Goal: Communication & Community: Answer question/provide support

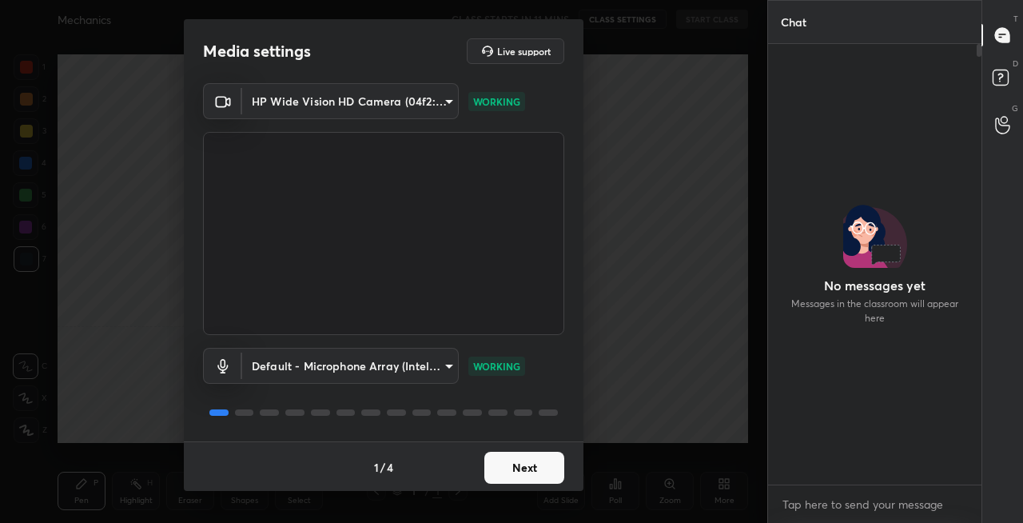
scroll to position [2, 0]
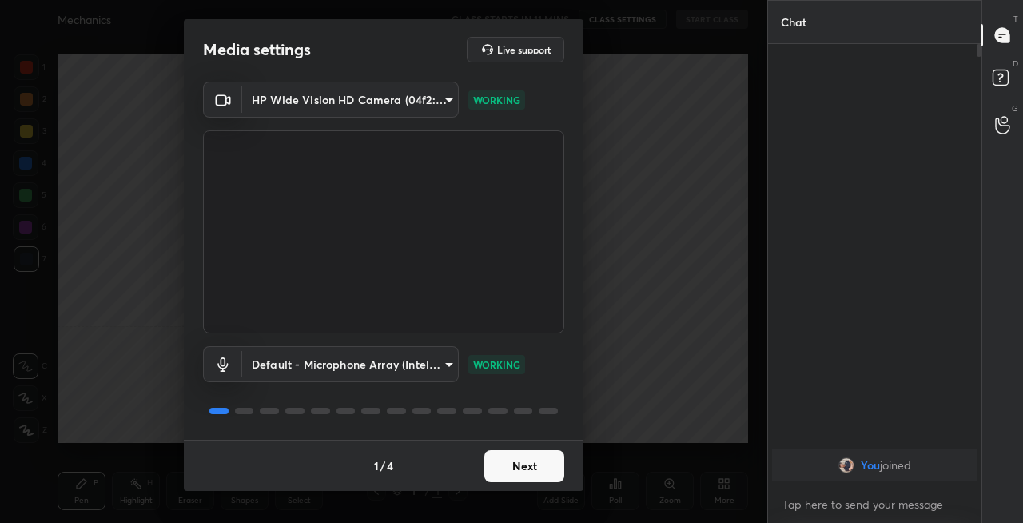
click at [528, 462] on button "Next" at bounding box center [524, 466] width 80 height 32
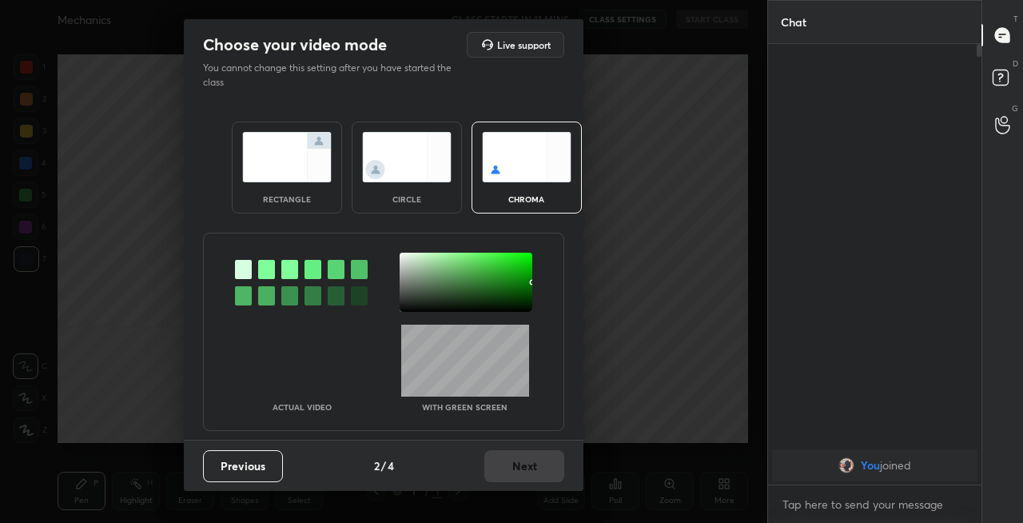
scroll to position [0, 0]
click at [278, 147] on img at bounding box center [287, 157] width 90 height 50
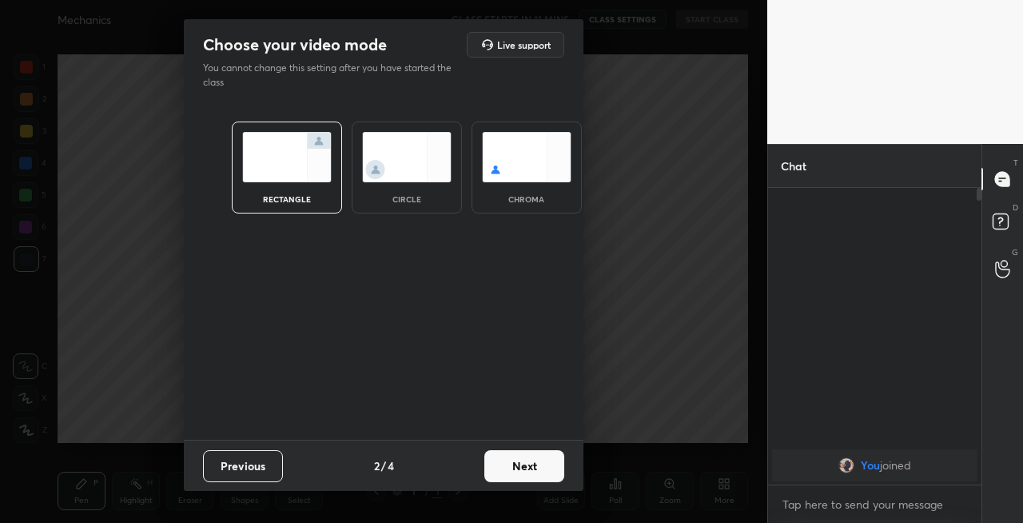
click at [526, 456] on button "Next" at bounding box center [524, 466] width 80 height 32
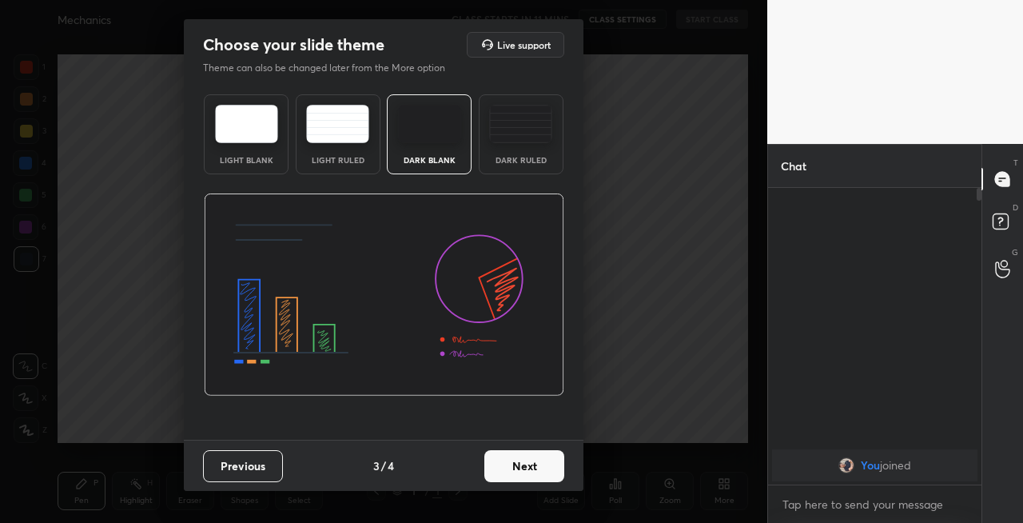
click at [531, 470] on button "Next" at bounding box center [524, 466] width 80 height 32
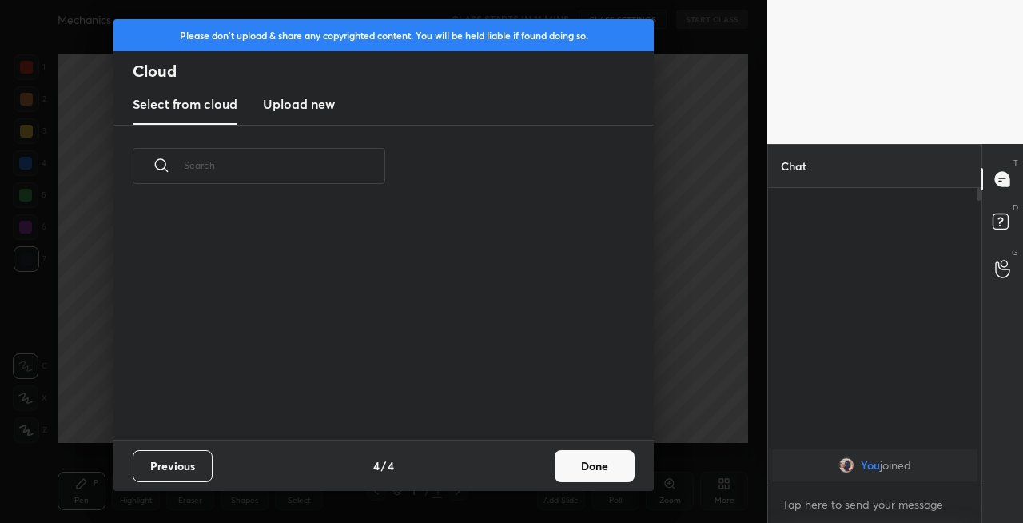
click at [591, 459] on button "Done" at bounding box center [595, 466] width 80 height 32
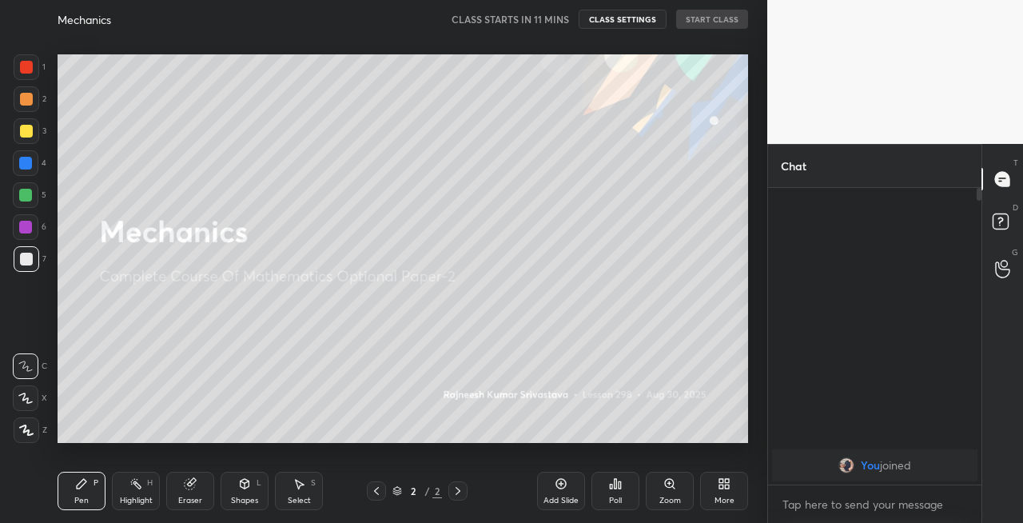
click at [32, 137] on div at bounding box center [27, 131] width 26 height 26
click at [38, 405] on div at bounding box center [26, 398] width 26 height 26
click at [702, 14] on button "START CLASS" at bounding box center [712, 19] width 72 height 19
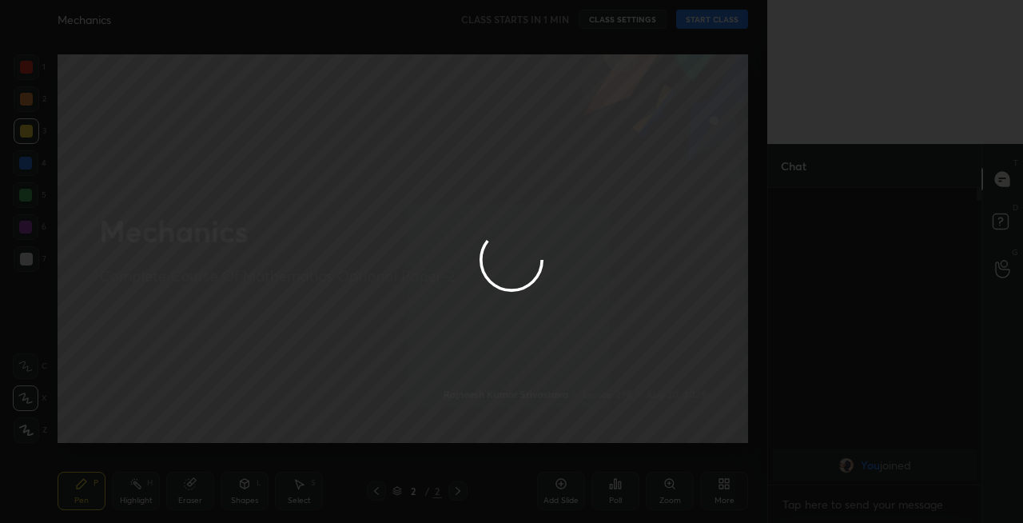
type textarea "x"
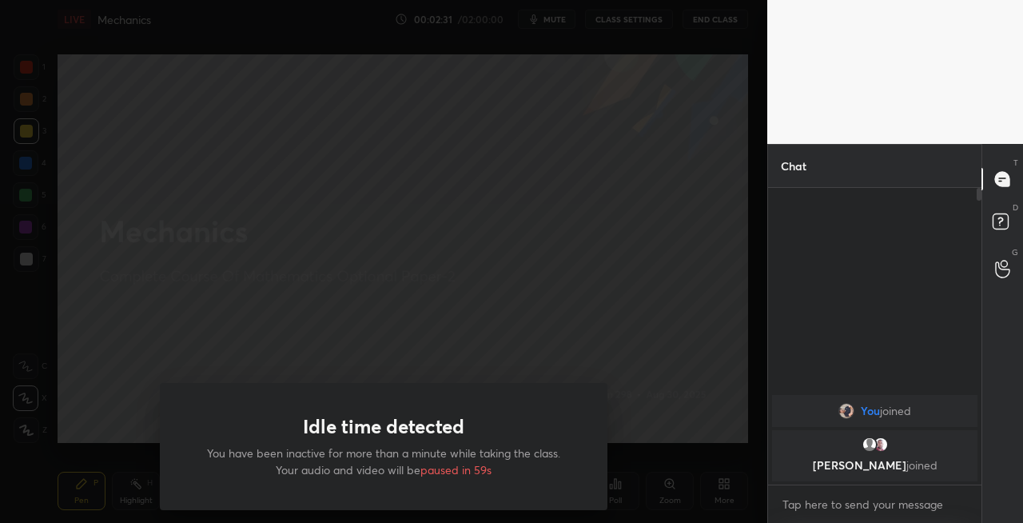
click at [413, 472] on div "Idle time detected You have been inactive for more than a minute while taking t…" at bounding box center [384, 261] width 768 height 523
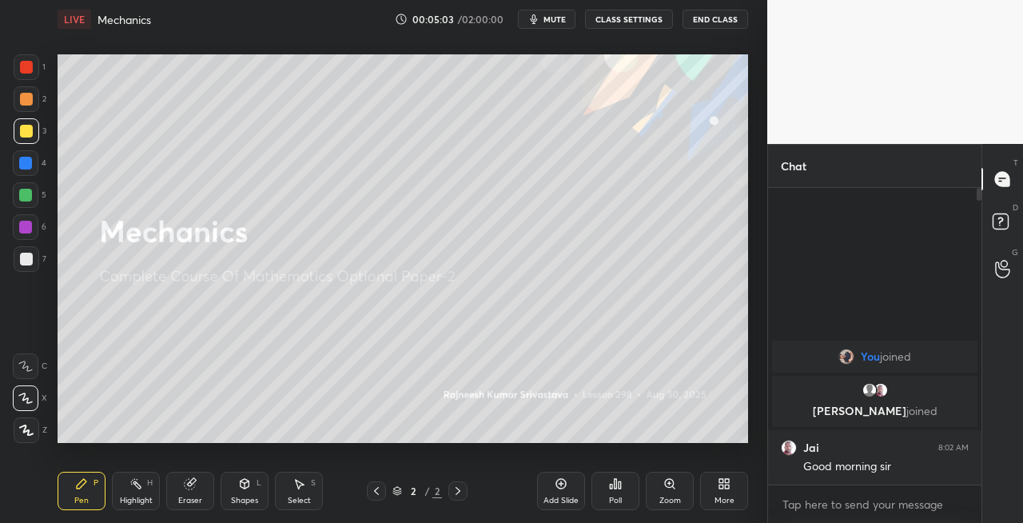
click at [240, 497] on div "Shapes" at bounding box center [244, 500] width 27 height 8
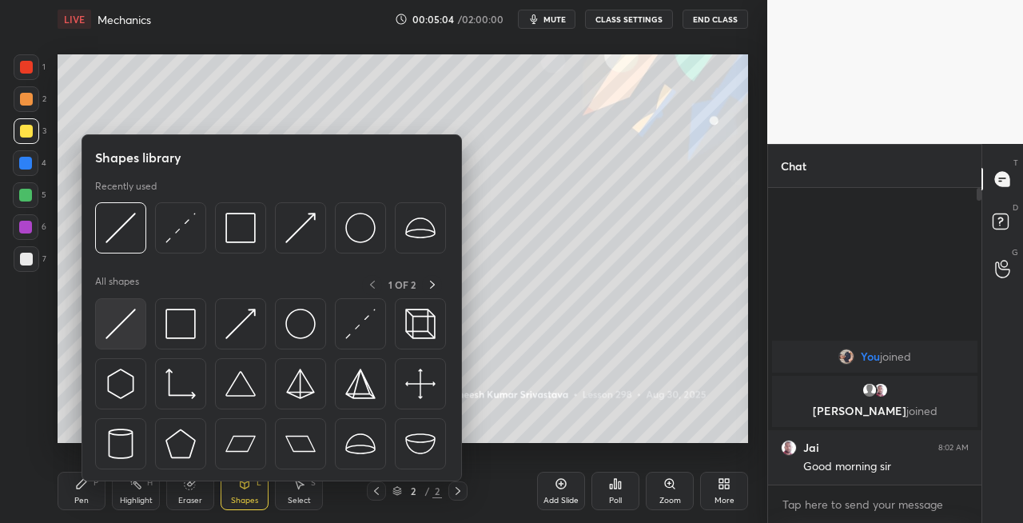
click at [110, 329] on img at bounding box center [121, 324] width 30 height 30
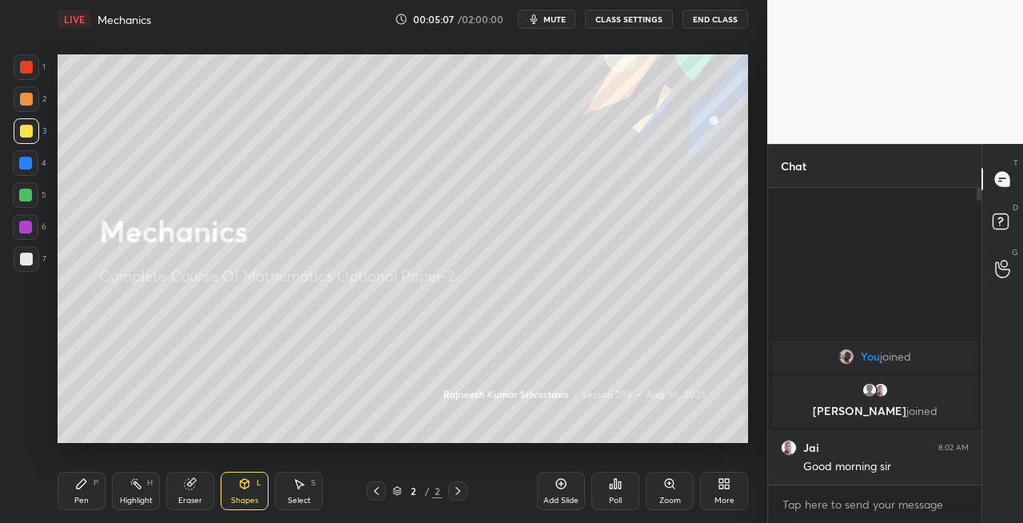
click at [86, 490] on div "Pen P" at bounding box center [82, 491] width 48 height 38
click at [188, 486] on icon at bounding box center [190, 484] width 10 height 10
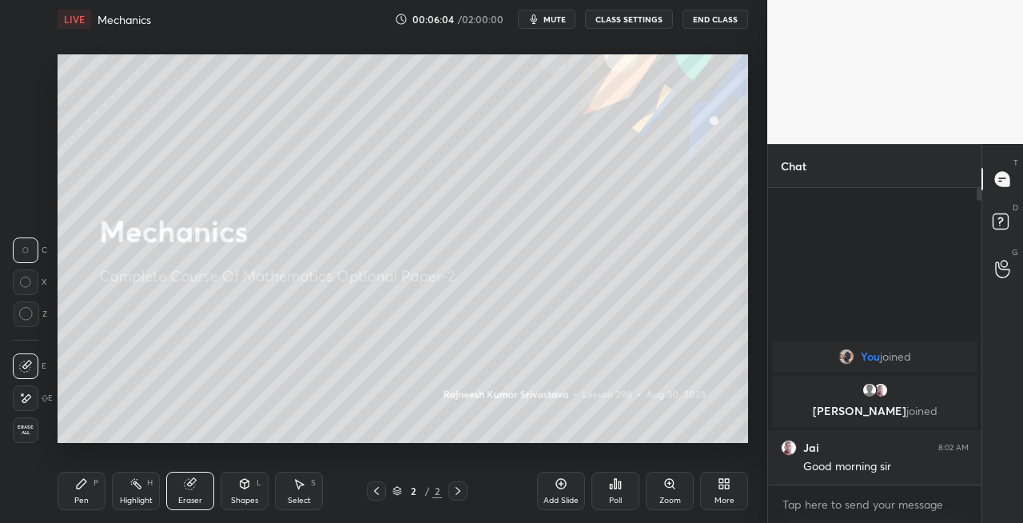
click at [96, 484] on div "P" at bounding box center [96, 483] width 5 height 8
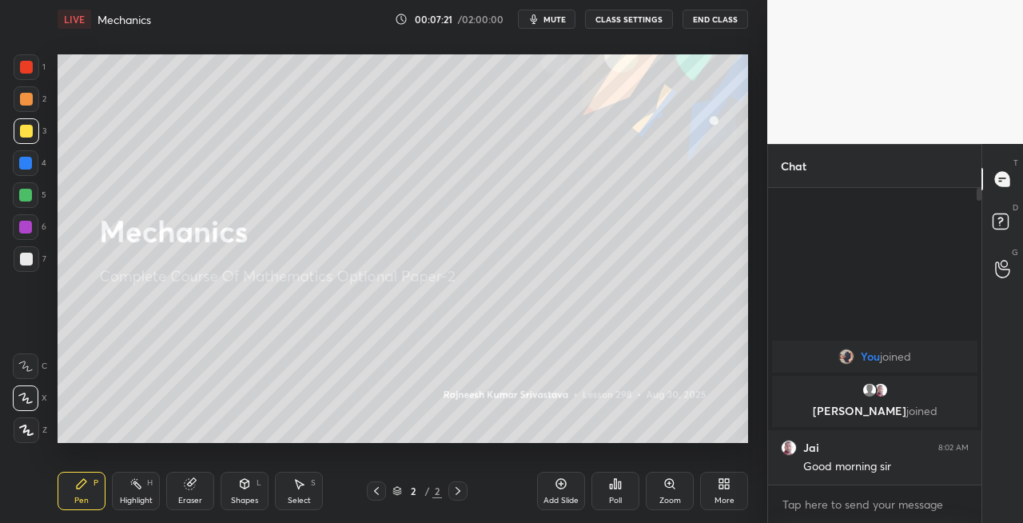
click at [34, 261] on div at bounding box center [27, 259] width 26 height 26
click at [240, 496] on div "Shapes" at bounding box center [244, 500] width 27 height 8
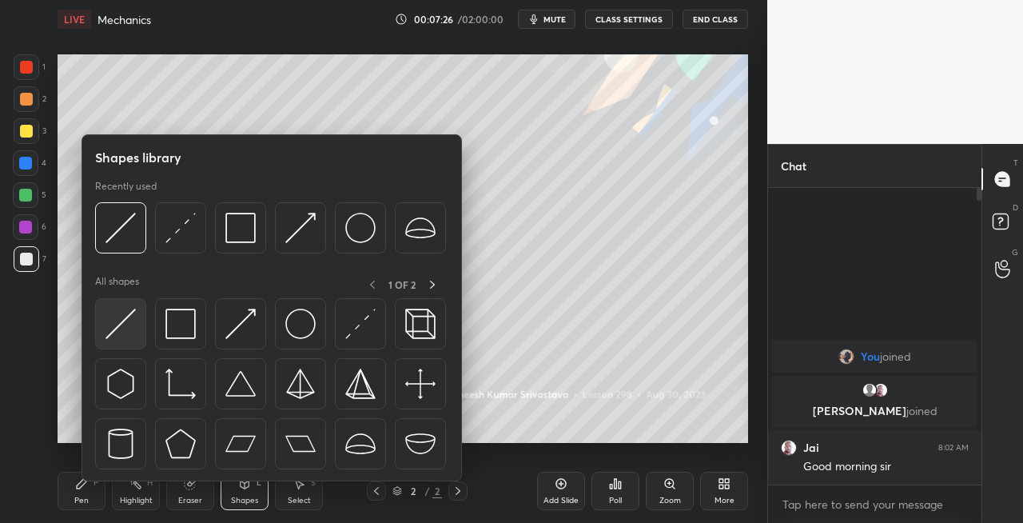
click at [108, 326] on img at bounding box center [121, 324] width 30 height 30
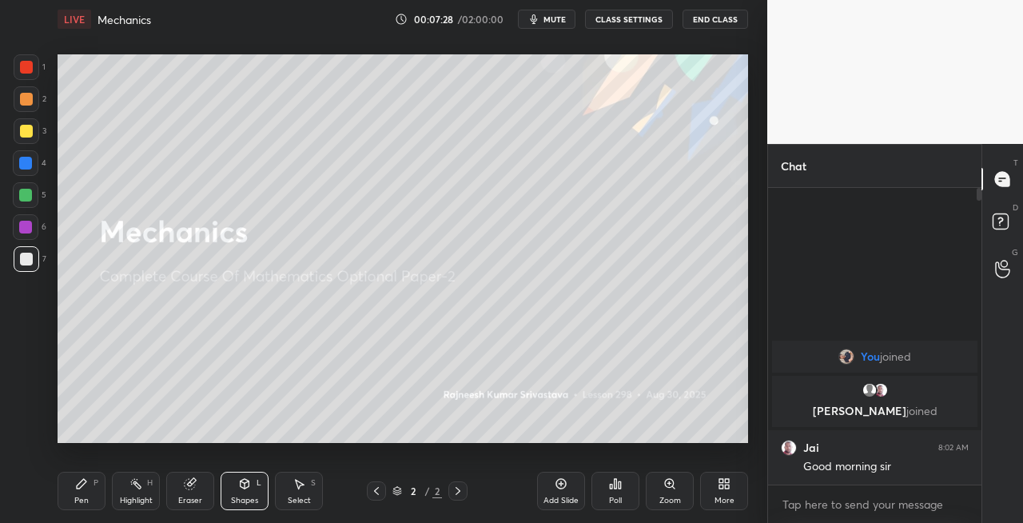
click at [86, 496] on div "Pen" at bounding box center [81, 500] width 14 height 8
click at [181, 488] on div "Eraser" at bounding box center [190, 491] width 48 height 38
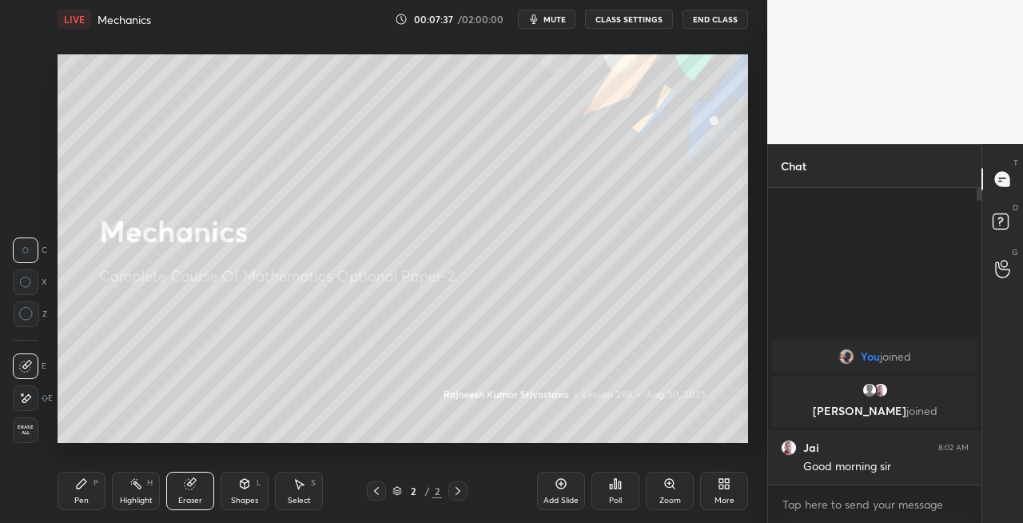
click at [91, 492] on div "Pen P" at bounding box center [82, 491] width 48 height 38
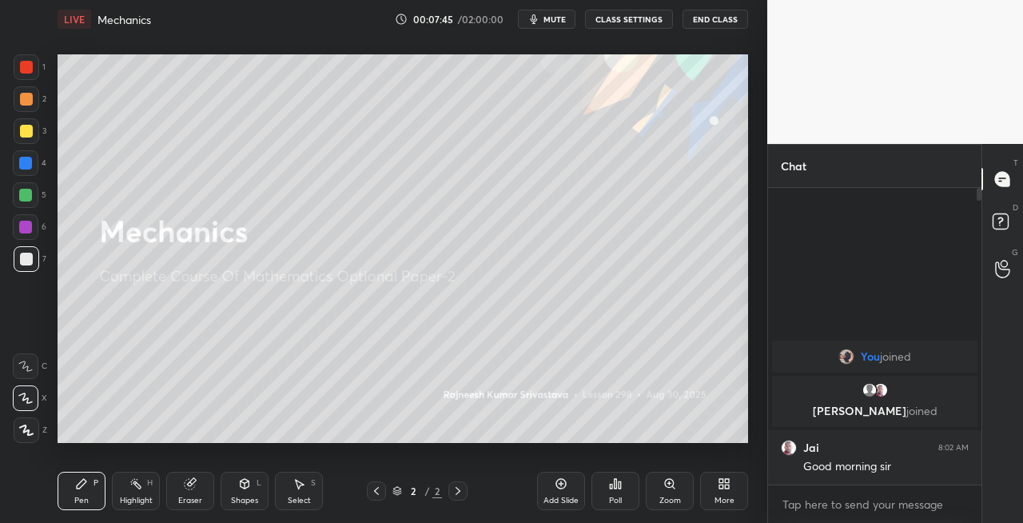
click at [189, 496] on div "Eraser" at bounding box center [190, 500] width 24 height 8
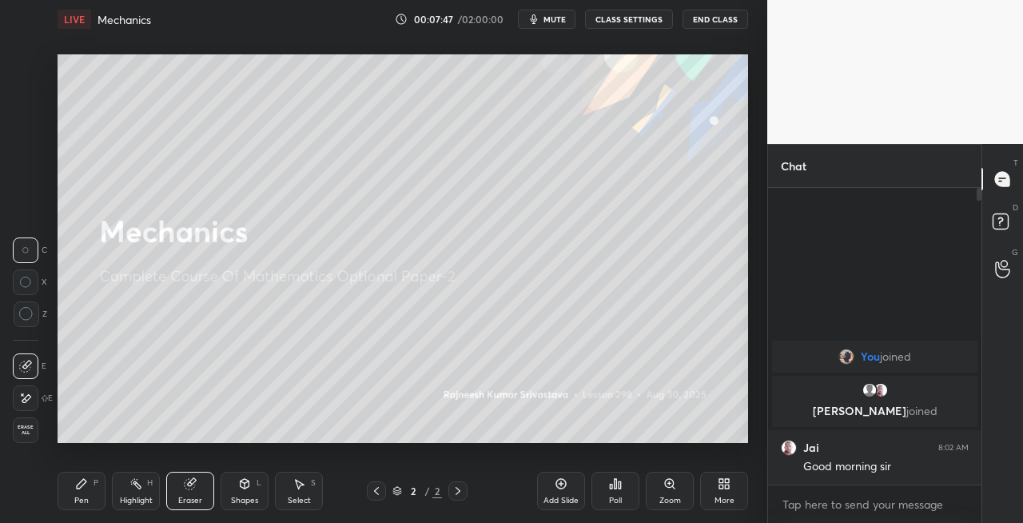
click at [94, 481] on div "P" at bounding box center [96, 483] width 5 height 8
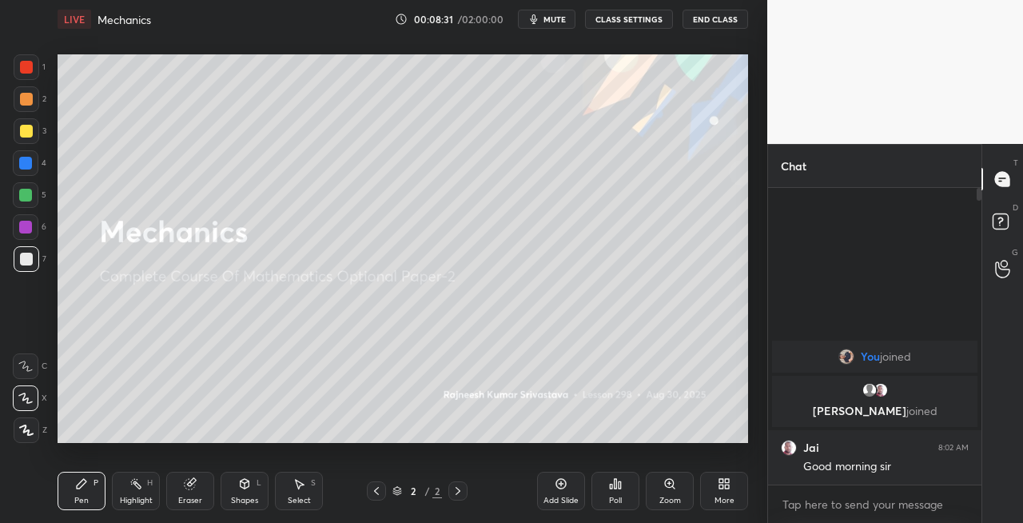
click at [198, 500] on div "Eraser" at bounding box center [190, 500] width 24 height 8
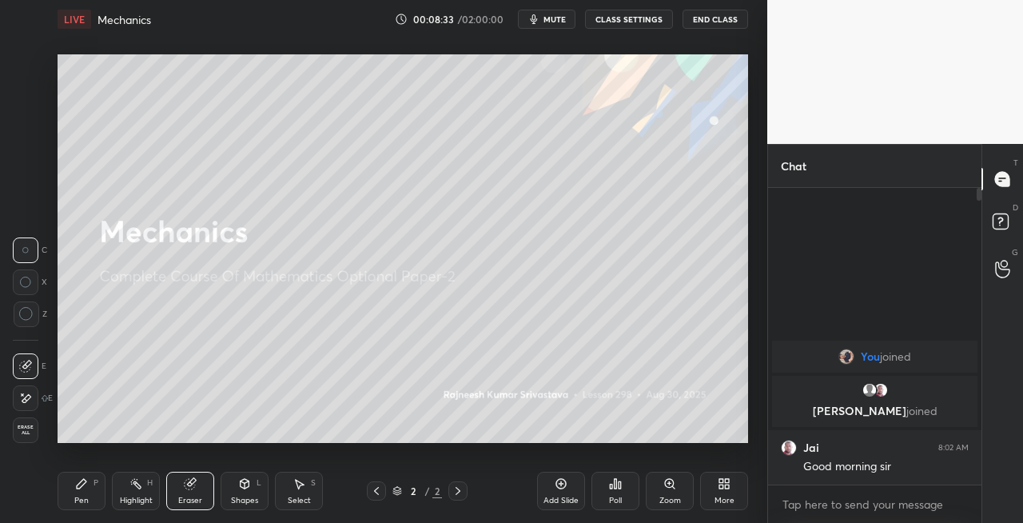
click at [88, 488] on div "Pen P" at bounding box center [82, 491] width 48 height 38
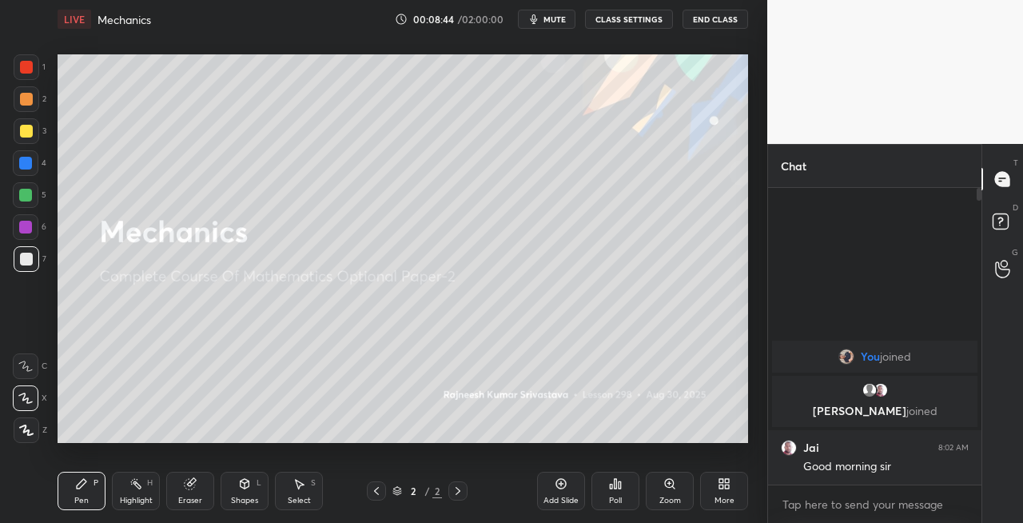
click at [193, 486] on icon at bounding box center [190, 484] width 10 height 10
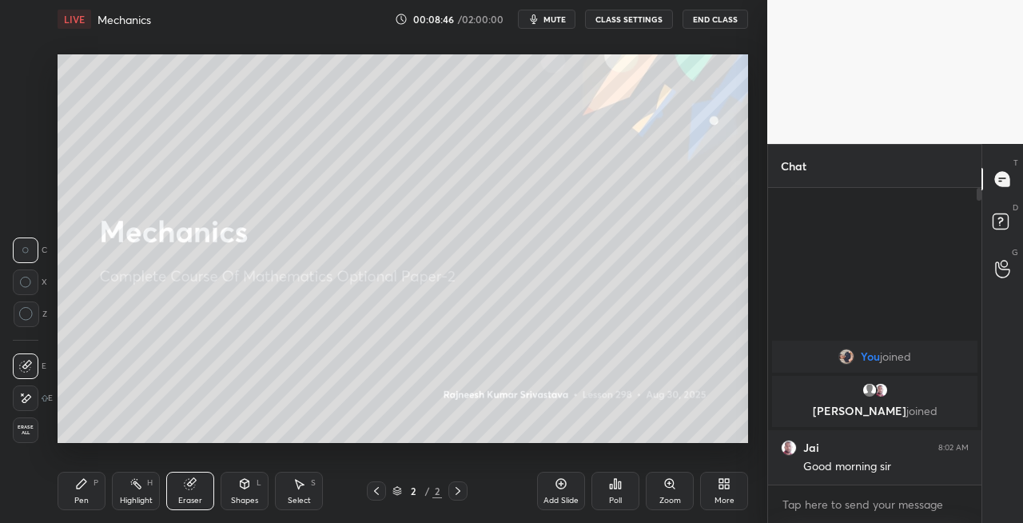
click at [71, 492] on div "Pen P" at bounding box center [82, 491] width 48 height 38
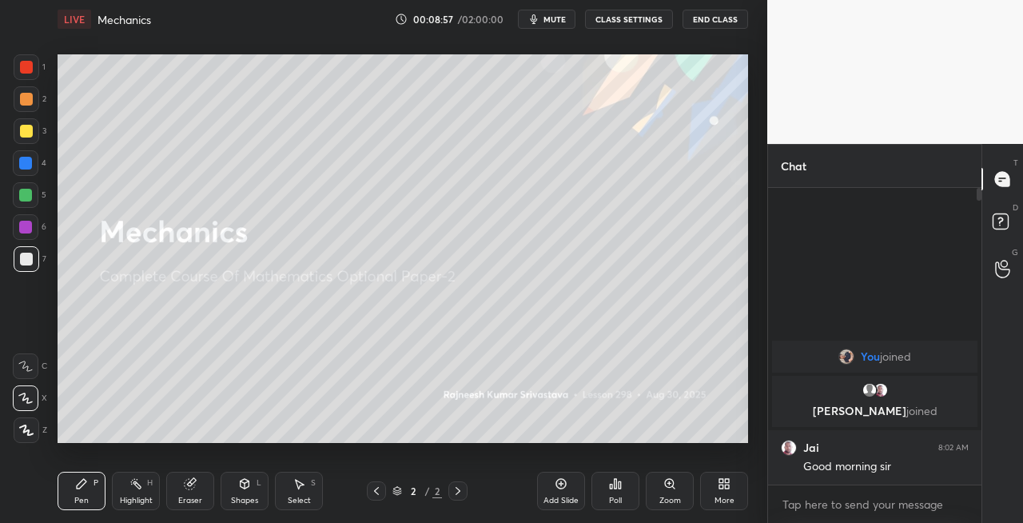
click at [244, 491] on div "Shapes L" at bounding box center [245, 491] width 48 height 38
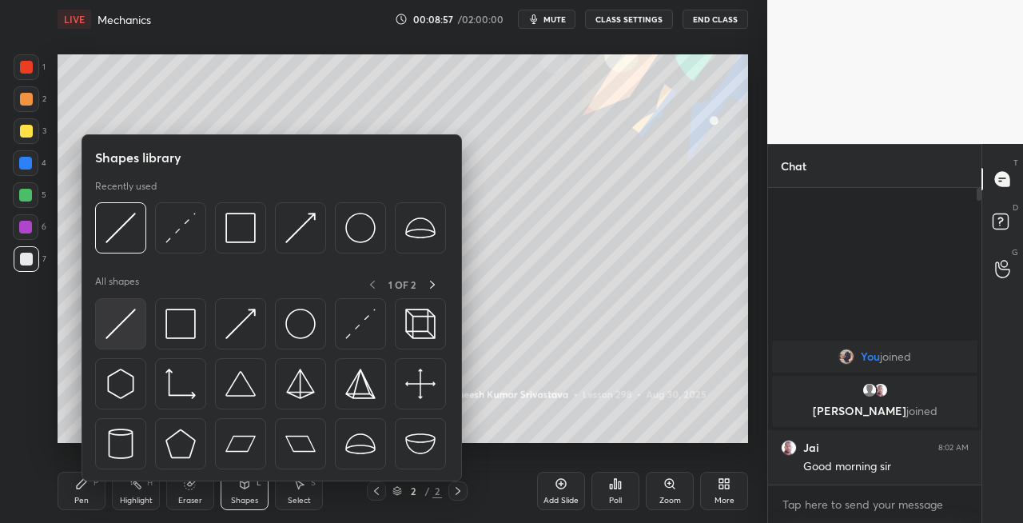
click at [115, 320] on img at bounding box center [121, 324] width 30 height 30
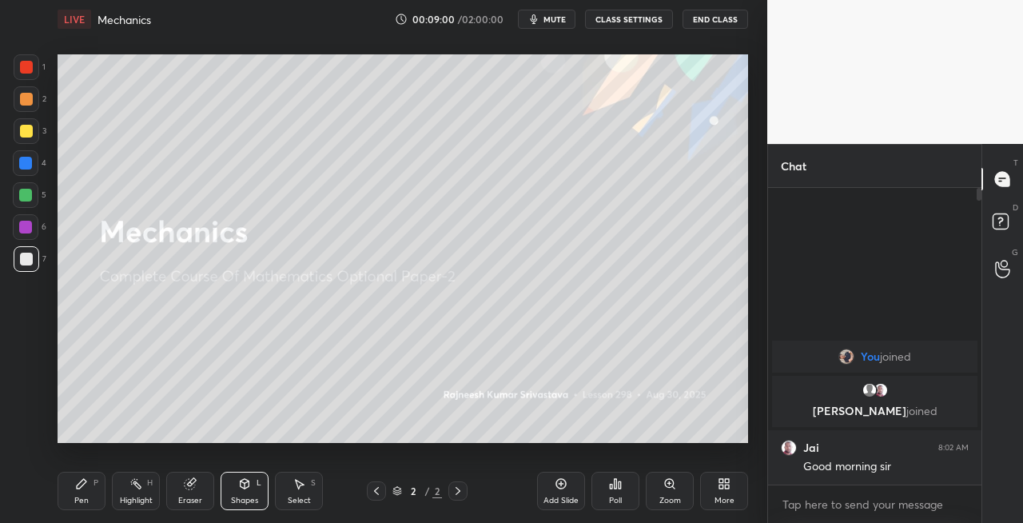
click at [98, 494] on div "Pen P" at bounding box center [82, 491] width 48 height 38
click at [197, 484] on div "Eraser" at bounding box center [190, 491] width 48 height 38
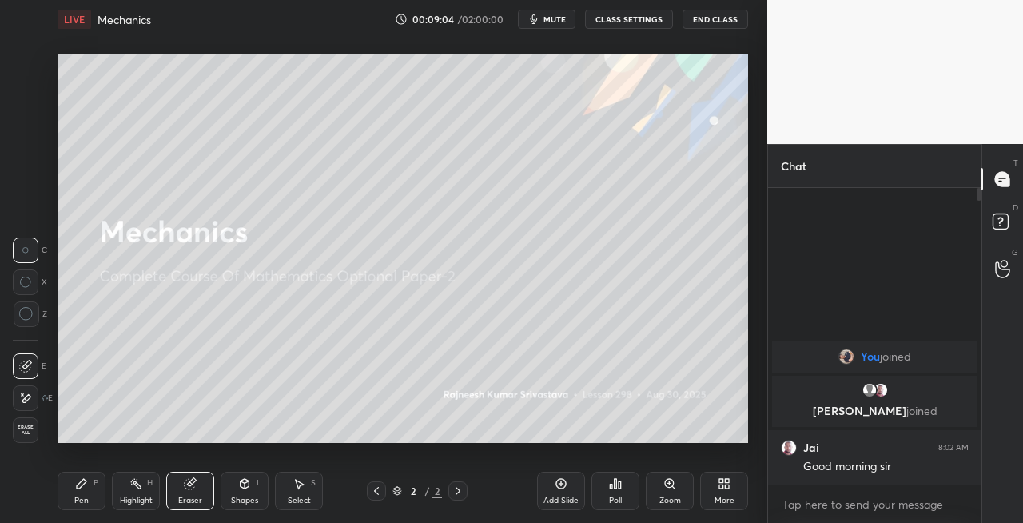
click at [74, 496] on div "Pen" at bounding box center [81, 500] width 14 height 8
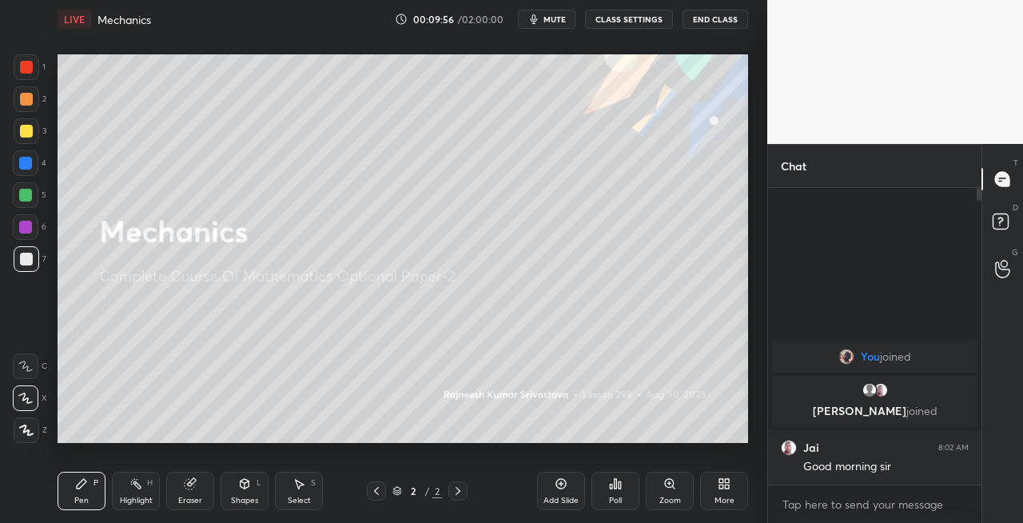
click at [287, 444] on div "Setting up your live class Poll for secs No correct answer Start poll" at bounding box center [403, 248] width 704 height 421
click at [282, 451] on div "Setting up your live class Poll for secs No correct answer Start poll" at bounding box center [403, 248] width 704 height 421
click at [195, 492] on div "Eraser" at bounding box center [190, 491] width 48 height 38
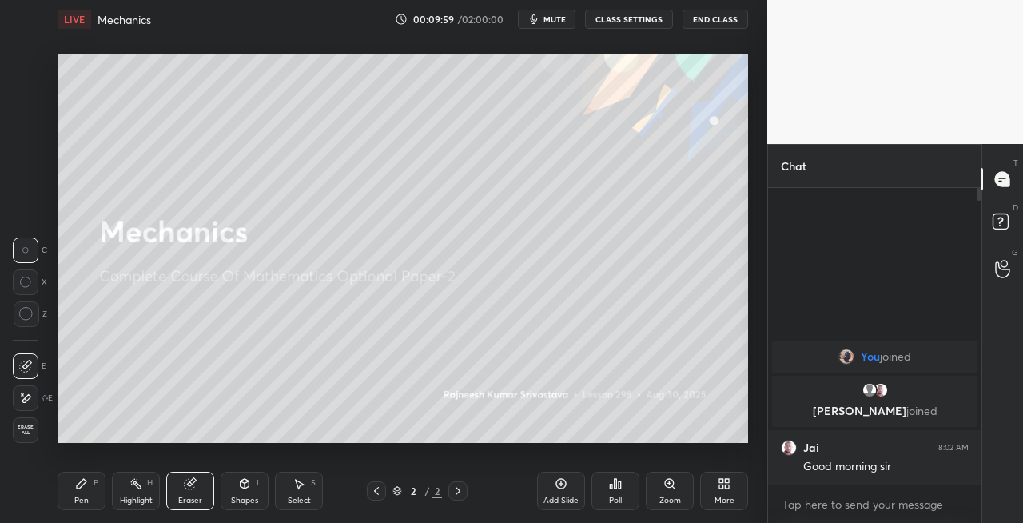
click at [87, 496] on div "Pen" at bounding box center [81, 500] width 14 height 8
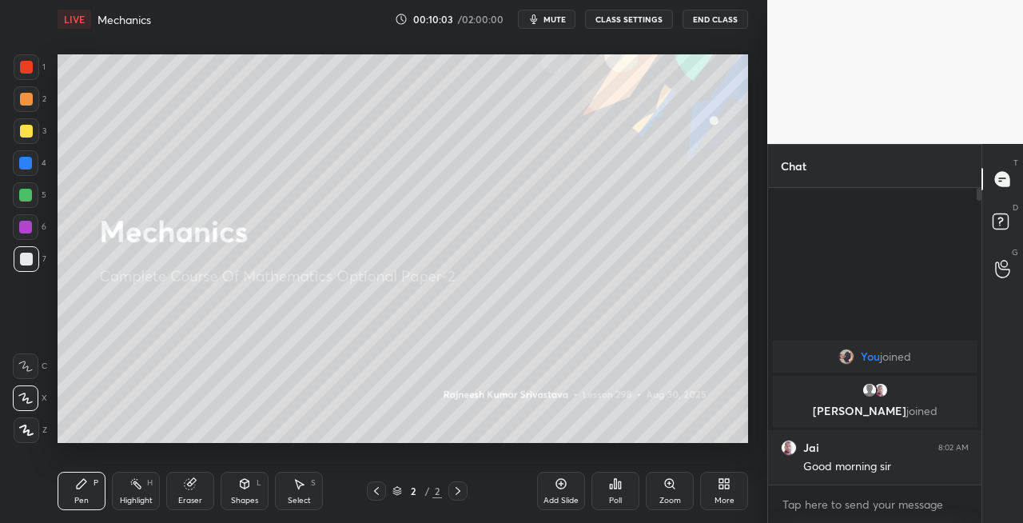
click at [457, 487] on icon at bounding box center [458, 490] width 13 height 13
click at [564, 496] on div "Add Slide" at bounding box center [561, 500] width 35 height 8
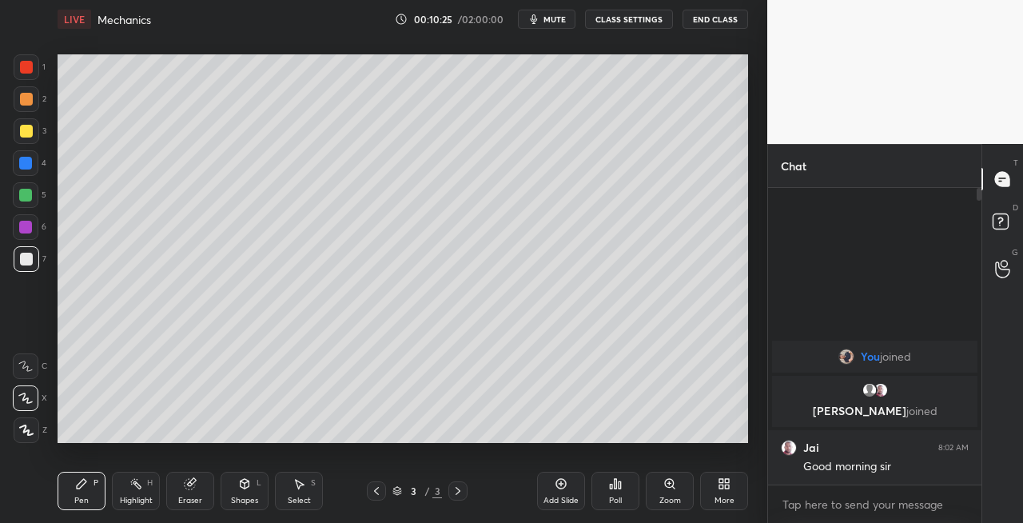
click at [379, 496] on icon at bounding box center [376, 490] width 13 height 13
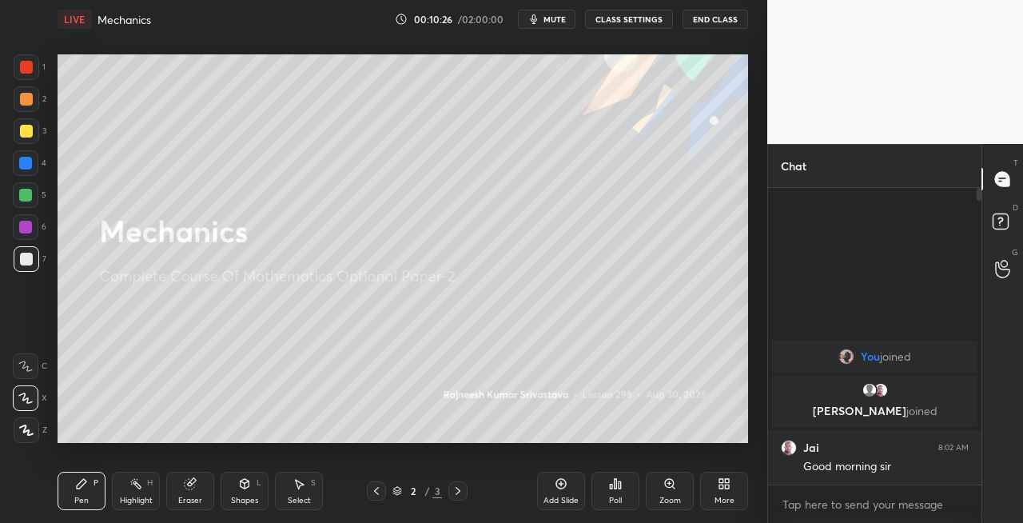
click at [462, 497] on div at bounding box center [458, 490] width 19 height 19
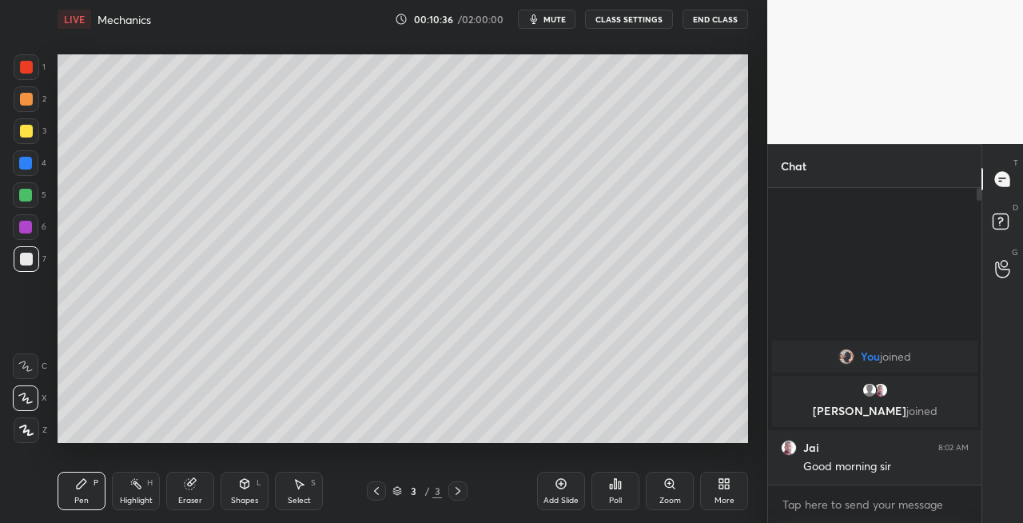
click at [379, 489] on icon at bounding box center [376, 490] width 13 height 13
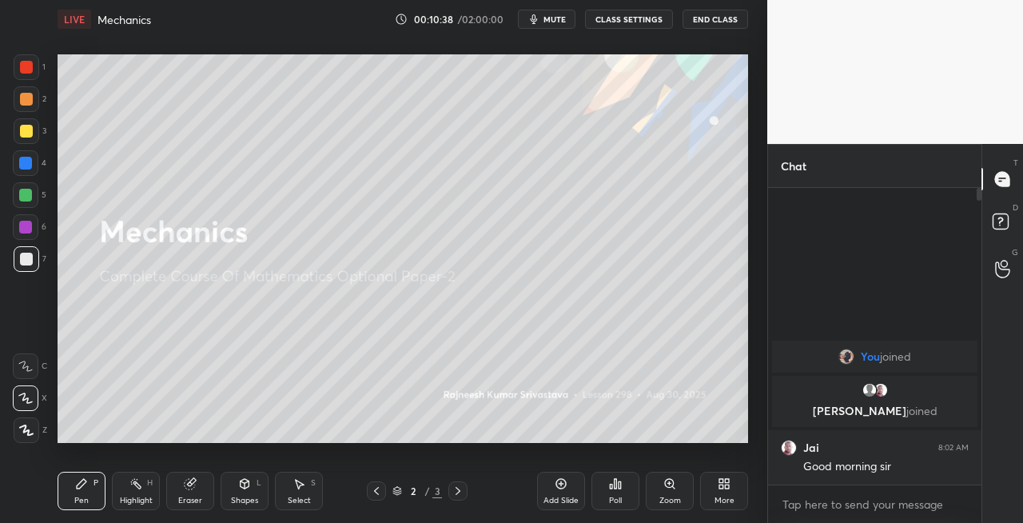
click at [455, 492] on icon at bounding box center [458, 490] width 13 height 13
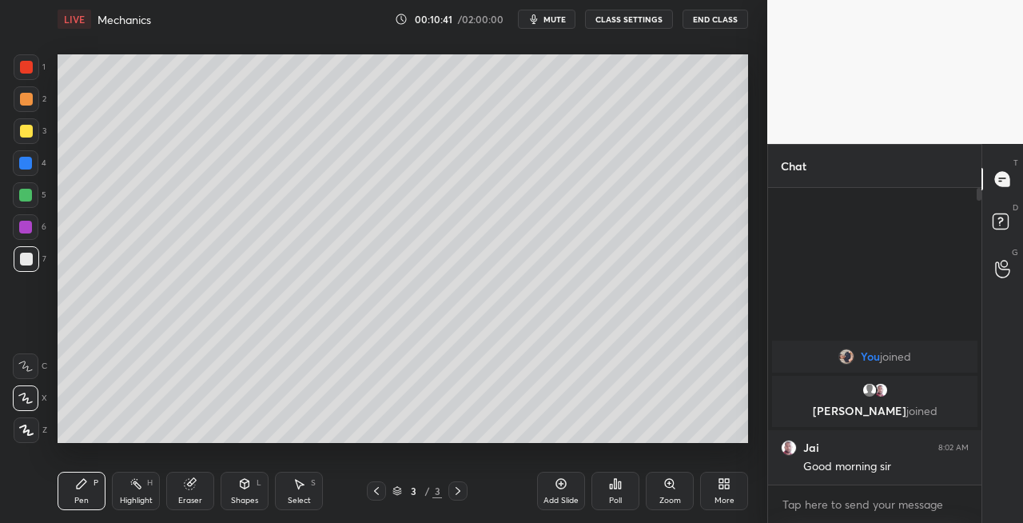
click at [181, 494] on div "Eraser" at bounding box center [190, 491] width 48 height 38
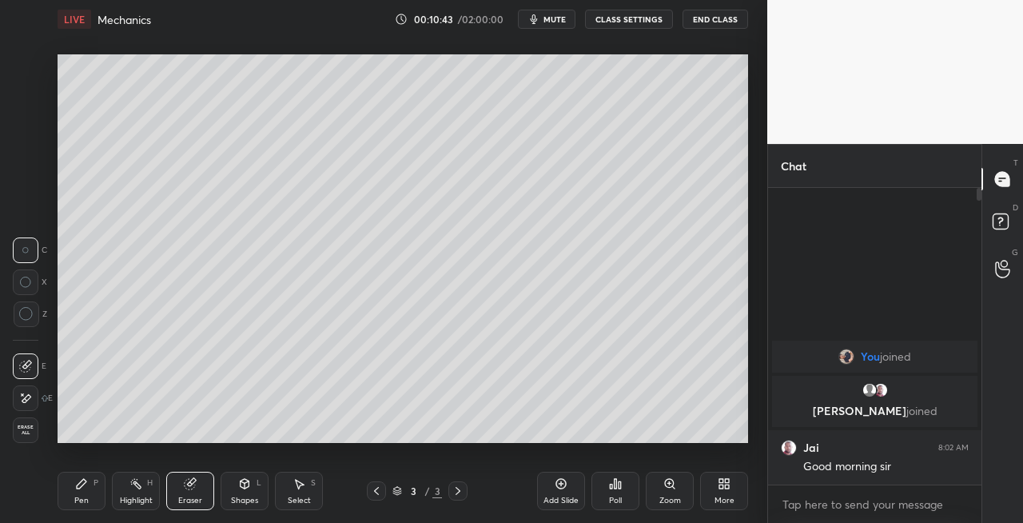
click at [69, 495] on div "Pen P" at bounding box center [82, 491] width 48 height 38
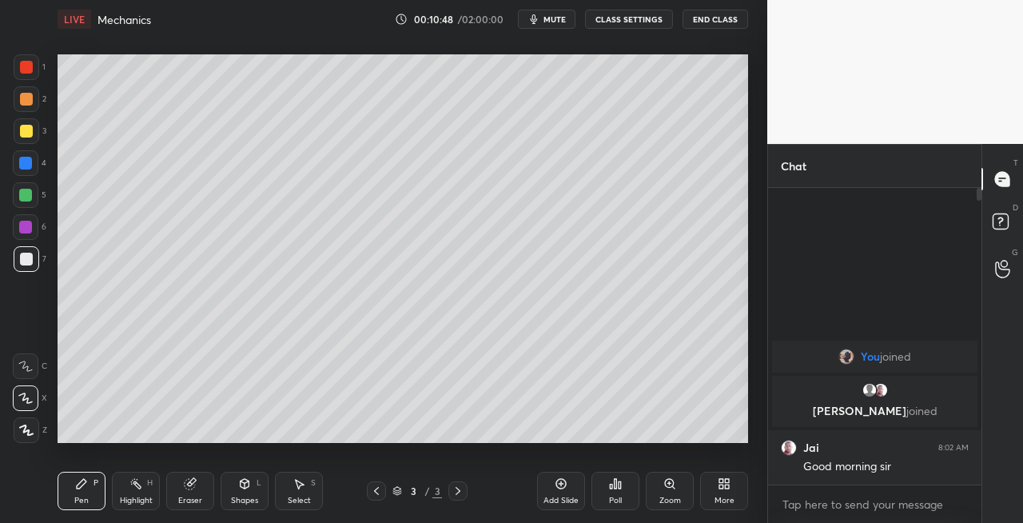
click at [377, 492] on icon at bounding box center [376, 490] width 13 height 13
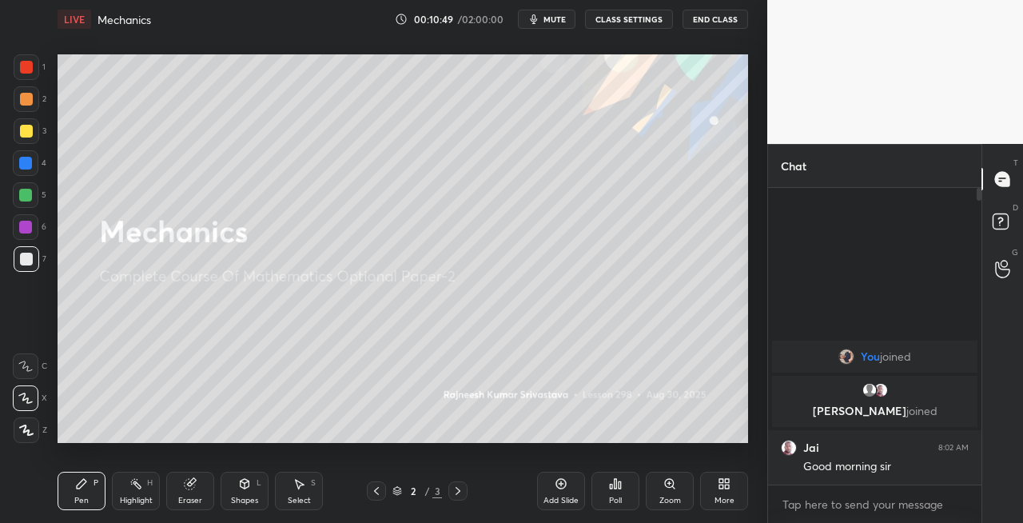
click at [457, 490] on icon at bounding box center [458, 490] width 13 height 13
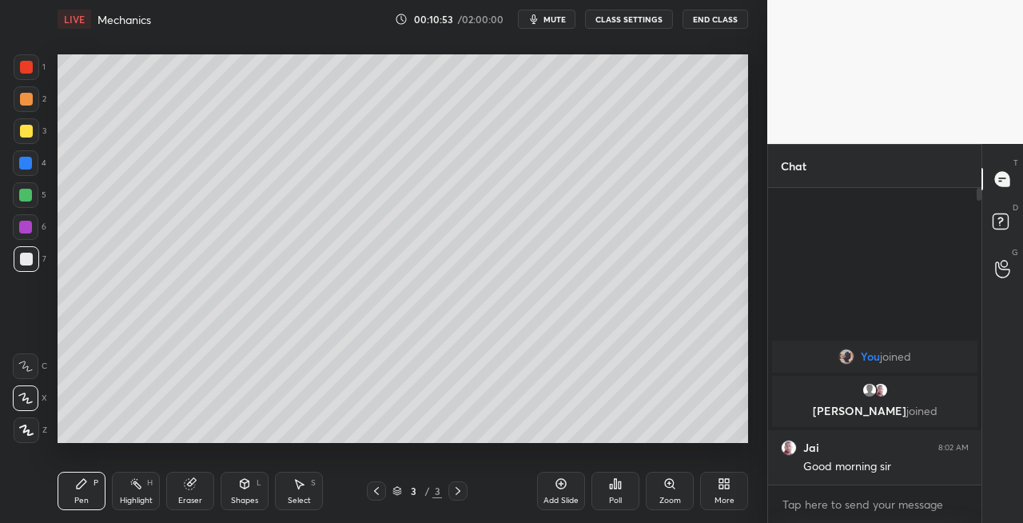
click at [188, 504] on div "Eraser" at bounding box center [190, 500] width 24 height 8
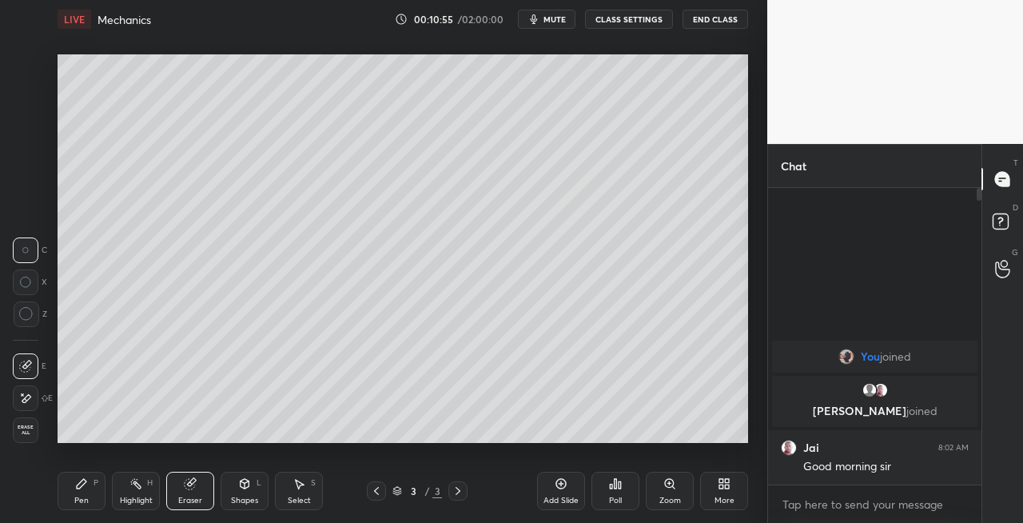
click at [102, 489] on div "Pen P" at bounding box center [82, 491] width 48 height 38
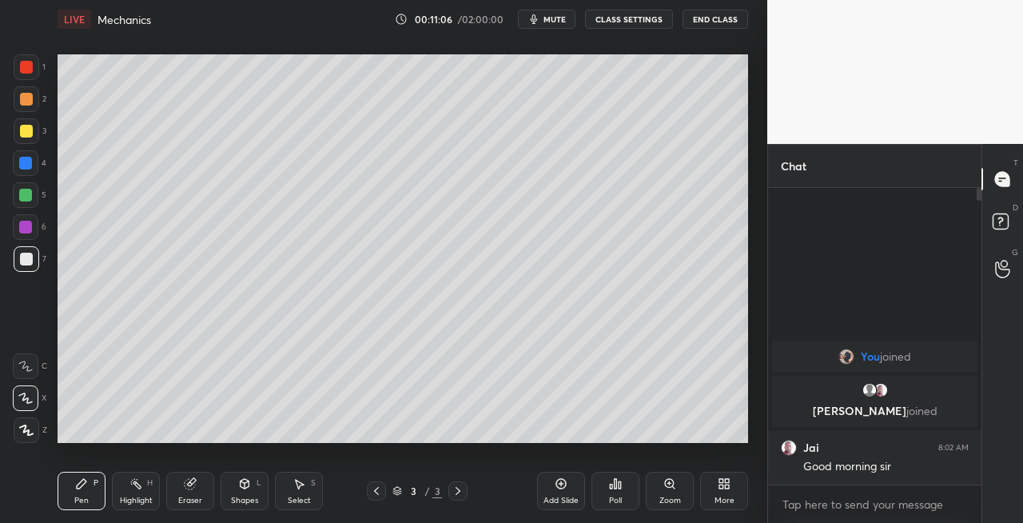
click at [377, 489] on icon at bounding box center [376, 490] width 13 height 13
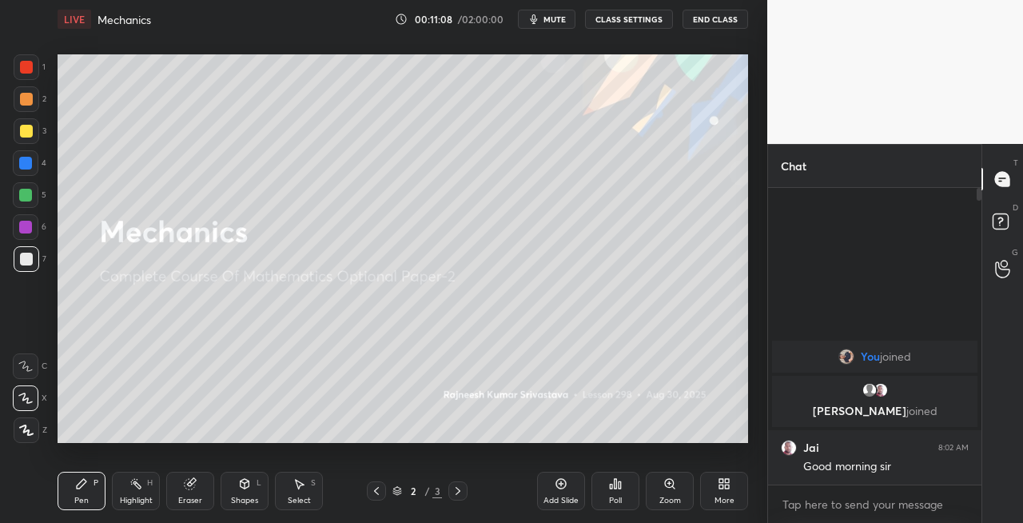
click at [454, 492] on icon at bounding box center [458, 490] width 13 height 13
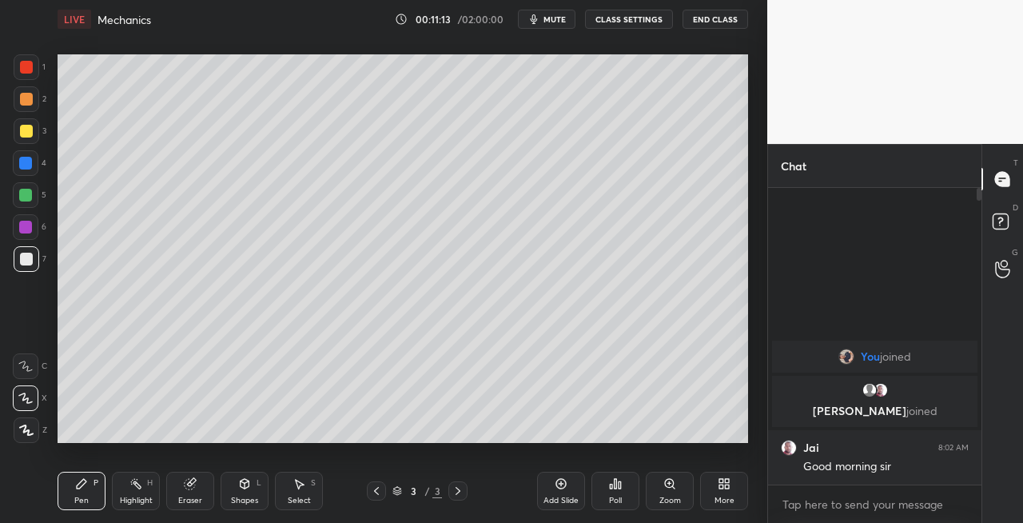
click at [379, 488] on icon at bounding box center [376, 490] width 13 height 13
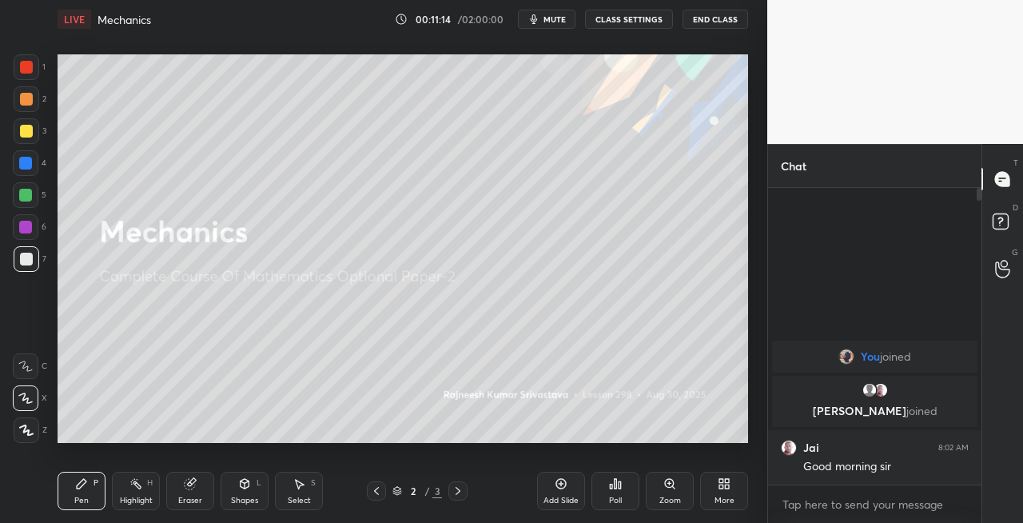
click at [453, 492] on icon at bounding box center [458, 490] width 13 height 13
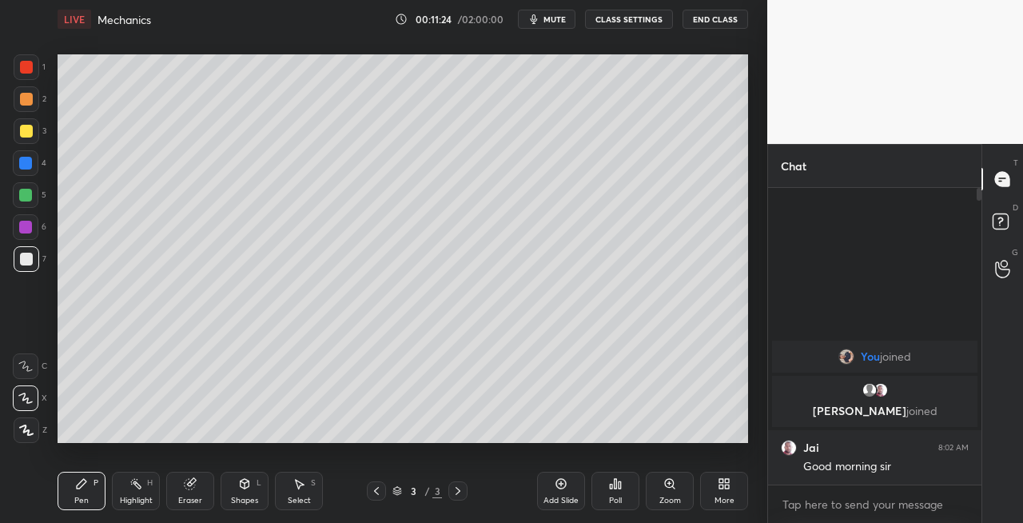
click at [193, 489] on icon at bounding box center [190, 483] width 13 height 13
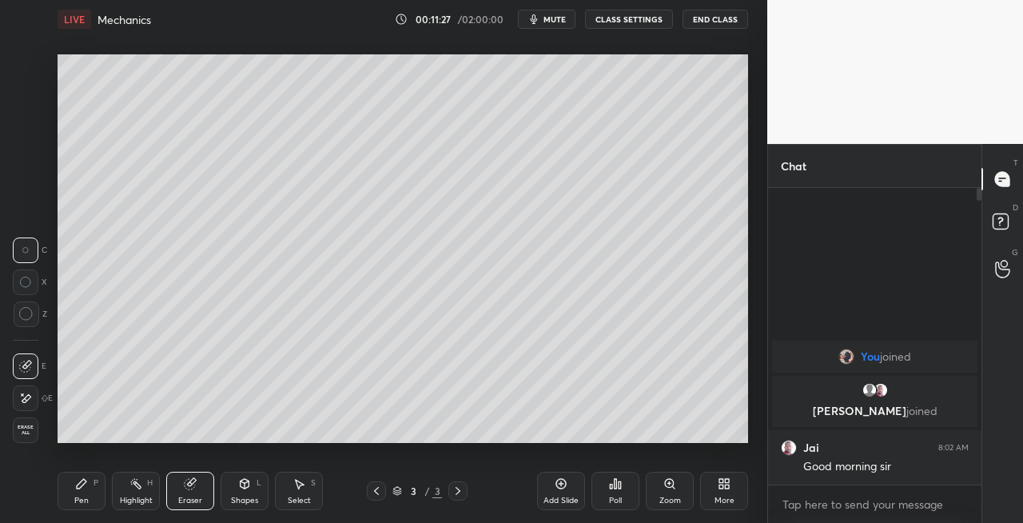
click at [82, 496] on div "Pen" at bounding box center [81, 500] width 14 height 8
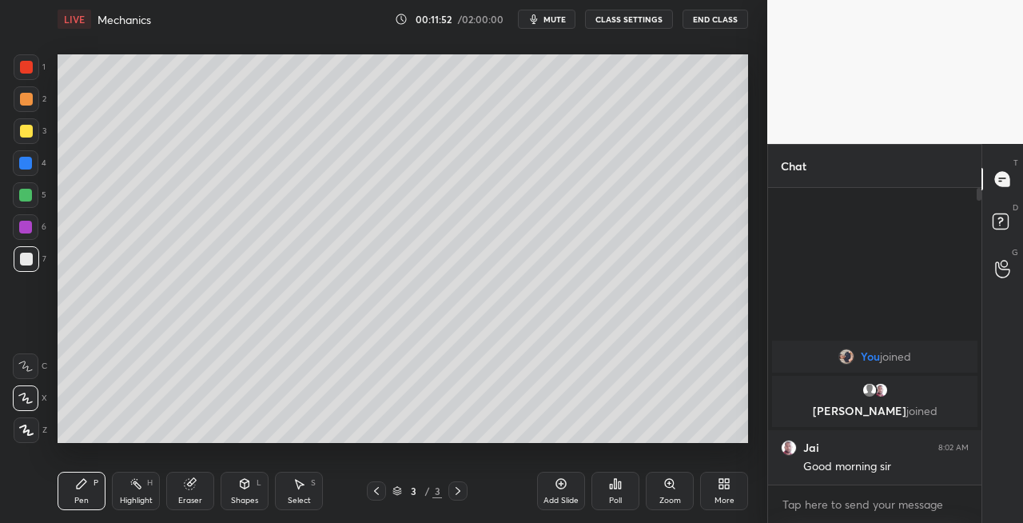
click at [188, 491] on div "Eraser" at bounding box center [190, 491] width 48 height 38
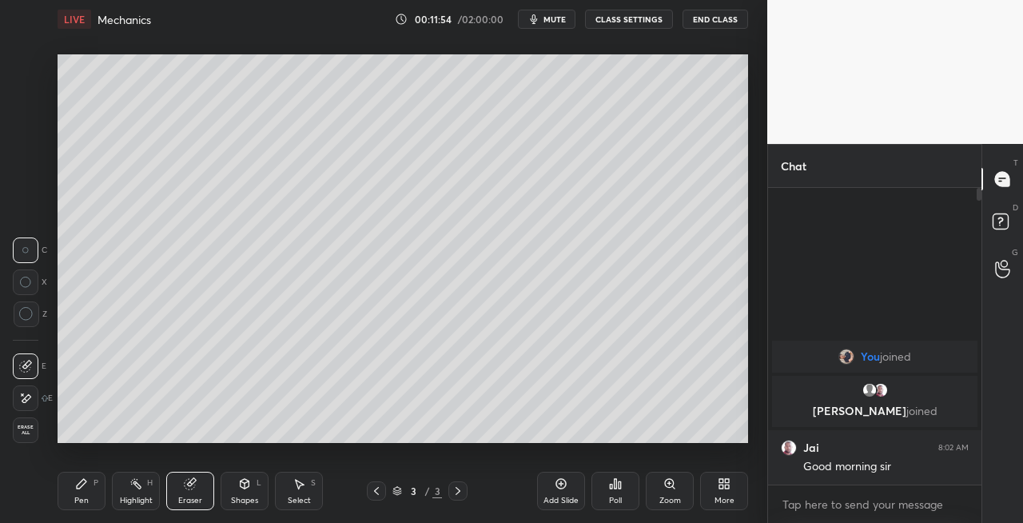
click at [81, 489] on icon at bounding box center [81, 483] width 13 height 13
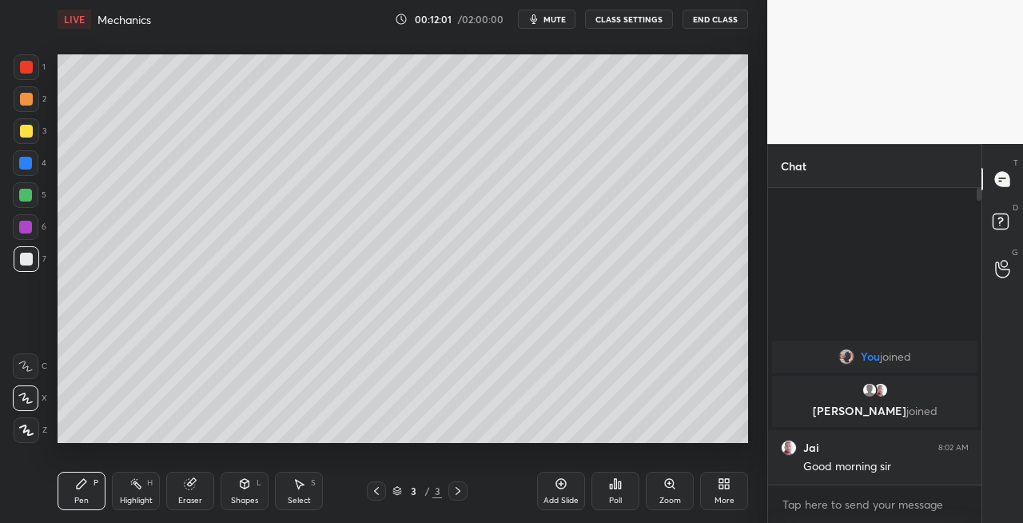
click at [210, 488] on div "Eraser" at bounding box center [190, 491] width 48 height 38
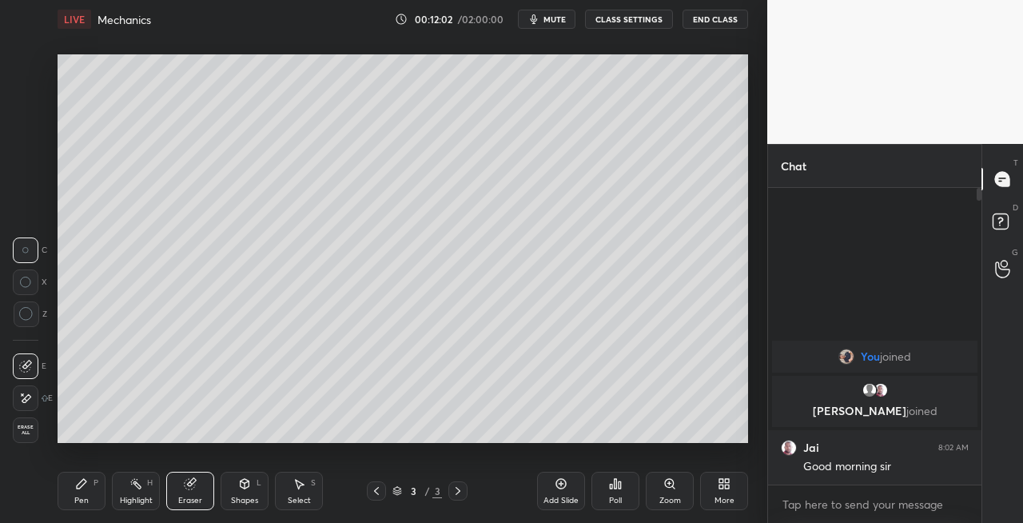
click at [90, 496] on div "Pen P" at bounding box center [82, 491] width 48 height 38
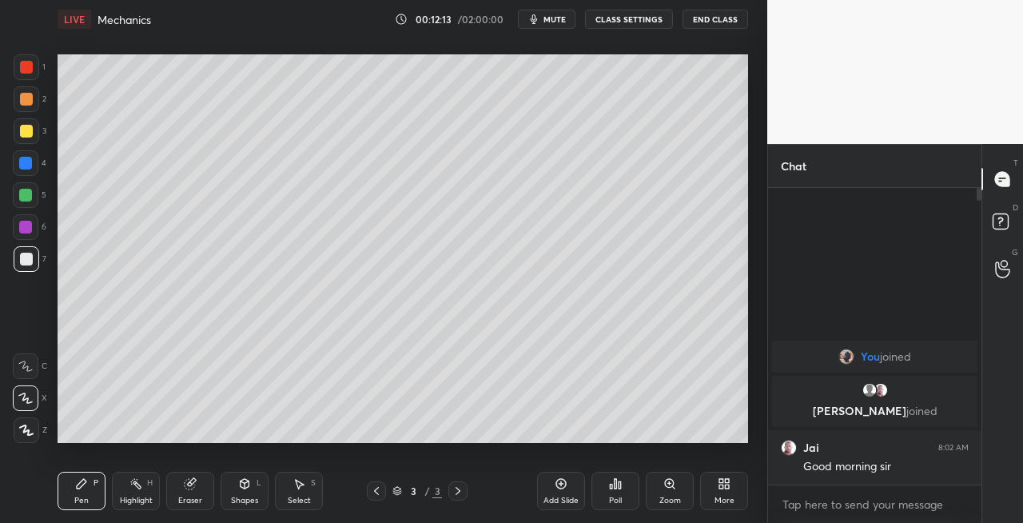
click at [233, 487] on div "Shapes L" at bounding box center [245, 491] width 48 height 38
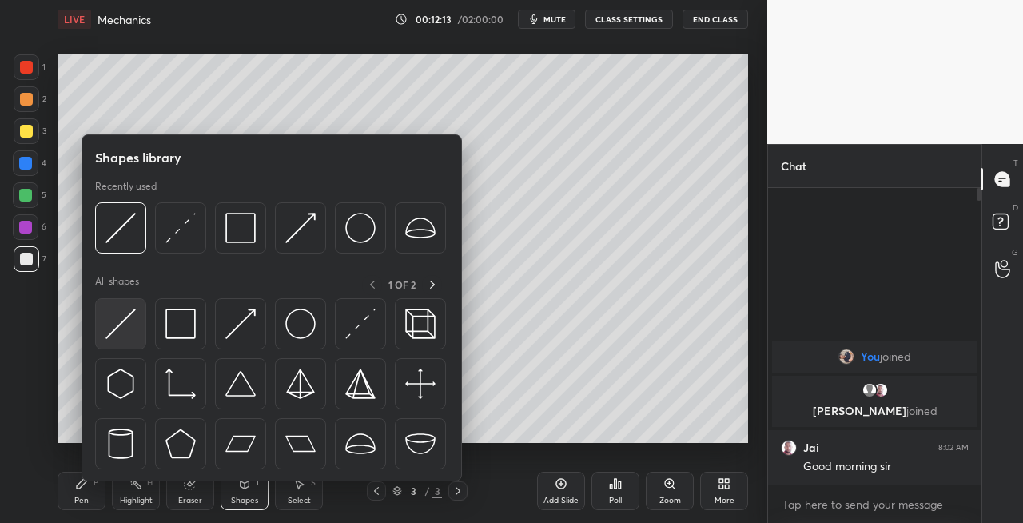
click at [117, 329] on img at bounding box center [121, 324] width 30 height 30
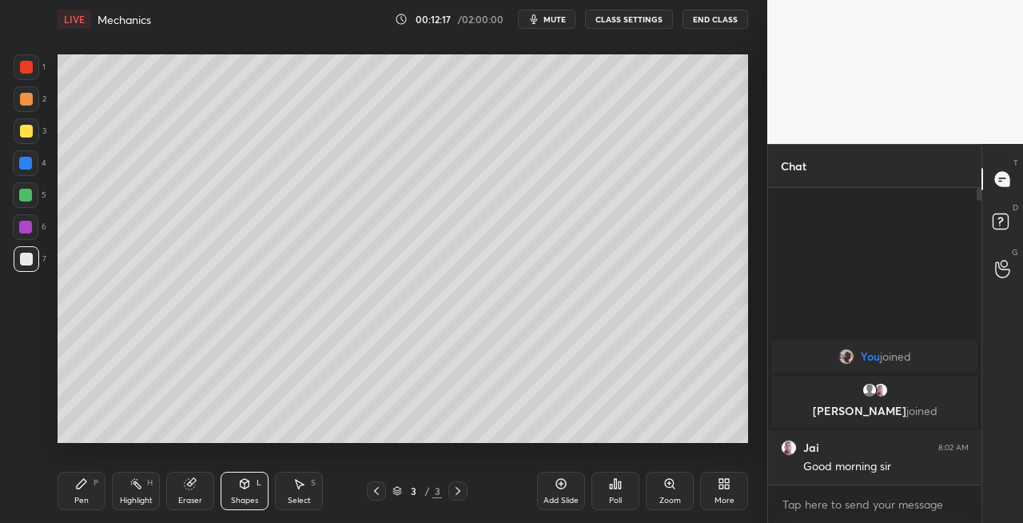
click at [81, 492] on div "Pen P" at bounding box center [82, 491] width 48 height 38
click at [457, 488] on icon at bounding box center [458, 491] width 5 height 8
click at [461, 491] on icon at bounding box center [458, 491] width 5 height 8
click at [552, 497] on div "Add Slide" at bounding box center [561, 500] width 35 height 8
click at [237, 484] on div "Shapes L" at bounding box center [245, 491] width 48 height 38
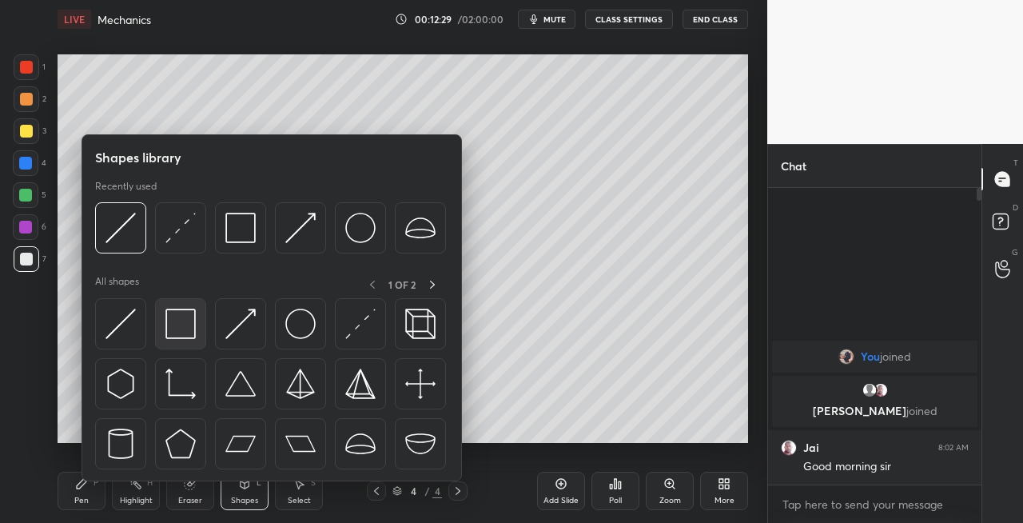
click at [177, 336] on img at bounding box center [180, 324] width 30 height 30
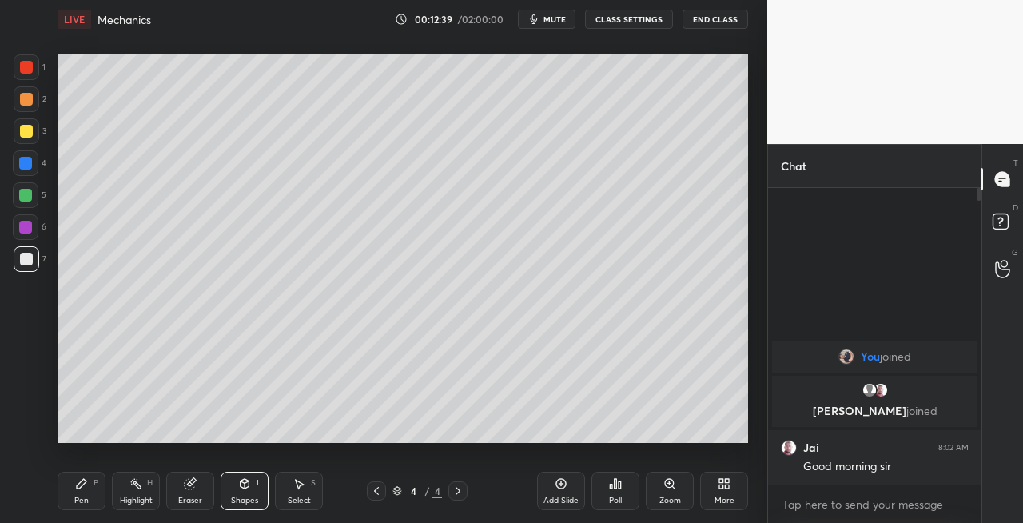
click at [235, 484] on div "Shapes L" at bounding box center [245, 491] width 48 height 38
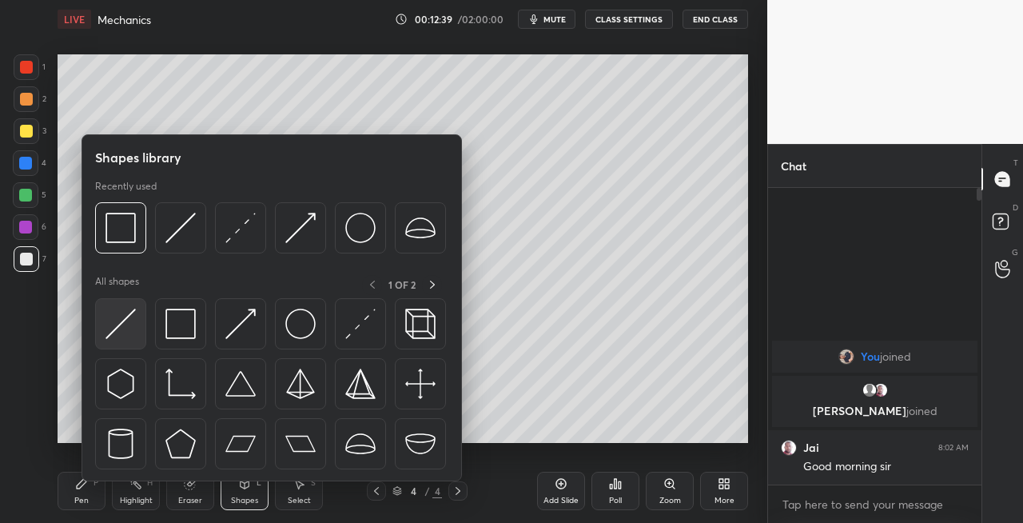
click at [114, 323] on img at bounding box center [121, 324] width 30 height 30
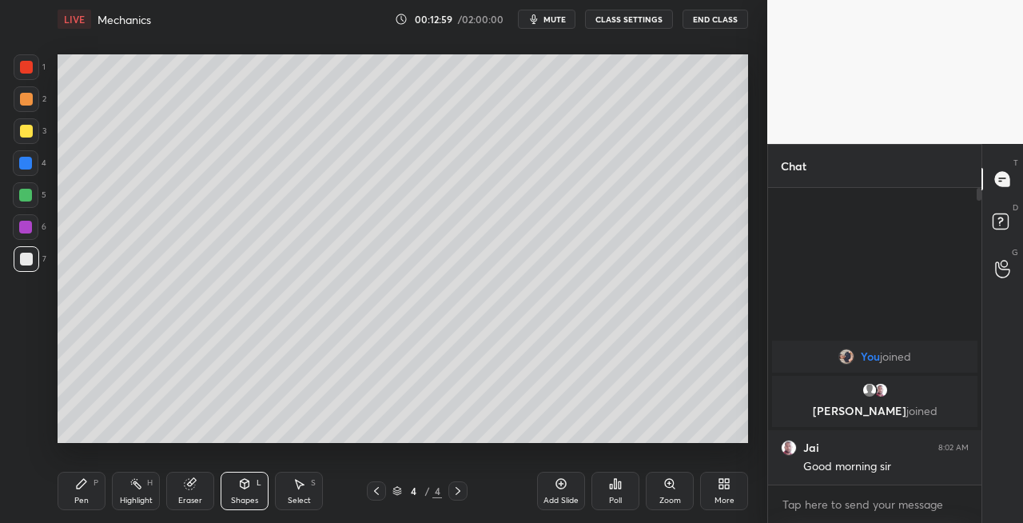
click at [89, 488] on div "Pen P" at bounding box center [82, 491] width 48 height 38
click at [379, 491] on icon at bounding box center [376, 490] width 13 height 13
click at [473, 494] on div "3 / 4" at bounding box center [417, 490] width 240 height 19
click at [450, 489] on div at bounding box center [458, 490] width 19 height 19
click at [377, 492] on icon at bounding box center [376, 491] width 5 height 8
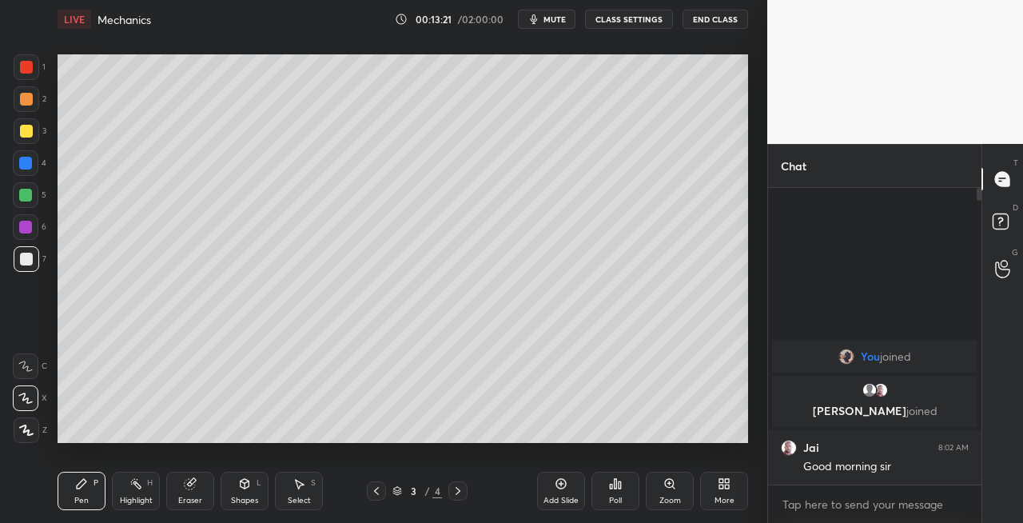
click at [382, 492] on icon at bounding box center [376, 490] width 13 height 13
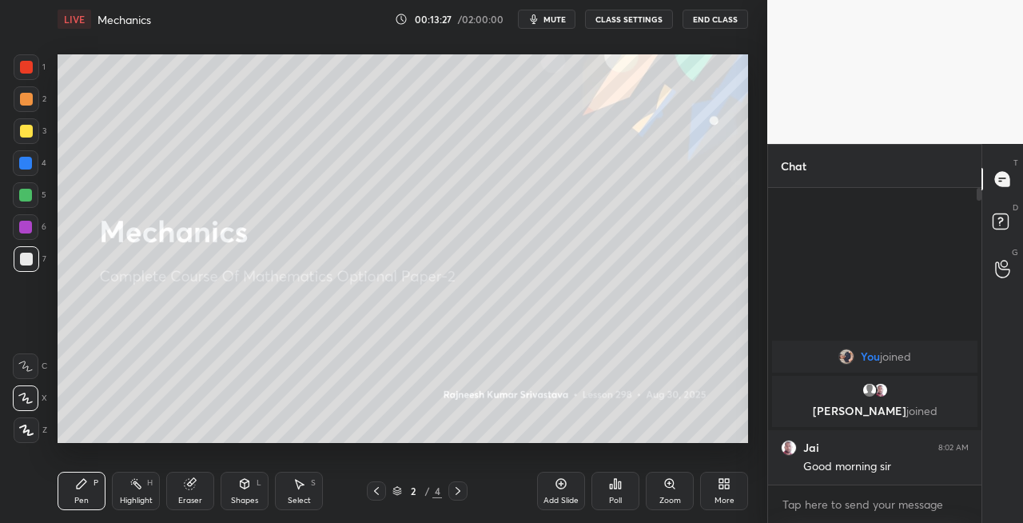
click at [461, 494] on icon at bounding box center [458, 490] width 13 height 13
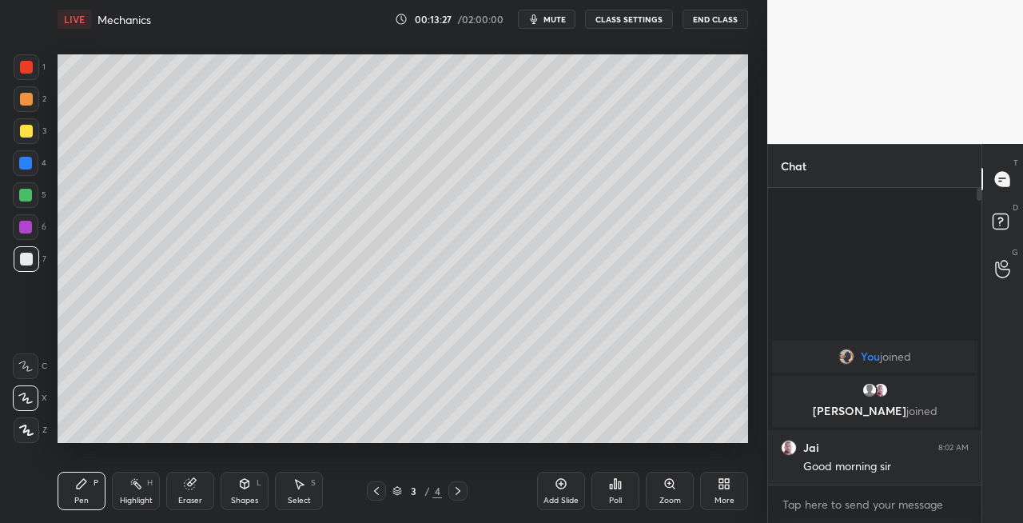
click at [458, 492] on icon at bounding box center [458, 491] width 5 height 8
click at [172, 484] on div "Eraser" at bounding box center [190, 491] width 48 height 38
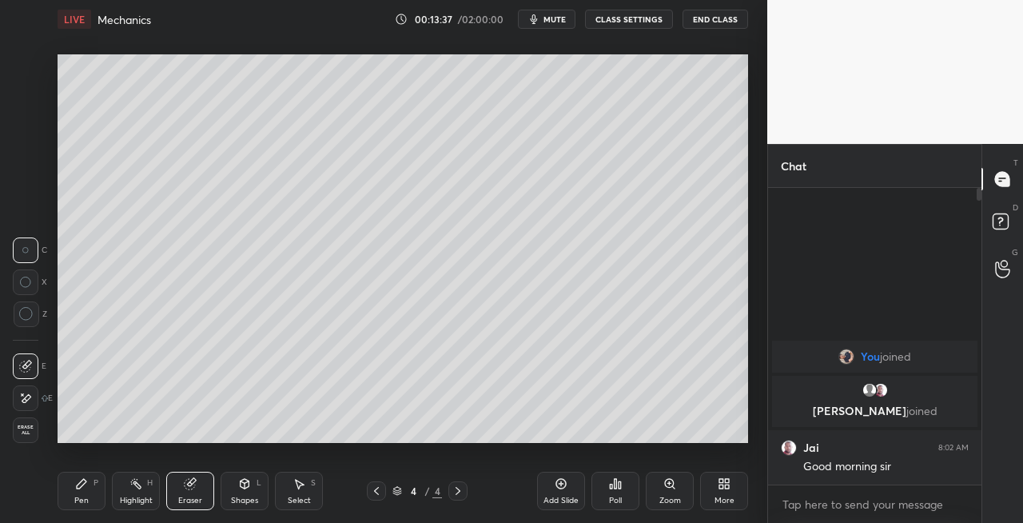
click at [96, 492] on div "Pen P" at bounding box center [82, 491] width 48 height 38
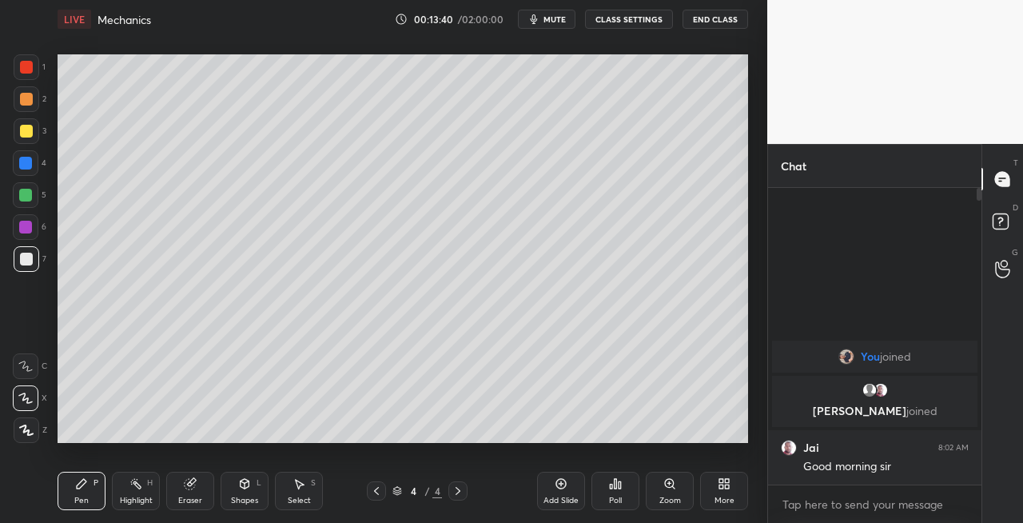
click at [373, 489] on icon at bounding box center [376, 490] width 13 height 13
click at [379, 492] on icon at bounding box center [376, 490] width 13 height 13
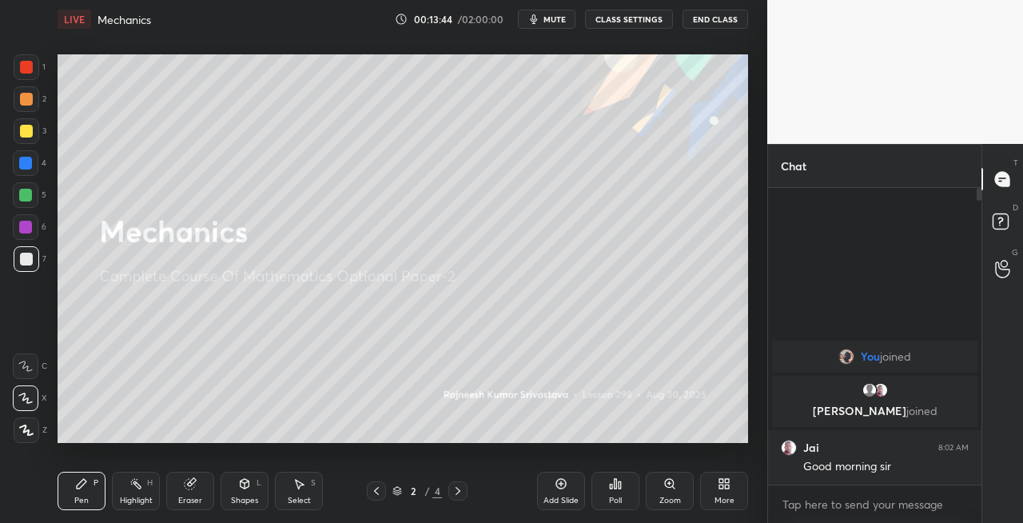
click at [457, 493] on icon at bounding box center [458, 490] width 13 height 13
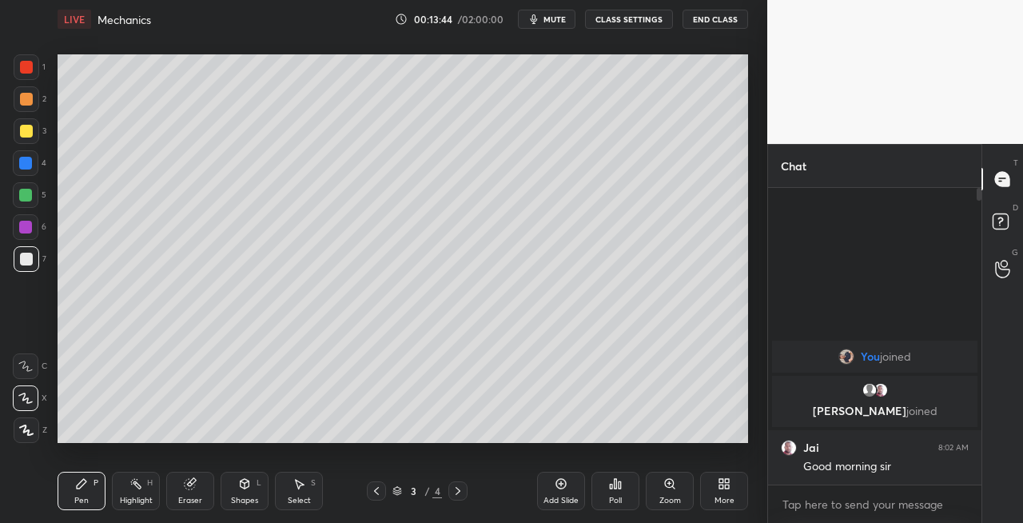
click at [457, 491] on icon at bounding box center [458, 490] width 13 height 13
click at [377, 492] on icon at bounding box center [376, 491] width 5 height 8
click at [382, 494] on icon at bounding box center [376, 490] width 13 height 13
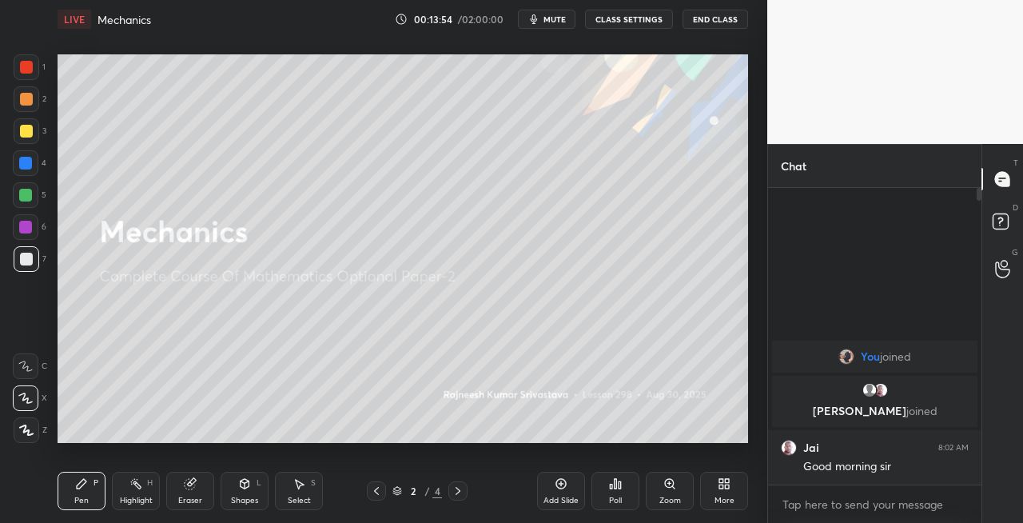
click at [461, 496] on icon at bounding box center [458, 490] width 13 height 13
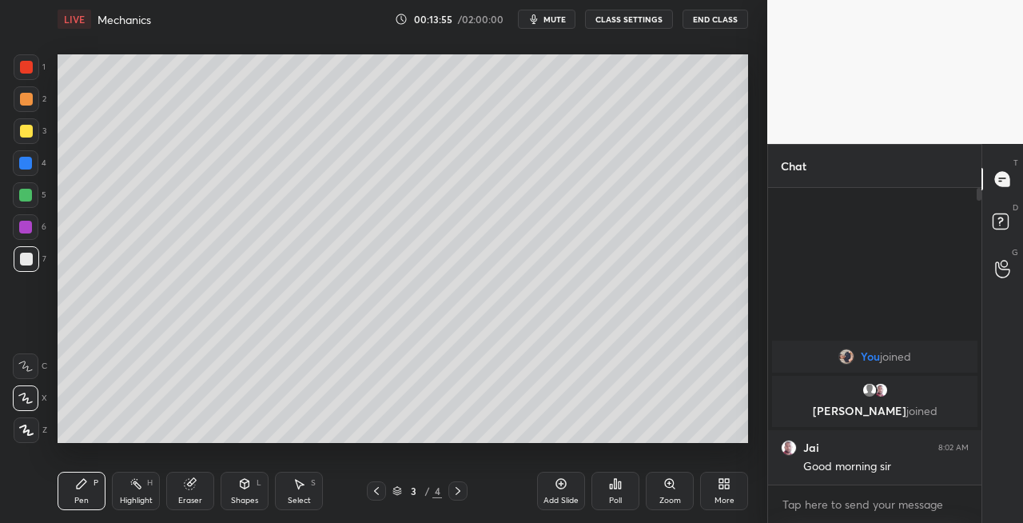
click at [452, 490] on icon at bounding box center [458, 490] width 13 height 13
click at [203, 494] on div "Eraser" at bounding box center [190, 491] width 48 height 38
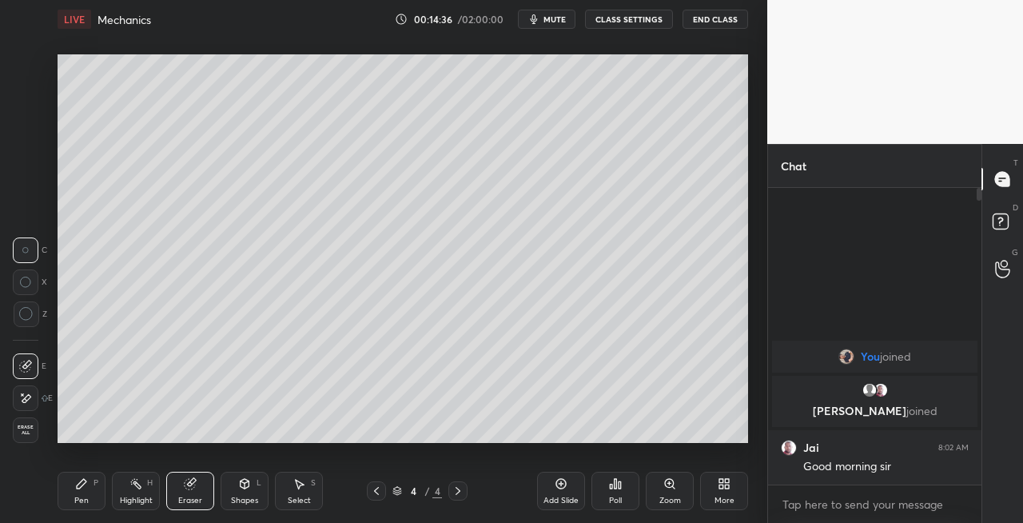
click at [73, 490] on div "Pen P" at bounding box center [82, 491] width 48 height 38
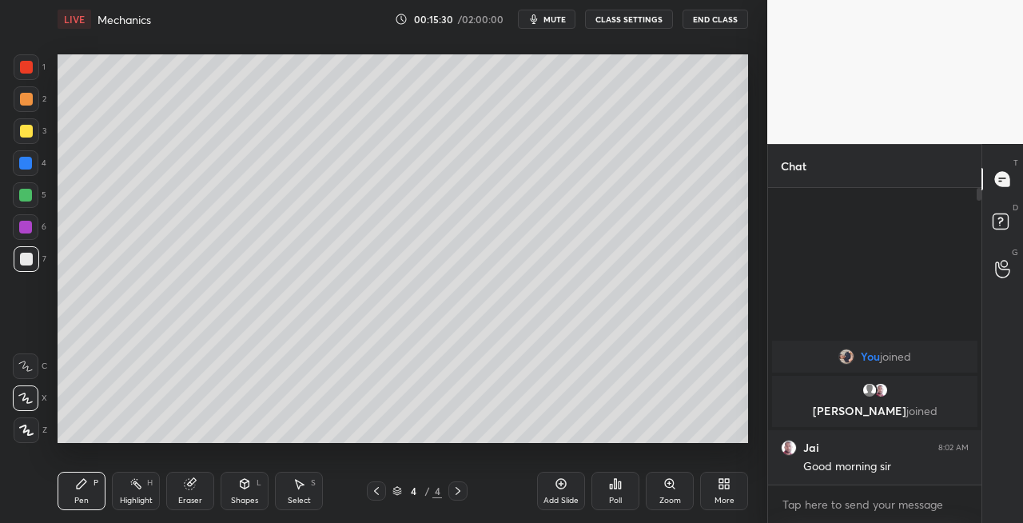
click at [192, 486] on icon at bounding box center [190, 484] width 10 height 10
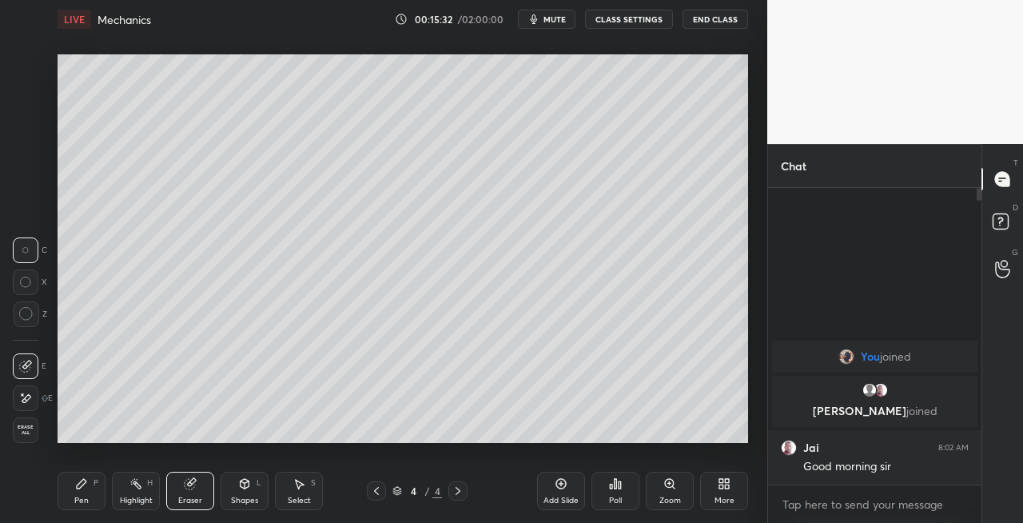
click at [84, 496] on div "Pen" at bounding box center [81, 500] width 14 height 8
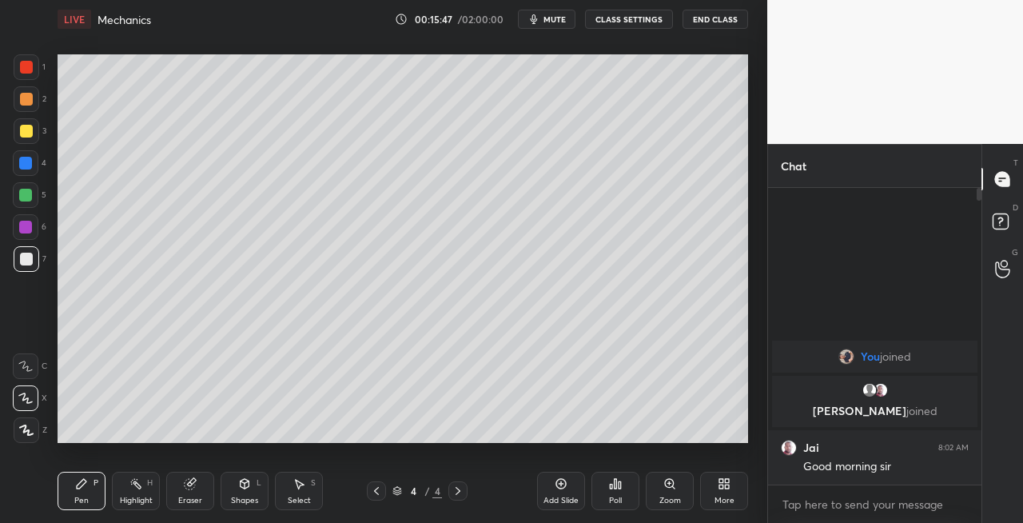
click at [200, 492] on div "Eraser" at bounding box center [190, 491] width 48 height 38
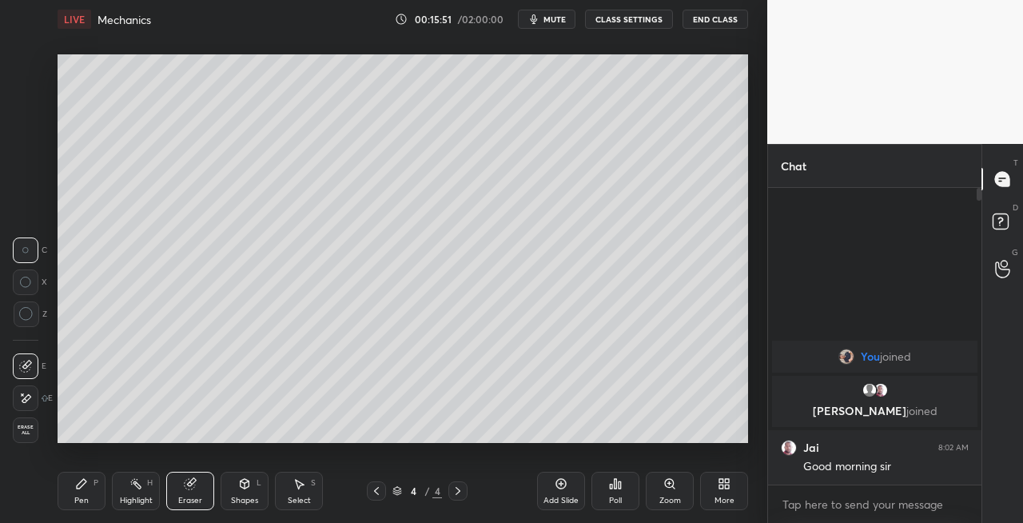
click at [82, 492] on div "Pen P" at bounding box center [82, 491] width 48 height 38
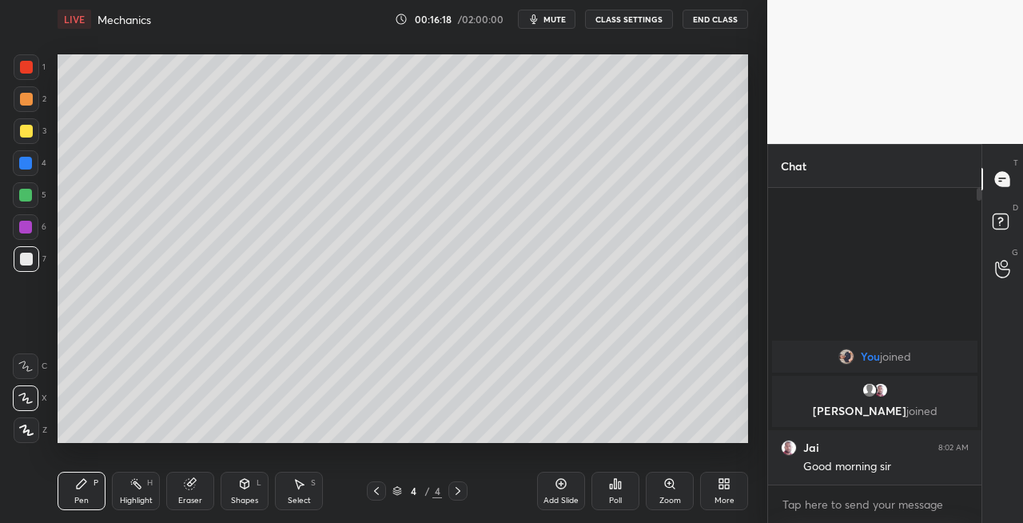
click at [205, 483] on div "Eraser" at bounding box center [190, 491] width 48 height 38
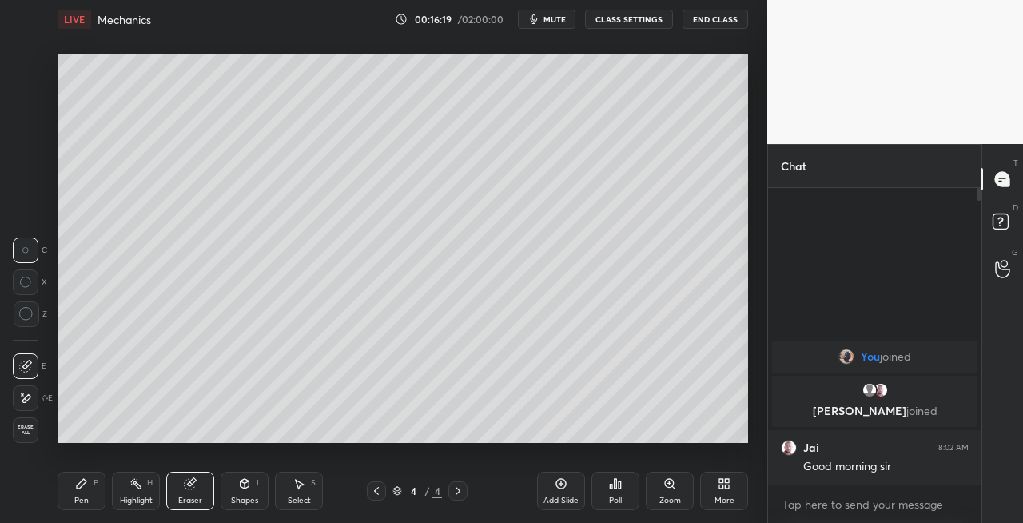
click at [86, 496] on div "Pen" at bounding box center [81, 500] width 14 height 8
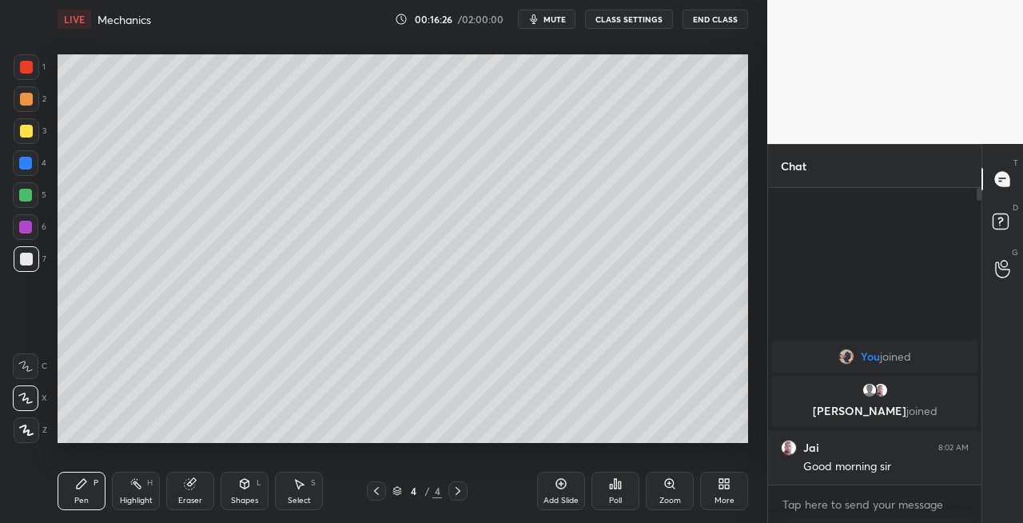
click at [194, 489] on icon at bounding box center [190, 483] width 13 height 13
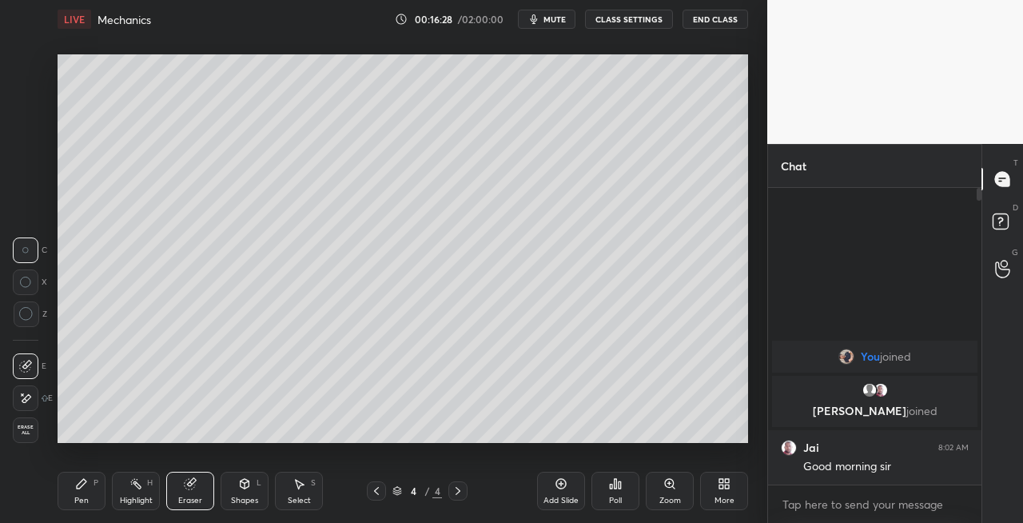
click at [93, 501] on div "Pen P" at bounding box center [82, 491] width 48 height 38
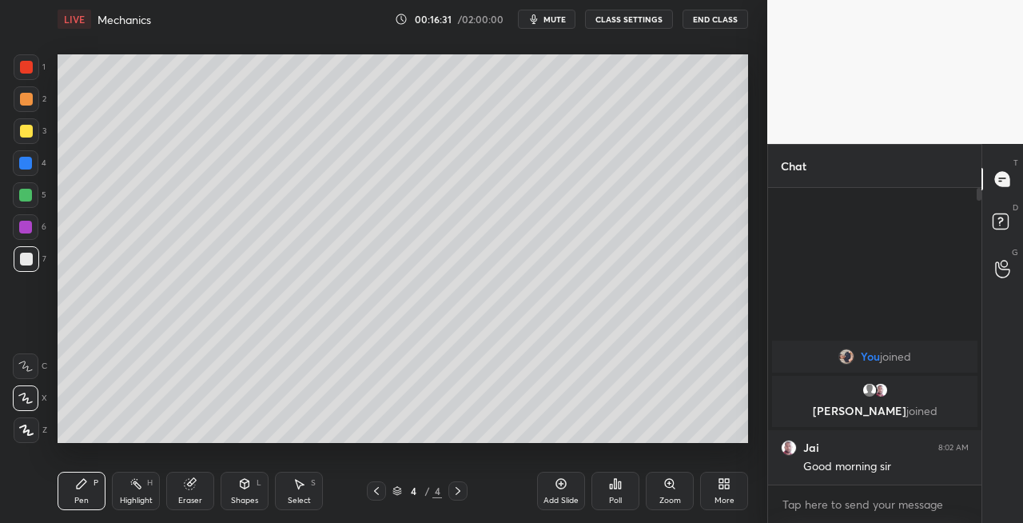
click at [194, 488] on icon at bounding box center [190, 483] width 13 height 13
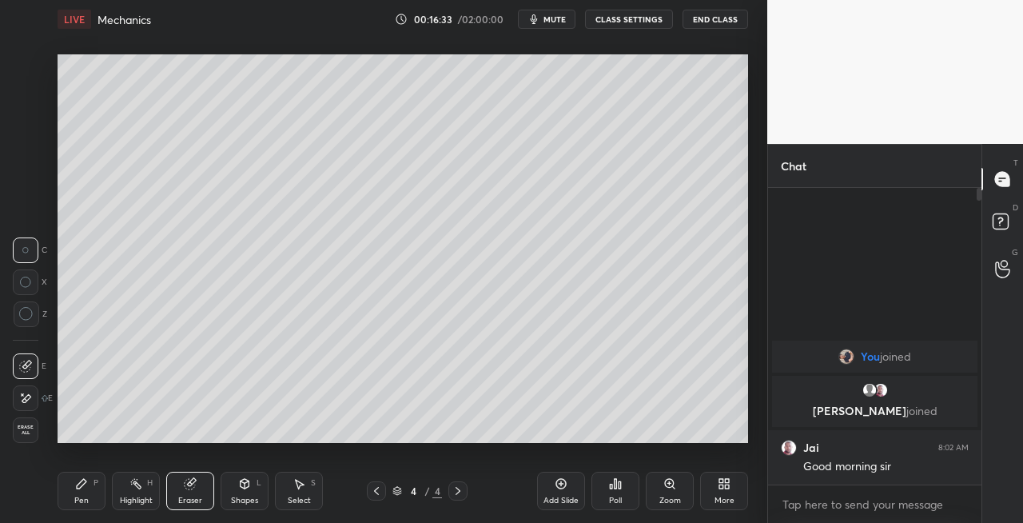
click at [85, 499] on div "Pen" at bounding box center [81, 500] width 14 height 8
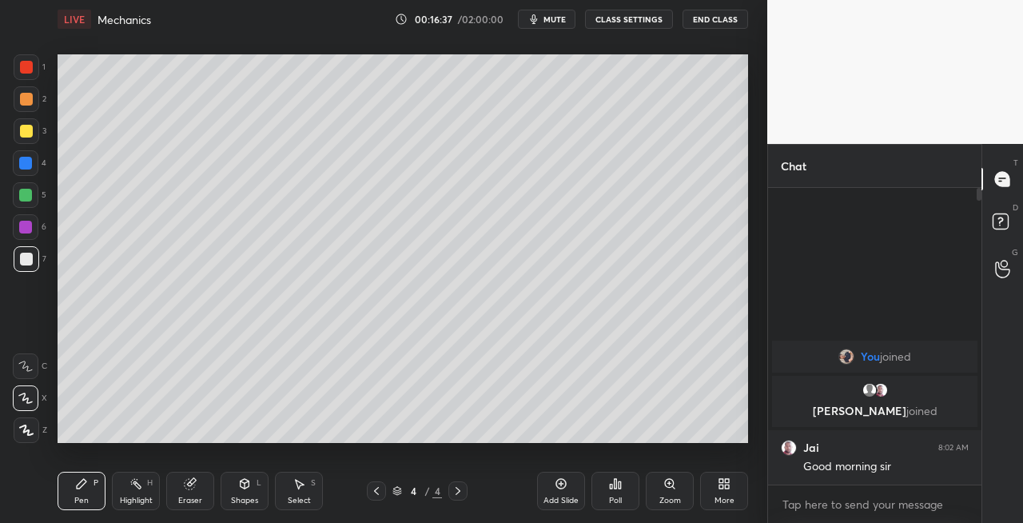
click at [189, 486] on icon at bounding box center [190, 484] width 10 height 10
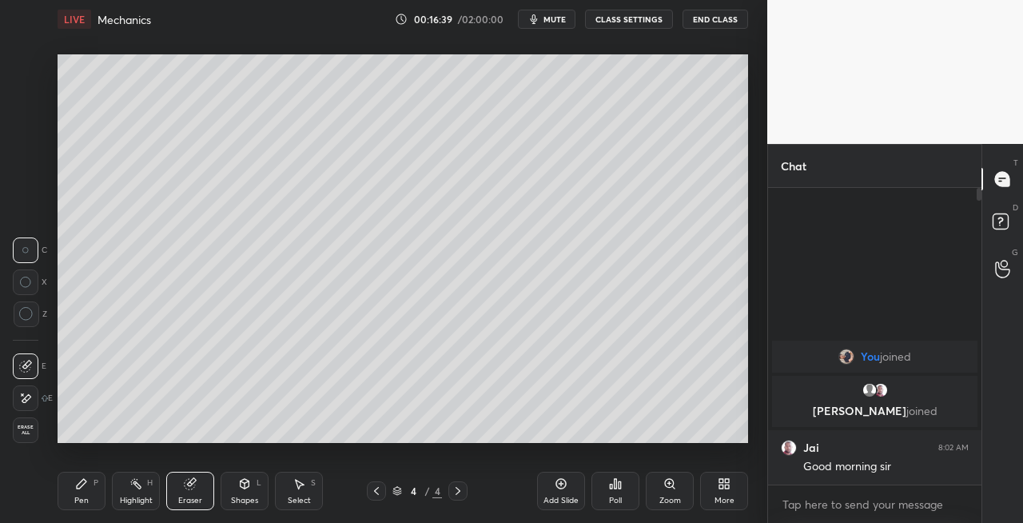
click at [90, 497] on div "Pen P" at bounding box center [82, 491] width 48 height 38
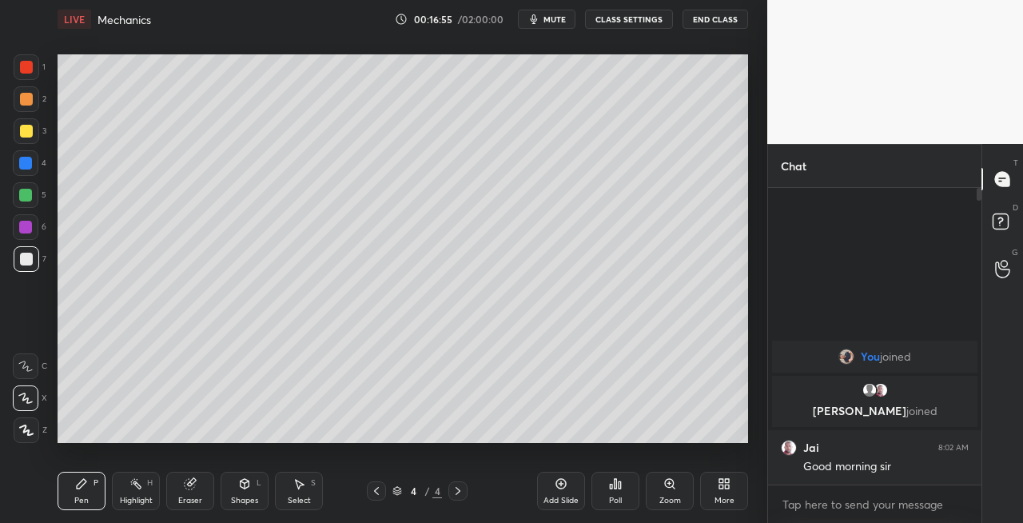
click at [199, 496] on div "Eraser" at bounding box center [190, 500] width 24 height 8
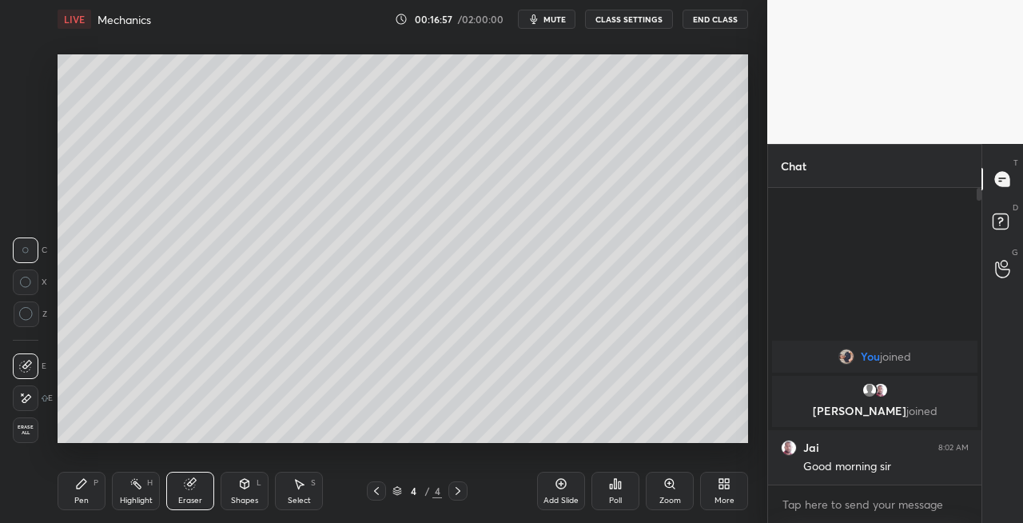
click at [102, 496] on div "Pen P" at bounding box center [82, 491] width 48 height 38
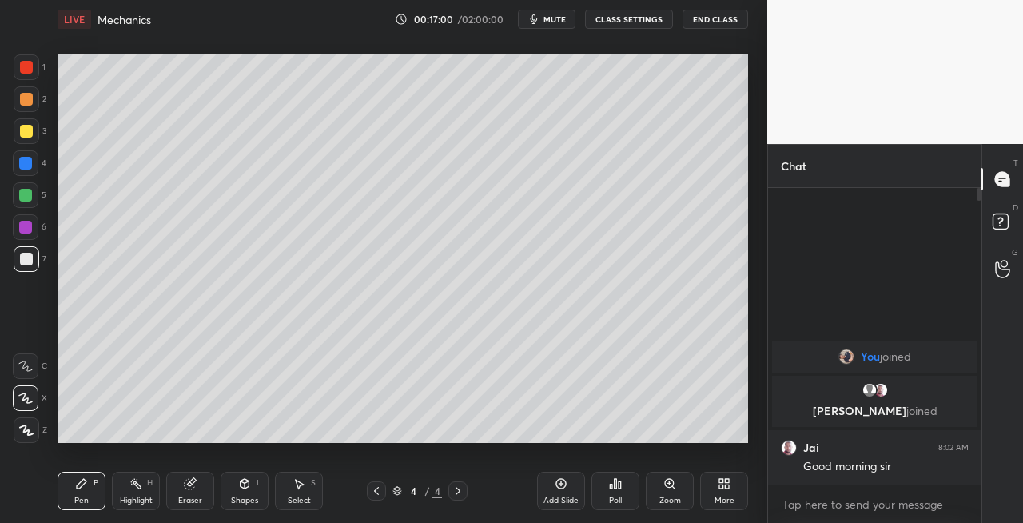
click at [242, 491] on div "Shapes L" at bounding box center [245, 491] width 48 height 38
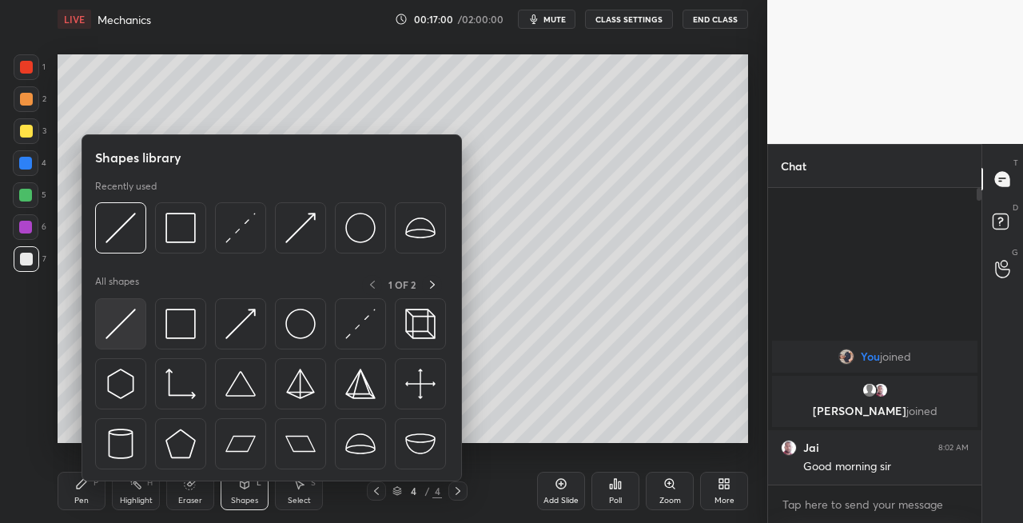
click at [121, 343] on div at bounding box center [120, 323] width 51 height 51
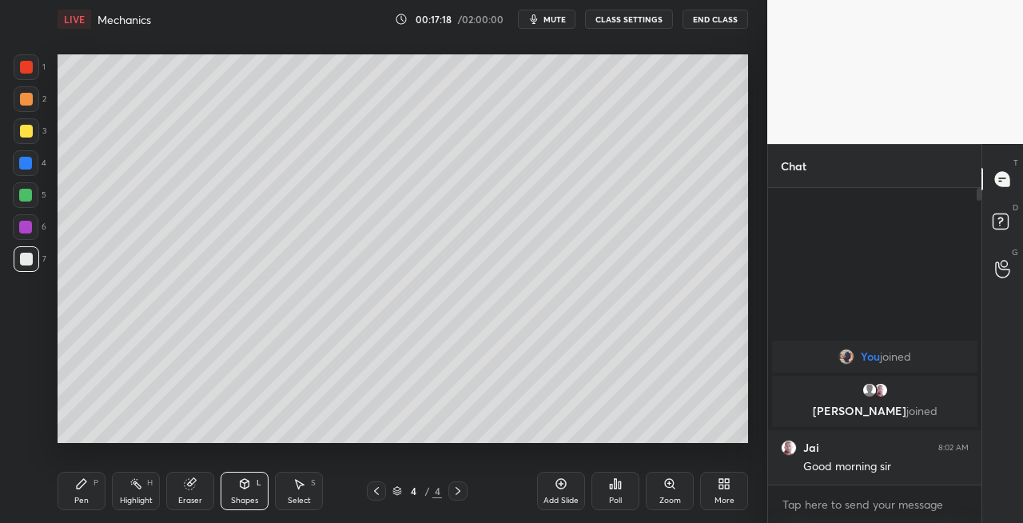
click at [374, 497] on div at bounding box center [376, 490] width 19 height 19
click at [377, 495] on icon at bounding box center [376, 490] width 13 height 13
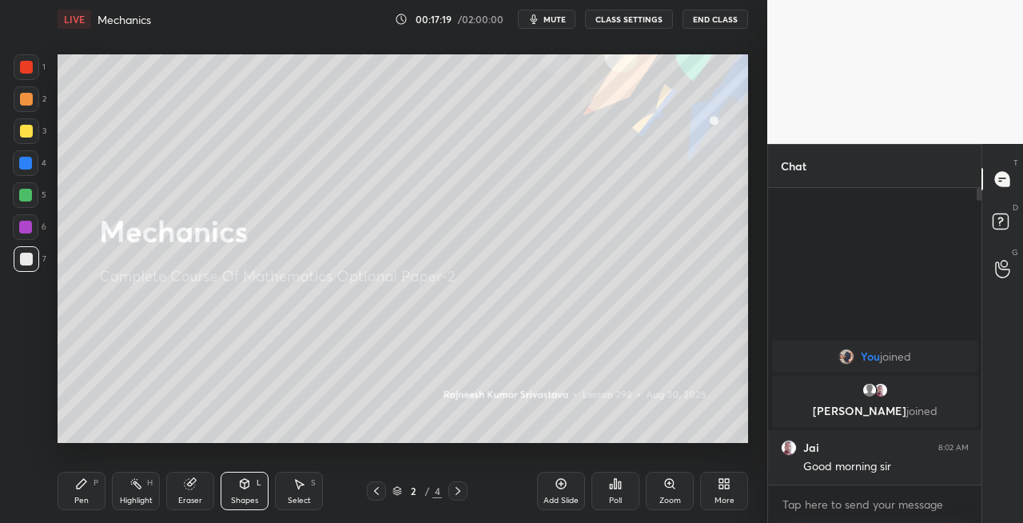
click at [462, 499] on div at bounding box center [458, 490] width 19 height 19
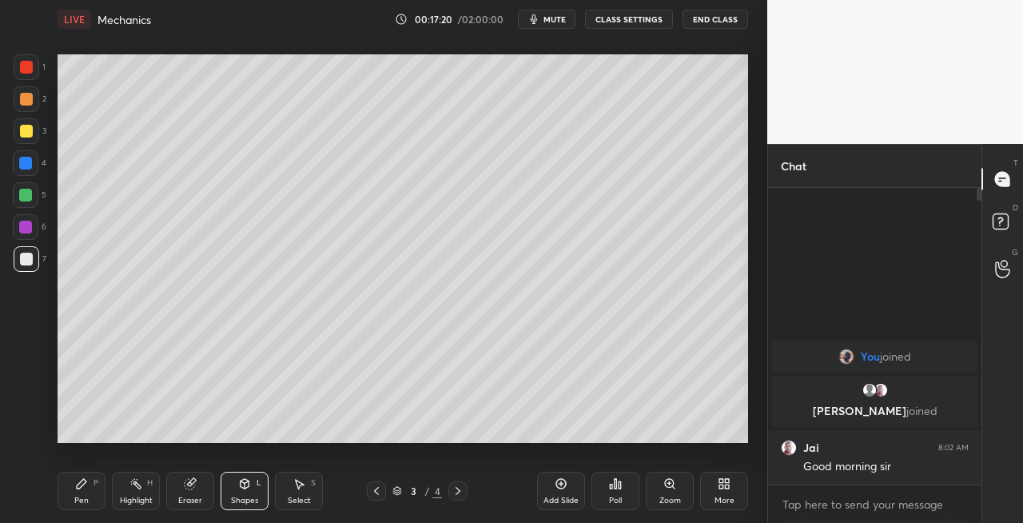
click at [461, 491] on icon at bounding box center [458, 490] width 13 height 13
click at [373, 494] on icon at bounding box center [376, 490] width 13 height 13
click at [384, 497] on div at bounding box center [376, 490] width 19 height 19
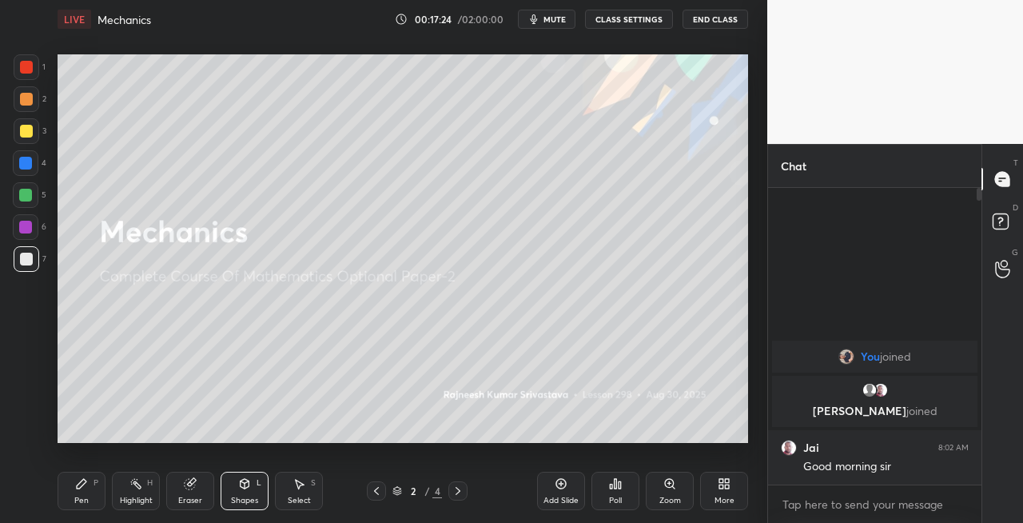
click at [105, 498] on div "Pen P" at bounding box center [82, 491] width 48 height 38
click at [31, 144] on div "3" at bounding box center [30, 134] width 33 height 32
click at [192, 473] on div "Eraser" at bounding box center [190, 491] width 48 height 38
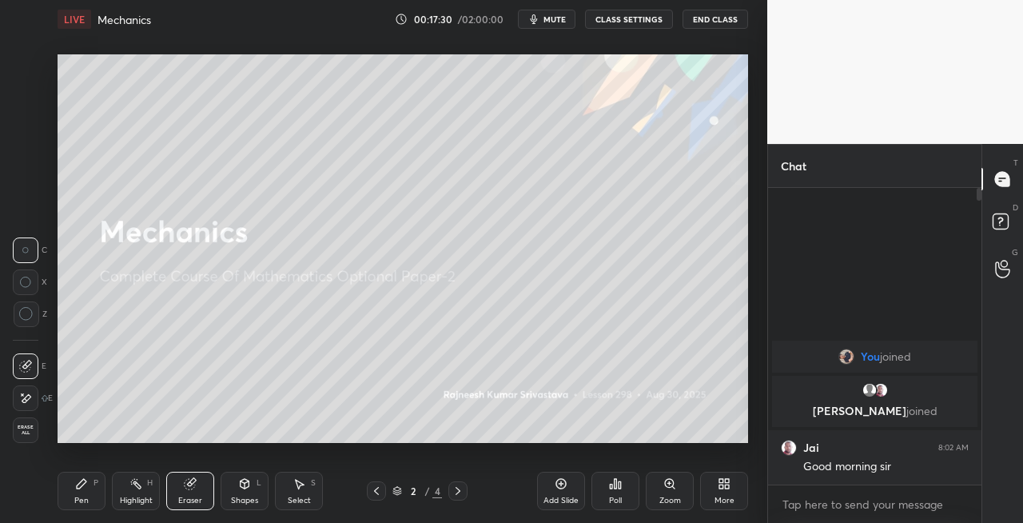
click at [80, 483] on icon at bounding box center [82, 484] width 10 height 10
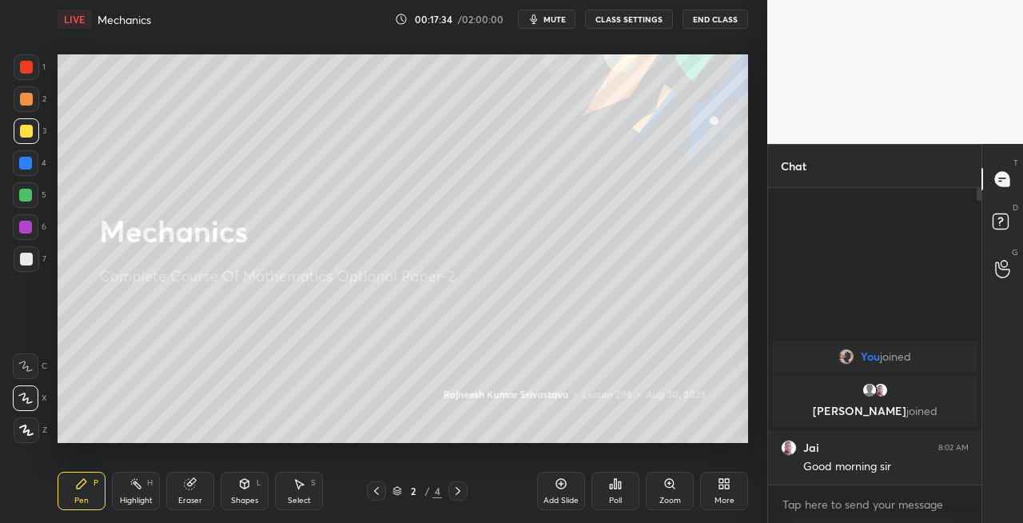
click at [548, 29] on div "LIVE Mechanics 00:17:34 / 02:00:00 mute CLASS SETTINGS End Class" at bounding box center [403, 19] width 691 height 38
click at [576, 7] on div "LIVE Mechanics 00:17:35 / 02:00:00 mute CLASS SETTINGS End Class" at bounding box center [403, 19] width 691 height 38
click at [458, 496] on icon at bounding box center [458, 490] width 13 height 13
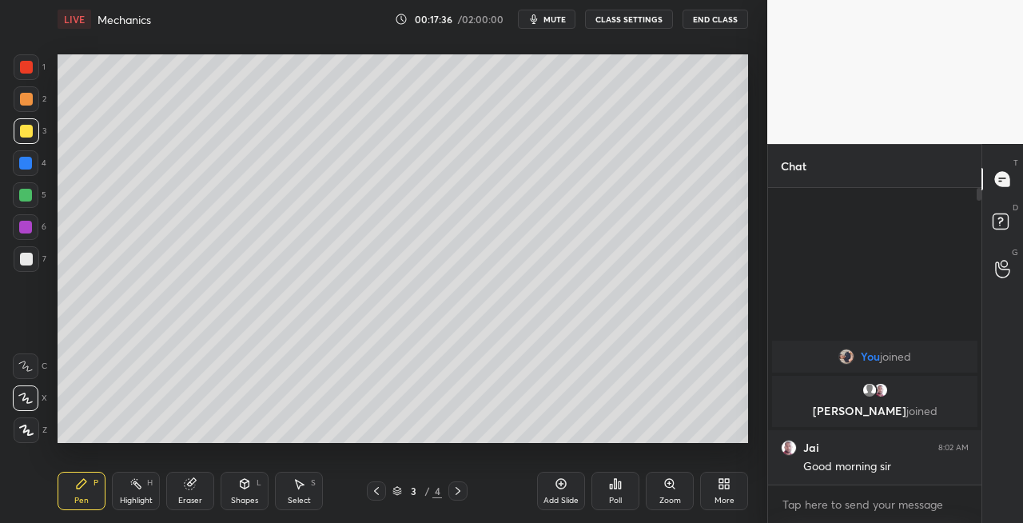
click at [462, 499] on div at bounding box center [458, 490] width 19 height 19
click at [556, 11] on button "mute" at bounding box center [547, 19] width 58 height 19
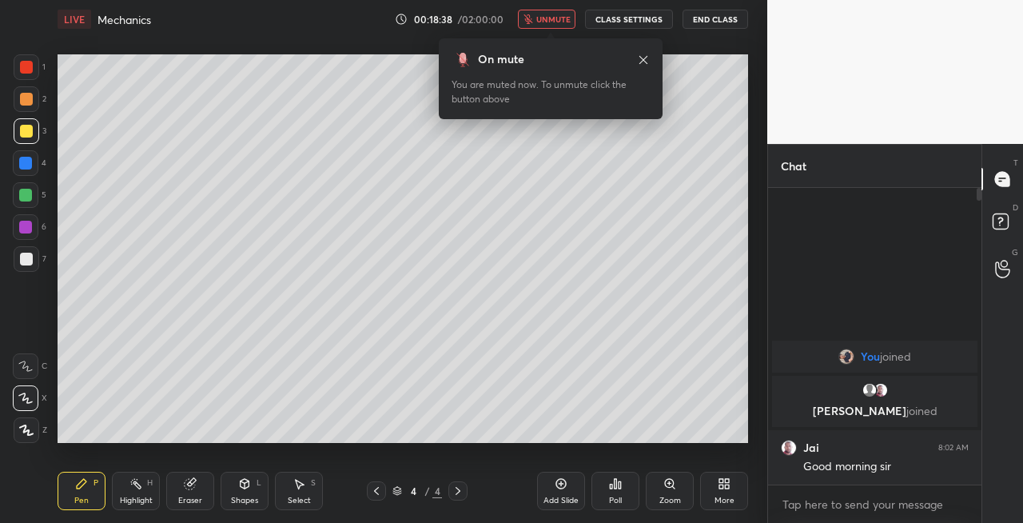
click at [547, 26] on button "unmute" at bounding box center [547, 19] width 58 height 19
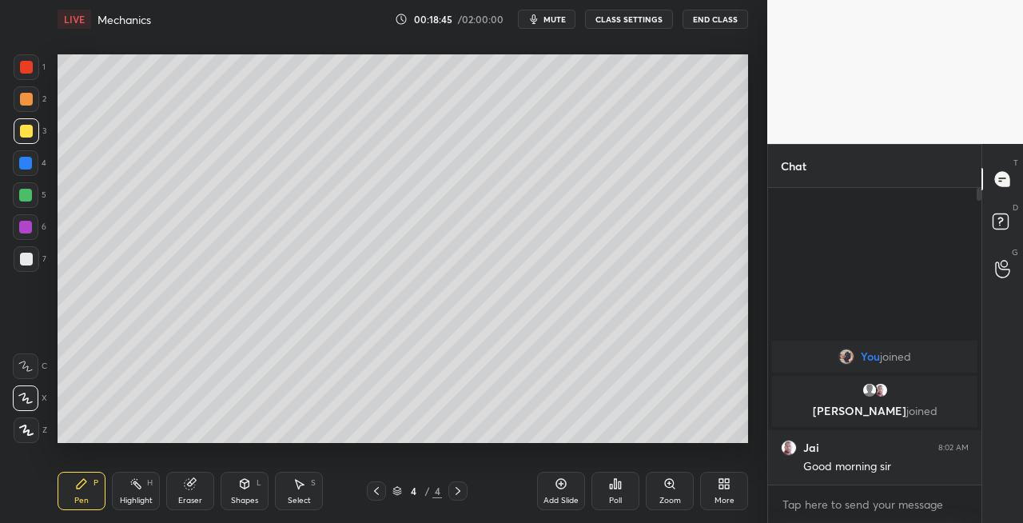
click at [203, 496] on div "Eraser" at bounding box center [190, 491] width 48 height 38
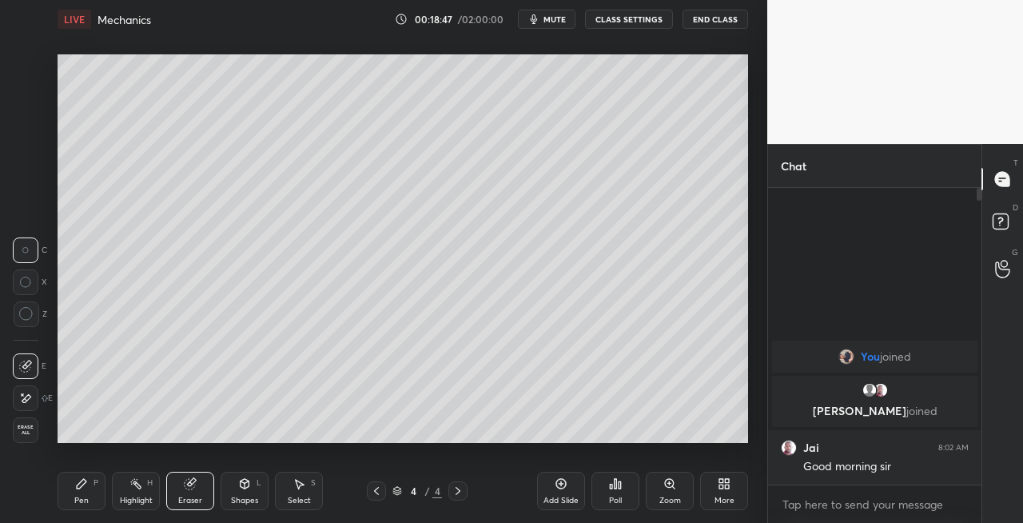
click at [72, 484] on div "Pen P" at bounding box center [82, 491] width 48 height 38
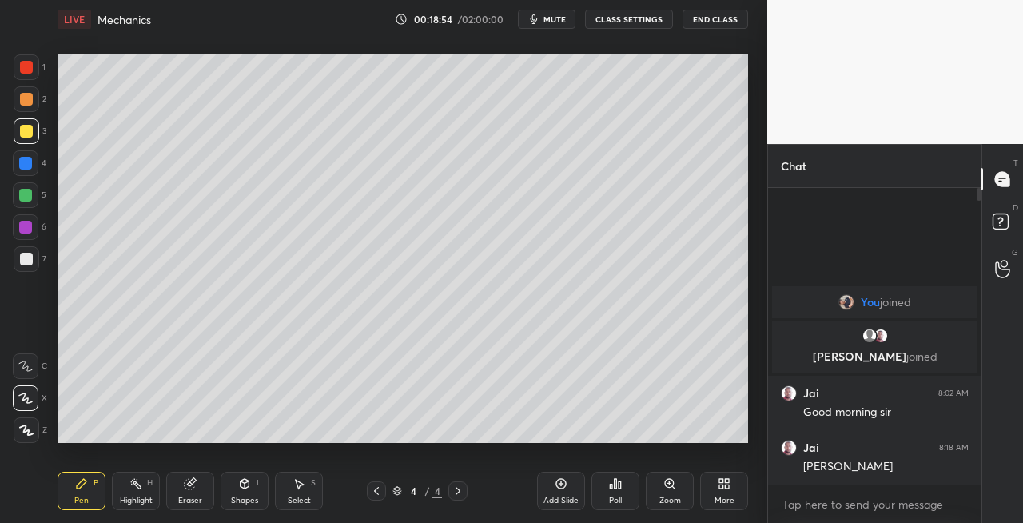
click at [452, 494] on icon at bounding box center [458, 490] width 13 height 13
click at [457, 492] on icon at bounding box center [458, 490] width 13 height 13
click at [555, 491] on div "Add Slide" at bounding box center [561, 491] width 48 height 38
click at [374, 492] on icon at bounding box center [376, 490] width 13 height 13
click at [461, 496] on icon at bounding box center [458, 490] width 13 height 13
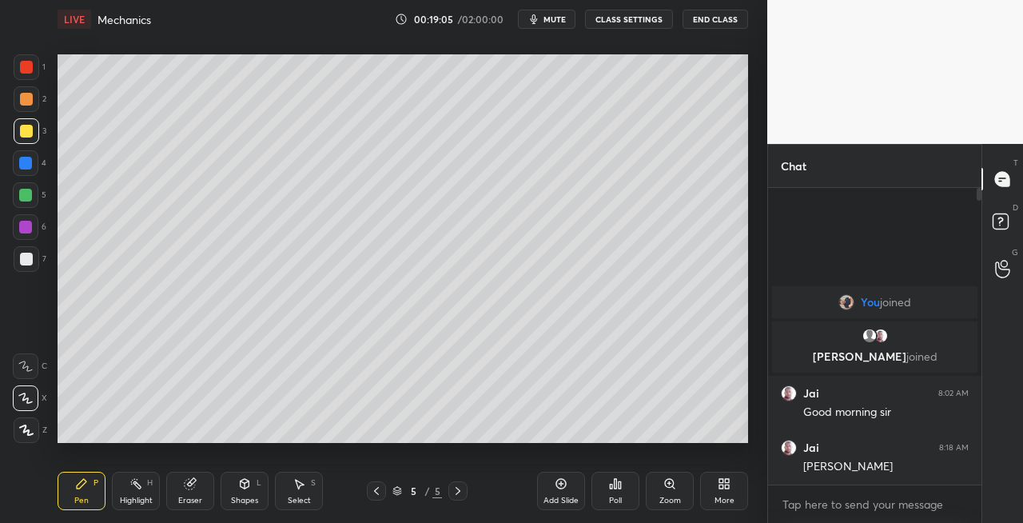
click at [182, 488] on div "Eraser" at bounding box center [190, 491] width 48 height 38
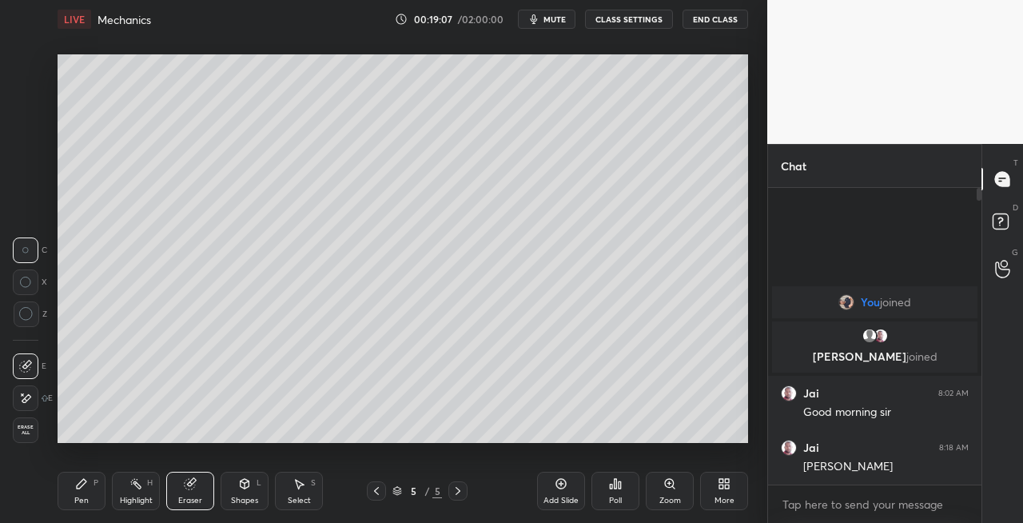
click at [71, 496] on div "Pen P" at bounding box center [82, 491] width 48 height 38
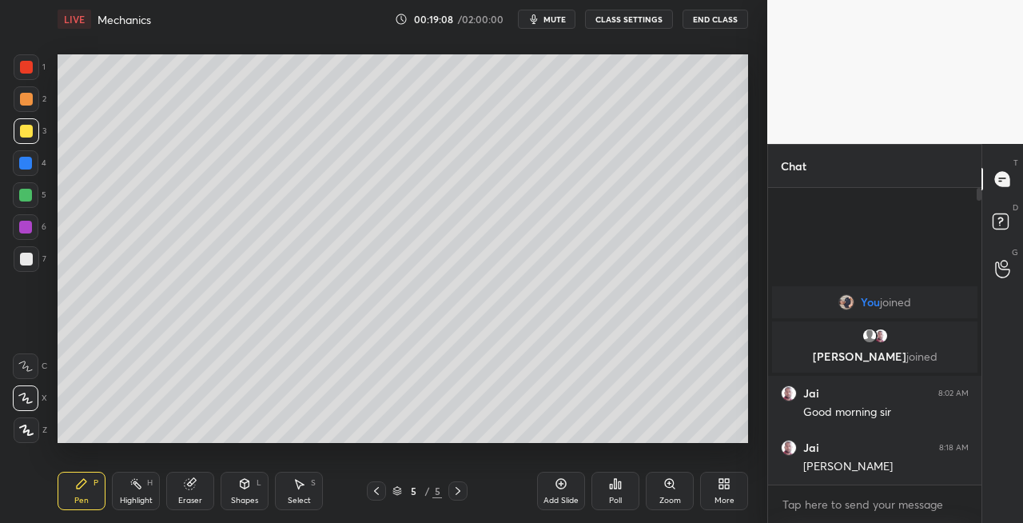
click at [27, 253] on div at bounding box center [26, 259] width 13 height 13
click at [195, 481] on icon at bounding box center [190, 483] width 13 height 13
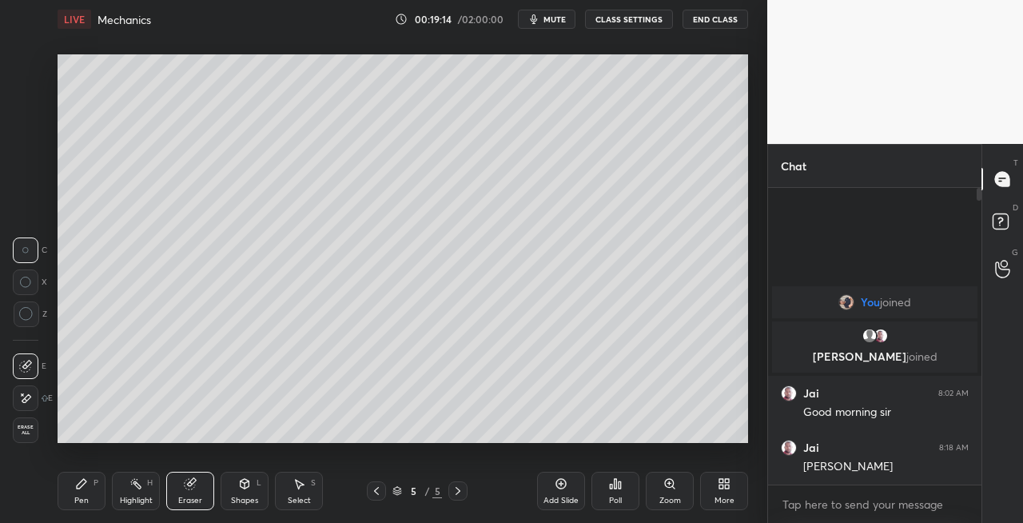
click at [96, 488] on div "Pen P" at bounding box center [82, 491] width 48 height 38
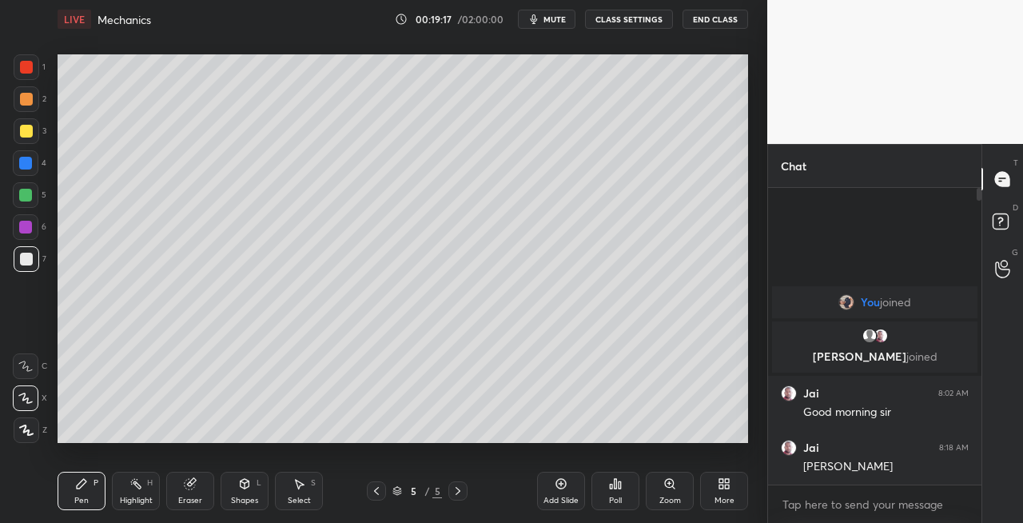
click at [245, 494] on div "Shapes L" at bounding box center [245, 491] width 48 height 38
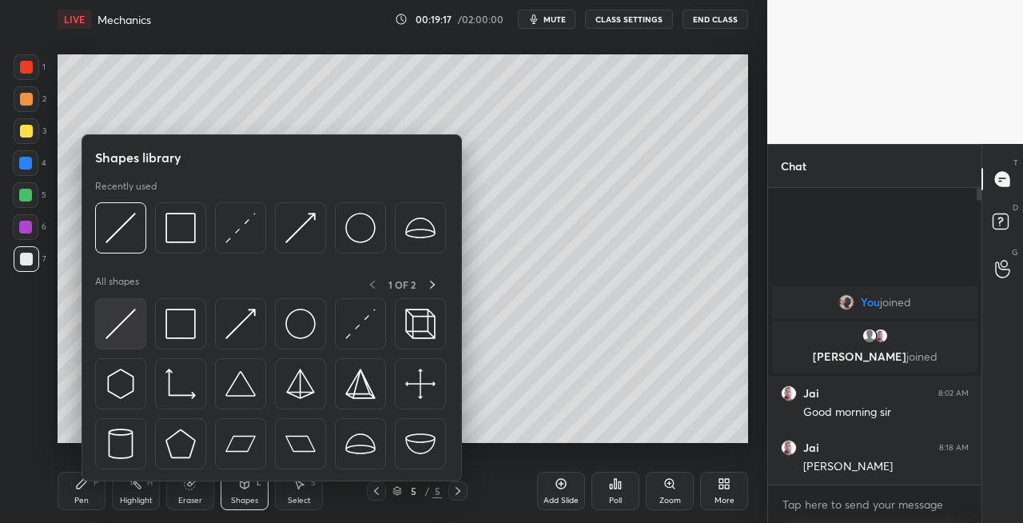
click at [114, 318] on img at bounding box center [121, 324] width 30 height 30
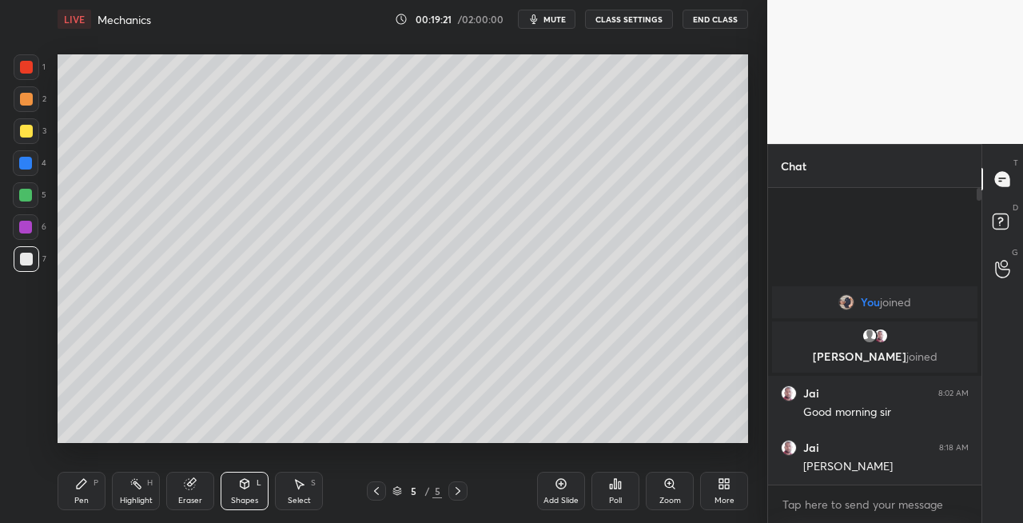
click at [82, 488] on icon at bounding box center [81, 483] width 13 height 13
click at [200, 492] on div "Eraser" at bounding box center [190, 491] width 48 height 38
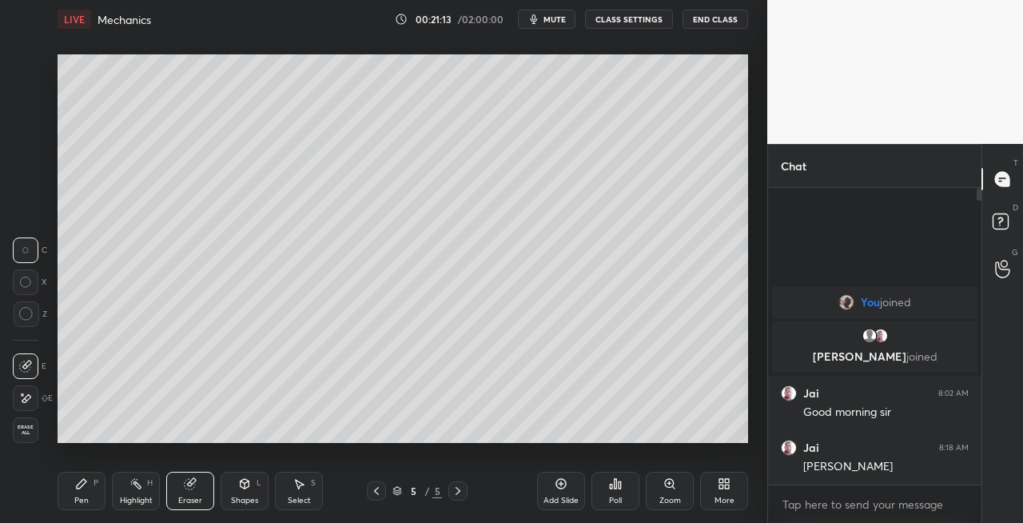
click at [77, 485] on icon at bounding box center [82, 484] width 10 height 10
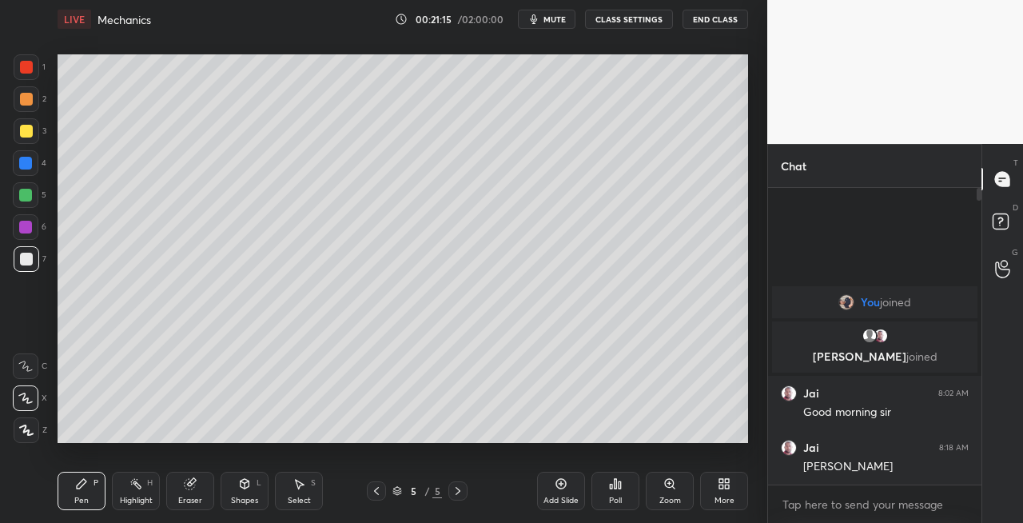
click at [193, 491] on div "Eraser" at bounding box center [190, 491] width 48 height 38
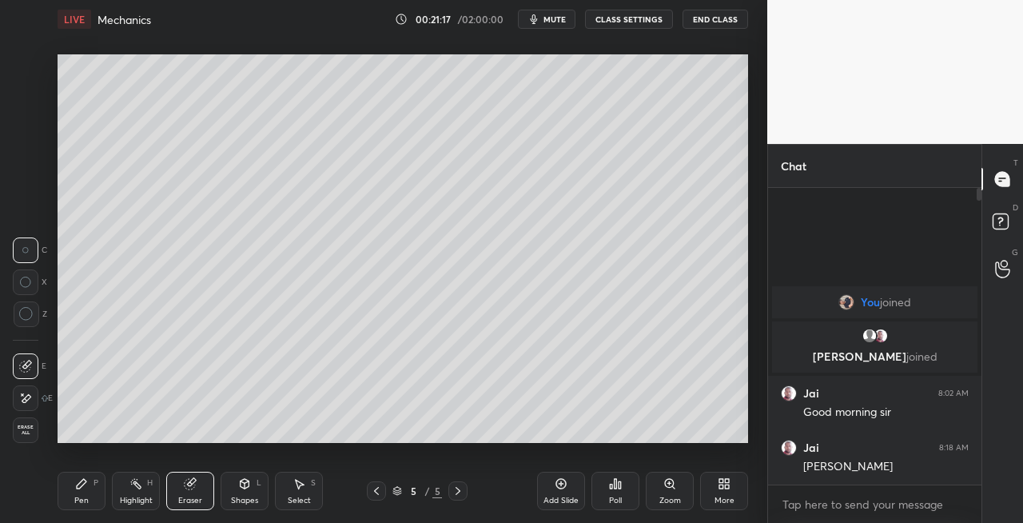
click at [86, 496] on div "Pen" at bounding box center [81, 500] width 14 height 8
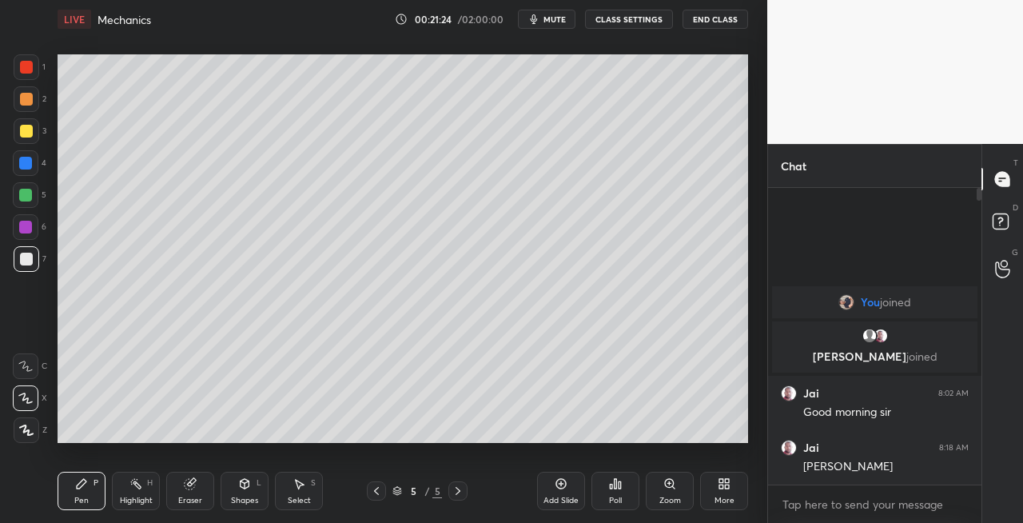
click at [194, 483] on icon at bounding box center [190, 483] width 13 height 13
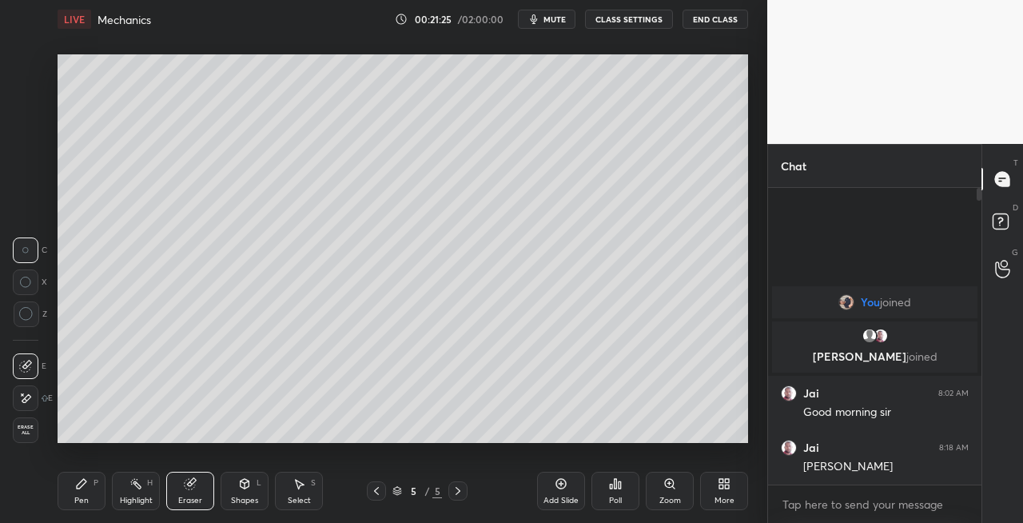
click at [87, 491] on div "Pen P" at bounding box center [82, 491] width 48 height 38
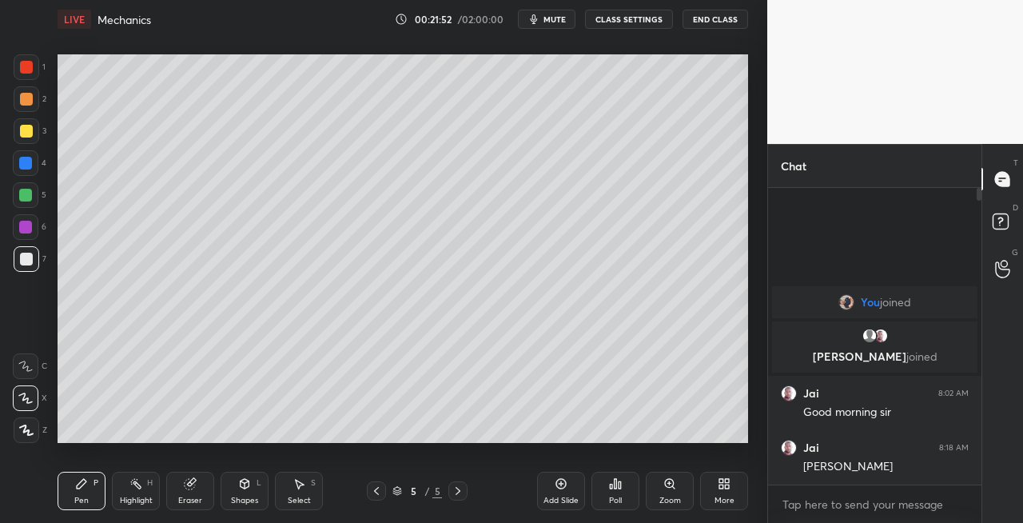
click at [216, 488] on div "Pen P Highlight H Eraser Shapes L Select S" at bounding box center [178, 491] width 240 height 38
click at [188, 478] on icon at bounding box center [190, 483] width 13 height 13
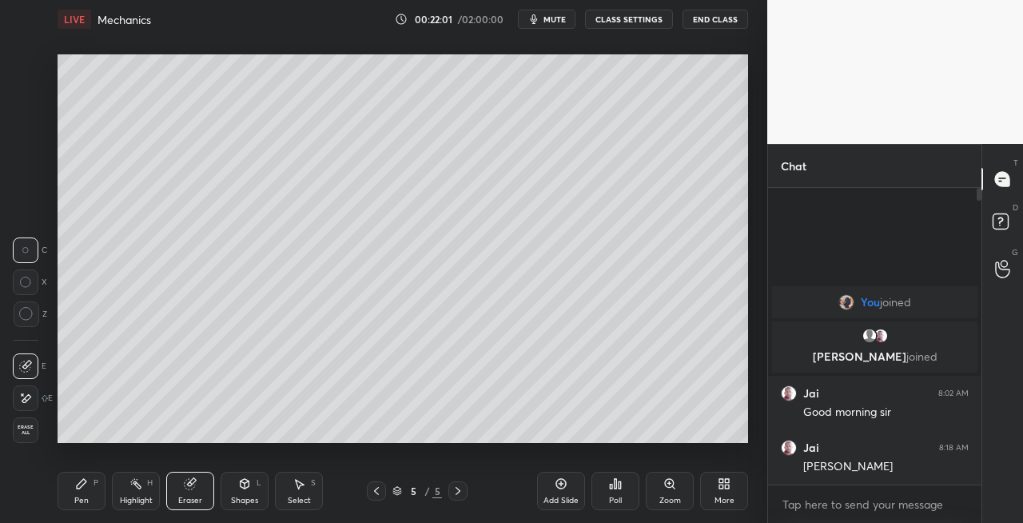
click at [75, 492] on div "Pen P" at bounding box center [82, 491] width 48 height 38
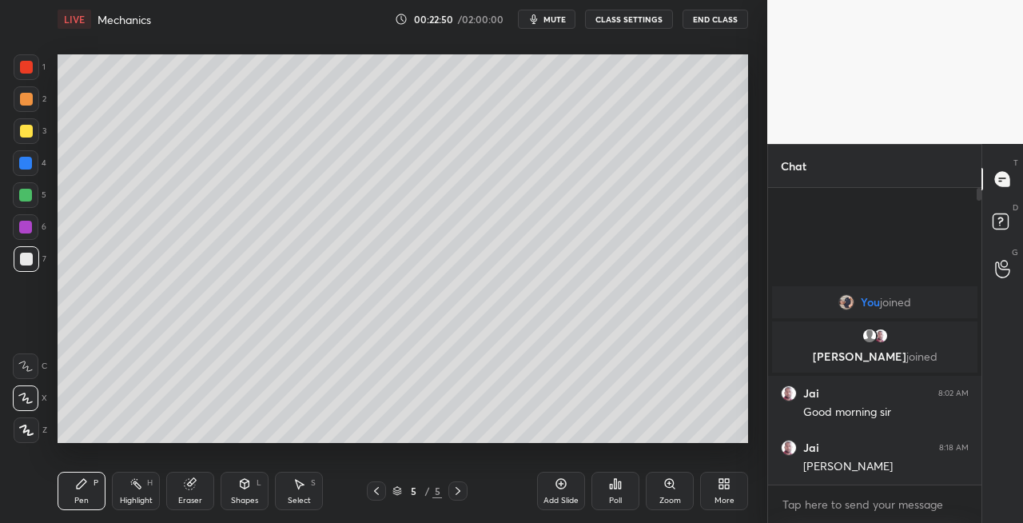
click at [254, 485] on div "Shapes L" at bounding box center [245, 491] width 48 height 38
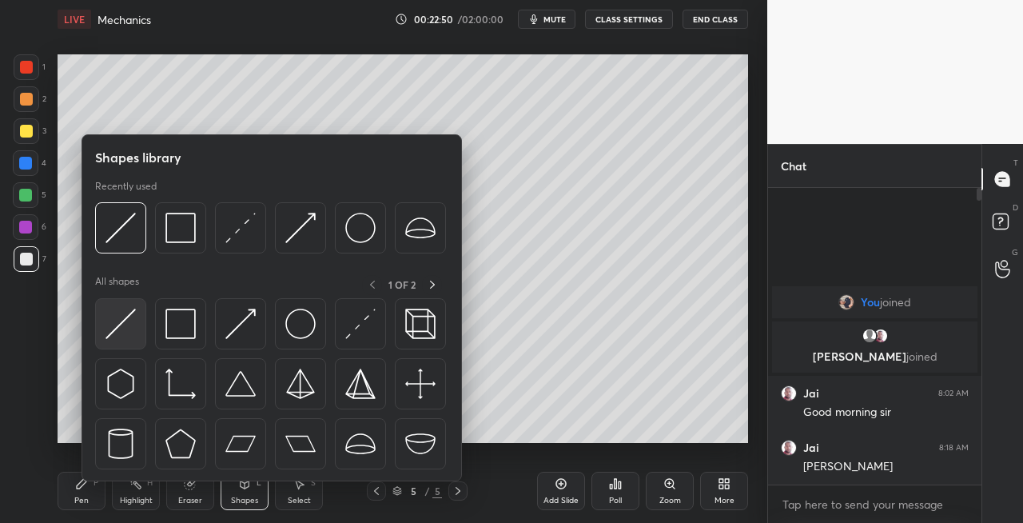
click at [121, 333] on img at bounding box center [121, 324] width 30 height 30
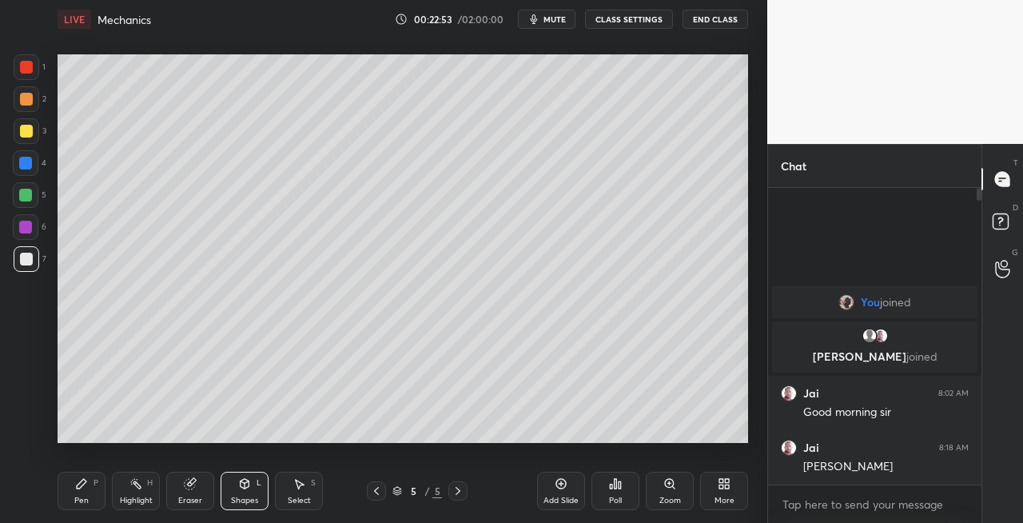
click at [101, 496] on div "Pen P" at bounding box center [82, 491] width 48 height 38
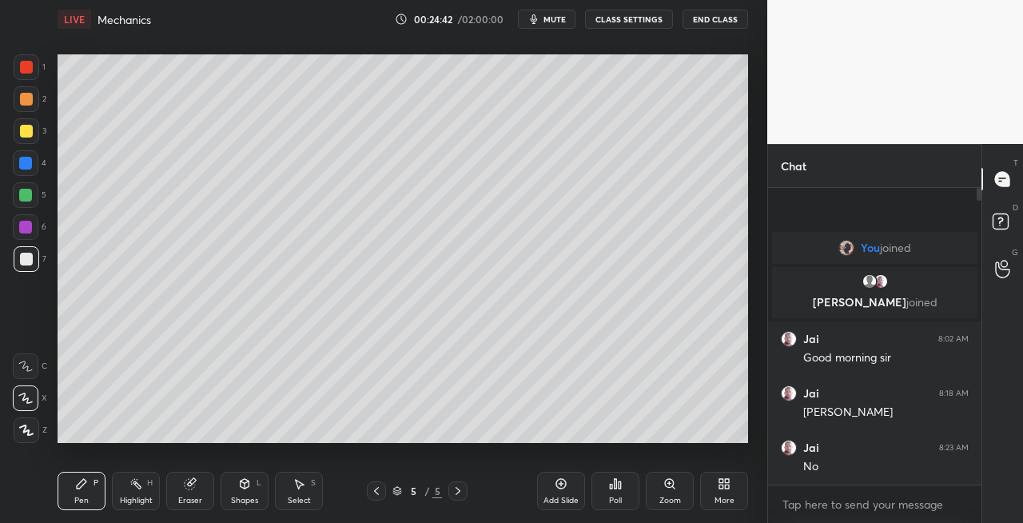
click at [35, 145] on div "3" at bounding box center [30, 134] width 33 height 32
click at [455, 491] on icon at bounding box center [458, 490] width 13 height 13
click at [456, 491] on icon at bounding box center [458, 490] width 13 height 13
click at [376, 494] on icon at bounding box center [376, 490] width 13 height 13
click at [459, 491] on icon at bounding box center [458, 491] width 5 height 8
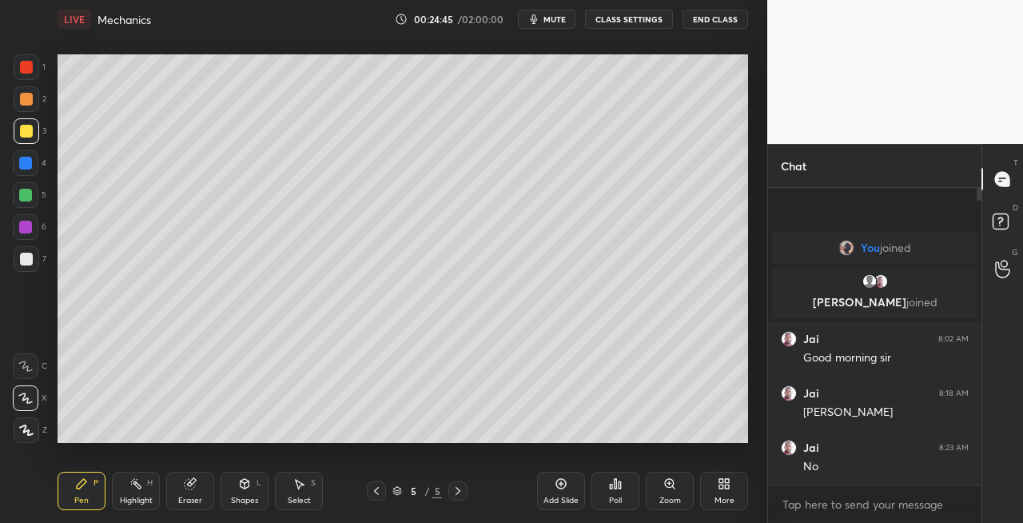
click at [457, 491] on icon at bounding box center [458, 490] width 13 height 13
click at [556, 496] on div "Add Slide" at bounding box center [561, 500] width 35 height 8
click at [36, 138] on div at bounding box center [27, 131] width 26 height 26
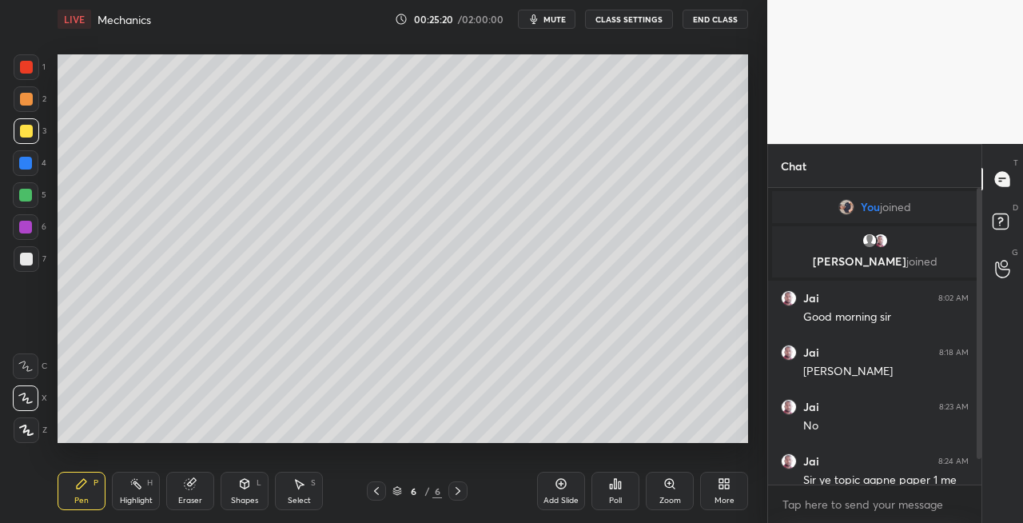
click at [35, 139] on div at bounding box center [27, 131] width 26 height 26
click at [20, 128] on div at bounding box center [26, 131] width 13 height 13
click at [377, 491] on icon at bounding box center [376, 490] width 13 height 13
click at [382, 492] on icon at bounding box center [376, 490] width 13 height 13
click at [377, 492] on icon at bounding box center [376, 490] width 13 height 13
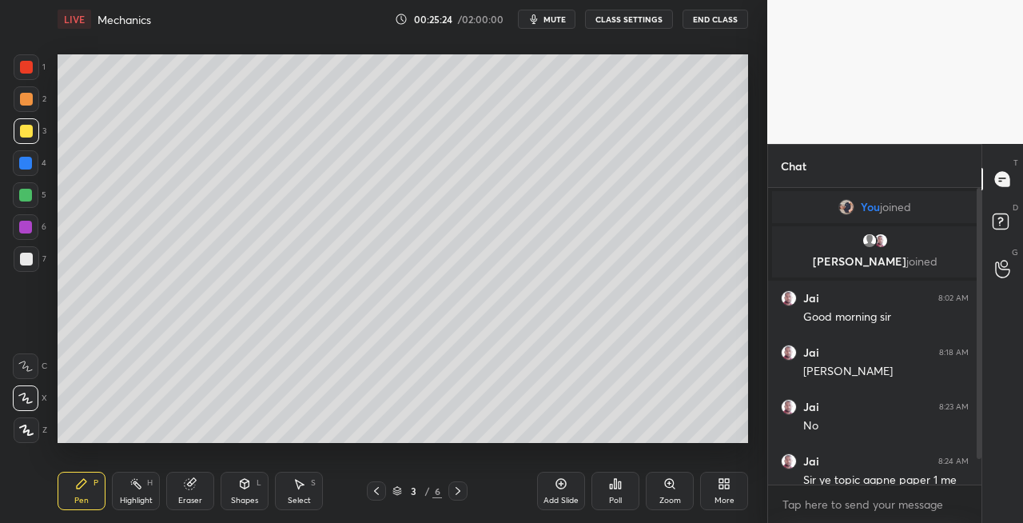
click at [382, 492] on icon at bounding box center [376, 490] width 13 height 13
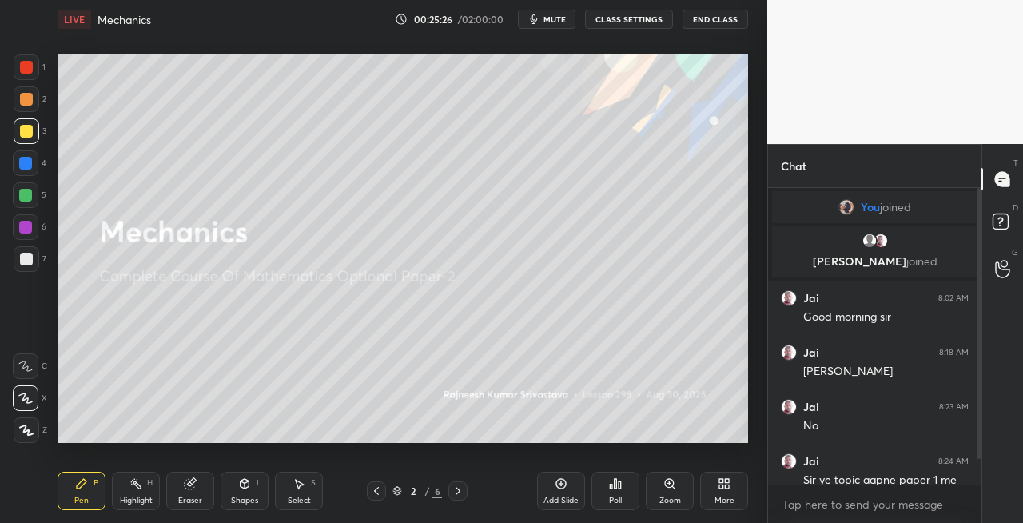
click at [457, 489] on icon at bounding box center [458, 490] width 13 height 13
click at [458, 489] on icon at bounding box center [458, 491] width 5 height 8
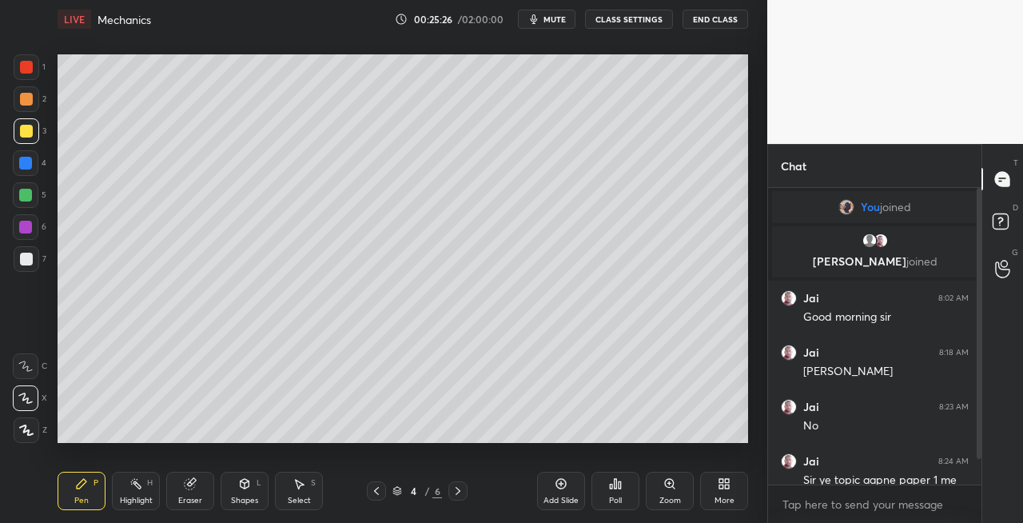
click at [457, 489] on icon at bounding box center [458, 490] width 13 height 13
click at [458, 491] on icon at bounding box center [458, 490] width 13 height 13
click at [379, 486] on icon at bounding box center [376, 490] width 13 height 13
click at [379, 488] on icon at bounding box center [376, 490] width 13 height 13
click at [373, 488] on icon at bounding box center [376, 490] width 13 height 13
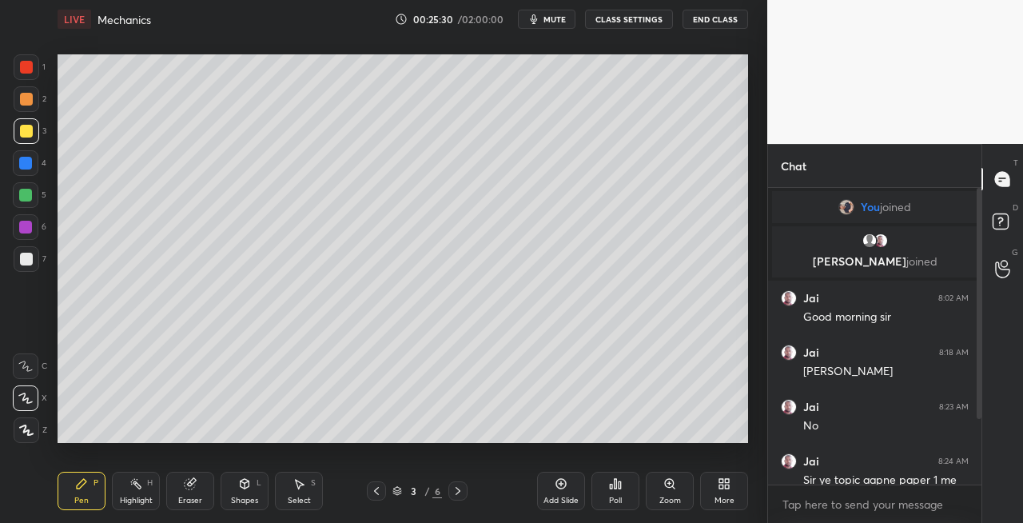
click at [377, 494] on icon at bounding box center [376, 490] width 13 height 13
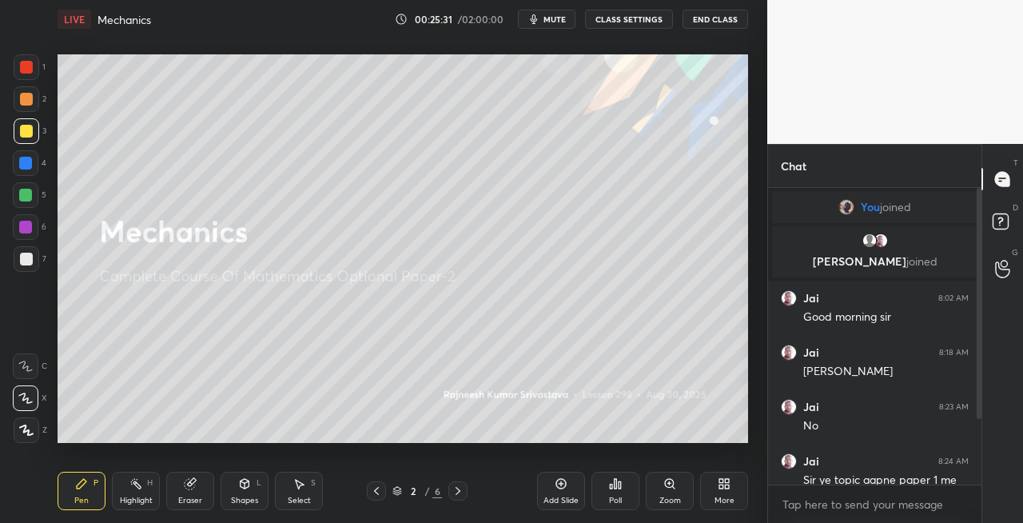
click at [181, 490] on div "Eraser" at bounding box center [190, 491] width 48 height 38
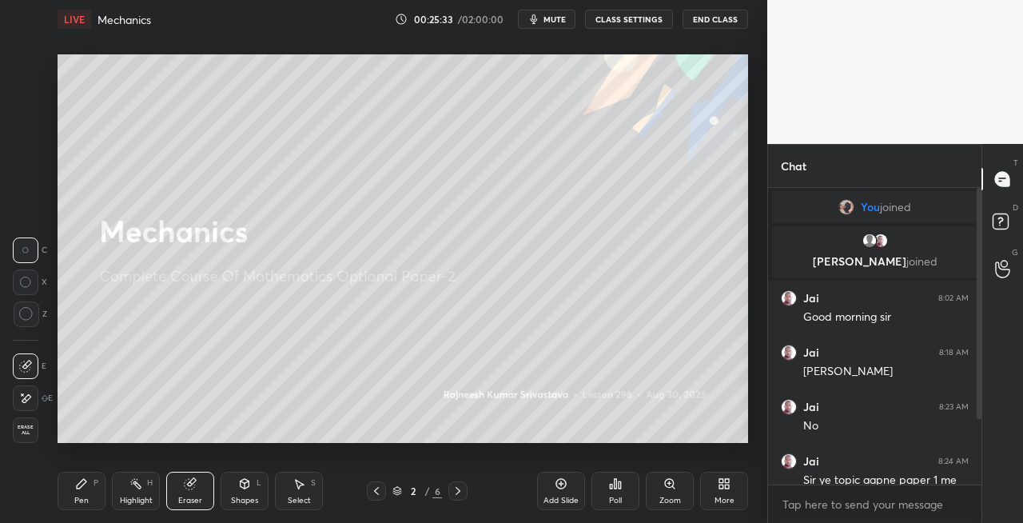
click at [92, 492] on div "Pen P" at bounding box center [82, 491] width 48 height 38
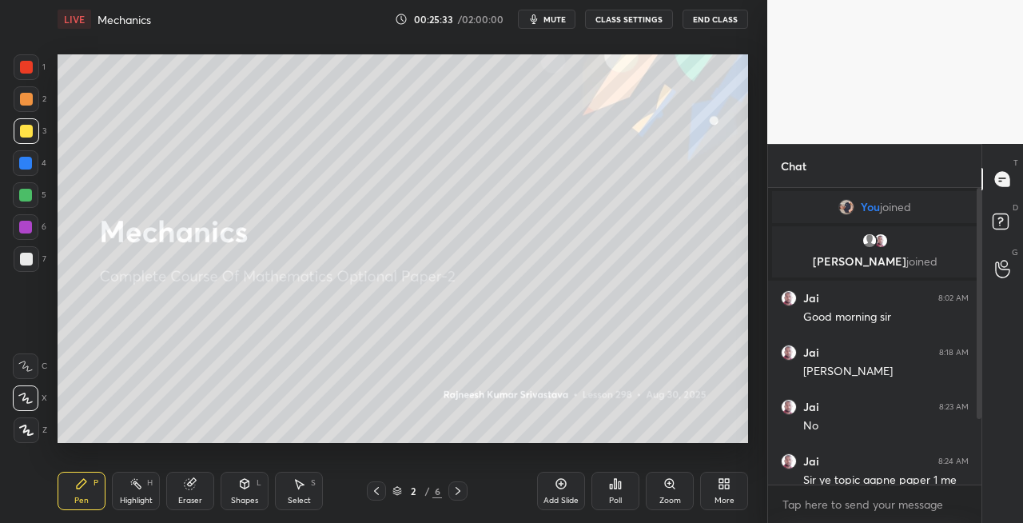
click at [35, 138] on div at bounding box center [27, 131] width 26 height 26
click at [459, 489] on icon at bounding box center [458, 491] width 5 height 8
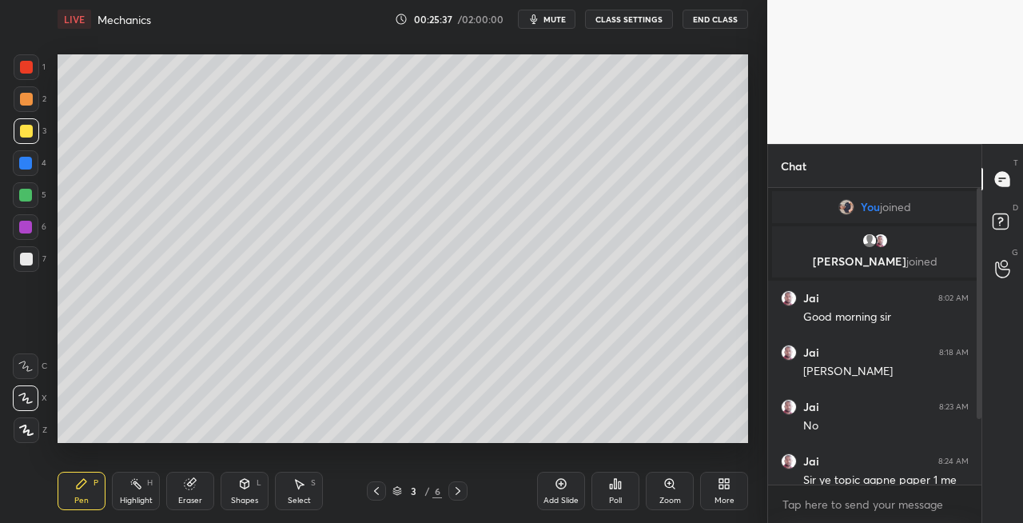
click at [459, 491] on icon at bounding box center [458, 491] width 5 height 8
click at [457, 491] on icon at bounding box center [458, 490] width 13 height 13
click at [458, 491] on icon at bounding box center [458, 490] width 13 height 13
click at [251, 490] on div "Shapes L" at bounding box center [245, 491] width 48 height 38
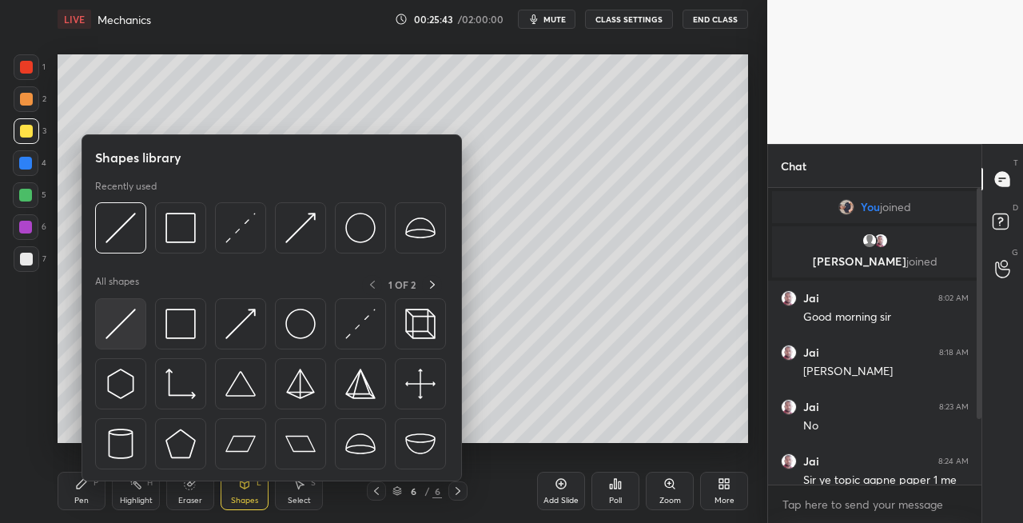
click at [125, 333] on img at bounding box center [121, 324] width 30 height 30
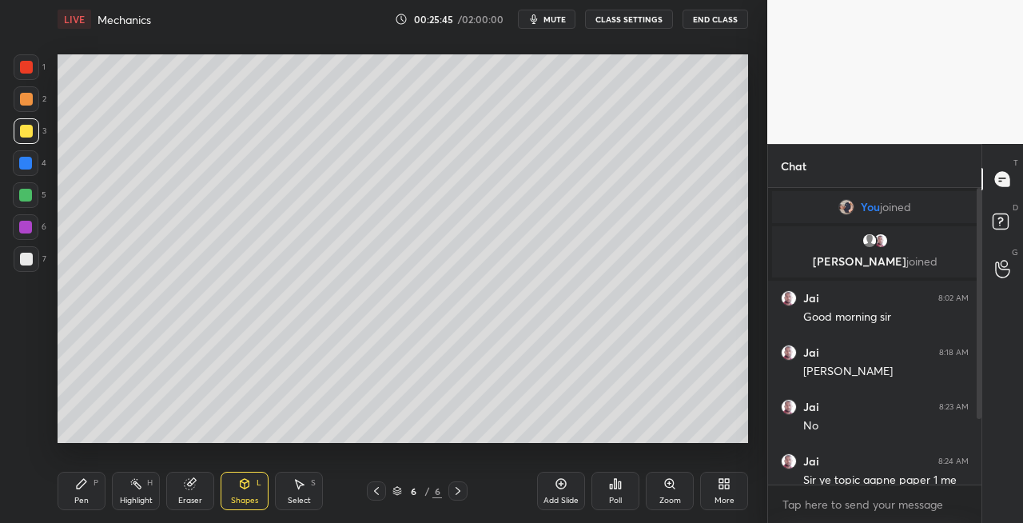
click at [78, 480] on icon at bounding box center [81, 483] width 13 height 13
click at [202, 476] on div "Eraser" at bounding box center [190, 491] width 48 height 38
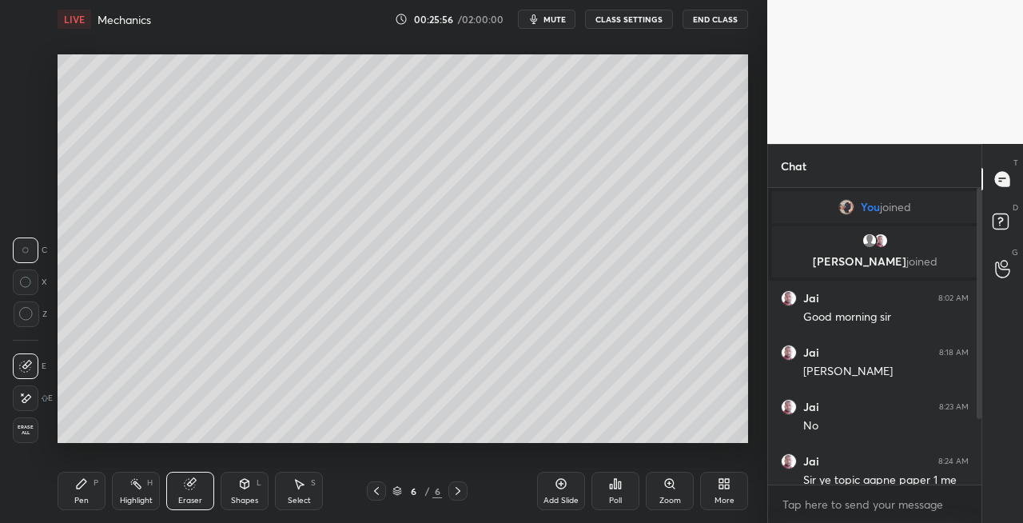
click at [84, 492] on div "Pen P" at bounding box center [82, 491] width 48 height 38
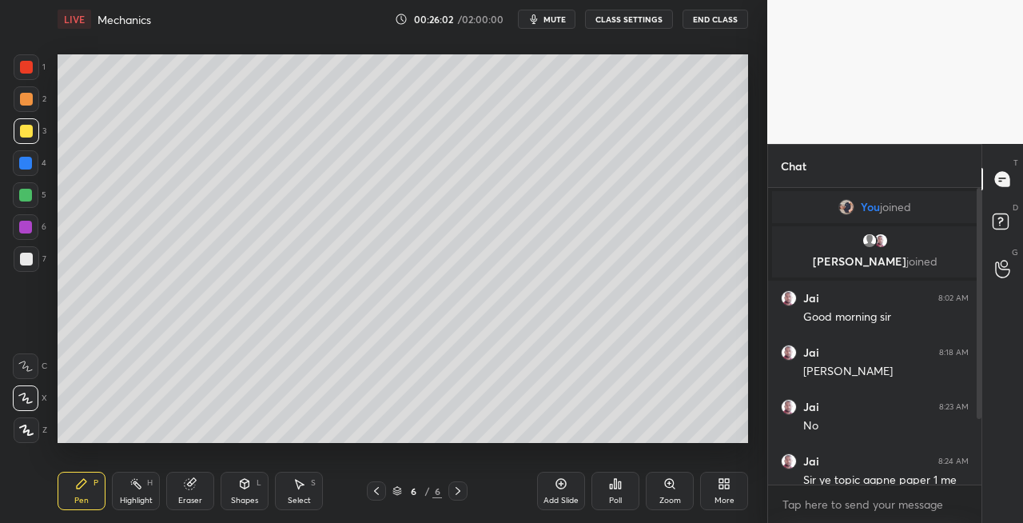
click at [248, 490] on div "Shapes L" at bounding box center [245, 491] width 48 height 38
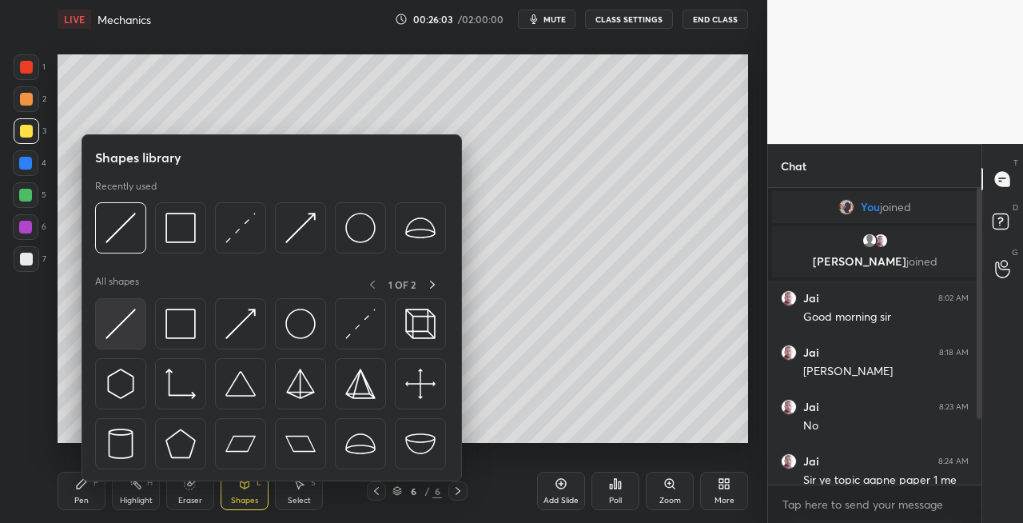
click at [117, 320] on img at bounding box center [121, 324] width 30 height 30
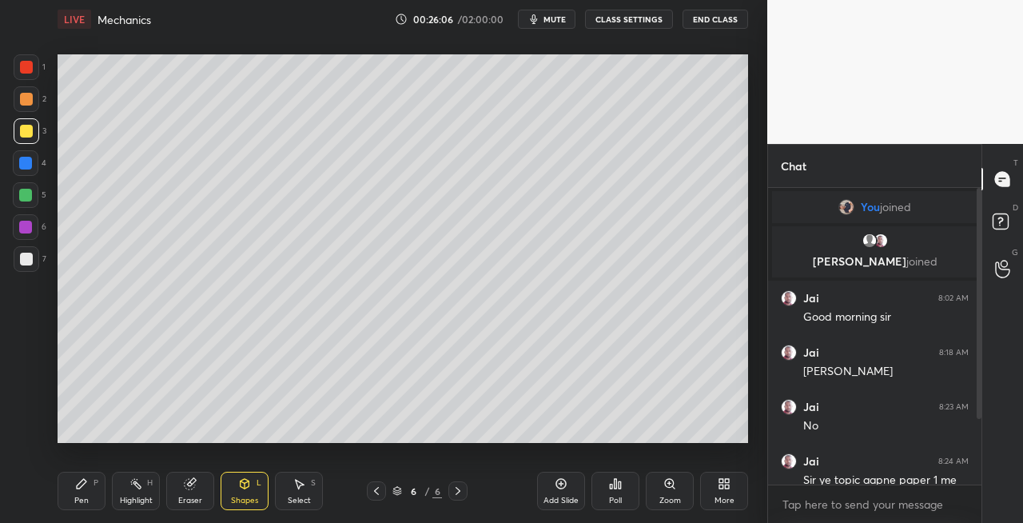
click at [81, 485] on icon at bounding box center [82, 484] width 10 height 10
click at [233, 496] on div "Shapes" at bounding box center [244, 500] width 27 height 8
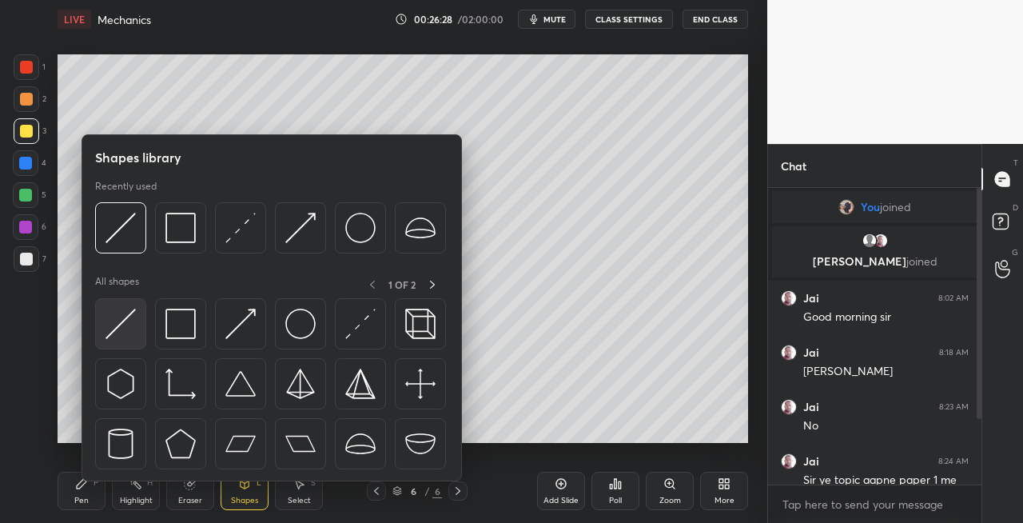
click at [111, 327] on img at bounding box center [121, 324] width 30 height 30
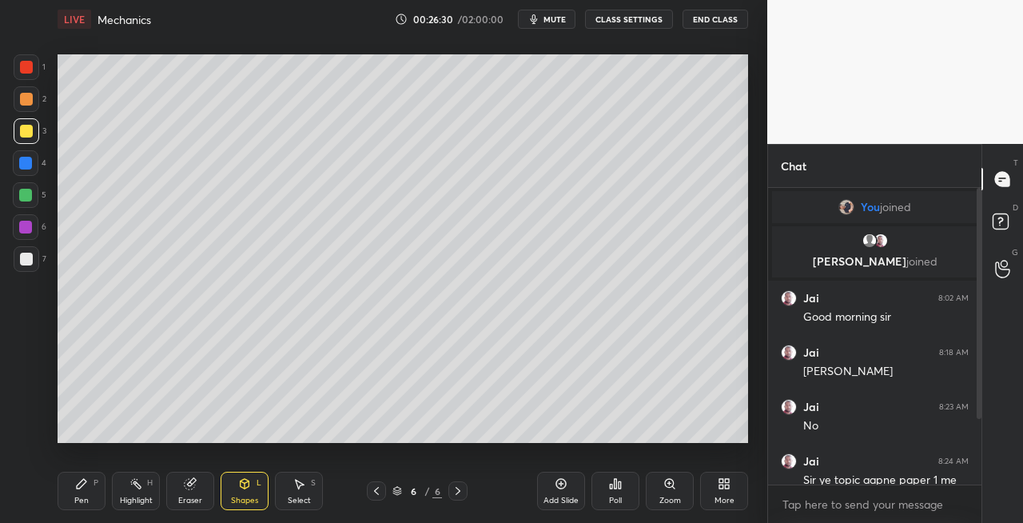
click at [66, 492] on div "Pen P" at bounding box center [82, 491] width 48 height 38
click at [253, 484] on div "Shapes L" at bounding box center [245, 491] width 48 height 38
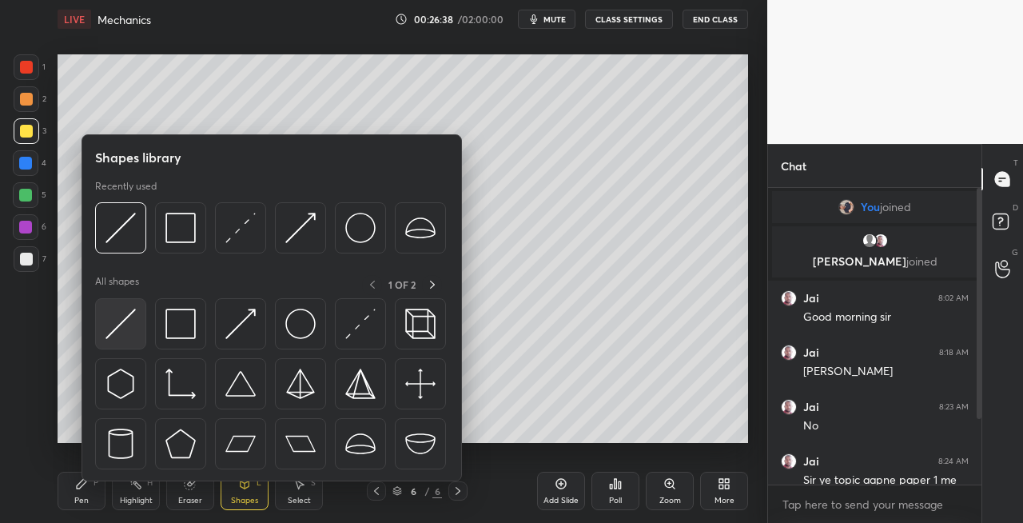
click at [118, 333] on img at bounding box center [121, 324] width 30 height 30
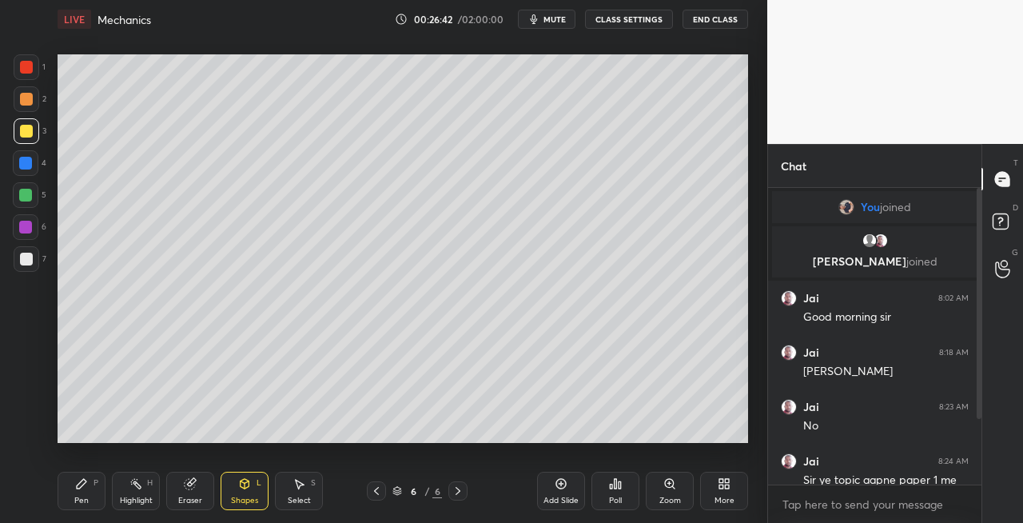
click at [77, 490] on div "Pen P" at bounding box center [82, 491] width 48 height 38
click at [233, 491] on div "Shapes L" at bounding box center [245, 491] width 48 height 38
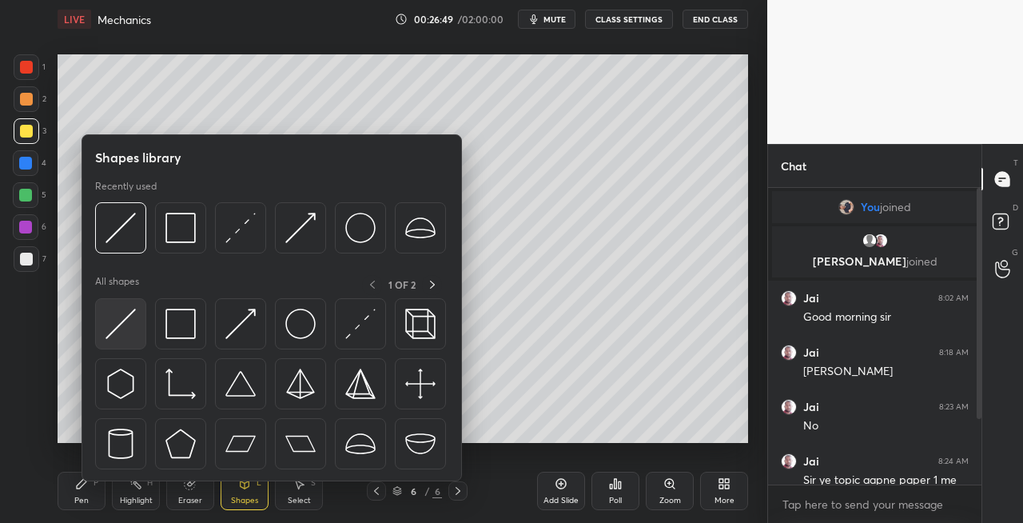
click at [130, 334] on img at bounding box center [121, 324] width 30 height 30
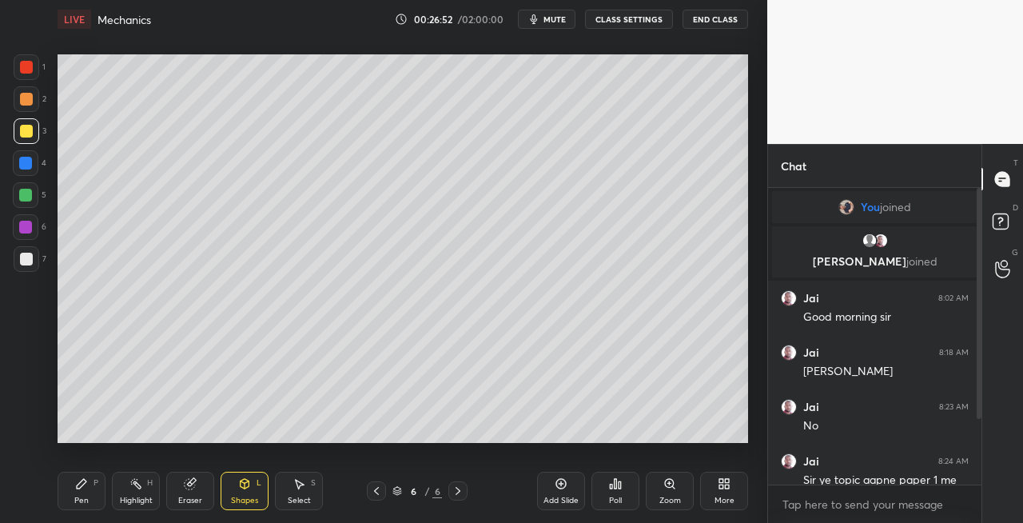
click at [96, 489] on div "Pen P" at bounding box center [82, 491] width 48 height 38
click at [36, 261] on div at bounding box center [27, 259] width 26 height 26
click at [246, 492] on div "Shapes L" at bounding box center [245, 491] width 48 height 38
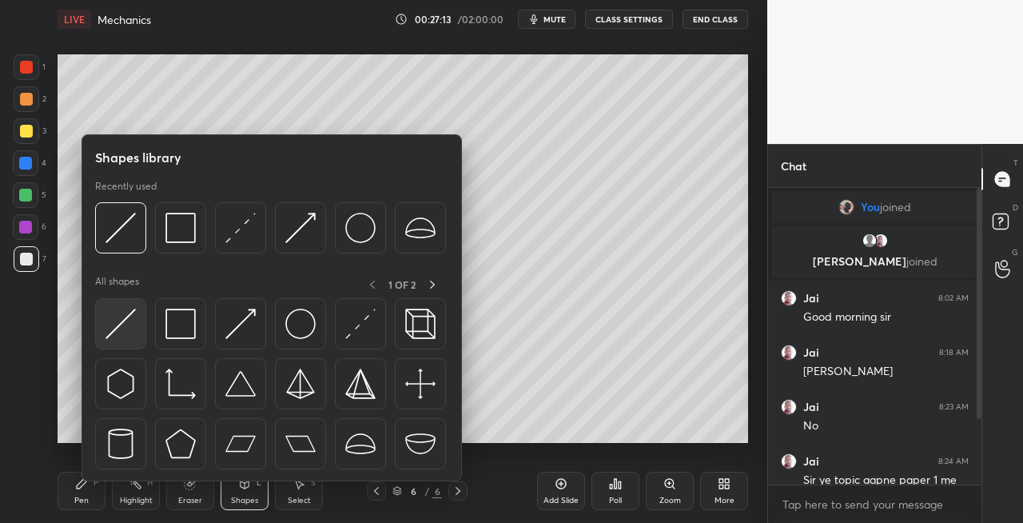
click at [118, 336] on img at bounding box center [121, 324] width 30 height 30
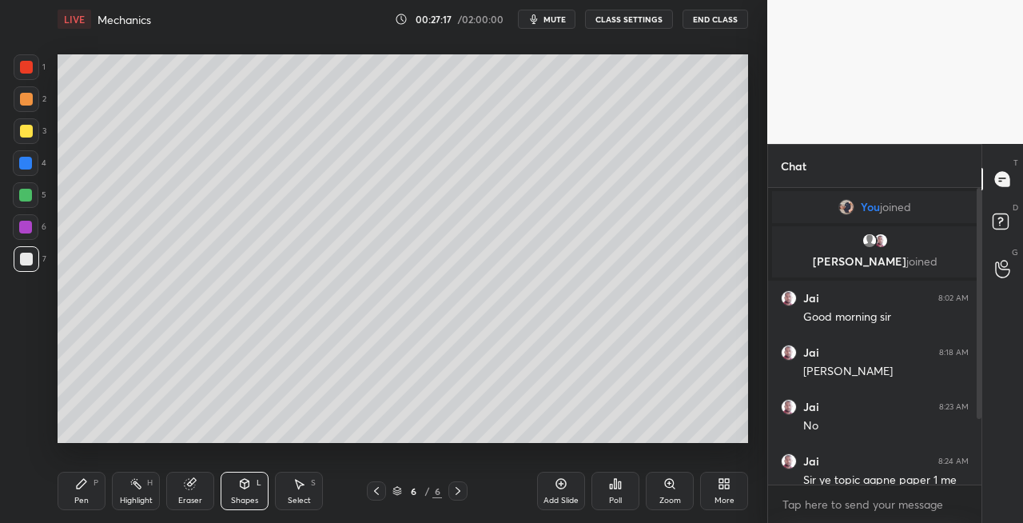
click at [83, 494] on div "Pen P" at bounding box center [82, 491] width 48 height 38
click at [14, 133] on div at bounding box center [27, 131] width 26 height 26
click at [374, 489] on icon at bounding box center [376, 490] width 13 height 13
click at [374, 493] on icon at bounding box center [376, 490] width 13 height 13
click at [373, 496] on icon at bounding box center [376, 490] width 13 height 13
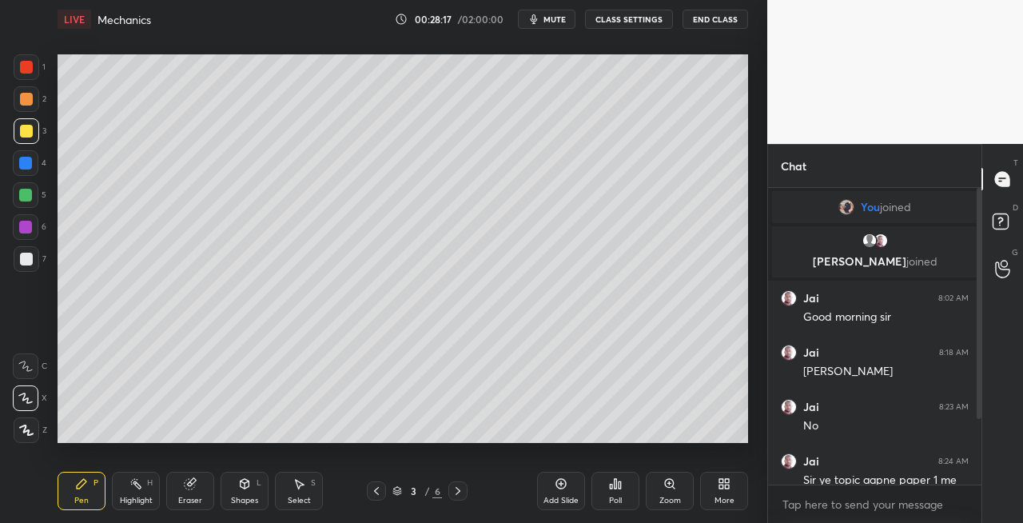
click at [369, 492] on div at bounding box center [376, 490] width 19 height 19
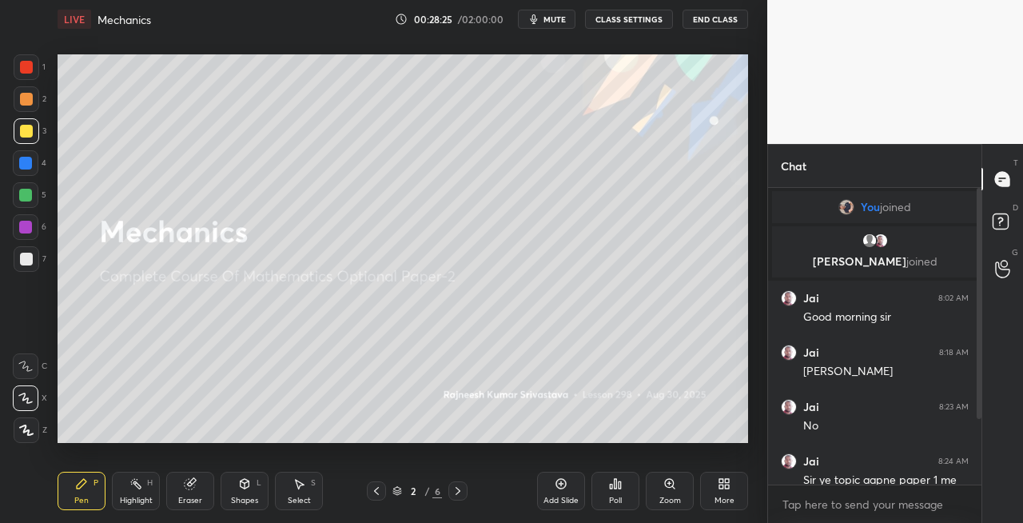
click at [249, 497] on div "Shapes" at bounding box center [244, 500] width 27 height 8
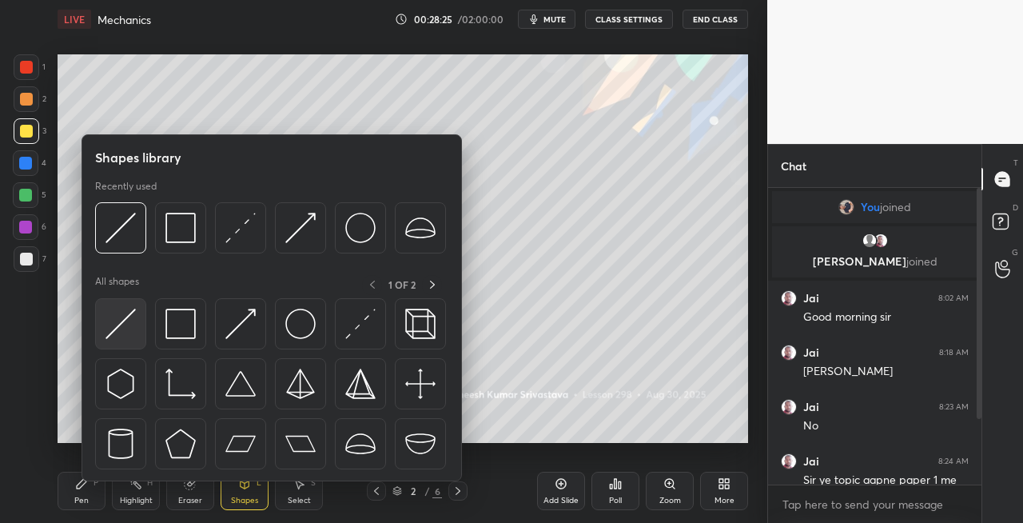
click at [118, 333] on img at bounding box center [121, 324] width 30 height 30
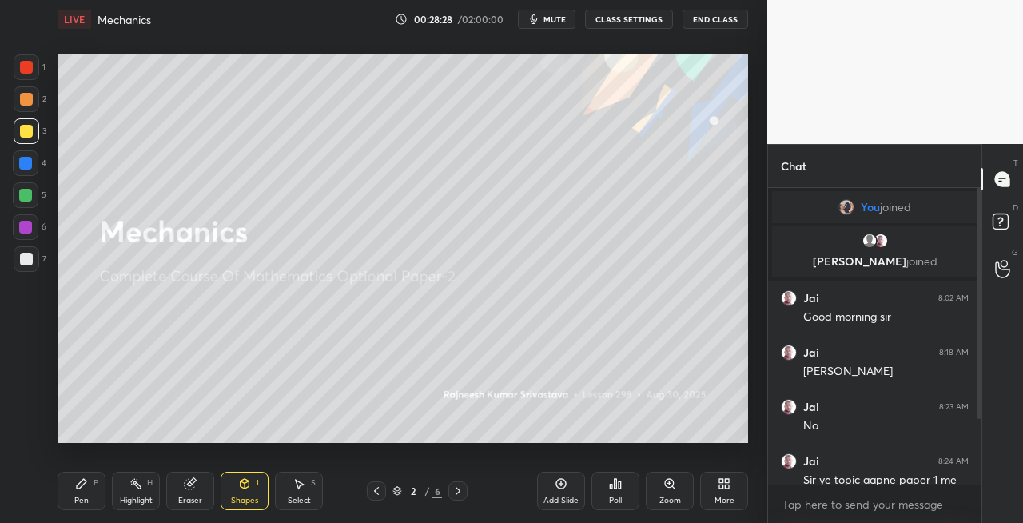
click at [456, 489] on icon at bounding box center [458, 490] width 13 height 13
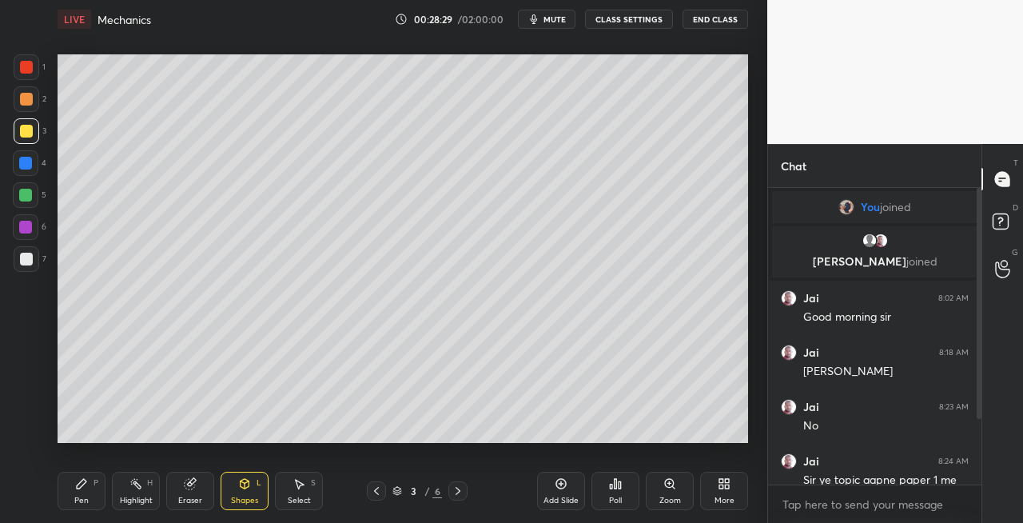
click at [460, 491] on icon at bounding box center [458, 491] width 5 height 8
click at [460, 492] on icon at bounding box center [458, 490] width 13 height 13
click at [461, 495] on icon at bounding box center [458, 490] width 13 height 13
click at [89, 493] on div "Pen P" at bounding box center [82, 491] width 48 height 38
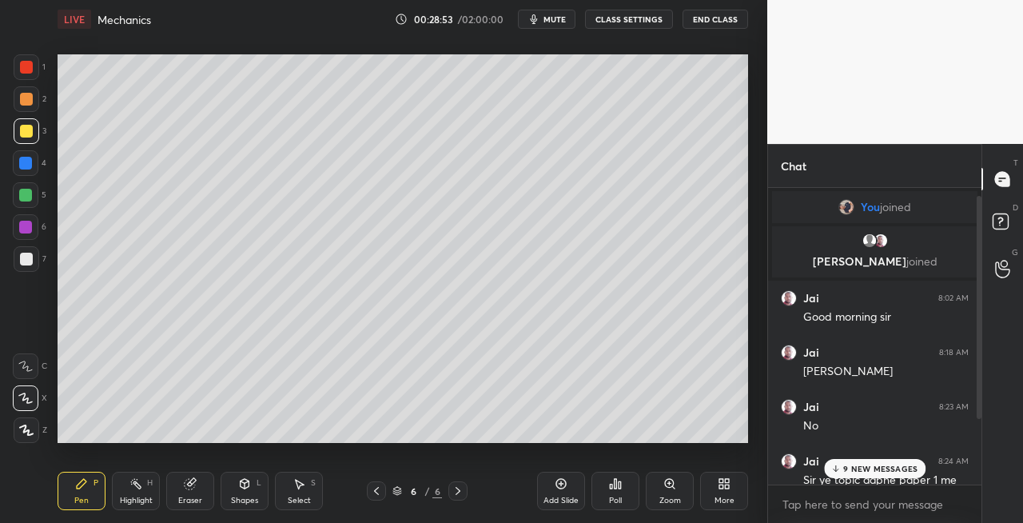
scroll to position [98, 0]
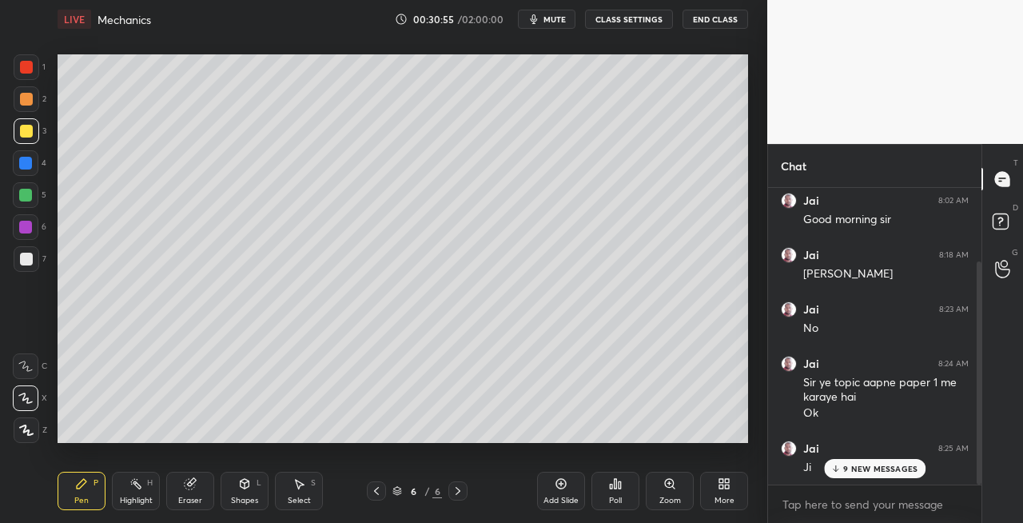
click at [400, 454] on div "Setting up your live class Poll for secs No correct answer Start poll" at bounding box center [403, 248] width 704 height 421
click at [183, 496] on div "Eraser" at bounding box center [190, 500] width 24 height 8
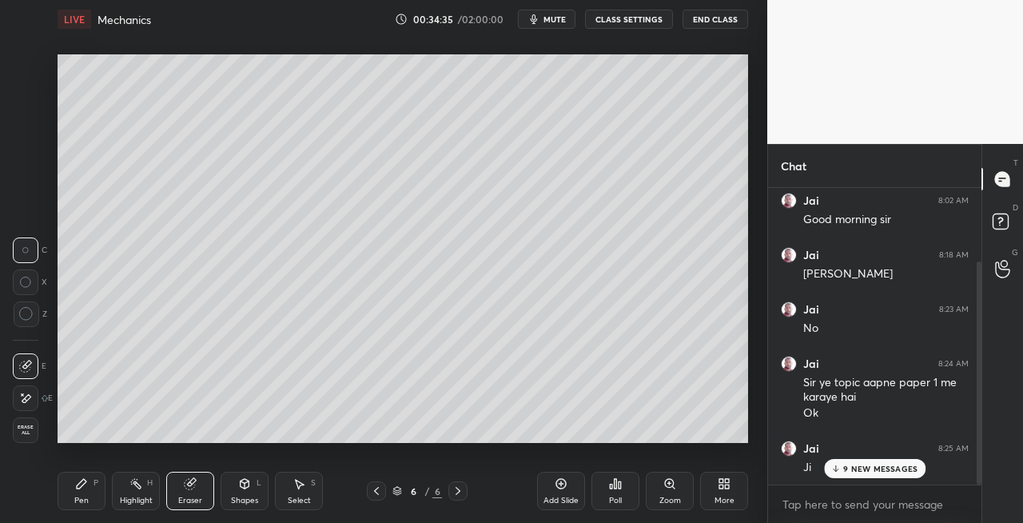
click at [91, 491] on div "Pen P" at bounding box center [82, 491] width 48 height 38
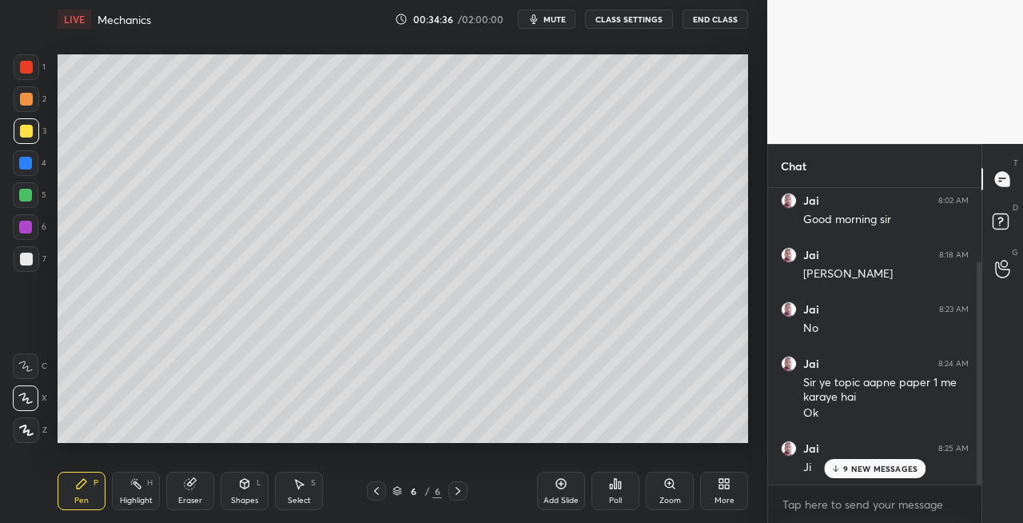
click at [26, 263] on div at bounding box center [26, 259] width 13 height 13
click at [203, 488] on div "Eraser" at bounding box center [190, 491] width 48 height 38
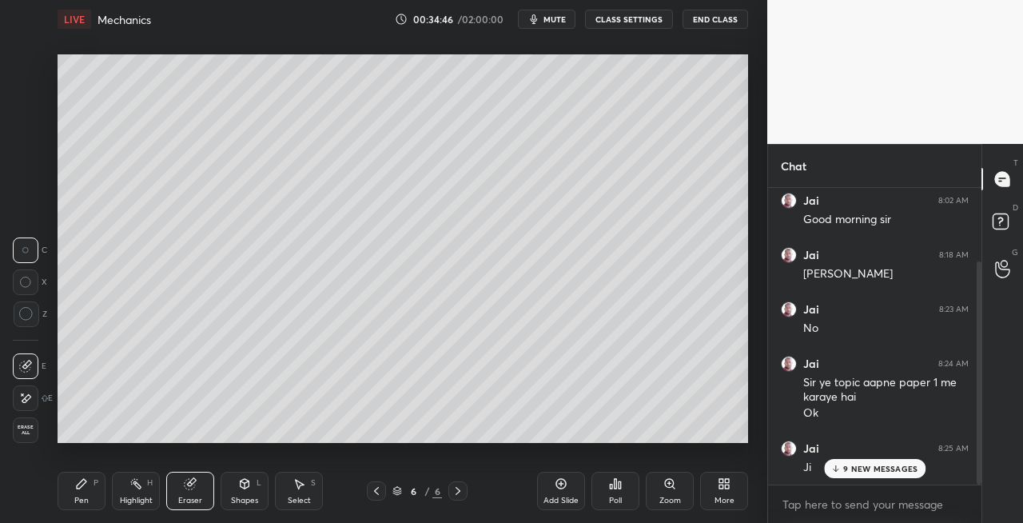
click at [89, 490] on div "Pen P" at bounding box center [82, 491] width 48 height 38
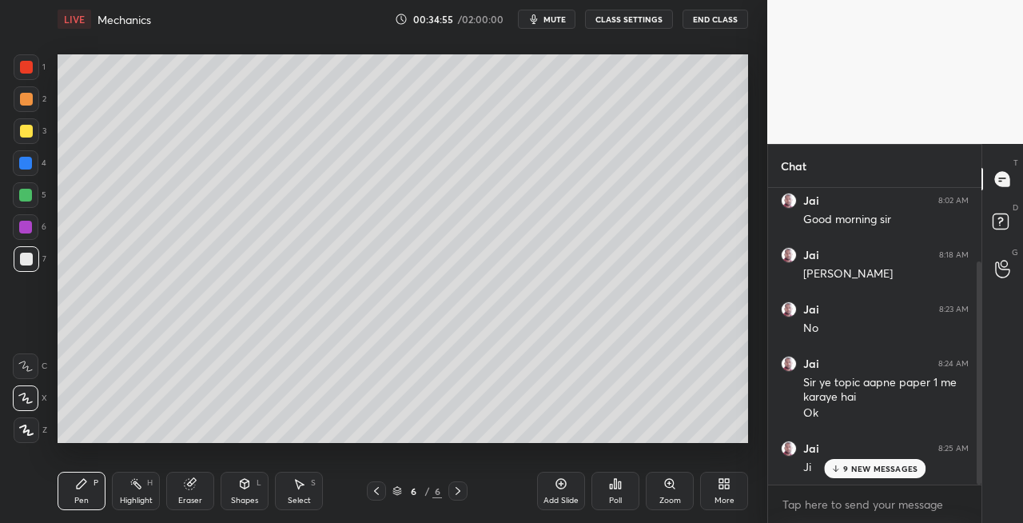
click at [246, 491] on div "Shapes L" at bounding box center [245, 491] width 48 height 38
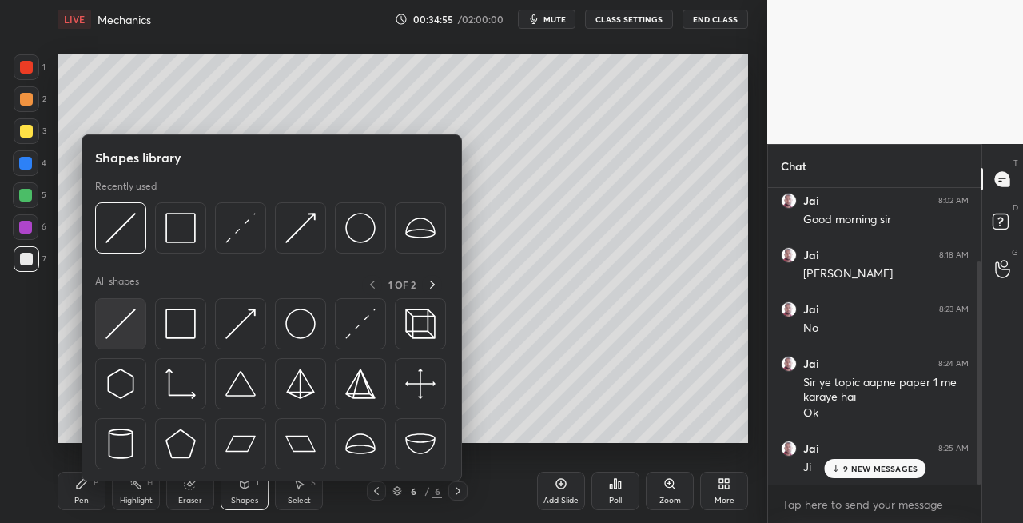
click at [133, 331] on img at bounding box center [121, 324] width 30 height 30
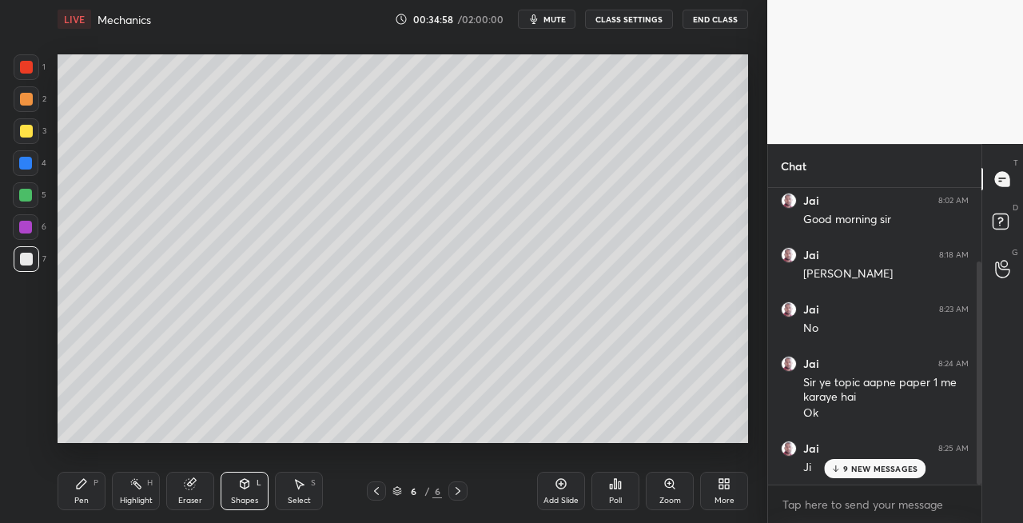
click at [101, 491] on div "Pen P" at bounding box center [82, 491] width 48 height 38
click at [246, 482] on icon at bounding box center [245, 482] width 9 height 2
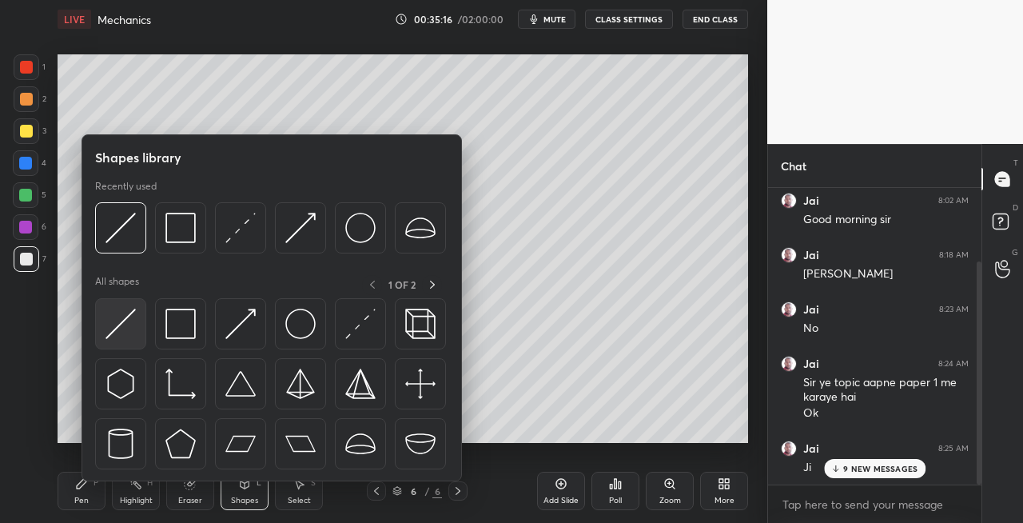
click at [119, 337] on img at bounding box center [121, 324] width 30 height 30
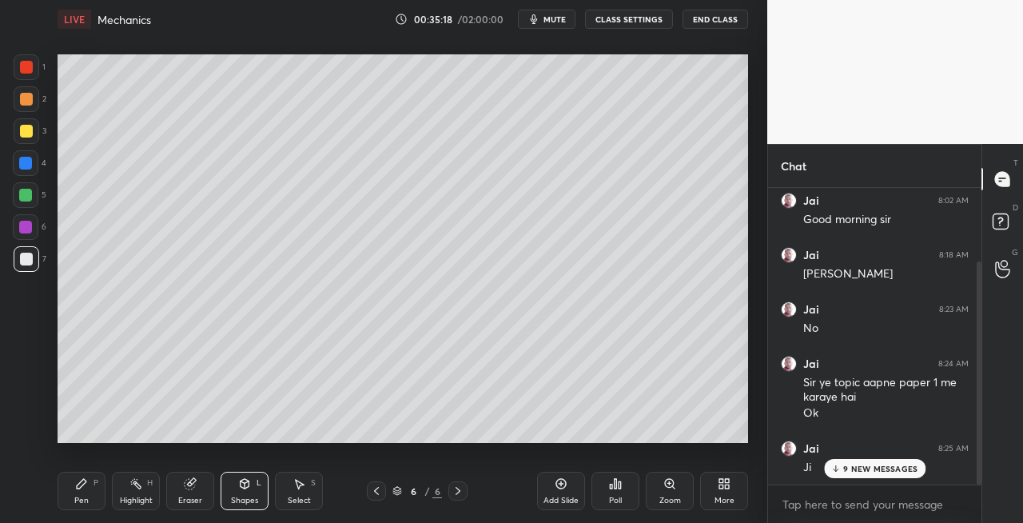
click at [94, 484] on div "P" at bounding box center [96, 483] width 5 height 8
click at [197, 489] on div "Eraser" at bounding box center [190, 491] width 48 height 38
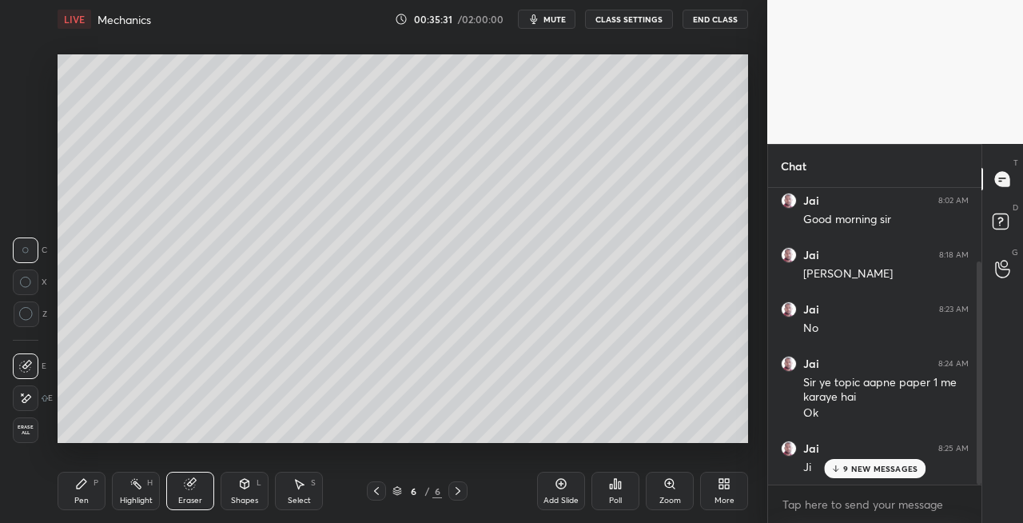
click at [72, 485] on div "Pen P" at bounding box center [82, 491] width 48 height 38
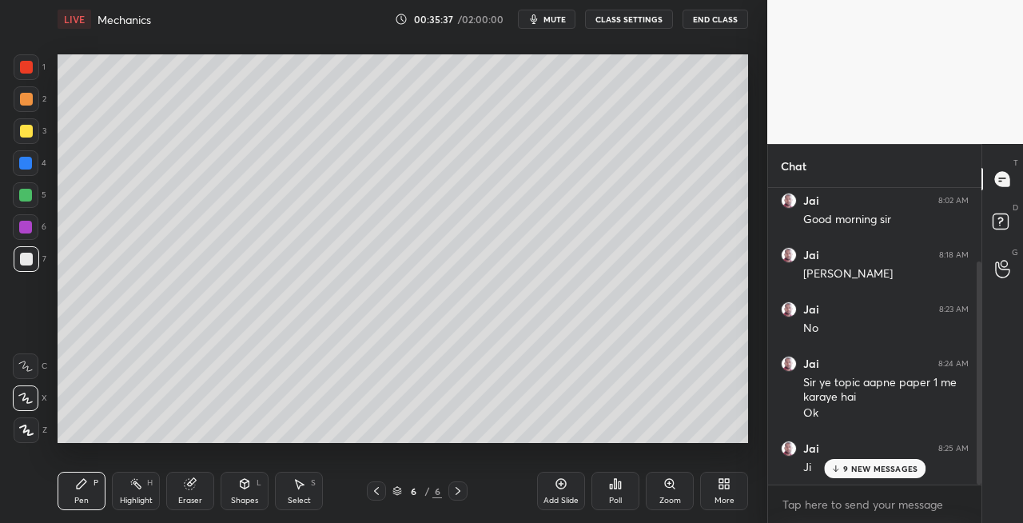
click at [239, 489] on icon at bounding box center [244, 483] width 13 height 13
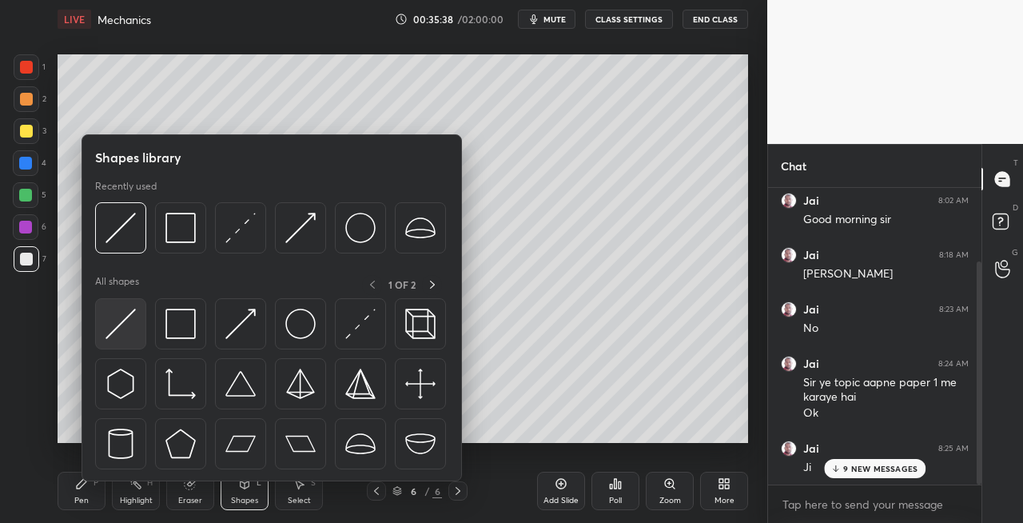
click at [122, 331] on img at bounding box center [121, 324] width 30 height 30
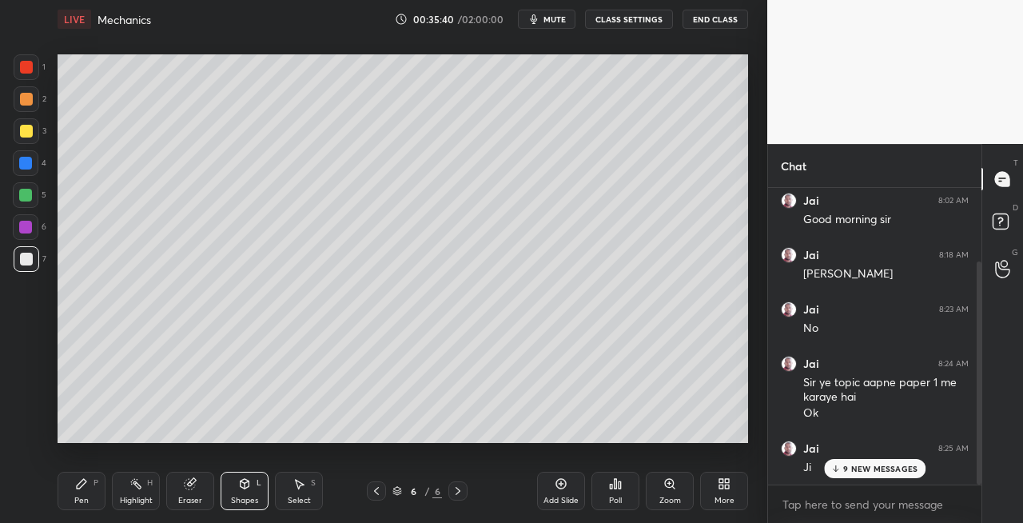
click at [77, 491] on div "Pen P" at bounding box center [82, 491] width 48 height 38
click at [230, 484] on div "Shapes L" at bounding box center [245, 491] width 48 height 38
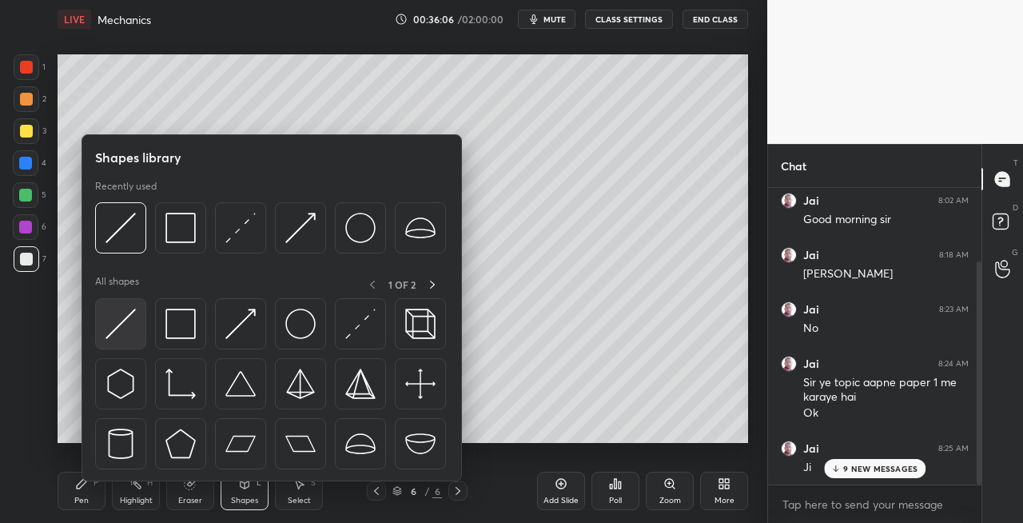
click at [122, 333] on img at bounding box center [121, 324] width 30 height 30
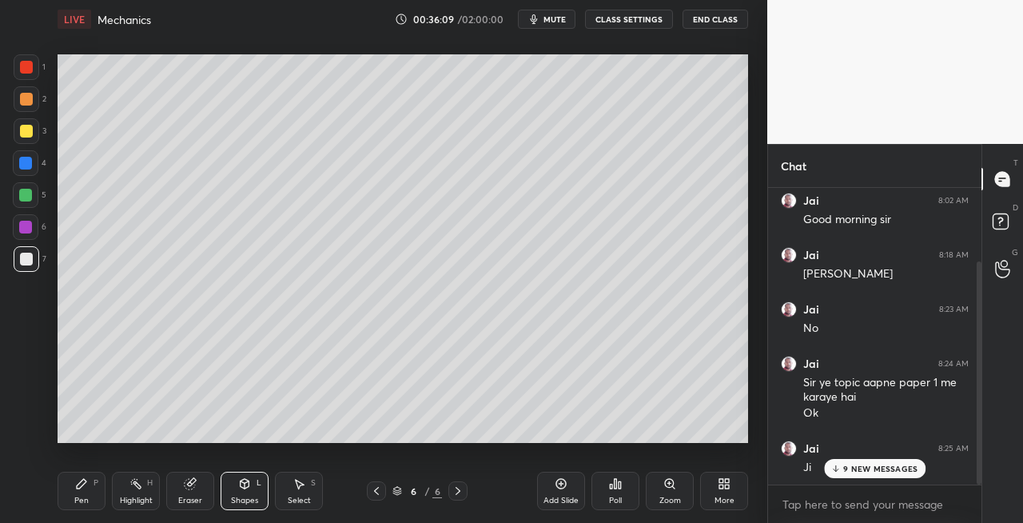
click at [78, 488] on icon at bounding box center [82, 484] width 10 height 10
click at [204, 484] on div "Eraser" at bounding box center [190, 491] width 48 height 38
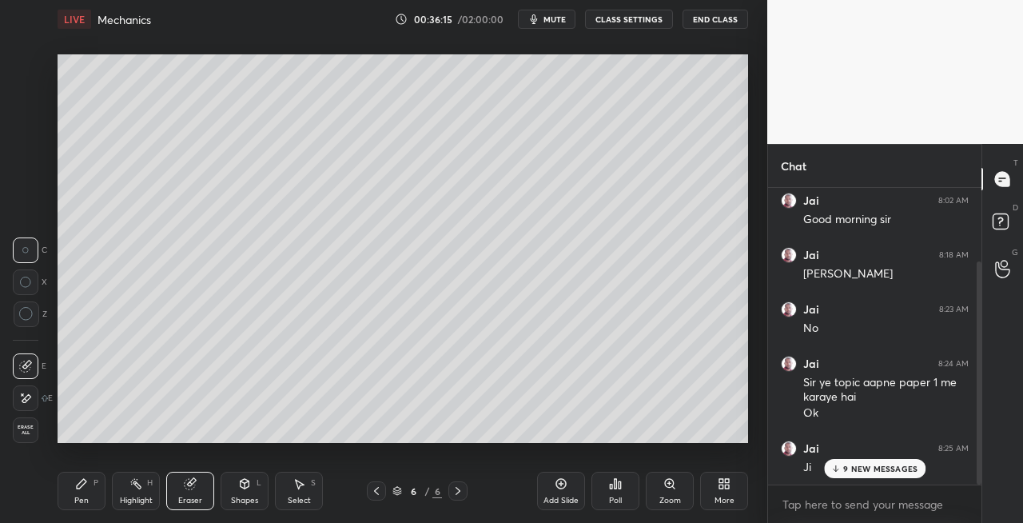
click at [75, 499] on div "Pen" at bounding box center [81, 500] width 14 height 8
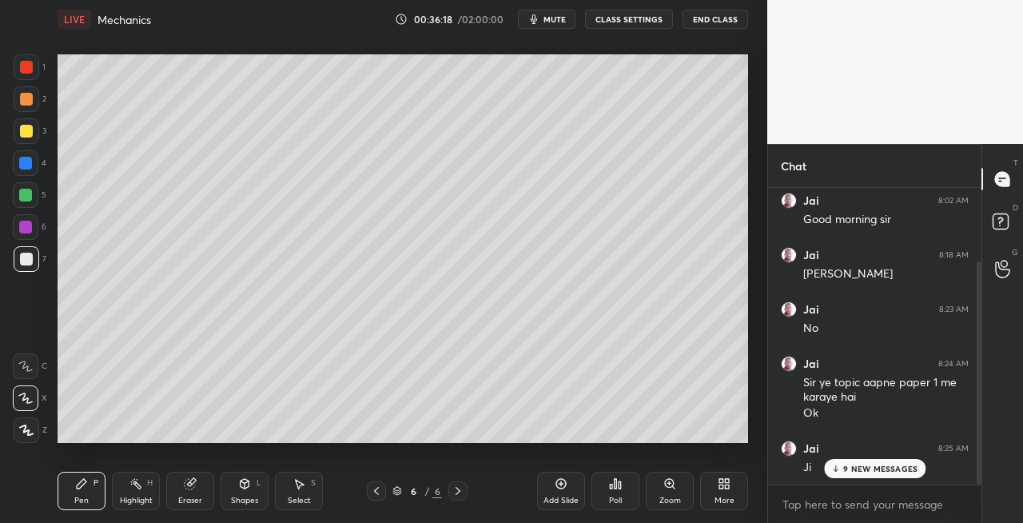
click at [204, 492] on div "Eraser" at bounding box center [190, 491] width 48 height 38
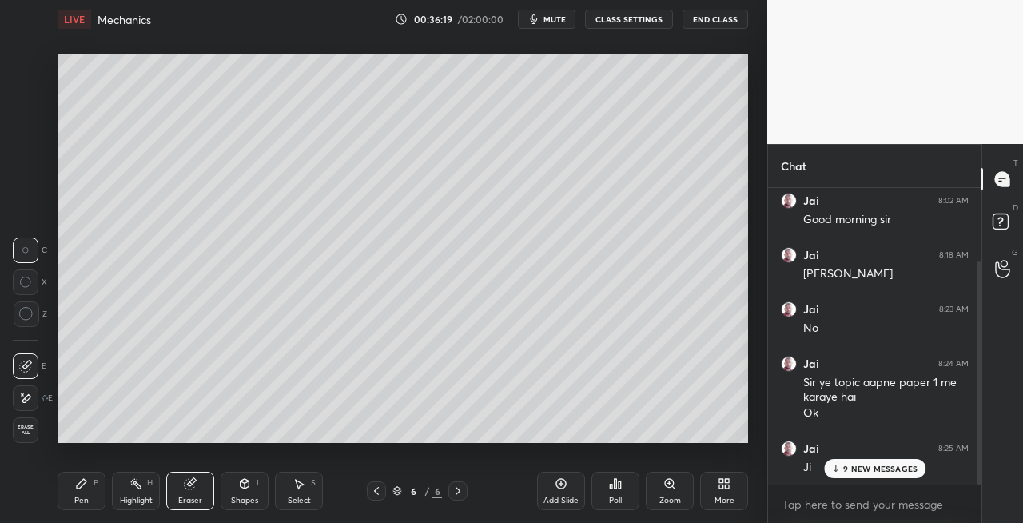
click at [82, 492] on div "Pen P" at bounding box center [82, 491] width 48 height 38
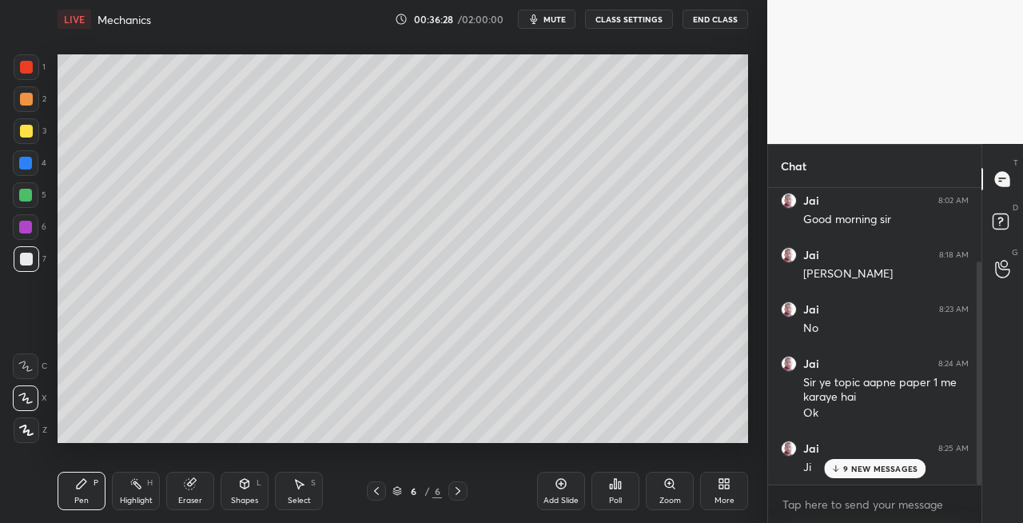
click at [182, 492] on div "Eraser" at bounding box center [190, 491] width 48 height 38
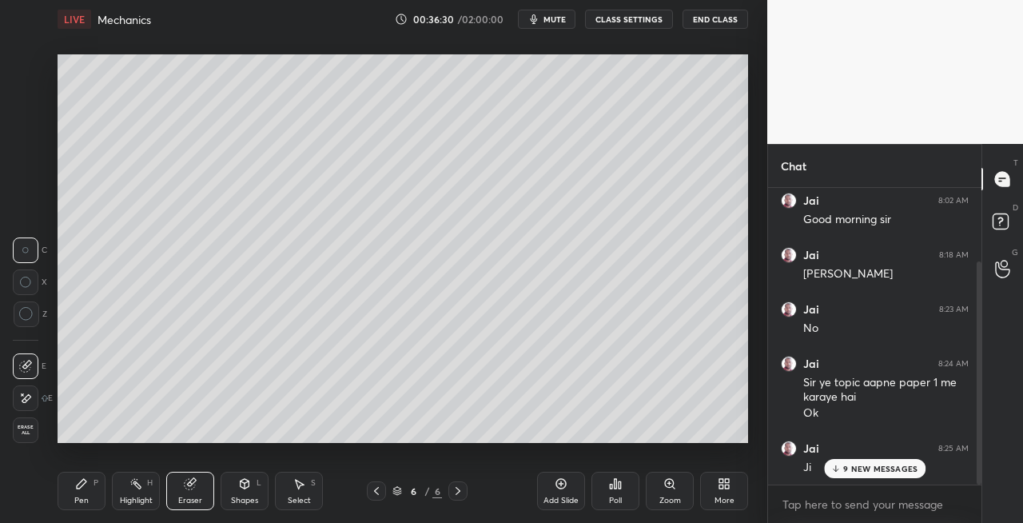
click at [82, 489] on icon at bounding box center [81, 483] width 13 height 13
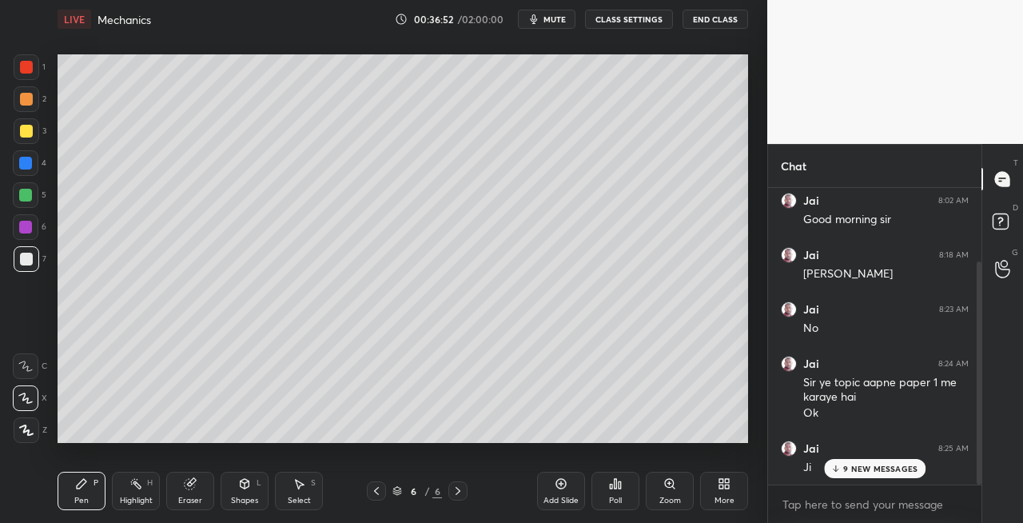
click at [457, 491] on icon at bounding box center [458, 490] width 13 height 13
click at [552, 496] on div "Add Slide" at bounding box center [561, 500] width 35 height 8
click at [195, 499] on div "Eraser" at bounding box center [190, 500] width 24 height 8
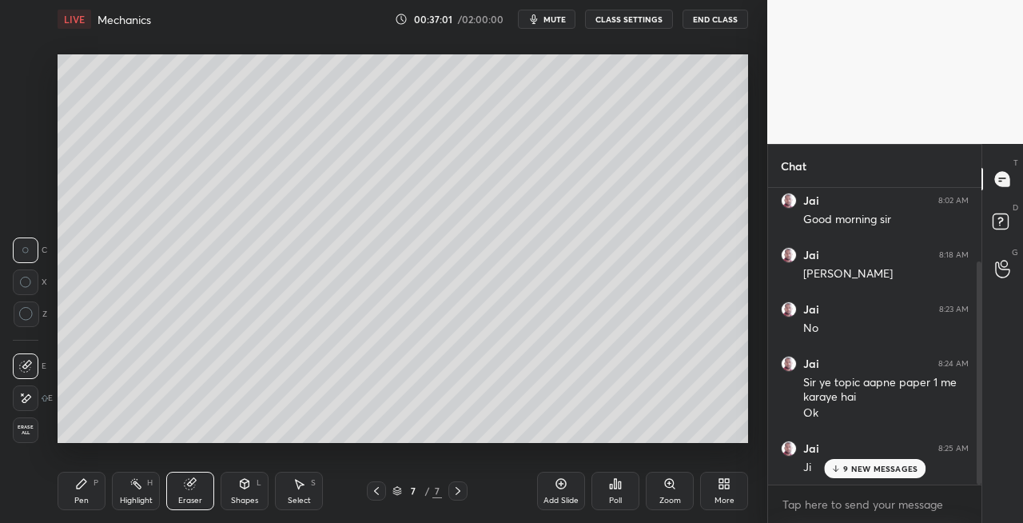
click at [70, 484] on div "Pen P" at bounding box center [82, 491] width 48 height 38
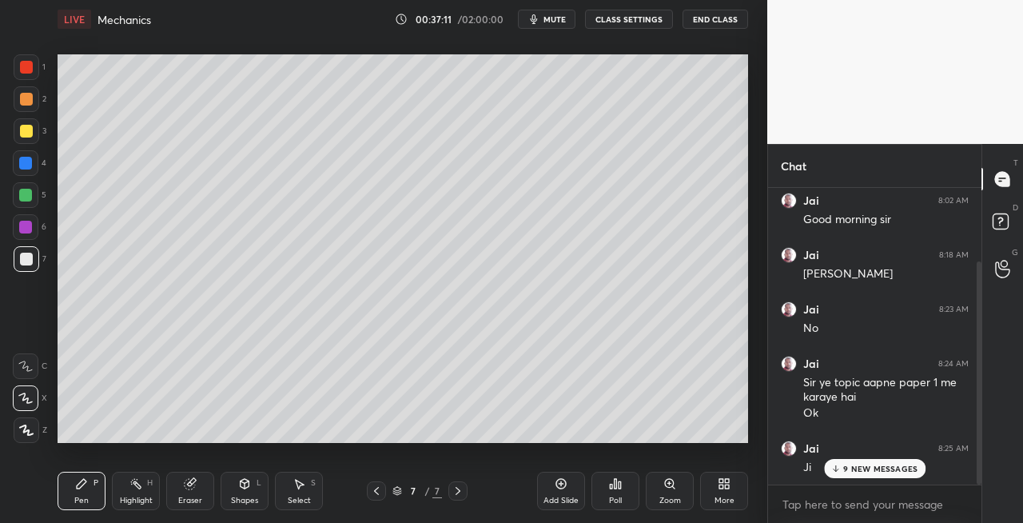
click at [197, 491] on div "Eraser" at bounding box center [190, 491] width 48 height 38
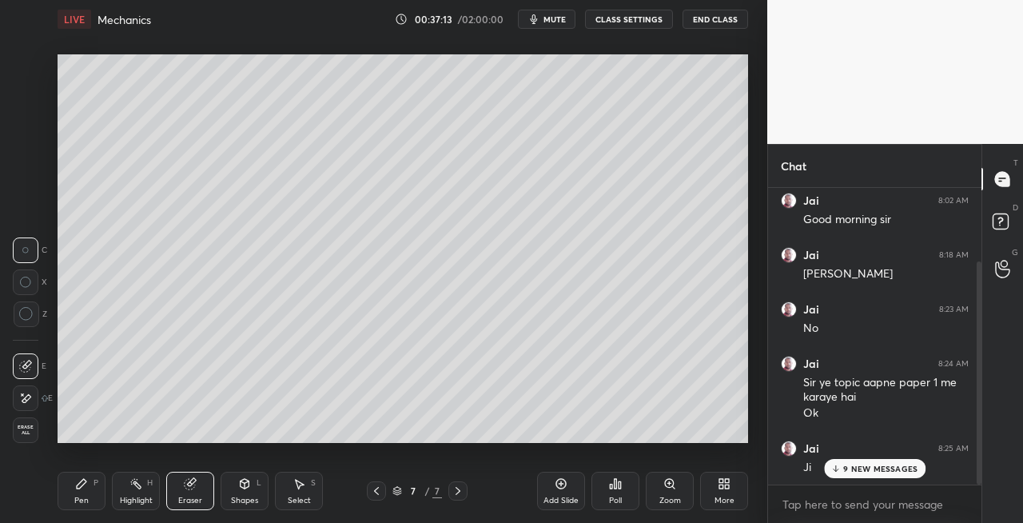
click at [97, 492] on div "Pen P" at bounding box center [82, 491] width 48 height 38
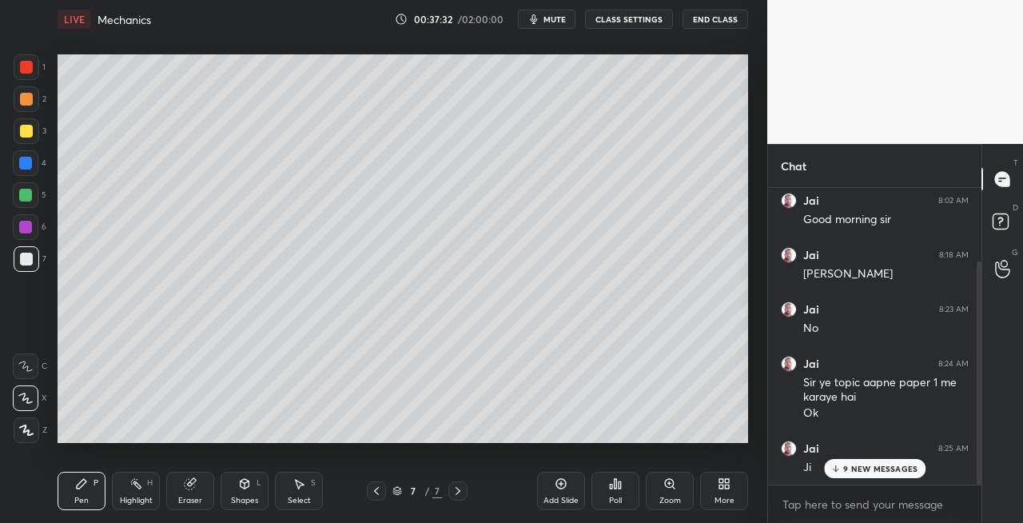
click at [202, 492] on div "Eraser" at bounding box center [190, 491] width 48 height 38
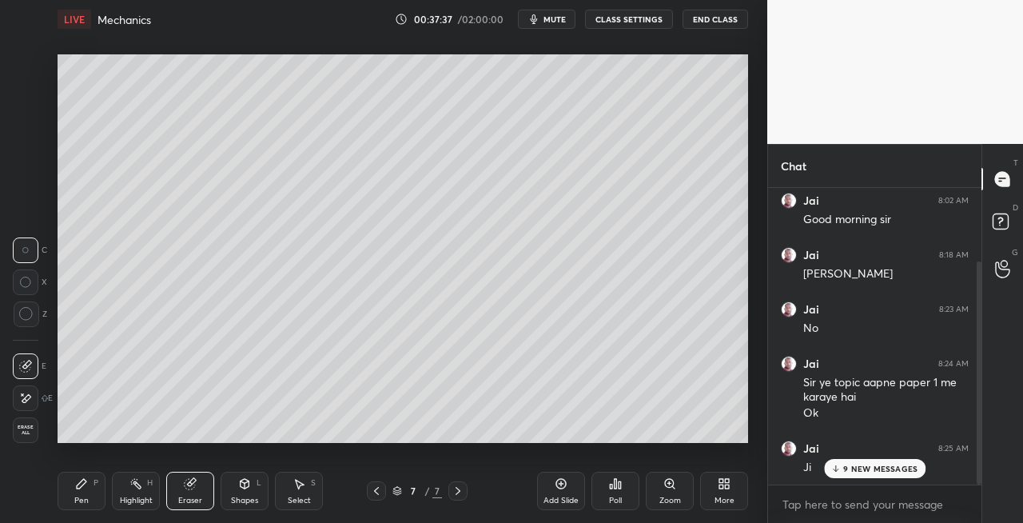
click at [81, 480] on icon at bounding box center [81, 483] width 13 height 13
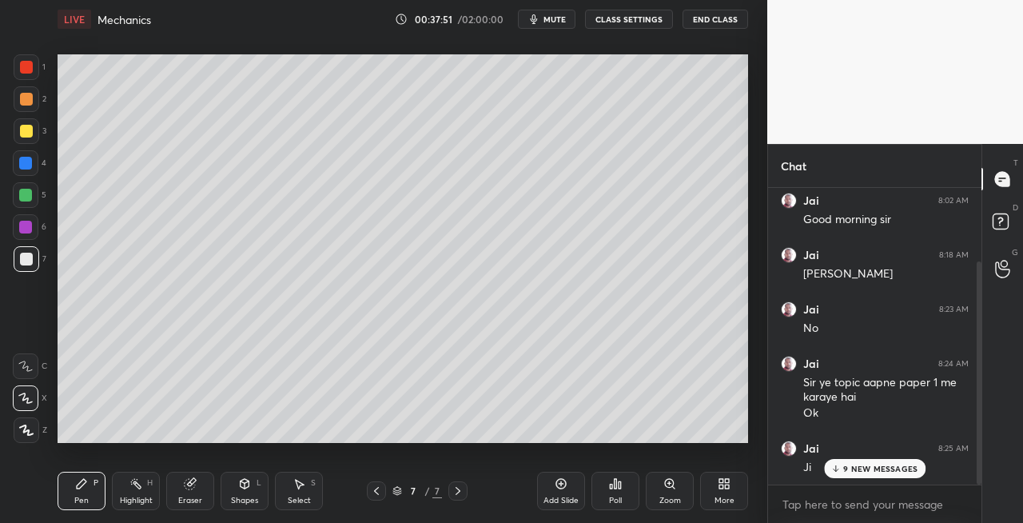
click at [247, 474] on div "Shapes L" at bounding box center [245, 491] width 48 height 38
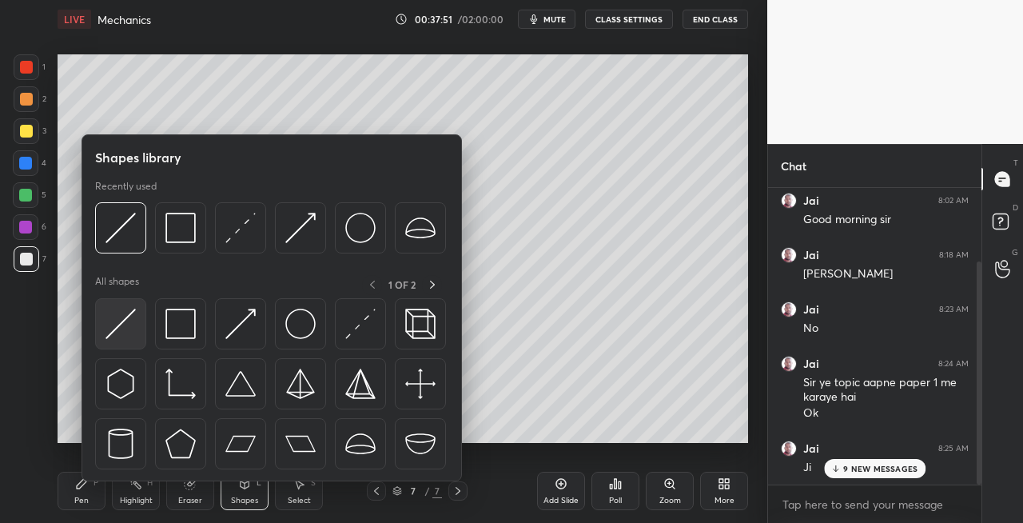
click at [120, 333] on img at bounding box center [121, 324] width 30 height 30
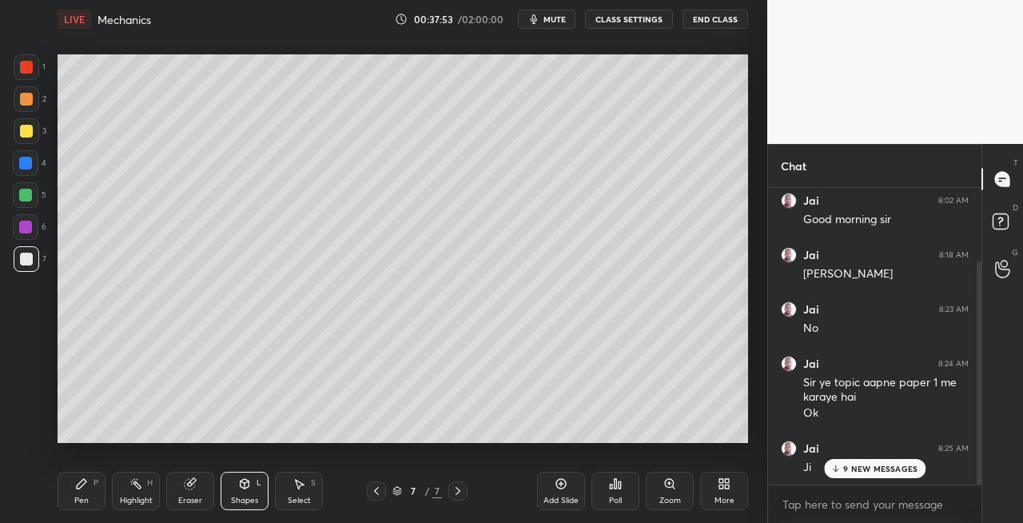
click at [80, 472] on div "Pen P" at bounding box center [82, 491] width 48 height 38
click at [245, 484] on icon at bounding box center [245, 484] width 9 height 10
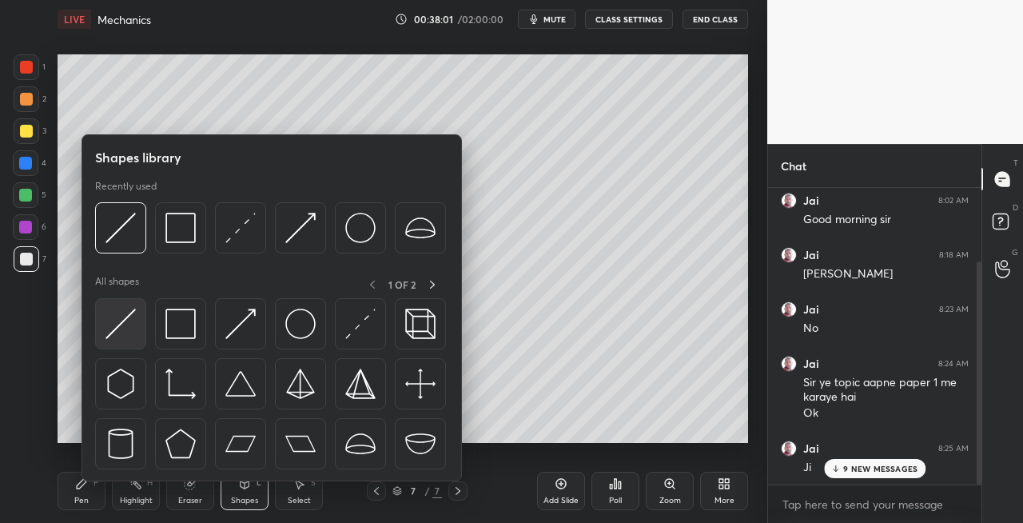
click at [118, 331] on img at bounding box center [121, 324] width 30 height 30
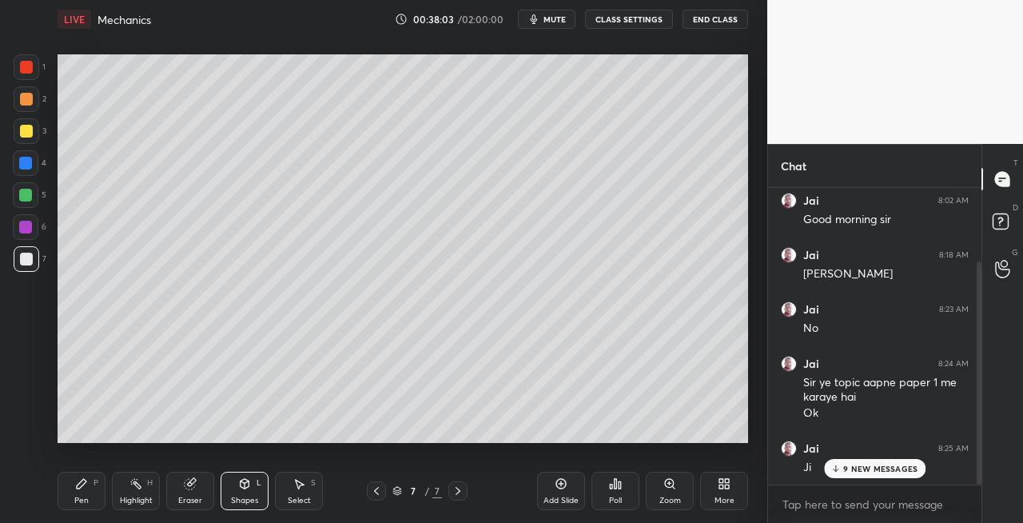
click at [80, 486] on icon at bounding box center [82, 484] width 10 height 10
click at [200, 489] on div "Eraser" at bounding box center [190, 491] width 48 height 38
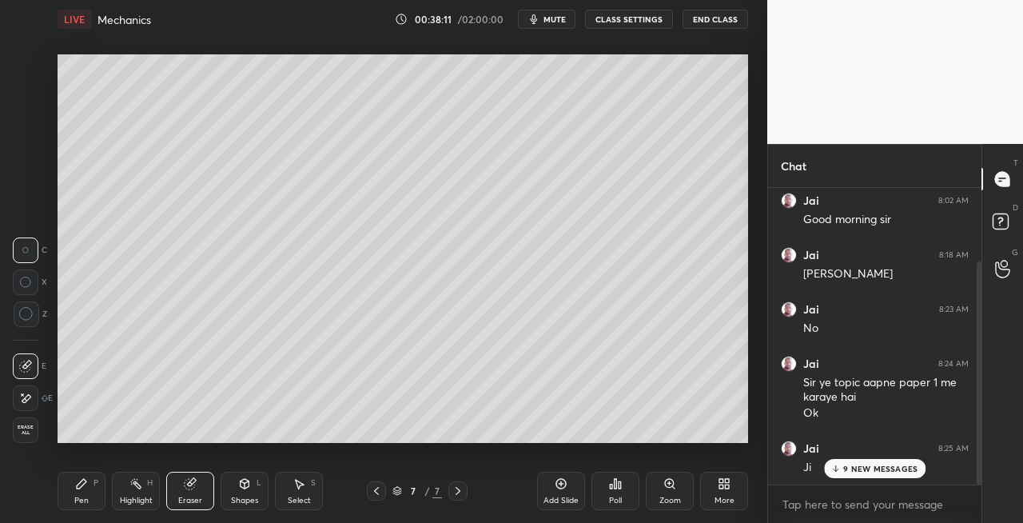
click at [78, 487] on icon at bounding box center [82, 484] width 10 height 10
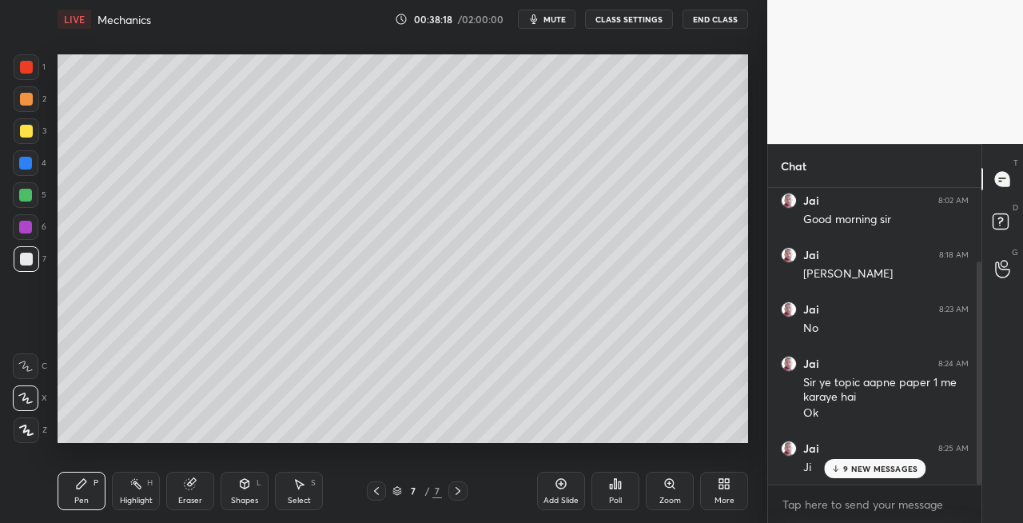
click at [197, 506] on div "Eraser" at bounding box center [190, 491] width 48 height 38
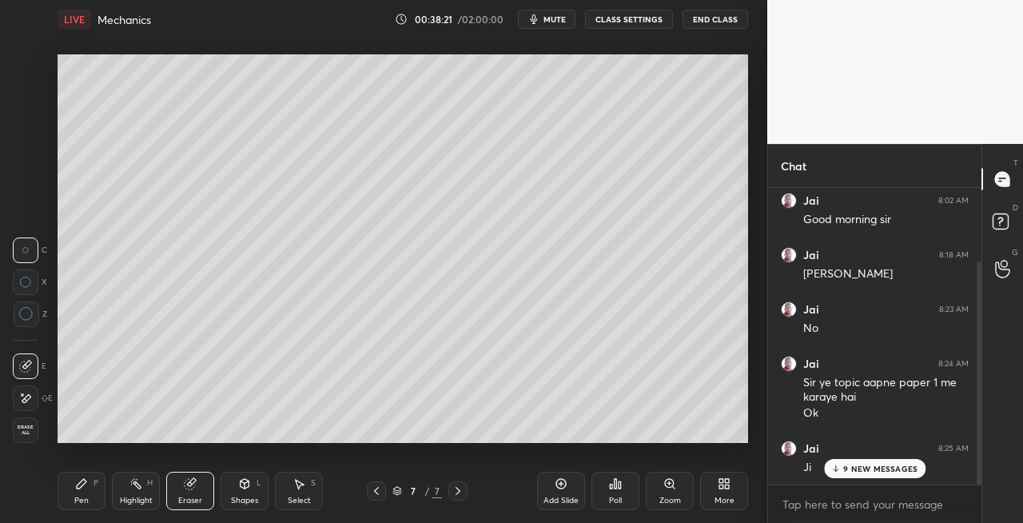
click at [86, 477] on icon at bounding box center [81, 483] width 13 height 13
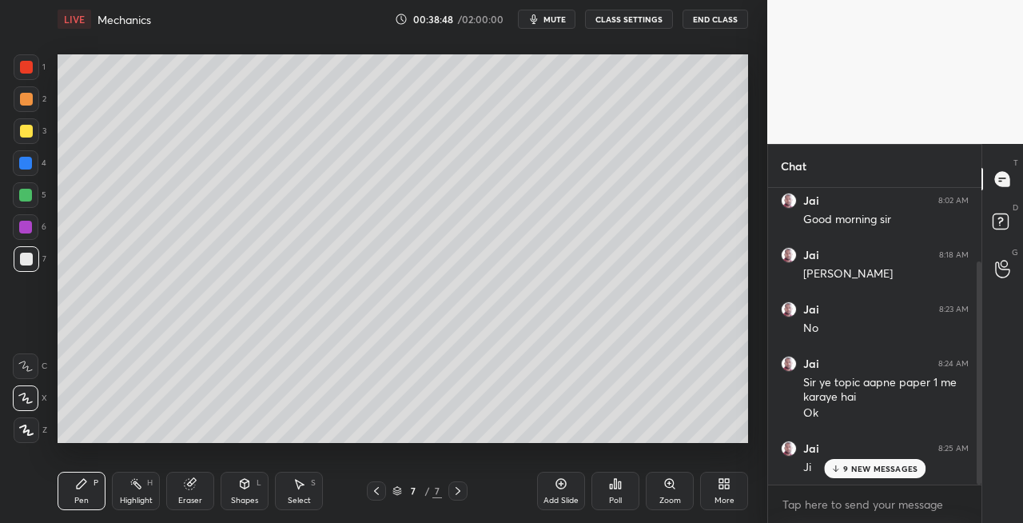
click at [241, 485] on icon at bounding box center [245, 484] width 9 height 10
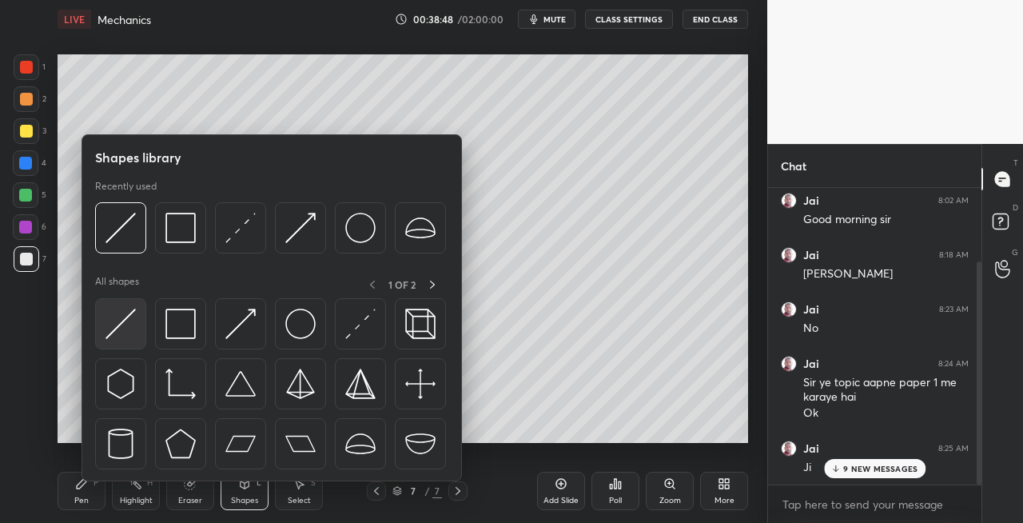
click at [117, 333] on img at bounding box center [121, 324] width 30 height 30
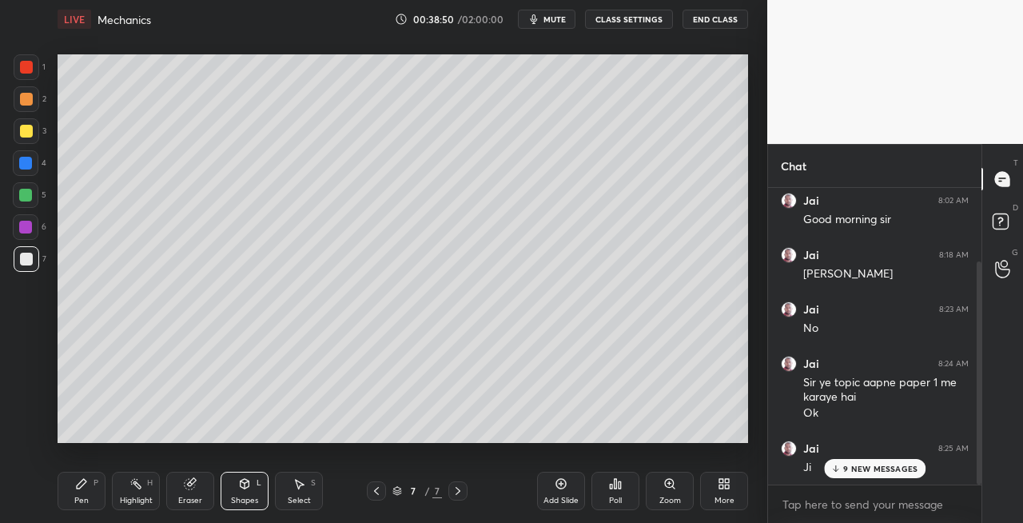
click at [78, 507] on div "Pen P" at bounding box center [82, 491] width 48 height 38
click at [251, 492] on div "Shapes L" at bounding box center [245, 491] width 48 height 38
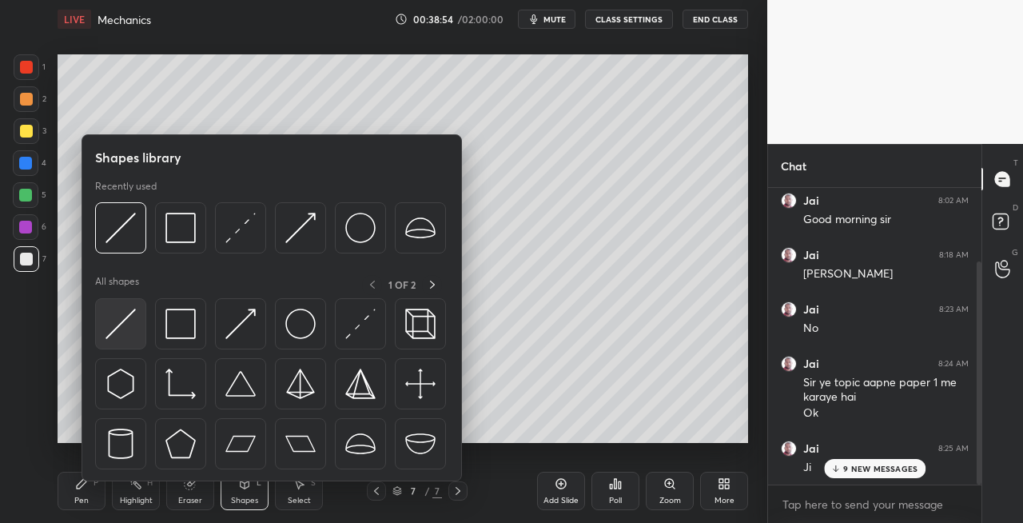
click at [121, 331] on img at bounding box center [121, 324] width 30 height 30
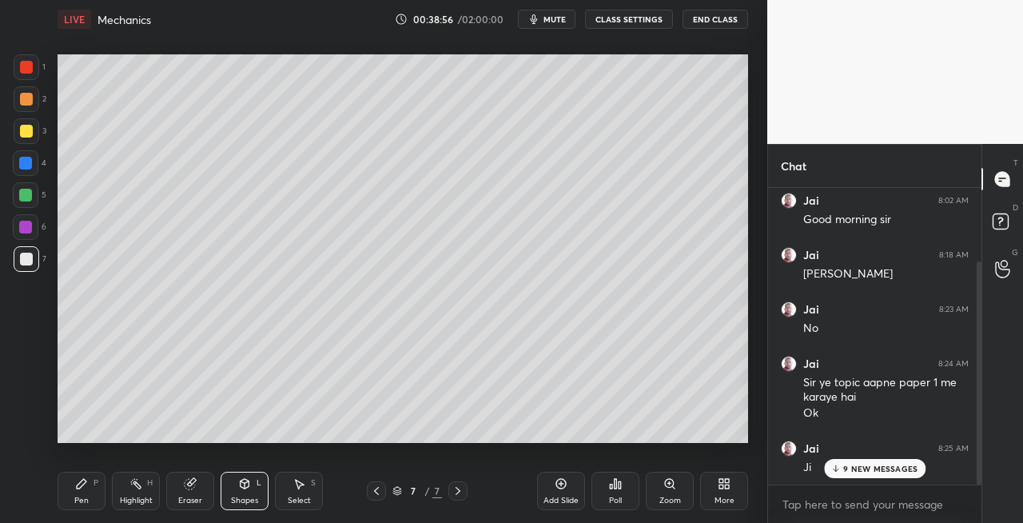
click at [83, 481] on icon at bounding box center [82, 484] width 10 height 10
click at [246, 488] on icon at bounding box center [245, 484] width 9 height 10
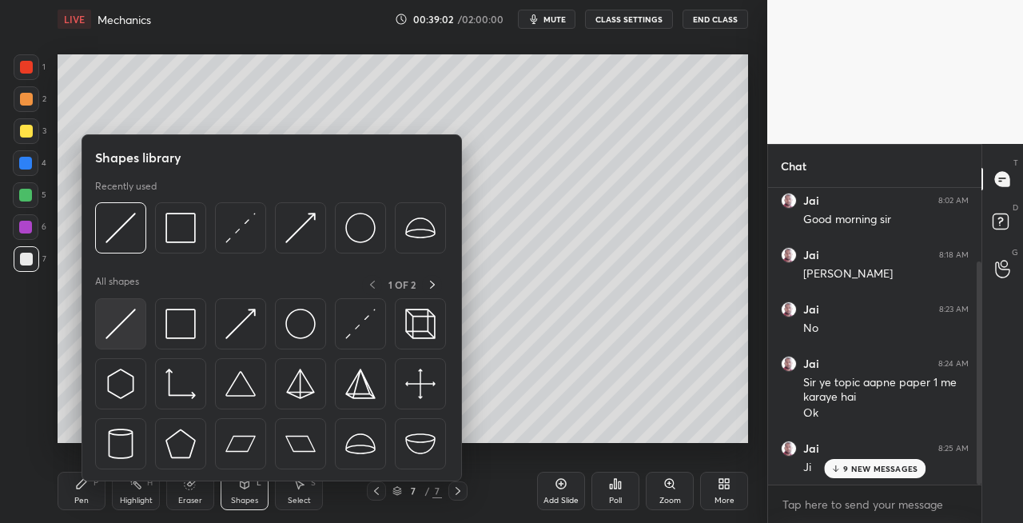
click at [113, 328] on img at bounding box center [121, 324] width 30 height 30
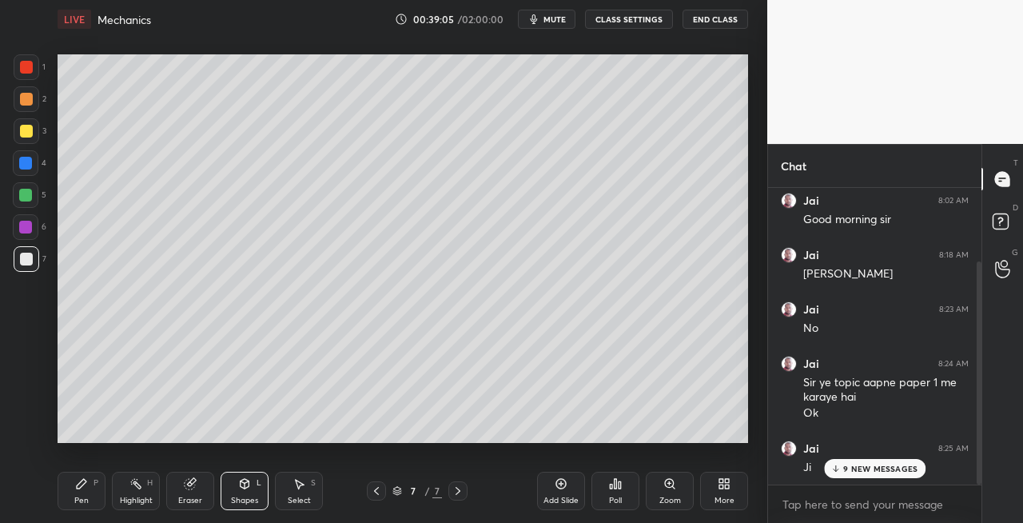
click at [90, 486] on div "Pen P" at bounding box center [82, 491] width 48 height 38
click at [238, 483] on icon at bounding box center [244, 483] width 13 height 13
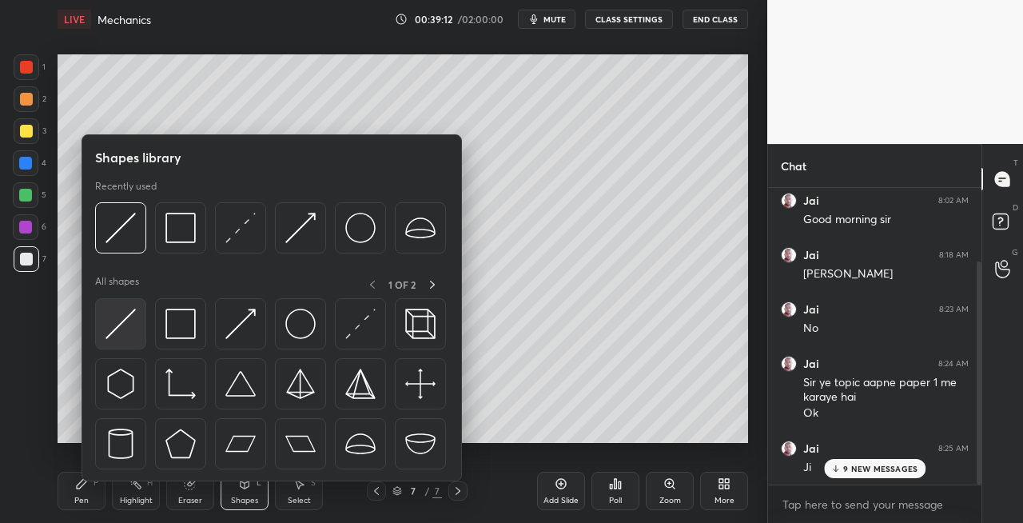
click at [120, 325] on img at bounding box center [121, 324] width 30 height 30
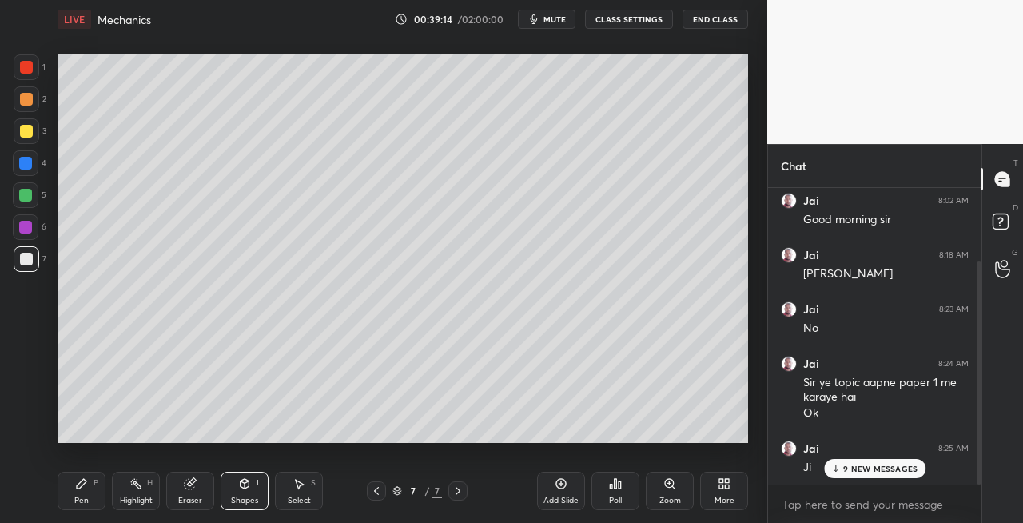
click at [82, 484] on icon at bounding box center [82, 484] width 10 height 10
click at [249, 488] on icon at bounding box center [244, 483] width 13 height 13
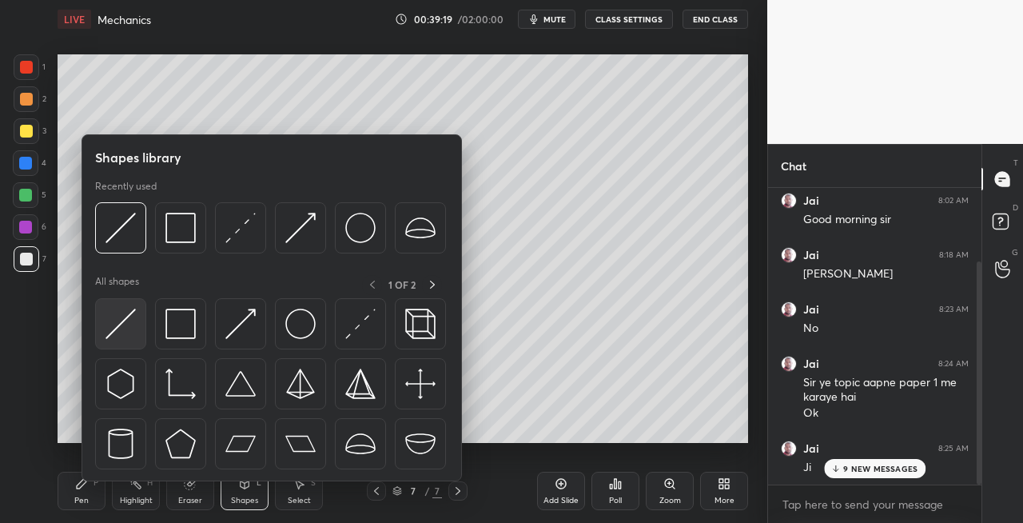
click at [122, 329] on img at bounding box center [121, 324] width 30 height 30
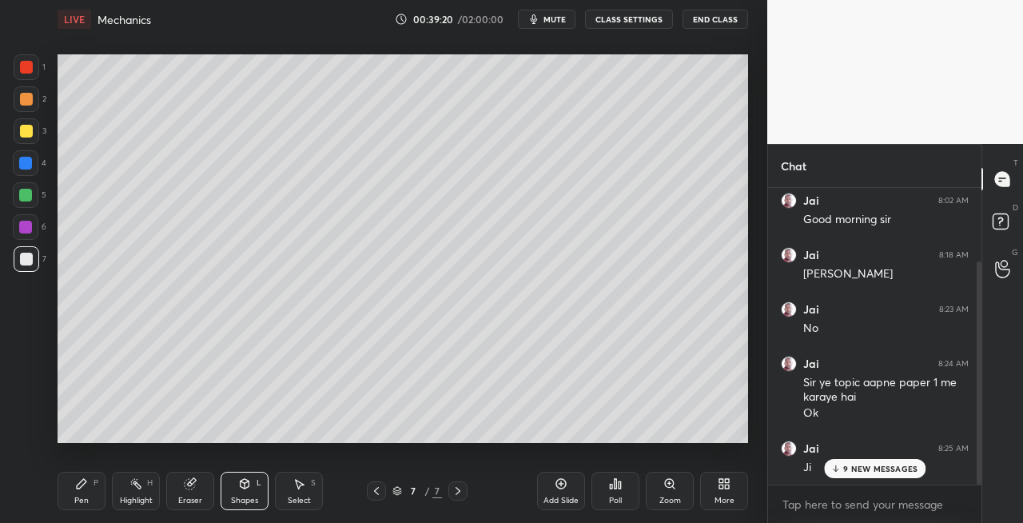
click at [101, 489] on div "Pen P" at bounding box center [82, 491] width 48 height 38
click at [231, 481] on div "Shapes L" at bounding box center [245, 491] width 48 height 38
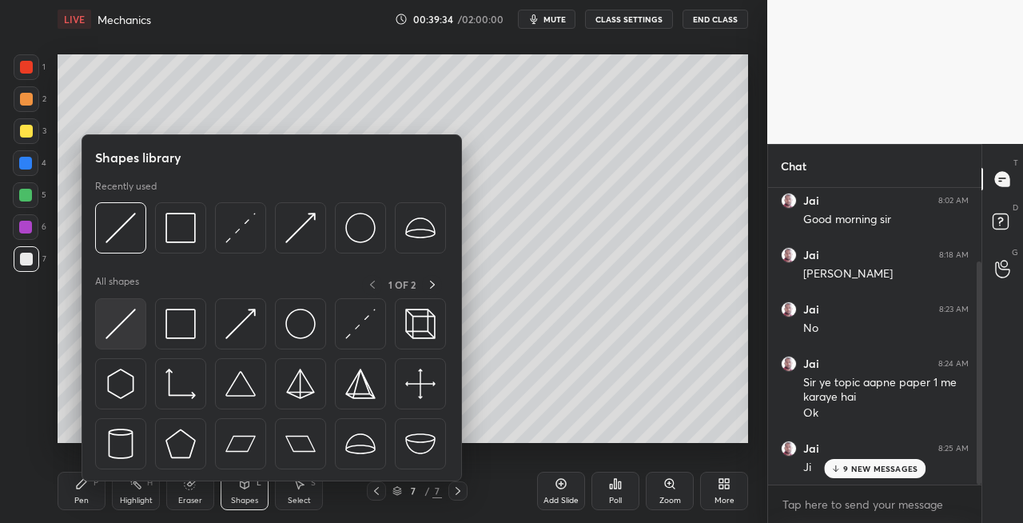
click at [119, 326] on img at bounding box center [121, 324] width 30 height 30
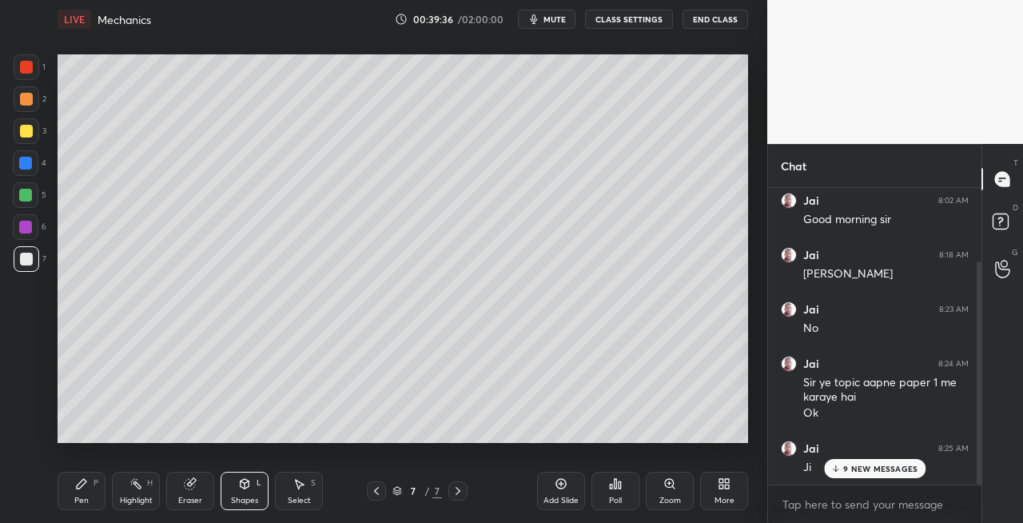
click at [79, 490] on div "Pen P" at bounding box center [82, 491] width 48 height 38
click at [248, 483] on icon at bounding box center [245, 484] width 9 height 10
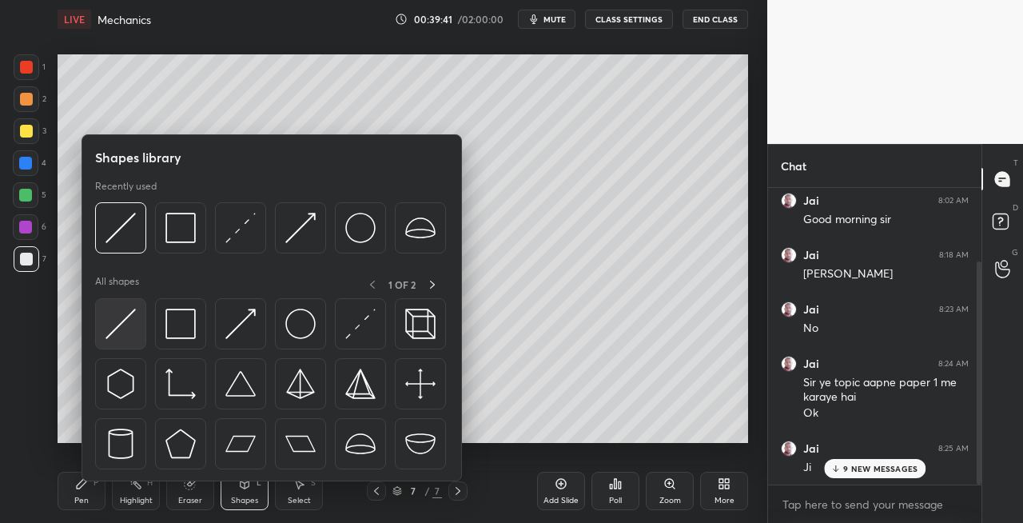
click at [116, 334] on img at bounding box center [121, 324] width 30 height 30
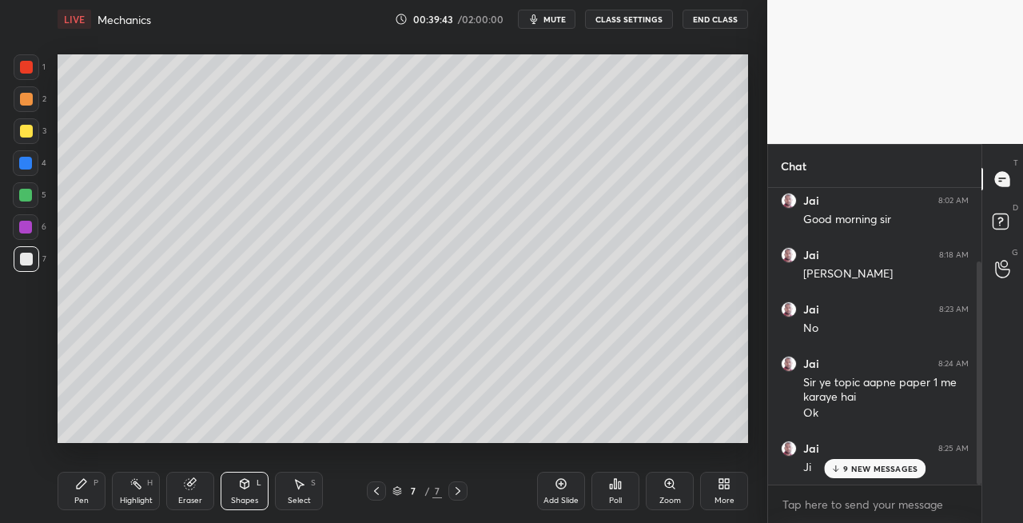
click at [93, 490] on div "Pen P" at bounding box center [82, 491] width 48 height 38
click at [239, 492] on div "Shapes L" at bounding box center [245, 491] width 48 height 38
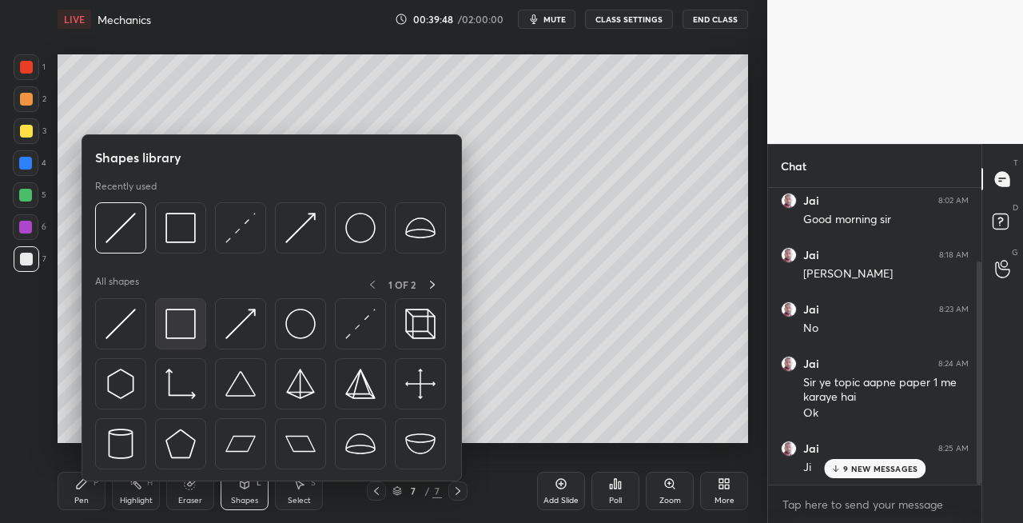
click at [174, 332] on img at bounding box center [180, 324] width 30 height 30
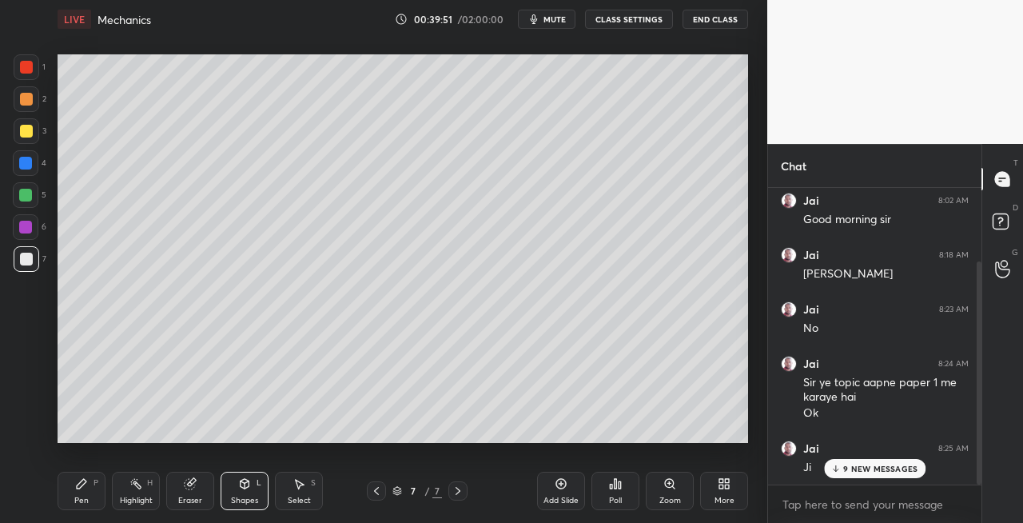
click at [379, 491] on icon at bounding box center [376, 490] width 13 height 13
click at [453, 491] on icon at bounding box center [458, 490] width 13 height 13
click at [375, 491] on icon at bounding box center [376, 491] width 5 height 8
click at [449, 483] on div at bounding box center [458, 490] width 19 height 19
click at [104, 487] on div "Pen P" at bounding box center [82, 491] width 48 height 38
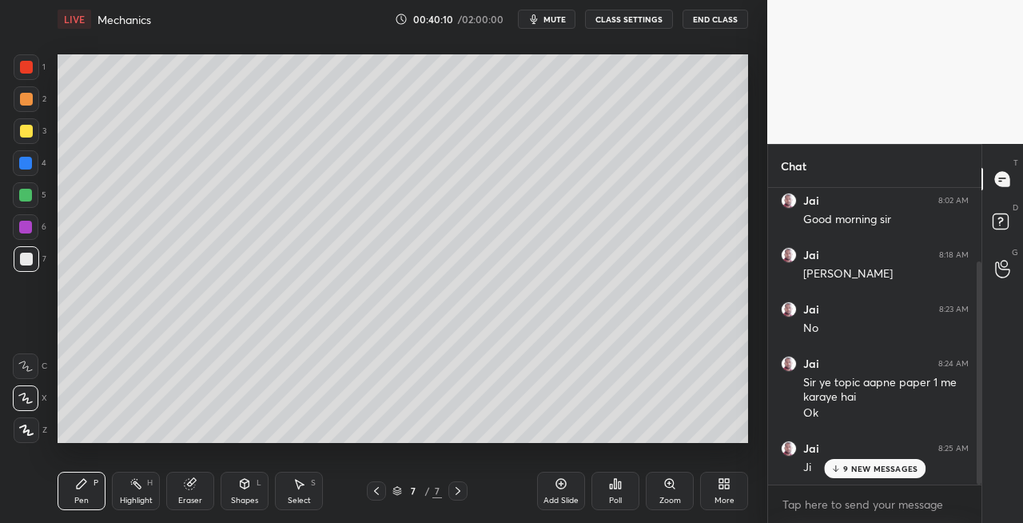
click at [371, 490] on icon at bounding box center [376, 490] width 13 height 13
click at [454, 492] on icon at bounding box center [458, 490] width 13 height 13
click at [457, 490] on icon at bounding box center [458, 490] width 13 height 13
click at [548, 497] on div "Add Slide" at bounding box center [561, 500] width 35 height 8
click at [201, 480] on div "Eraser" at bounding box center [190, 491] width 48 height 38
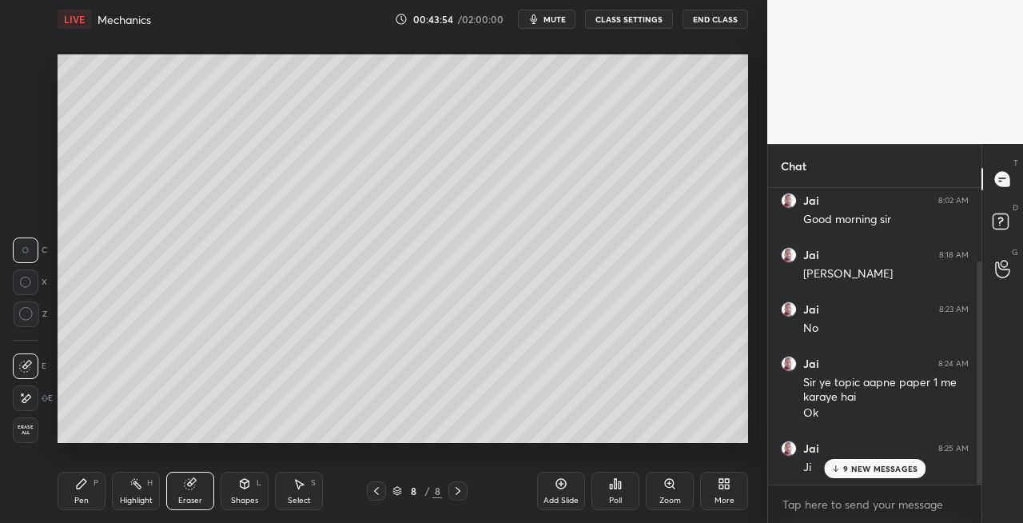
click at [92, 494] on div "Pen P" at bounding box center [82, 491] width 48 height 38
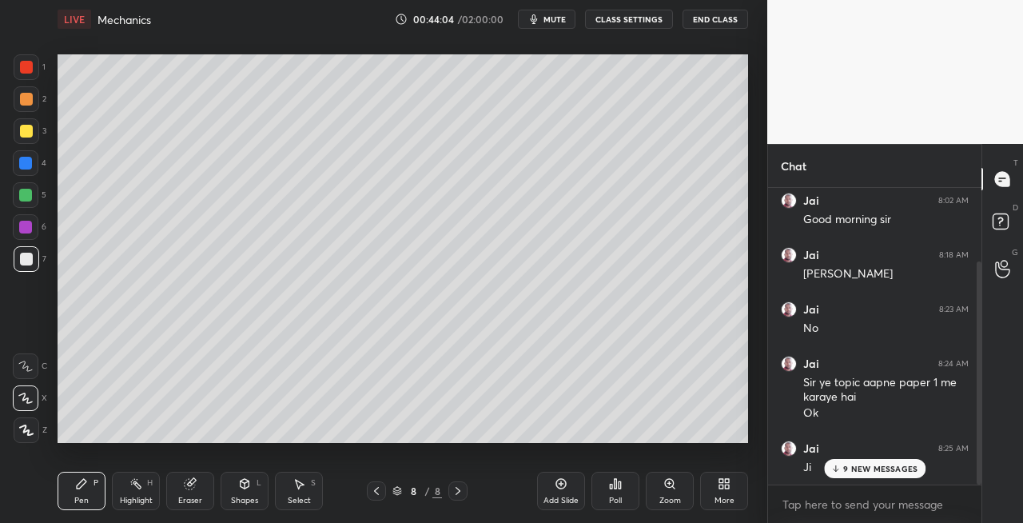
click at [379, 490] on icon at bounding box center [376, 490] width 13 height 13
click at [458, 489] on icon at bounding box center [458, 491] width 5 height 8
click at [238, 503] on div "Shapes" at bounding box center [244, 500] width 27 height 8
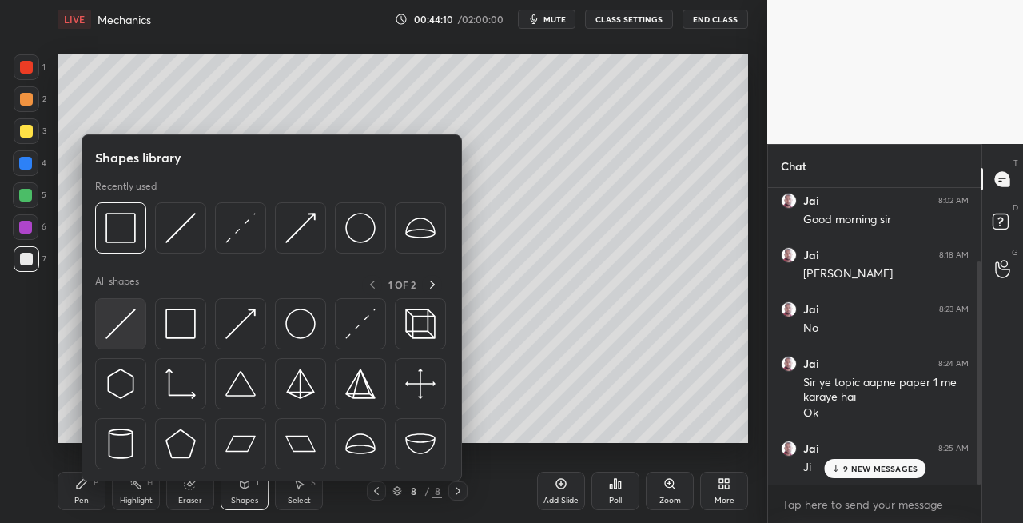
click at [117, 328] on img at bounding box center [121, 324] width 30 height 30
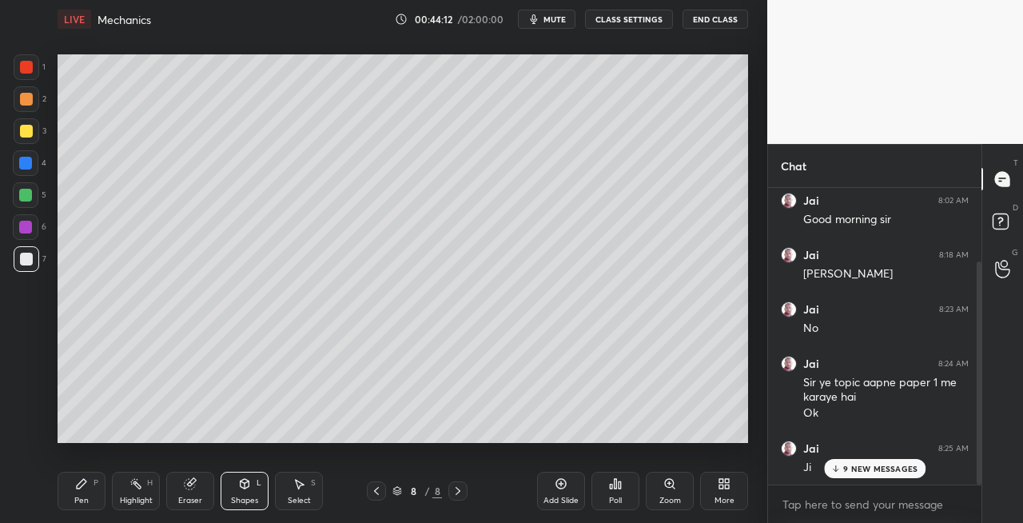
click at [82, 487] on icon at bounding box center [81, 483] width 13 height 13
click at [247, 488] on icon at bounding box center [245, 484] width 9 height 10
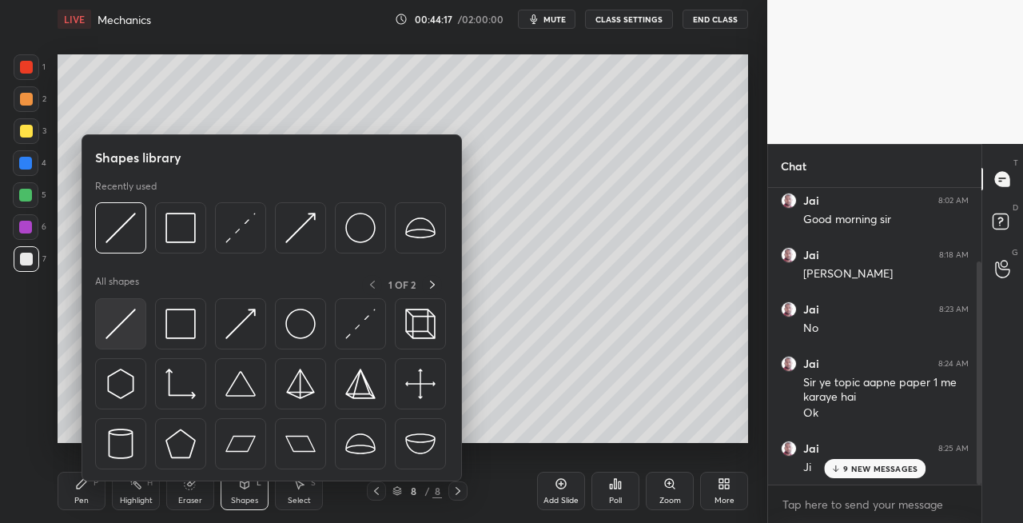
click at [114, 326] on img at bounding box center [121, 324] width 30 height 30
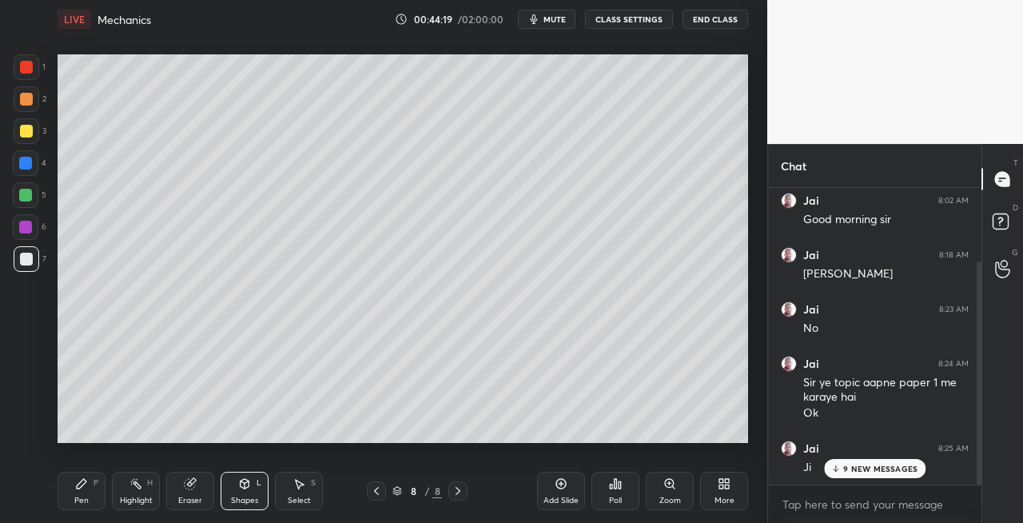
click at [86, 484] on icon at bounding box center [81, 483] width 13 height 13
click at [375, 488] on icon at bounding box center [376, 490] width 13 height 13
click at [458, 489] on icon at bounding box center [458, 491] width 5 height 8
click at [246, 488] on icon at bounding box center [244, 483] width 13 height 13
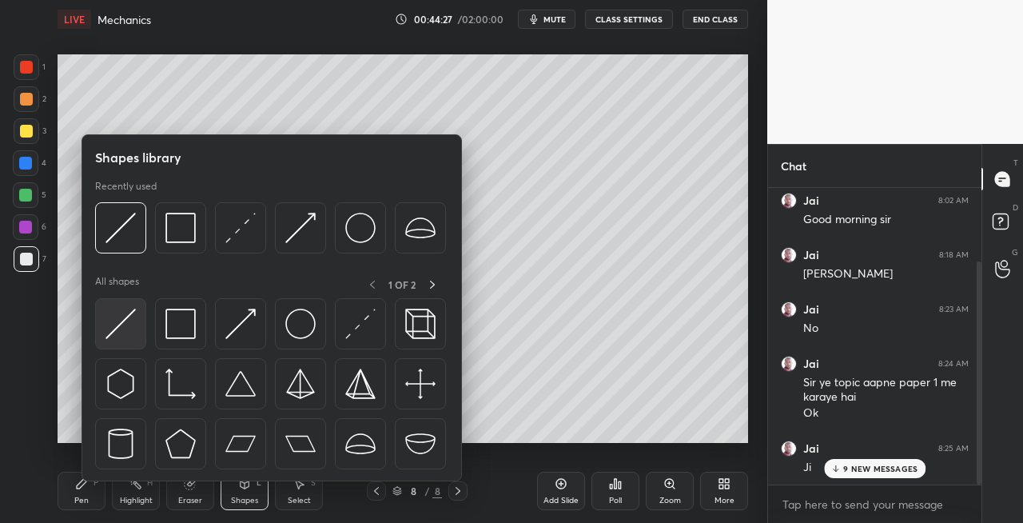
click at [119, 325] on img at bounding box center [121, 324] width 30 height 30
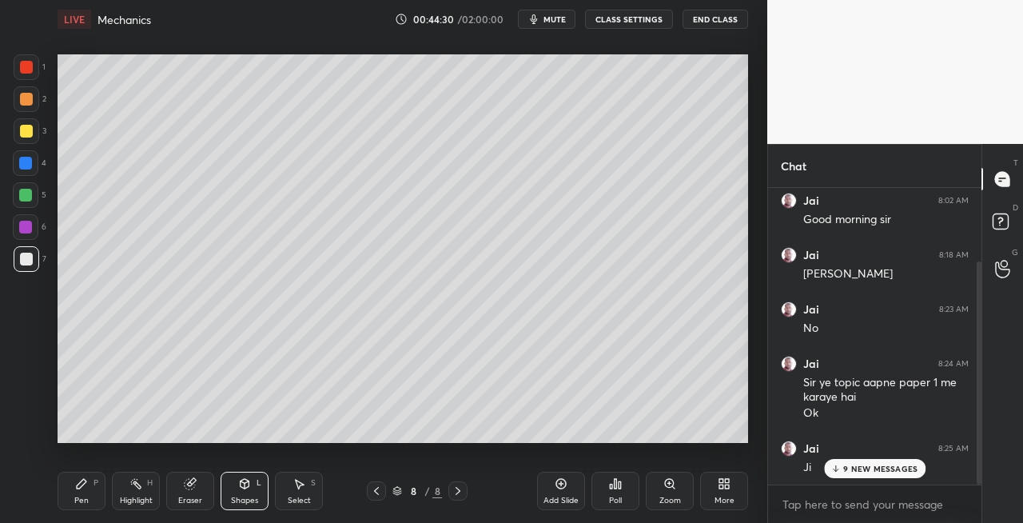
click at [94, 496] on div "Pen P" at bounding box center [82, 491] width 48 height 38
click at [380, 489] on icon at bounding box center [376, 490] width 13 height 13
click at [450, 489] on div at bounding box center [458, 490] width 19 height 19
click at [248, 491] on div "Shapes L" at bounding box center [245, 491] width 48 height 38
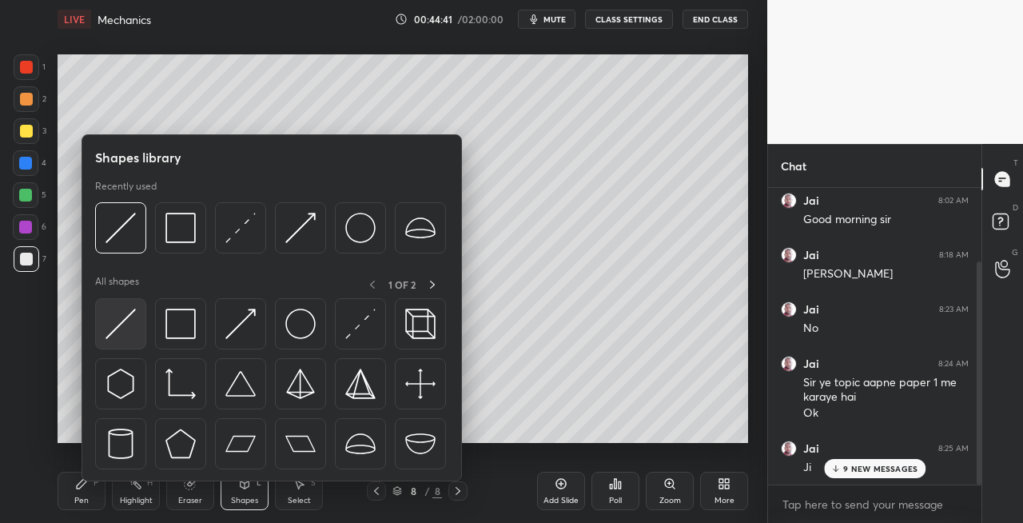
click at [120, 318] on img at bounding box center [121, 324] width 30 height 30
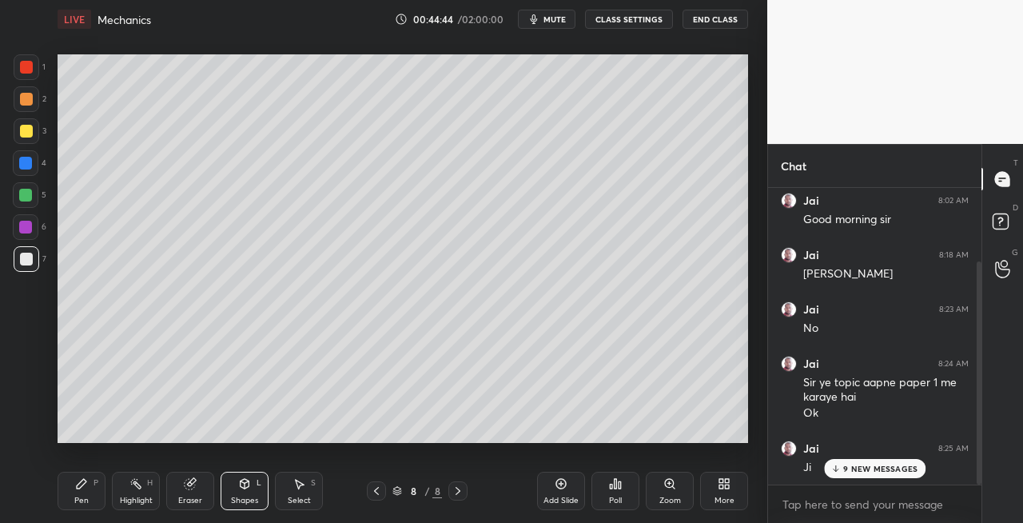
click at [87, 483] on icon at bounding box center [81, 483] width 13 height 13
click at [249, 481] on icon at bounding box center [244, 483] width 13 height 13
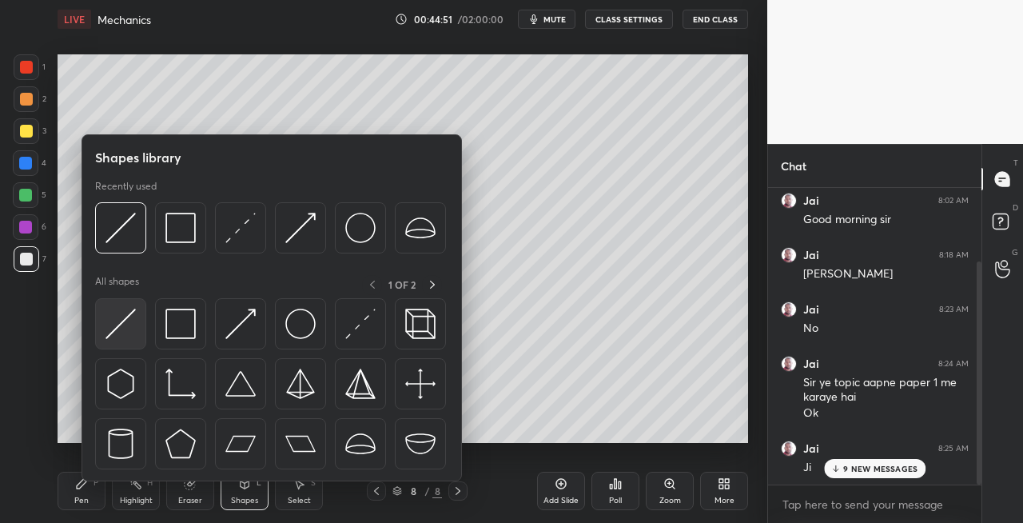
click at [112, 329] on img at bounding box center [121, 324] width 30 height 30
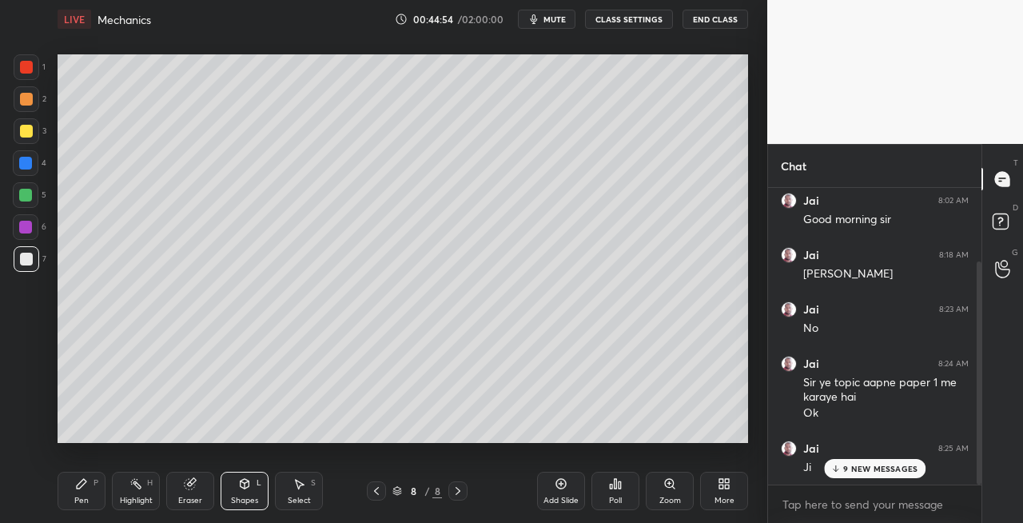
click at [90, 479] on div "Pen P" at bounding box center [82, 491] width 48 height 38
click at [241, 483] on icon at bounding box center [245, 484] width 9 height 10
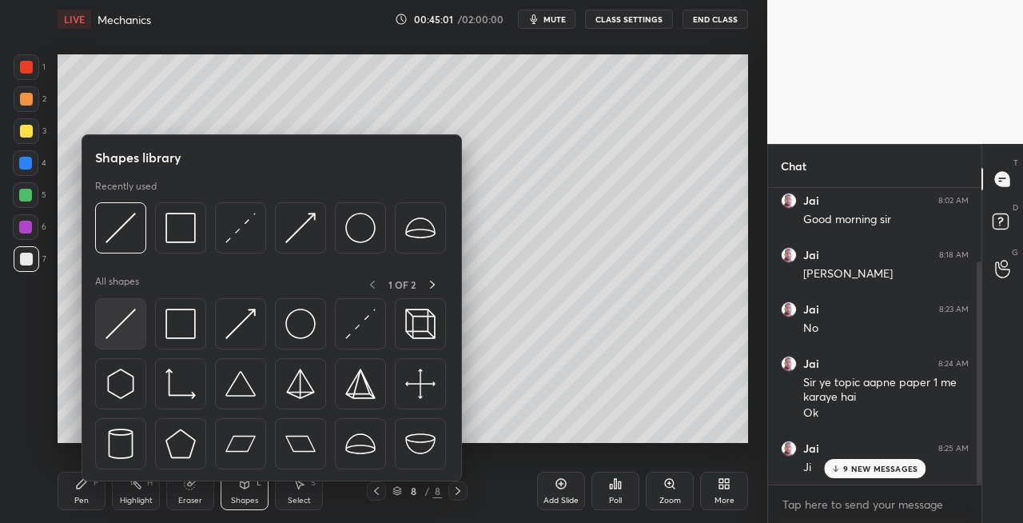
click at [120, 333] on img at bounding box center [121, 324] width 30 height 30
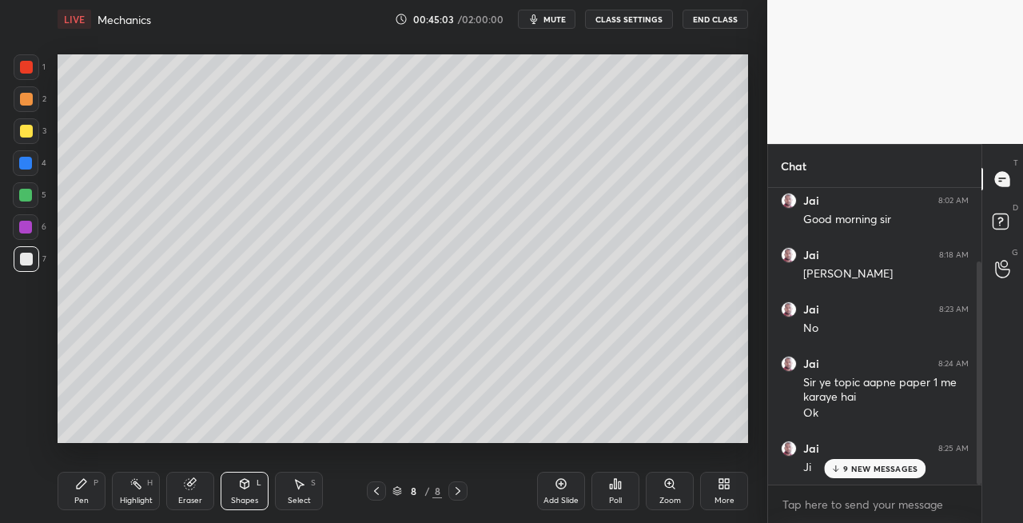
click at [78, 484] on icon at bounding box center [82, 484] width 10 height 10
click at [242, 482] on icon at bounding box center [245, 482] width 9 height 2
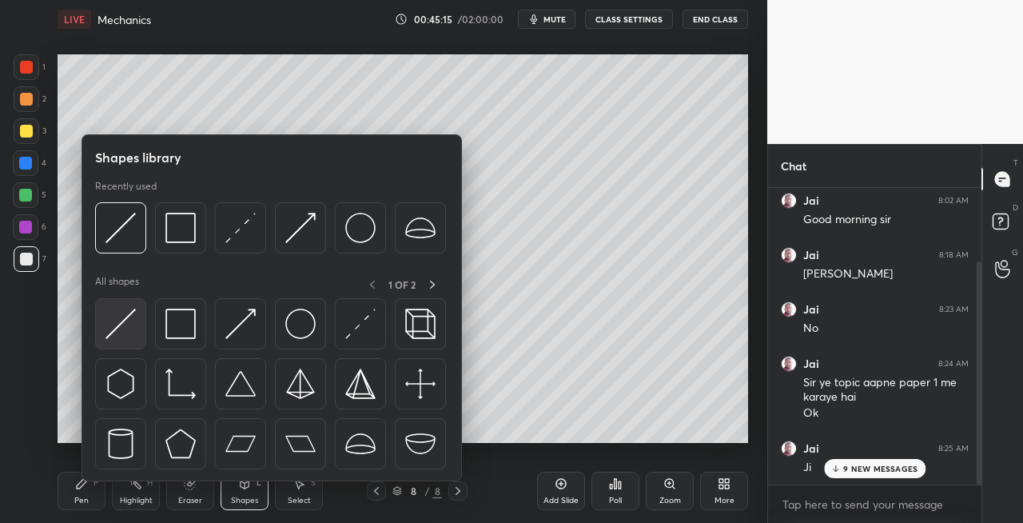
click at [121, 336] on img at bounding box center [121, 324] width 30 height 30
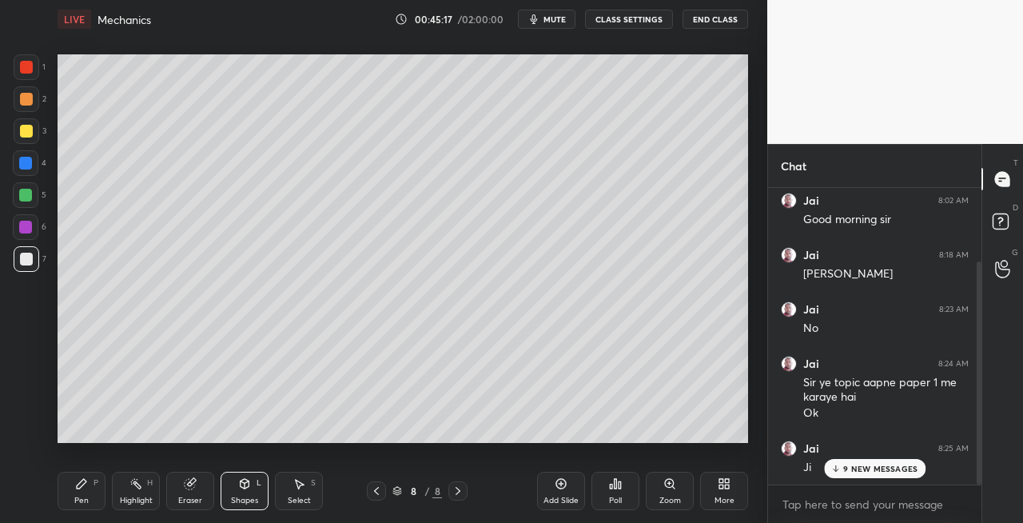
click at [83, 490] on div "Pen P" at bounding box center [82, 491] width 48 height 38
click at [379, 492] on icon at bounding box center [376, 490] width 13 height 13
click at [459, 492] on icon at bounding box center [458, 490] width 13 height 13
click at [247, 479] on icon at bounding box center [244, 483] width 13 height 13
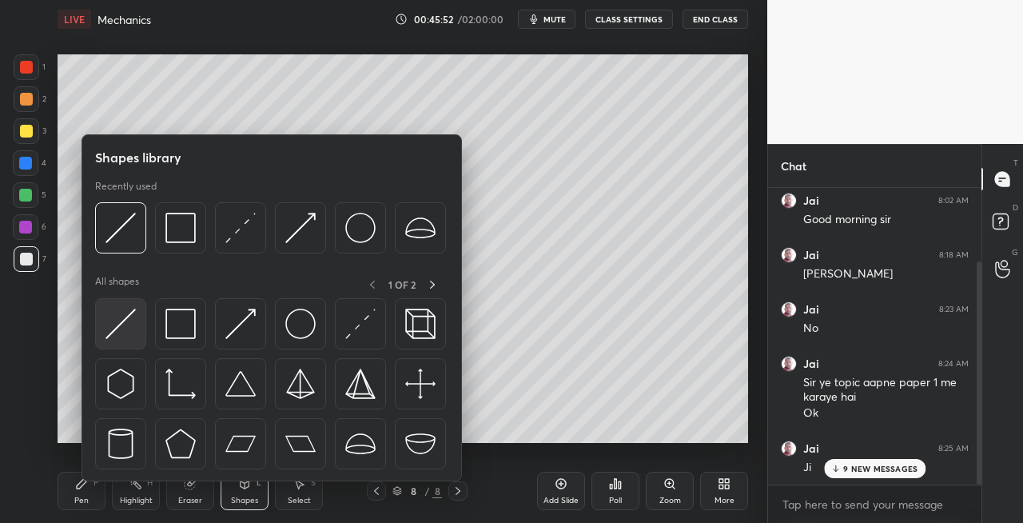
click at [110, 335] on img at bounding box center [121, 324] width 30 height 30
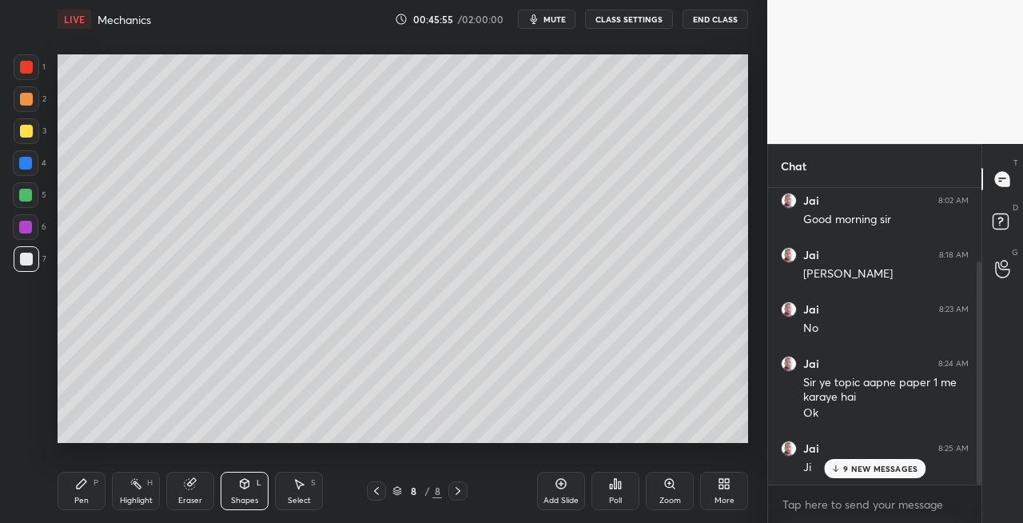
click at [90, 494] on div "Pen P" at bounding box center [82, 491] width 48 height 38
click at [376, 494] on icon at bounding box center [376, 490] width 13 height 13
click at [454, 489] on icon at bounding box center [458, 490] width 13 height 13
click at [241, 486] on icon at bounding box center [245, 484] width 9 height 10
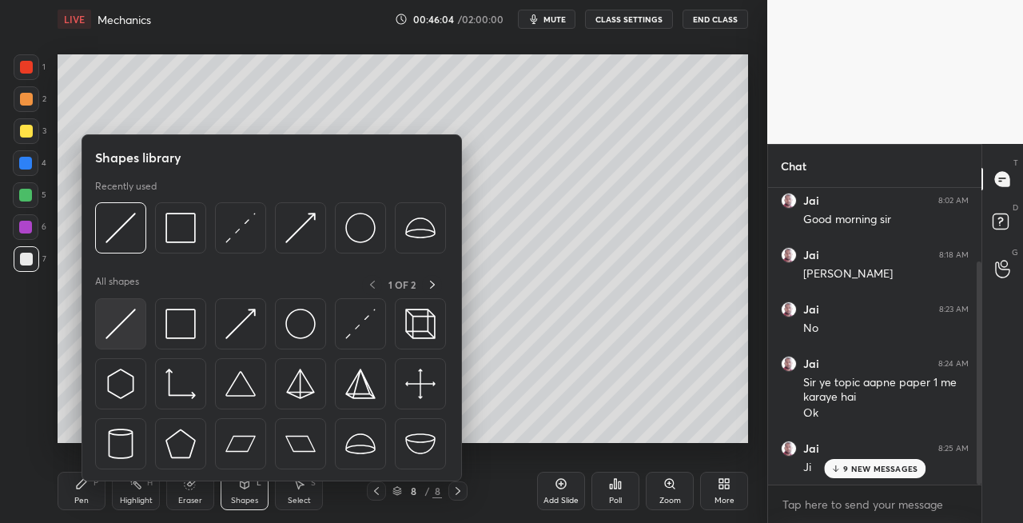
click at [124, 333] on img at bounding box center [121, 324] width 30 height 30
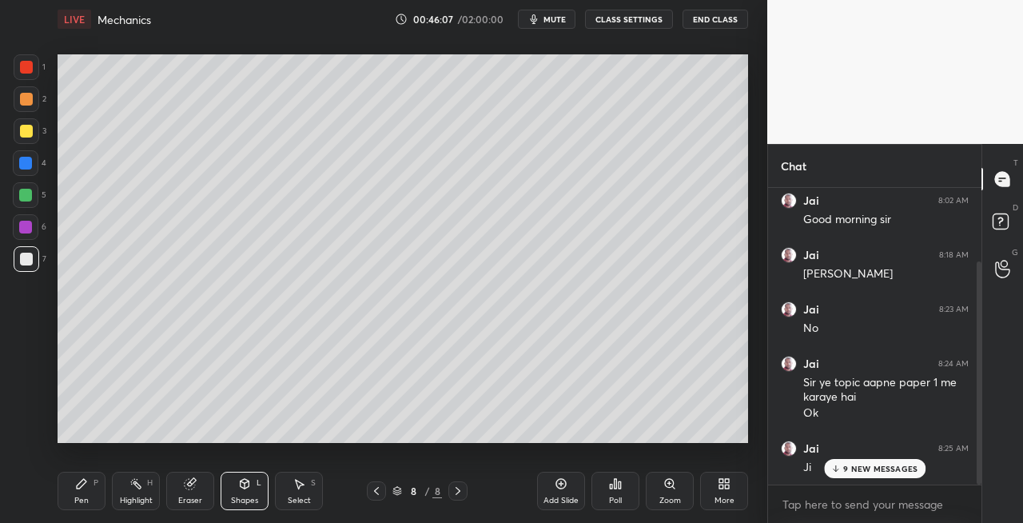
click at [86, 494] on div "Pen P" at bounding box center [82, 491] width 48 height 38
click at [244, 489] on icon at bounding box center [244, 483] width 13 height 13
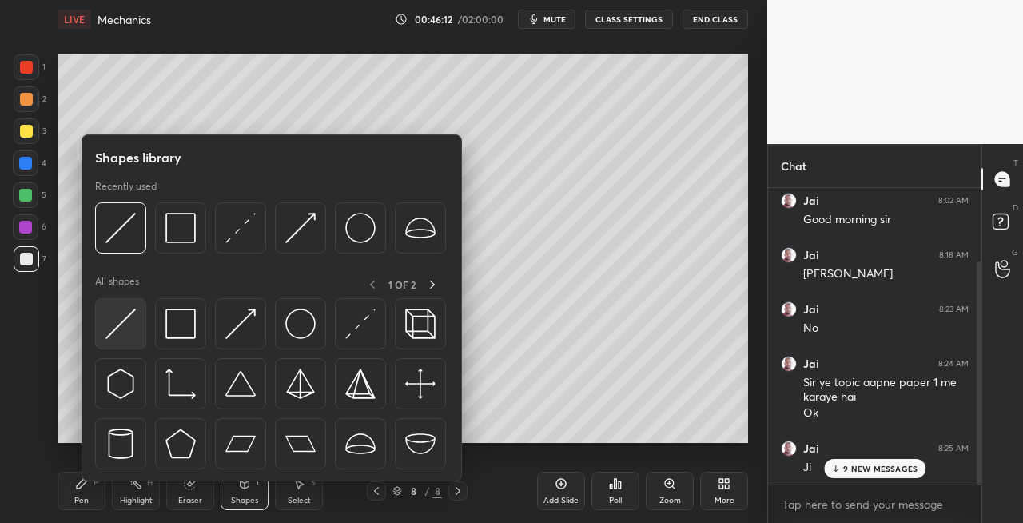
click at [122, 331] on img at bounding box center [121, 324] width 30 height 30
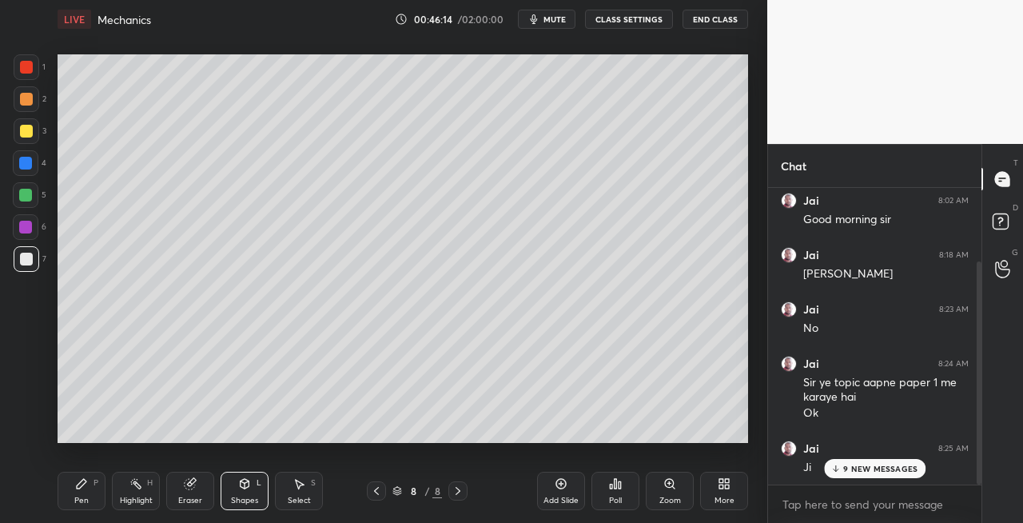
click at [82, 489] on icon at bounding box center [81, 483] width 13 height 13
click at [200, 494] on div "Eraser" at bounding box center [190, 491] width 48 height 38
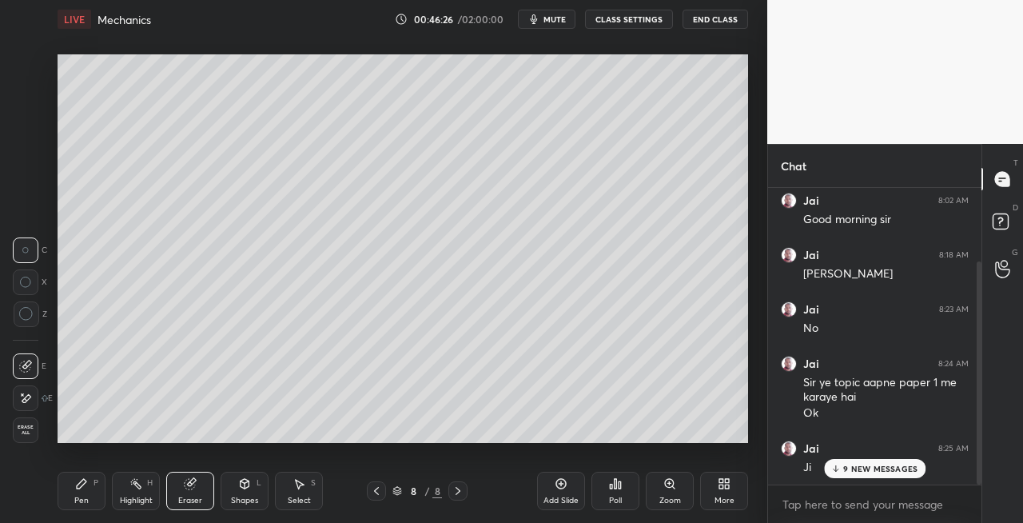
click at [75, 491] on div "Pen P" at bounding box center [82, 491] width 48 height 38
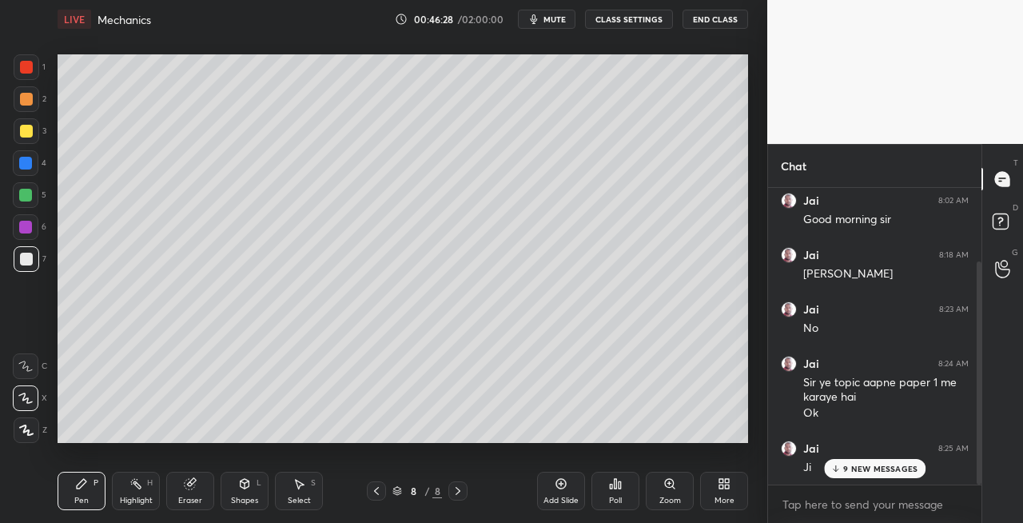
click at [234, 488] on div "Shapes L" at bounding box center [245, 491] width 48 height 38
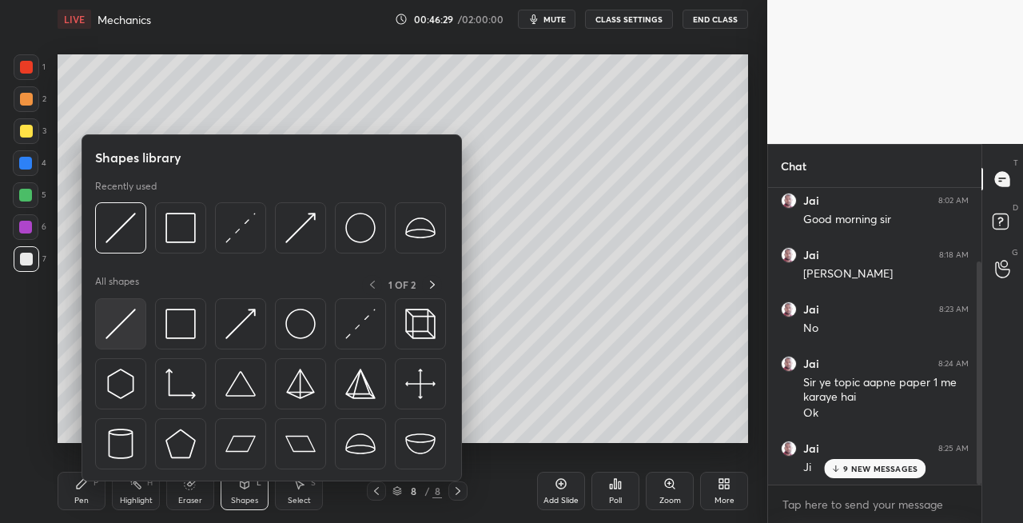
click at [122, 337] on img at bounding box center [121, 324] width 30 height 30
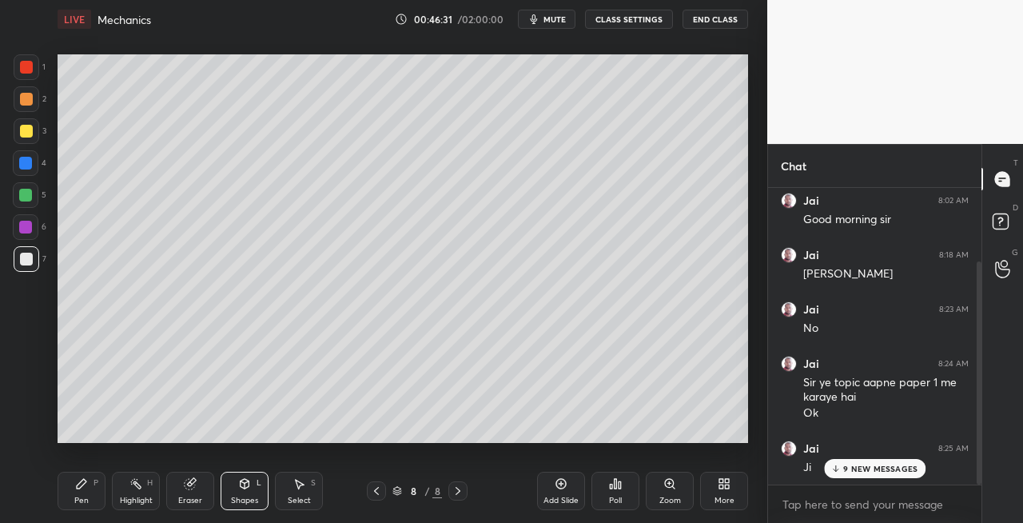
click at [83, 484] on icon at bounding box center [82, 484] width 10 height 10
click at [536, 28] on button "mute" at bounding box center [547, 19] width 58 height 19
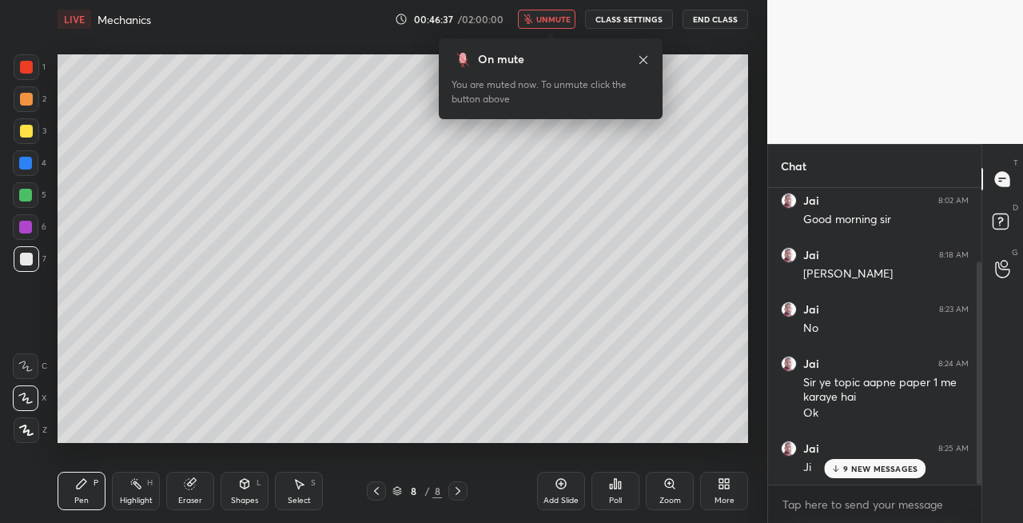
click at [569, 16] on span "unmute" at bounding box center [553, 19] width 34 height 11
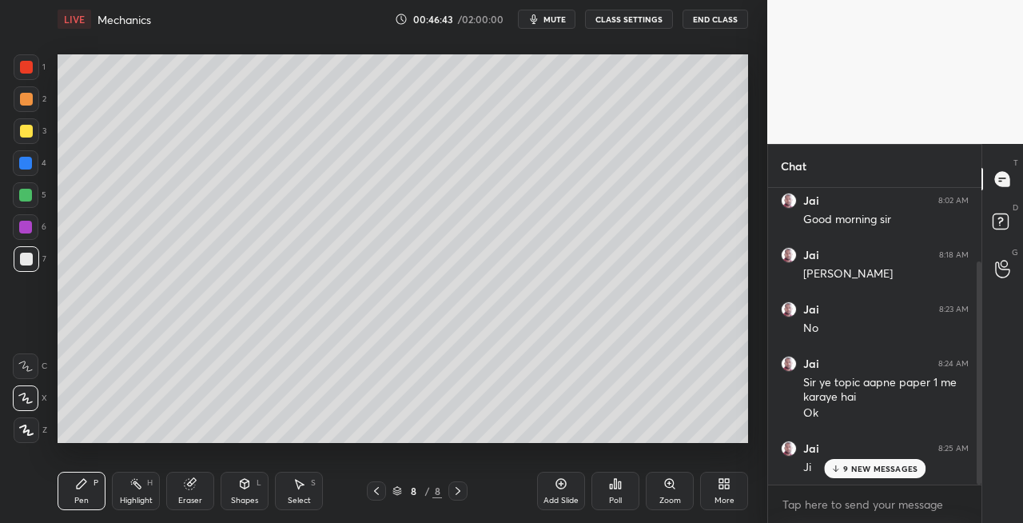
click at [243, 487] on icon at bounding box center [245, 484] width 9 height 10
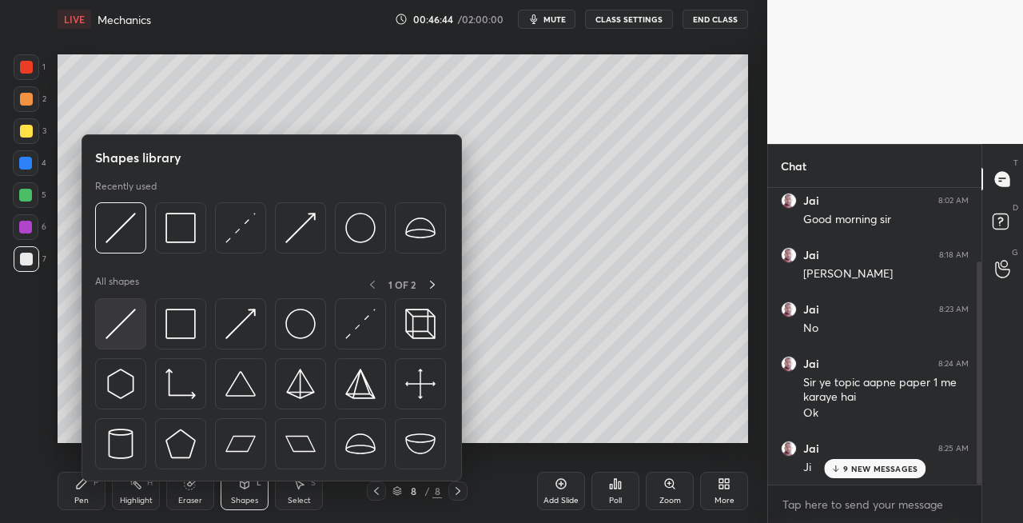
click at [118, 329] on img at bounding box center [121, 324] width 30 height 30
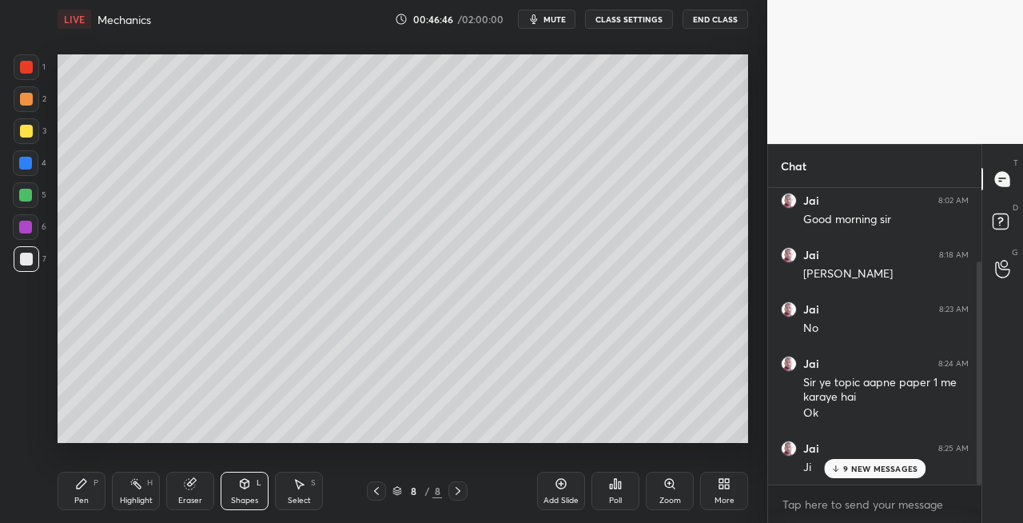
click at [102, 477] on div "Pen P" at bounding box center [82, 491] width 48 height 38
click at [66, 495] on div "Pen P" at bounding box center [82, 491] width 48 height 38
click at [237, 482] on div "Shapes L" at bounding box center [245, 491] width 48 height 38
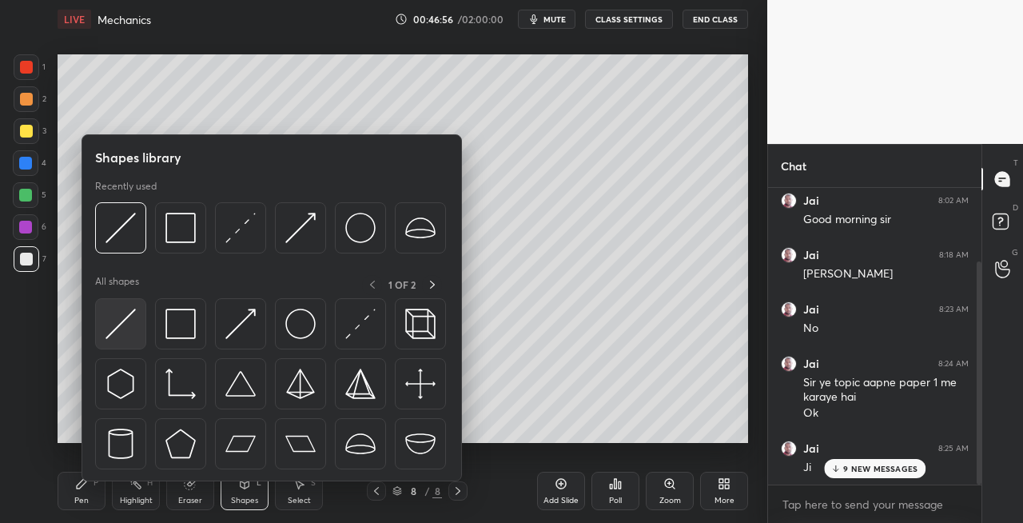
click at [114, 328] on img at bounding box center [121, 324] width 30 height 30
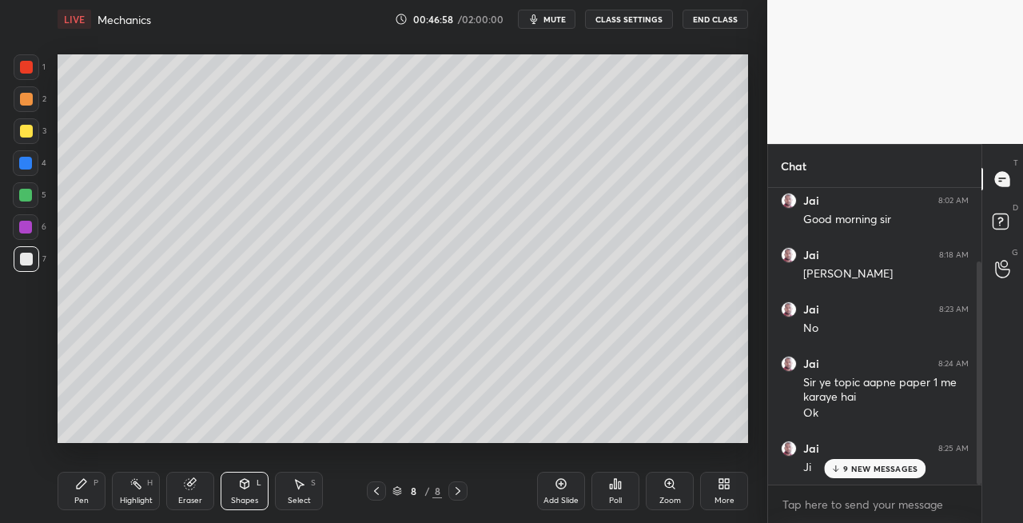
click at [90, 484] on div "Pen P" at bounding box center [82, 491] width 48 height 38
click at [238, 491] on div "Shapes L" at bounding box center [245, 491] width 48 height 38
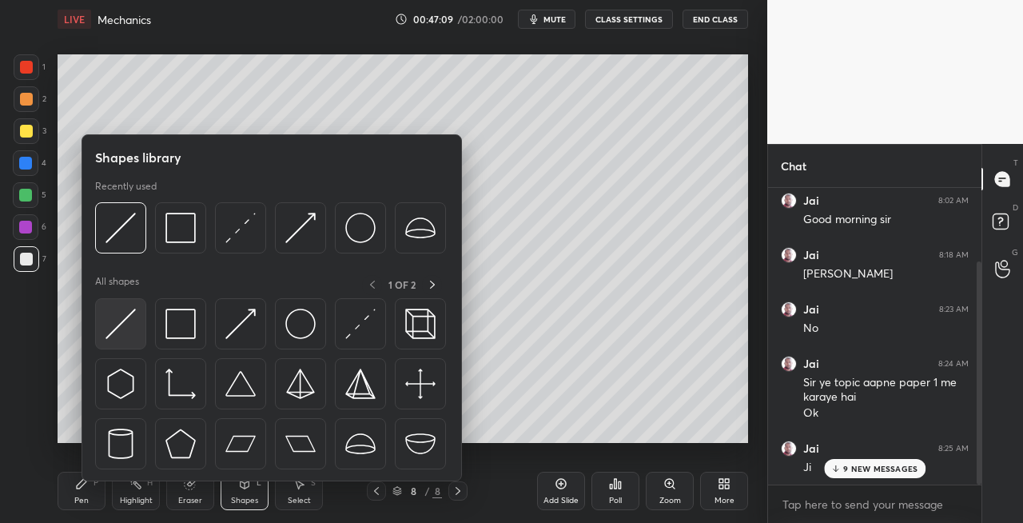
click at [120, 333] on img at bounding box center [121, 324] width 30 height 30
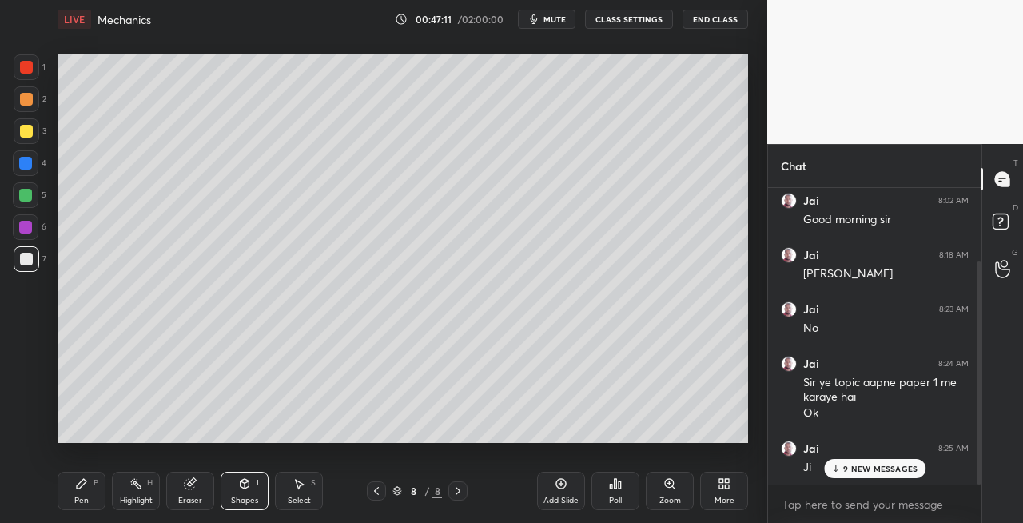
click at [92, 492] on div "Pen P" at bounding box center [82, 491] width 48 height 38
click at [235, 475] on div "Shapes L" at bounding box center [245, 491] width 48 height 38
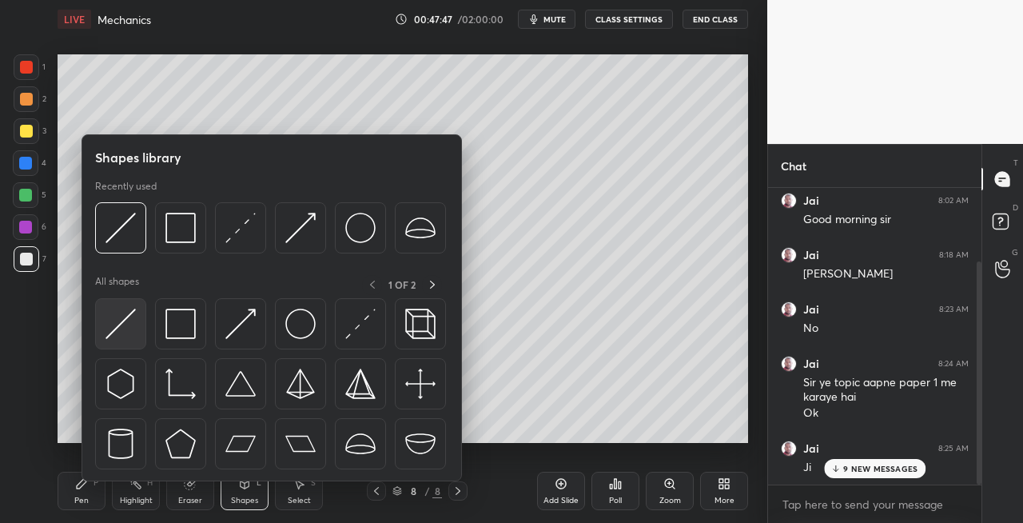
click at [114, 337] on img at bounding box center [121, 324] width 30 height 30
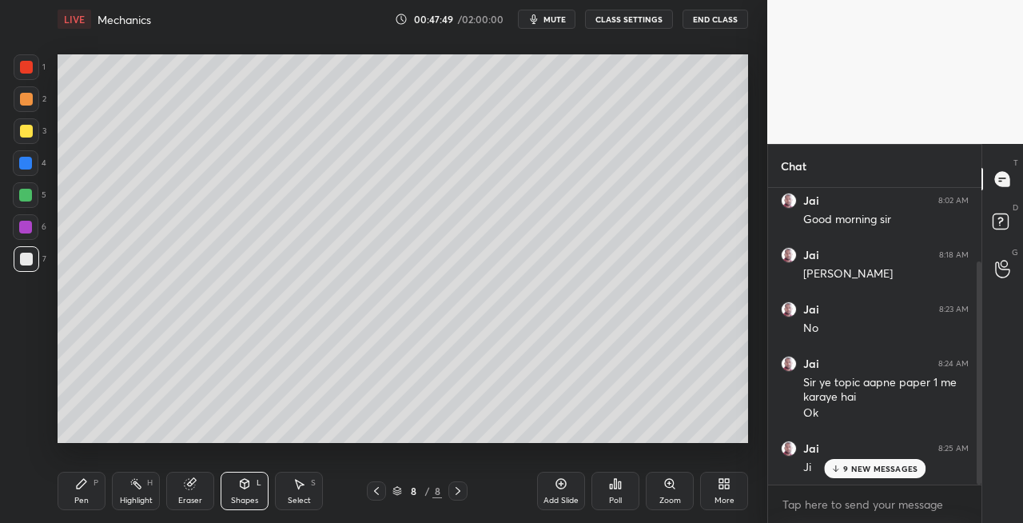
click at [79, 497] on div "Pen" at bounding box center [81, 500] width 14 height 8
click at [242, 484] on icon at bounding box center [245, 484] width 9 height 10
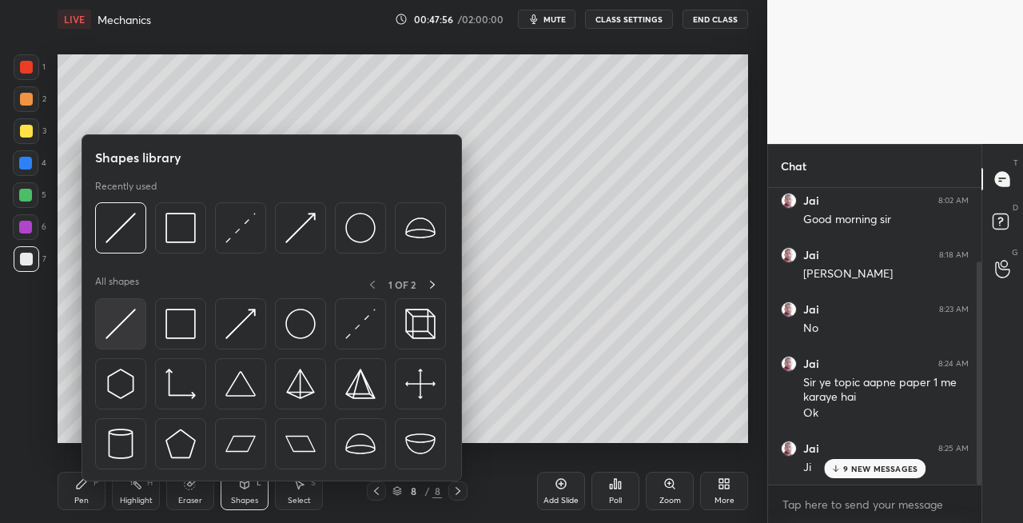
click at [125, 335] on img at bounding box center [121, 324] width 30 height 30
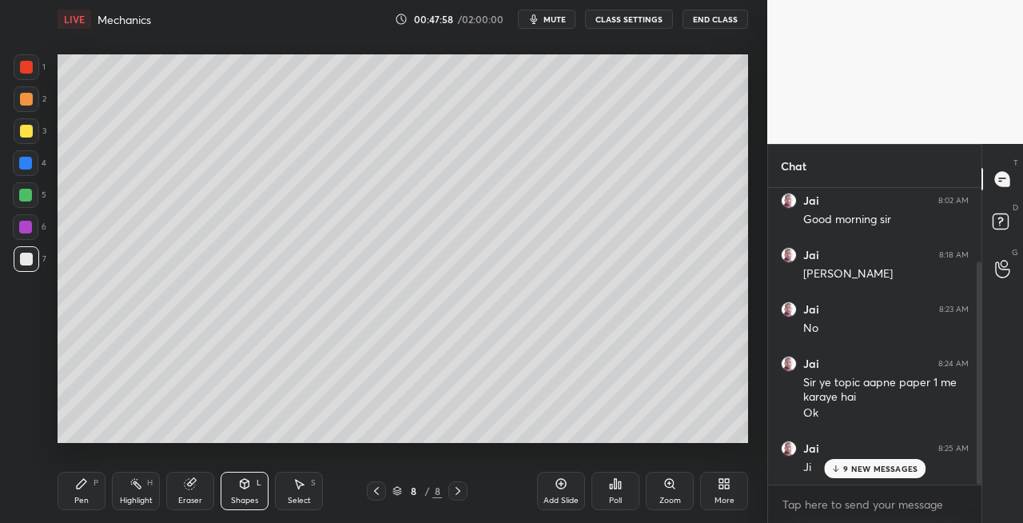
click at [63, 499] on div "Pen P" at bounding box center [82, 491] width 48 height 38
click at [240, 494] on div "Shapes L" at bounding box center [245, 491] width 48 height 38
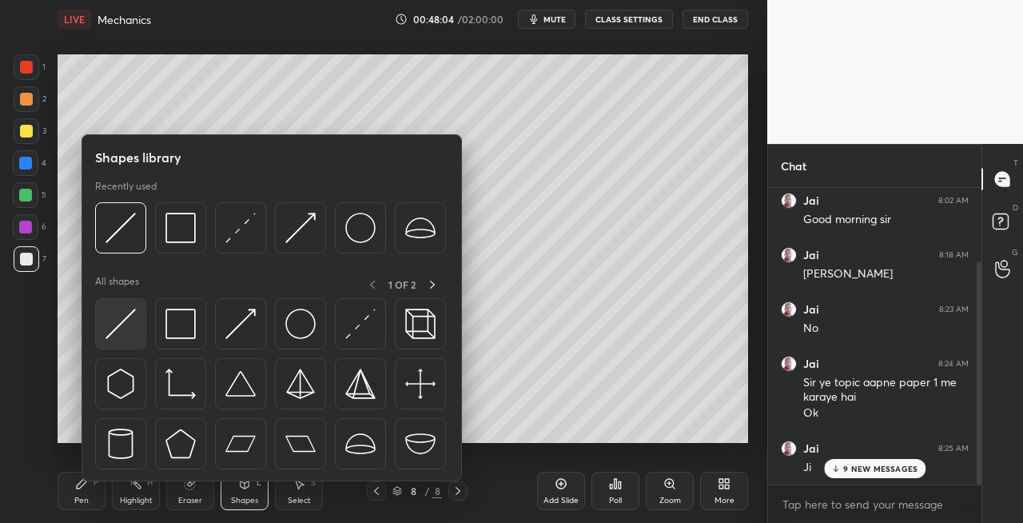
click at [114, 332] on img at bounding box center [121, 324] width 30 height 30
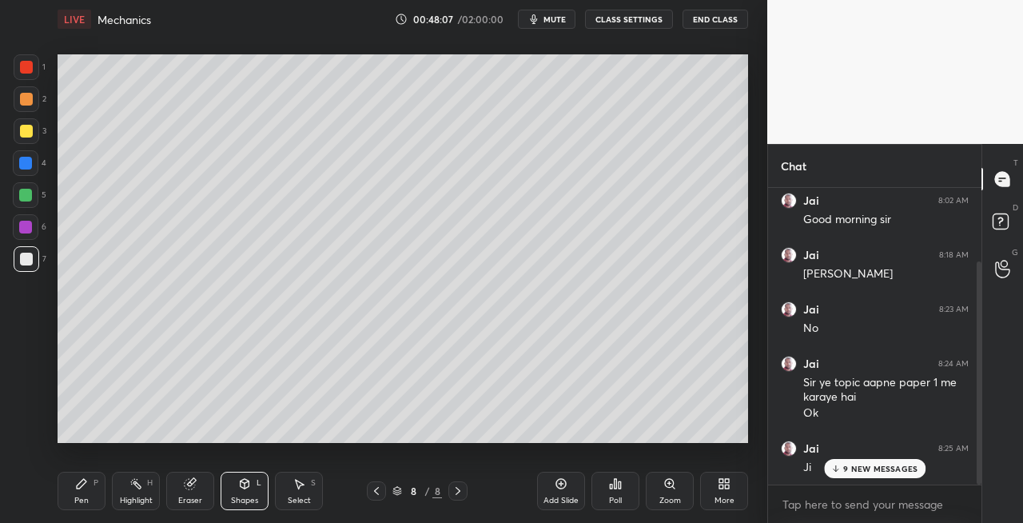
click at [90, 495] on div "Pen P" at bounding box center [82, 491] width 48 height 38
click at [461, 490] on icon at bounding box center [458, 490] width 13 height 13
click at [552, 496] on div "Add Slide" at bounding box center [561, 500] width 35 height 8
click at [241, 478] on icon at bounding box center [244, 483] width 13 height 13
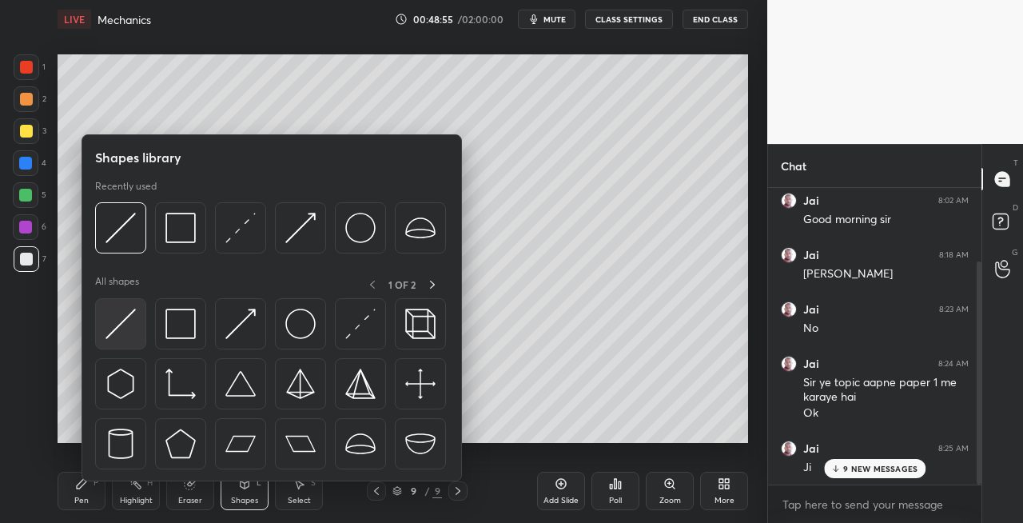
click at [116, 326] on img at bounding box center [121, 324] width 30 height 30
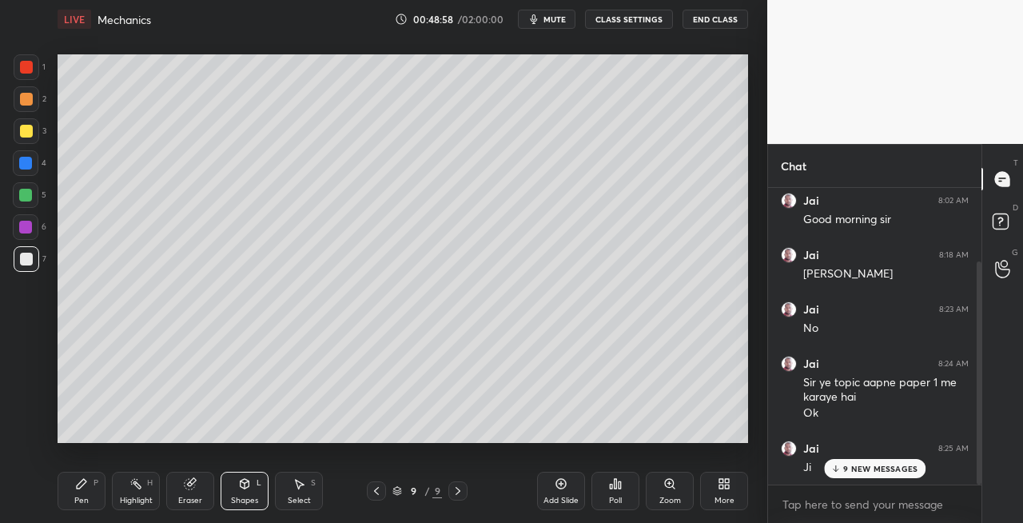
click at [86, 484] on icon at bounding box center [81, 483] width 13 height 13
click at [247, 491] on div "Shapes L" at bounding box center [245, 491] width 48 height 38
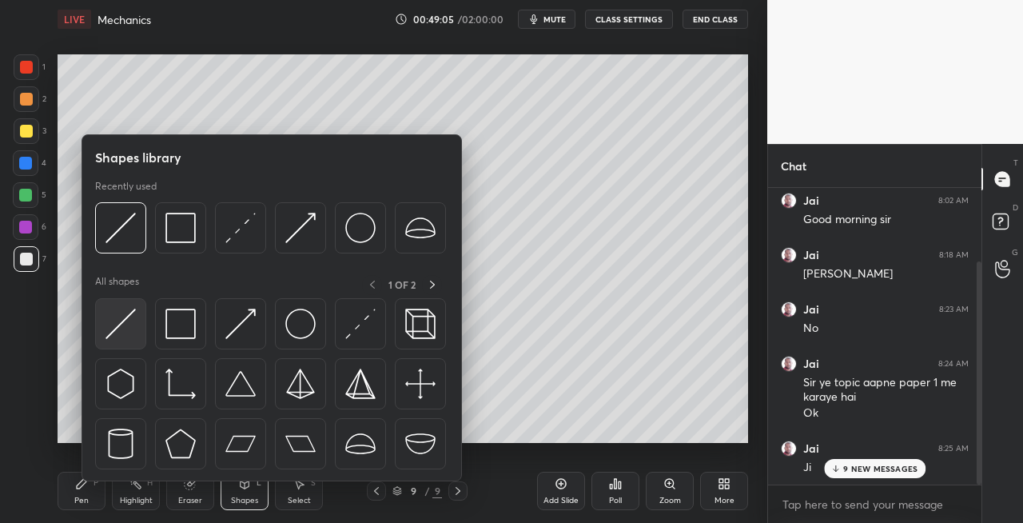
click at [122, 326] on img at bounding box center [121, 324] width 30 height 30
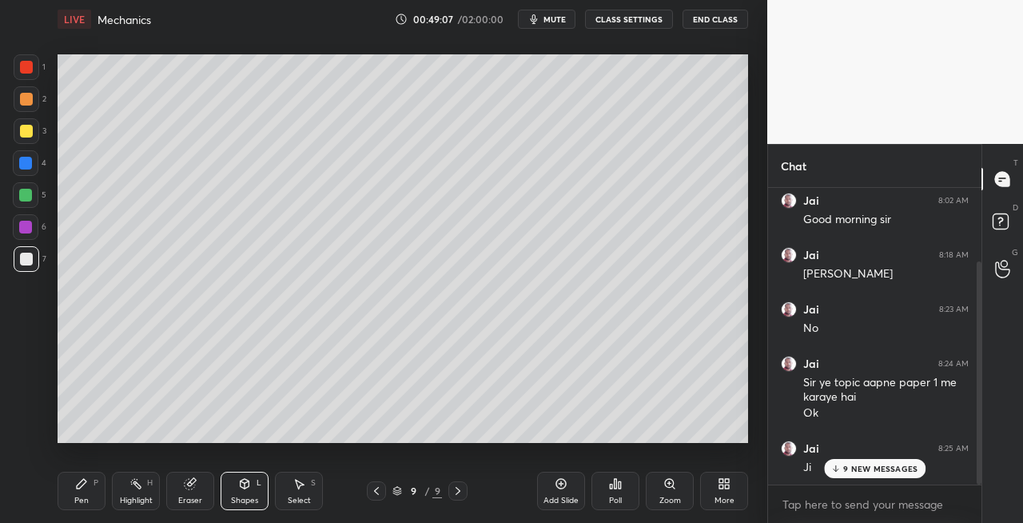
click at [79, 486] on icon at bounding box center [82, 484] width 10 height 10
click at [187, 501] on div "Eraser" at bounding box center [190, 500] width 24 height 8
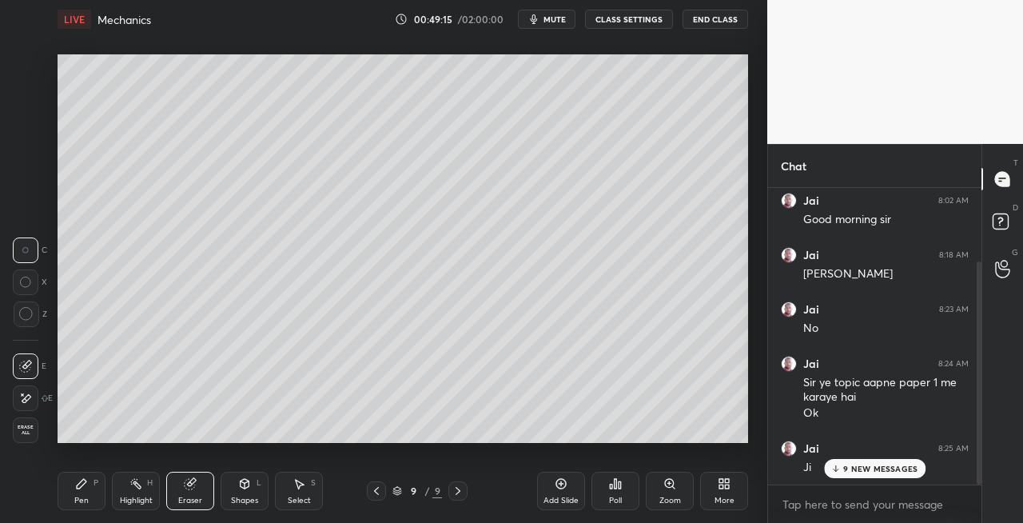
click at [77, 492] on div "Pen P" at bounding box center [82, 491] width 48 height 38
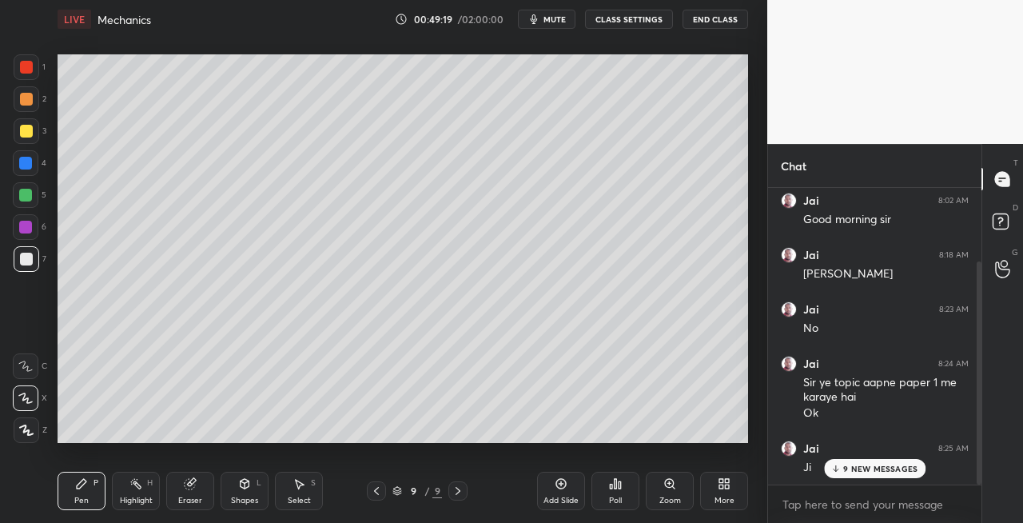
click at [238, 488] on icon at bounding box center [244, 483] width 13 height 13
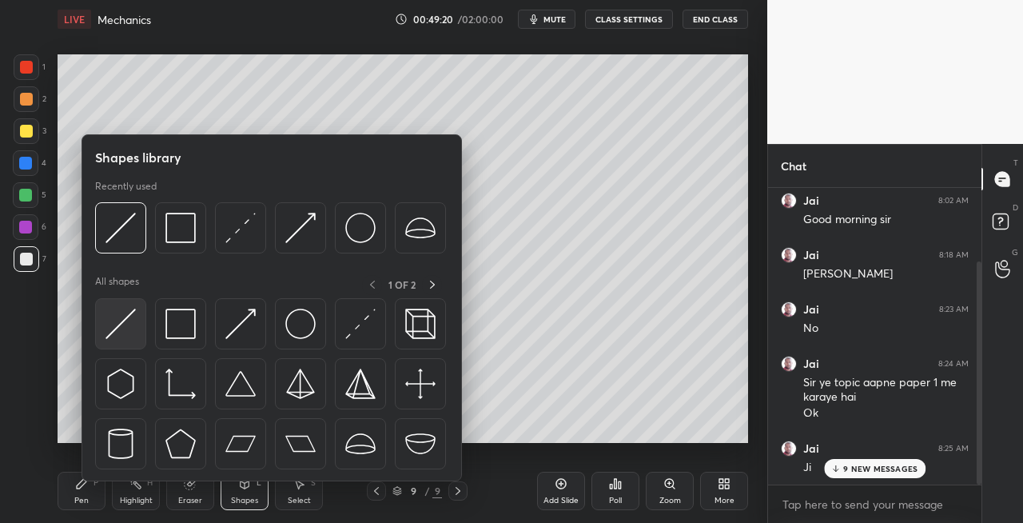
click at [117, 326] on img at bounding box center [121, 324] width 30 height 30
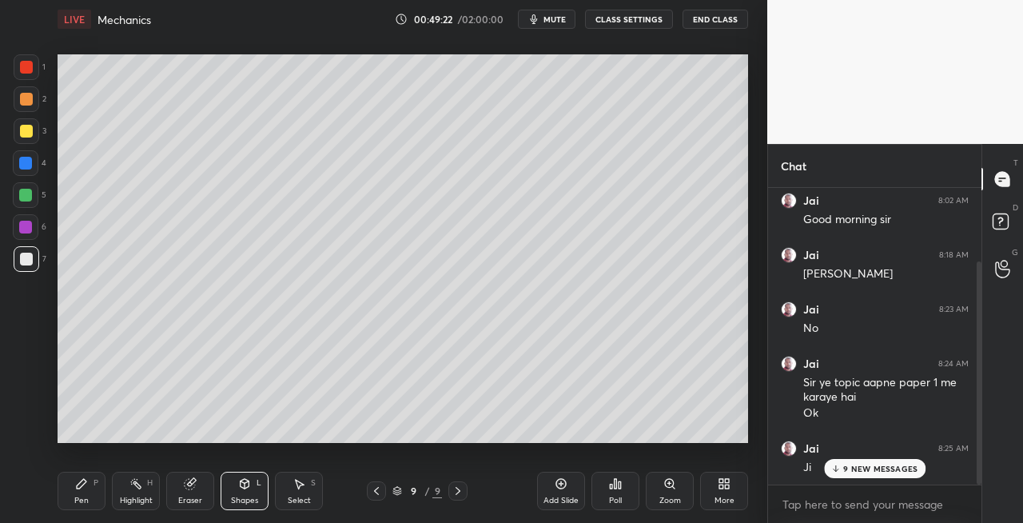
click at [86, 488] on icon at bounding box center [81, 483] width 13 height 13
click at [243, 480] on icon at bounding box center [245, 484] width 9 height 10
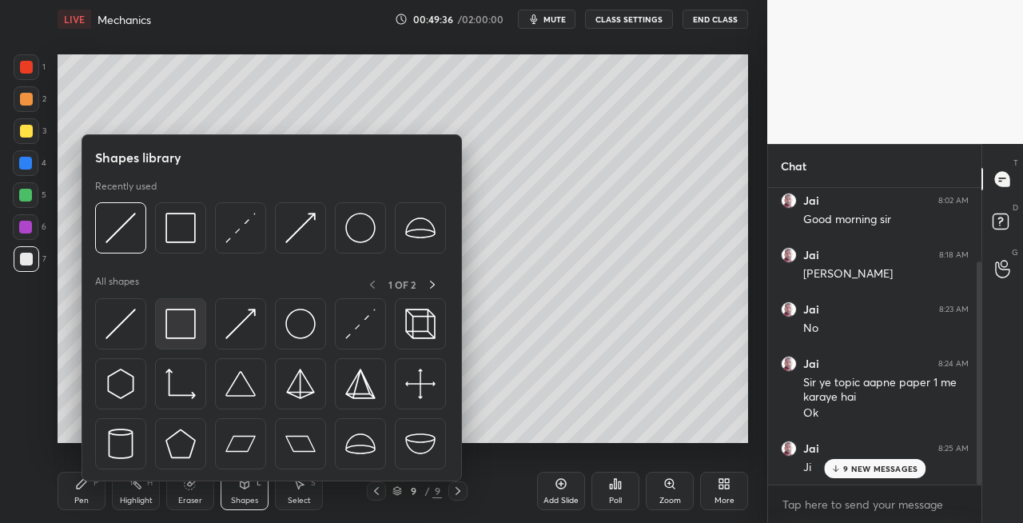
click at [175, 326] on img at bounding box center [180, 324] width 30 height 30
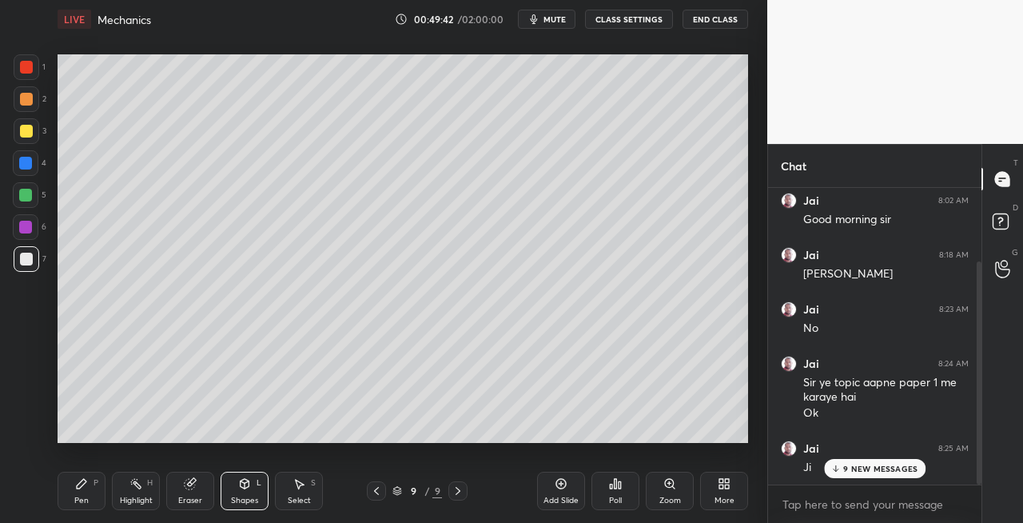
click at [377, 495] on icon at bounding box center [376, 490] width 13 height 13
click at [377, 496] on icon at bounding box center [376, 490] width 13 height 13
click at [457, 492] on icon at bounding box center [458, 491] width 5 height 8
click at [460, 489] on icon at bounding box center [458, 490] width 13 height 13
click at [552, 19] on span "mute" at bounding box center [555, 19] width 22 height 11
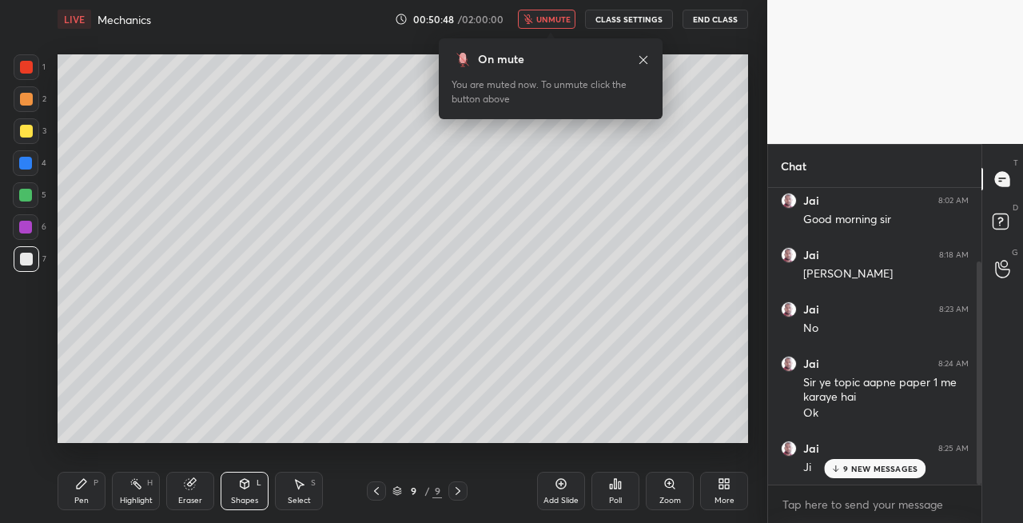
click at [571, 15] on span "unmute" at bounding box center [553, 19] width 34 height 11
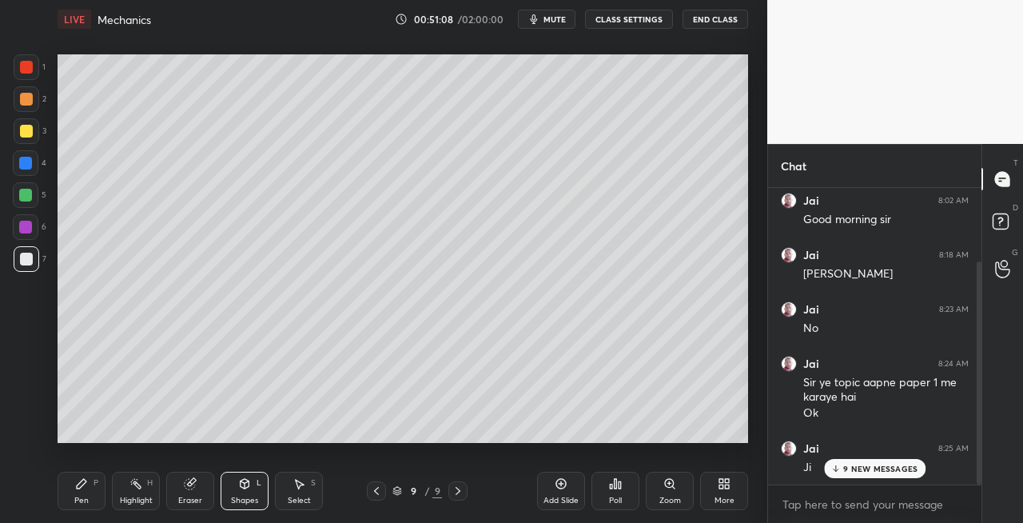
click at [31, 136] on div at bounding box center [26, 131] width 13 height 13
click at [58, 494] on div "Pen P" at bounding box center [82, 491] width 48 height 38
click at [245, 482] on icon at bounding box center [245, 482] width 9 height 2
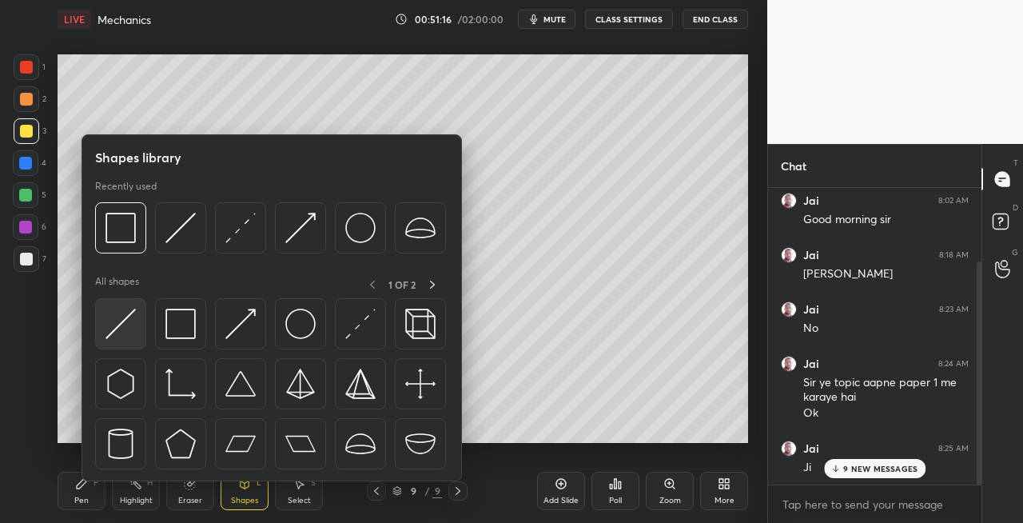
click at [132, 329] on img at bounding box center [121, 324] width 30 height 30
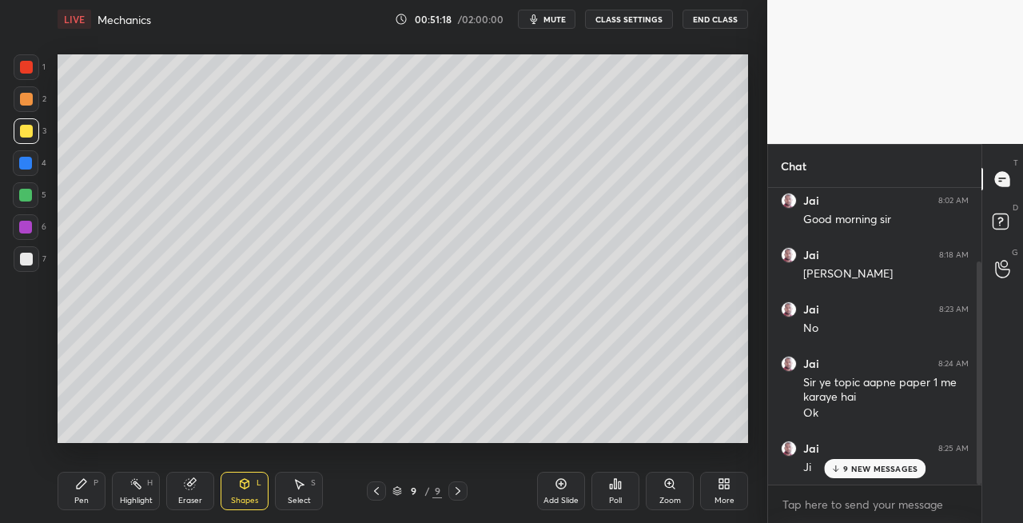
click at [187, 497] on div "Eraser" at bounding box center [190, 500] width 24 height 8
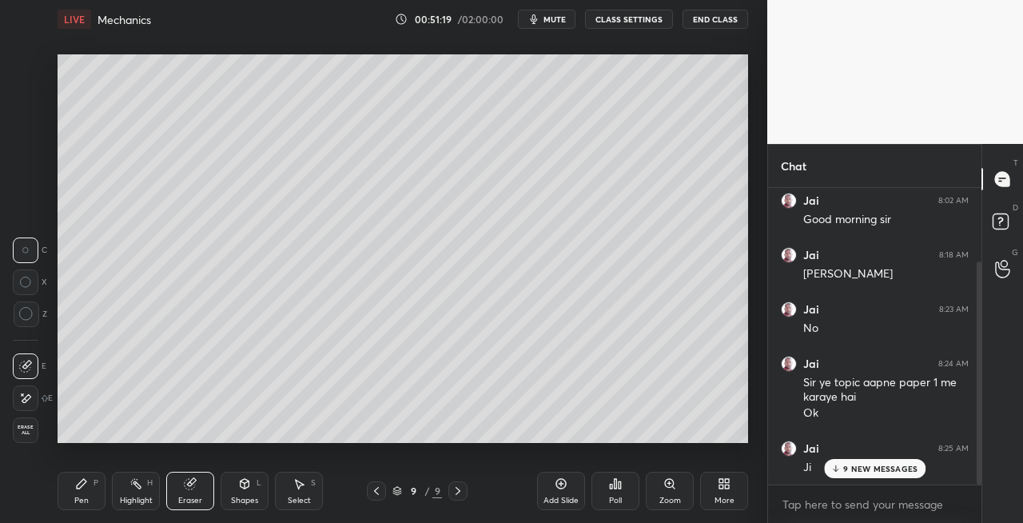
click at [86, 489] on icon at bounding box center [81, 483] width 13 height 13
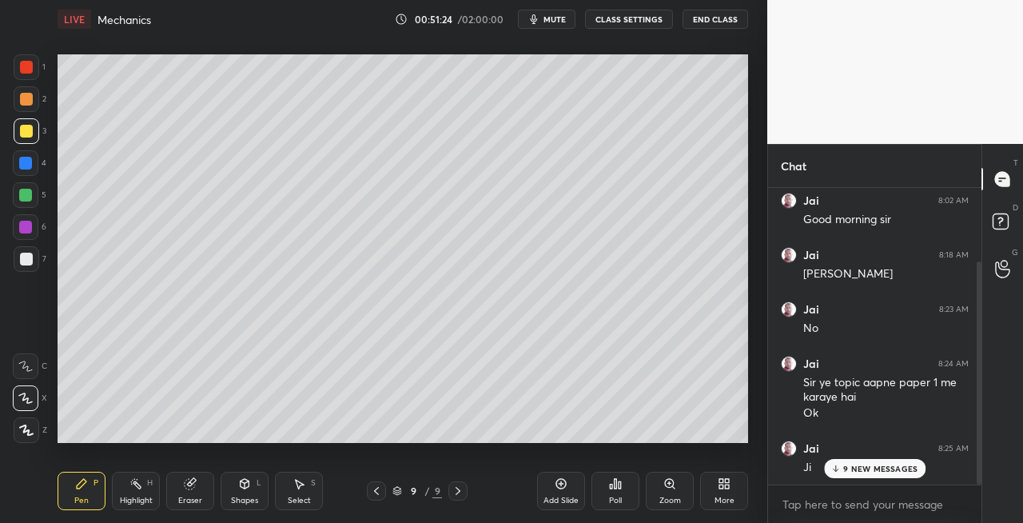
click at [246, 484] on icon at bounding box center [245, 484] width 9 height 10
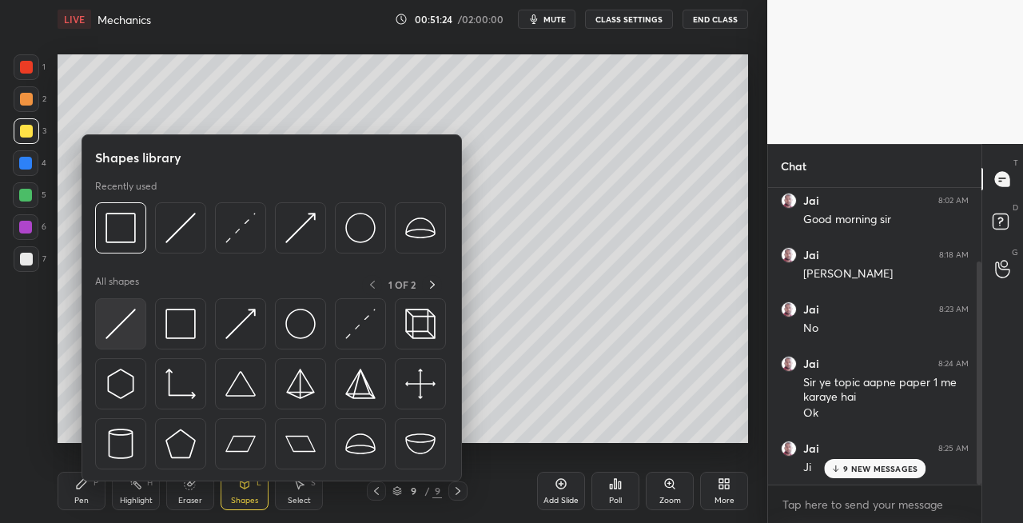
click at [117, 317] on img at bounding box center [121, 324] width 30 height 30
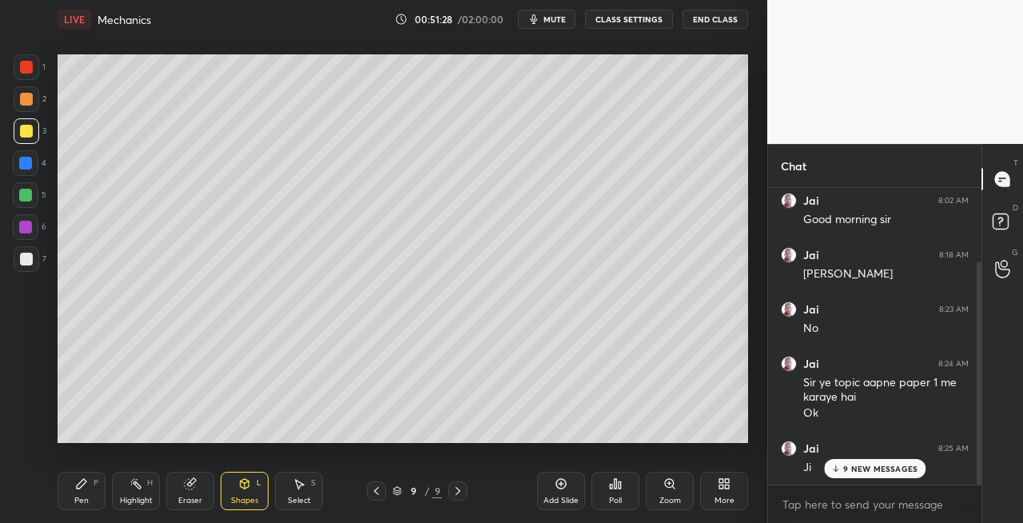
click at [561, 29] on div "LIVE Mechanics 00:51:28 / 02:00:00 mute CLASS SETTINGS End Class" at bounding box center [403, 19] width 691 height 38
click at [560, 22] on span "mute" at bounding box center [555, 19] width 22 height 11
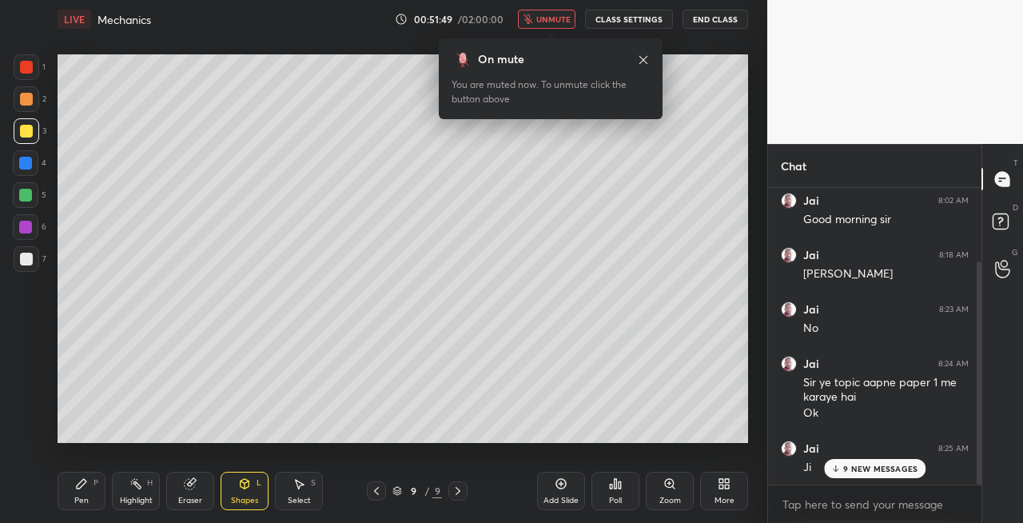
click at [548, 27] on button "unmute" at bounding box center [547, 19] width 58 height 19
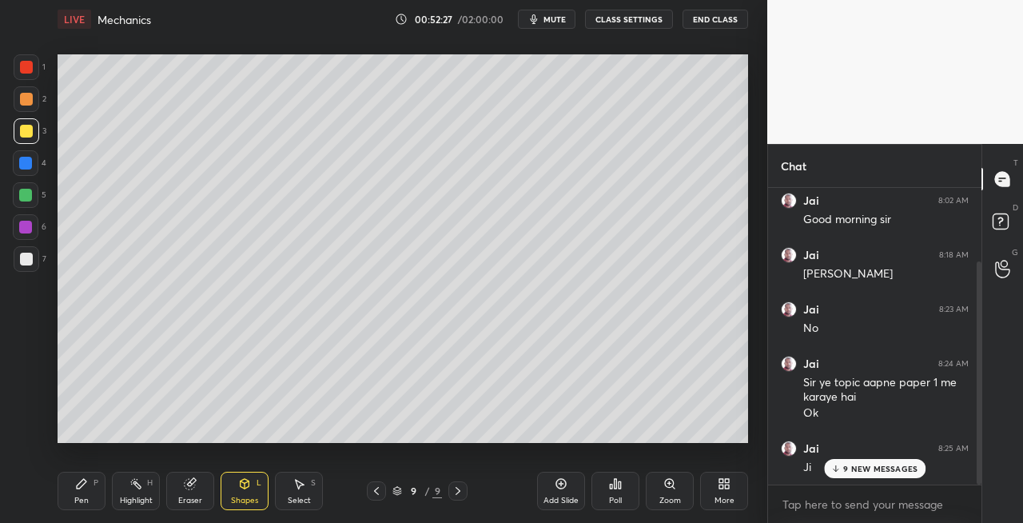
click at [87, 490] on div "Pen P" at bounding box center [82, 491] width 48 height 38
click at [265, 482] on div "Shapes L" at bounding box center [245, 491] width 48 height 38
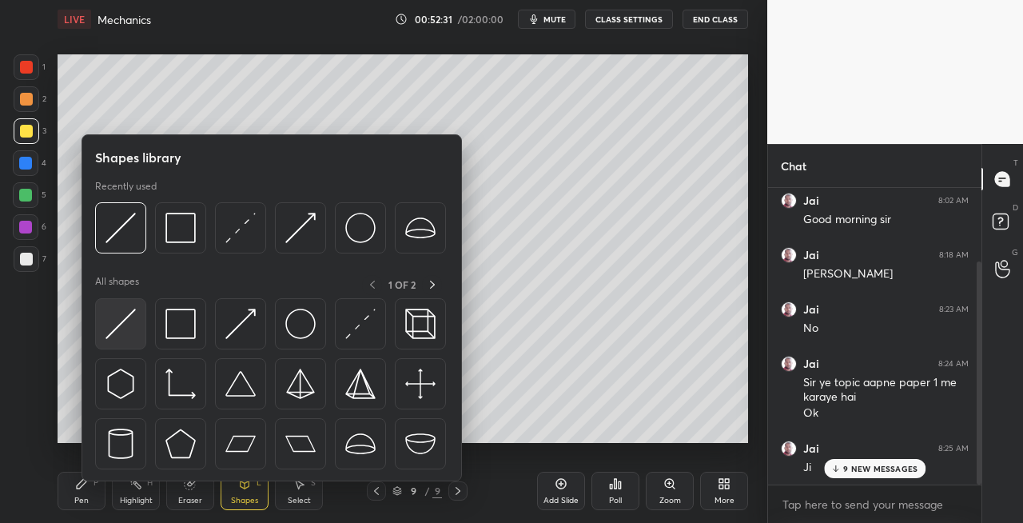
click at [114, 330] on img at bounding box center [121, 324] width 30 height 30
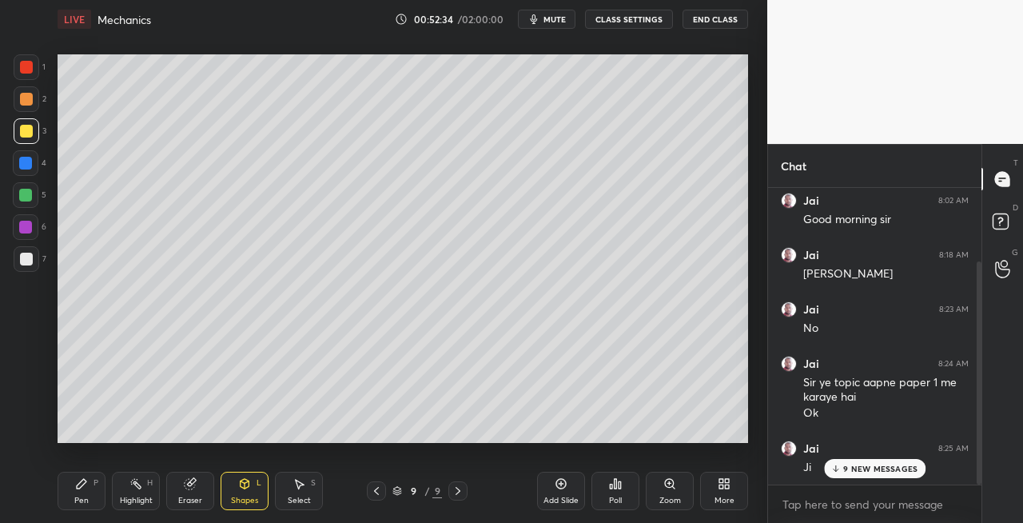
click at [89, 513] on div "Pen P Highlight H Eraser Shapes L Select S 9 / 9 Add Slide Poll Zoom More" at bounding box center [403, 491] width 691 height 64
click at [86, 494] on div "Pen P" at bounding box center [82, 491] width 48 height 38
click at [253, 496] on div "Shapes" at bounding box center [244, 500] width 27 height 8
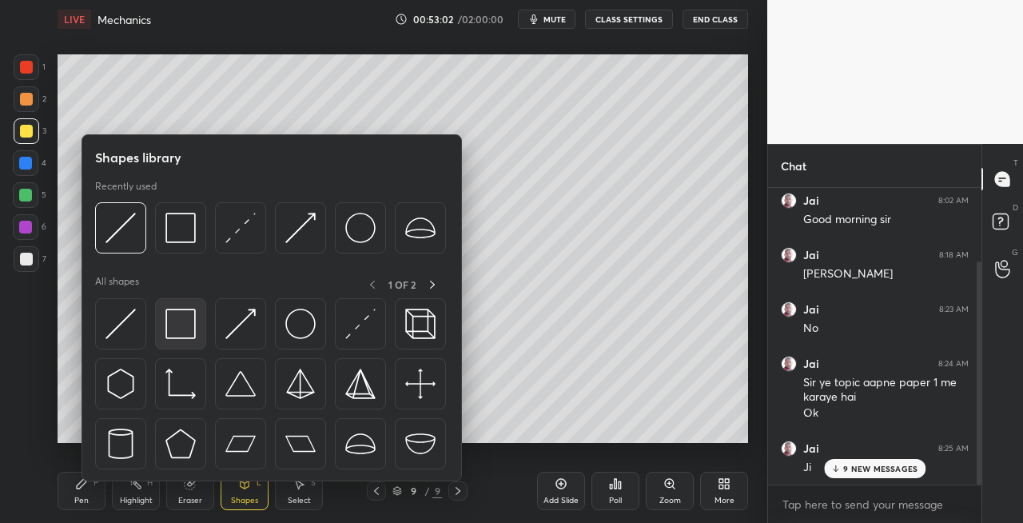
click at [180, 337] on img at bounding box center [180, 324] width 30 height 30
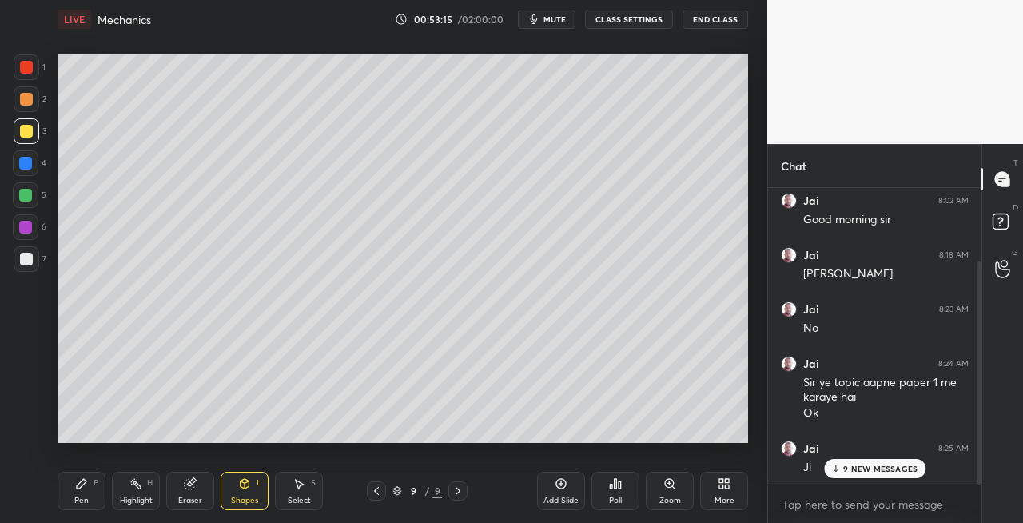
click at [85, 496] on div "Pen" at bounding box center [81, 500] width 14 height 8
click at [195, 499] on div "Eraser" at bounding box center [190, 500] width 24 height 8
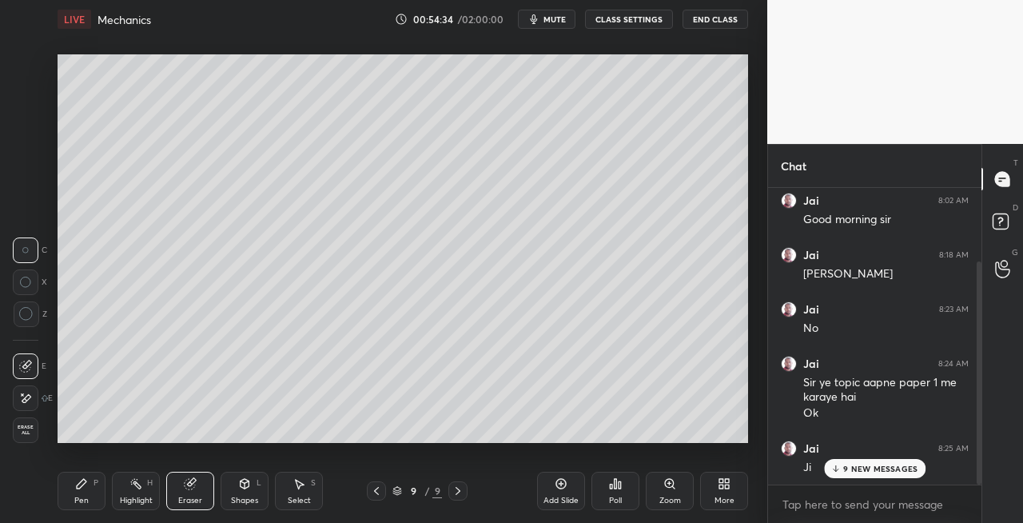
click at [77, 485] on icon at bounding box center [82, 484] width 10 height 10
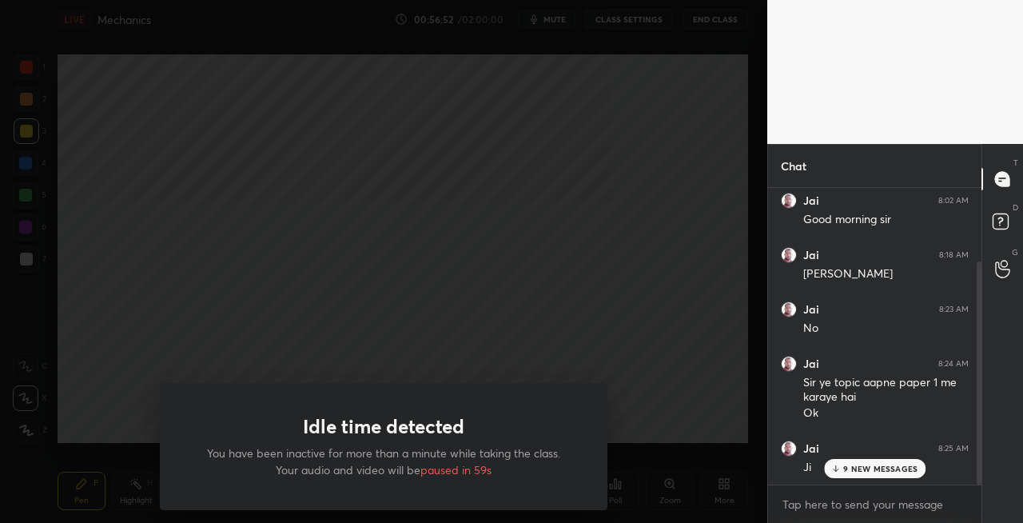
click at [390, 458] on div at bounding box center [384, 261] width 768 height 523
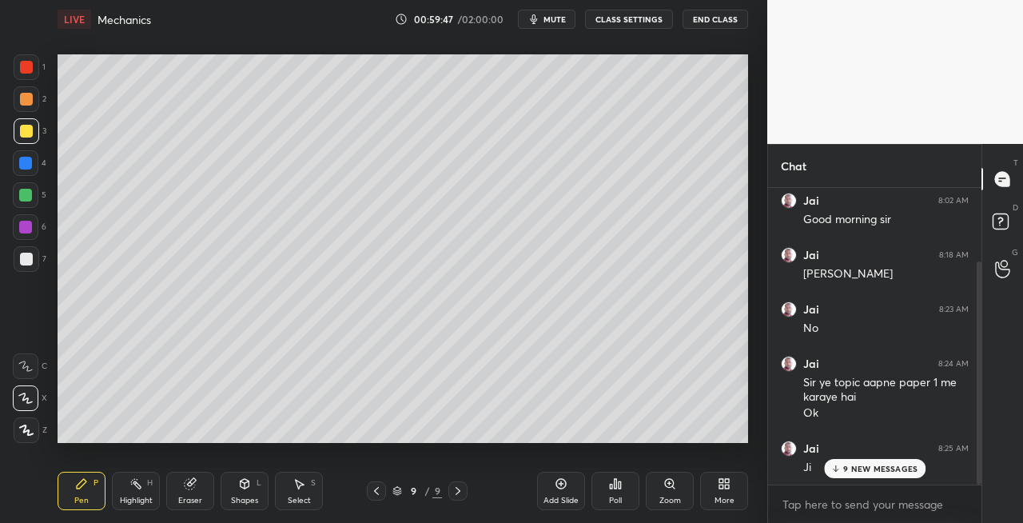
click at [457, 492] on icon at bounding box center [458, 490] width 13 height 13
click at [467, 492] on div at bounding box center [458, 490] width 19 height 19
click at [547, 496] on div "Add Slide" at bounding box center [561, 500] width 35 height 8
click at [28, 268] on div at bounding box center [27, 259] width 26 height 26
click at [242, 494] on div "Shapes L" at bounding box center [245, 491] width 48 height 38
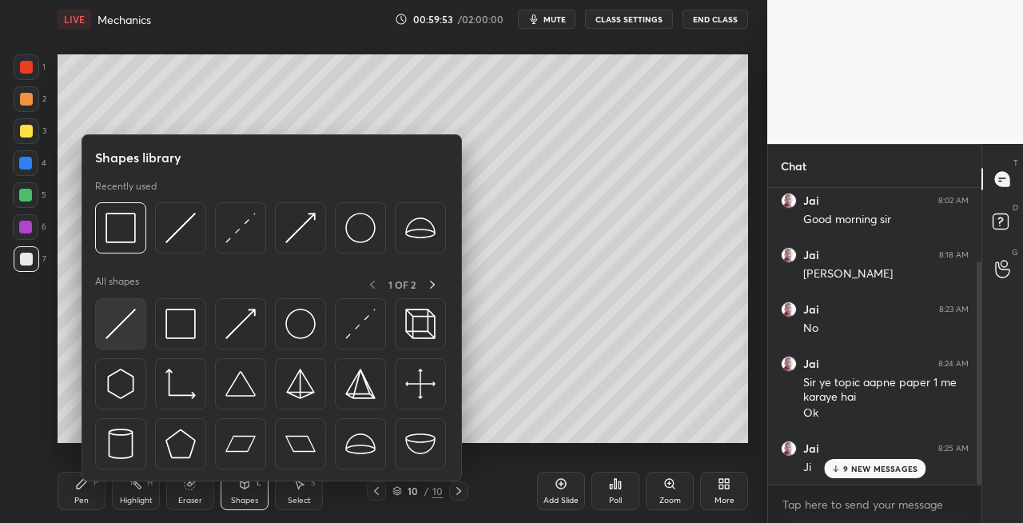
click at [115, 328] on img at bounding box center [121, 324] width 30 height 30
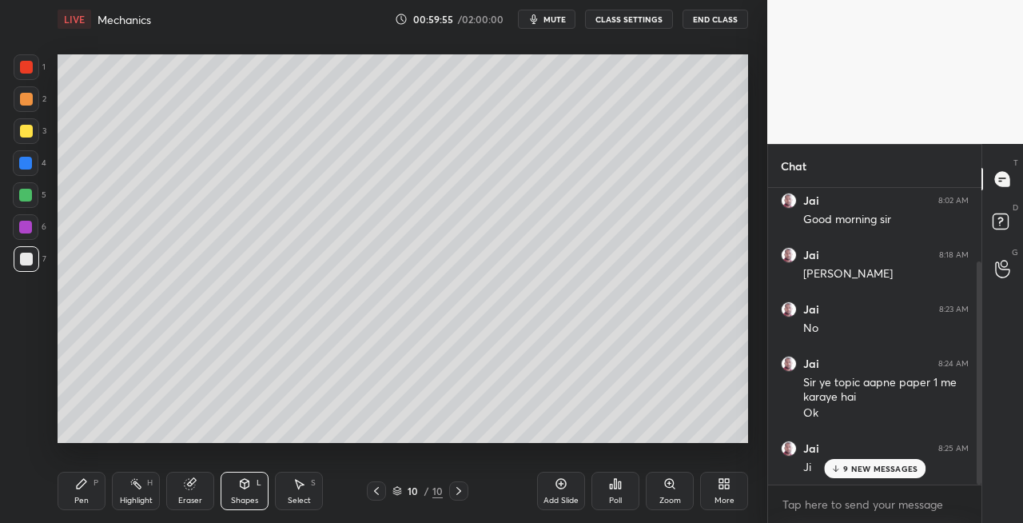
click at [92, 492] on div "Pen P" at bounding box center [82, 491] width 48 height 38
click at [249, 492] on div "Shapes L" at bounding box center [245, 491] width 48 height 38
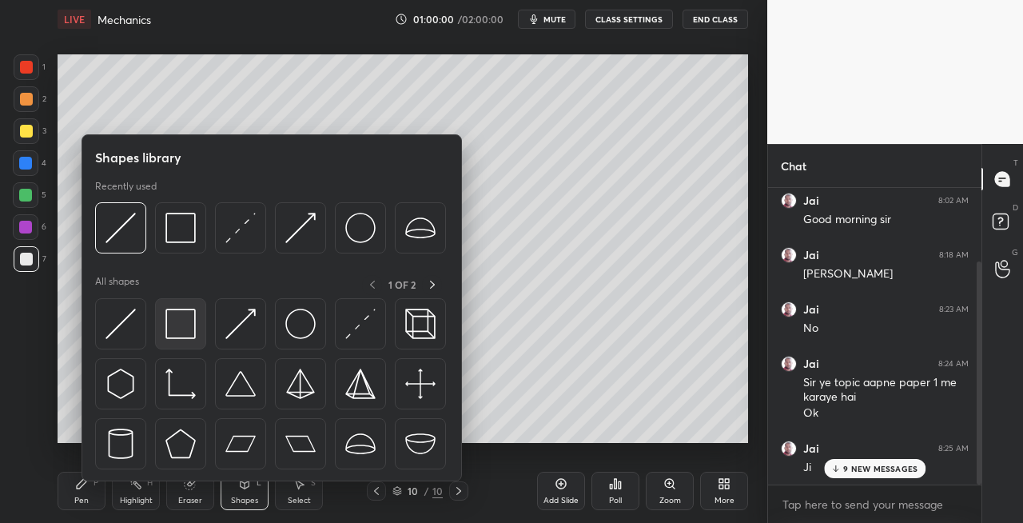
click at [187, 325] on img at bounding box center [180, 324] width 30 height 30
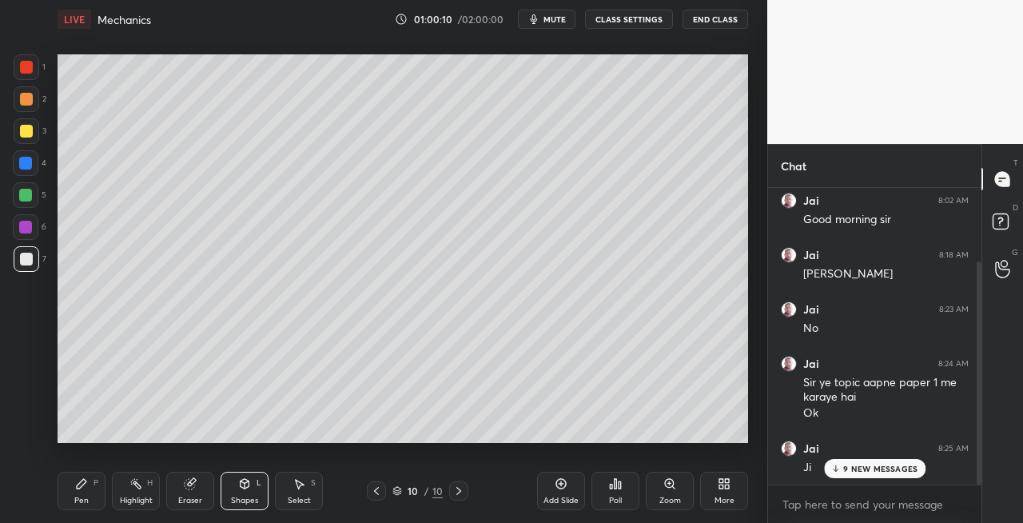
click at [87, 500] on div "Pen" at bounding box center [81, 500] width 14 height 8
click at [197, 488] on div "Eraser" at bounding box center [190, 491] width 48 height 38
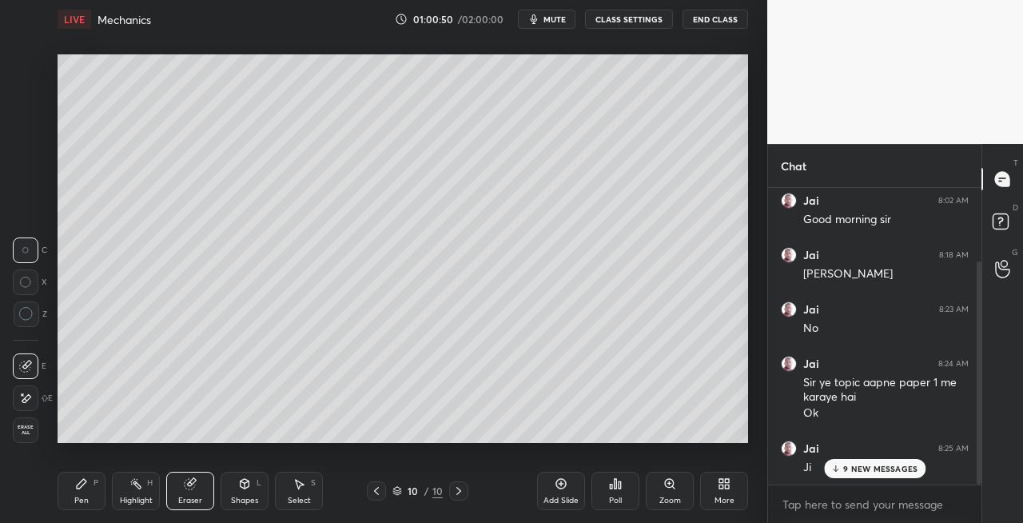
click at [85, 491] on div "Pen P" at bounding box center [82, 491] width 48 height 38
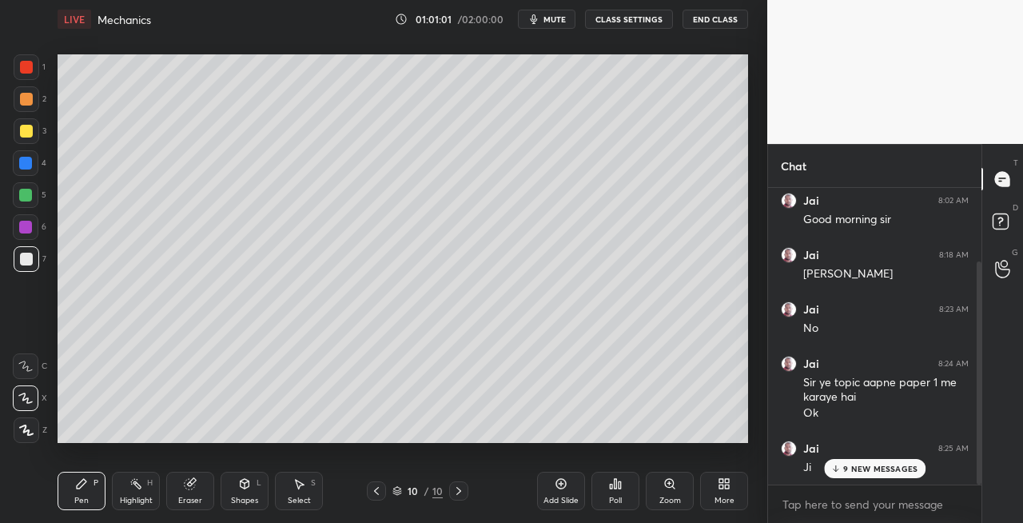
click at [248, 486] on icon at bounding box center [245, 484] width 9 height 10
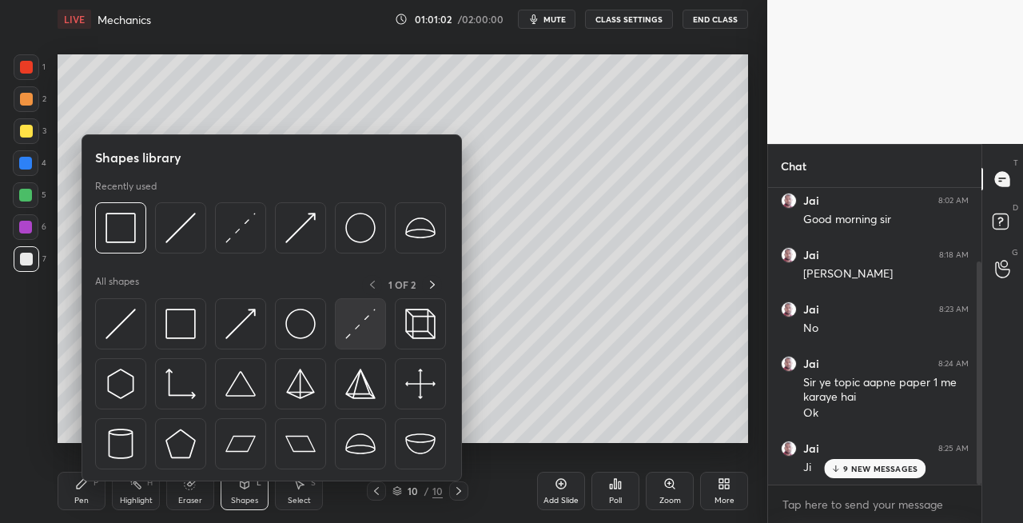
click at [353, 327] on img at bounding box center [360, 324] width 30 height 30
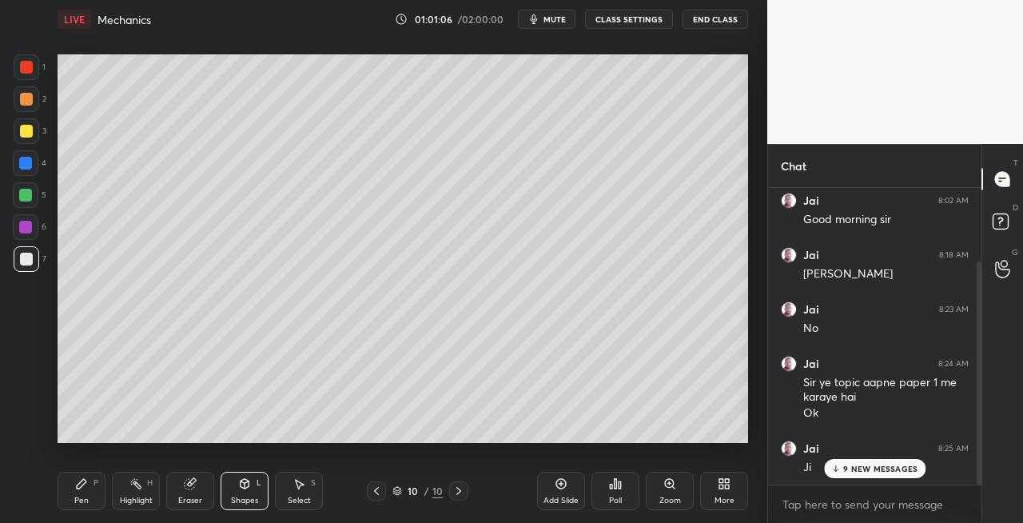
click at [248, 483] on icon at bounding box center [245, 484] width 9 height 10
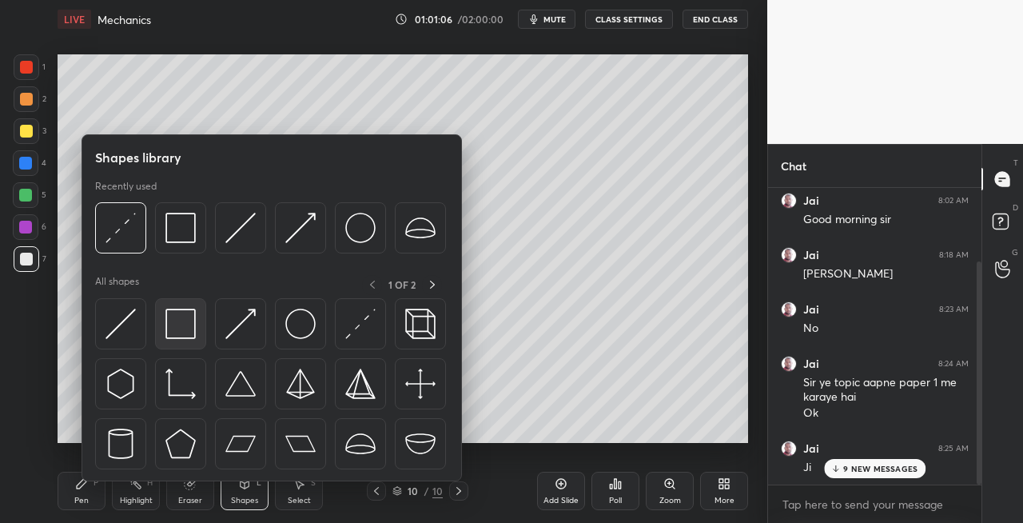
click at [180, 341] on div at bounding box center [180, 323] width 51 height 51
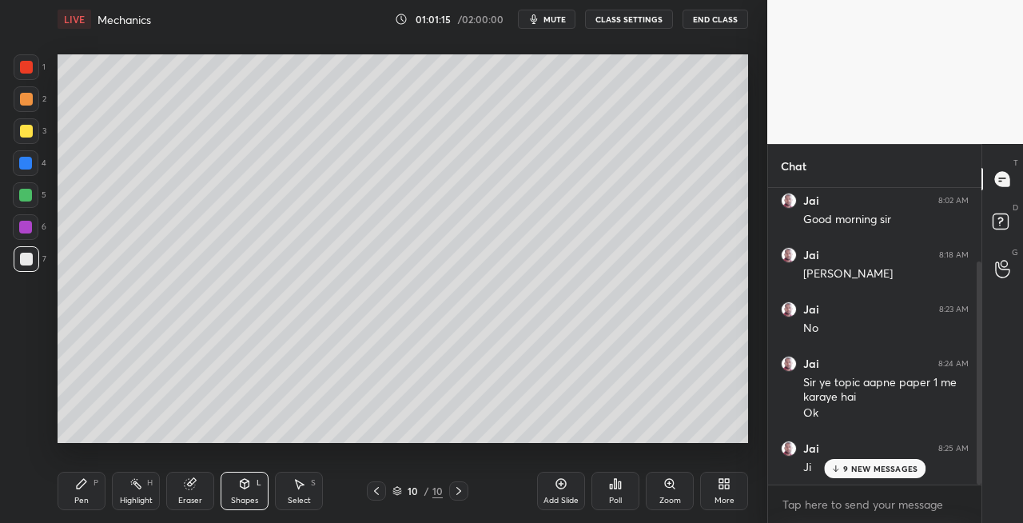
click at [192, 504] on div "Eraser" at bounding box center [190, 500] width 24 height 8
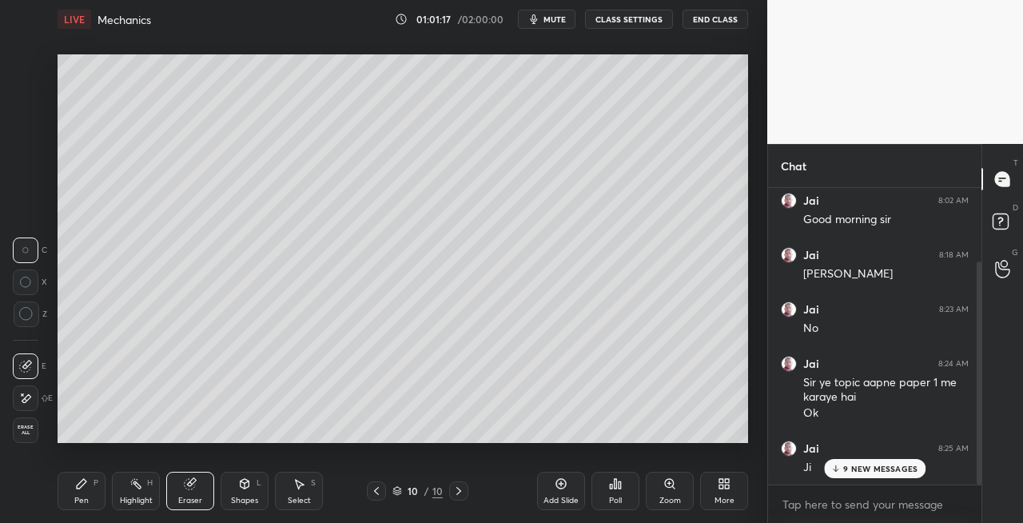
click at [87, 483] on icon at bounding box center [81, 483] width 13 height 13
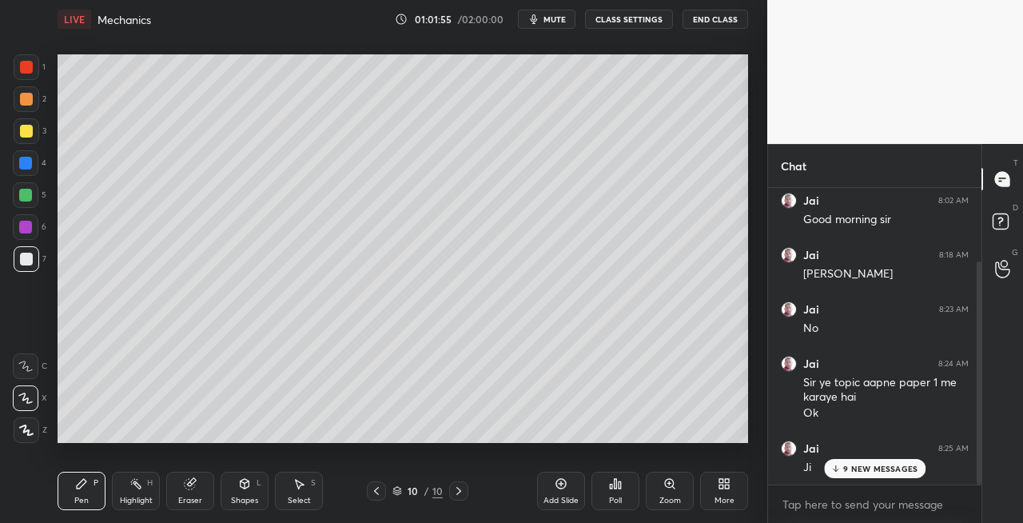
click at [457, 492] on icon at bounding box center [459, 490] width 13 height 13
click at [461, 493] on icon at bounding box center [459, 490] width 13 height 13
click at [555, 496] on div "Add Slide" at bounding box center [561, 500] width 35 height 8
click at [241, 494] on div "Shapes L" at bounding box center [245, 491] width 48 height 38
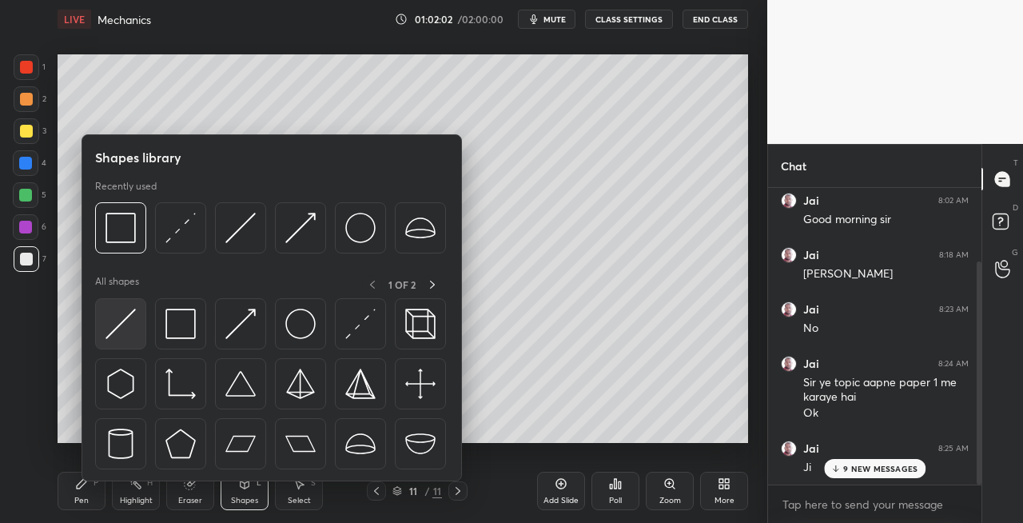
click at [119, 329] on img at bounding box center [121, 324] width 30 height 30
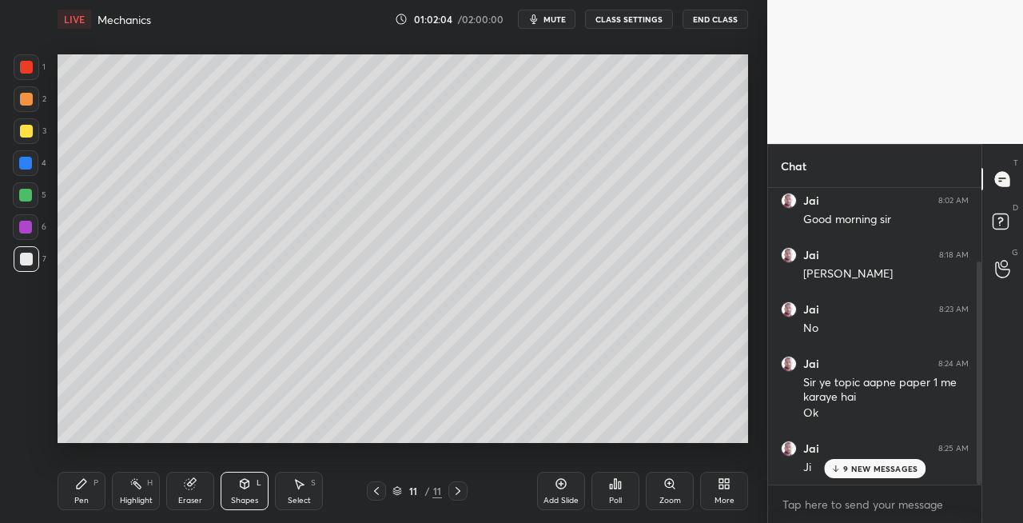
click at [197, 490] on div "Eraser" at bounding box center [190, 491] width 48 height 38
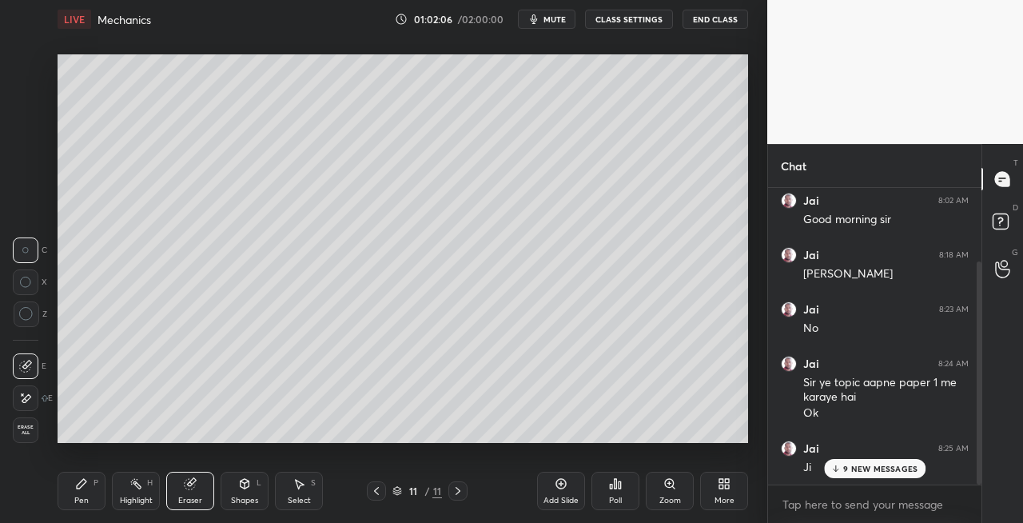
click at [91, 492] on div "Pen P" at bounding box center [82, 491] width 48 height 38
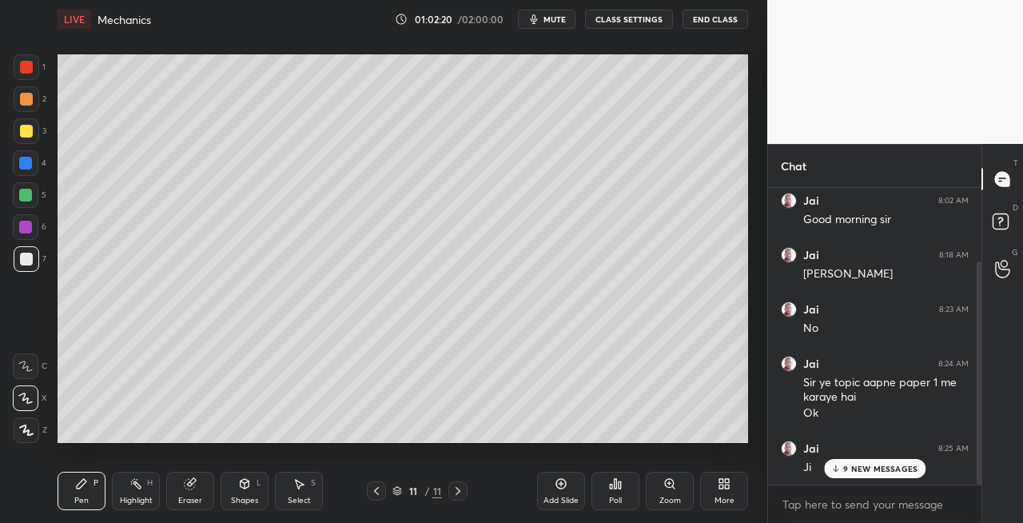
click at [379, 492] on icon at bounding box center [376, 490] width 13 height 13
click at [459, 494] on icon at bounding box center [458, 490] width 13 height 13
click at [241, 485] on icon at bounding box center [245, 484] width 9 height 10
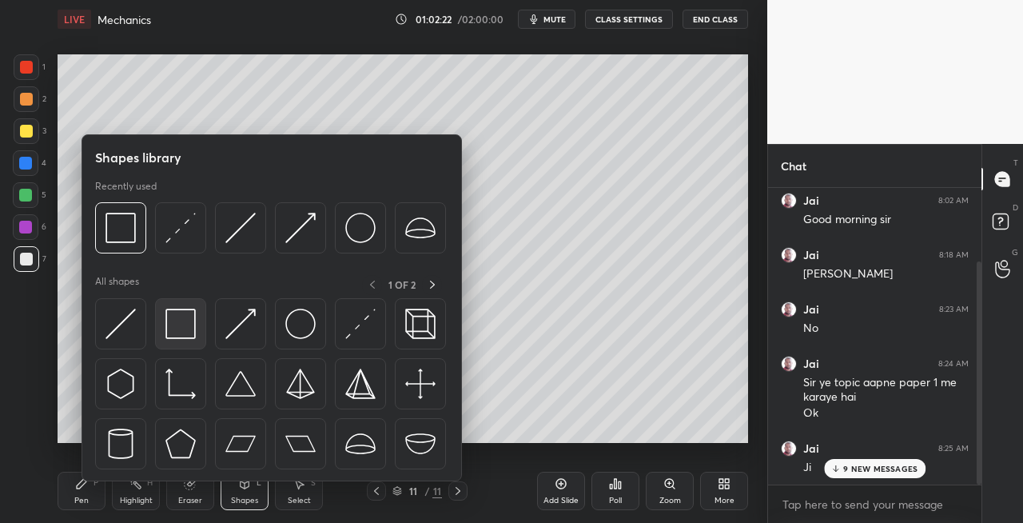
click at [187, 325] on img at bounding box center [180, 324] width 30 height 30
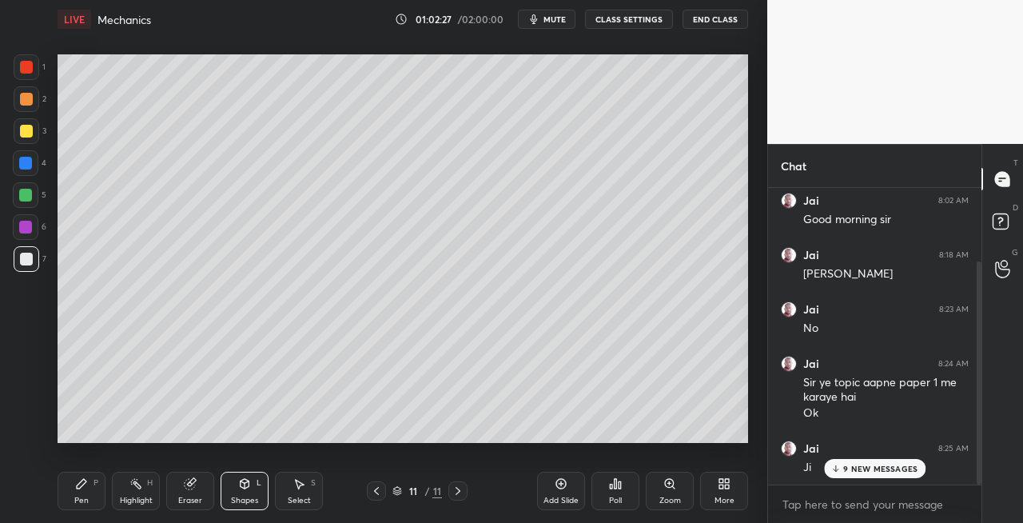
click at [91, 489] on div "Pen P" at bounding box center [82, 491] width 48 height 38
click at [375, 494] on icon at bounding box center [376, 490] width 13 height 13
click at [459, 491] on icon at bounding box center [458, 490] width 13 height 13
click at [379, 490] on icon at bounding box center [376, 490] width 13 height 13
click at [462, 493] on icon at bounding box center [458, 490] width 13 height 13
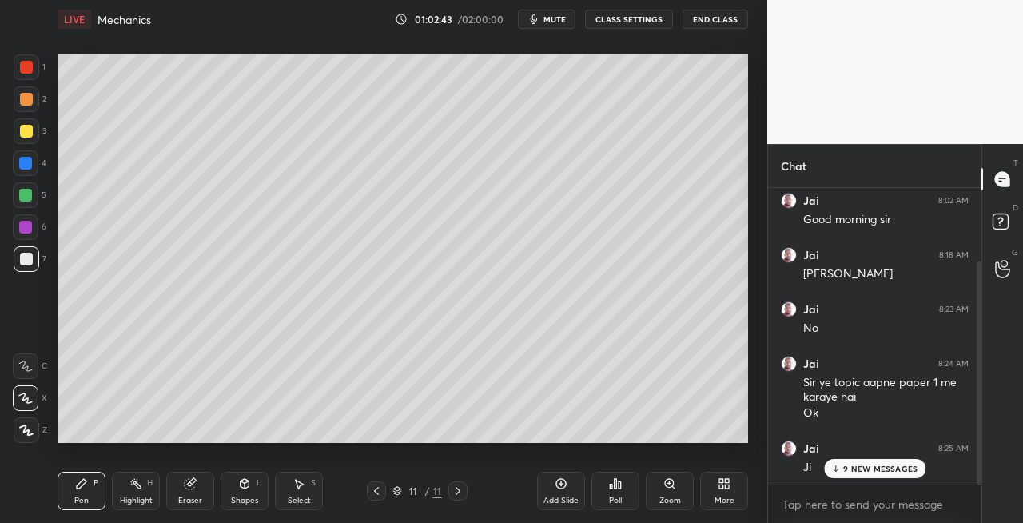
click at [374, 488] on icon at bounding box center [376, 490] width 13 height 13
click at [460, 488] on icon at bounding box center [458, 490] width 13 height 13
click at [377, 492] on icon at bounding box center [376, 491] width 5 height 8
click at [463, 494] on icon at bounding box center [458, 490] width 13 height 13
click at [376, 494] on icon at bounding box center [376, 490] width 13 height 13
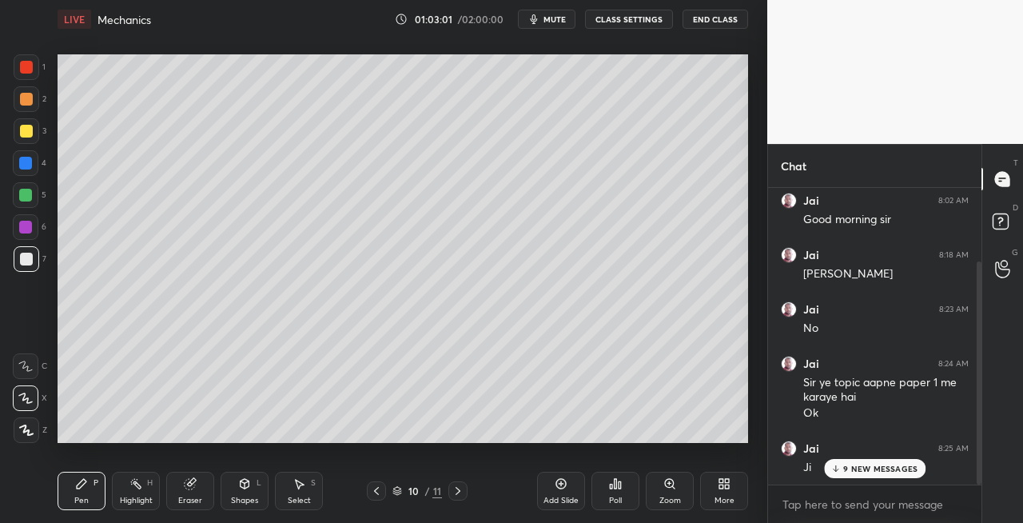
click at [461, 490] on icon at bounding box center [458, 490] width 13 height 13
click at [377, 491] on icon at bounding box center [376, 490] width 13 height 13
click at [443, 490] on div "10 / 11" at bounding box center [417, 490] width 101 height 19
click at [459, 491] on icon at bounding box center [458, 491] width 5 height 8
click at [193, 492] on div "Eraser" at bounding box center [190, 491] width 48 height 38
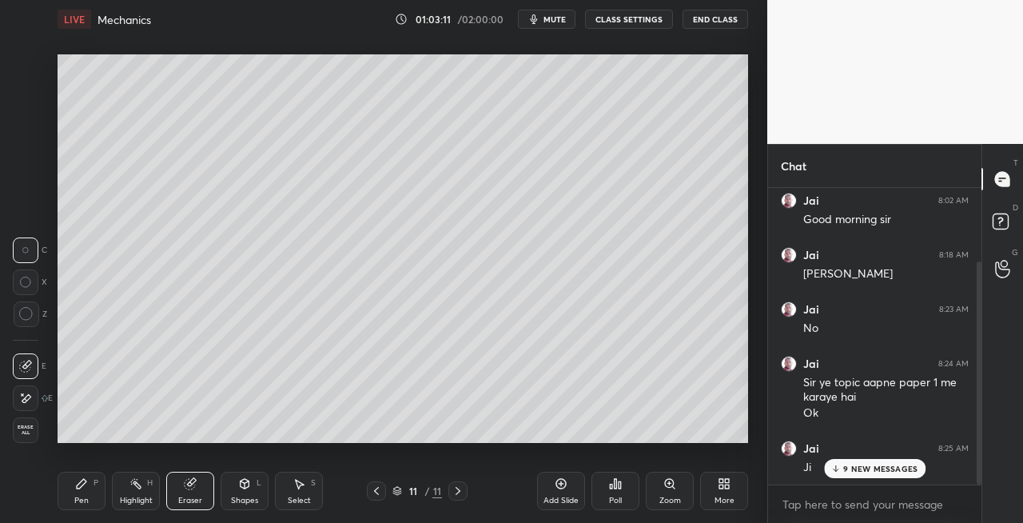
click at [86, 492] on div "Pen P" at bounding box center [82, 491] width 48 height 38
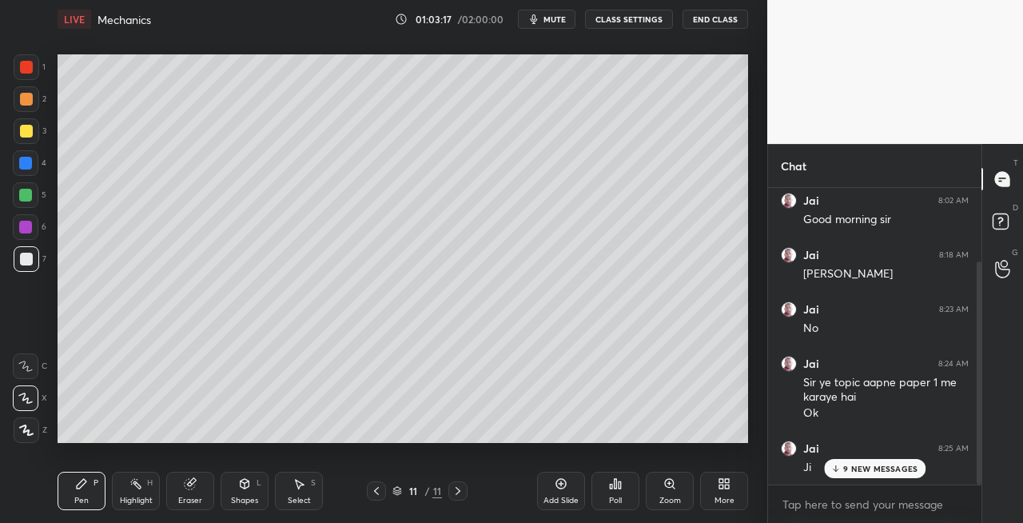
click at [243, 486] on icon at bounding box center [245, 484] width 9 height 10
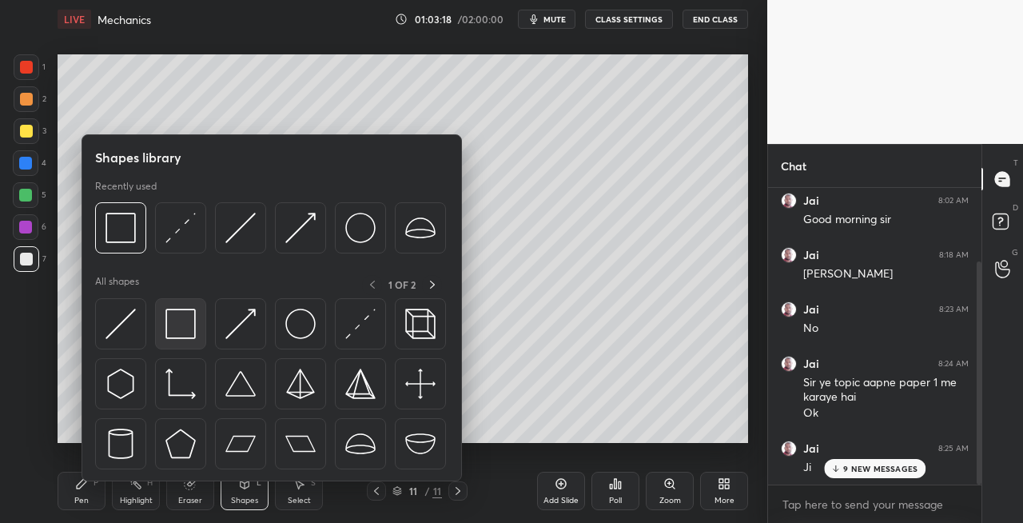
click at [183, 334] on img at bounding box center [180, 324] width 30 height 30
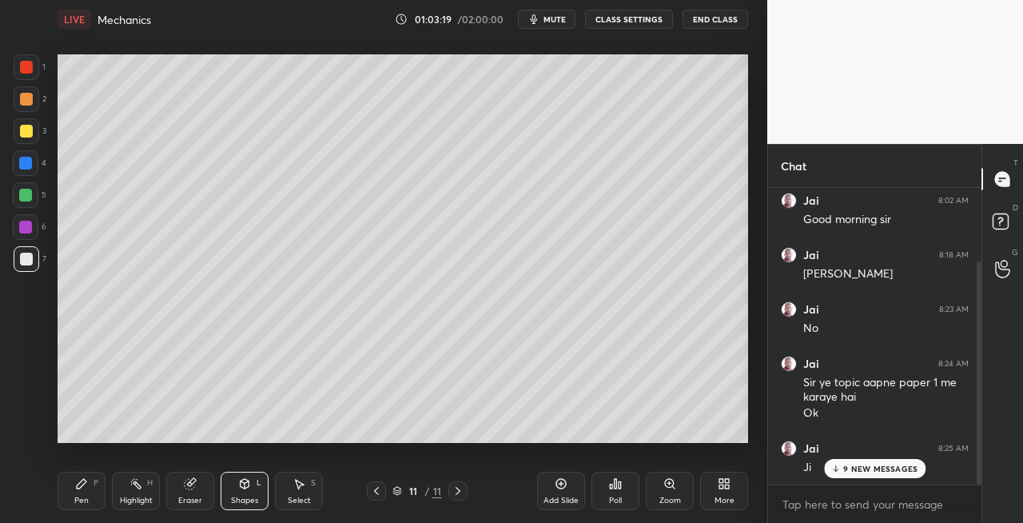
click at [26, 130] on div at bounding box center [26, 131] width 13 height 13
click at [32, 98] on div at bounding box center [26, 99] width 13 height 13
click at [94, 486] on div "P" at bounding box center [96, 483] width 5 height 8
click at [241, 486] on icon at bounding box center [245, 484] width 9 height 10
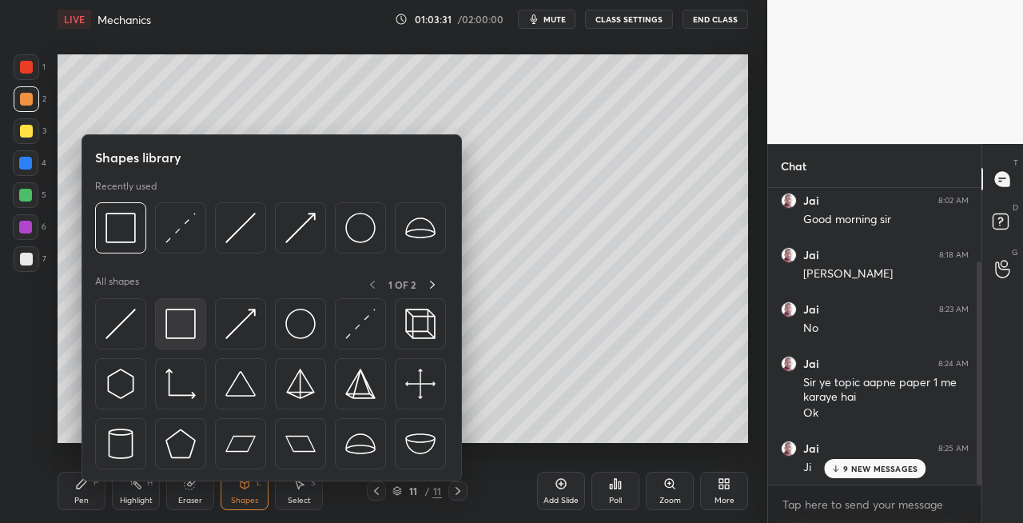
click at [173, 315] on img at bounding box center [180, 324] width 30 height 30
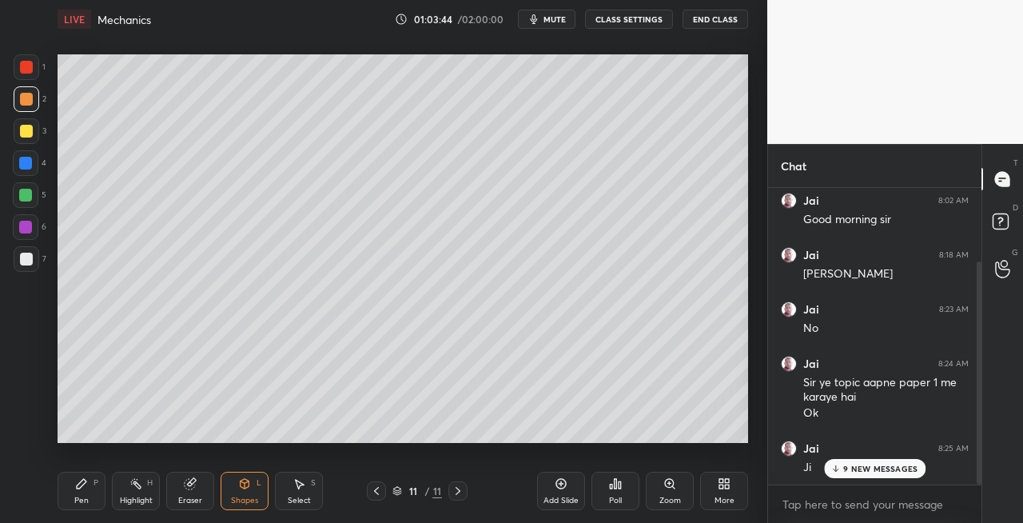
click at [93, 489] on div "Pen P" at bounding box center [82, 491] width 48 height 38
click at [27, 133] on div at bounding box center [26, 131] width 13 height 13
click at [37, 262] on div at bounding box center [27, 259] width 26 height 26
click at [241, 486] on icon at bounding box center [245, 484] width 9 height 10
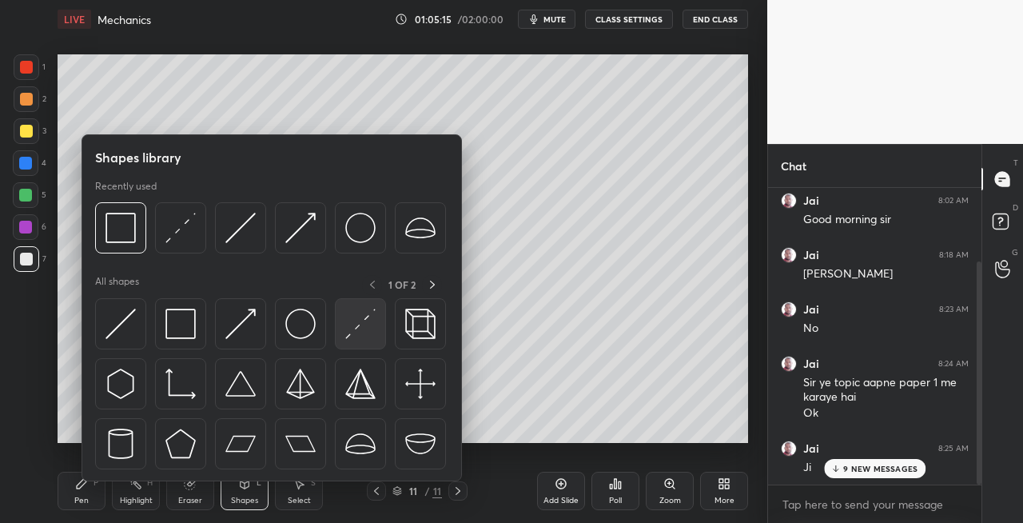
click at [349, 329] on img at bounding box center [360, 324] width 30 height 30
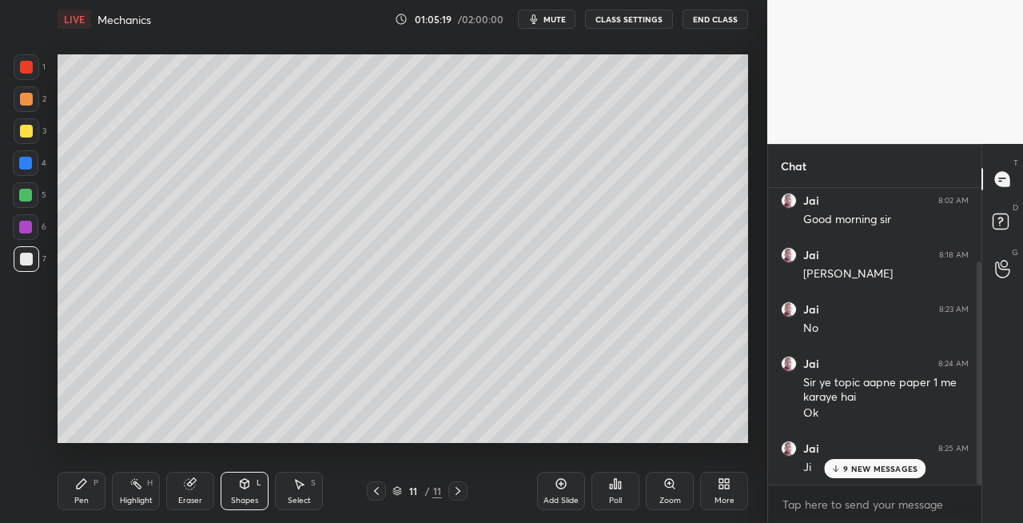
click at [27, 197] on div at bounding box center [25, 195] width 13 height 13
click at [86, 489] on icon at bounding box center [81, 483] width 13 height 13
click at [35, 257] on div at bounding box center [27, 259] width 26 height 26
click at [233, 490] on div "Shapes L" at bounding box center [245, 491] width 48 height 38
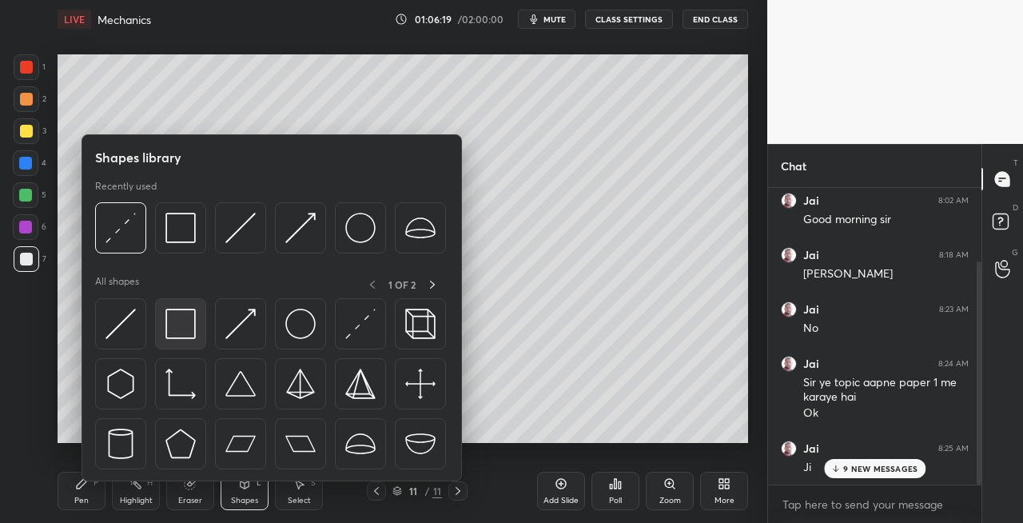
click at [175, 338] on img at bounding box center [180, 324] width 30 height 30
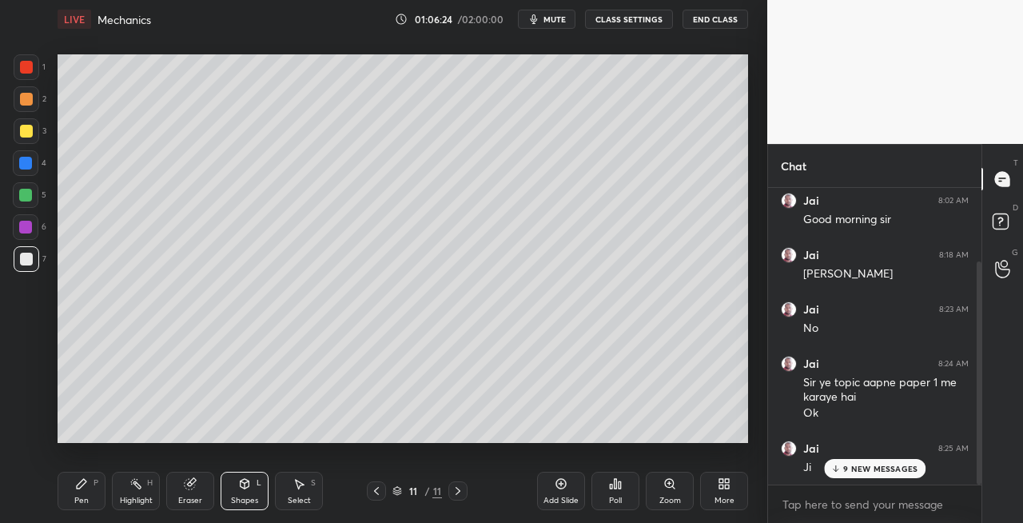
click at [99, 500] on div "Pen P" at bounding box center [82, 491] width 48 height 38
click at [200, 500] on div "Eraser" at bounding box center [190, 500] width 24 height 8
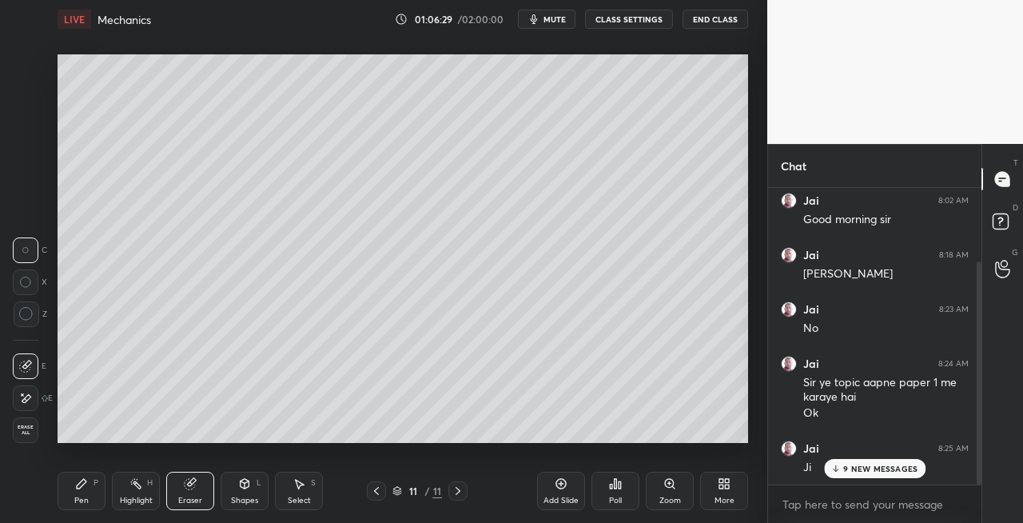
click at [205, 496] on div "Eraser" at bounding box center [190, 491] width 48 height 38
click at [240, 492] on div "Shapes L" at bounding box center [245, 491] width 48 height 38
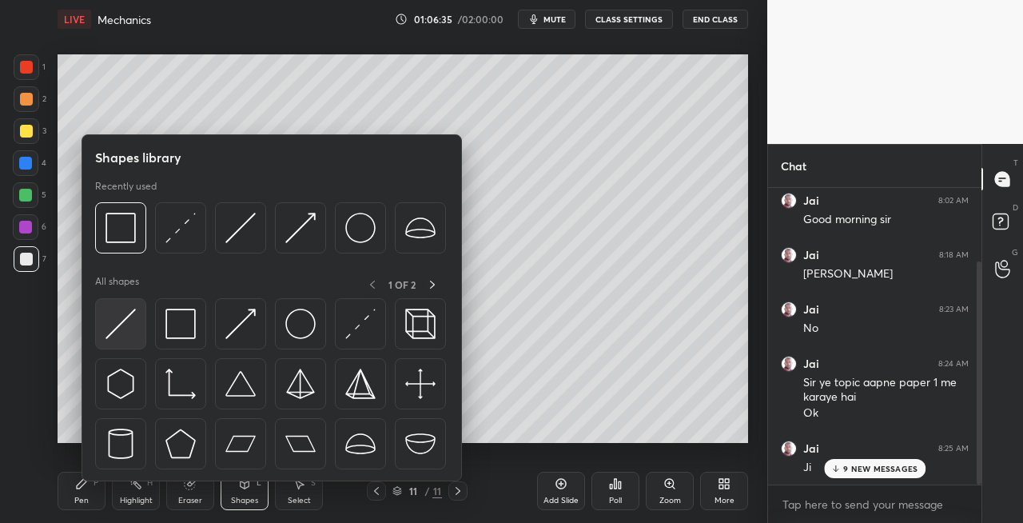
click at [130, 331] on img at bounding box center [121, 324] width 30 height 30
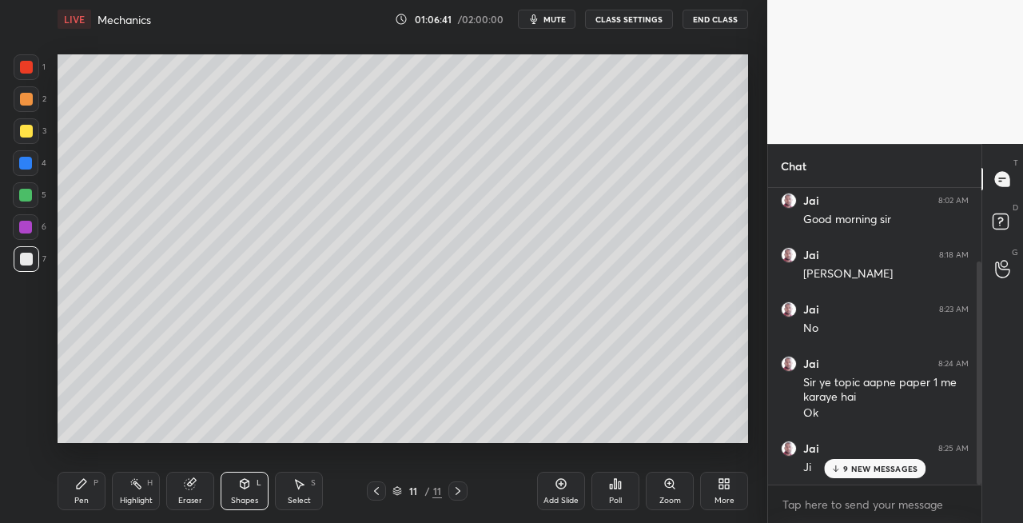
click at [185, 494] on div "Eraser" at bounding box center [190, 491] width 48 height 38
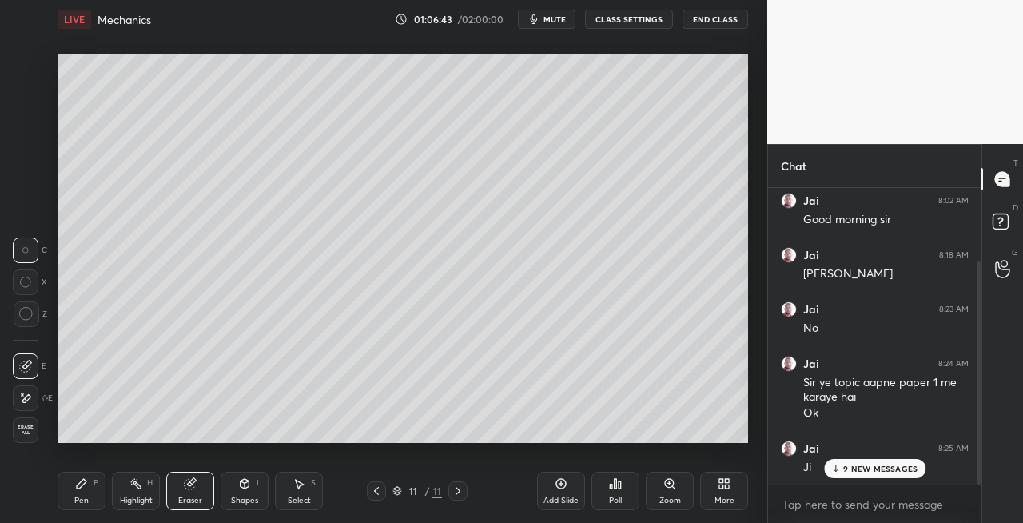
click at [93, 491] on div "Pen P" at bounding box center [82, 491] width 48 height 38
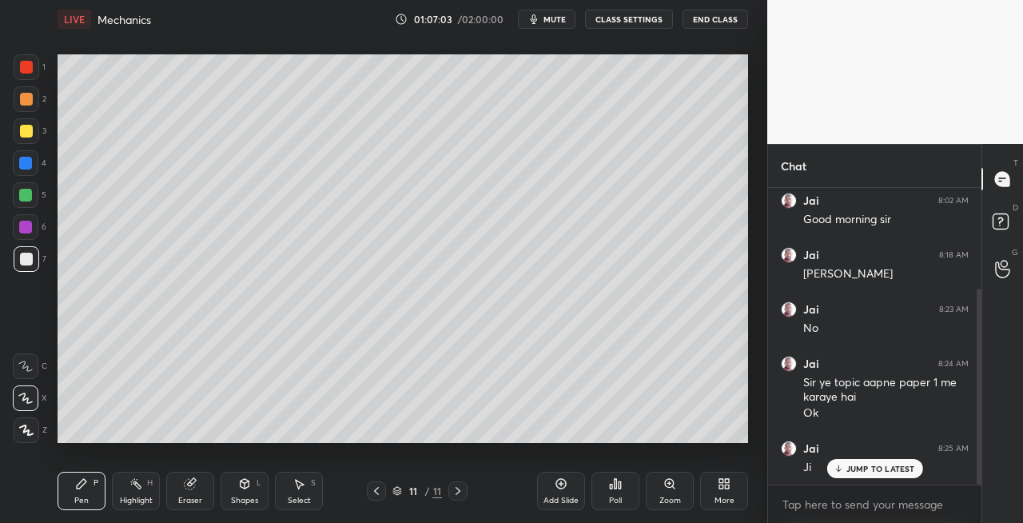
scroll to position [152, 0]
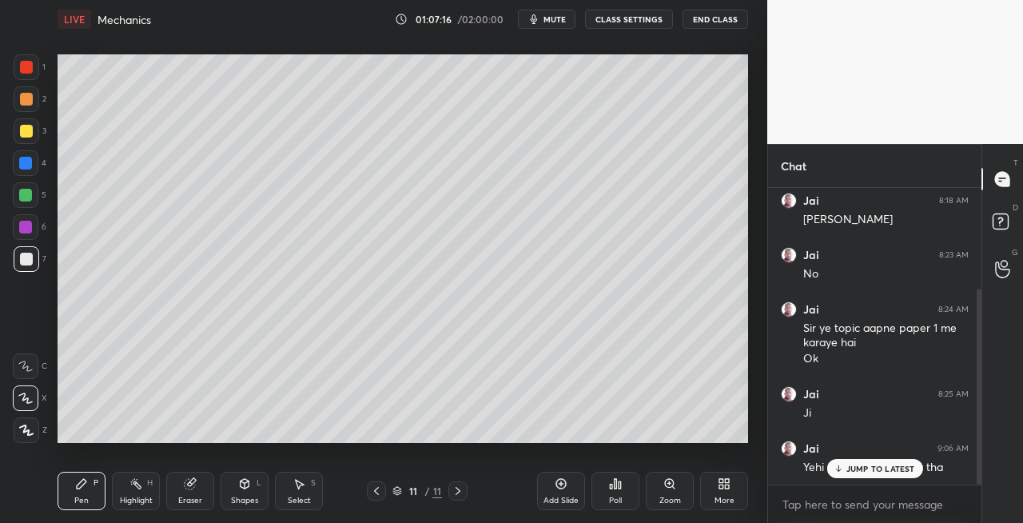
click at [243, 490] on div "Shapes L" at bounding box center [245, 491] width 48 height 38
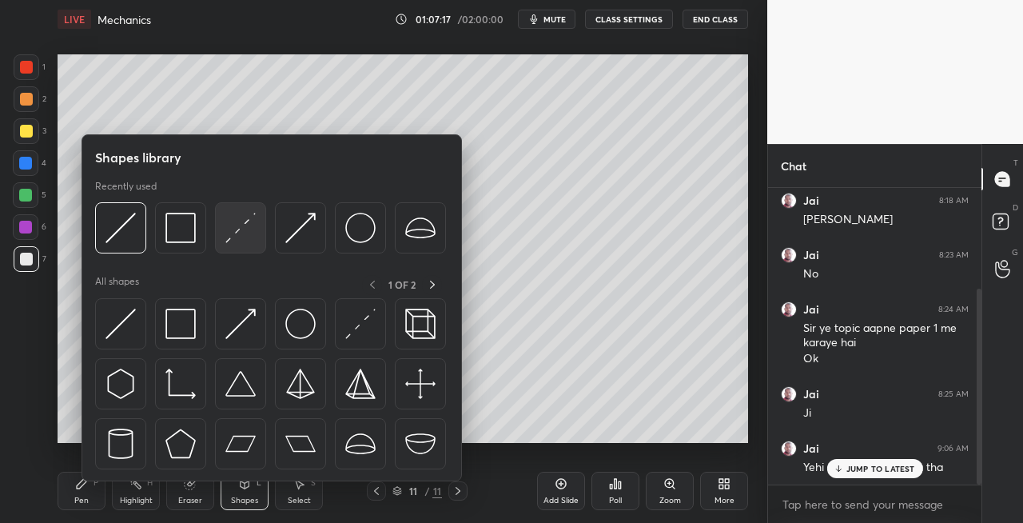
click at [249, 235] on img at bounding box center [240, 228] width 30 height 30
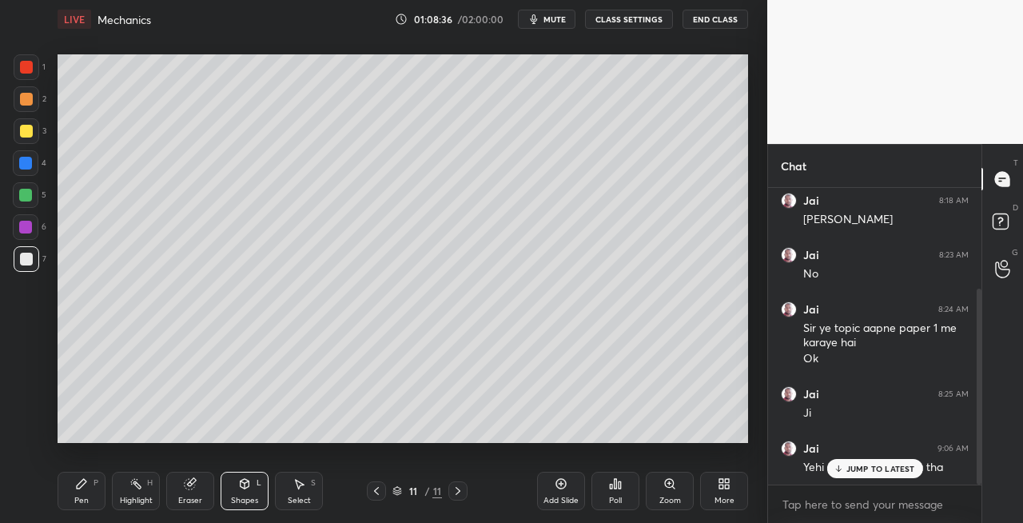
scroll to position [206, 0]
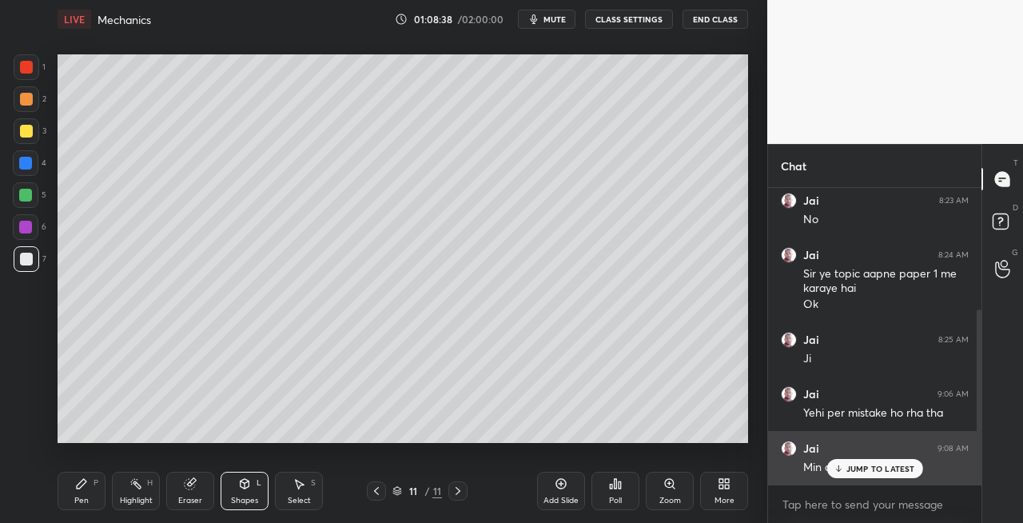
click at [878, 461] on div "JUMP TO LATEST" at bounding box center [875, 468] width 96 height 19
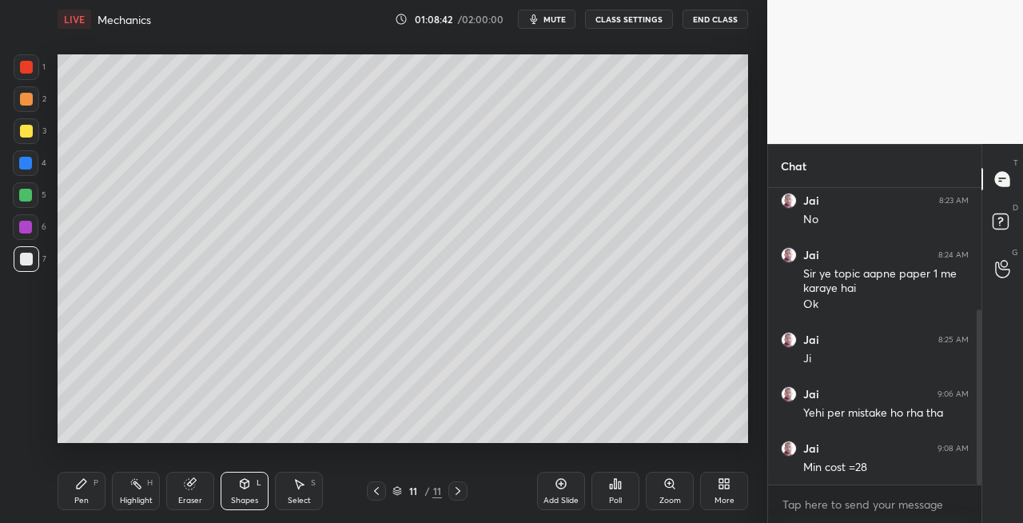
click at [88, 494] on div "Pen P" at bounding box center [82, 491] width 48 height 38
click at [237, 489] on div "Shapes L" at bounding box center [245, 491] width 48 height 38
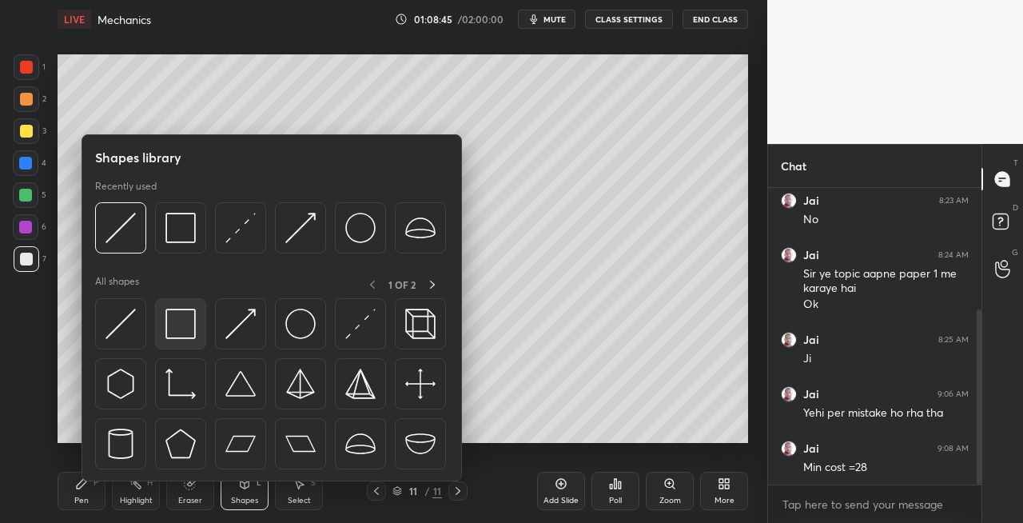
click at [177, 326] on img at bounding box center [180, 324] width 30 height 30
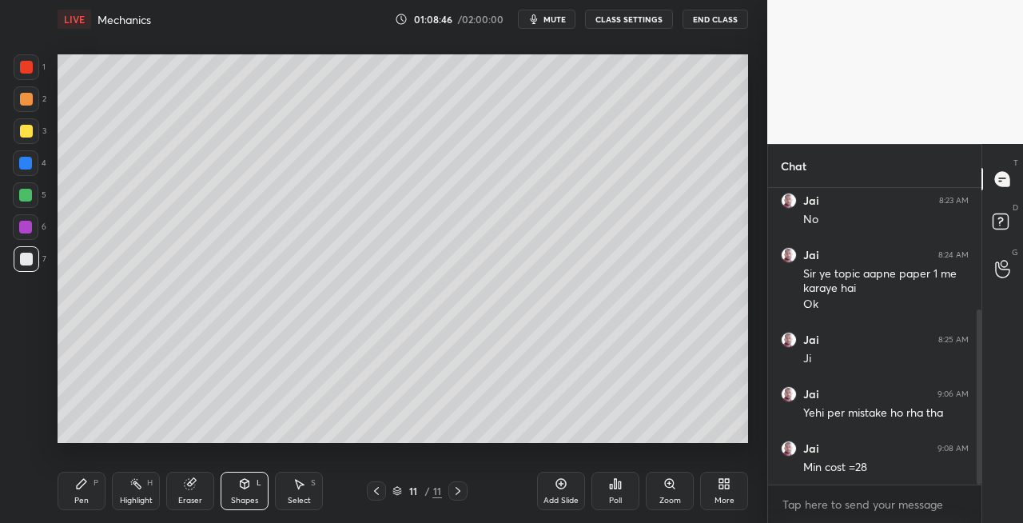
click at [25, 102] on div at bounding box center [26, 99] width 13 height 13
click at [85, 490] on div "Pen P" at bounding box center [82, 491] width 48 height 38
click at [233, 486] on div "Shapes L" at bounding box center [245, 491] width 48 height 38
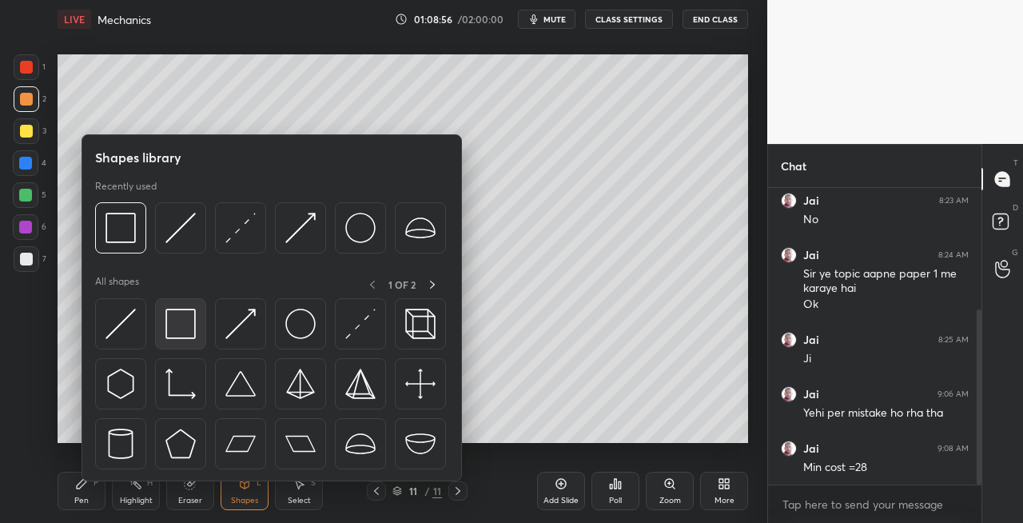
click at [188, 334] on img at bounding box center [180, 324] width 30 height 30
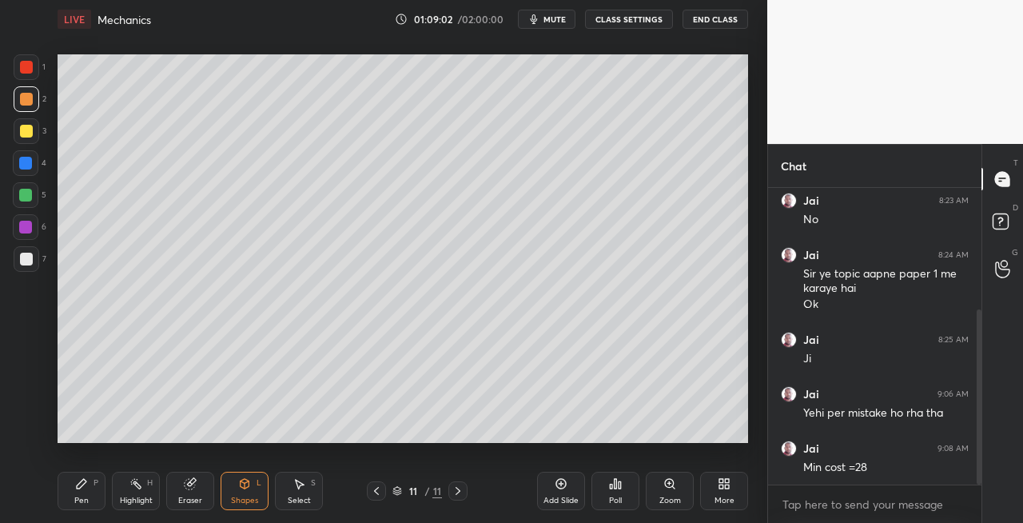
click at [94, 492] on div "Pen P" at bounding box center [82, 491] width 48 height 38
click at [236, 488] on div "Shapes L" at bounding box center [245, 491] width 48 height 38
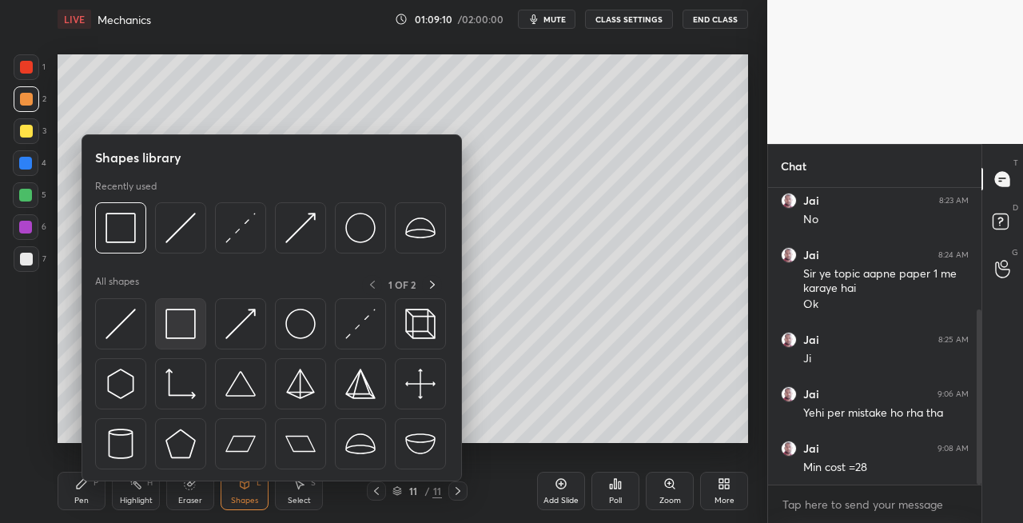
click at [177, 329] on img at bounding box center [180, 324] width 30 height 30
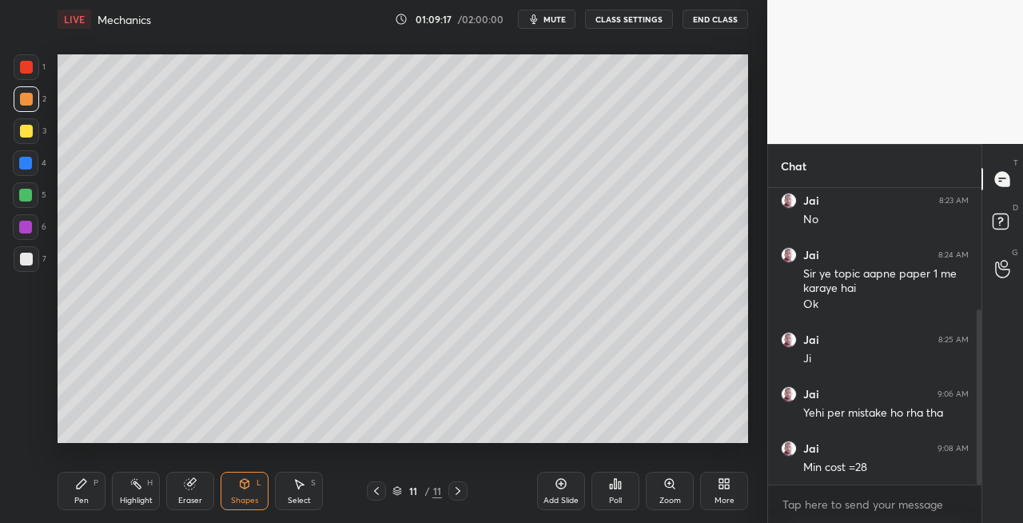
click at [90, 491] on div "Pen P" at bounding box center [82, 491] width 48 height 38
click at [249, 490] on div "Shapes L" at bounding box center [245, 491] width 48 height 38
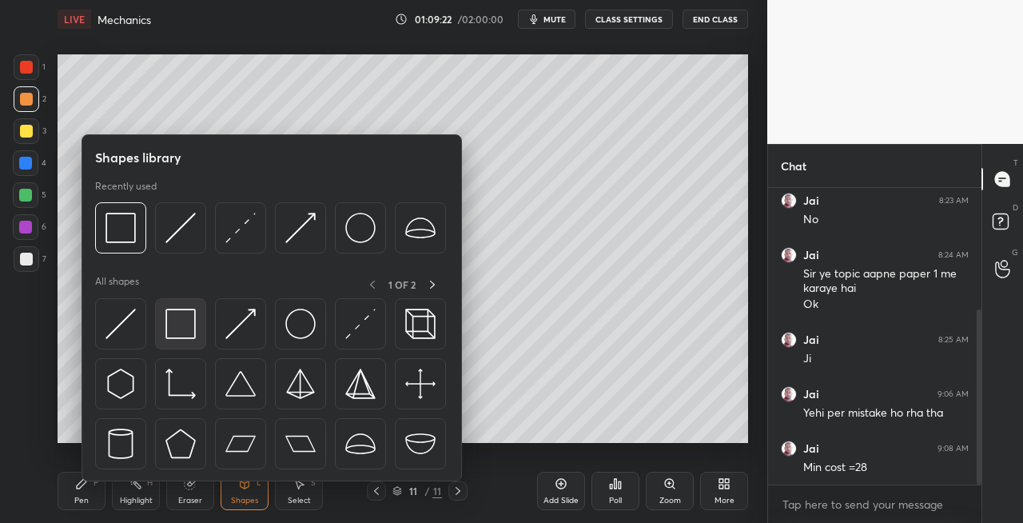
click at [195, 325] on img at bounding box center [180, 324] width 30 height 30
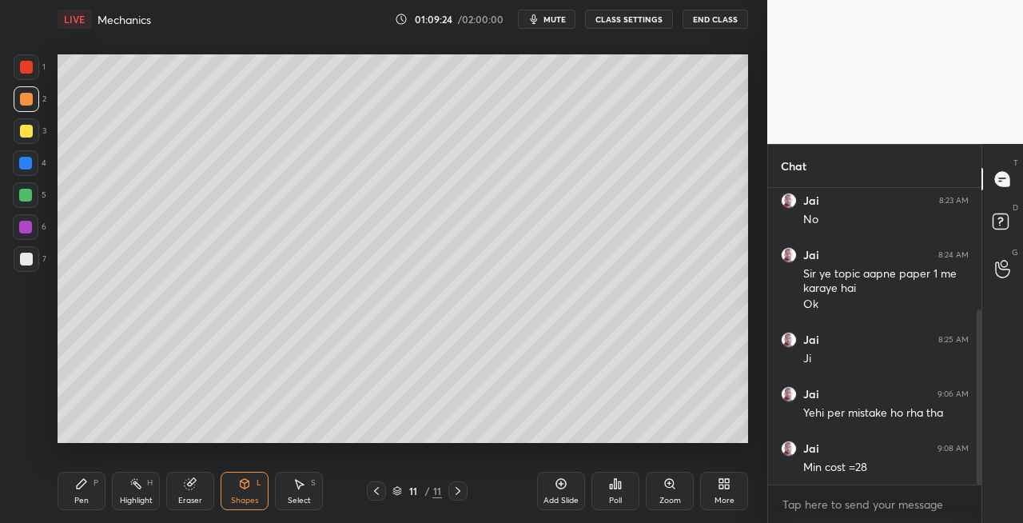
click at [98, 495] on div "Pen P" at bounding box center [82, 491] width 48 height 38
click at [47, 257] on div "1 2 3 4 5 6 7 C X Z C X Z E E Erase all H H" at bounding box center [25, 248] width 51 height 389
click at [18, 258] on div at bounding box center [27, 259] width 26 height 26
click at [377, 492] on icon at bounding box center [376, 490] width 13 height 13
click at [458, 491] on icon at bounding box center [458, 490] width 13 height 13
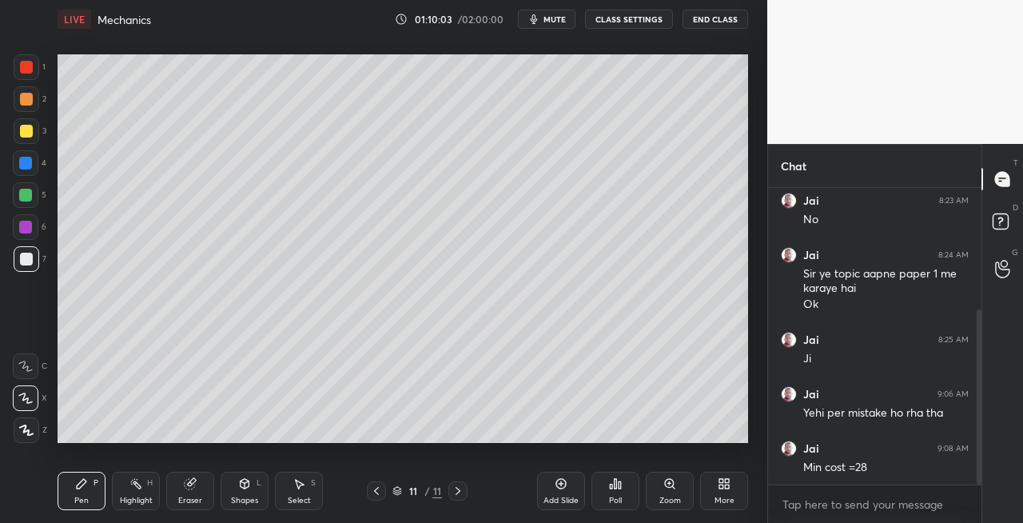
click at [276, 447] on div "Setting up your live class Poll for secs No correct answer Start poll" at bounding box center [403, 248] width 704 height 421
click at [377, 490] on icon at bounding box center [376, 490] width 13 height 13
click at [457, 489] on icon at bounding box center [458, 490] width 13 height 13
click at [296, 446] on div "Setting up your live class Poll for secs No correct answer Start poll" at bounding box center [403, 248] width 704 height 421
click at [312, 446] on div "Setting up your live class Poll for secs No correct answer Start poll" at bounding box center [403, 248] width 704 height 421
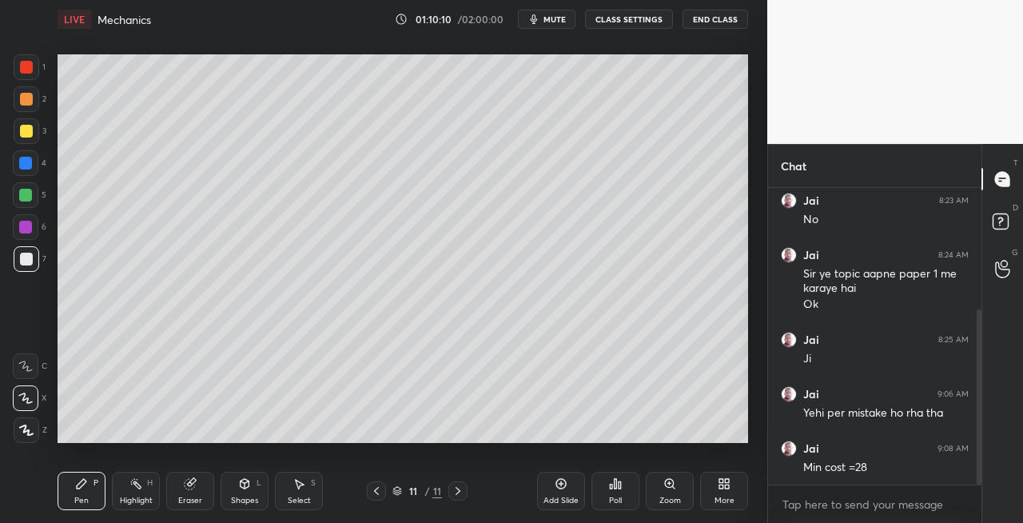
click at [373, 490] on icon at bounding box center [376, 490] width 13 height 13
click at [461, 490] on icon at bounding box center [458, 490] width 13 height 13
click at [365, 446] on div "Setting up your live class Poll for secs No correct answer Start poll" at bounding box center [403, 248] width 704 height 421
click at [373, 489] on icon at bounding box center [376, 490] width 13 height 13
click at [454, 490] on icon at bounding box center [458, 490] width 13 height 13
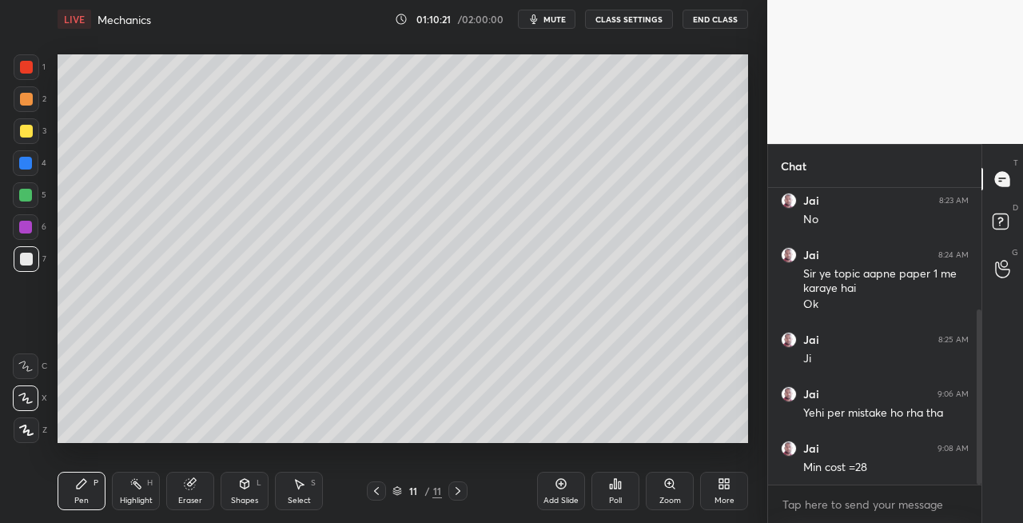
click at [243, 492] on div "Shapes L" at bounding box center [245, 491] width 48 height 38
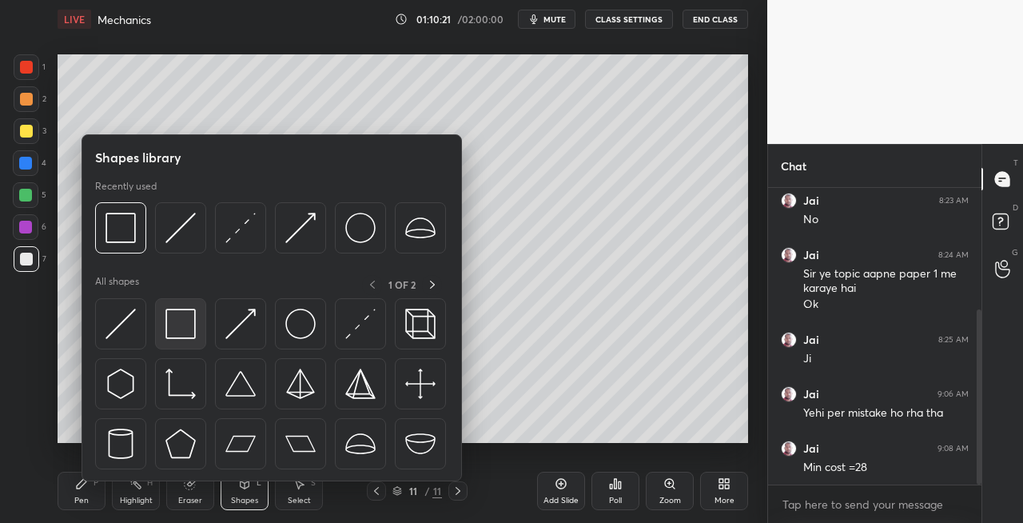
click at [177, 337] on img at bounding box center [180, 324] width 30 height 30
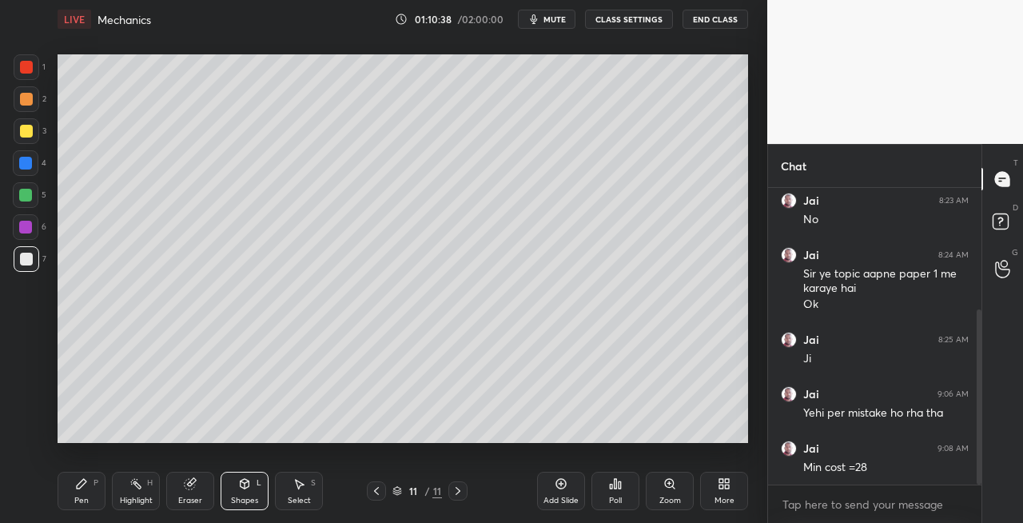
scroll to position [261, 0]
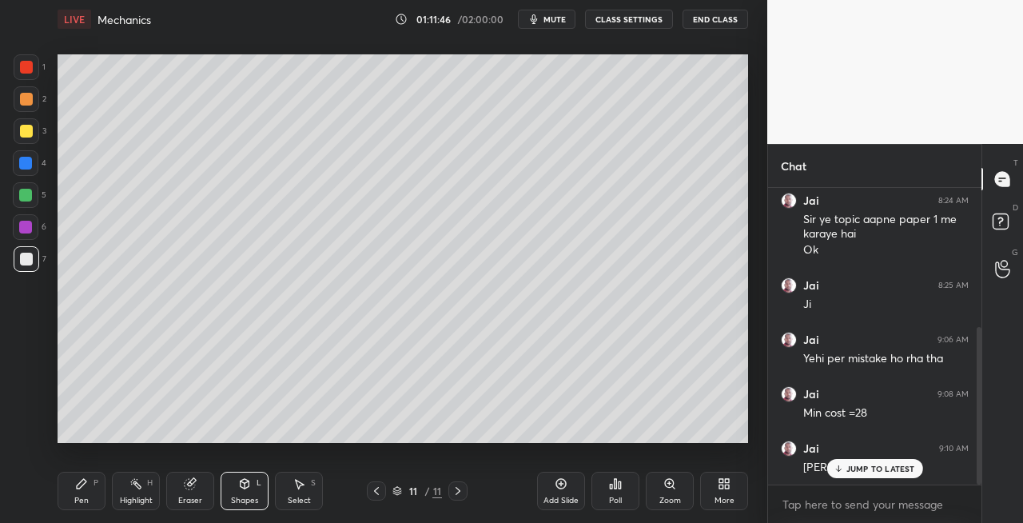
click at [22, 133] on div at bounding box center [26, 131] width 13 height 13
click at [453, 492] on icon at bounding box center [458, 490] width 13 height 13
click at [450, 492] on div at bounding box center [458, 490] width 19 height 19
click at [453, 494] on icon at bounding box center [458, 490] width 13 height 13
click at [556, 497] on div "Add Slide" at bounding box center [561, 500] width 35 height 8
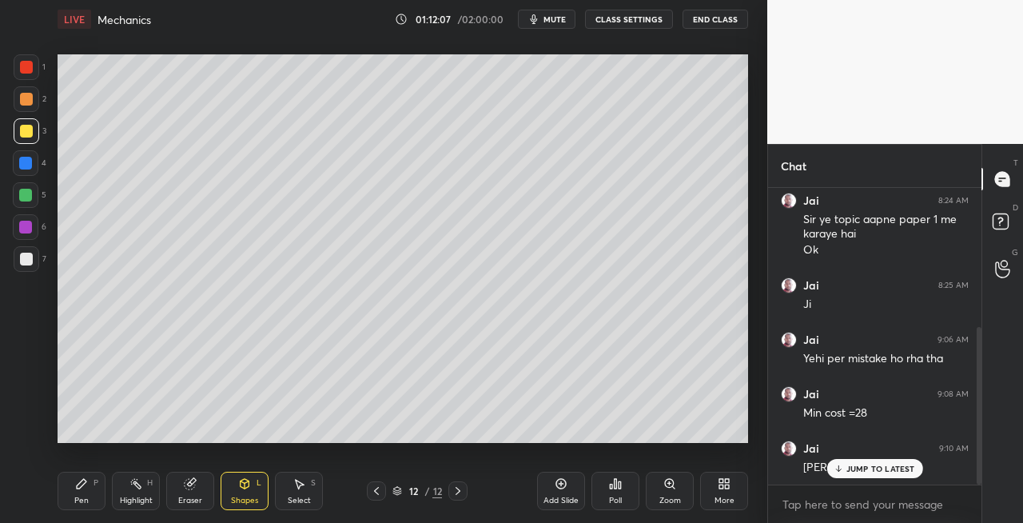
click at [83, 485] on icon at bounding box center [81, 483] width 13 height 13
click at [17, 131] on div at bounding box center [27, 131] width 26 height 26
click at [242, 491] on div "Shapes L" at bounding box center [245, 491] width 48 height 38
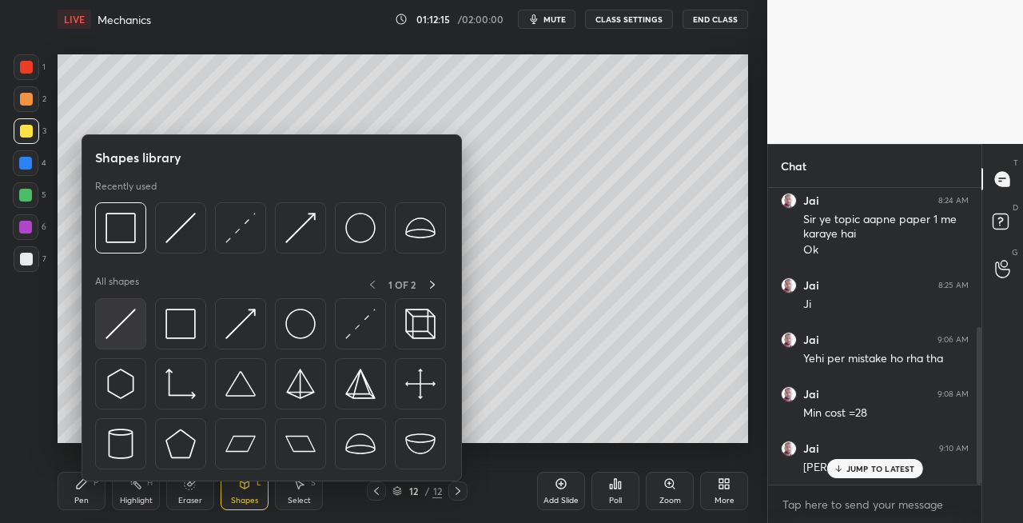
click at [112, 325] on img at bounding box center [121, 324] width 30 height 30
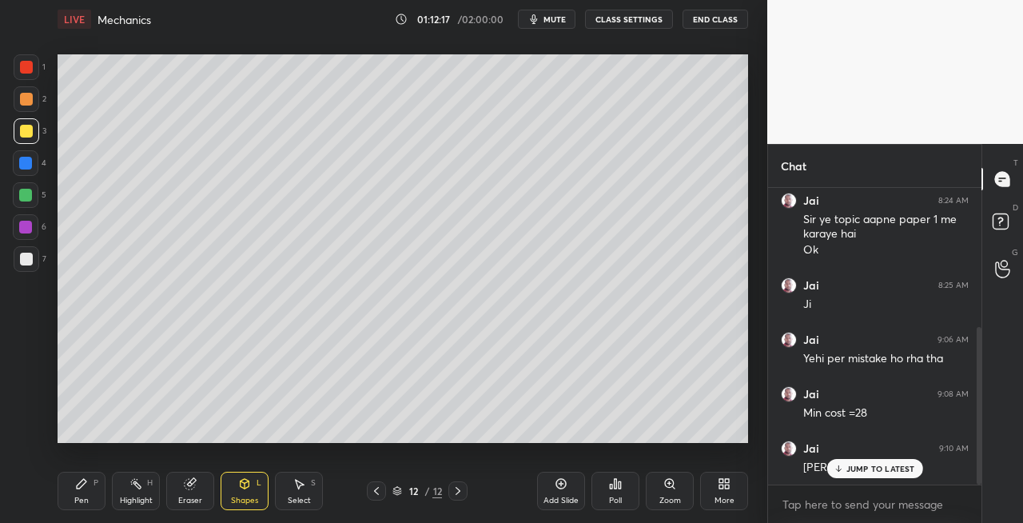
click at [78, 486] on icon at bounding box center [82, 484] width 10 height 10
click at [243, 496] on div "Shapes" at bounding box center [244, 500] width 27 height 8
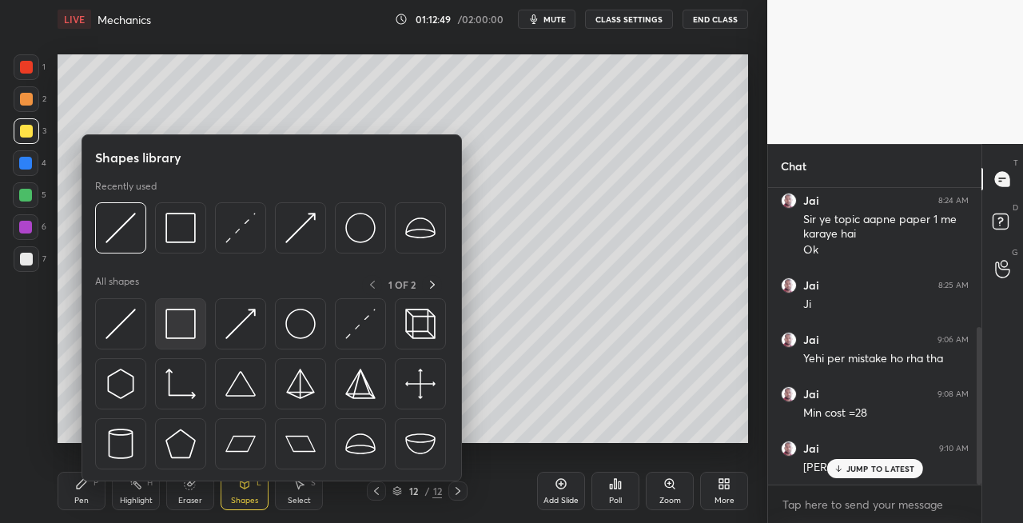
click at [178, 331] on img at bounding box center [180, 324] width 30 height 30
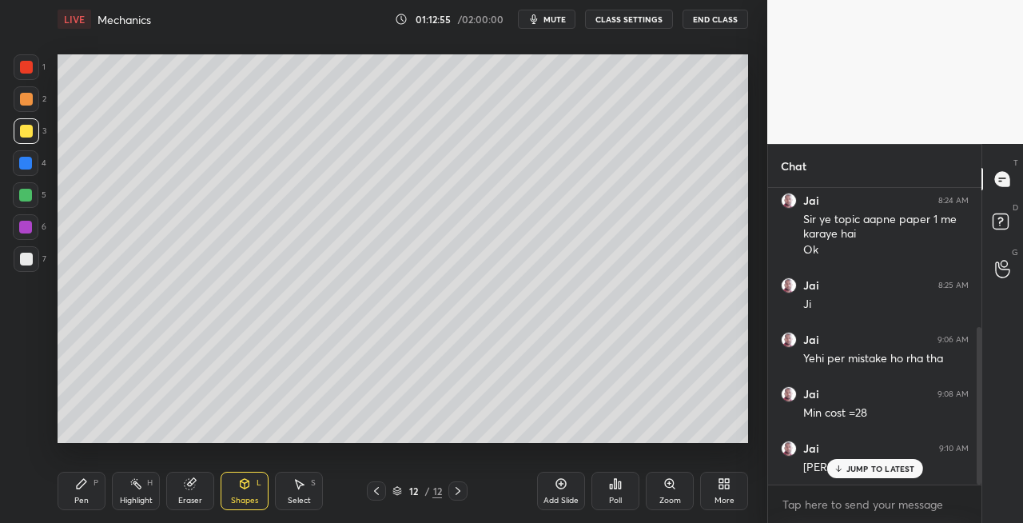
click at [83, 492] on div "Pen P" at bounding box center [82, 491] width 48 height 38
click at [201, 491] on div "Eraser" at bounding box center [190, 491] width 48 height 38
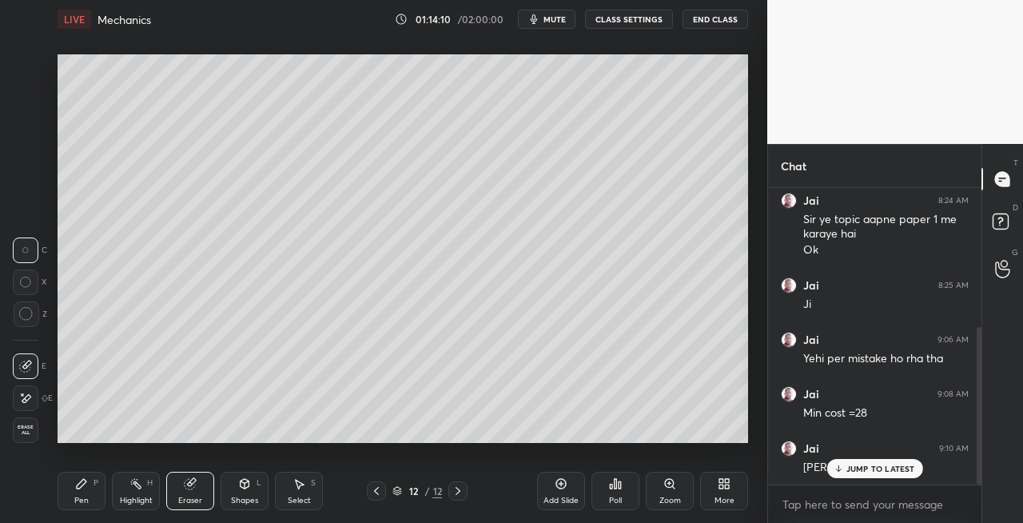
click at [83, 488] on icon at bounding box center [81, 483] width 13 height 13
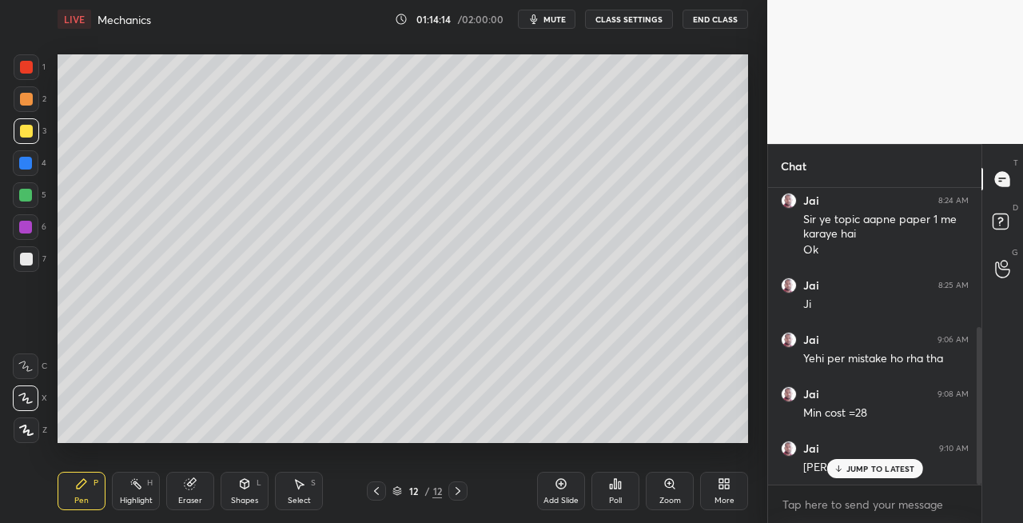
click at [209, 487] on div "Eraser" at bounding box center [190, 491] width 48 height 38
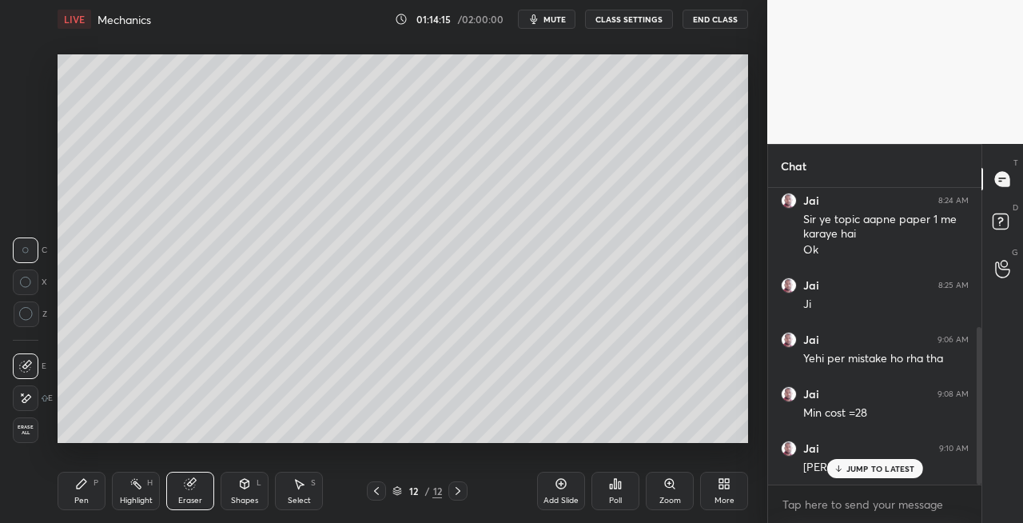
click at [66, 494] on div "Pen P" at bounding box center [82, 491] width 48 height 38
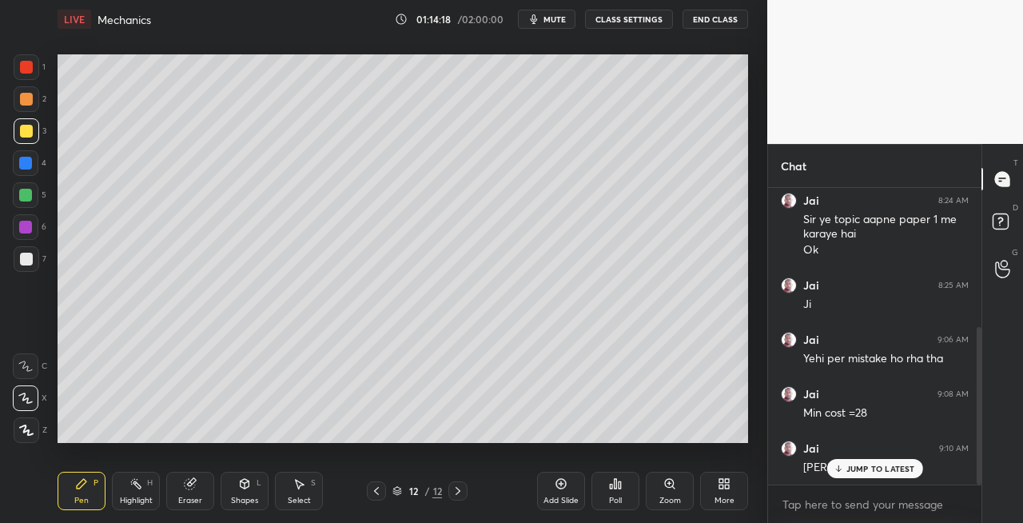
click at [253, 491] on div "Shapes L" at bounding box center [245, 491] width 48 height 38
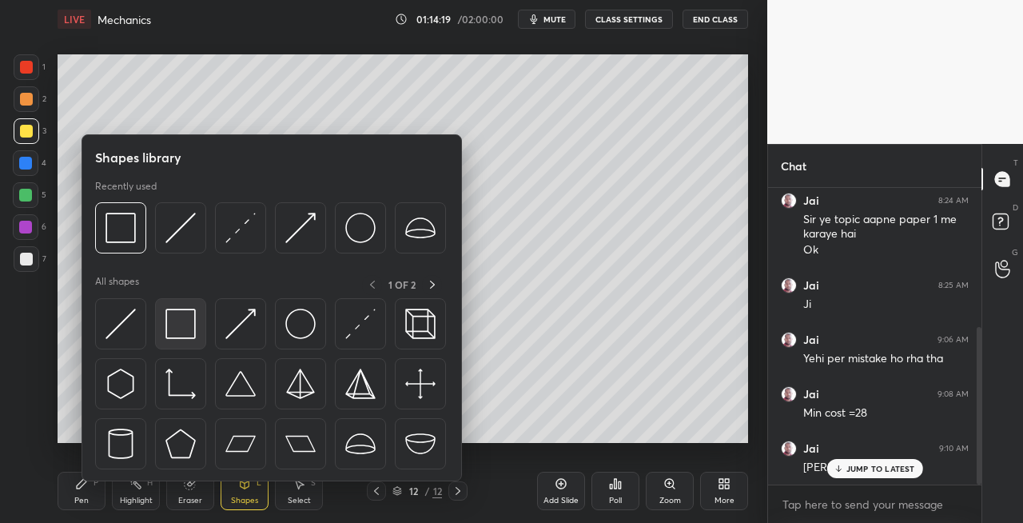
click at [192, 337] on img at bounding box center [180, 324] width 30 height 30
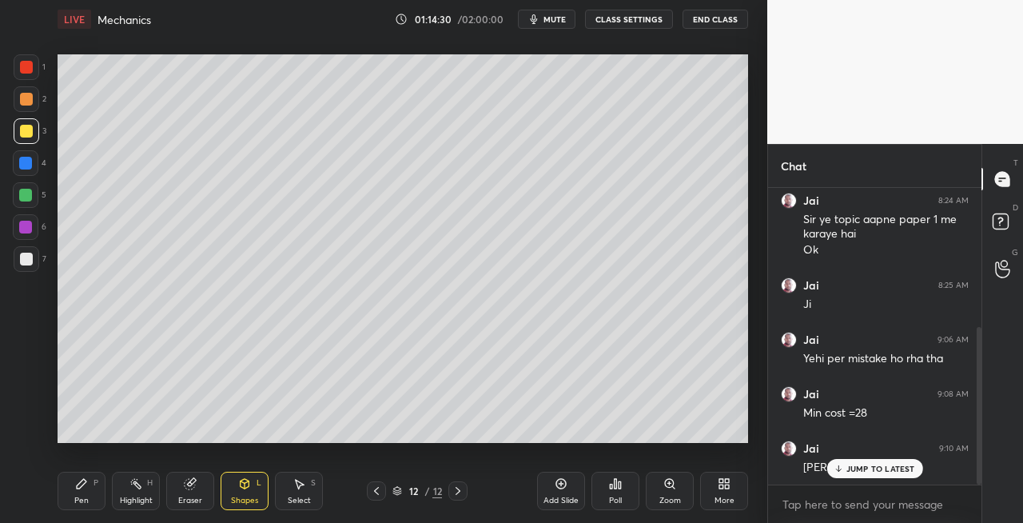
click at [90, 482] on div "Pen P" at bounding box center [82, 491] width 48 height 38
click at [181, 492] on div "Eraser" at bounding box center [190, 491] width 48 height 38
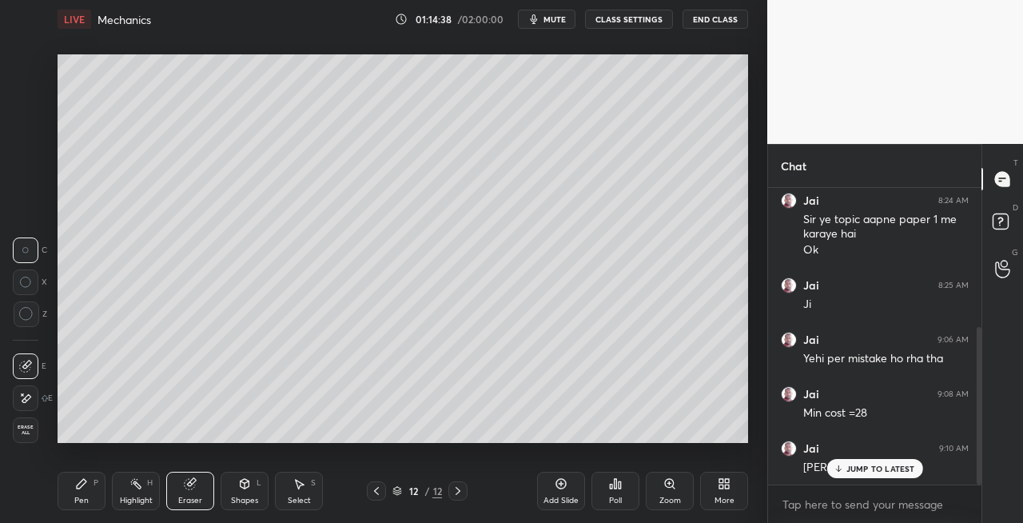
click at [91, 470] on div "Pen P Highlight H Eraser Shapes L Select S 12 / 12 Add Slide Poll Zoom More" at bounding box center [403, 491] width 691 height 64
click at [67, 496] on div "Pen P" at bounding box center [82, 491] width 48 height 38
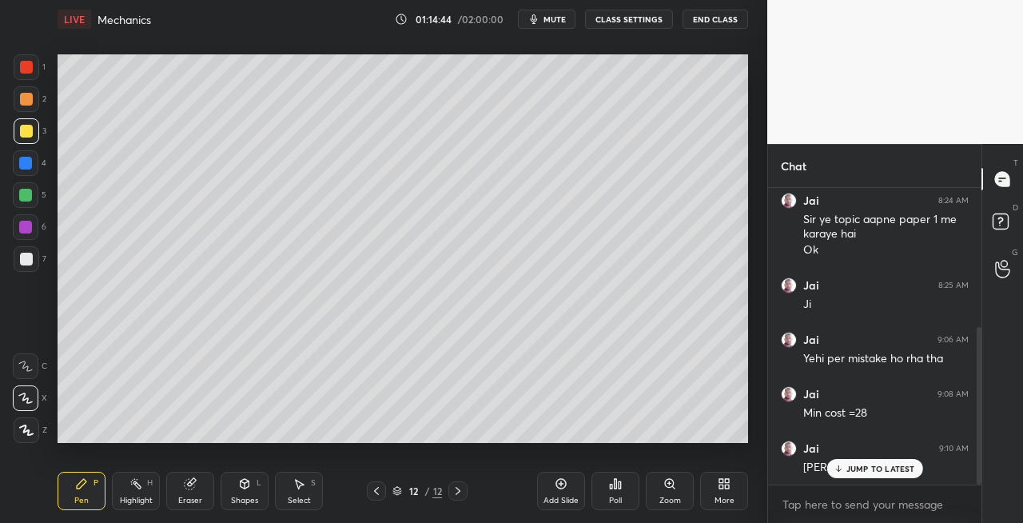
click at [182, 489] on div "Eraser" at bounding box center [190, 491] width 48 height 38
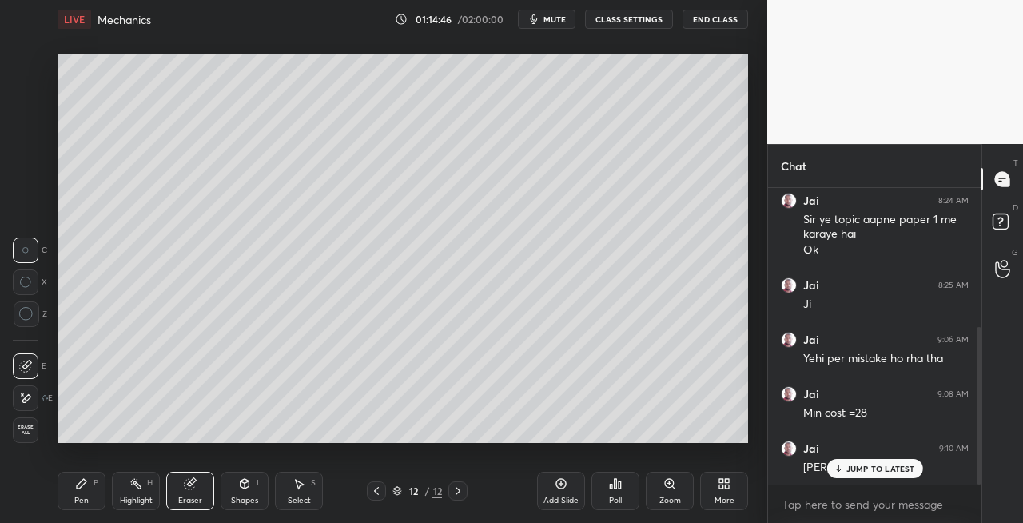
click at [64, 493] on div "Pen P" at bounding box center [82, 491] width 48 height 38
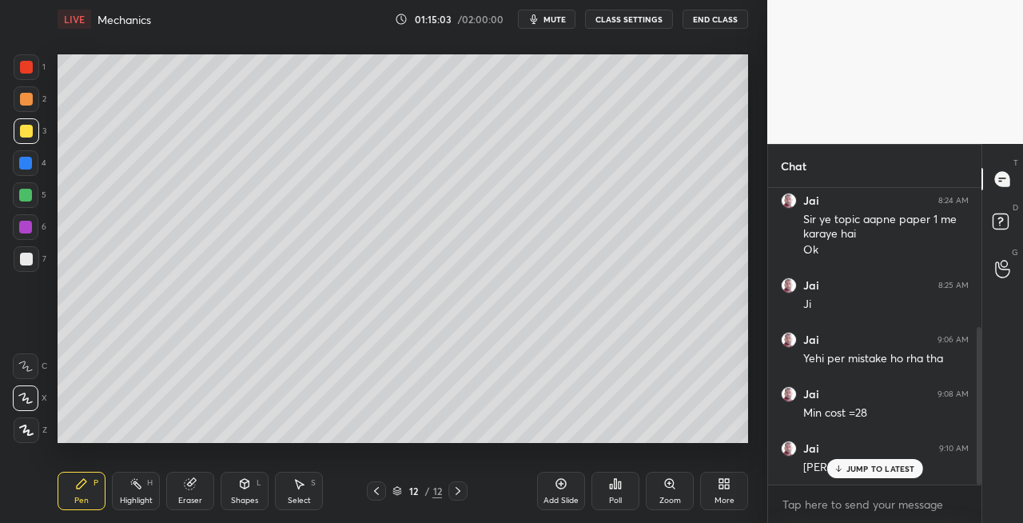
click at [239, 489] on icon at bounding box center [244, 483] width 13 height 13
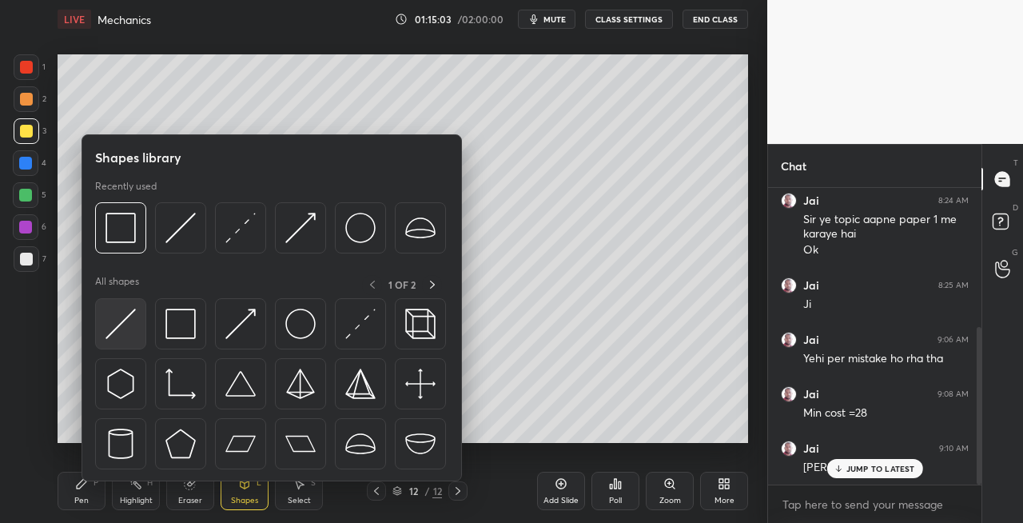
click at [120, 337] on img at bounding box center [121, 324] width 30 height 30
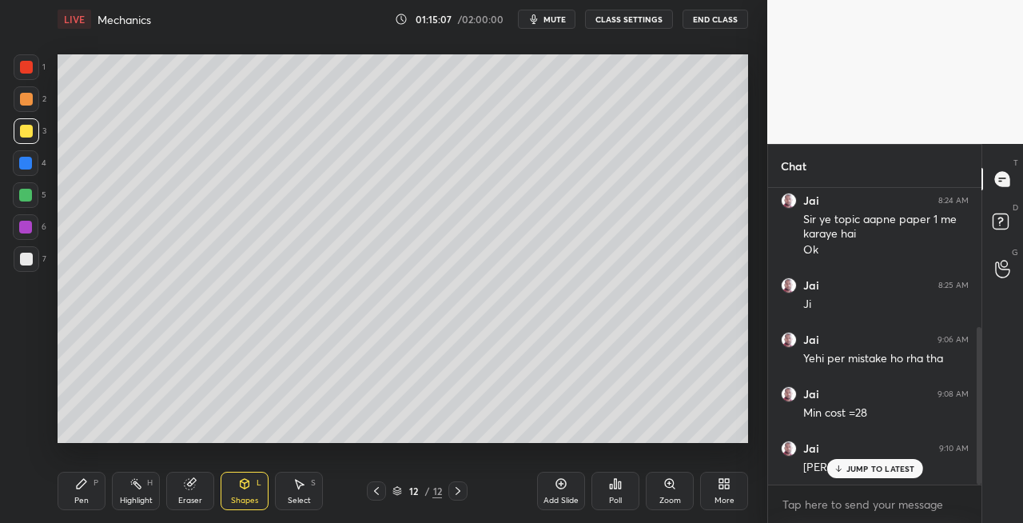
click at [90, 496] on div "Pen P" at bounding box center [82, 491] width 48 height 38
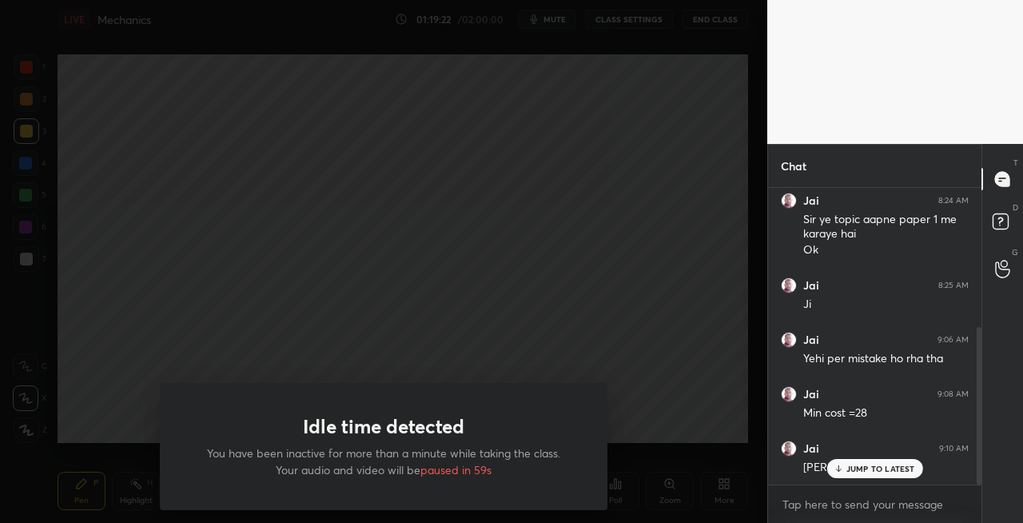
click at [376, 453] on div "Idle time detected You have been inactive for more than a minute while taking t…" at bounding box center [384, 261] width 768 height 523
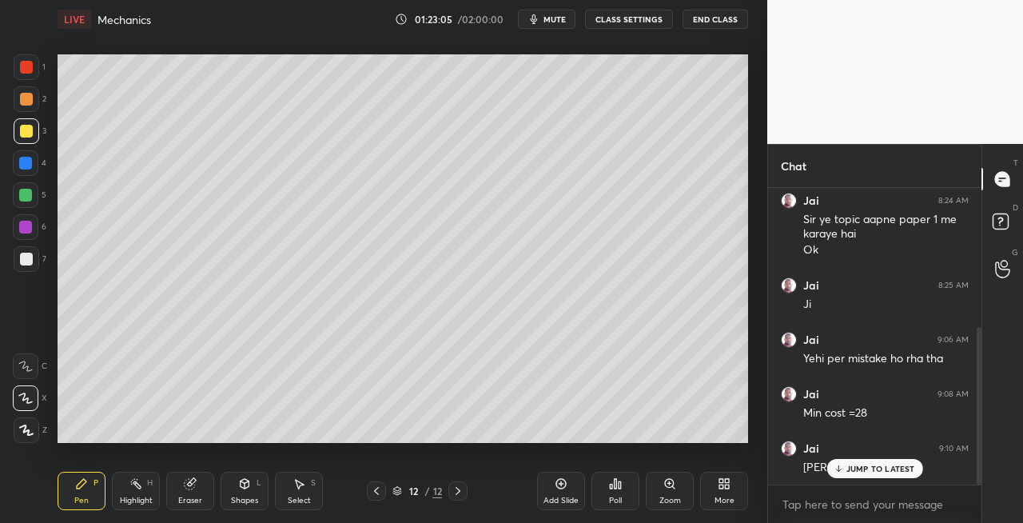
click at [462, 486] on icon at bounding box center [458, 490] width 13 height 13
click at [455, 491] on icon at bounding box center [458, 490] width 13 height 13
click at [547, 491] on div "Add Slide" at bounding box center [561, 491] width 48 height 38
click at [21, 270] on div at bounding box center [27, 259] width 26 height 26
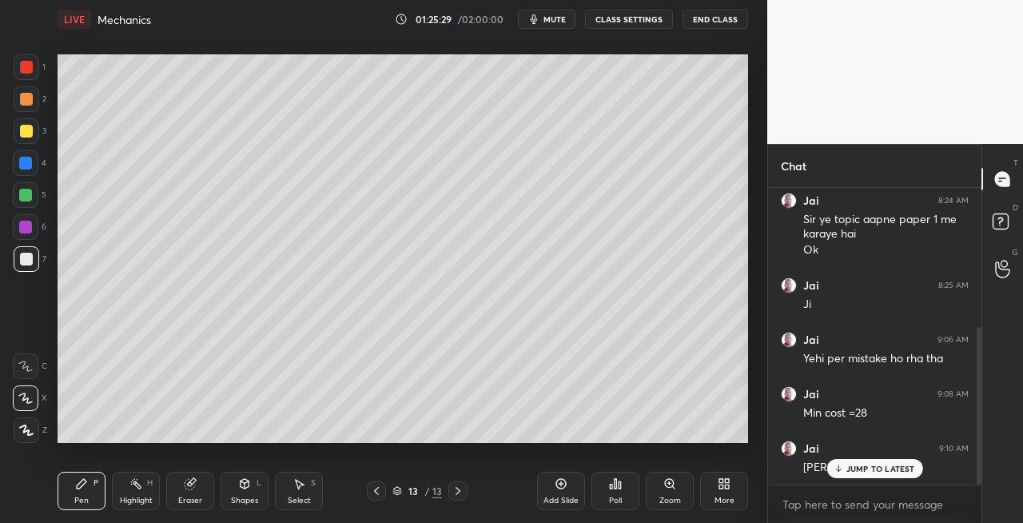
click at [244, 500] on div "Shapes" at bounding box center [244, 500] width 27 height 8
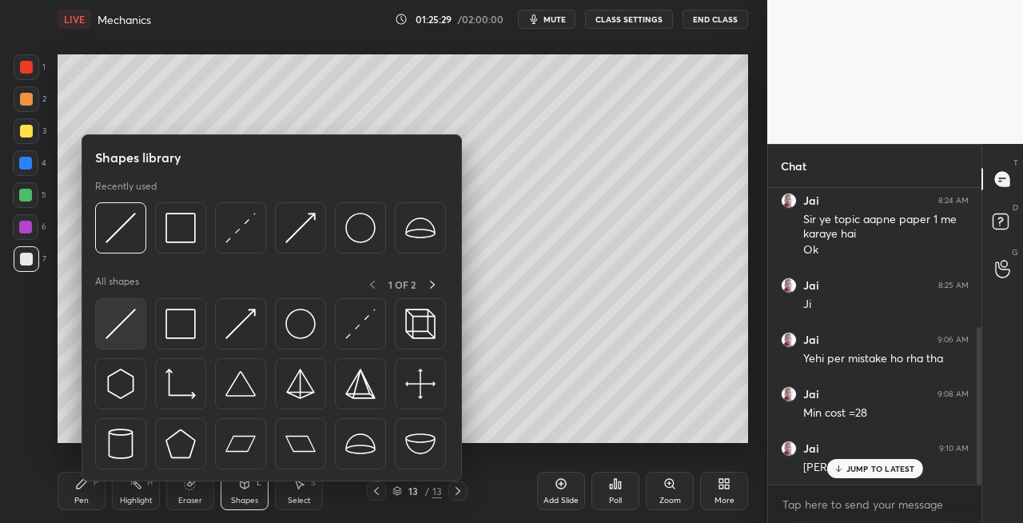
click at [119, 329] on img at bounding box center [121, 324] width 30 height 30
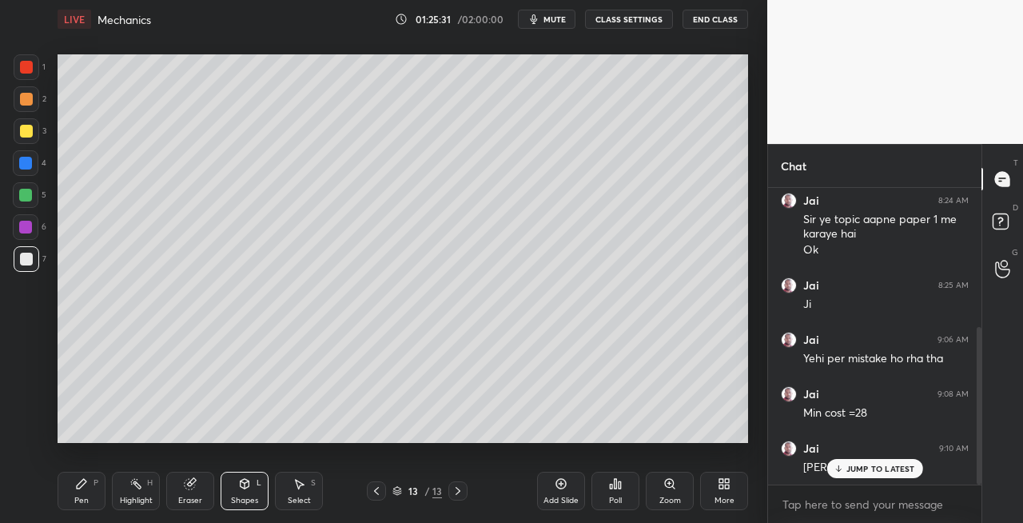
click at [289, 492] on div "Select S" at bounding box center [299, 491] width 48 height 38
click at [253, 490] on div "Shapes L" at bounding box center [245, 491] width 48 height 38
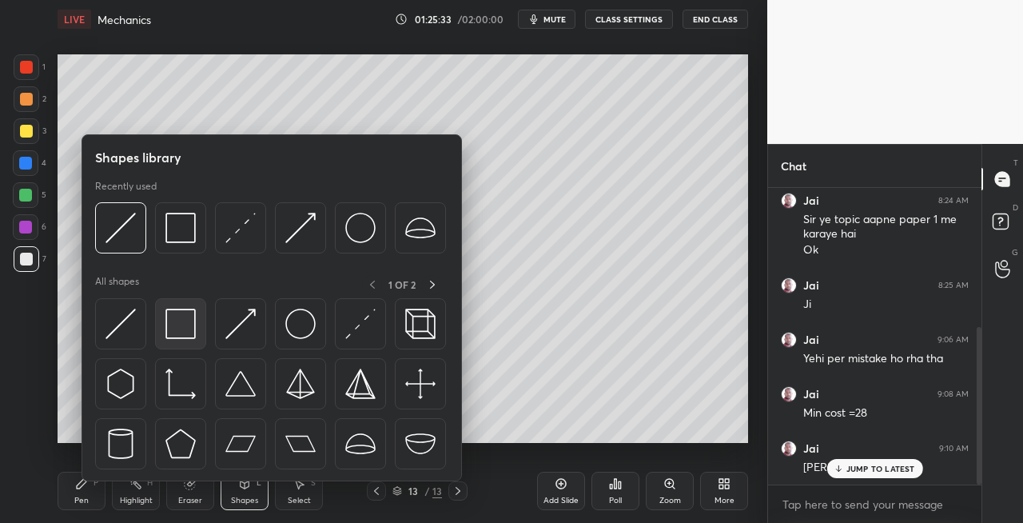
click at [178, 332] on img at bounding box center [180, 324] width 30 height 30
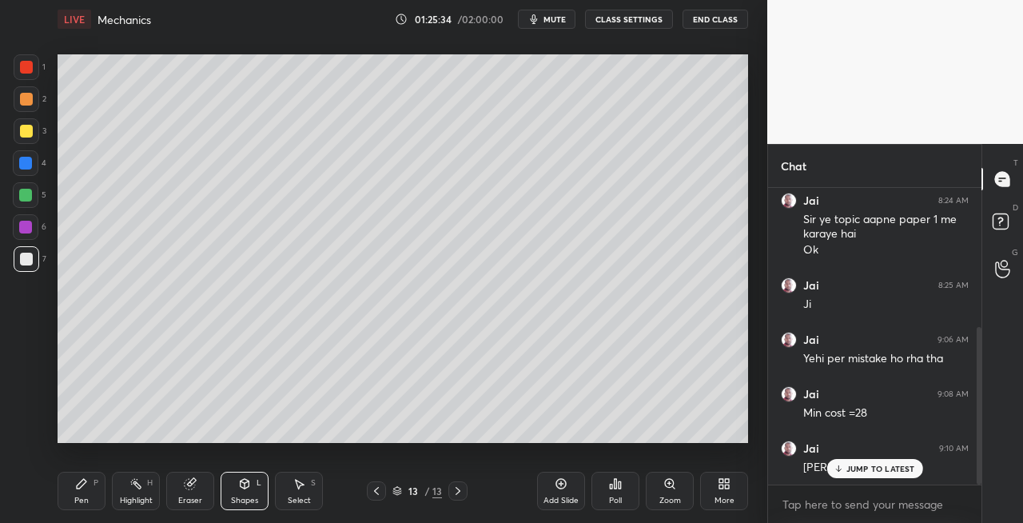
click at [376, 491] on icon at bounding box center [376, 490] width 13 height 13
click at [461, 489] on icon at bounding box center [458, 490] width 13 height 13
click at [91, 489] on div "Pen P" at bounding box center [82, 491] width 48 height 38
click at [369, 489] on div at bounding box center [376, 490] width 19 height 19
click at [461, 492] on icon at bounding box center [458, 490] width 13 height 13
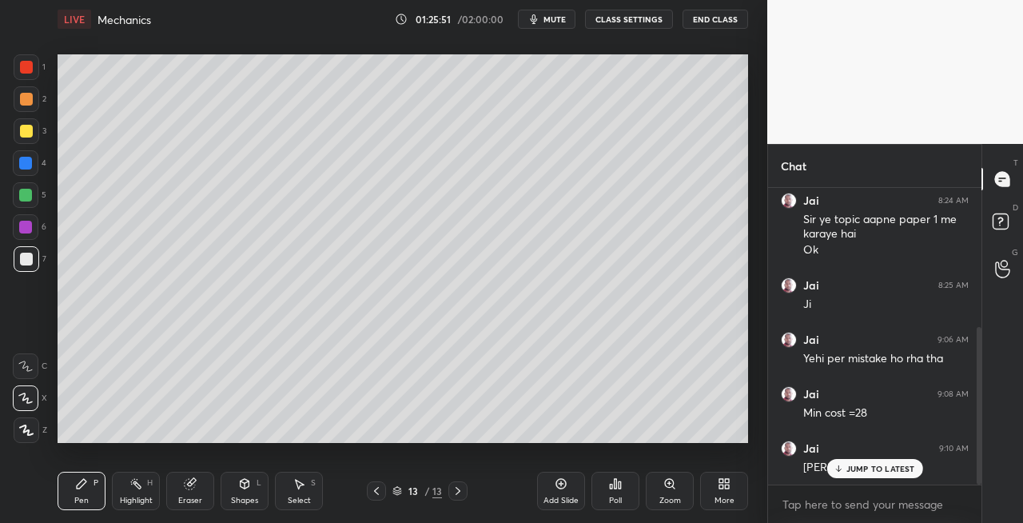
click at [249, 480] on icon at bounding box center [244, 483] width 13 height 13
click at [190, 486] on icon at bounding box center [190, 484] width 10 height 10
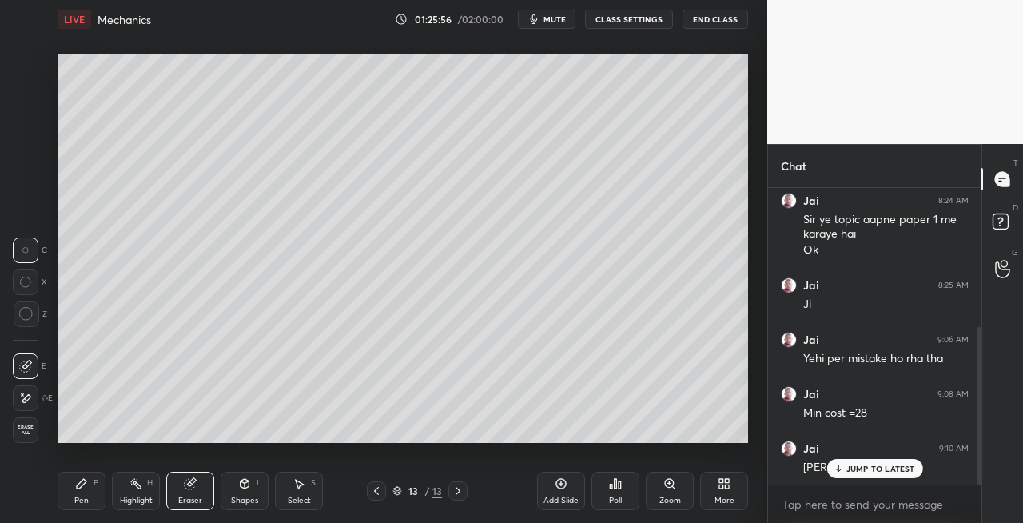
click at [241, 489] on icon at bounding box center [244, 483] width 13 height 13
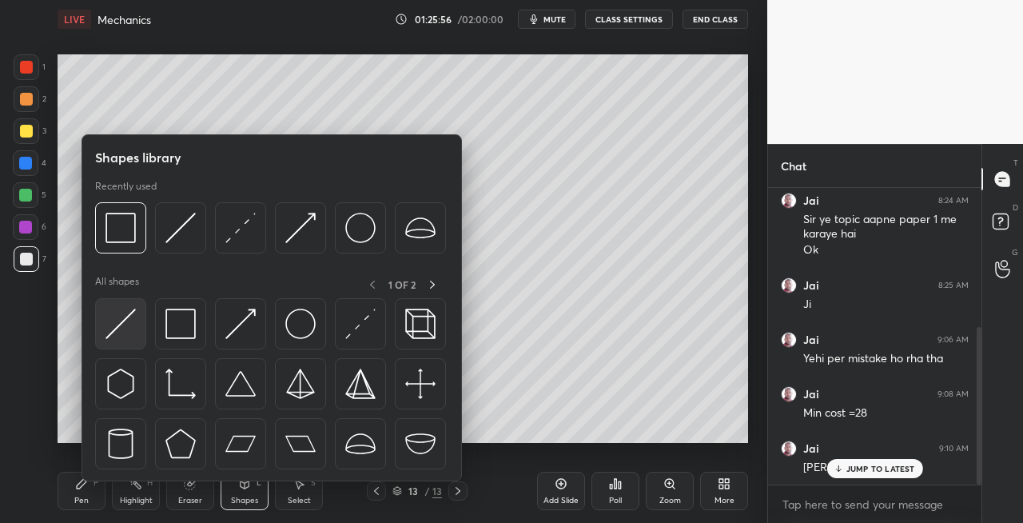
click at [120, 325] on img at bounding box center [121, 324] width 30 height 30
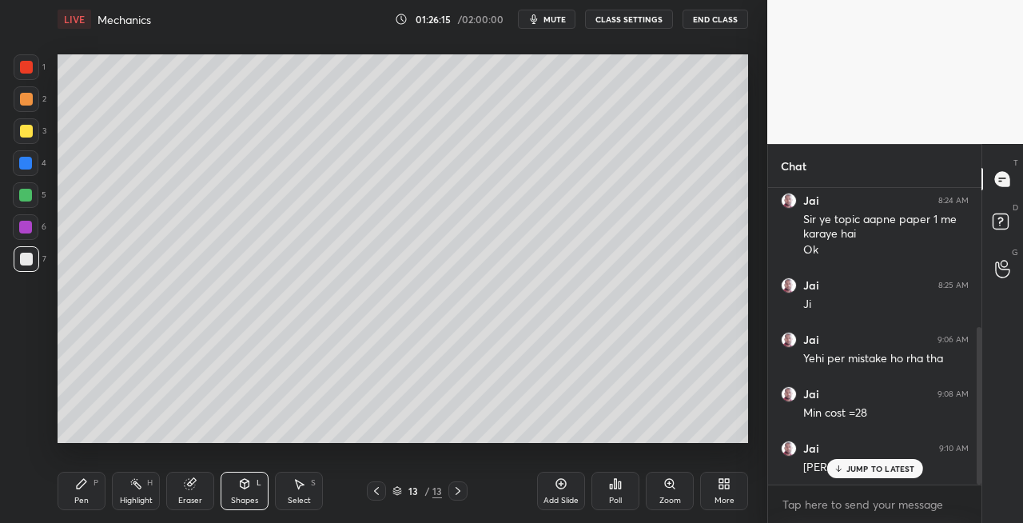
click at [88, 484] on div "Pen P" at bounding box center [82, 491] width 48 height 38
click at [189, 497] on div "Eraser" at bounding box center [190, 500] width 24 height 8
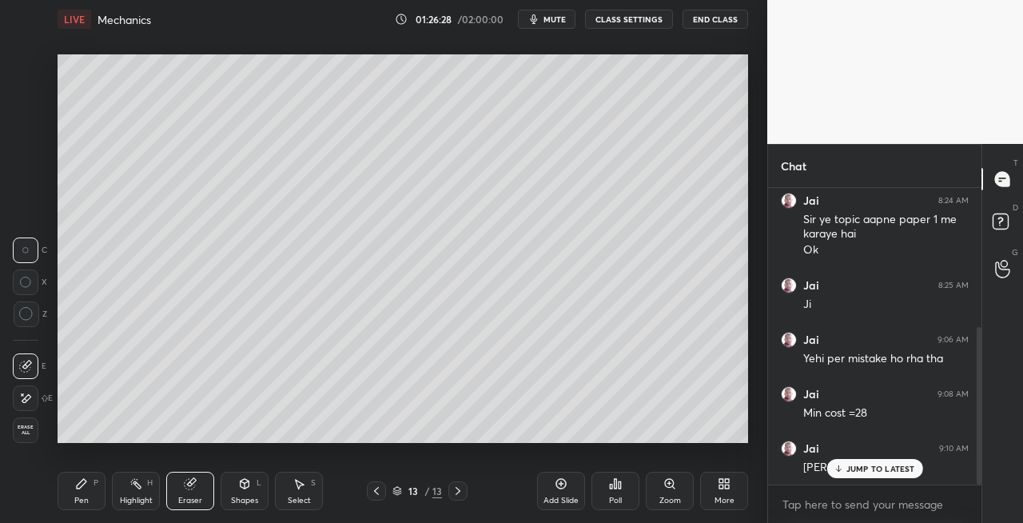
click at [91, 480] on div "Pen P" at bounding box center [82, 491] width 48 height 38
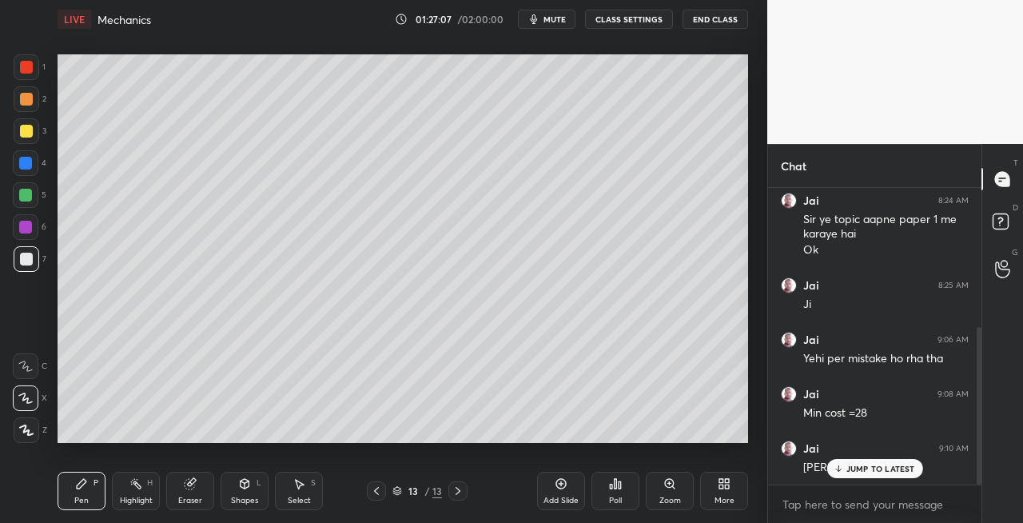
click at [185, 496] on div "Eraser" at bounding box center [190, 500] width 24 height 8
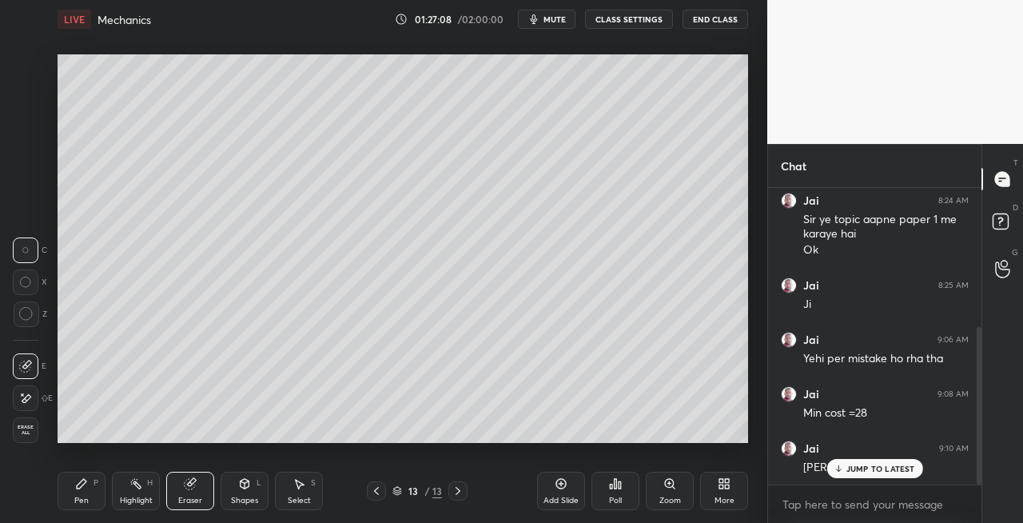
click at [76, 496] on div "Pen" at bounding box center [81, 500] width 14 height 8
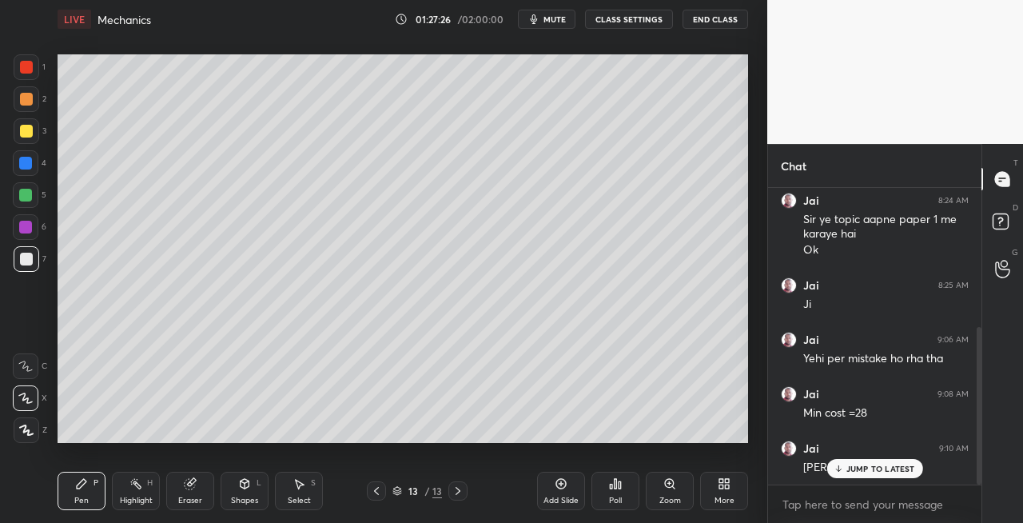
click at [247, 494] on div "Shapes L" at bounding box center [245, 491] width 48 height 38
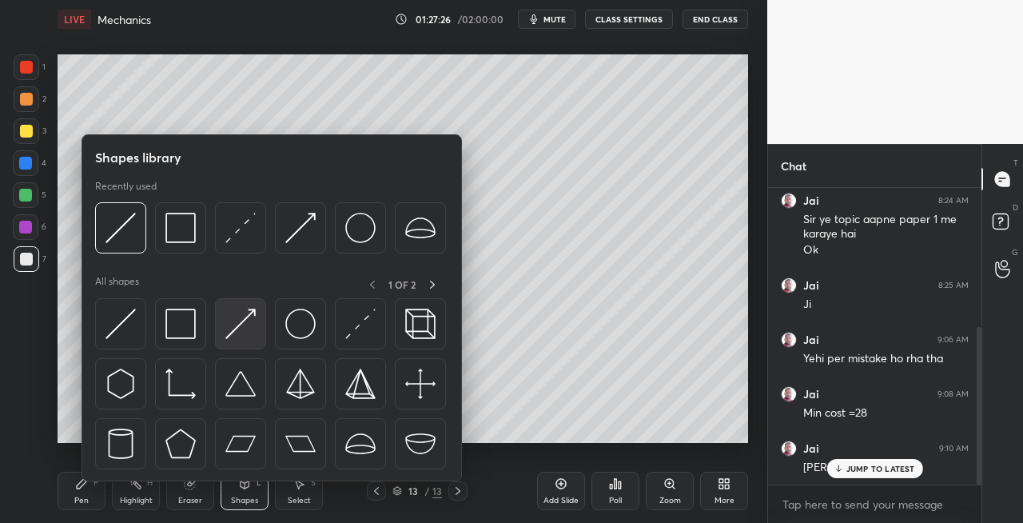
click at [249, 325] on img at bounding box center [240, 324] width 30 height 30
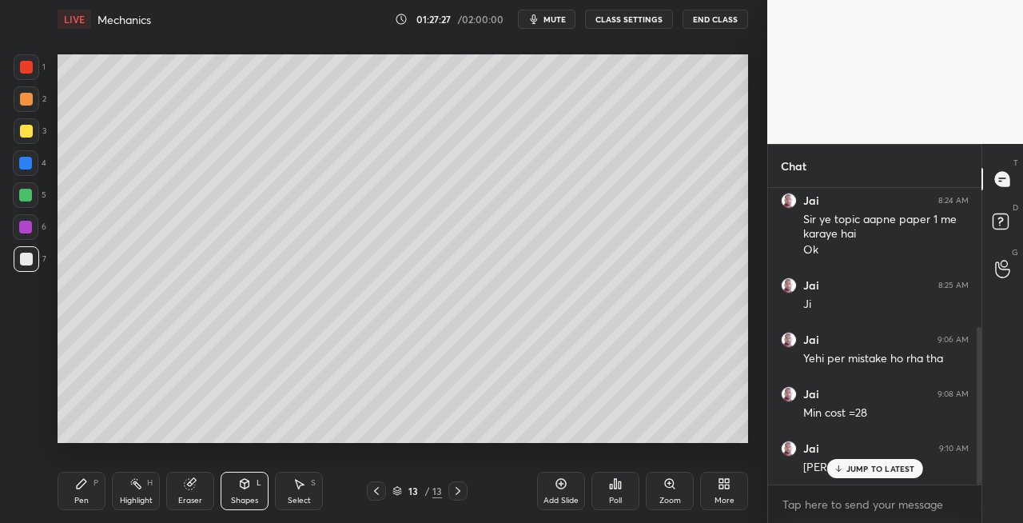
click at [26, 108] on div at bounding box center [27, 99] width 26 height 26
click at [87, 500] on div "Pen" at bounding box center [81, 500] width 14 height 8
click at [41, 272] on div "7" at bounding box center [30, 262] width 33 height 32
click at [242, 483] on icon at bounding box center [245, 484] width 9 height 10
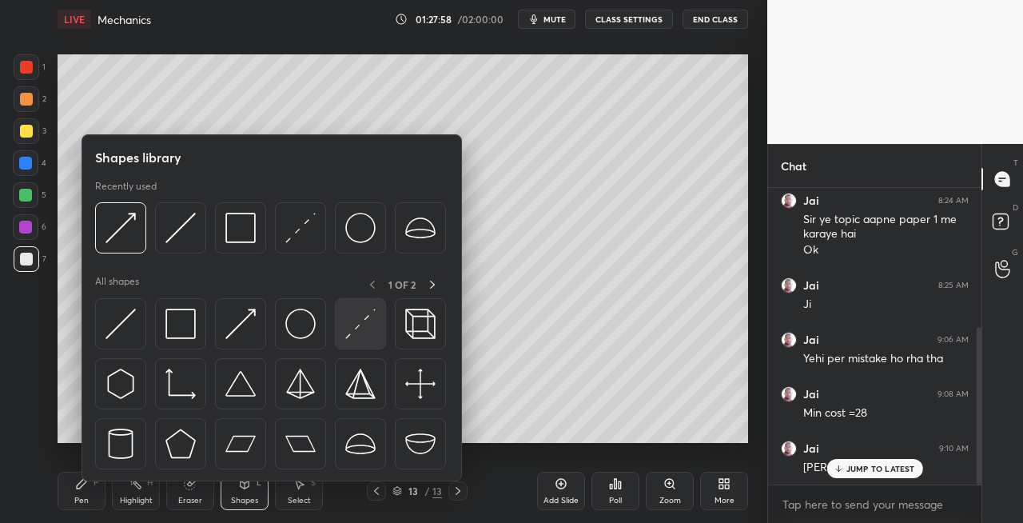
click at [345, 337] on img at bounding box center [360, 324] width 30 height 30
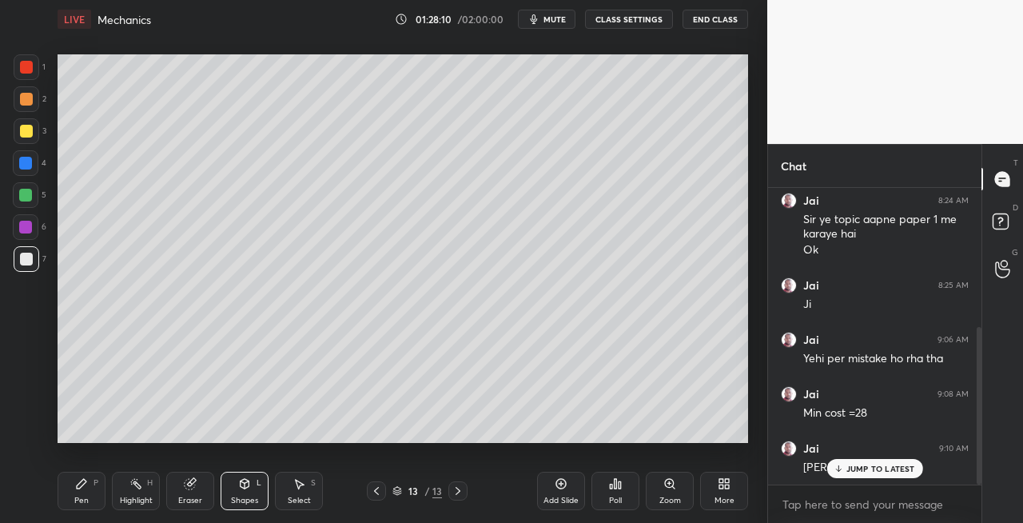
click at [85, 484] on icon at bounding box center [81, 483] width 13 height 13
click at [24, 103] on div at bounding box center [26, 99] width 13 height 13
click at [239, 488] on icon at bounding box center [244, 483] width 13 height 13
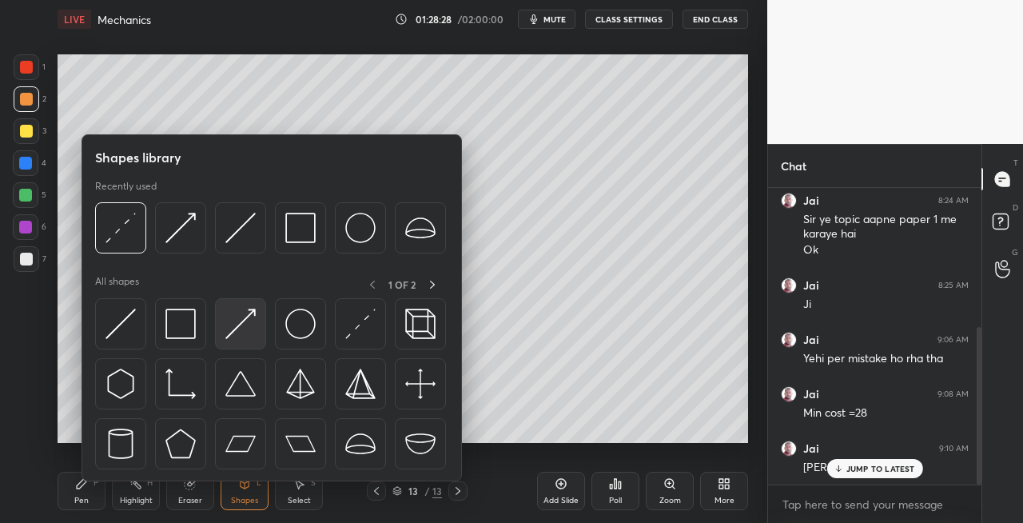
click at [232, 325] on img at bounding box center [240, 324] width 30 height 30
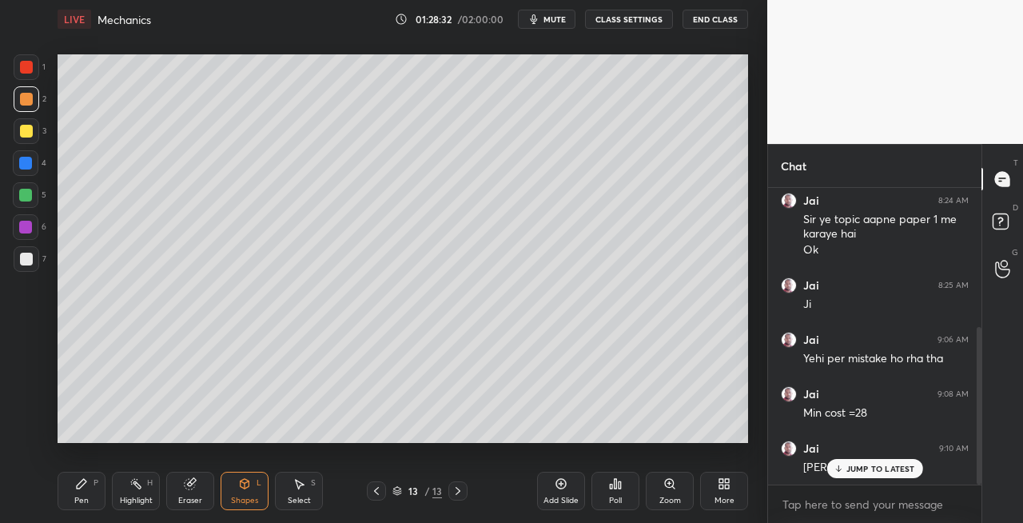
click at [86, 491] on div "Pen P" at bounding box center [82, 491] width 48 height 38
click at [24, 267] on div at bounding box center [27, 259] width 26 height 26
click at [25, 107] on div at bounding box center [27, 99] width 26 height 26
click at [243, 488] on icon at bounding box center [244, 483] width 13 height 13
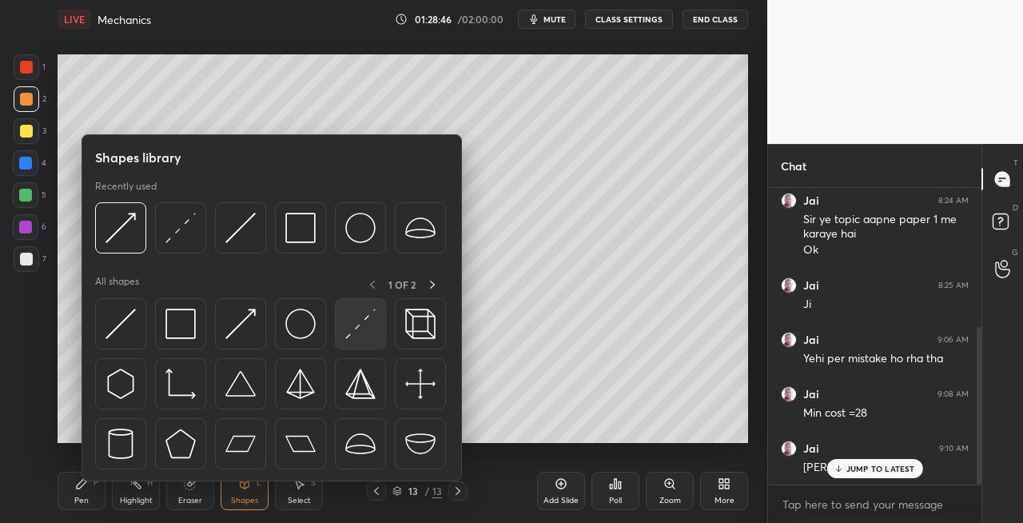
click at [350, 327] on img at bounding box center [360, 324] width 30 height 30
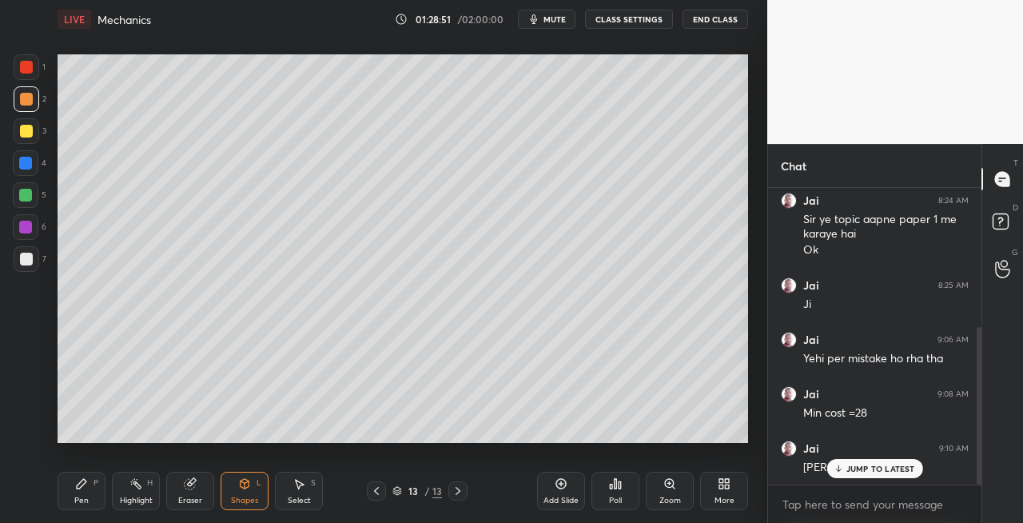
click at [90, 494] on div "Pen P" at bounding box center [82, 491] width 48 height 38
click at [21, 267] on div at bounding box center [27, 259] width 26 height 26
click at [245, 492] on div "Shapes L" at bounding box center [245, 491] width 48 height 38
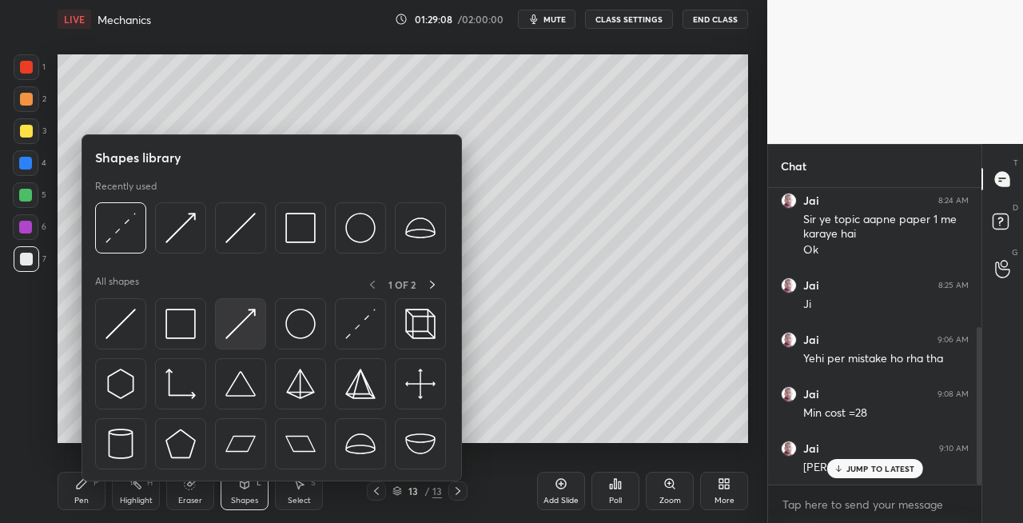
click at [237, 319] on img at bounding box center [240, 324] width 30 height 30
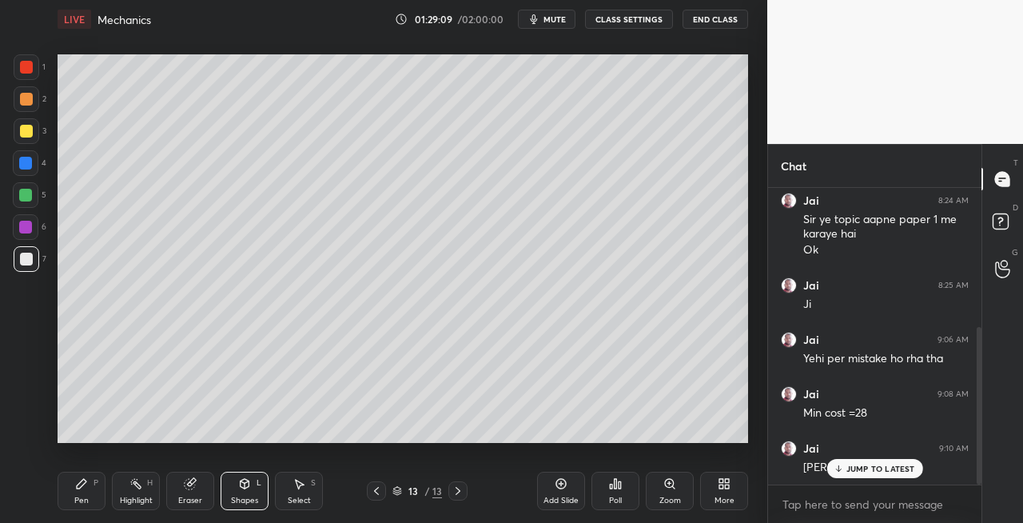
click at [30, 111] on div at bounding box center [27, 99] width 26 height 26
click at [96, 486] on div "P" at bounding box center [96, 483] width 5 height 8
click at [30, 262] on div at bounding box center [26, 259] width 13 height 13
click at [28, 102] on div at bounding box center [26, 99] width 13 height 13
click at [245, 488] on icon at bounding box center [245, 484] width 9 height 10
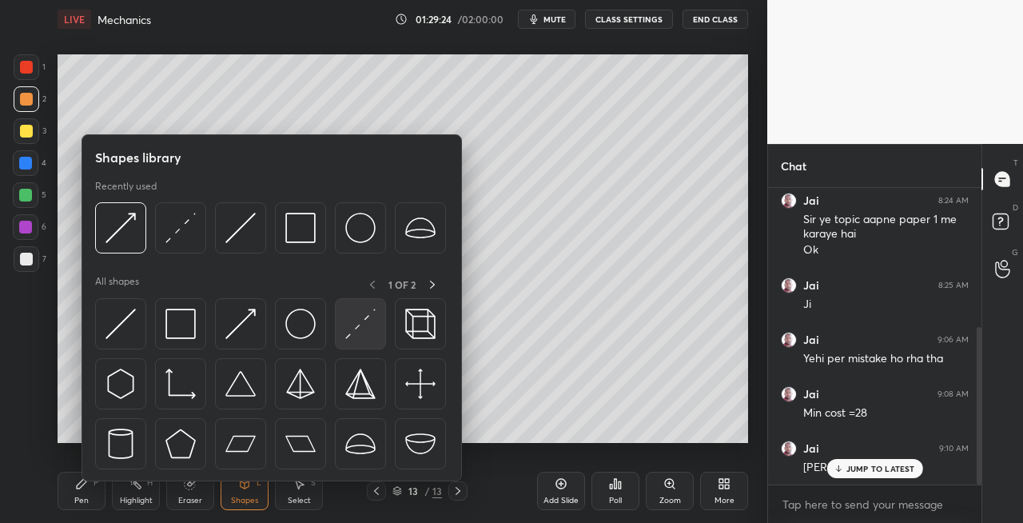
click at [358, 334] on img at bounding box center [360, 324] width 30 height 30
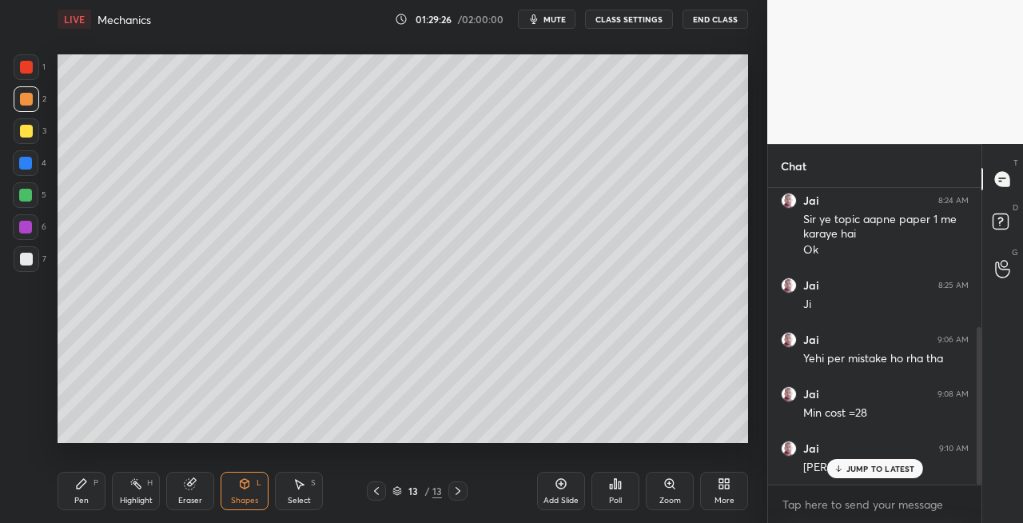
click at [26, 259] on div at bounding box center [26, 259] width 13 height 13
click at [78, 493] on div "Pen P" at bounding box center [82, 491] width 48 height 38
click at [19, 109] on div at bounding box center [27, 99] width 26 height 26
click at [34, 256] on div at bounding box center [27, 259] width 26 height 26
click at [457, 491] on icon at bounding box center [458, 490] width 13 height 13
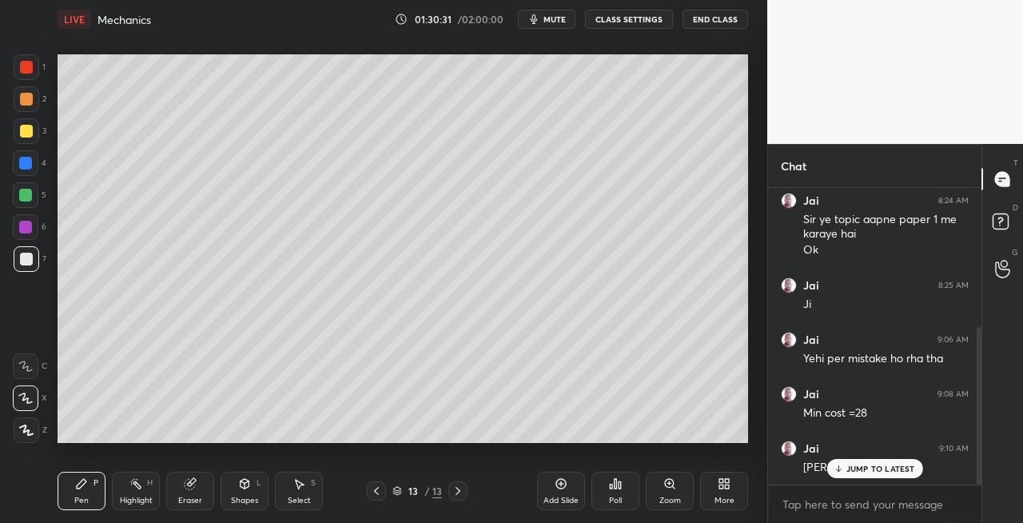
click at [464, 491] on icon at bounding box center [458, 490] width 13 height 13
click at [560, 492] on div "Add Slide" at bounding box center [561, 491] width 48 height 38
click at [40, 262] on div "7" at bounding box center [30, 259] width 33 height 26
click at [382, 488] on icon at bounding box center [376, 490] width 13 height 13
click at [377, 491] on icon at bounding box center [376, 490] width 13 height 13
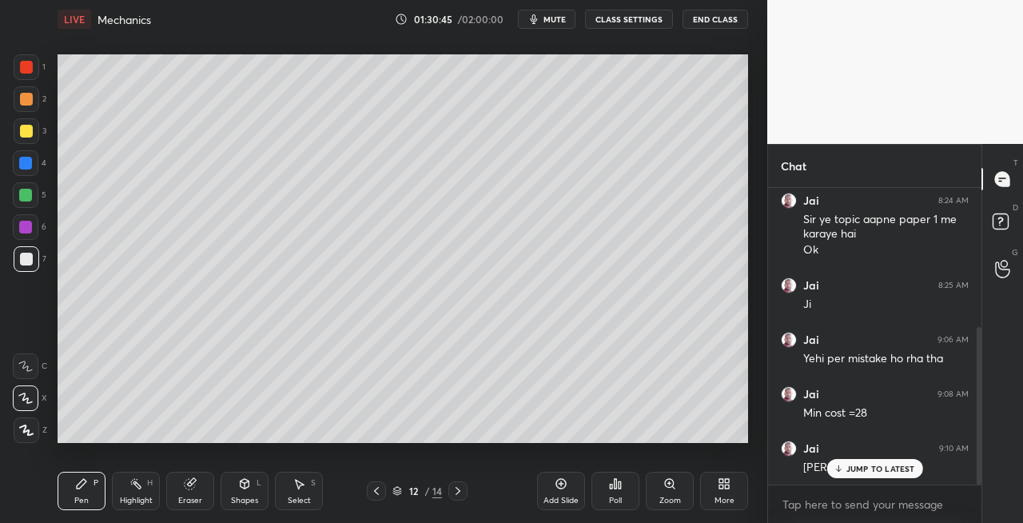
click at [458, 491] on icon at bounding box center [458, 490] width 13 height 13
click at [462, 491] on icon at bounding box center [458, 490] width 13 height 13
click at [373, 491] on icon at bounding box center [376, 490] width 13 height 13
click at [457, 489] on icon at bounding box center [458, 490] width 13 height 13
click at [378, 490] on icon at bounding box center [376, 490] width 13 height 13
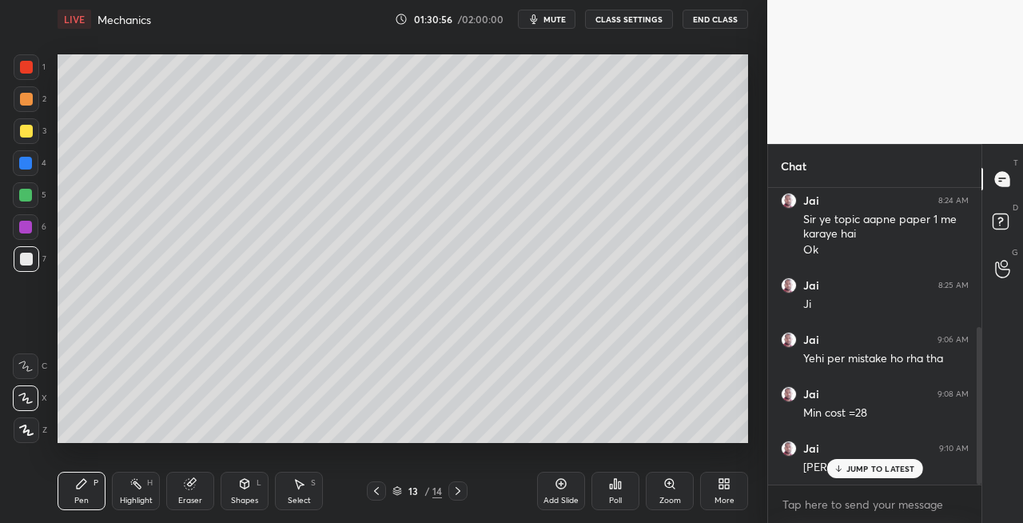
click at [457, 489] on icon at bounding box center [458, 490] width 13 height 13
click at [374, 494] on icon at bounding box center [376, 490] width 13 height 13
click at [456, 492] on icon at bounding box center [458, 490] width 13 height 13
click at [376, 491] on icon at bounding box center [376, 490] width 13 height 13
click at [453, 489] on icon at bounding box center [458, 490] width 13 height 13
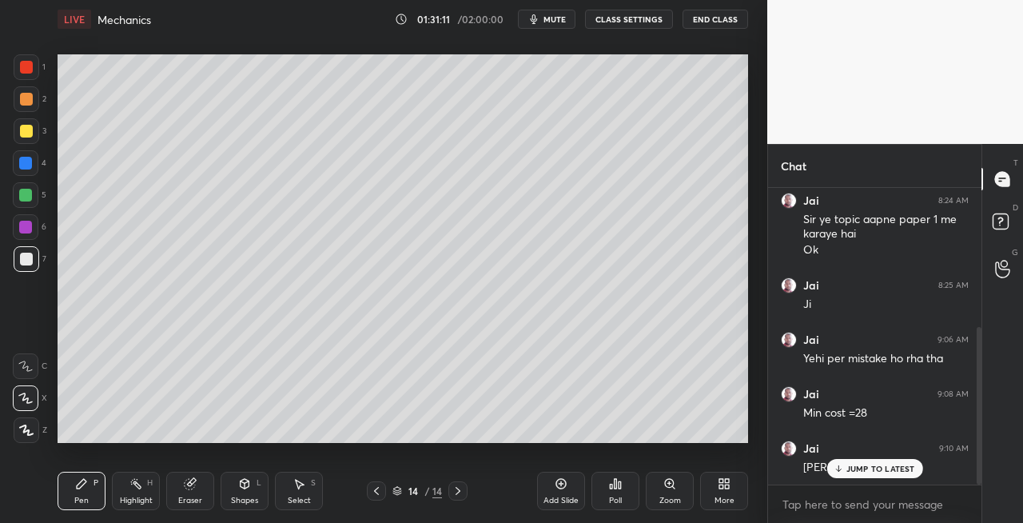
click at [371, 496] on icon at bounding box center [376, 490] width 13 height 13
click at [459, 492] on icon at bounding box center [458, 491] width 5 height 8
click at [382, 488] on icon at bounding box center [376, 490] width 13 height 13
click at [460, 490] on icon at bounding box center [458, 491] width 5 height 8
click at [247, 488] on icon at bounding box center [244, 483] width 13 height 13
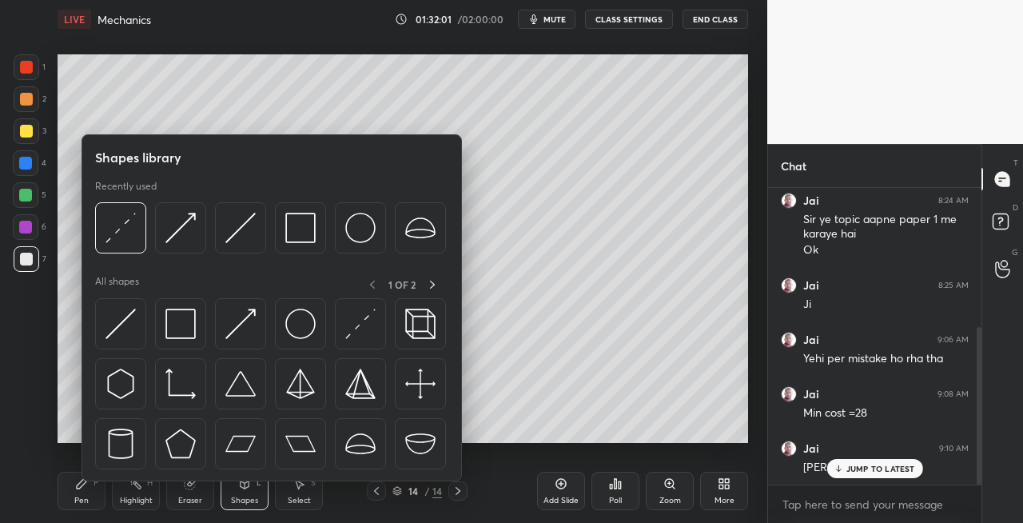
click at [80, 503] on div "Pen" at bounding box center [81, 500] width 14 height 8
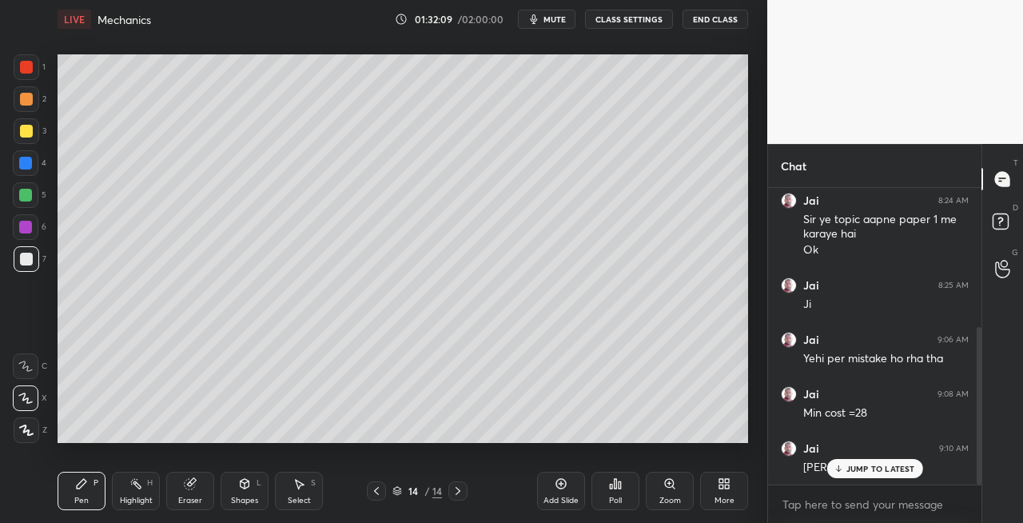
click at [257, 480] on div "L" at bounding box center [259, 483] width 5 height 8
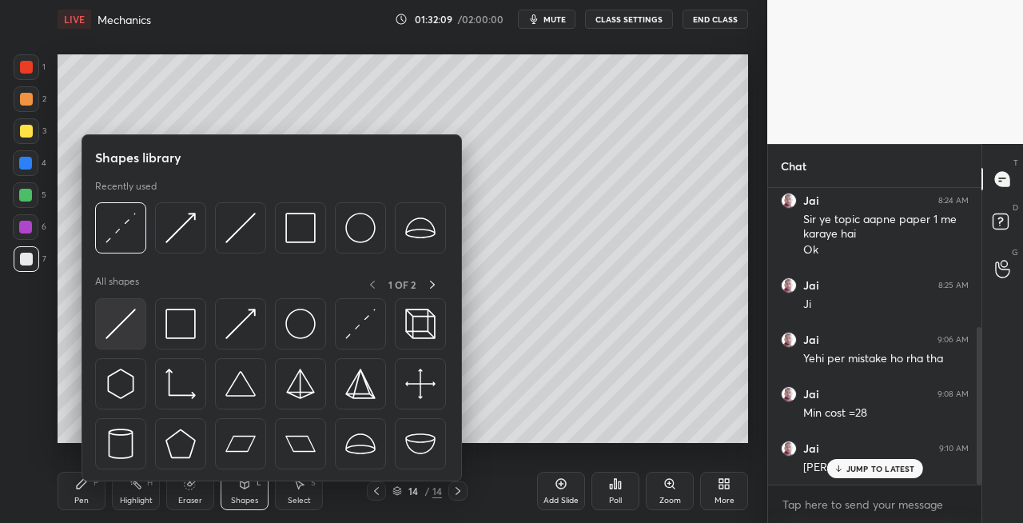
click at [119, 316] on img at bounding box center [121, 324] width 30 height 30
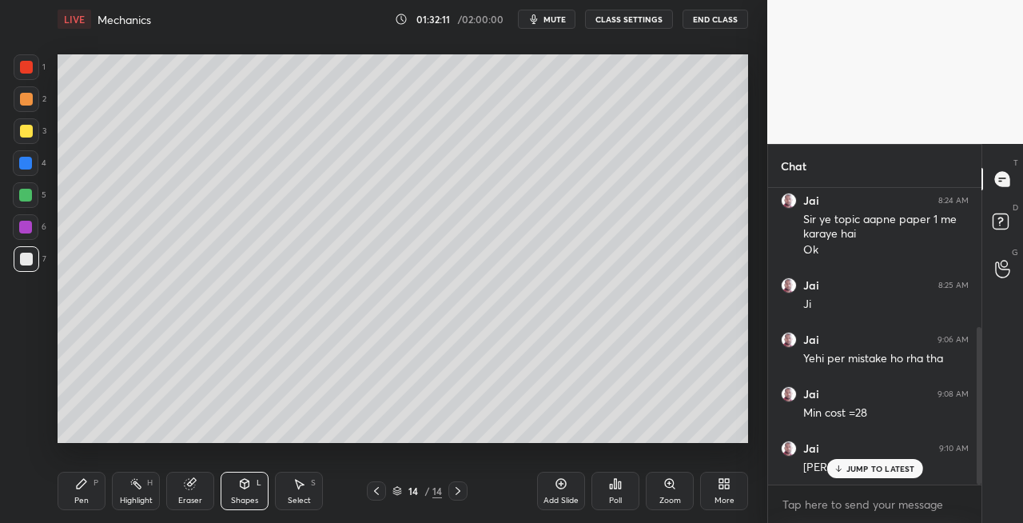
click at [190, 489] on icon at bounding box center [190, 484] width 10 height 10
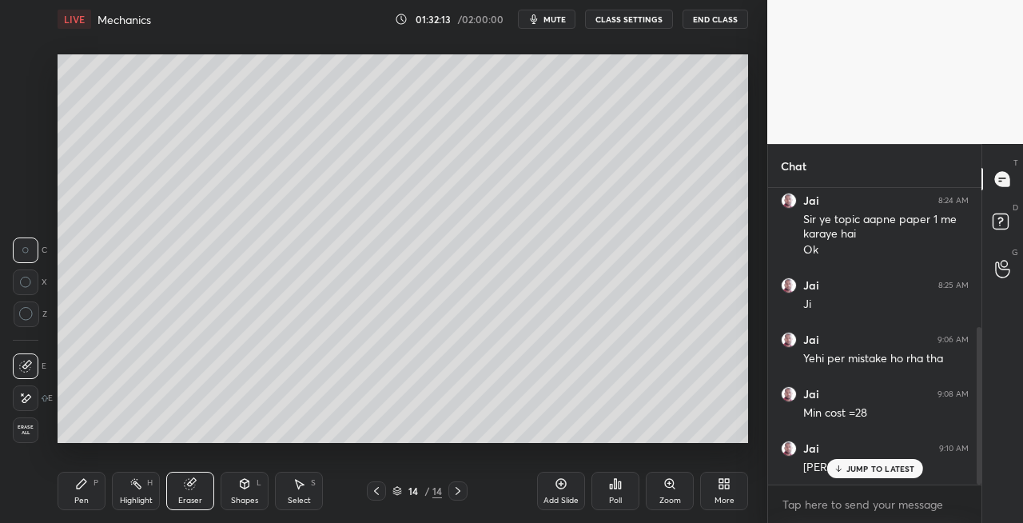
click at [99, 486] on div "Pen P" at bounding box center [82, 491] width 48 height 38
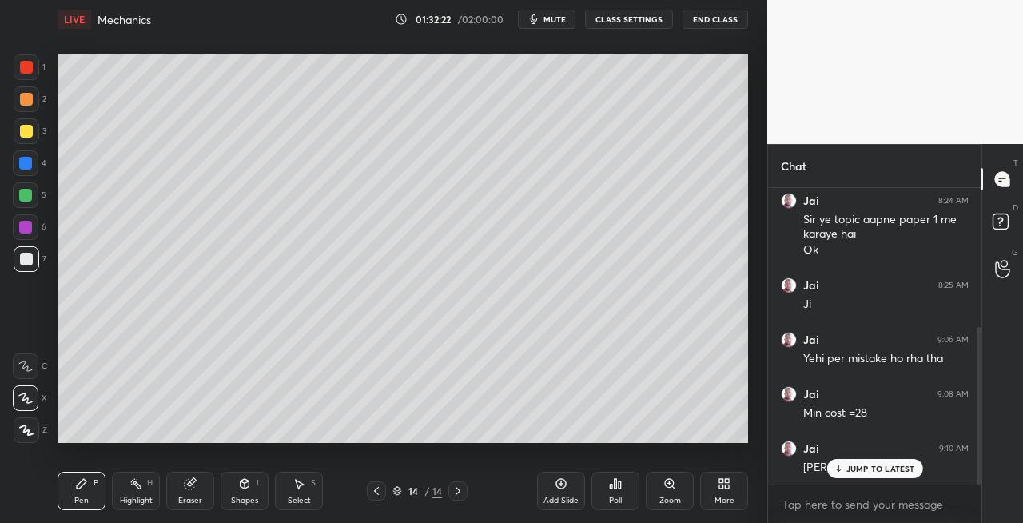
click at [245, 488] on icon at bounding box center [245, 484] width 9 height 10
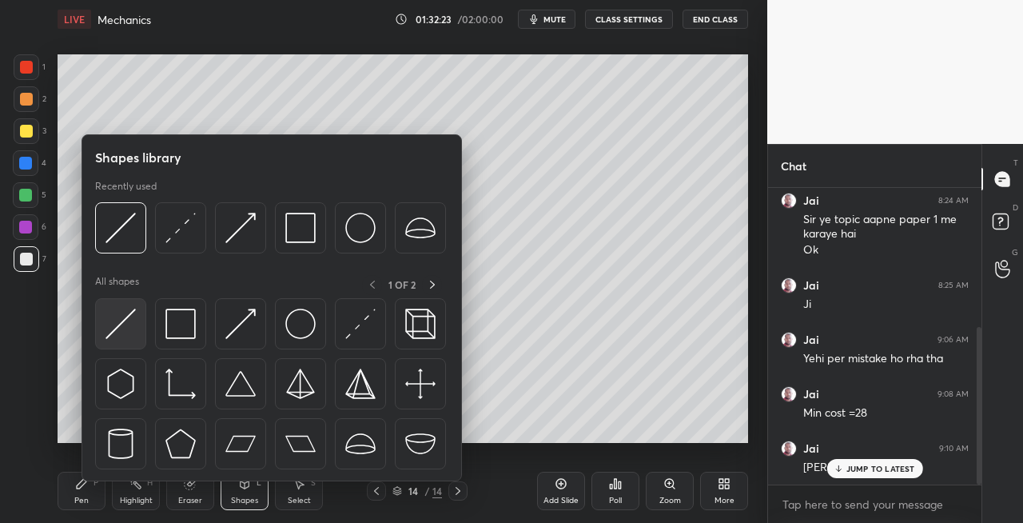
click at [121, 331] on img at bounding box center [121, 324] width 30 height 30
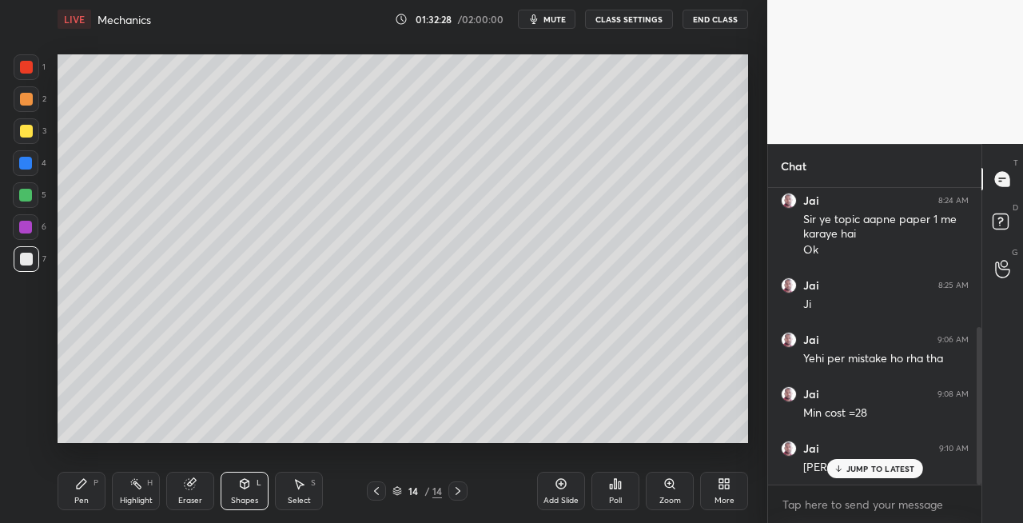
click at [245, 494] on div "Shapes L" at bounding box center [245, 491] width 48 height 38
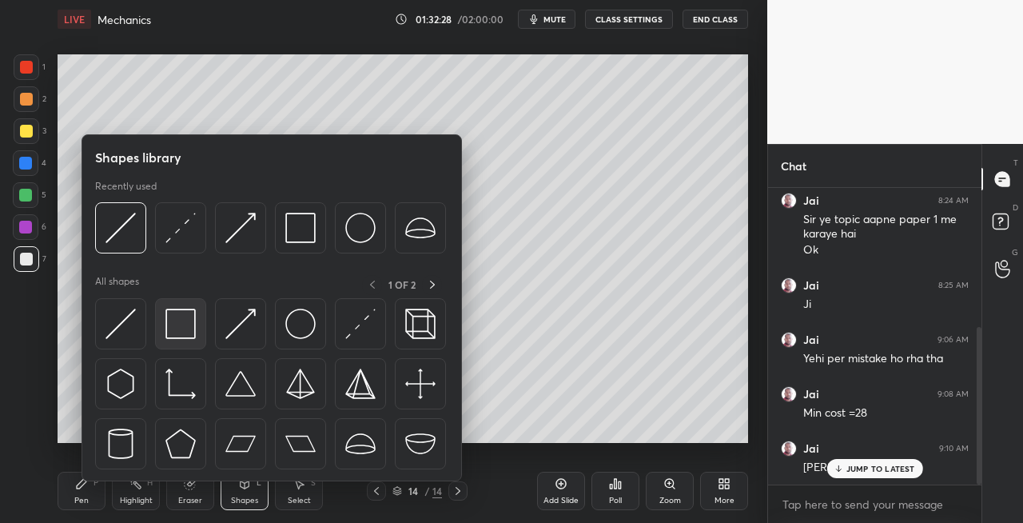
click at [195, 329] on img at bounding box center [180, 324] width 30 height 30
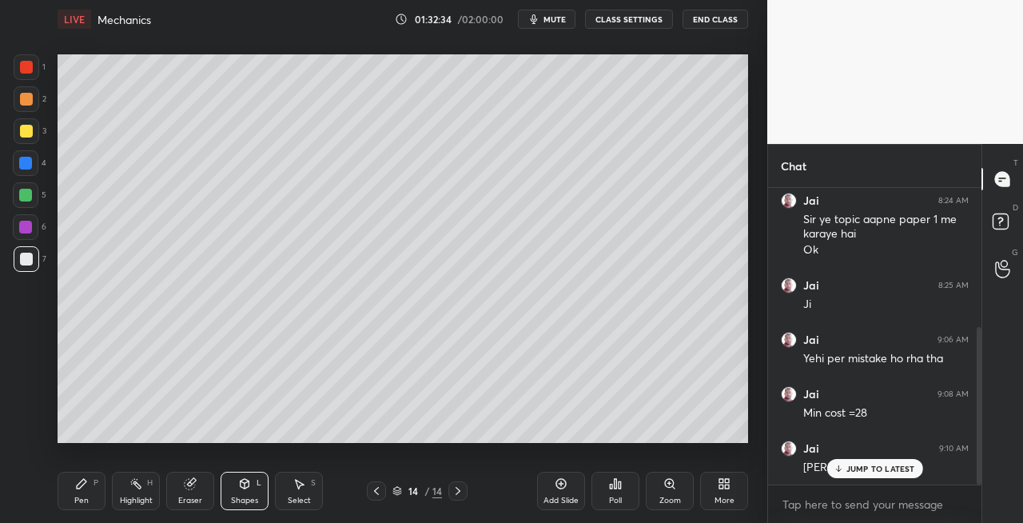
click at [242, 491] on div "Shapes L" at bounding box center [245, 491] width 48 height 38
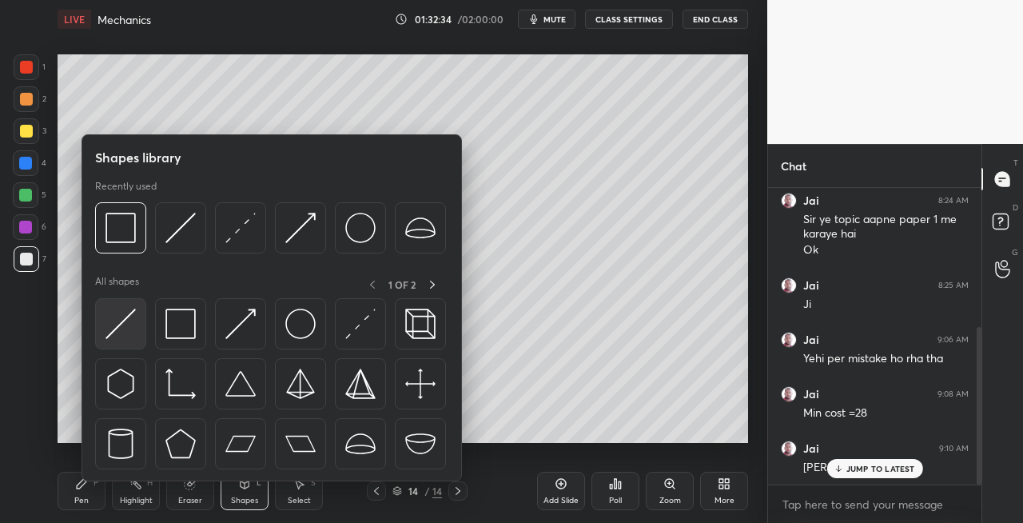
click at [121, 321] on img at bounding box center [121, 324] width 30 height 30
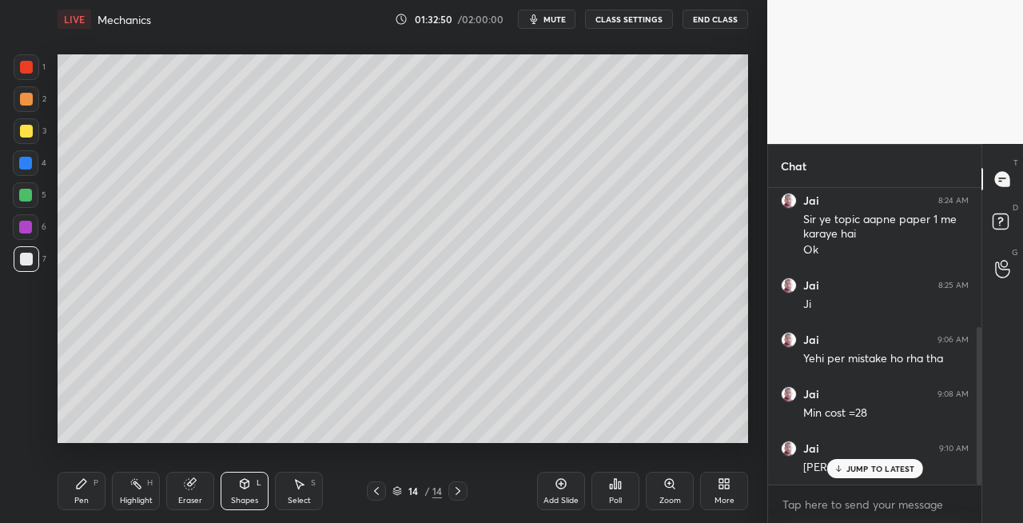
click at [90, 497] on div "Pen P" at bounding box center [82, 491] width 48 height 38
click at [370, 492] on icon at bounding box center [376, 490] width 13 height 13
click at [455, 492] on icon at bounding box center [458, 490] width 13 height 13
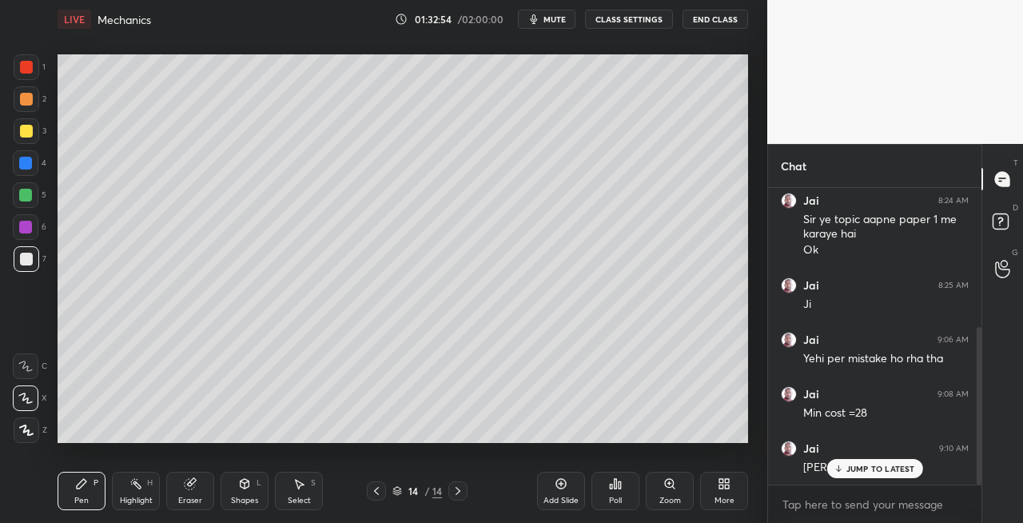
click at [457, 489] on icon at bounding box center [458, 490] width 13 height 13
click at [378, 492] on icon at bounding box center [376, 490] width 13 height 13
click at [375, 496] on icon at bounding box center [376, 490] width 13 height 13
click at [462, 493] on icon at bounding box center [458, 490] width 13 height 13
click at [461, 491] on icon at bounding box center [458, 490] width 13 height 13
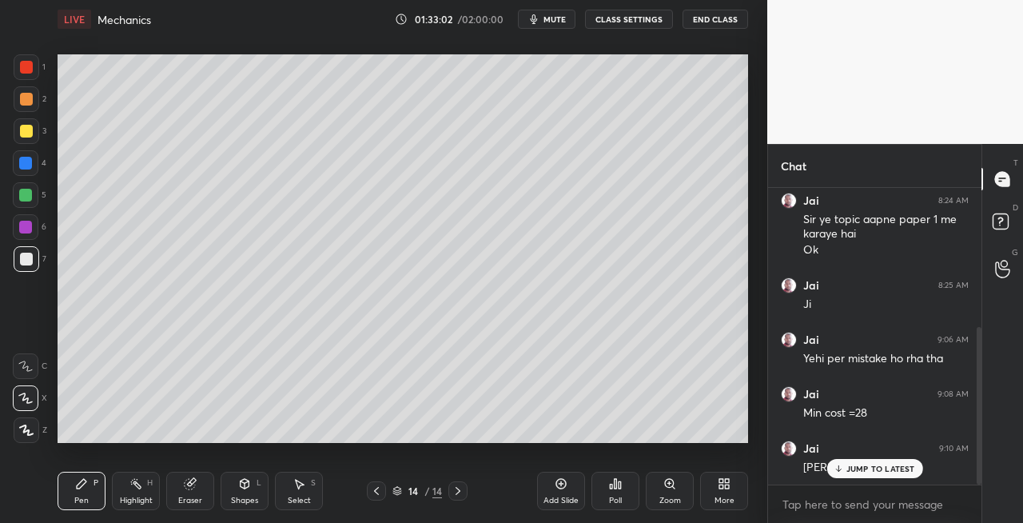
click at [461, 491] on icon at bounding box center [458, 490] width 13 height 13
click at [379, 492] on icon at bounding box center [376, 490] width 13 height 13
click at [377, 490] on icon at bounding box center [376, 490] width 13 height 13
click at [458, 492] on icon at bounding box center [458, 491] width 5 height 8
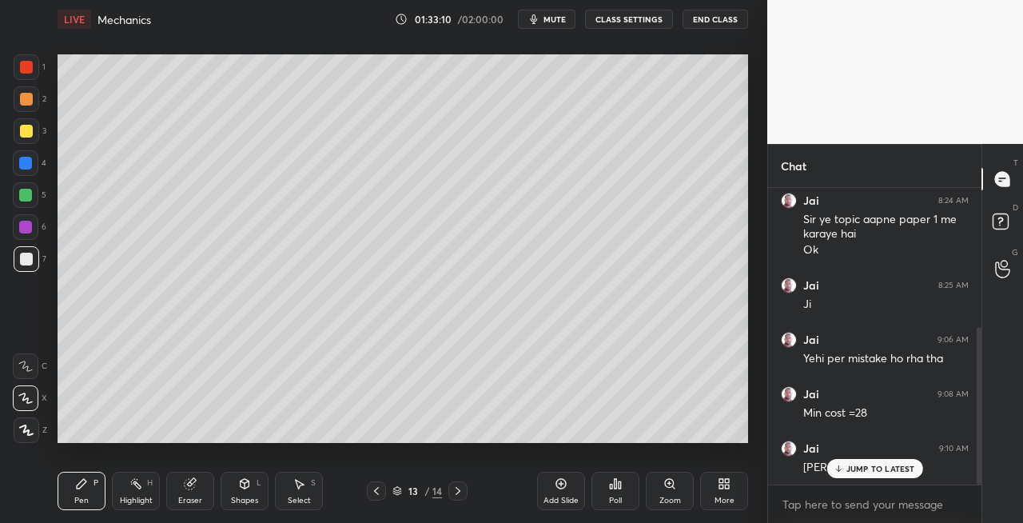
click at [458, 491] on icon at bounding box center [458, 490] width 13 height 13
click at [459, 489] on icon at bounding box center [458, 491] width 5 height 8
click at [456, 489] on icon at bounding box center [458, 490] width 13 height 13
click at [195, 484] on icon at bounding box center [190, 484] width 10 height 10
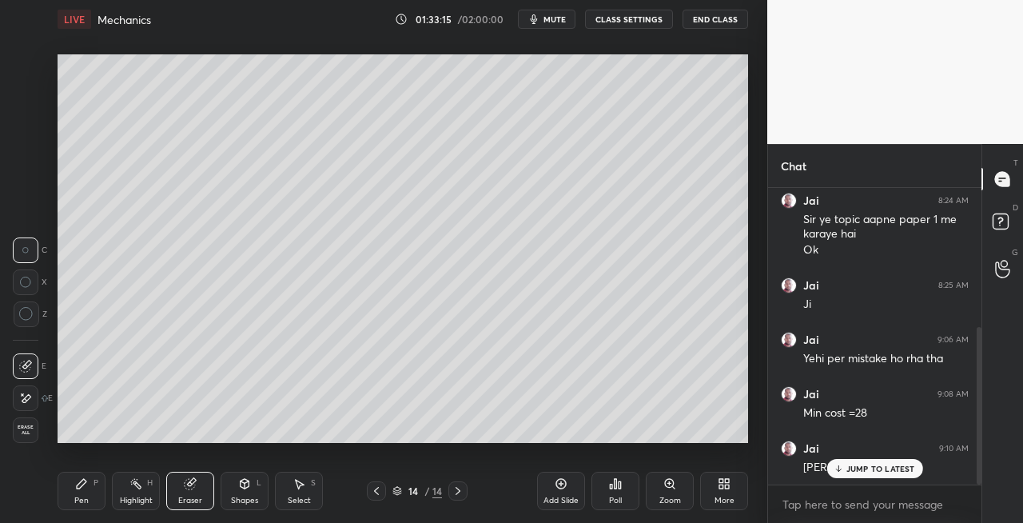
click at [101, 488] on div "Pen P" at bounding box center [82, 491] width 48 height 38
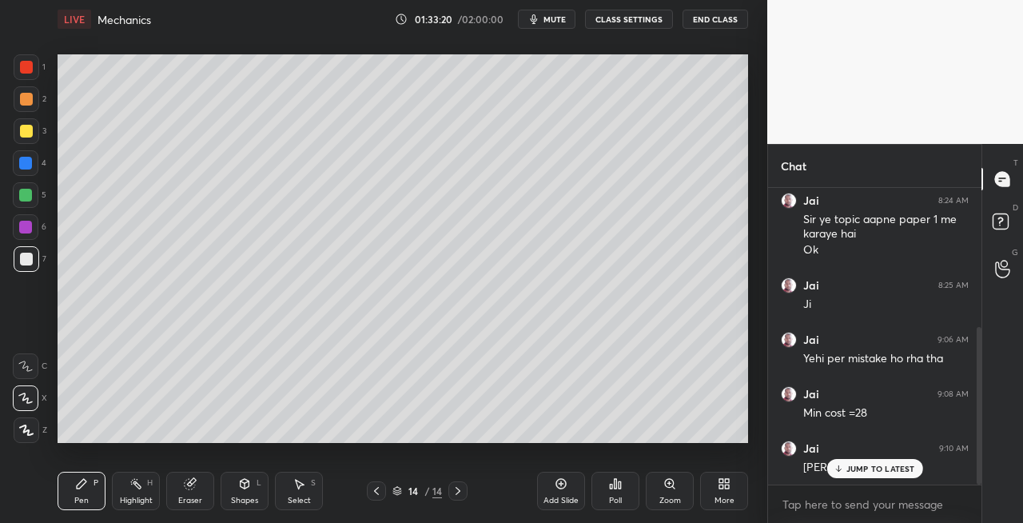
click at [377, 490] on icon at bounding box center [376, 490] width 13 height 13
click at [459, 492] on icon at bounding box center [458, 491] width 5 height 8
click at [21, 121] on div at bounding box center [27, 131] width 26 height 26
click at [379, 489] on icon at bounding box center [376, 490] width 13 height 13
click at [459, 492] on icon at bounding box center [458, 491] width 5 height 8
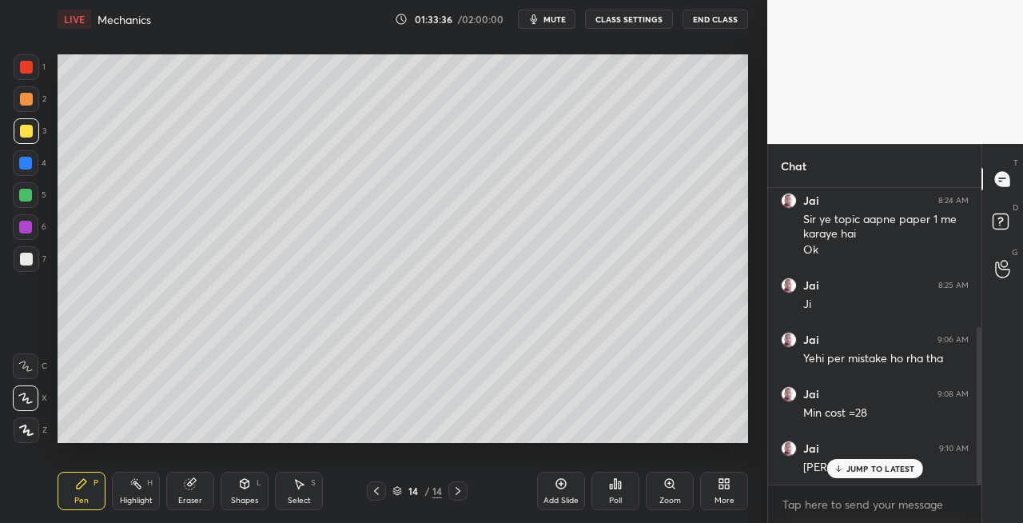
click at [377, 492] on icon at bounding box center [376, 490] width 13 height 13
click at [459, 489] on icon at bounding box center [458, 491] width 5 height 8
click at [29, 269] on div at bounding box center [27, 259] width 26 height 26
click at [192, 492] on div "Eraser" at bounding box center [190, 491] width 48 height 38
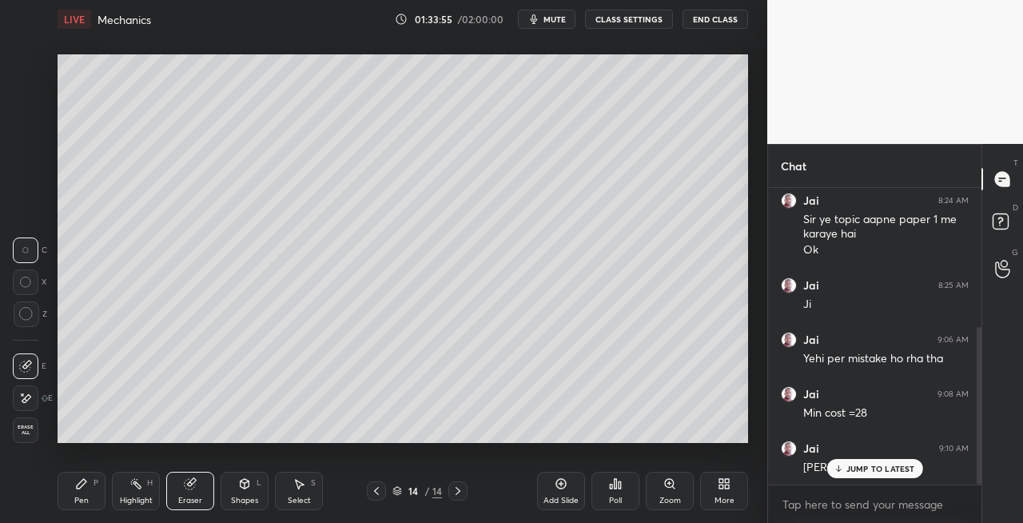
click at [71, 491] on div "Pen P" at bounding box center [82, 491] width 48 height 38
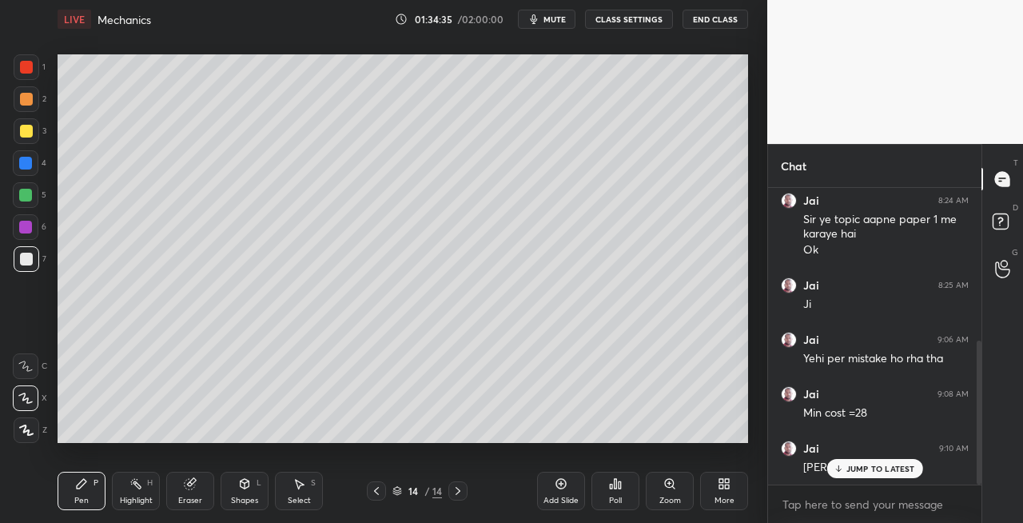
scroll to position [315, 0]
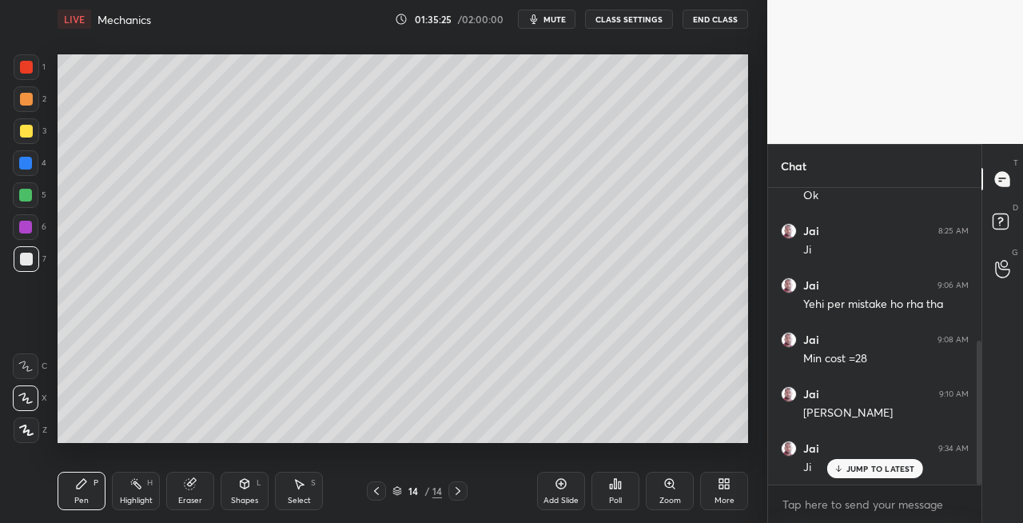
click at [32, 110] on div at bounding box center [27, 99] width 26 height 26
click at [197, 489] on div "Eraser" at bounding box center [190, 491] width 48 height 38
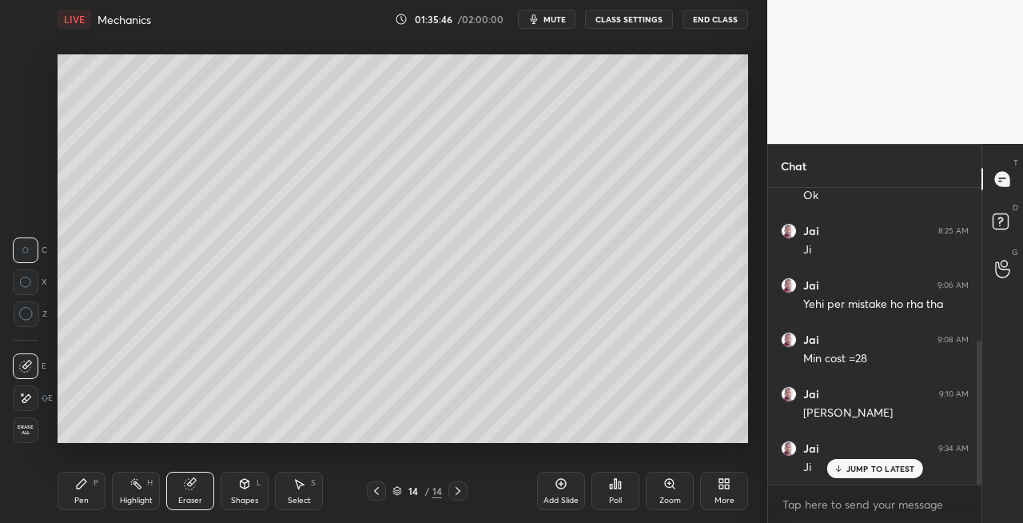
click at [75, 492] on div "Pen P" at bounding box center [82, 491] width 48 height 38
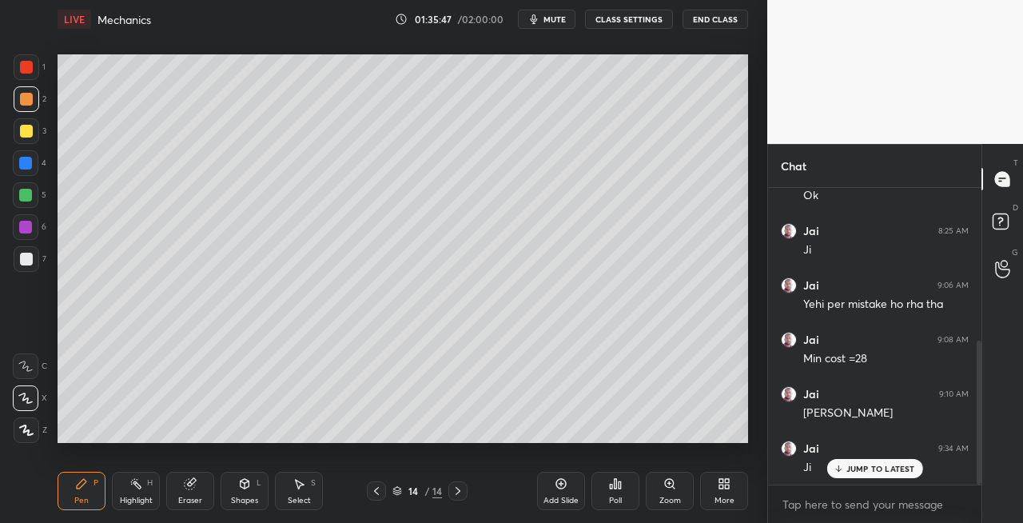
click at [27, 260] on div at bounding box center [26, 259] width 13 height 13
click at [185, 492] on div "Eraser" at bounding box center [190, 491] width 48 height 38
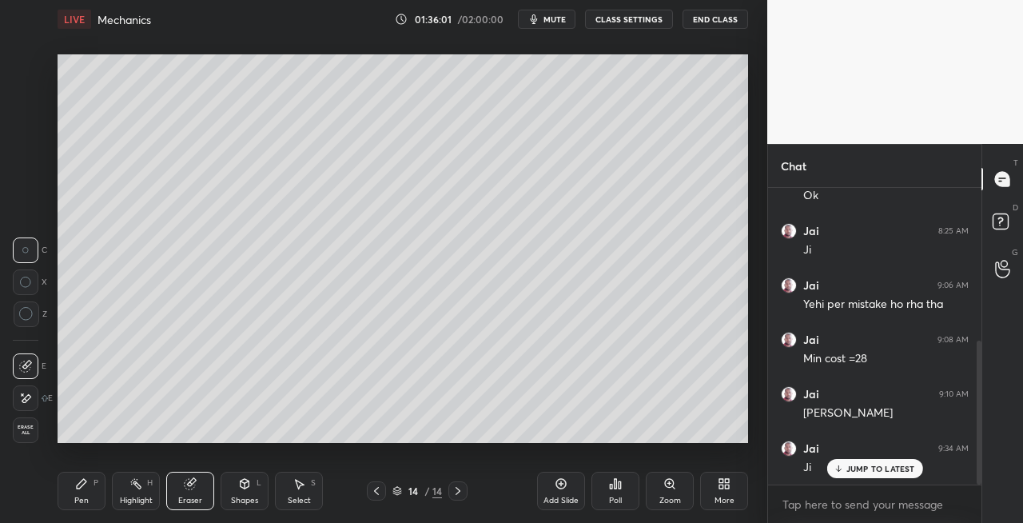
click at [246, 499] on div "Shapes" at bounding box center [244, 500] width 27 height 8
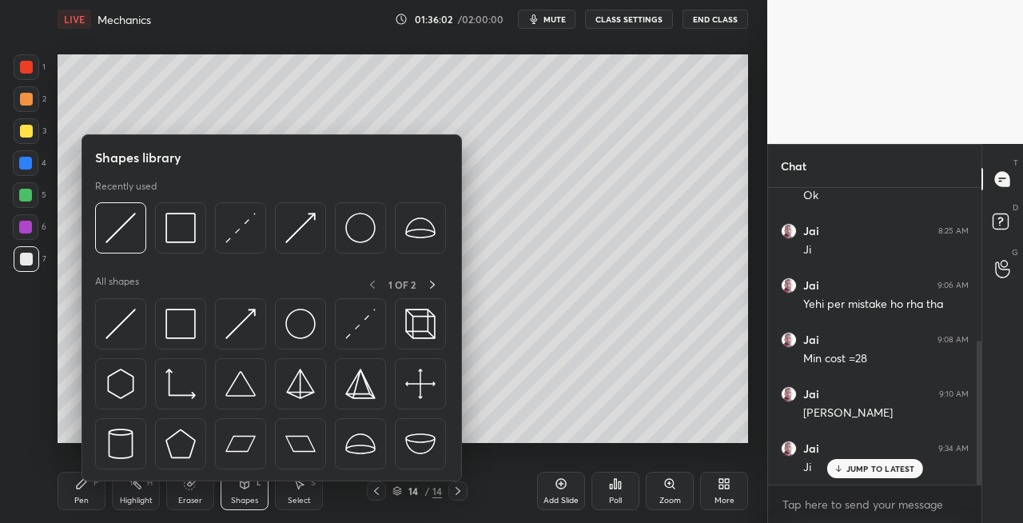
click at [468, 448] on div "Setting up your live class Poll for secs No correct answer Start poll" at bounding box center [403, 248] width 704 height 421
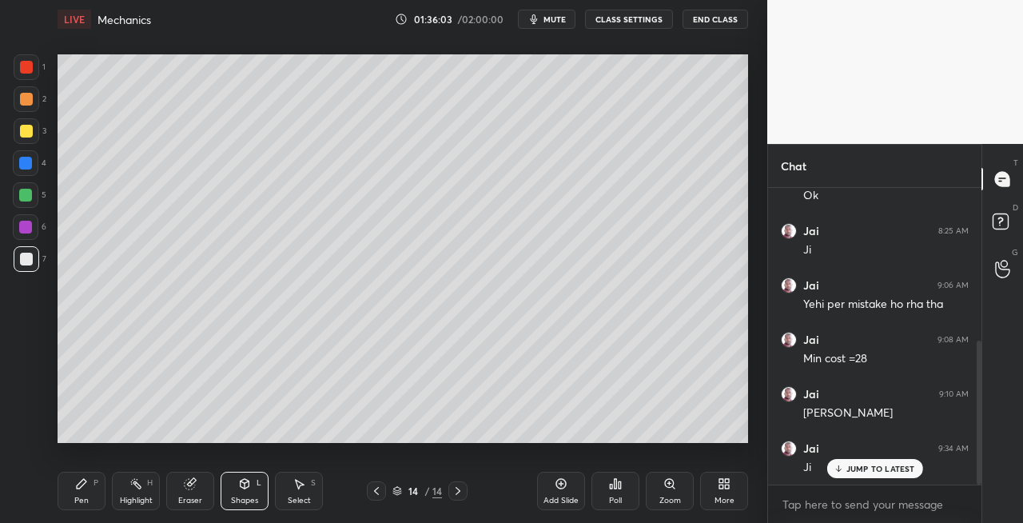
click at [192, 500] on div "Eraser" at bounding box center [190, 500] width 24 height 8
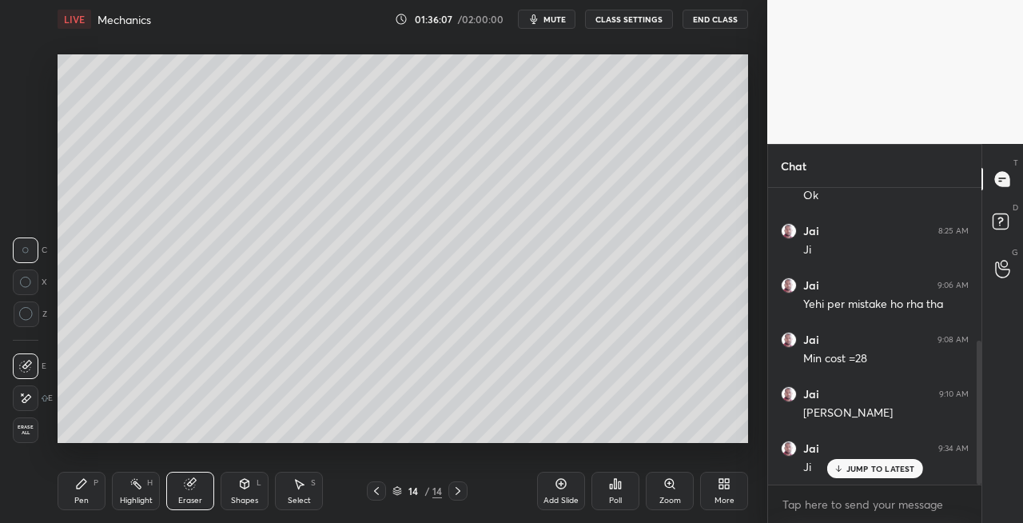
click at [86, 490] on div "Pen P" at bounding box center [82, 491] width 48 height 38
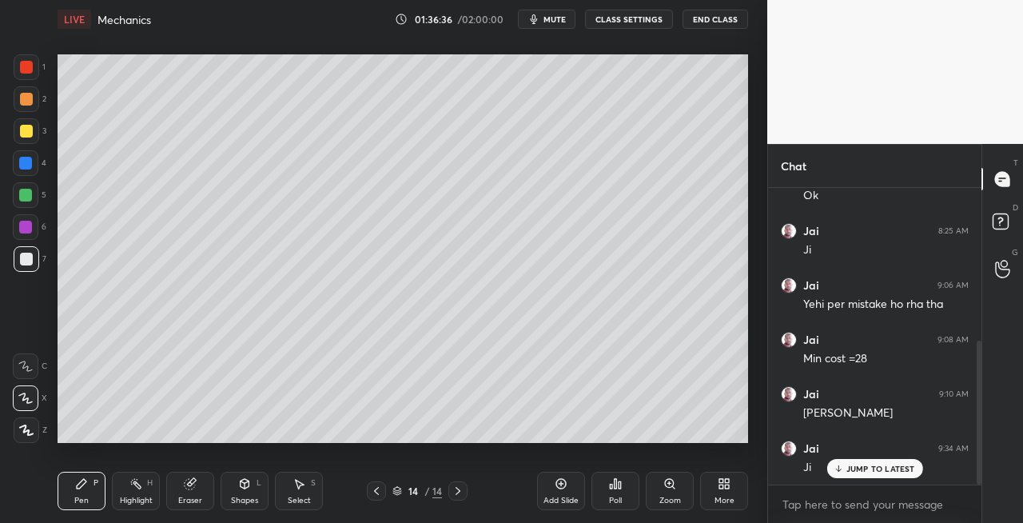
click at [172, 485] on div "Eraser" at bounding box center [190, 491] width 48 height 38
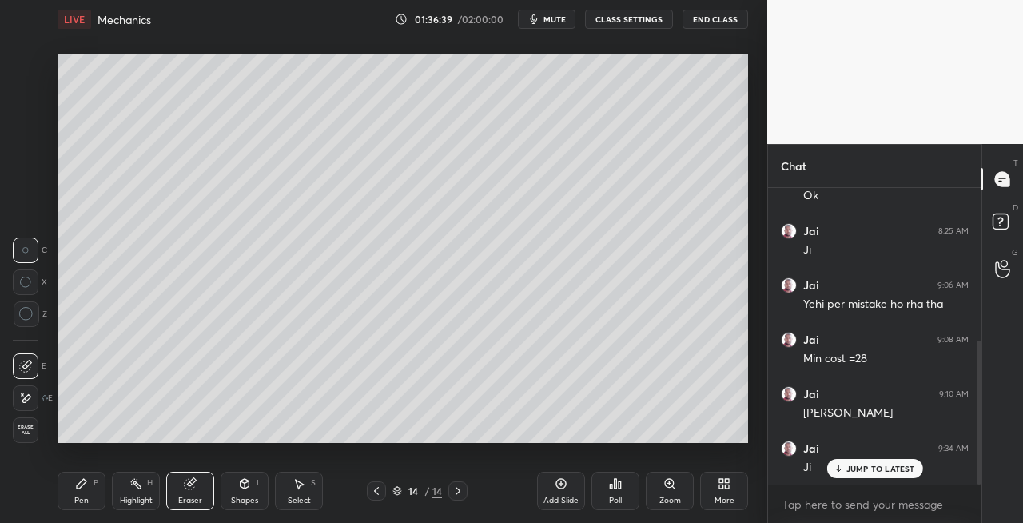
click at [82, 490] on div "Pen P" at bounding box center [82, 491] width 48 height 38
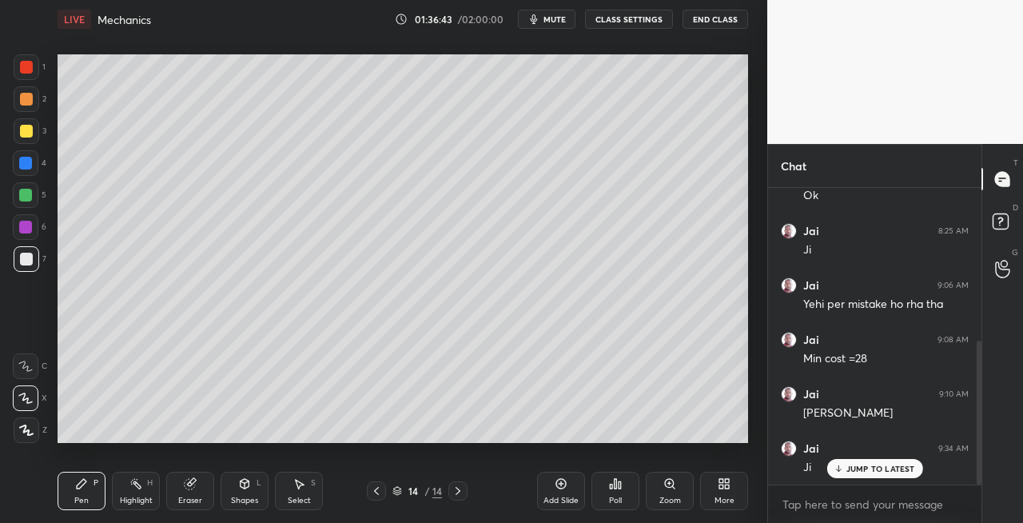
click at [35, 138] on div at bounding box center [27, 131] width 26 height 26
click at [25, 106] on div at bounding box center [27, 99] width 26 height 26
click at [459, 491] on icon at bounding box center [458, 490] width 13 height 13
click at [552, 499] on div "Add Slide" at bounding box center [561, 500] width 35 height 8
click at [34, 261] on div at bounding box center [27, 259] width 26 height 26
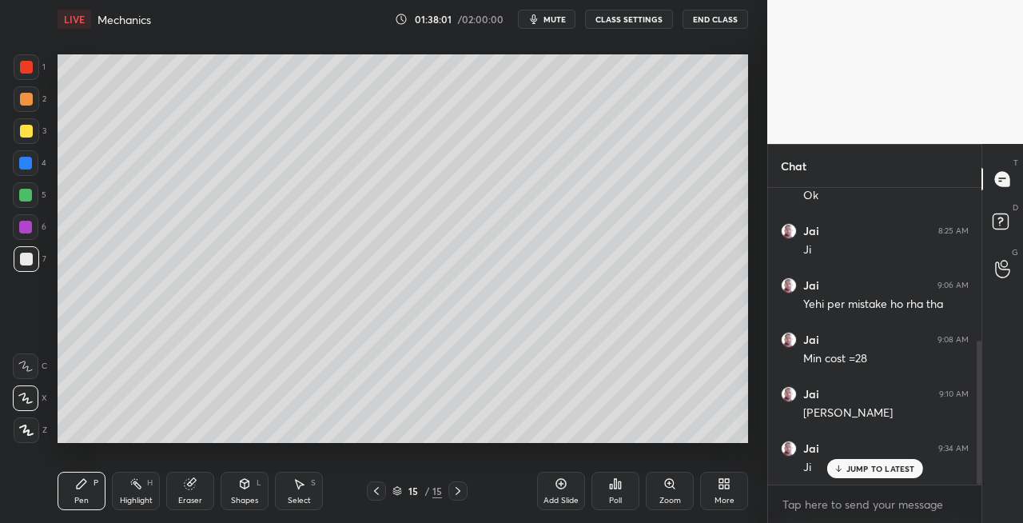
click at [376, 491] on icon at bounding box center [376, 490] width 13 height 13
click at [459, 492] on icon at bounding box center [458, 490] width 13 height 13
click at [463, 488] on icon at bounding box center [458, 490] width 13 height 13
click at [369, 489] on div at bounding box center [376, 490] width 19 height 19
click at [462, 484] on div at bounding box center [458, 490] width 19 height 19
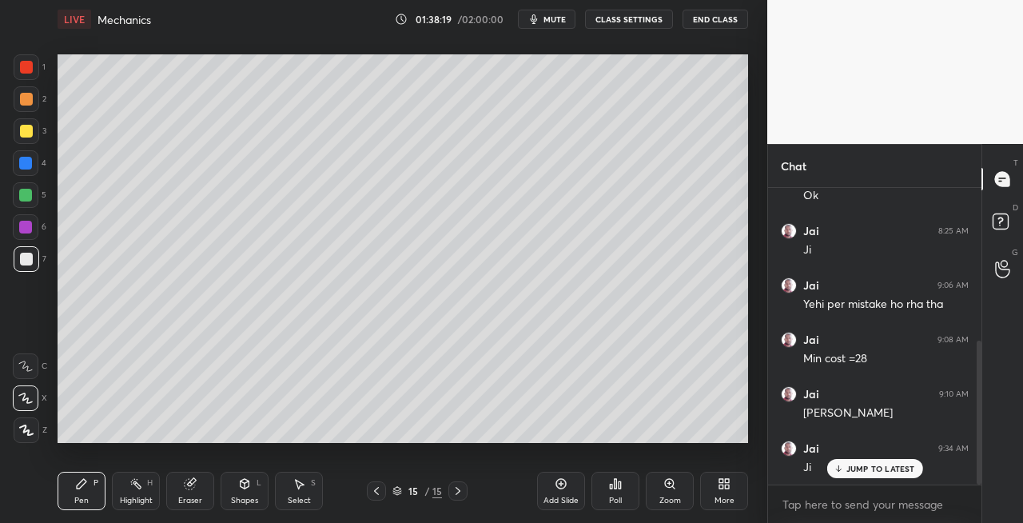
click at [249, 494] on div "Shapes L" at bounding box center [245, 491] width 48 height 38
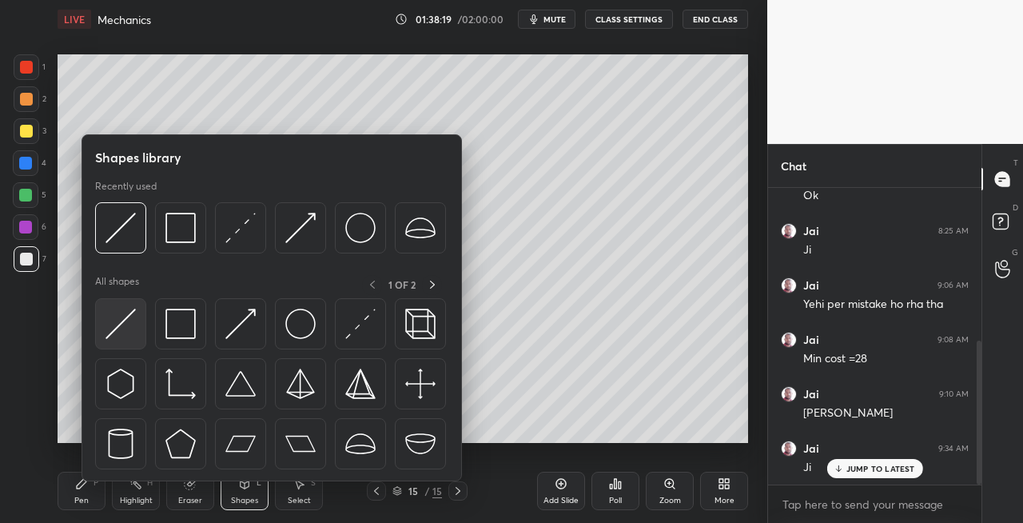
click at [92, 332] on div "Shapes library Recently used All shapes 1 OF 2" at bounding box center [272, 307] width 381 height 347
click at [116, 333] on img at bounding box center [121, 324] width 30 height 30
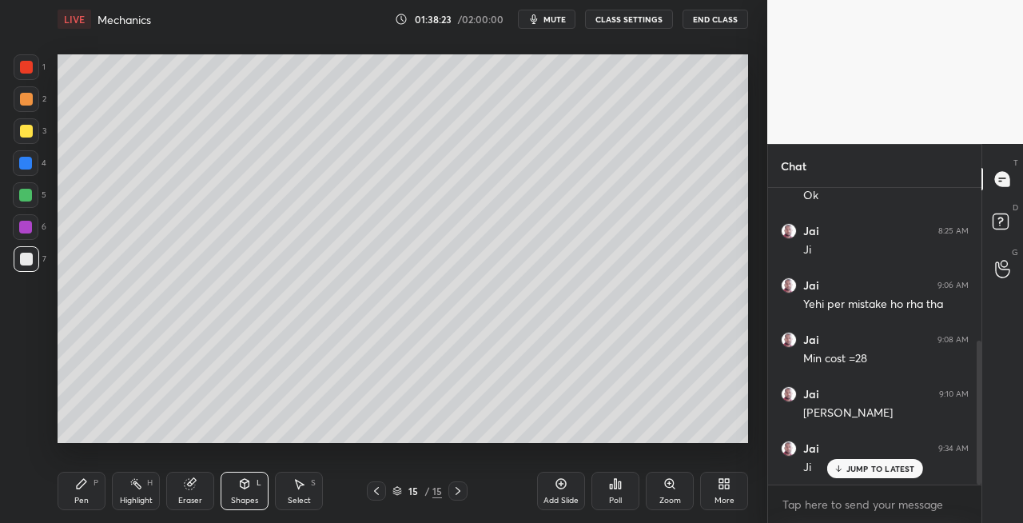
click at [262, 491] on div "Shapes L" at bounding box center [245, 491] width 48 height 38
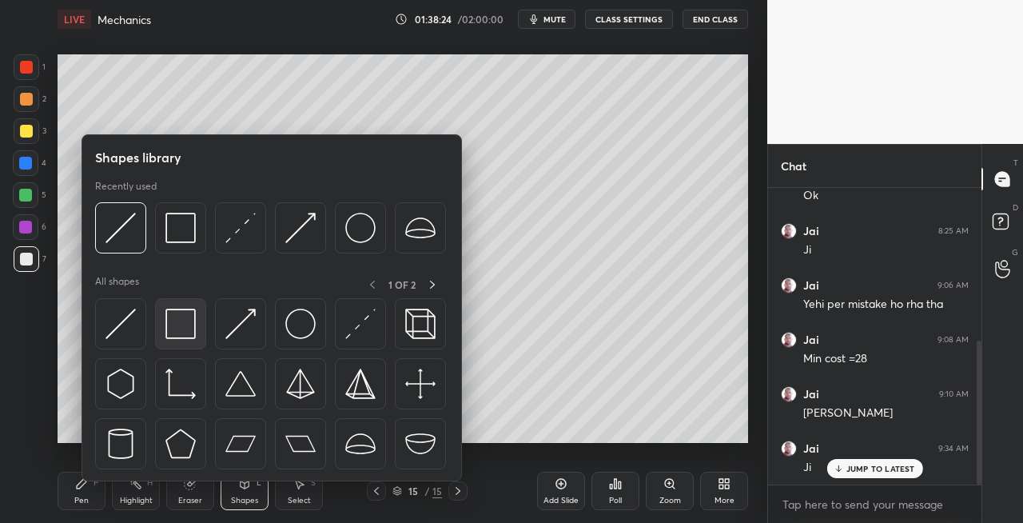
click at [185, 330] on img at bounding box center [180, 324] width 30 height 30
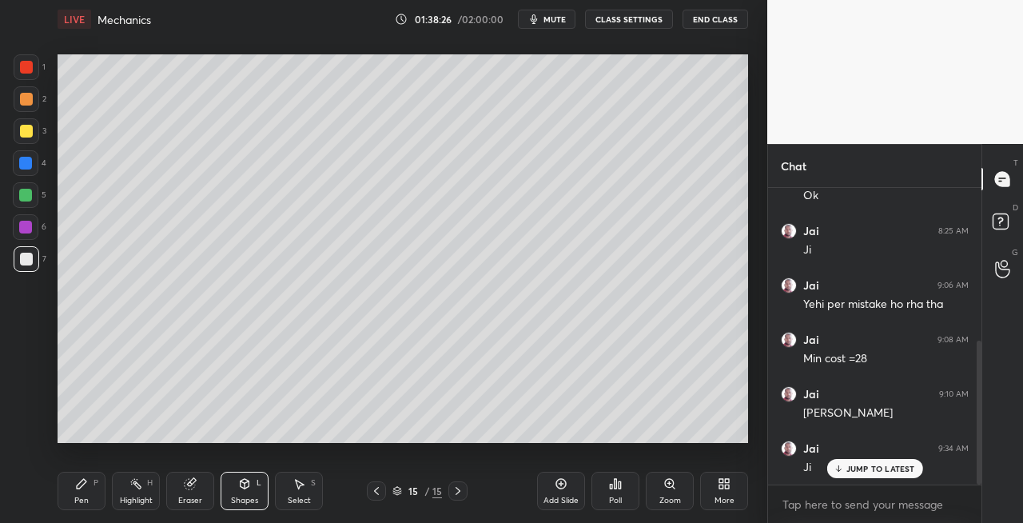
click at [95, 502] on div "Pen P" at bounding box center [82, 491] width 48 height 38
click at [379, 495] on icon at bounding box center [376, 490] width 13 height 13
click at [377, 491] on icon at bounding box center [376, 490] width 13 height 13
click at [377, 493] on icon at bounding box center [376, 491] width 5 height 8
click at [463, 488] on icon at bounding box center [458, 490] width 13 height 13
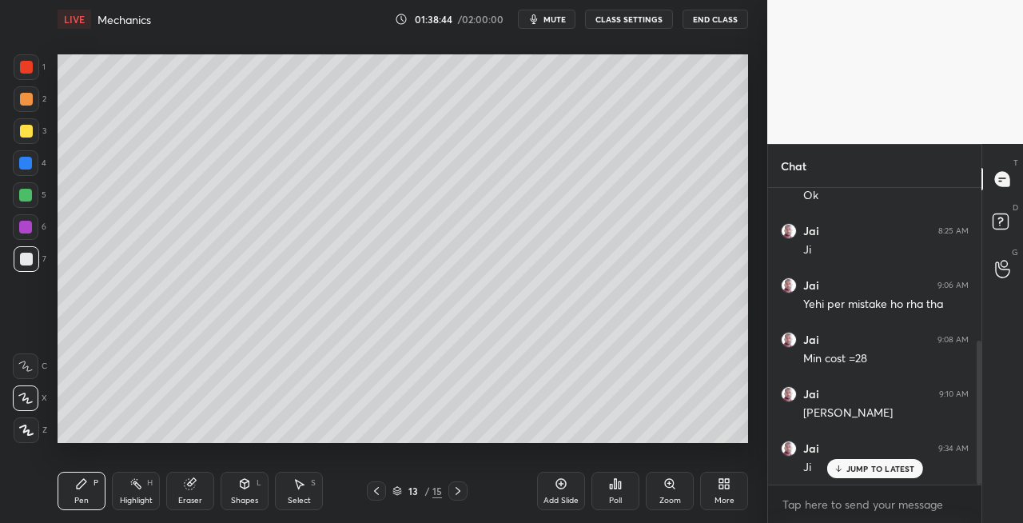
click at [454, 491] on icon at bounding box center [458, 490] width 13 height 13
click at [30, 197] on div at bounding box center [25, 195] width 13 height 13
click at [375, 490] on icon at bounding box center [376, 491] width 5 height 8
click at [457, 493] on icon at bounding box center [458, 491] width 5 height 8
click at [378, 492] on icon at bounding box center [376, 490] width 13 height 13
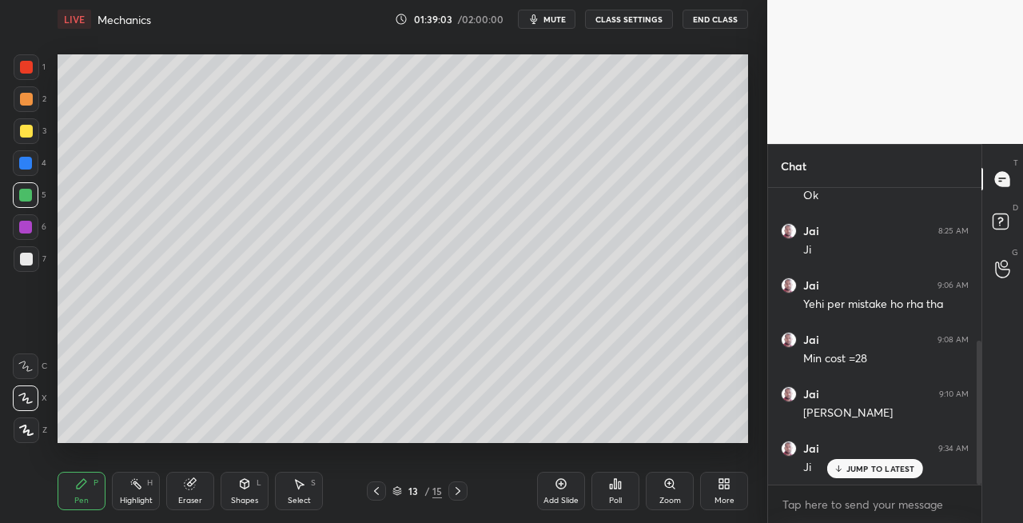
click at [457, 491] on icon at bounding box center [458, 490] width 13 height 13
click at [376, 497] on div at bounding box center [376, 490] width 19 height 19
click at [459, 496] on icon at bounding box center [458, 490] width 13 height 13
click at [377, 489] on icon at bounding box center [376, 490] width 13 height 13
click at [454, 488] on icon at bounding box center [458, 490] width 13 height 13
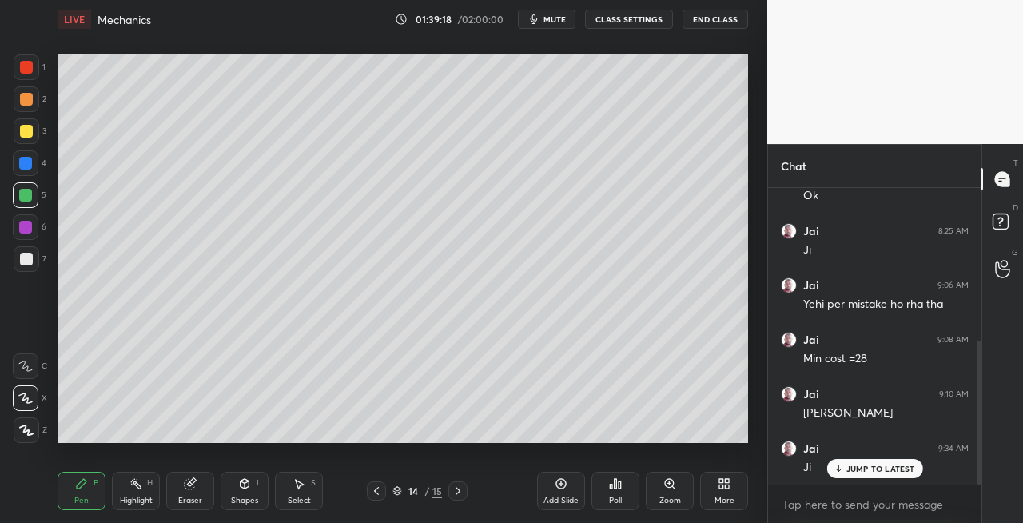
click at [198, 487] on div "Eraser" at bounding box center [190, 491] width 48 height 38
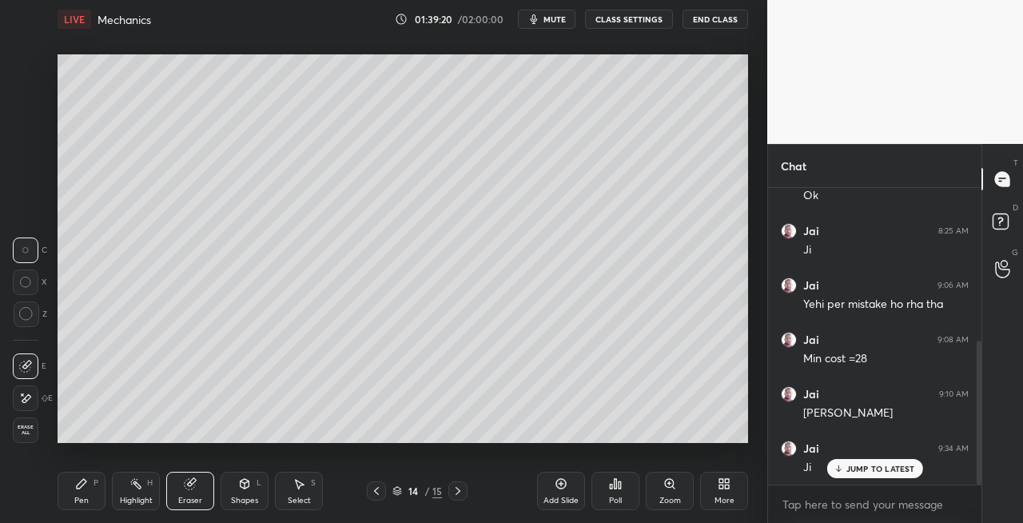
click at [88, 492] on div "Pen P" at bounding box center [82, 491] width 48 height 38
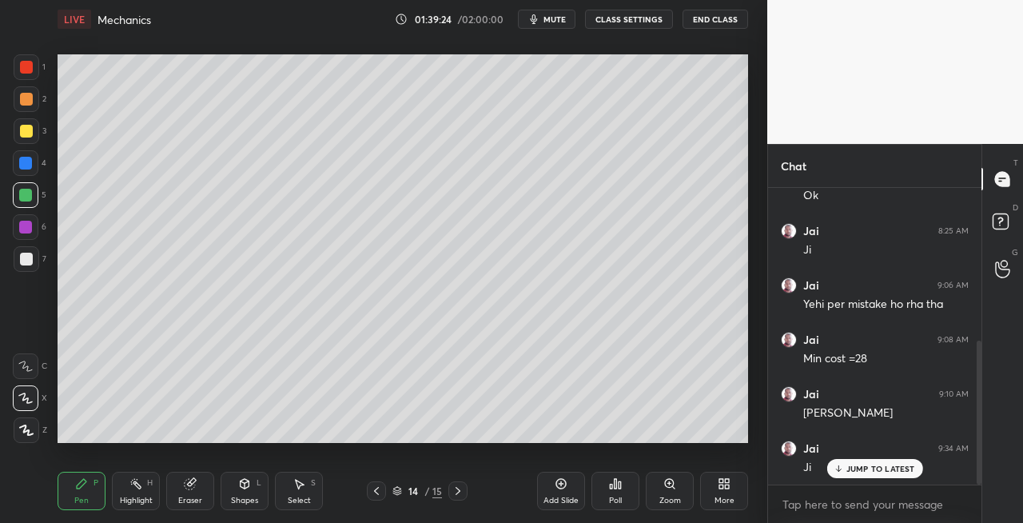
click at [374, 492] on icon at bounding box center [376, 490] width 13 height 13
click at [459, 492] on icon at bounding box center [458, 491] width 5 height 8
click at [241, 488] on icon at bounding box center [244, 483] width 13 height 13
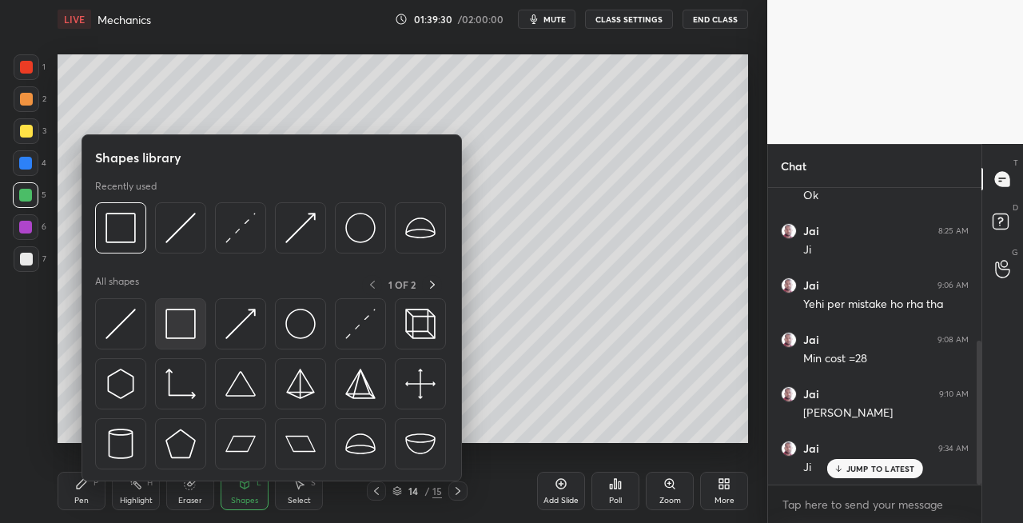
click at [180, 328] on img at bounding box center [180, 324] width 30 height 30
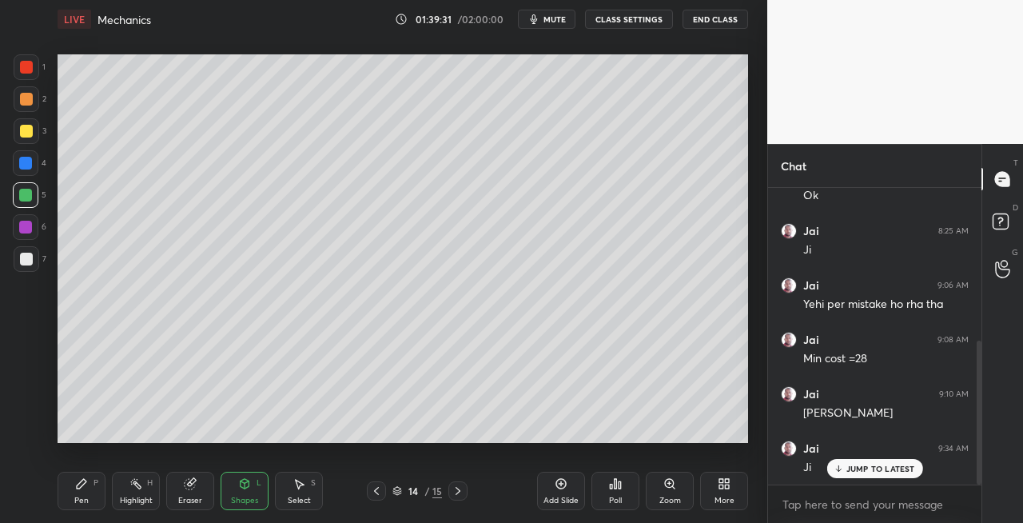
click at [32, 263] on div at bounding box center [26, 259] width 13 height 13
click at [32, 138] on div at bounding box center [27, 131] width 26 height 26
click at [192, 491] on div "Eraser" at bounding box center [190, 491] width 48 height 38
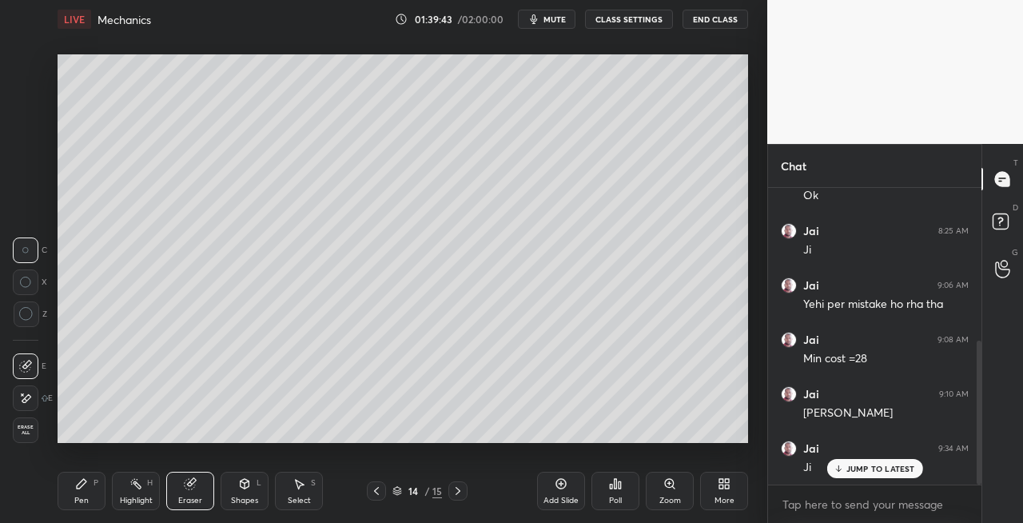
click at [249, 488] on icon at bounding box center [244, 483] width 13 height 13
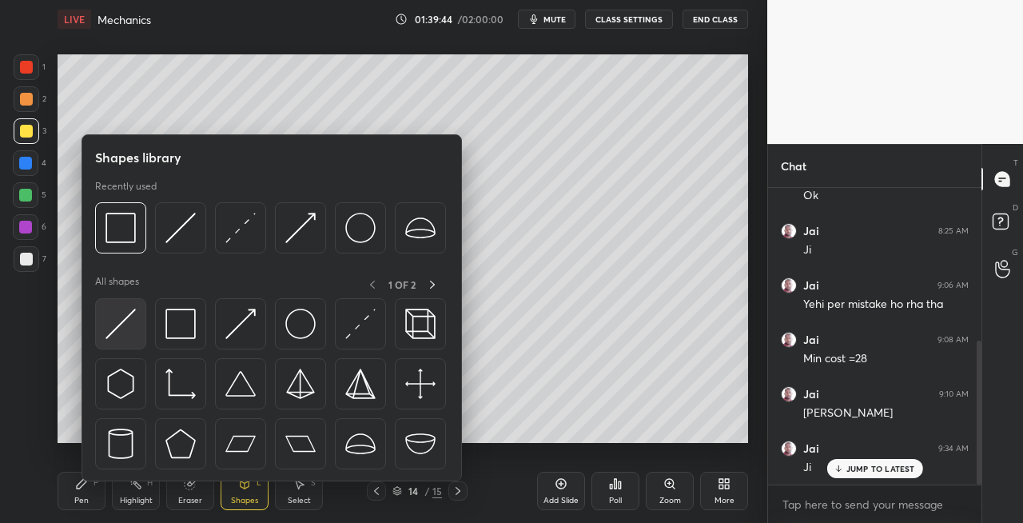
click at [117, 329] on img at bounding box center [121, 324] width 30 height 30
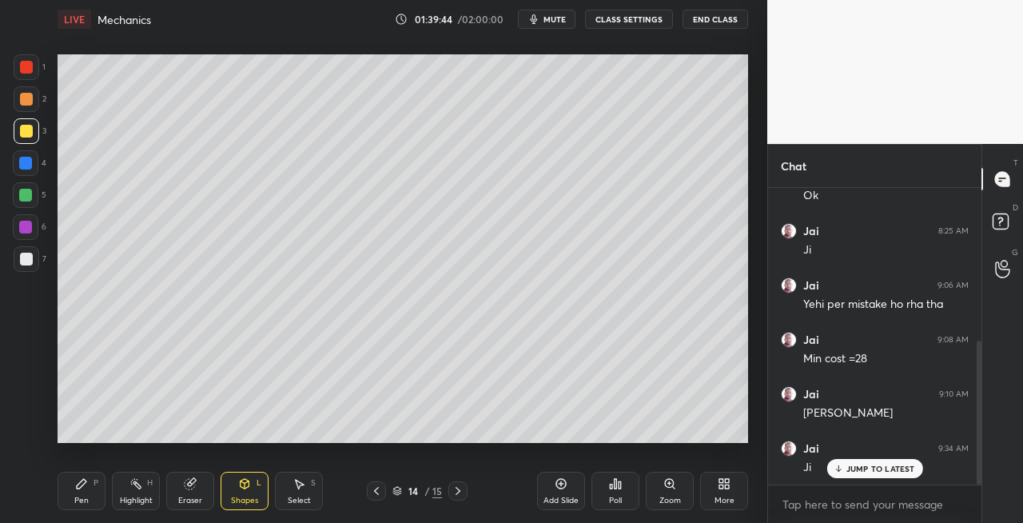
click at [18, 200] on div at bounding box center [26, 195] width 26 height 26
click at [376, 494] on icon at bounding box center [376, 490] width 13 height 13
click at [379, 492] on icon at bounding box center [376, 490] width 13 height 13
click at [373, 492] on icon at bounding box center [376, 490] width 13 height 13
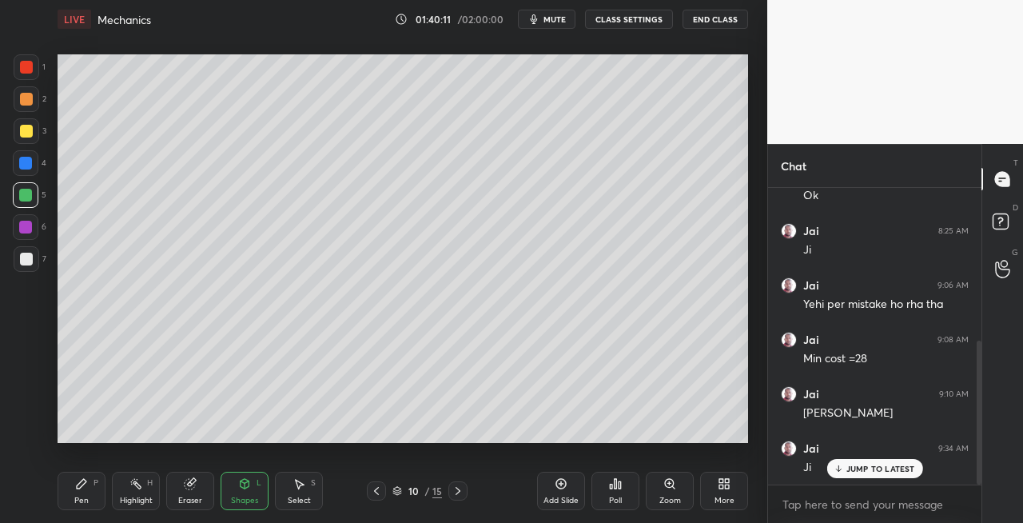
click at [366, 492] on div "10 / 15" at bounding box center [417, 490] width 240 height 19
click at [382, 491] on icon at bounding box center [376, 490] width 13 height 13
click at [463, 489] on icon at bounding box center [458, 490] width 13 height 13
click at [459, 492] on icon at bounding box center [458, 491] width 5 height 8
click at [456, 494] on icon at bounding box center [458, 491] width 5 height 8
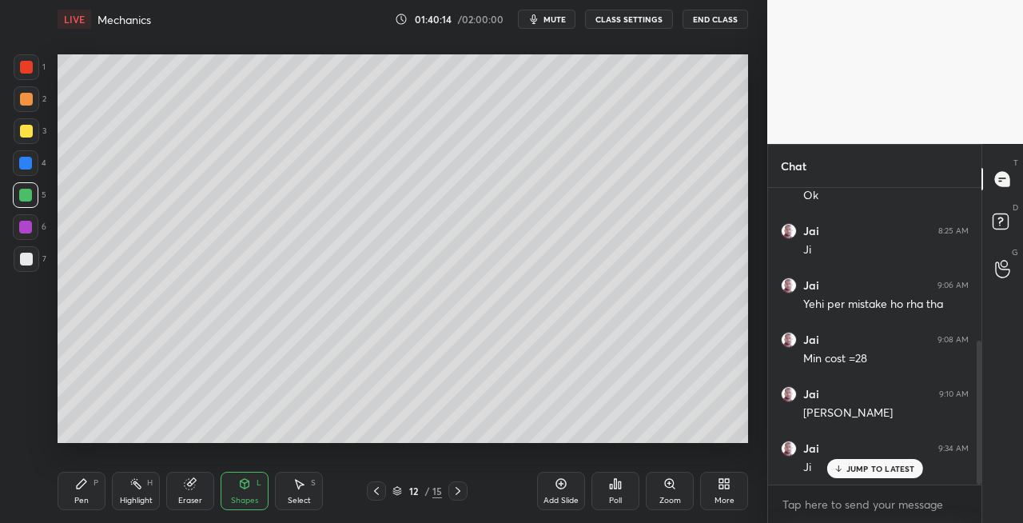
click at [453, 492] on icon at bounding box center [458, 490] width 13 height 13
click at [456, 496] on icon at bounding box center [458, 490] width 13 height 13
click at [457, 492] on icon at bounding box center [458, 490] width 13 height 13
click at [25, 128] on div at bounding box center [26, 131] width 13 height 13
click at [90, 499] on div "Pen P" at bounding box center [82, 491] width 48 height 38
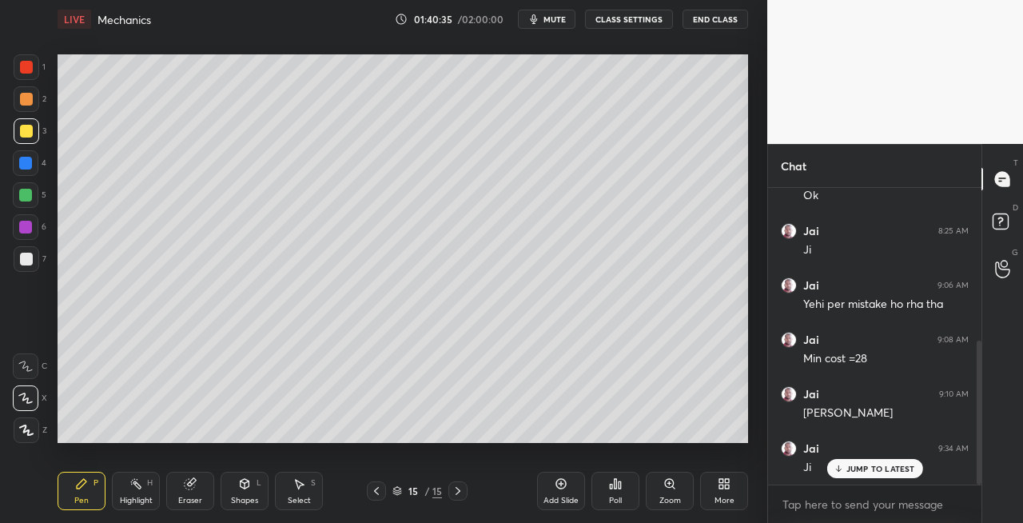
click at [242, 496] on div "Shapes" at bounding box center [244, 500] width 27 height 8
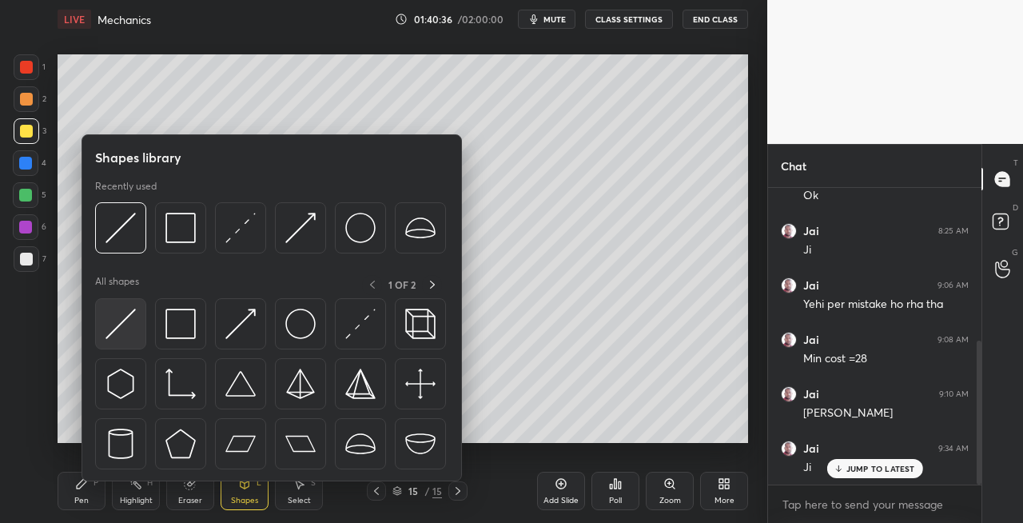
click at [118, 328] on img at bounding box center [121, 324] width 30 height 30
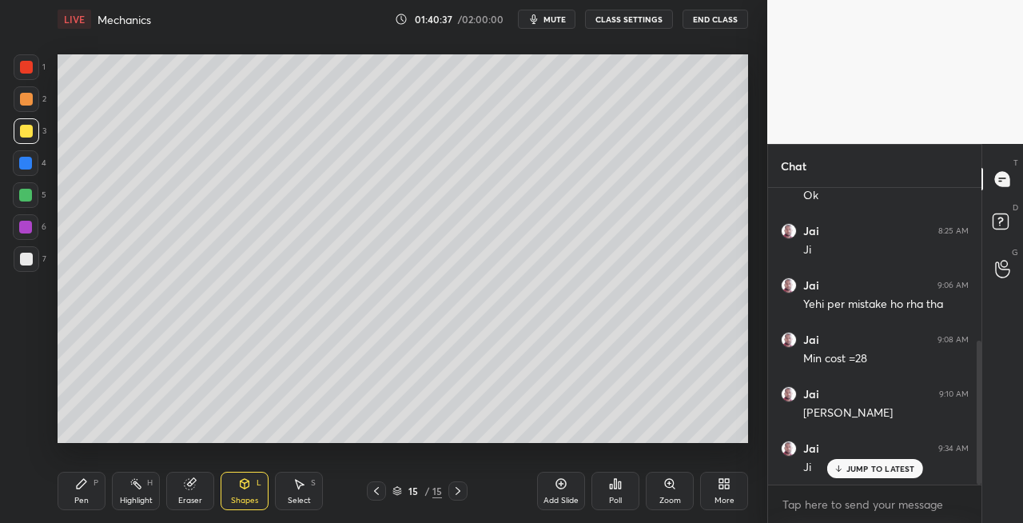
click at [92, 498] on div "Pen P" at bounding box center [82, 491] width 48 height 38
click at [201, 492] on div "Eraser" at bounding box center [190, 491] width 48 height 38
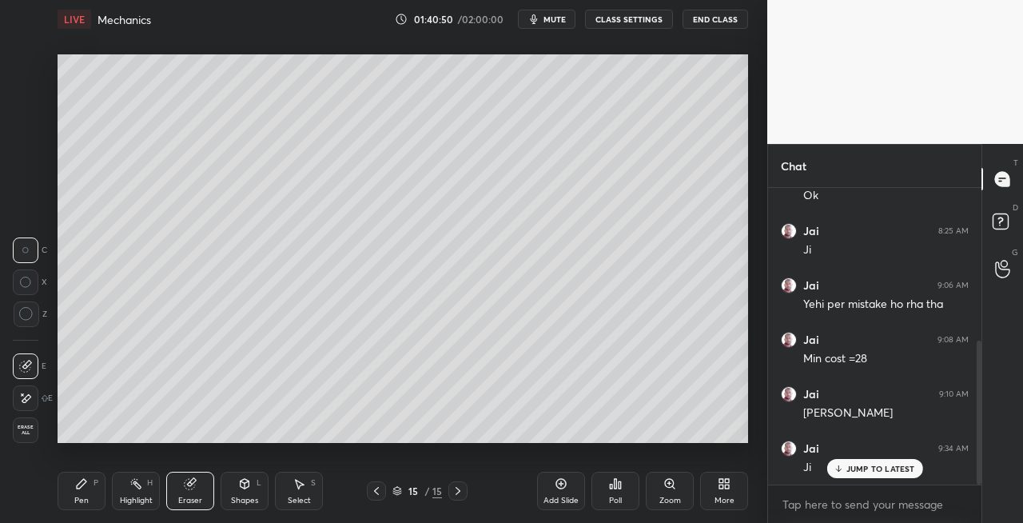
click at [103, 502] on div "Pen P" at bounding box center [82, 491] width 48 height 38
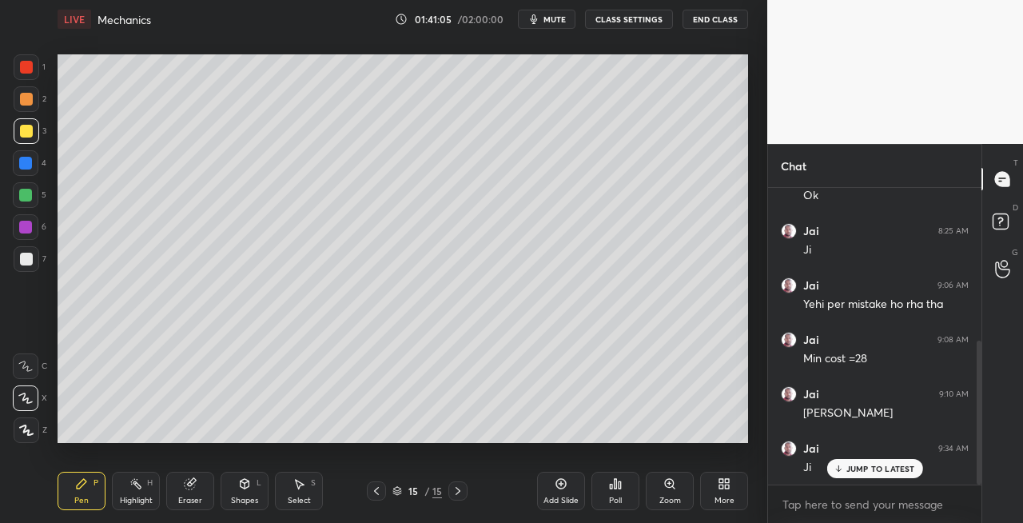
click at [301, 496] on div "Select" at bounding box center [299, 500] width 23 height 8
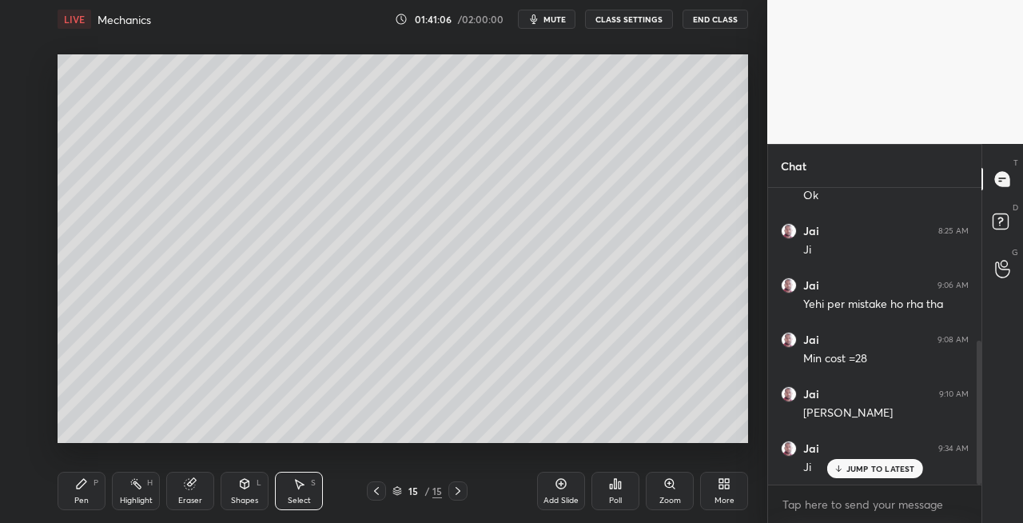
click at [245, 491] on div "Shapes L" at bounding box center [245, 491] width 48 height 38
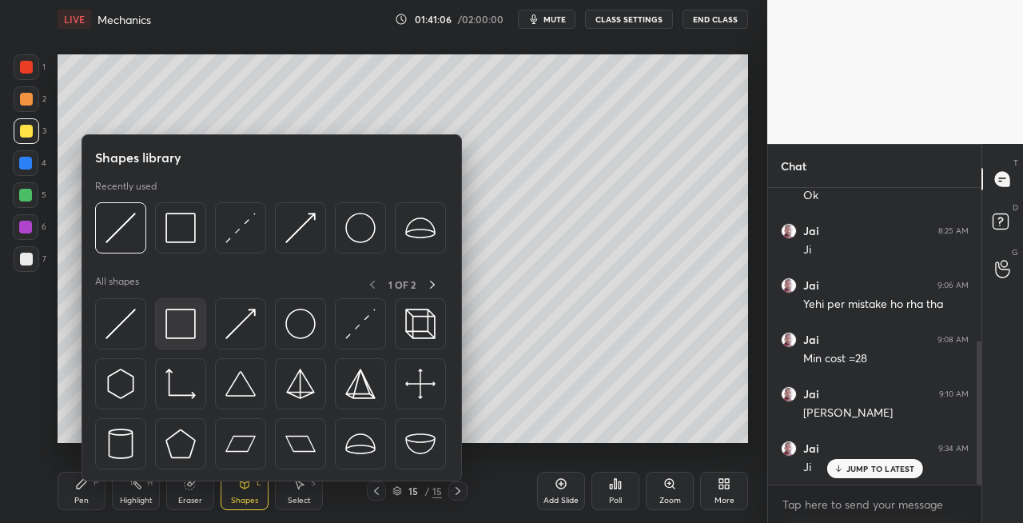
click at [168, 329] on img at bounding box center [180, 324] width 30 height 30
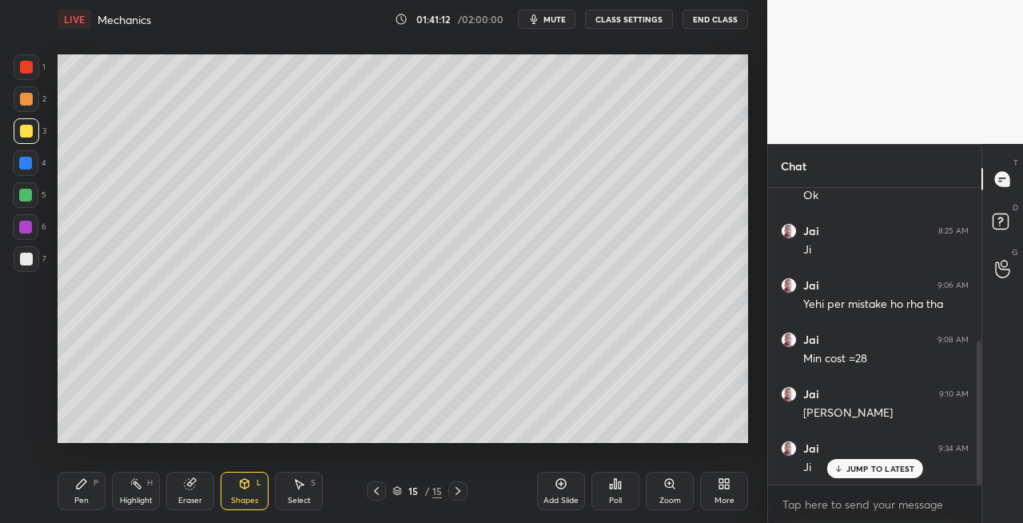
click at [193, 499] on div "Eraser" at bounding box center [190, 500] width 24 height 8
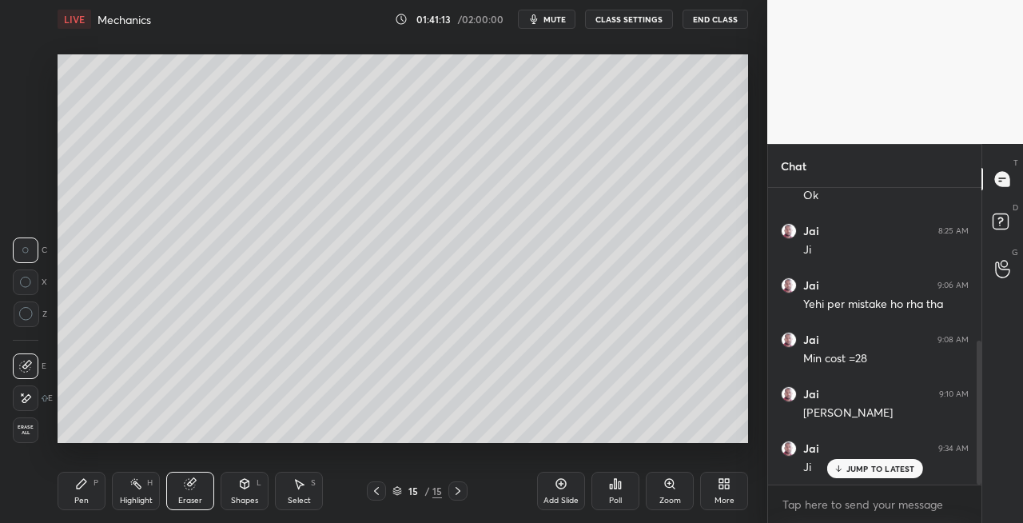
click at [93, 500] on div "Pen P" at bounding box center [82, 491] width 48 height 38
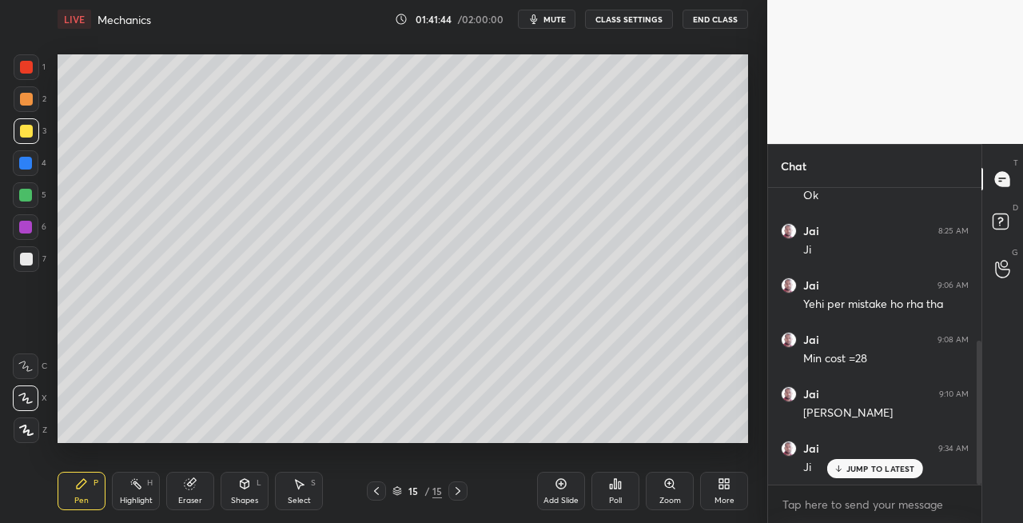
click at [230, 490] on div "Shapes L" at bounding box center [245, 491] width 48 height 38
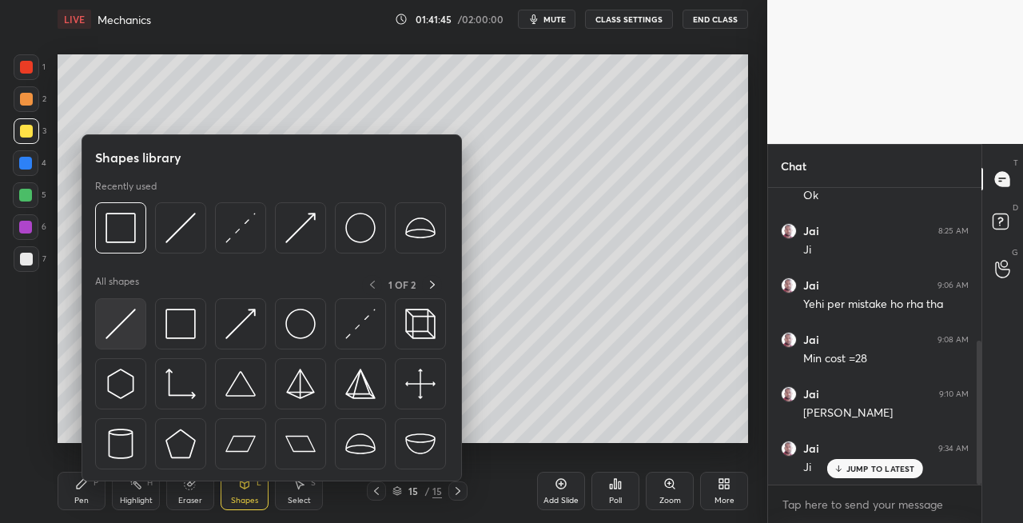
click at [126, 334] on img at bounding box center [121, 324] width 30 height 30
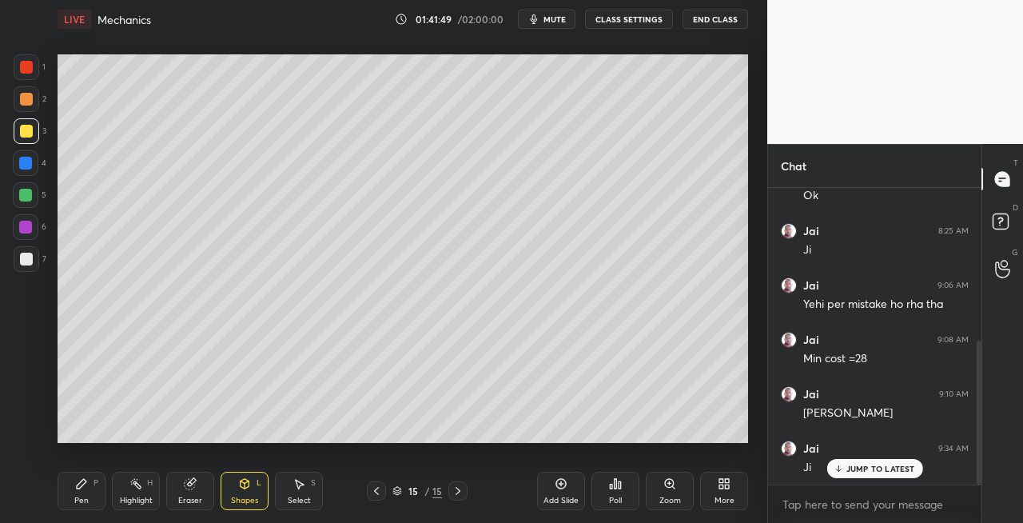
click at [197, 499] on div "Eraser" at bounding box center [190, 500] width 24 height 8
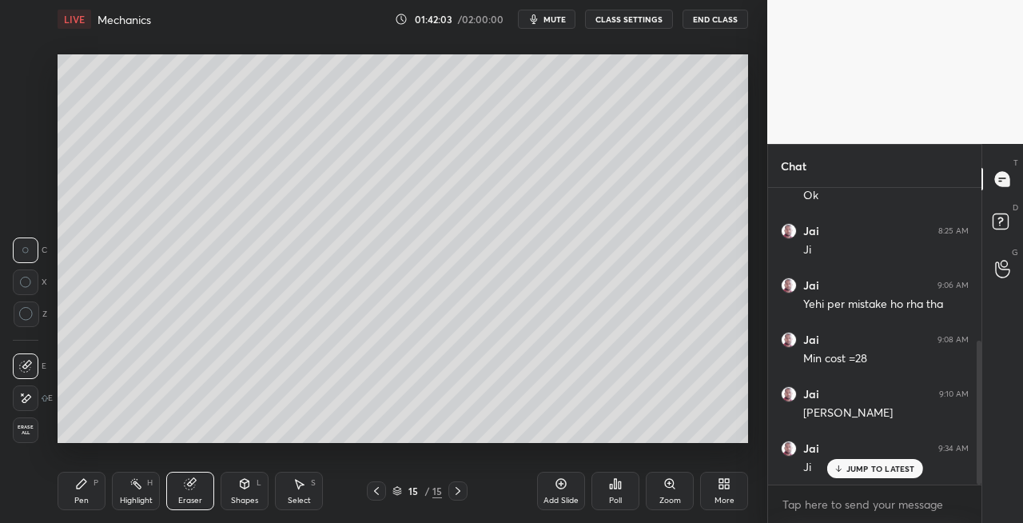
click at [98, 486] on div "P" at bounding box center [96, 483] width 5 height 8
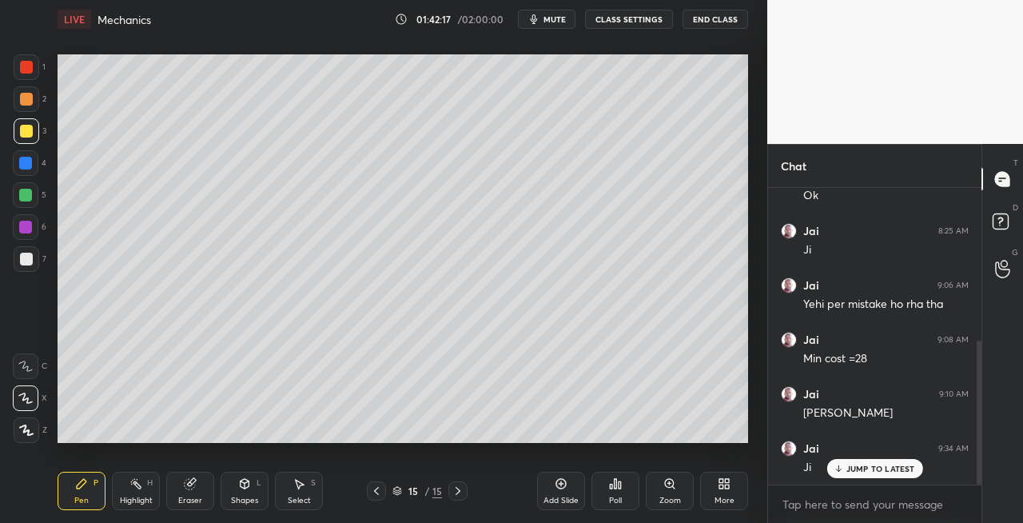
click at [194, 491] on div "Eraser" at bounding box center [190, 491] width 48 height 38
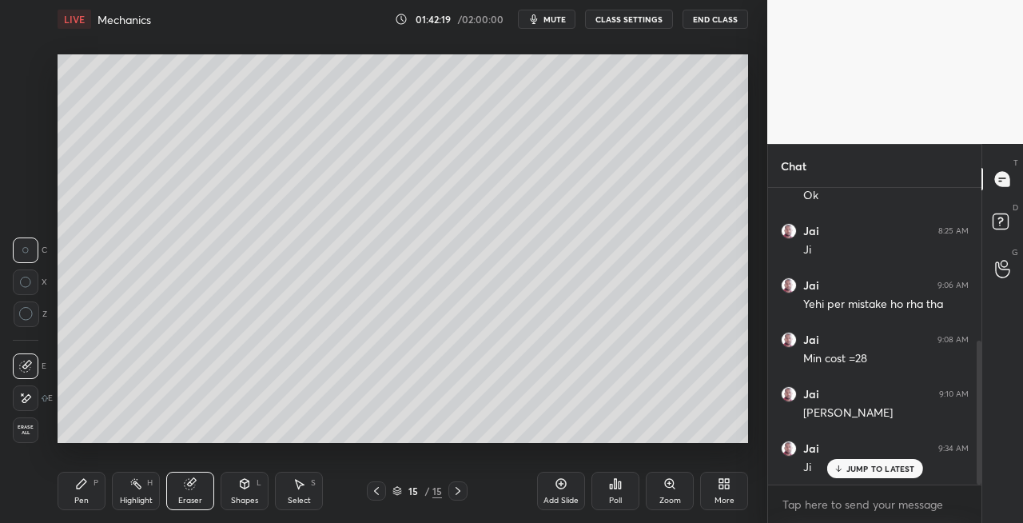
click at [83, 492] on div "Pen P" at bounding box center [82, 491] width 48 height 38
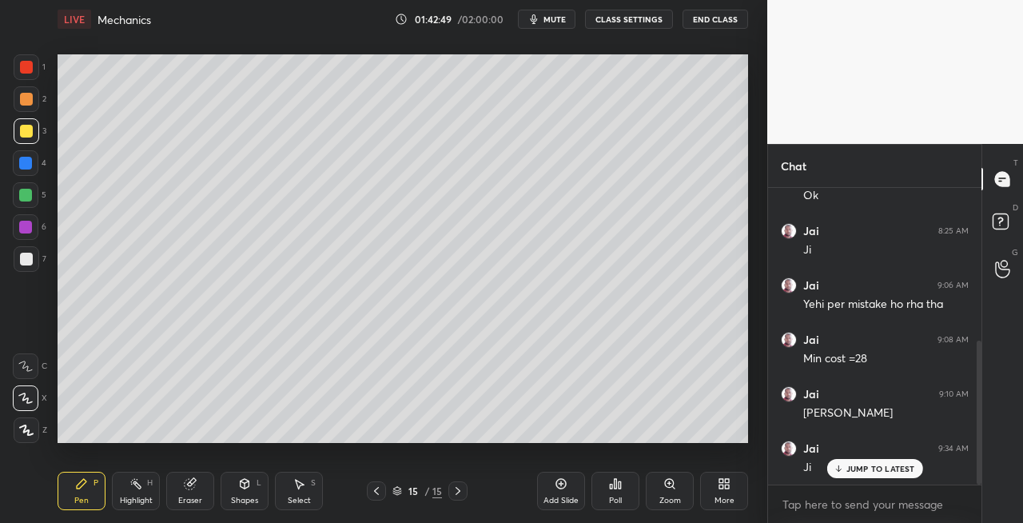
click at [245, 491] on div "Shapes L" at bounding box center [245, 491] width 48 height 38
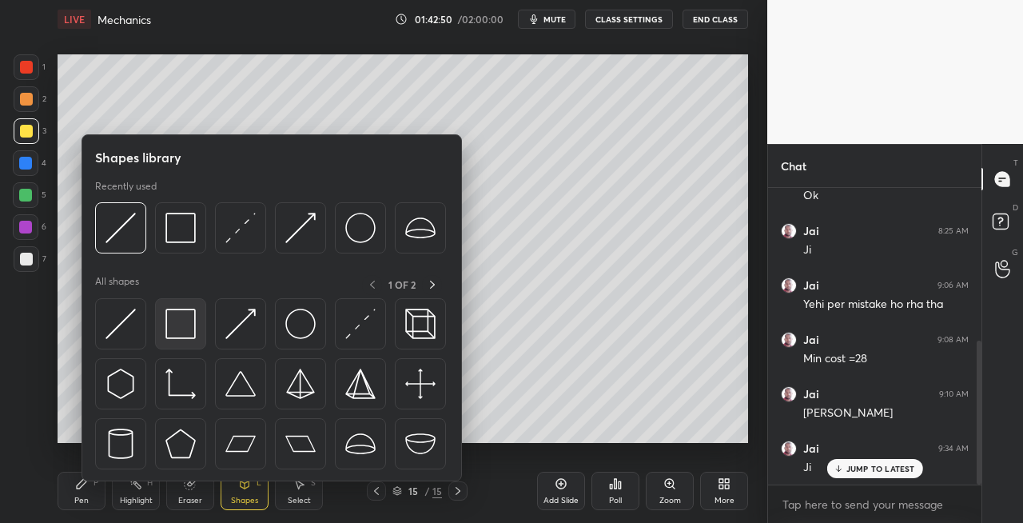
click at [172, 329] on img at bounding box center [180, 324] width 30 height 30
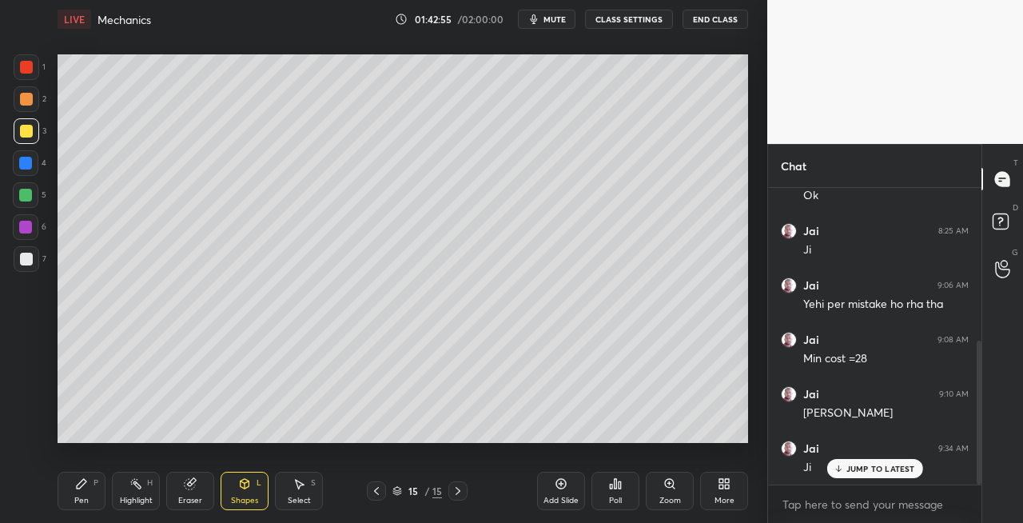
click at [378, 488] on icon at bounding box center [376, 490] width 13 height 13
click at [375, 492] on icon at bounding box center [376, 490] width 13 height 13
click at [380, 488] on icon at bounding box center [376, 490] width 13 height 13
click at [464, 488] on icon at bounding box center [458, 490] width 13 height 13
click at [86, 494] on div "Pen P" at bounding box center [82, 491] width 48 height 38
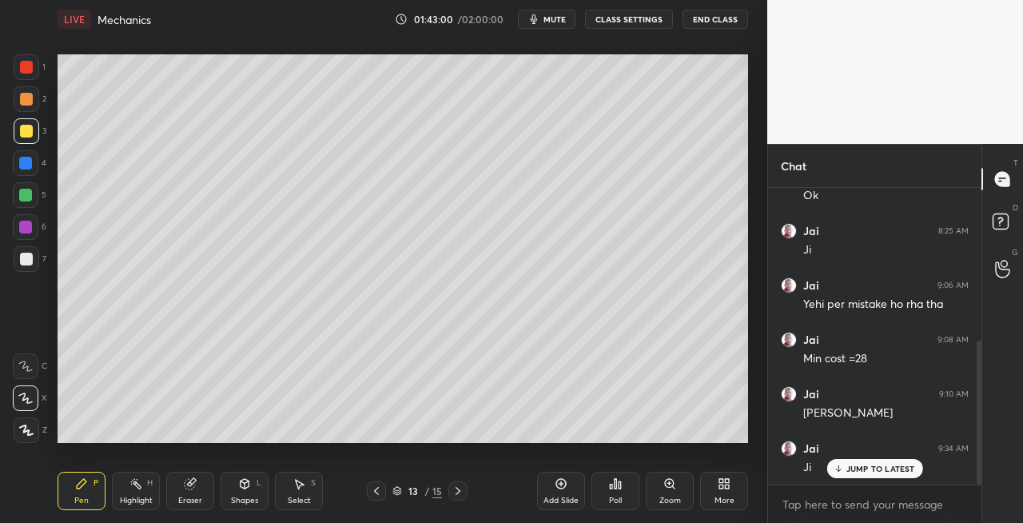
click at [30, 256] on div at bounding box center [26, 259] width 13 height 13
click at [247, 492] on div "Shapes L" at bounding box center [245, 491] width 48 height 38
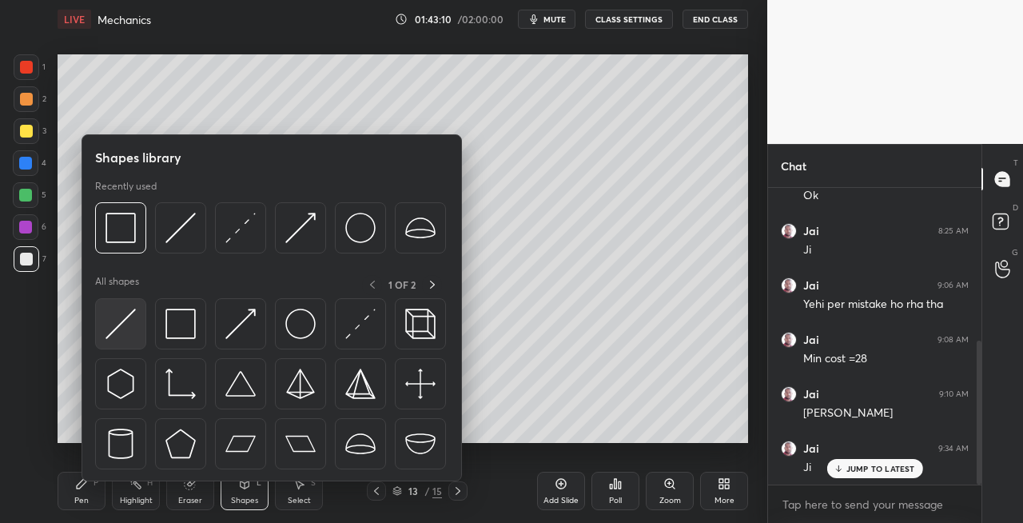
click at [119, 332] on img at bounding box center [121, 324] width 30 height 30
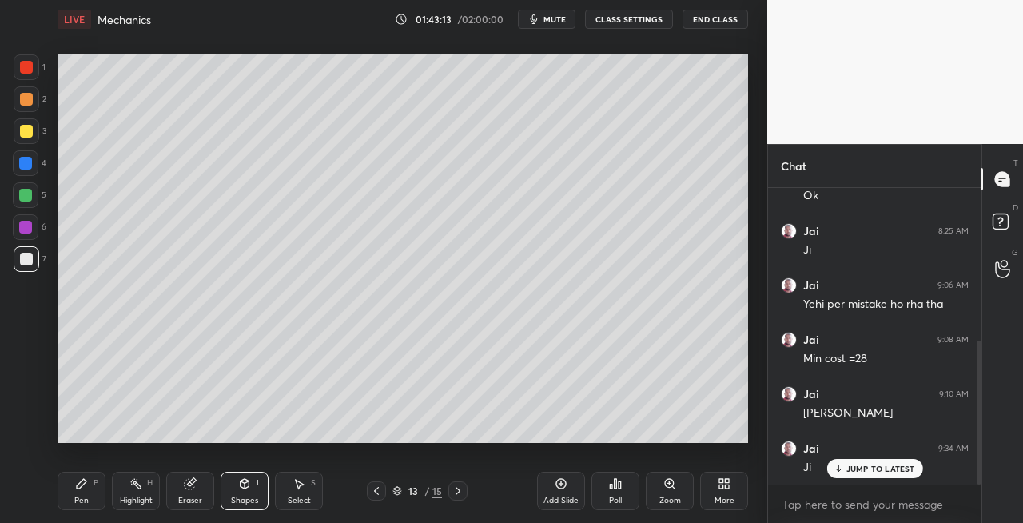
click at [72, 495] on div "Pen P" at bounding box center [82, 491] width 48 height 38
click at [463, 495] on icon at bounding box center [458, 490] width 13 height 13
click at [459, 496] on icon at bounding box center [458, 490] width 13 height 13
click at [460, 491] on icon at bounding box center [458, 491] width 5 height 8
click at [554, 16] on span "mute" at bounding box center [555, 19] width 22 height 11
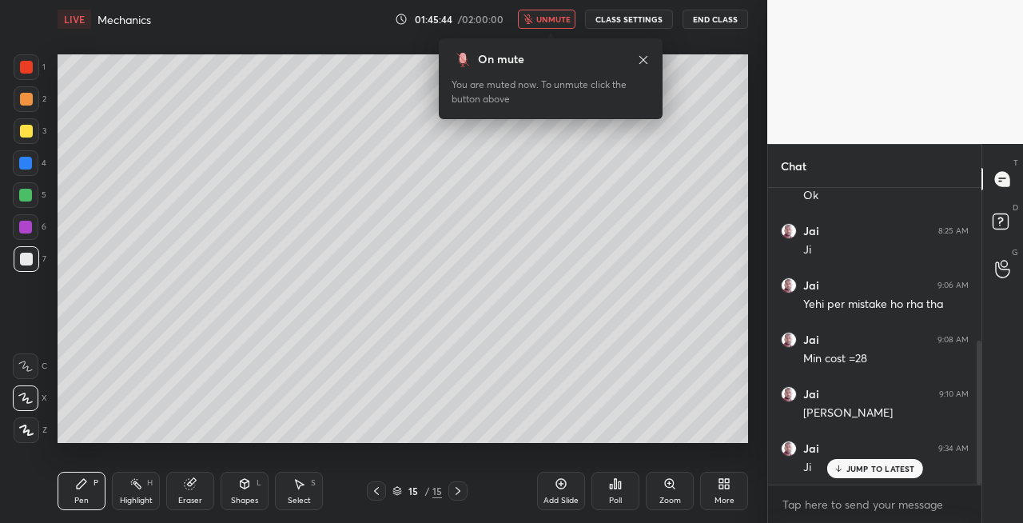
click at [560, 13] on button "unmute" at bounding box center [547, 19] width 58 height 19
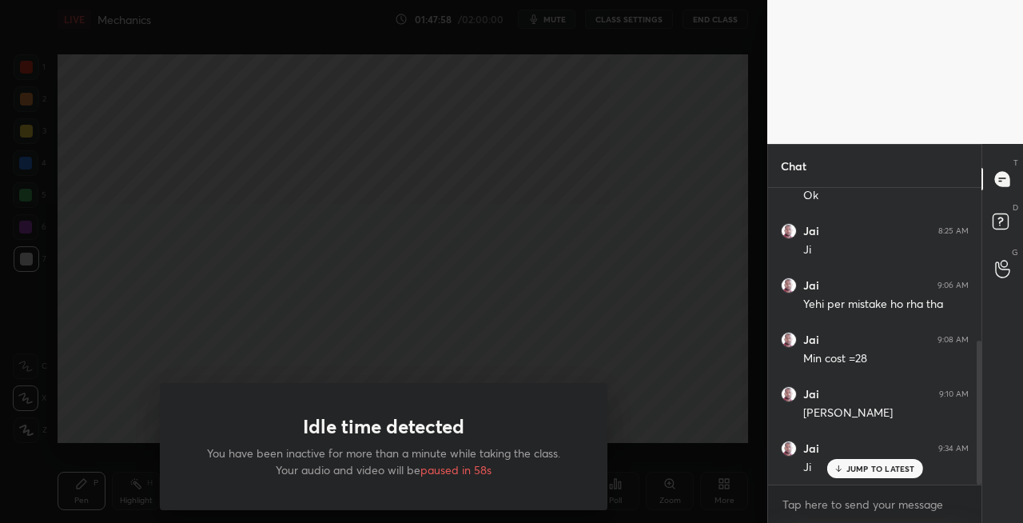
click at [405, 445] on div "Idle time detected You have been inactive for more than a minute while taking t…" at bounding box center [384, 261] width 768 height 523
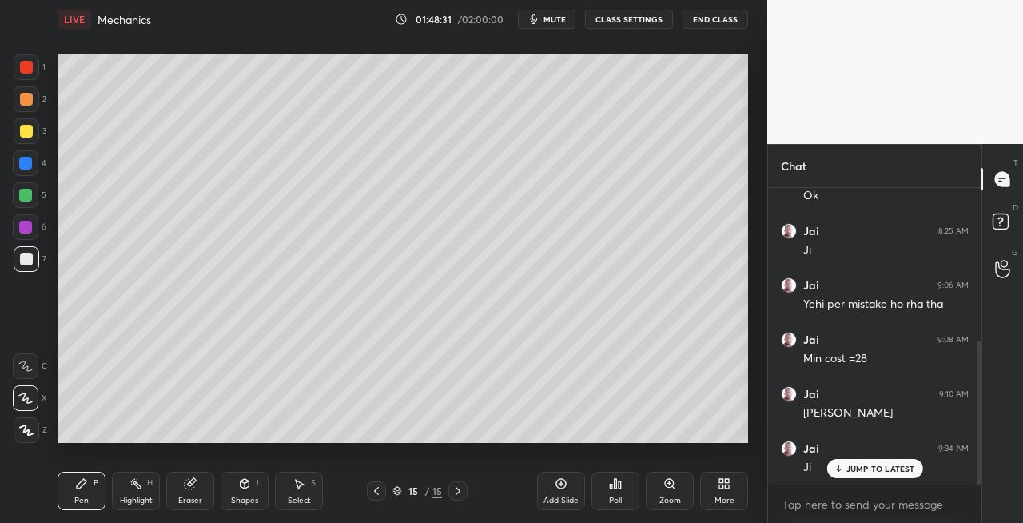
click at [459, 485] on icon at bounding box center [458, 490] width 13 height 13
click at [457, 488] on icon at bounding box center [458, 491] width 5 height 8
click at [537, 492] on div "Add Slide" at bounding box center [561, 491] width 48 height 38
click at [243, 490] on div "Shapes L" at bounding box center [245, 491] width 48 height 38
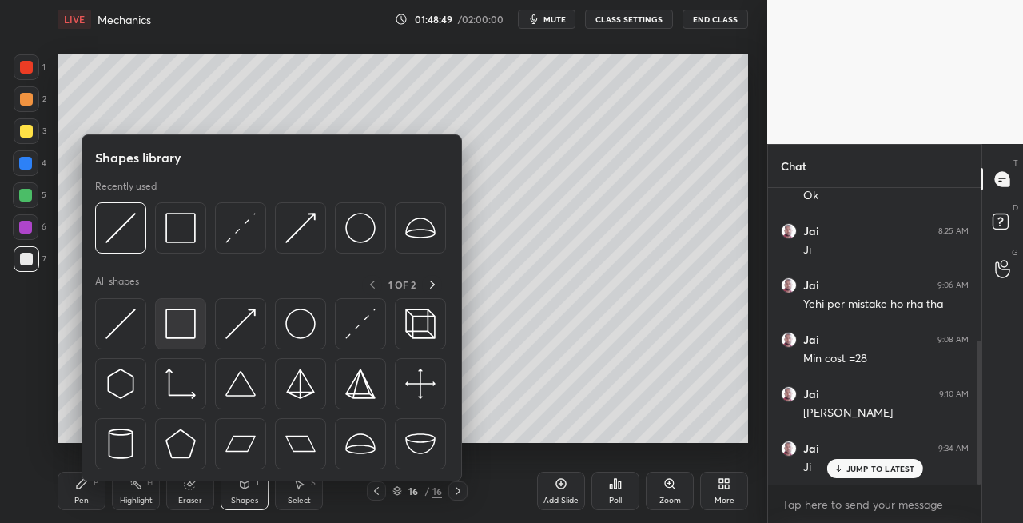
click at [185, 331] on img at bounding box center [180, 324] width 30 height 30
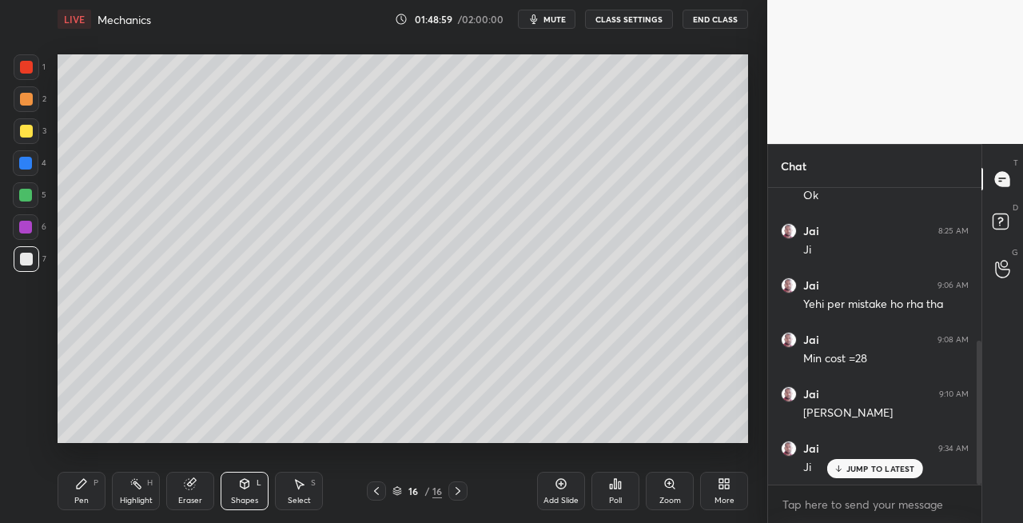
click at [248, 483] on icon at bounding box center [245, 484] width 9 height 10
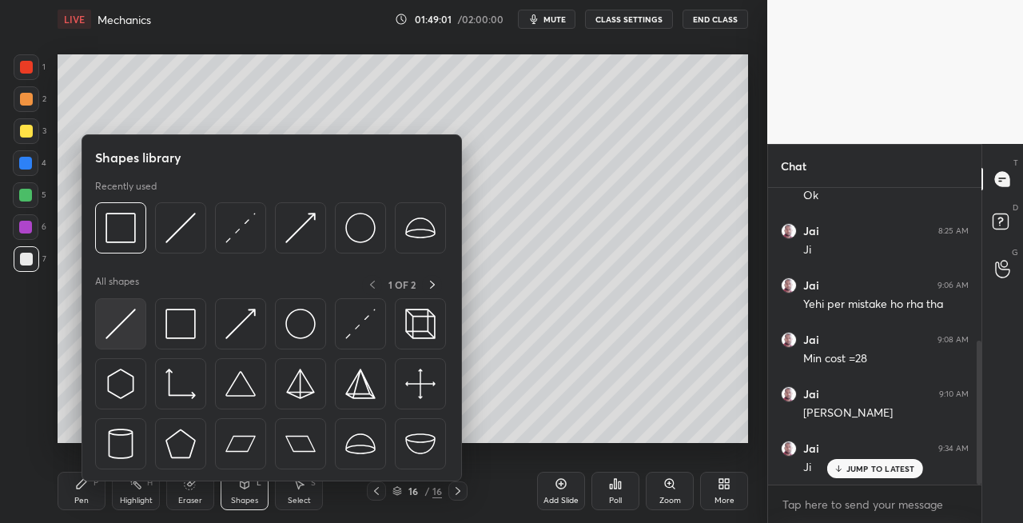
click at [122, 329] on img at bounding box center [121, 324] width 30 height 30
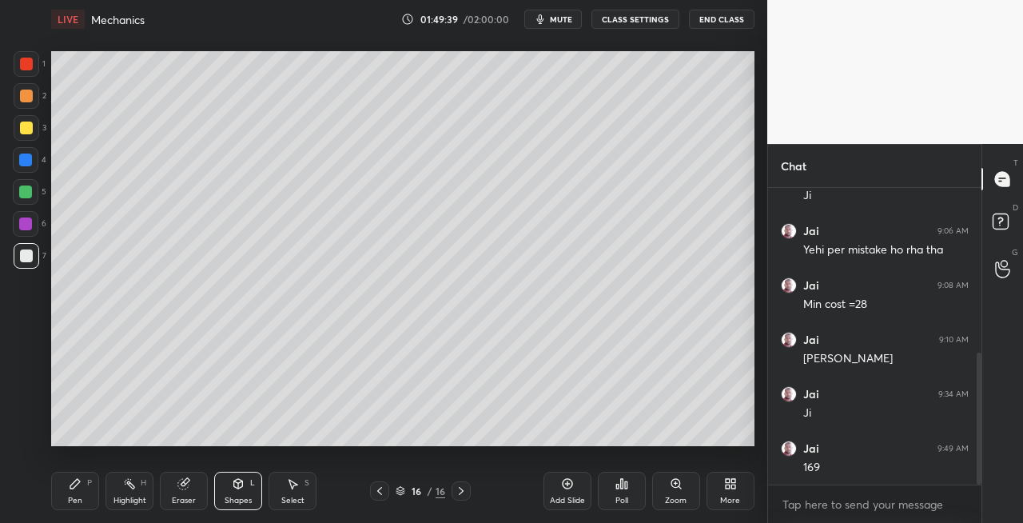
scroll to position [79529, 79246]
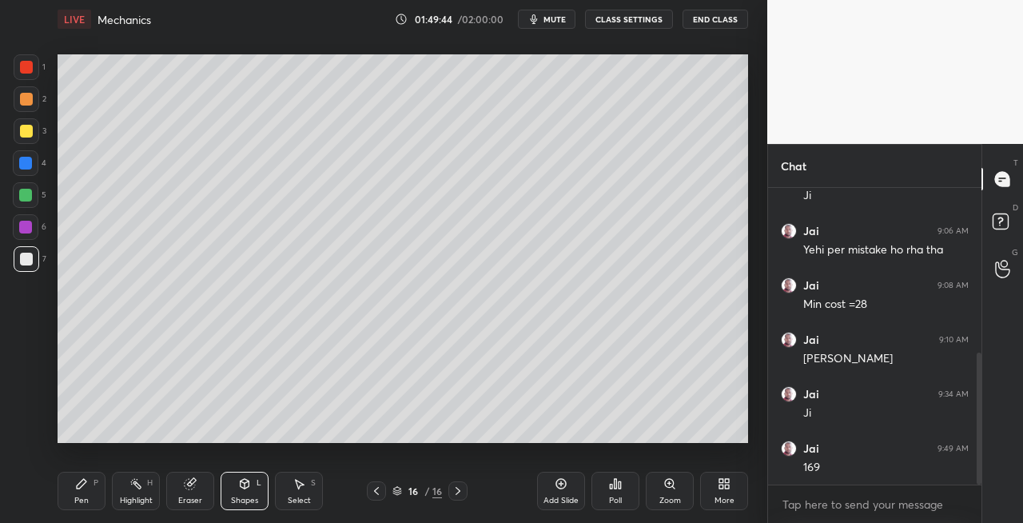
click at [243, 488] on icon at bounding box center [245, 484] width 9 height 10
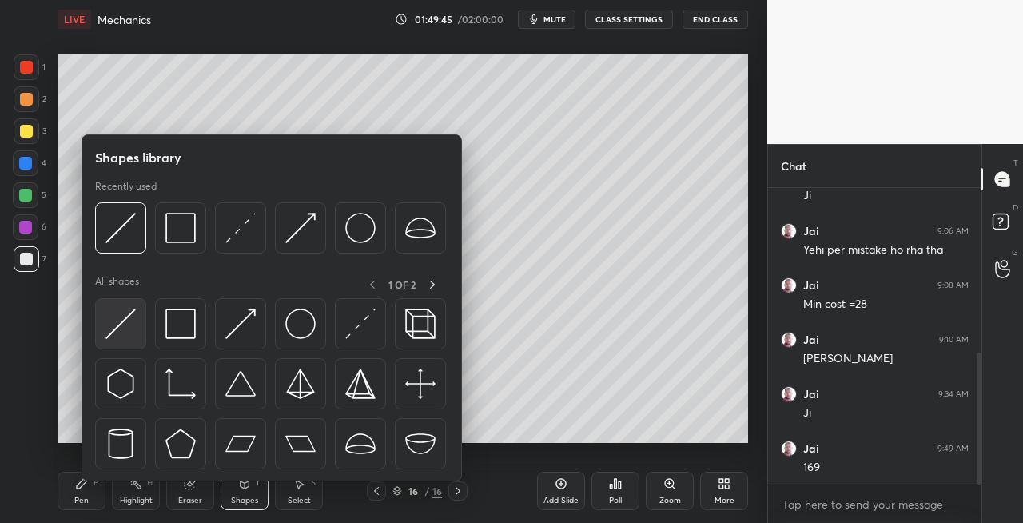
click at [129, 325] on img at bounding box center [121, 324] width 30 height 30
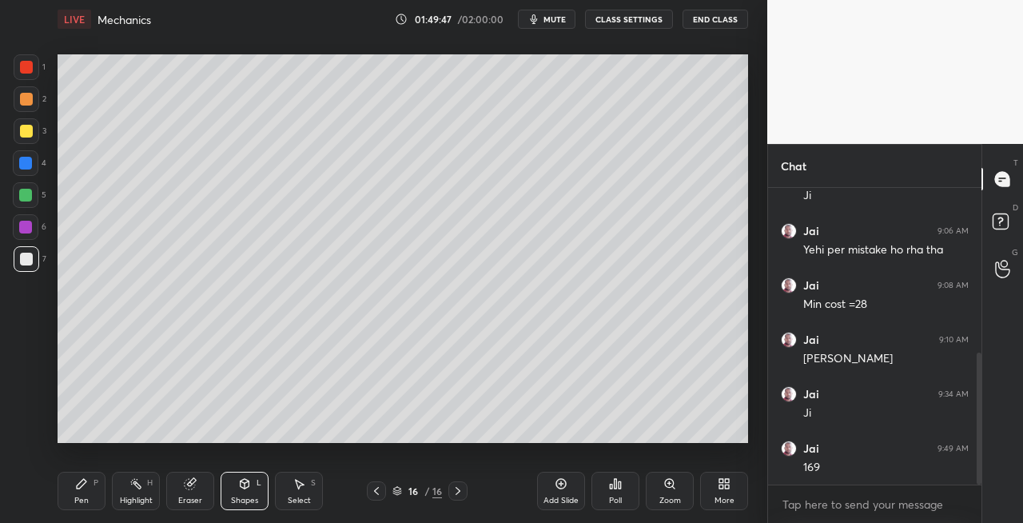
click at [189, 484] on icon at bounding box center [190, 484] width 10 height 10
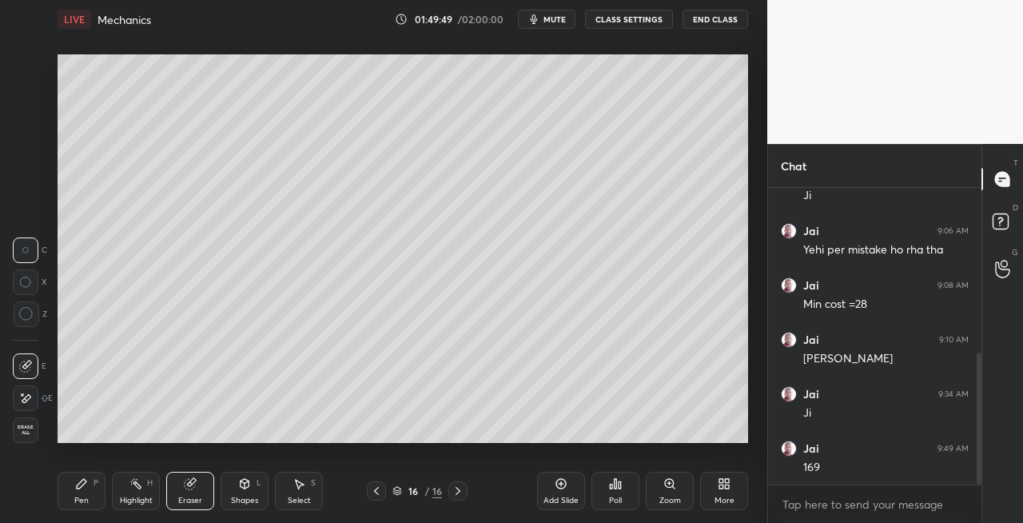
click at [93, 482] on div "Pen P" at bounding box center [82, 491] width 48 height 38
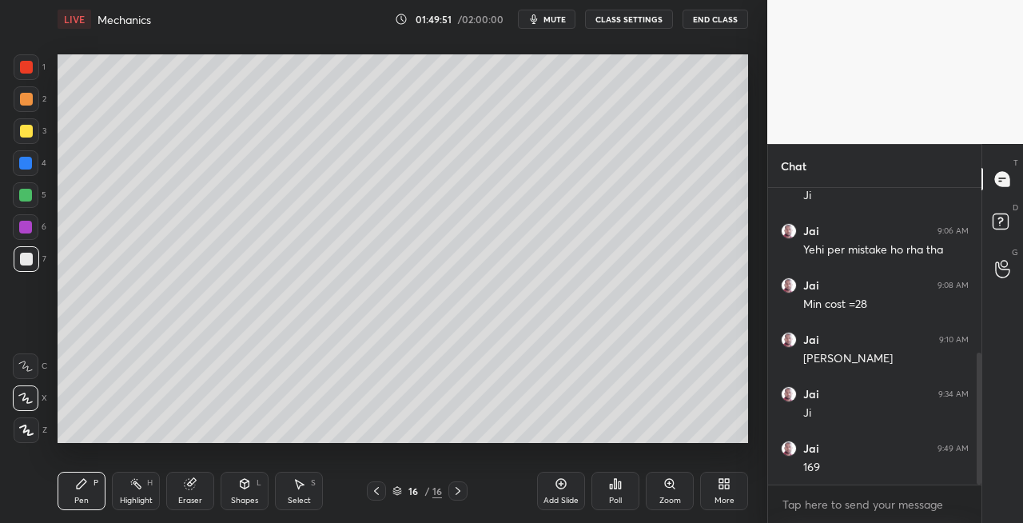
click at [185, 484] on icon at bounding box center [190, 484] width 10 height 10
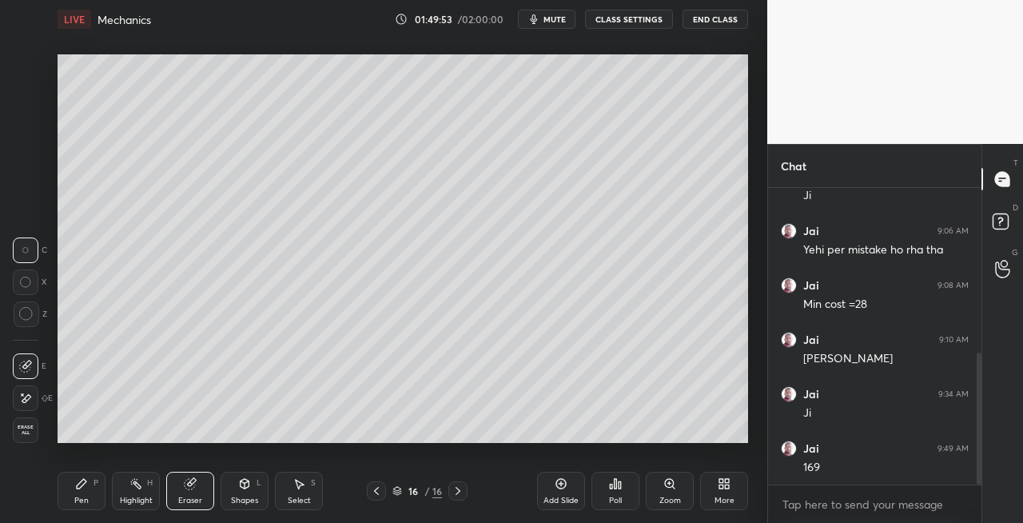
click at [238, 490] on div "Shapes L" at bounding box center [245, 491] width 48 height 38
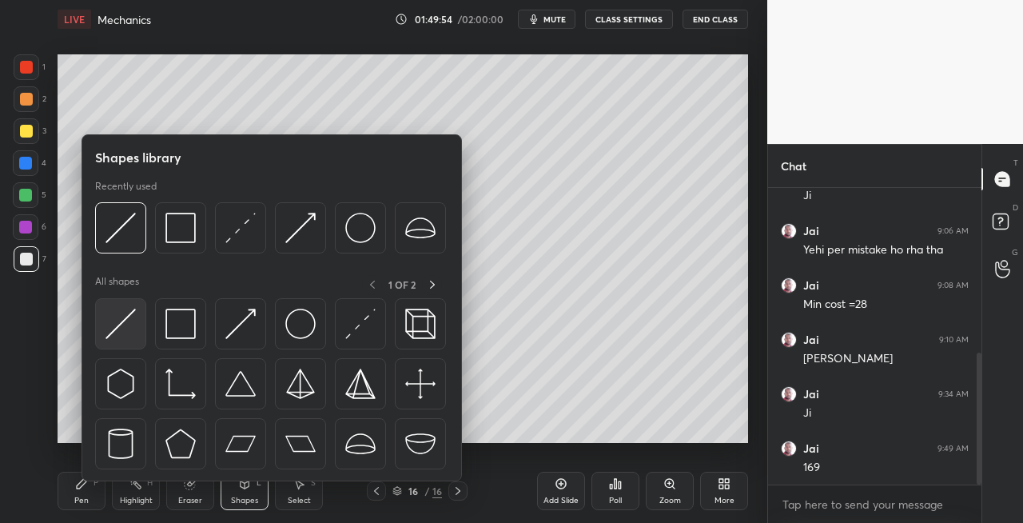
click at [118, 322] on img at bounding box center [121, 324] width 30 height 30
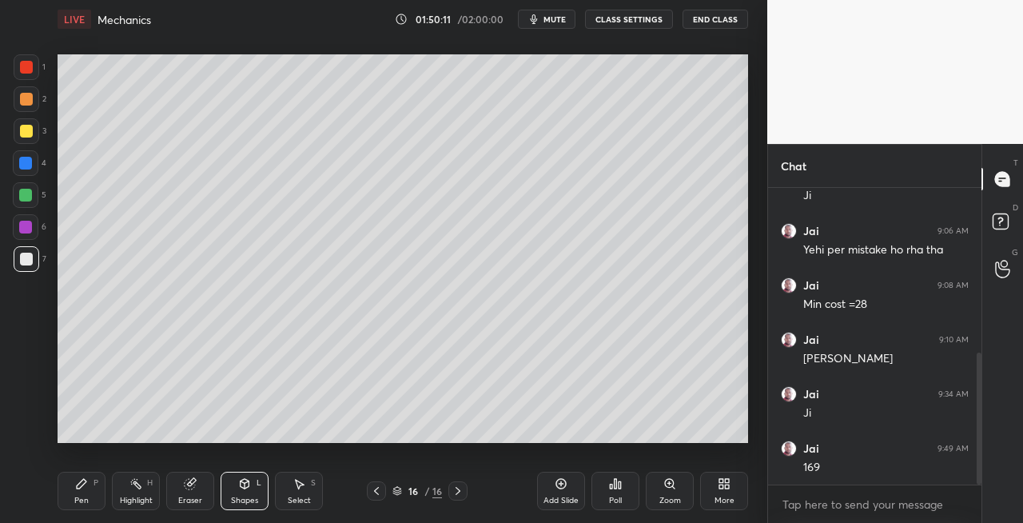
click at [94, 483] on div "P" at bounding box center [96, 483] width 5 height 8
click at [369, 492] on div at bounding box center [376, 490] width 19 height 19
click at [454, 491] on icon at bounding box center [458, 490] width 13 height 13
click at [376, 488] on icon at bounding box center [376, 490] width 13 height 13
click at [454, 491] on icon at bounding box center [458, 490] width 13 height 13
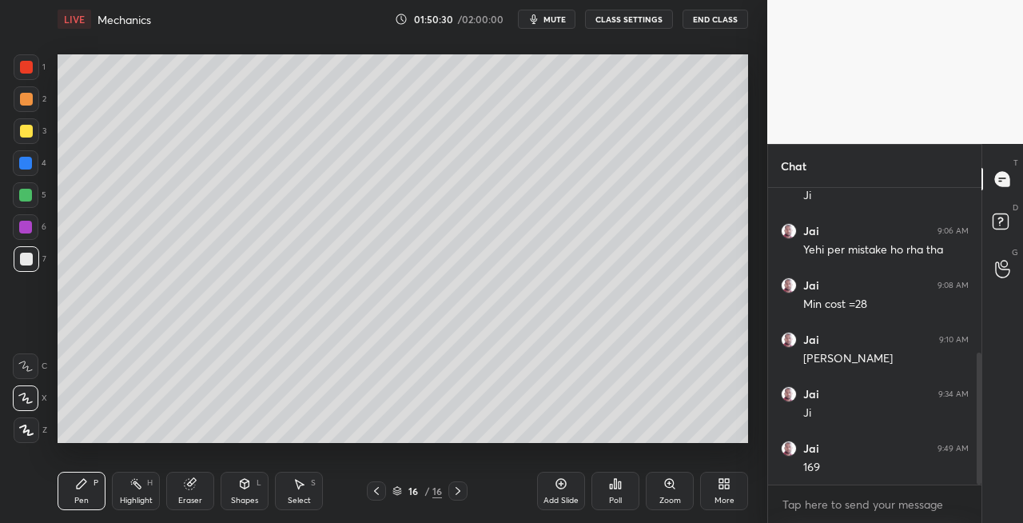
click at [375, 491] on icon at bounding box center [376, 491] width 5 height 8
click at [462, 489] on icon at bounding box center [458, 490] width 13 height 13
click at [373, 492] on icon at bounding box center [376, 490] width 13 height 13
click at [461, 492] on icon at bounding box center [458, 490] width 13 height 13
click at [377, 491] on icon at bounding box center [376, 490] width 13 height 13
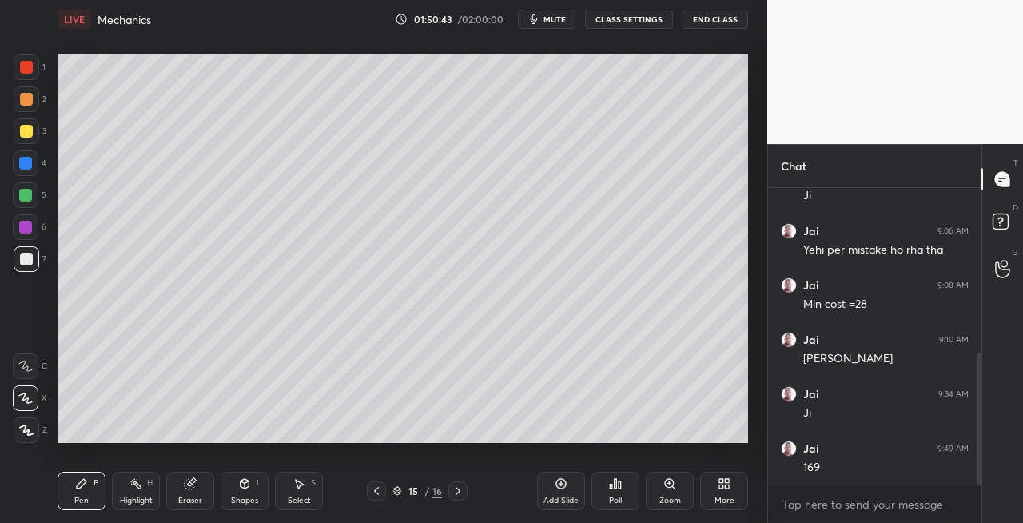
click at [462, 491] on icon at bounding box center [458, 490] width 13 height 13
click at [379, 490] on icon at bounding box center [376, 490] width 13 height 13
click at [462, 492] on icon at bounding box center [458, 490] width 13 height 13
click at [380, 492] on icon at bounding box center [376, 490] width 13 height 13
click at [459, 491] on icon at bounding box center [458, 491] width 5 height 8
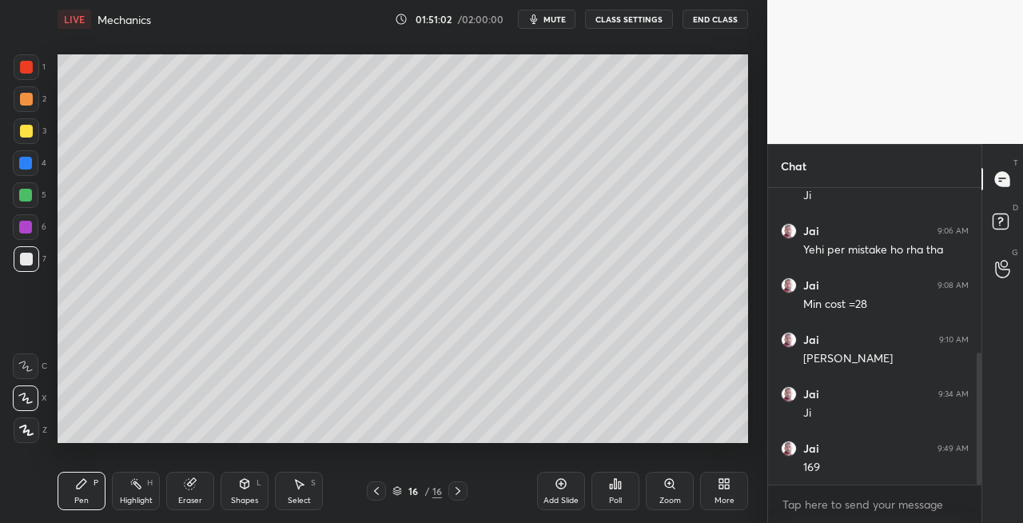
click at [369, 489] on div at bounding box center [376, 490] width 19 height 19
click at [456, 491] on icon at bounding box center [458, 490] width 13 height 13
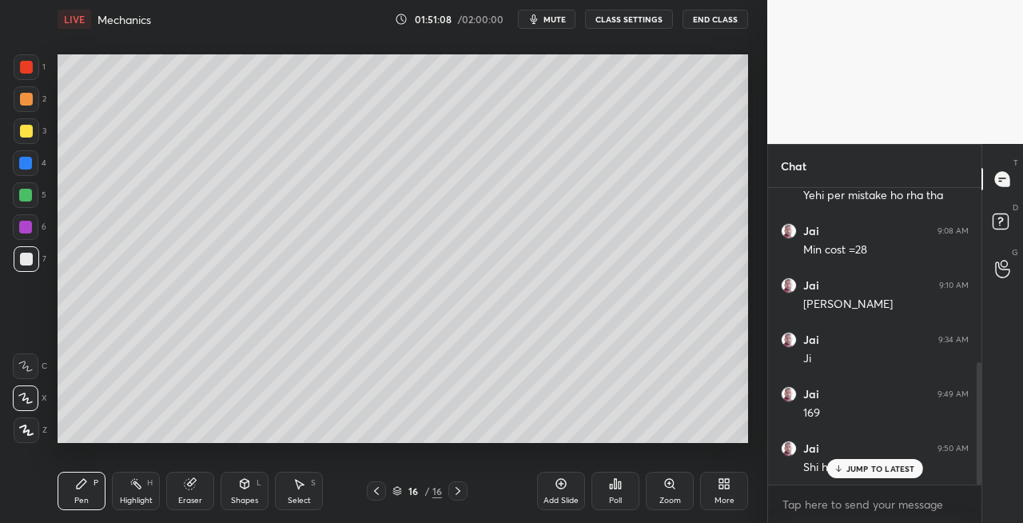
click at [378, 489] on icon at bounding box center [376, 490] width 13 height 13
click at [457, 491] on icon at bounding box center [458, 490] width 13 height 13
click at [374, 496] on icon at bounding box center [376, 490] width 13 height 13
click at [461, 492] on icon at bounding box center [458, 490] width 13 height 13
click at [193, 500] on div "Eraser" at bounding box center [190, 500] width 24 height 8
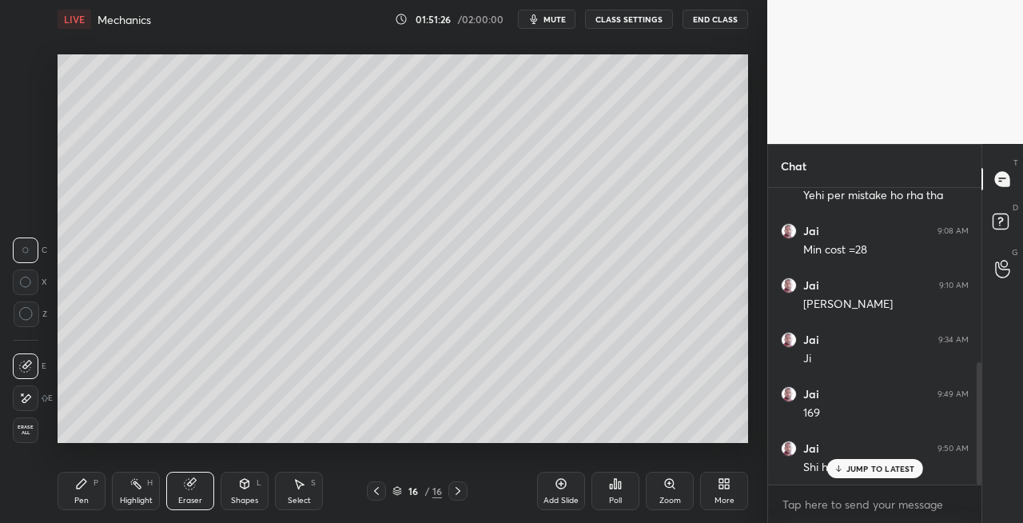
click at [80, 492] on div "Pen P" at bounding box center [82, 491] width 48 height 38
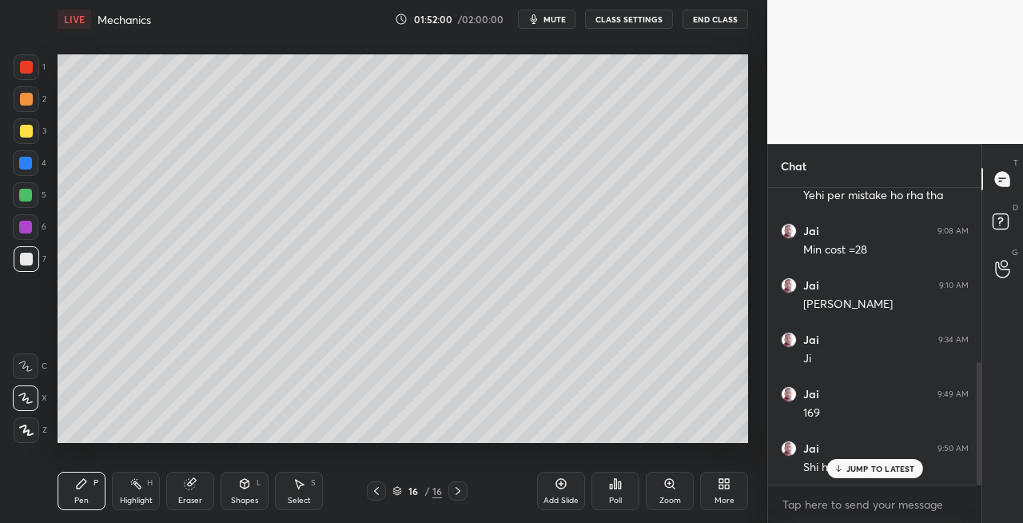
click at [32, 131] on div at bounding box center [27, 131] width 26 height 26
click at [14, 95] on div at bounding box center [27, 99] width 26 height 26
click at [248, 492] on div "Shapes L" at bounding box center [245, 491] width 48 height 38
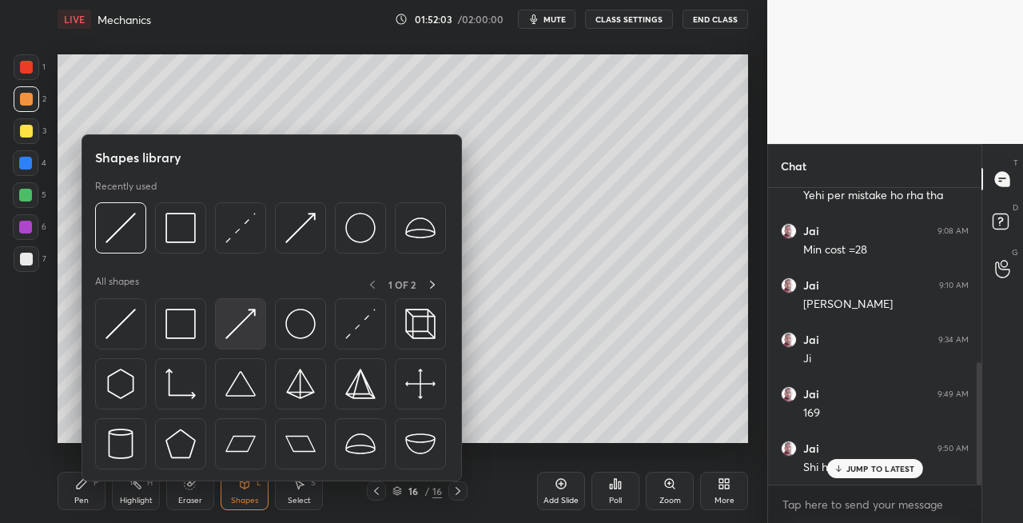
click at [242, 328] on img at bounding box center [240, 324] width 30 height 30
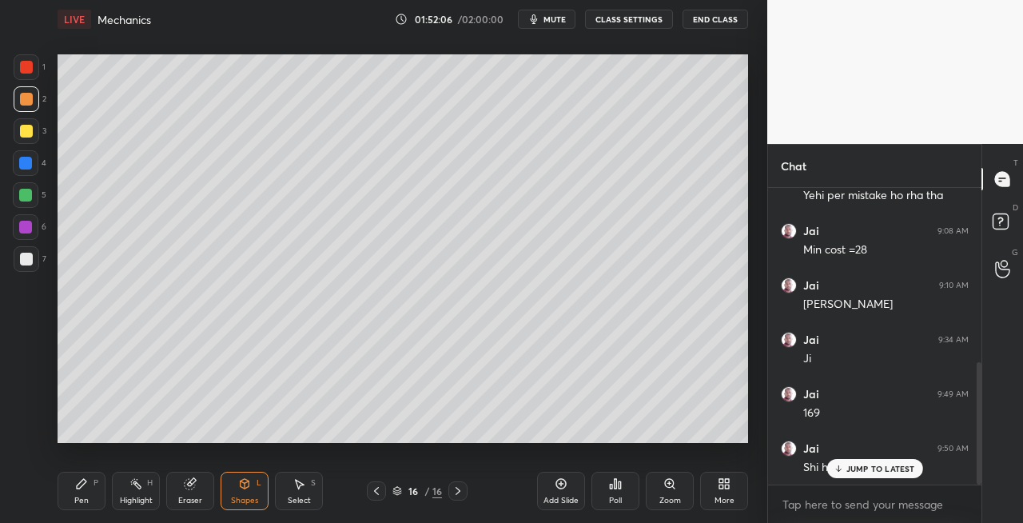
click at [82, 492] on div "Pen P" at bounding box center [82, 491] width 48 height 38
click at [28, 259] on div at bounding box center [26, 259] width 13 height 13
click at [30, 105] on div at bounding box center [26, 99] width 13 height 13
click at [245, 484] on icon at bounding box center [245, 486] width 0 height 6
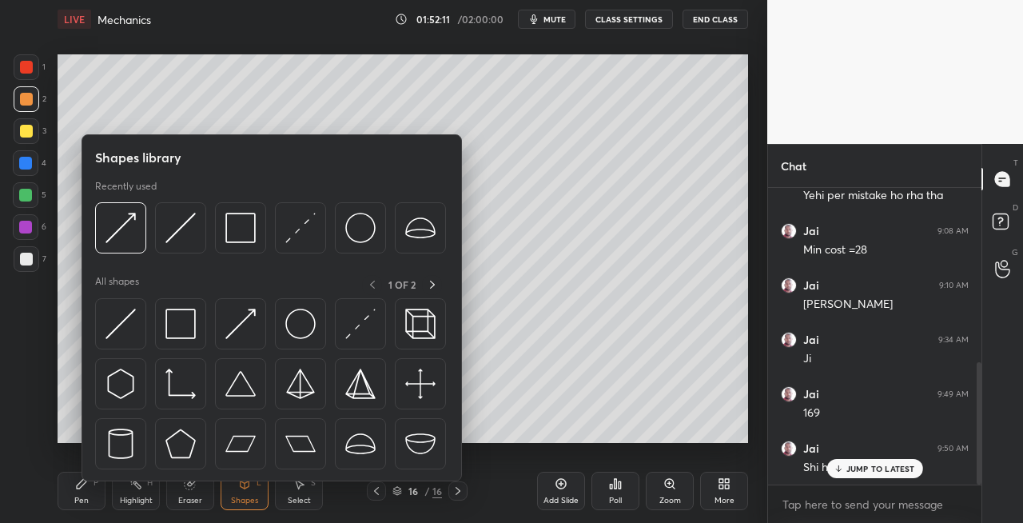
click at [85, 492] on div "Pen P" at bounding box center [82, 491] width 48 height 38
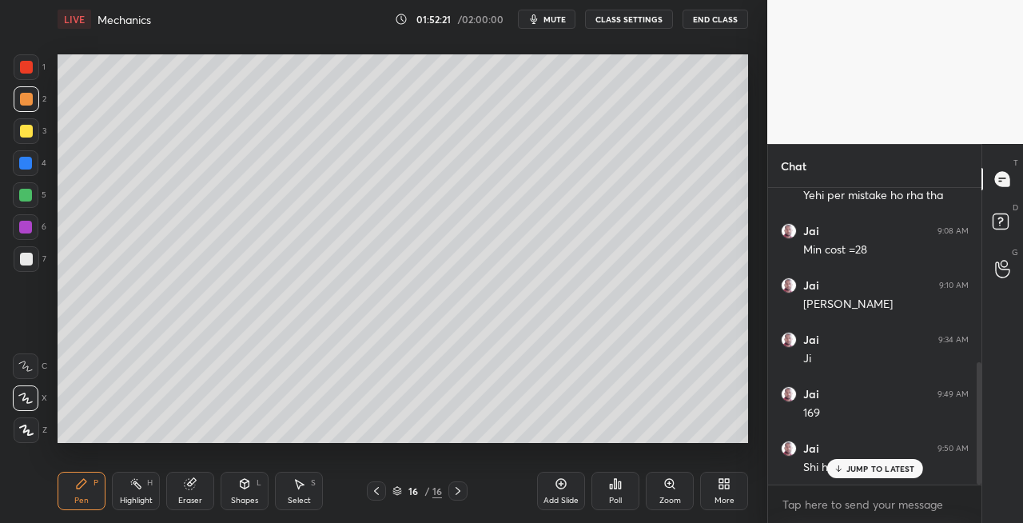
click at [244, 494] on div "Shapes L" at bounding box center [245, 491] width 48 height 38
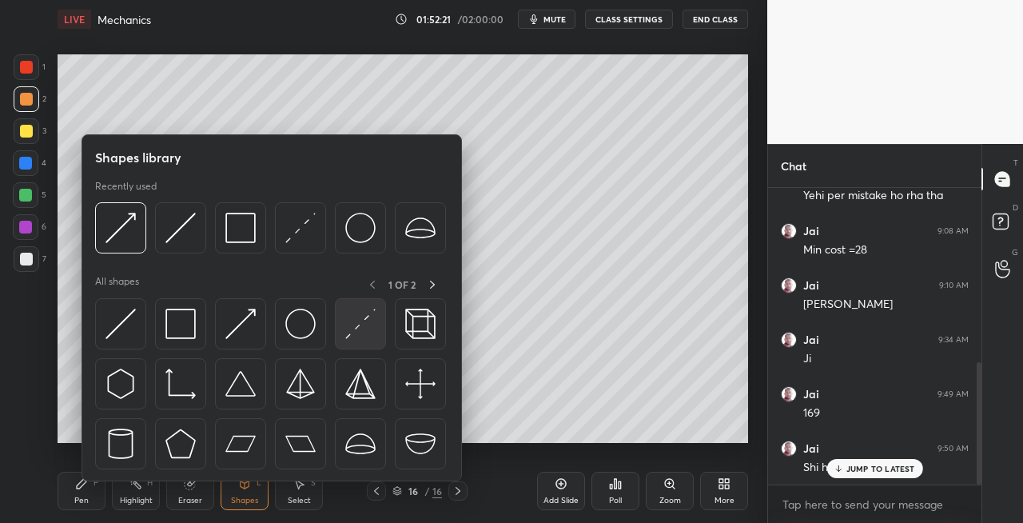
click at [346, 323] on img at bounding box center [360, 324] width 30 height 30
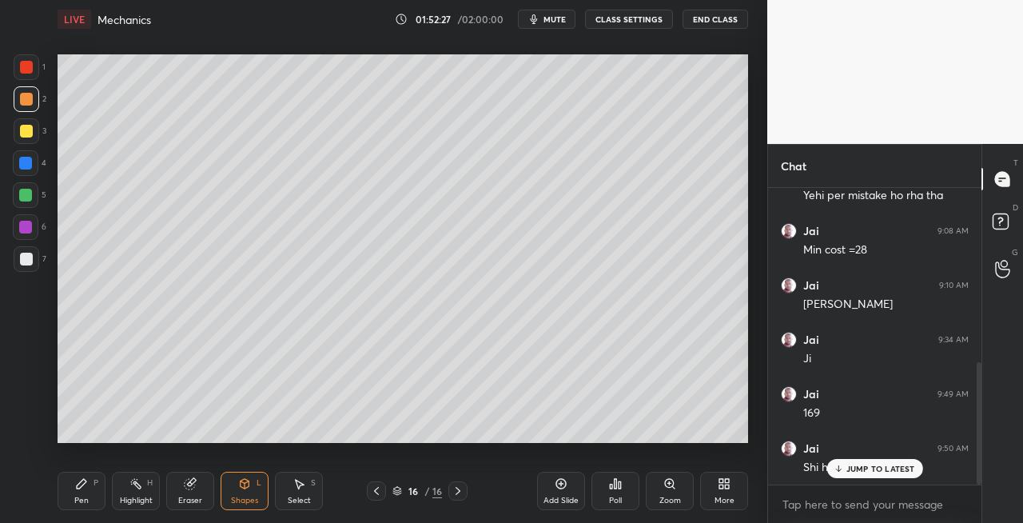
click at [31, 265] on div at bounding box center [27, 259] width 26 height 26
click at [95, 480] on div "P" at bounding box center [96, 483] width 5 height 8
click at [253, 497] on div "Shapes" at bounding box center [244, 500] width 27 height 8
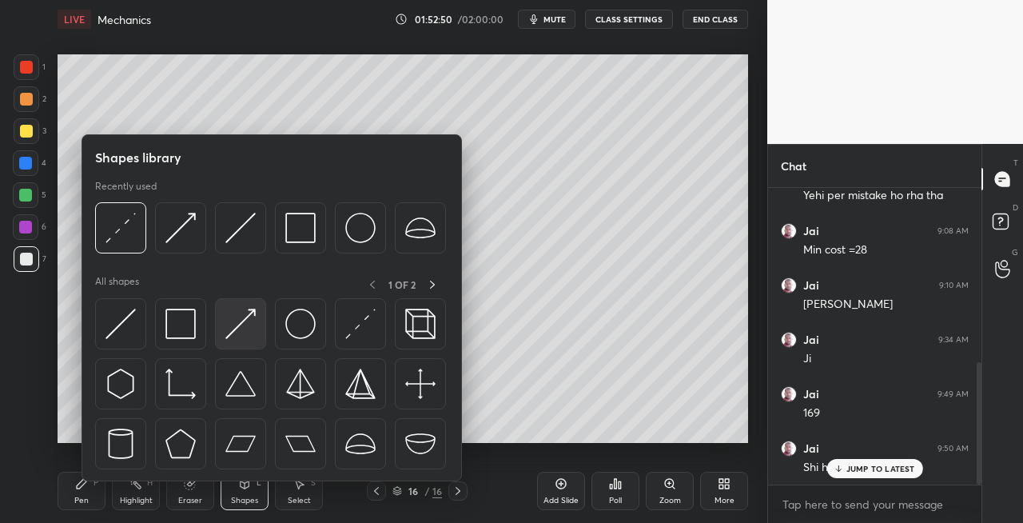
click at [238, 323] on img at bounding box center [240, 324] width 30 height 30
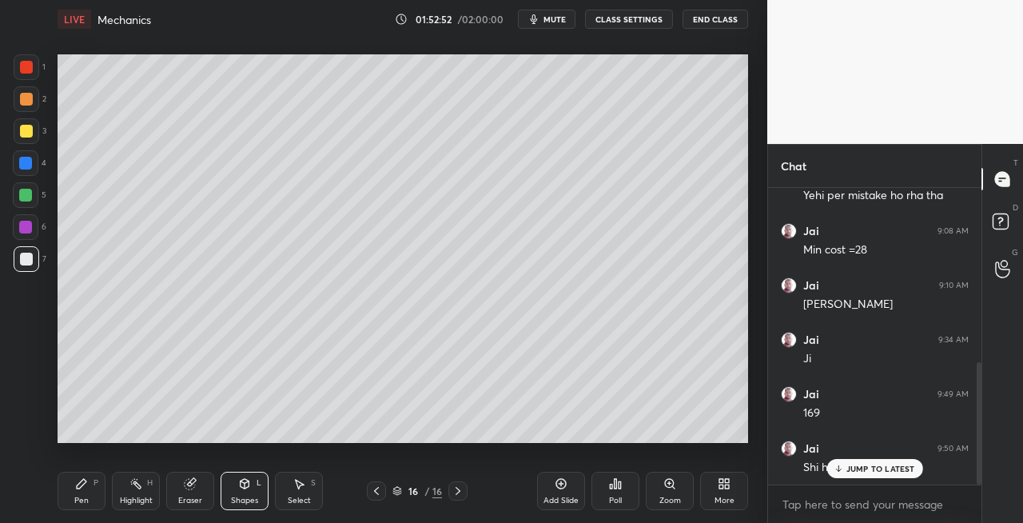
click at [22, 107] on div at bounding box center [27, 99] width 26 height 26
click at [94, 483] on div "P" at bounding box center [96, 483] width 5 height 8
click at [255, 491] on div "Shapes L" at bounding box center [245, 491] width 48 height 38
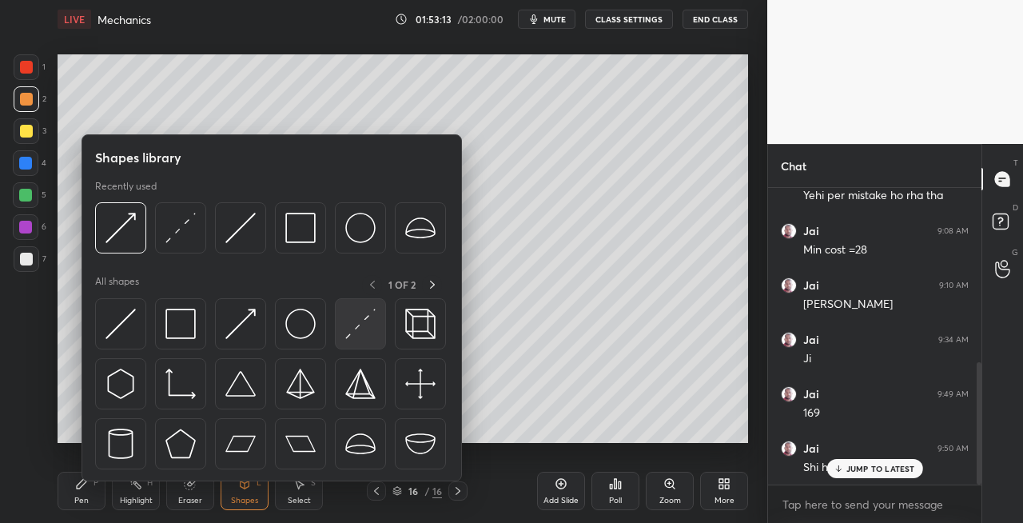
click at [352, 326] on img at bounding box center [360, 324] width 30 height 30
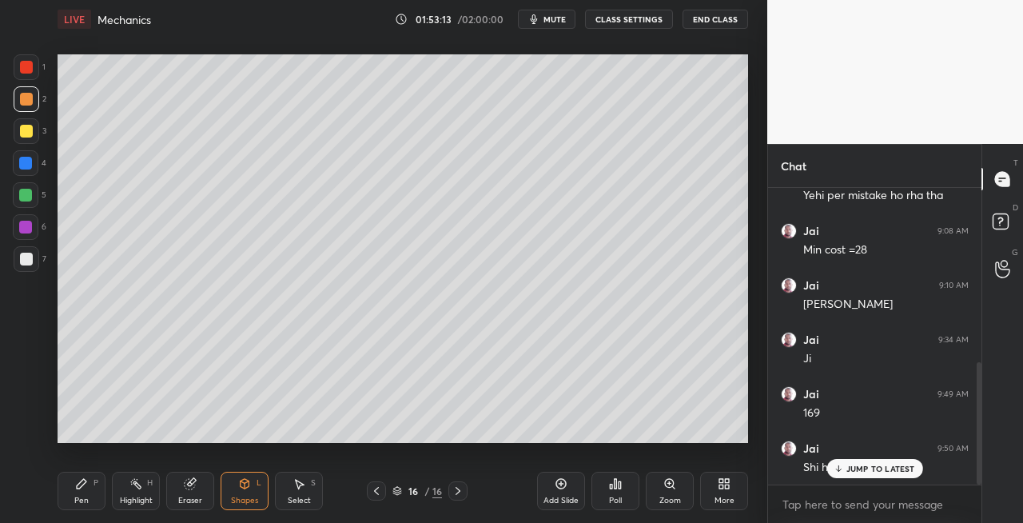
click at [31, 263] on div at bounding box center [26, 259] width 13 height 13
click at [92, 494] on div "Pen P" at bounding box center [82, 491] width 48 height 38
click at [198, 486] on div "Eraser" at bounding box center [190, 491] width 48 height 38
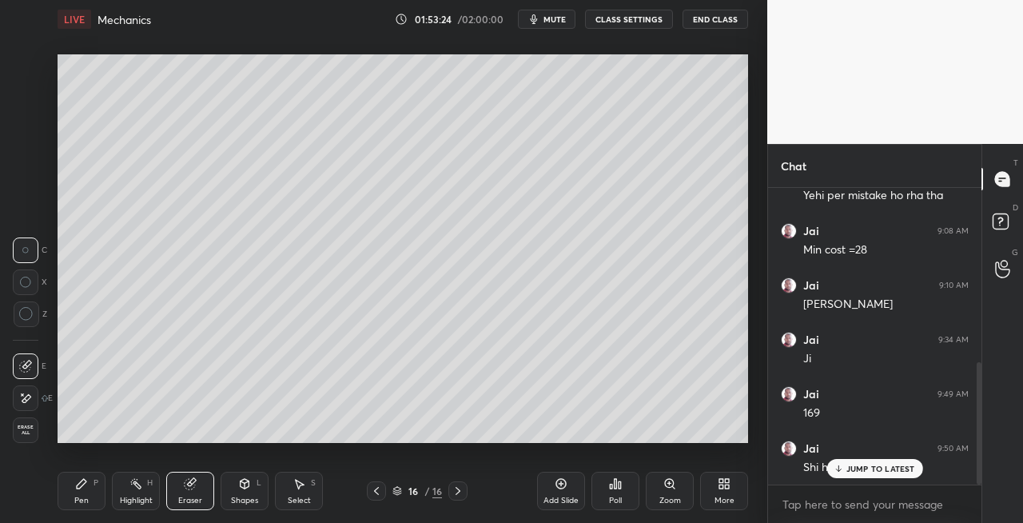
click at [75, 492] on div "Pen P" at bounding box center [82, 491] width 48 height 38
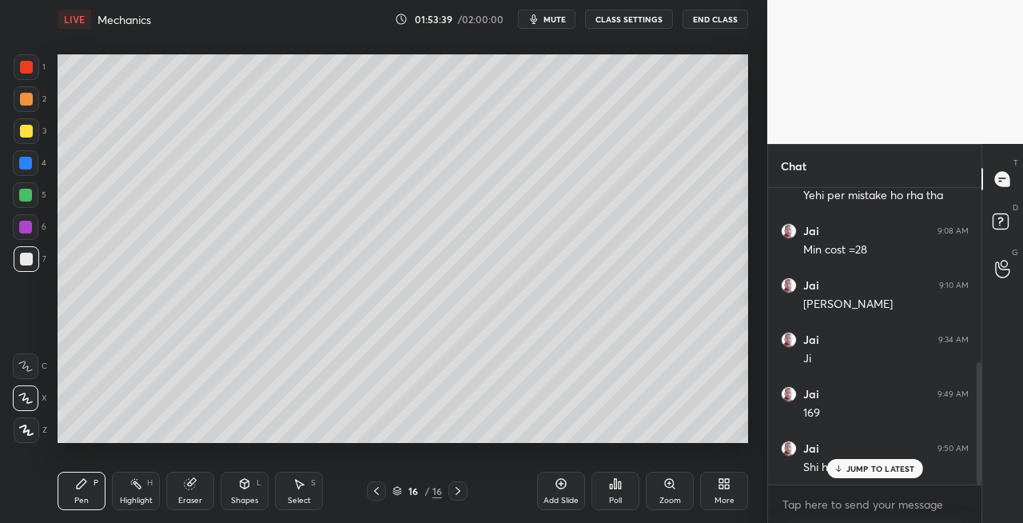
click at [241, 492] on div "Shapes L" at bounding box center [245, 491] width 48 height 38
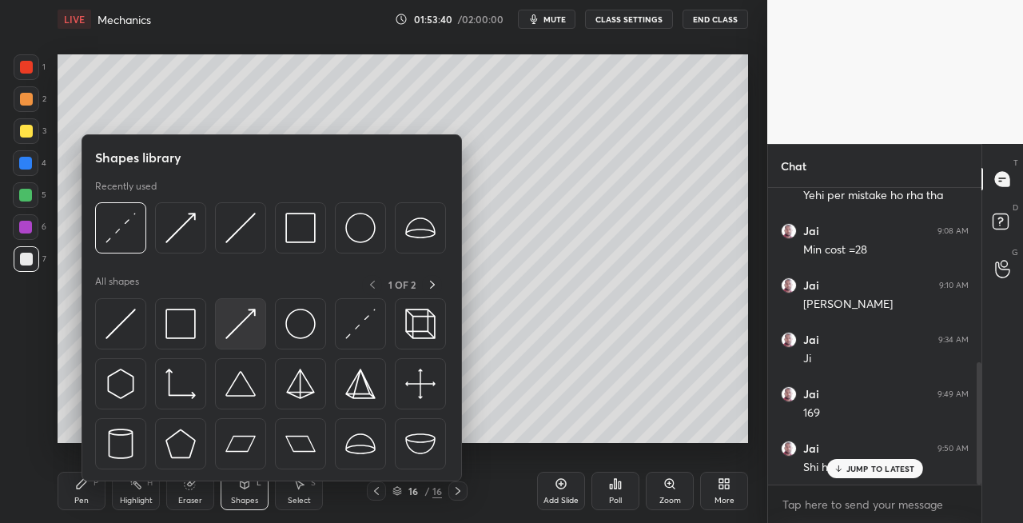
click at [243, 324] on img at bounding box center [240, 324] width 30 height 30
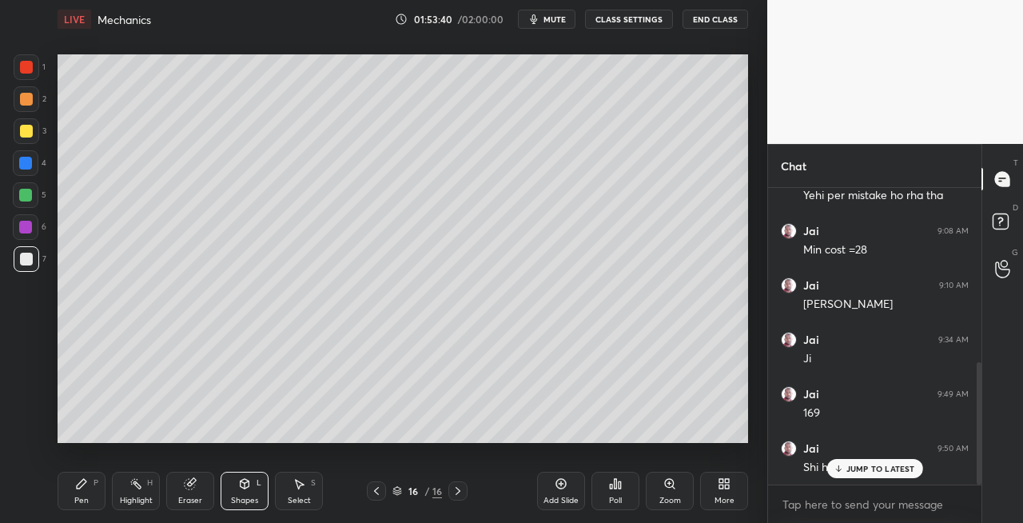
click at [20, 104] on div at bounding box center [26, 99] width 13 height 13
click at [83, 498] on div "Pen" at bounding box center [81, 500] width 14 height 8
click at [240, 491] on div "Shapes L" at bounding box center [245, 491] width 48 height 38
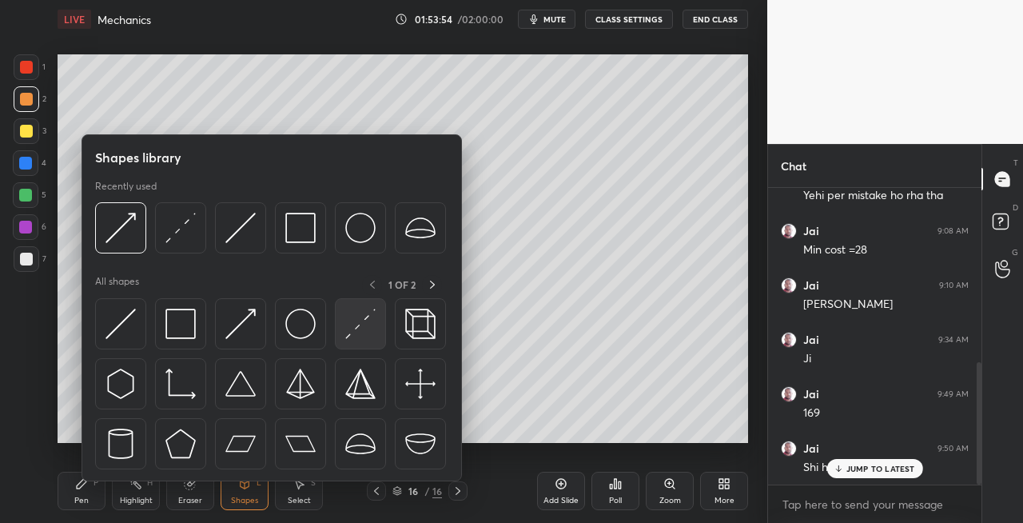
click at [358, 328] on img at bounding box center [360, 324] width 30 height 30
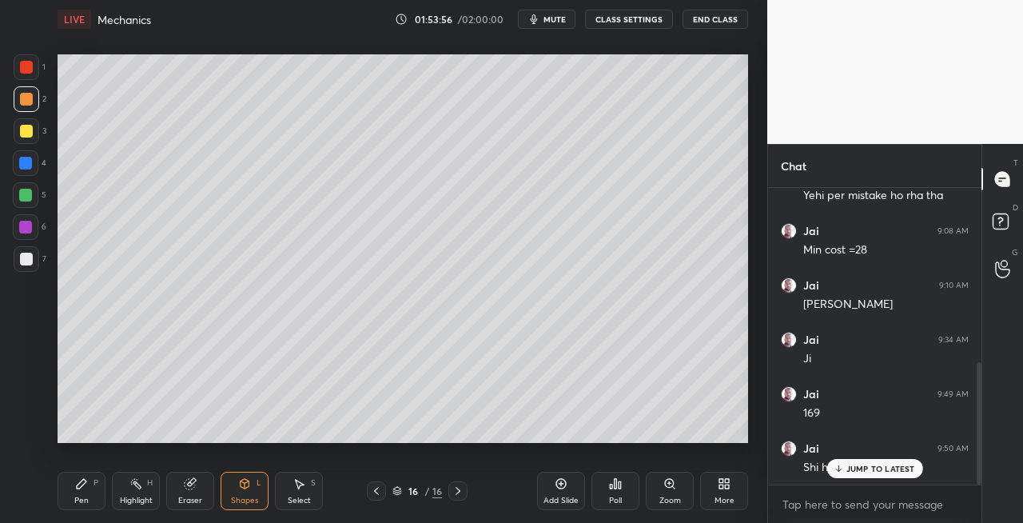
click at [37, 264] on div at bounding box center [27, 259] width 26 height 26
click at [80, 492] on div "Pen P" at bounding box center [82, 491] width 48 height 38
click at [190, 489] on icon at bounding box center [190, 483] width 13 height 13
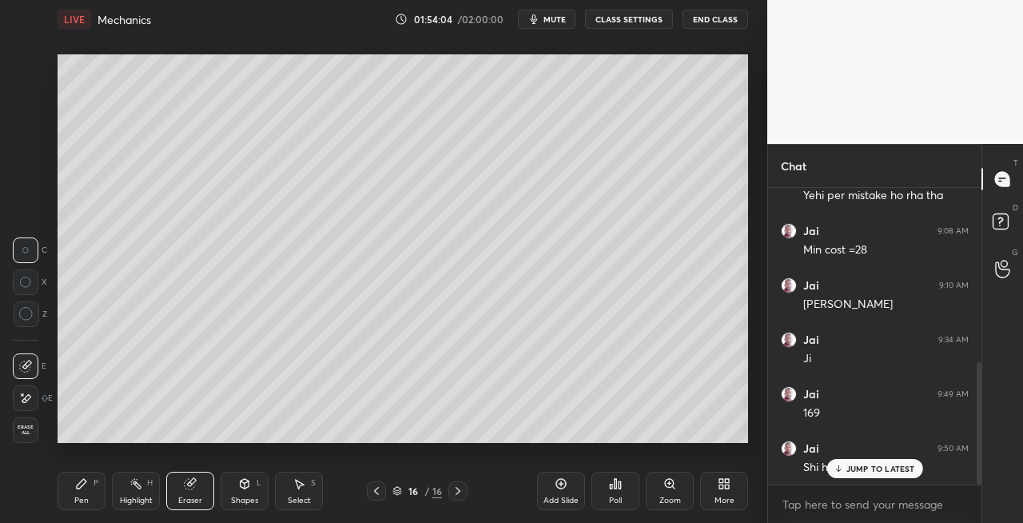
click at [81, 496] on div "Pen" at bounding box center [81, 500] width 14 height 8
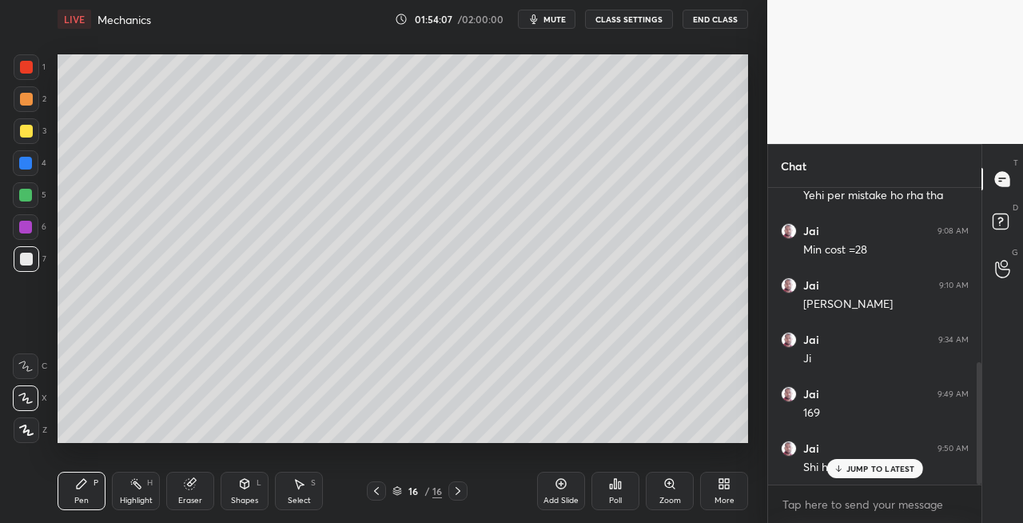
click at [193, 491] on div "Eraser" at bounding box center [190, 491] width 48 height 38
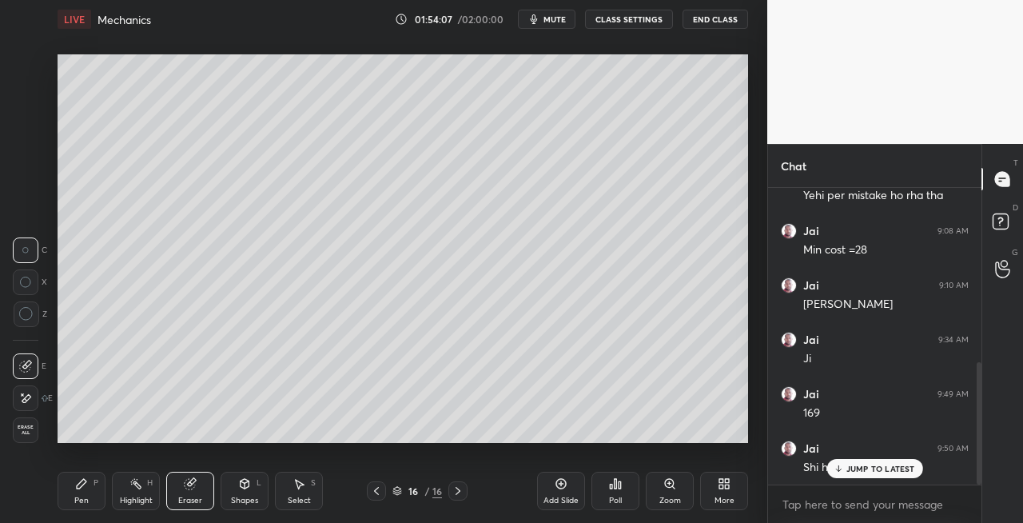
click at [86, 491] on div "Pen P" at bounding box center [82, 491] width 48 height 38
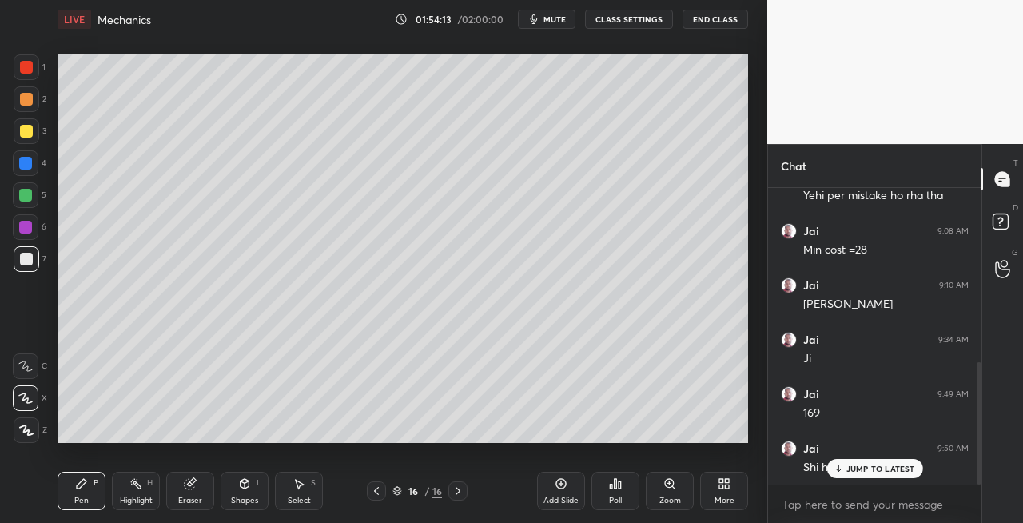
click at [519, 445] on div "Setting up your live class Poll for secs No correct answer Start poll" at bounding box center [403, 248] width 704 height 421
click at [259, 492] on div "Shapes L" at bounding box center [245, 491] width 48 height 38
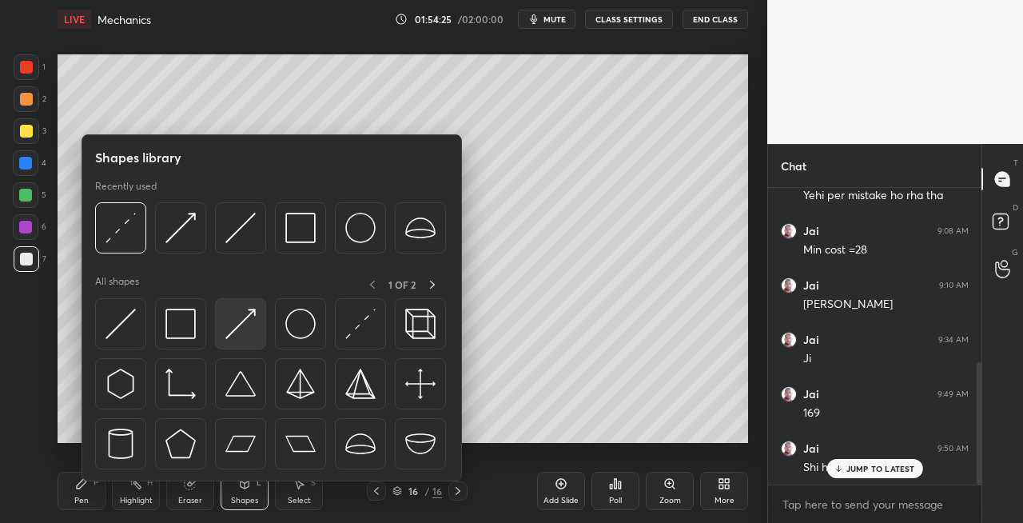
click at [233, 325] on img at bounding box center [240, 324] width 30 height 30
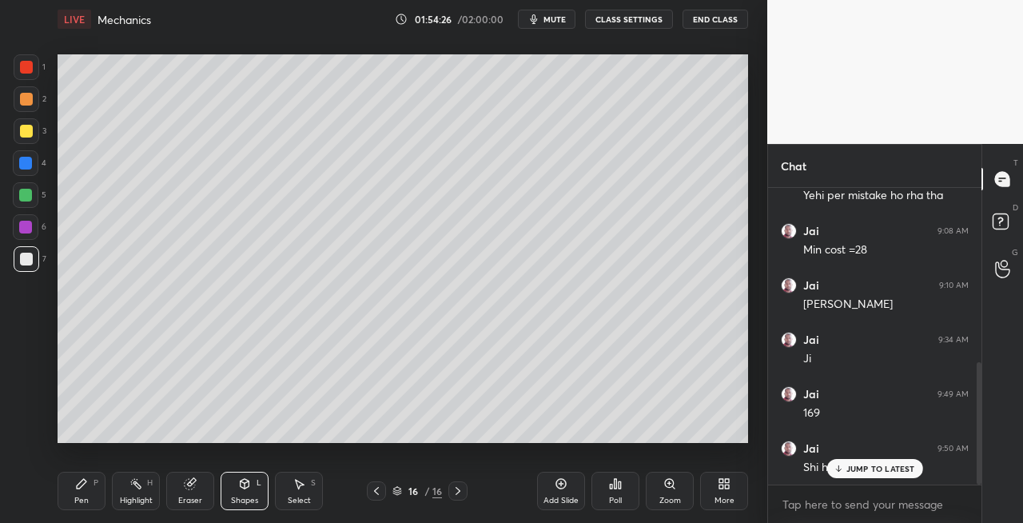
click at [32, 102] on div at bounding box center [27, 99] width 26 height 26
click at [86, 494] on div "Pen P" at bounding box center [82, 491] width 48 height 38
click at [243, 494] on div "Shapes L" at bounding box center [245, 491] width 48 height 38
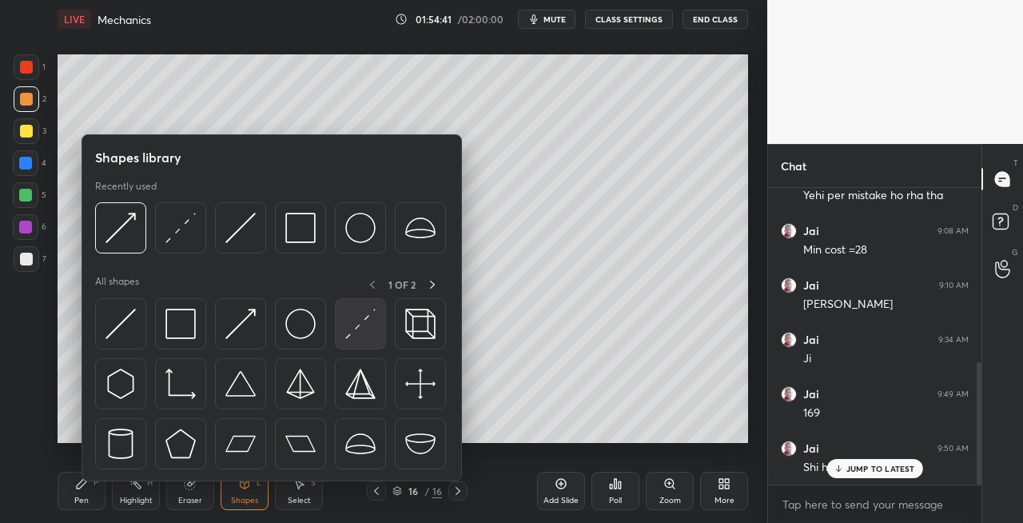
click at [360, 326] on img at bounding box center [360, 324] width 30 height 30
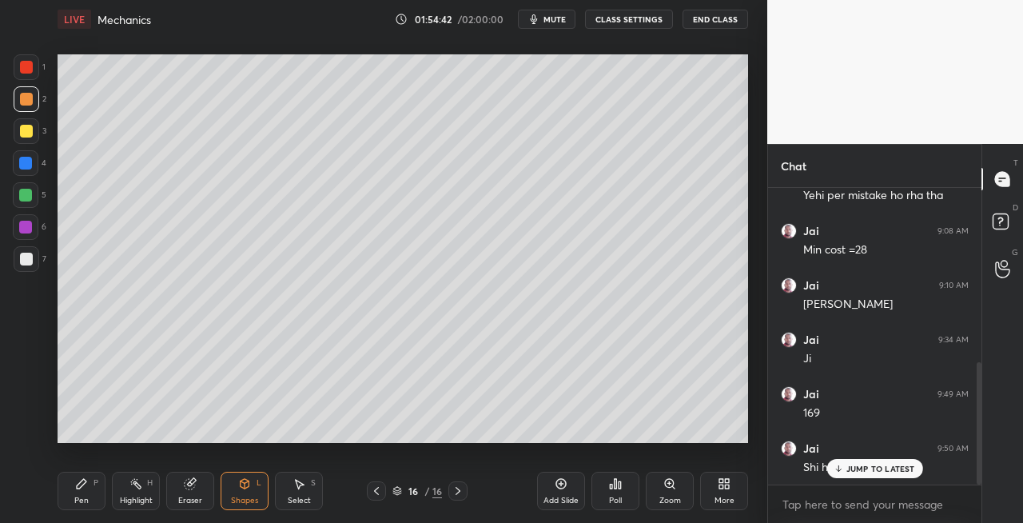
click at [35, 261] on div at bounding box center [27, 259] width 26 height 26
click at [88, 496] on div "Pen" at bounding box center [81, 500] width 14 height 8
click at [37, 265] on div at bounding box center [27, 259] width 26 height 26
click at [245, 449] on div "Setting up your live class Poll for secs No correct answer Start poll" at bounding box center [403, 248] width 704 height 421
click at [243, 447] on div "Setting up your live class Poll for secs No correct answer Start poll" at bounding box center [403, 248] width 704 height 421
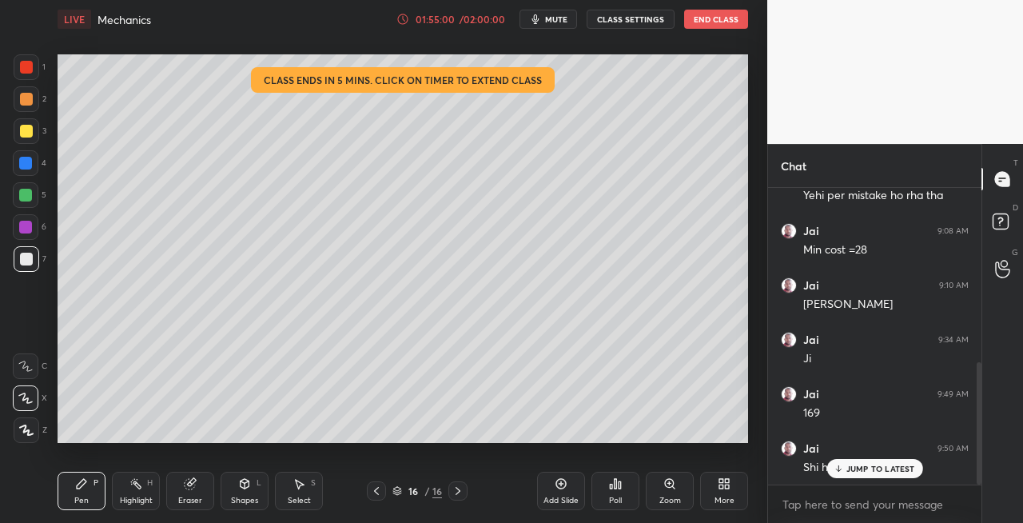
click at [408, 443] on div "Setting up your live class Class ends in 5 mins. Click on timer to extend class…" at bounding box center [403, 248] width 704 height 421
click at [480, 443] on div "Setting up your live class Class ends in 5 mins. Click on timer to extend class…" at bounding box center [403, 248] width 704 height 421
click at [533, 449] on div "Setting up your live class Class ends in 5 mins. Click on timer to extend class…" at bounding box center [403, 248] width 704 height 421
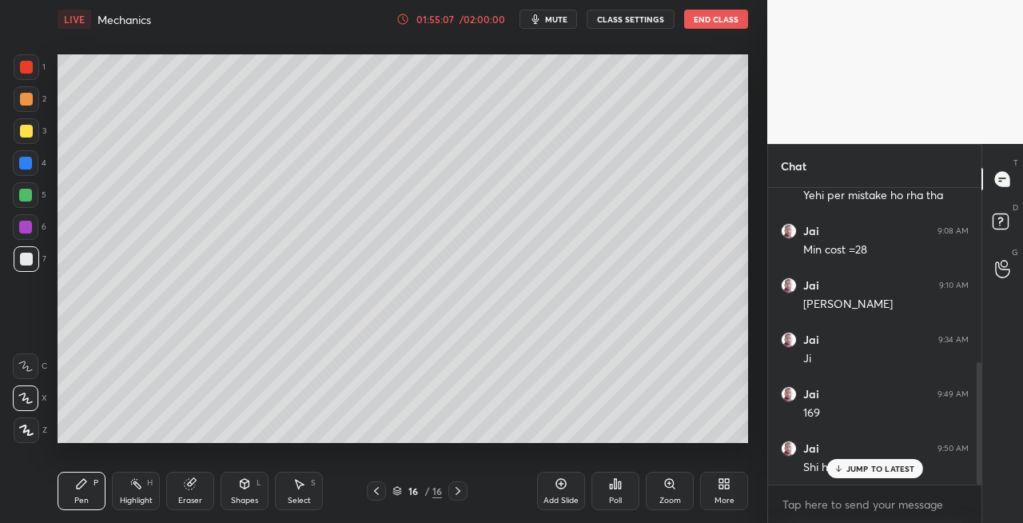
click at [34, 93] on div at bounding box center [27, 99] width 26 height 26
click at [241, 496] on div "Shapes" at bounding box center [244, 500] width 27 height 8
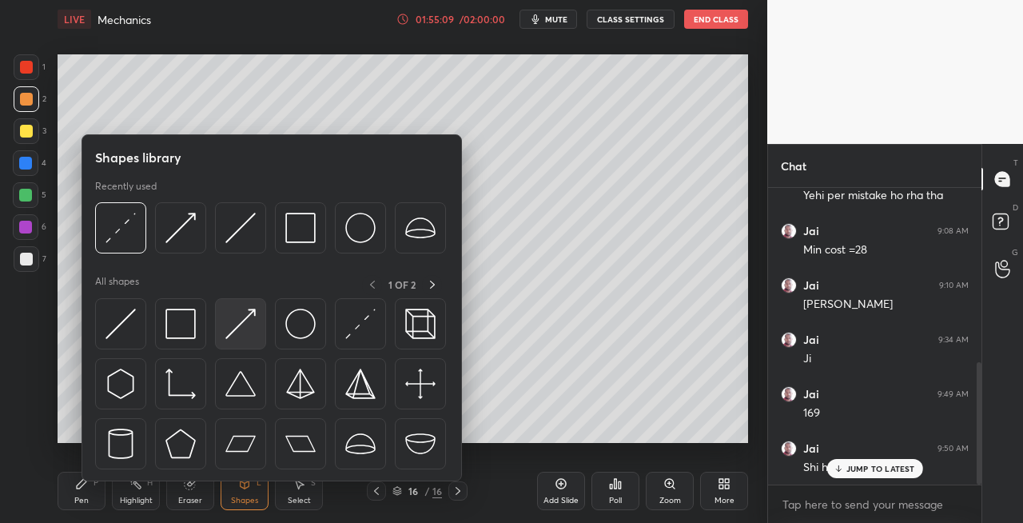
click at [238, 331] on img at bounding box center [240, 324] width 30 height 30
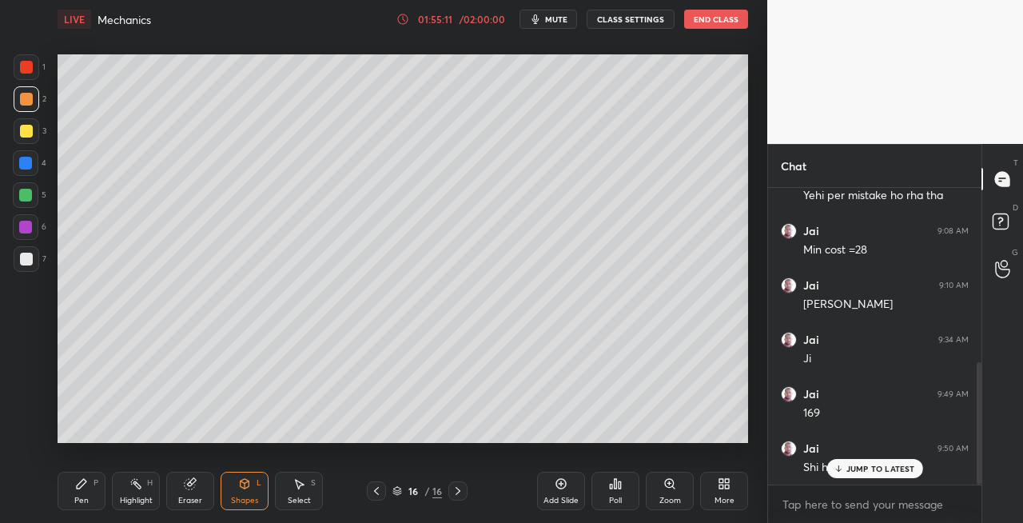
click at [85, 492] on div "Pen P" at bounding box center [82, 491] width 48 height 38
click at [32, 263] on div at bounding box center [27, 259] width 26 height 26
click at [22, 106] on div at bounding box center [27, 99] width 26 height 26
click at [184, 491] on div "Eraser" at bounding box center [190, 491] width 48 height 38
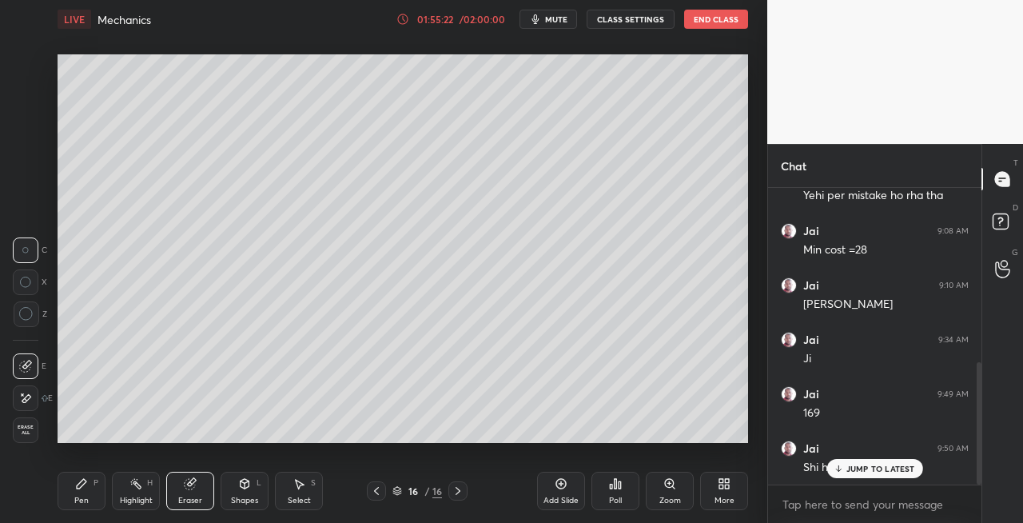
click at [79, 508] on div "Pen P" at bounding box center [82, 491] width 48 height 38
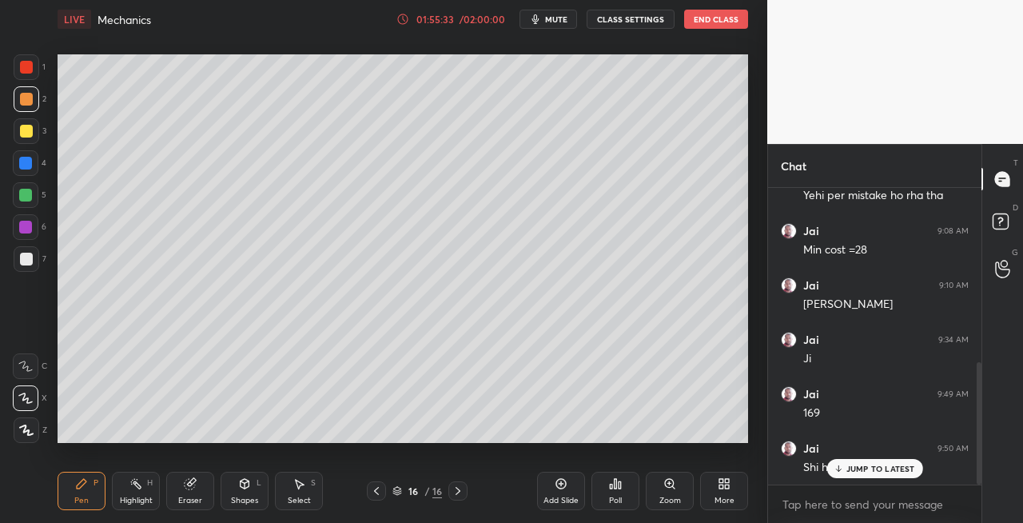
click at [246, 488] on icon at bounding box center [245, 484] width 9 height 10
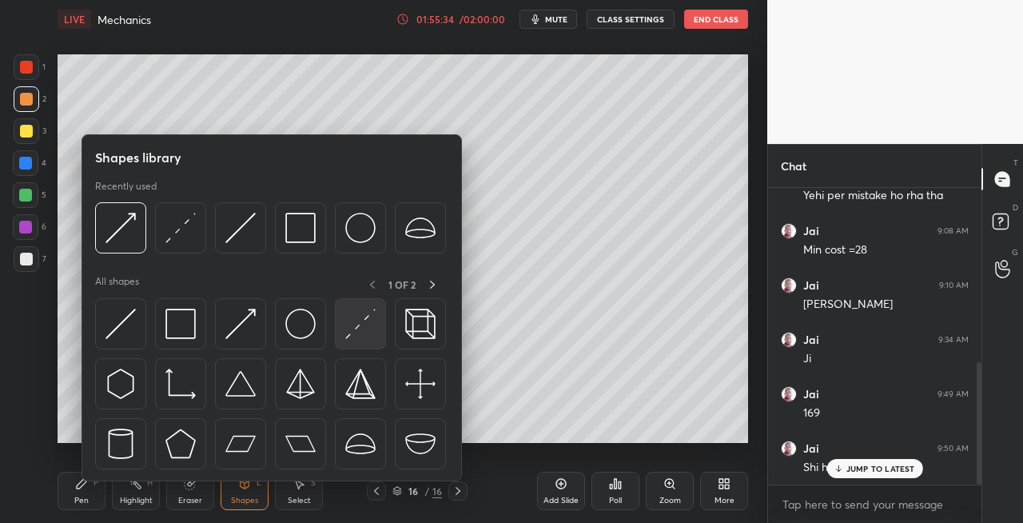
click at [366, 329] on img at bounding box center [360, 324] width 30 height 30
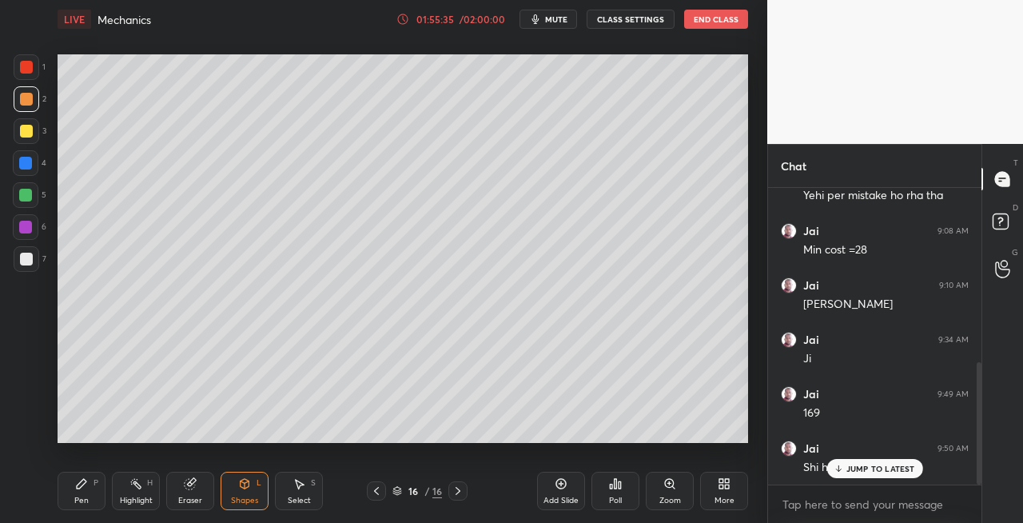
click at [38, 261] on div "7" at bounding box center [30, 259] width 33 height 26
click at [77, 500] on div "Pen" at bounding box center [81, 500] width 14 height 8
click at [33, 104] on div at bounding box center [27, 99] width 26 height 26
click at [27, 261] on div at bounding box center [26, 259] width 13 height 13
click at [461, 491] on icon at bounding box center [458, 490] width 13 height 13
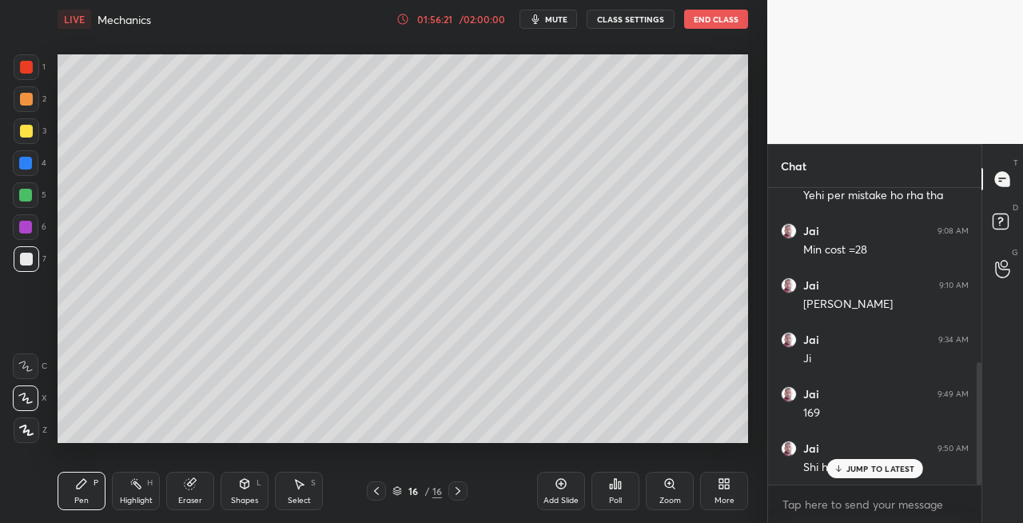
click at [461, 492] on icon at bounding box center [458, 490] width 13 height 13
click at [557, 498] on div "Add Slide" at bounding box center [561, 500] width 35 height 8
click at [381, 498] on div at bounding box center [376, 490] width 19 height 19
click at [461, 491] on icon at bounding box center [458, 490] width 13 height 13
click at [382, 494] on icon at bounding box center [376, 490] width 13 height 13
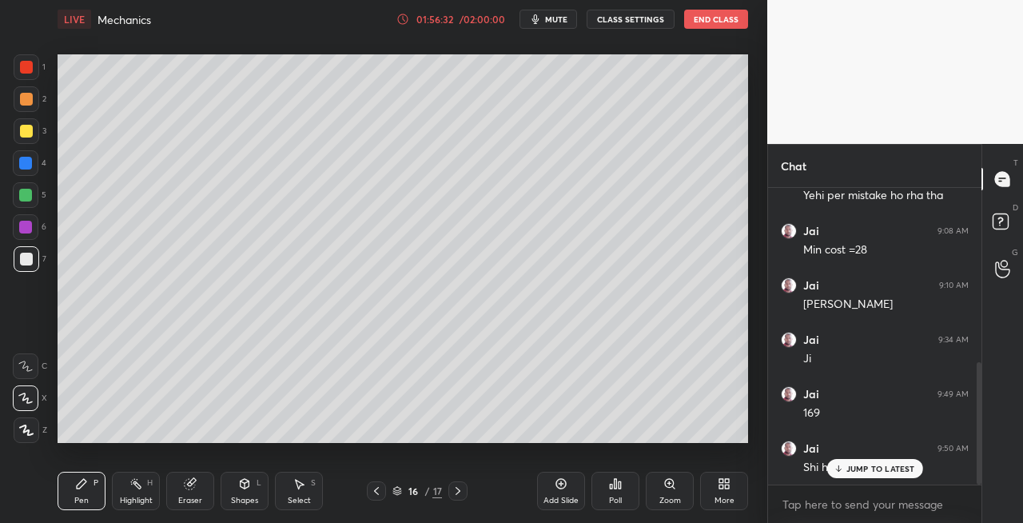
click at [461, 489] on icon at bounding box center [458, 490] width 13 height 13
click at [373, 492] on icon at bounding box center [376, 490] width 13 height 13
click at [457, 492] on icon at bounding box center [458, 490] width 13 height 13
click at [373, 493] on icon at bounding box center [376, 490] width 13 height 13
click at [461, 492] on icon at bounding box center [458, 490] width 13 height 13
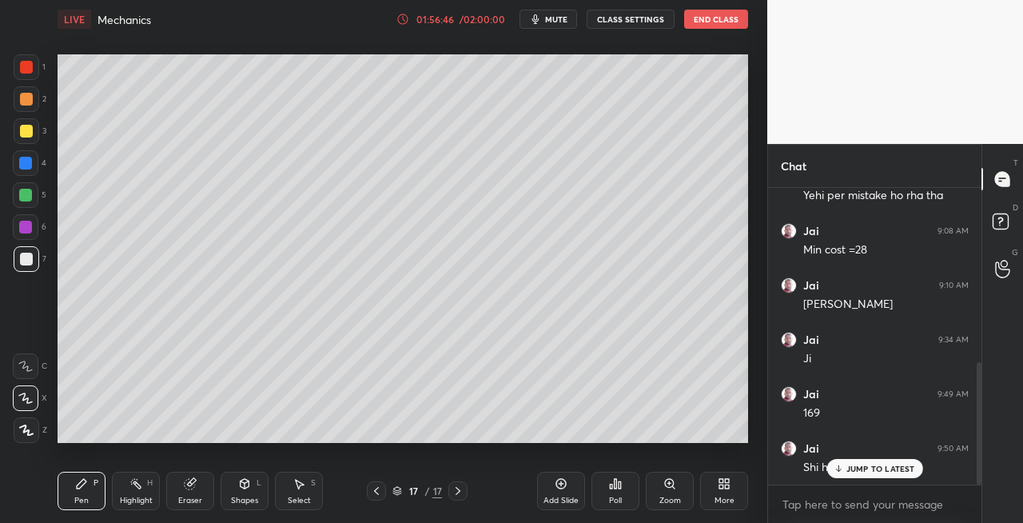
click at [374, 492] on icon at bounding box center [376, 490] width 13 height 13
click at [457, 491] on icon at bounding box center [458, 490] width 13 height 13
click at [379, 491] on icon at bounding box center [376, 490] width 13 height 13
click at [459, 492] on icon at bounding box center [458, 491] width 5 height 8
click at [189, 496] on div "Eraser" at bounding box center [190, 500] width 24 height 8
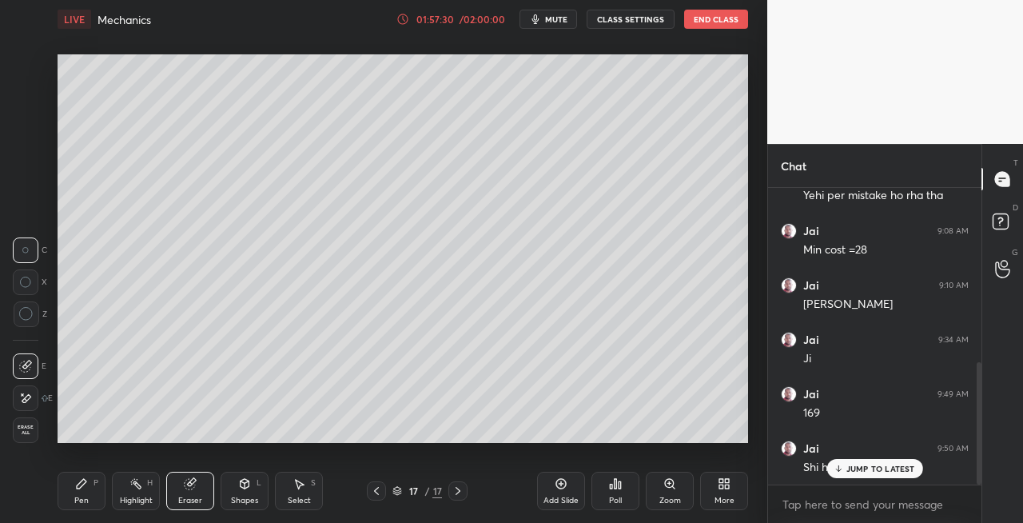
click at [88, 498] on div "Pen" at bounding box center [81, 500] width 14 height 8
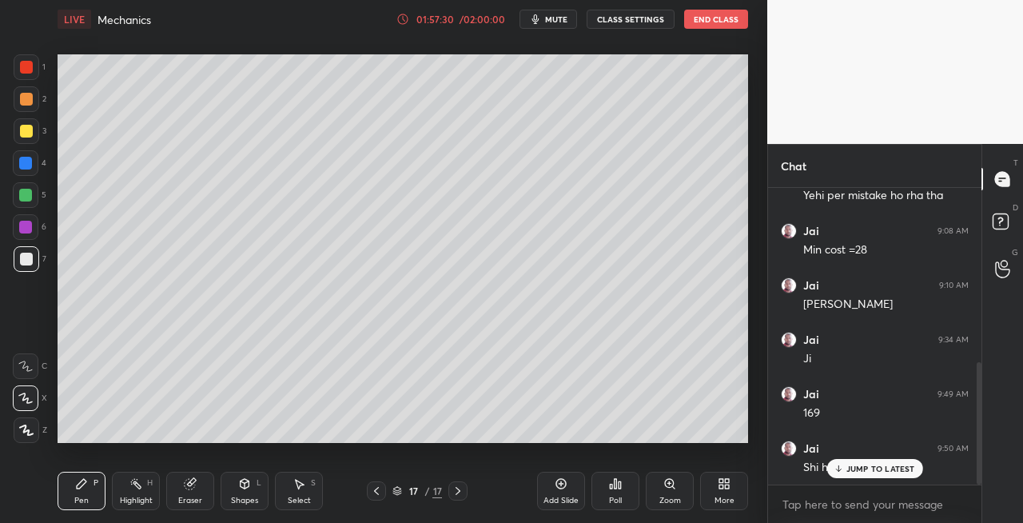
click at [374, 490] on icon at bounding box center [376, 490] width 13 height 13
click at [381, 492] on icon at bounding box center [376, 490] width 13 height 13
click at [453, 491] on icon at bounding box center [458, 490] width 13 height 13
click at [455, 492] on icon at bounding box center [458, 490] width 13 height 13
click at [374, 491] on icon at bounding box center [376, 490] width 13 height 13
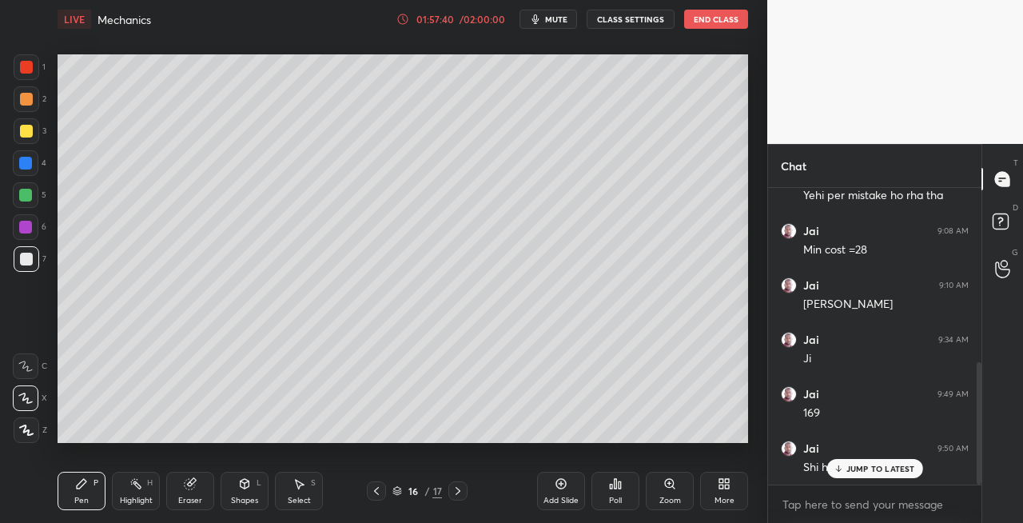
click at [377, 492] on icon at bounding box center [376, 490] width 13 height 13
click at [463, 488] on icon at bounding box center [458, 490] width 13 height 13
click at [464, 484] on icon at bounding box center [458, 490] width 13 height 13
click at [379, 489] on icon at bounding box center [376, 490] width 13 height 13
click at [381, 489] on icon at bounding box center [376, 490] width 13 height 13
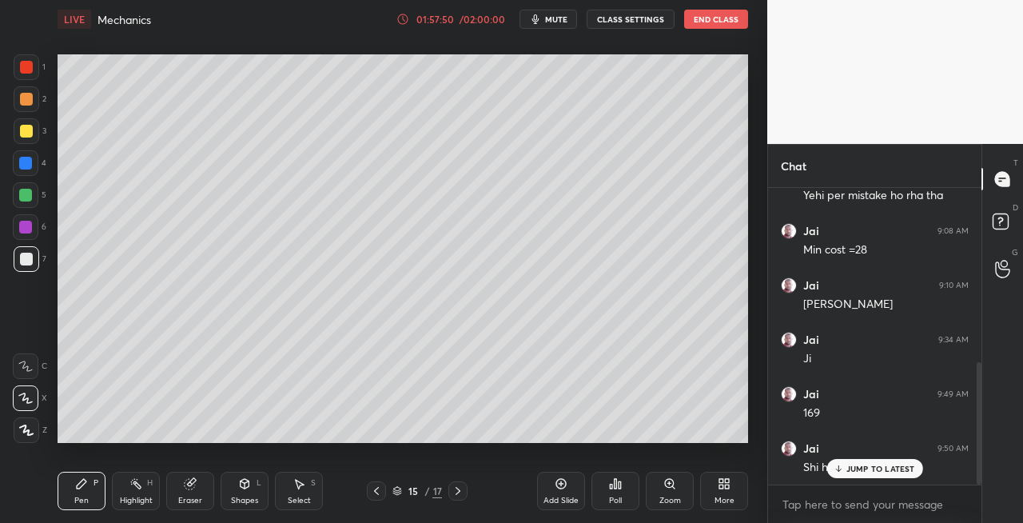
click at [462, 491] on icon at bounding box center [458, 490] width 13 height 13
click at [459, 488] on icon at bounding box center [458, 490] width 13 height 13
click at [377, 491] on icon at bounding box center [376, 490] width 13 height 13
click at [384, 488] on div at bounding box center [376, 490] width 19 height 19
click at [461, 481] on div at bounding box center [458, 490] width 19 height 19
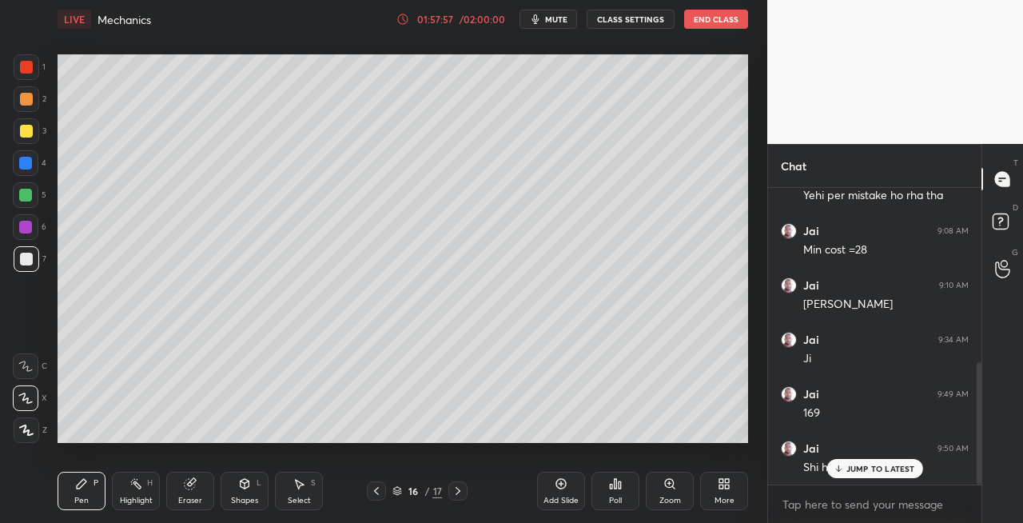
click at [460, 488] on icon at bounding box center [458, 490] width 13 height 13
click at [383, 492] on div at bounding box center [376, 490] width 19 height 19
click at [378, 492] on icon at bounding box center [376, 490] width 13 height 13
click at [459, 492] on icon at bounding box center [458, 490] width 13 height 13
click at [460, 492] on icon at bounding box center [458, 490] width 13 height 13
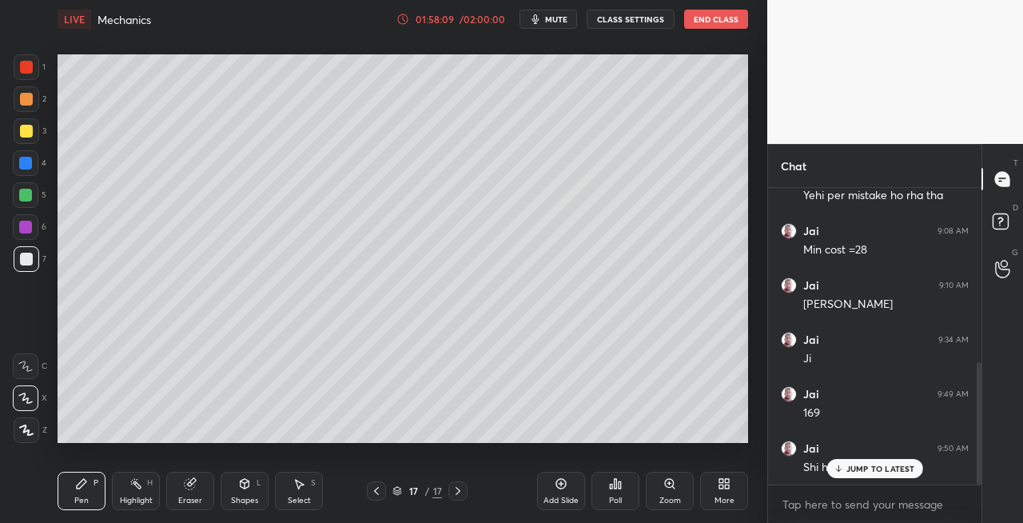
click at [370, 489] on icon at bounding box center [376, 490] width 13 height 13
click at [457, 491] on icon at bounding box center [458, 490] width 13 height 13
click at [381, 492] on icon at bounding box center [376, 490] width 13 height 13
click at [381, 489] on icon at bounding box center [376, 490] width 13 height 13
click at [458, 490] on icon at bounding box center [458, 490] width 13 height 13
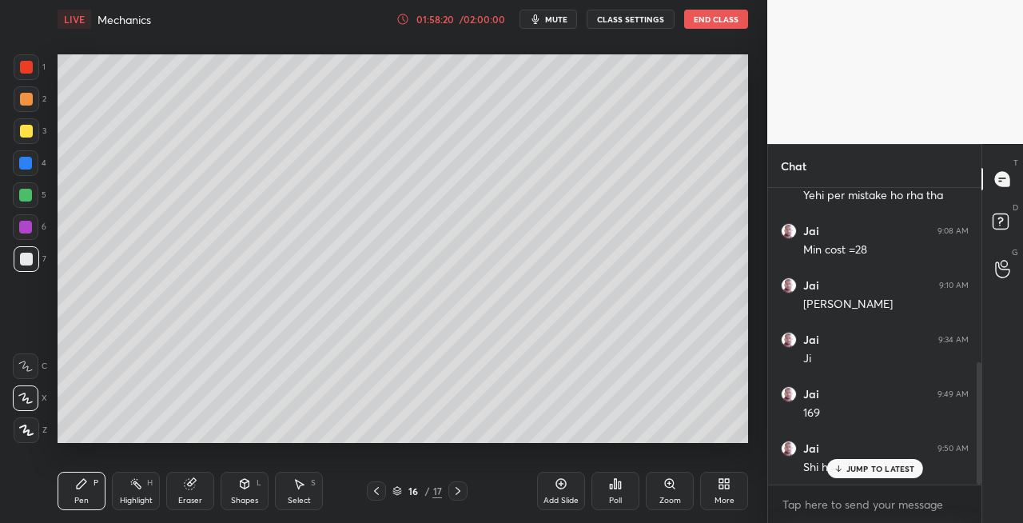
click at [379, 492] on icon at bounding box center [376, 490] width 13 height 13
click at [459, 494] on icon at bounding box center [458, 490] width 13 height 13
click at [457, 494] on icon at bounding box center [458, 490] width 13 height 13
click at [376, 492] on icon at bounding box center [376, 491] width 5 height 8
click at [385, 491] on div at bounding box center [376, 490] width 19 height 19
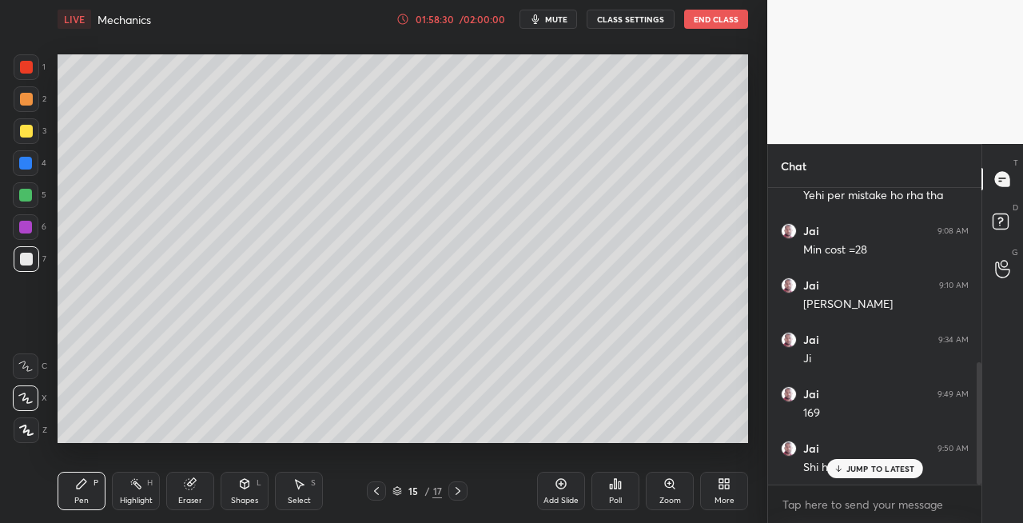
click at [462, 492] on icon at bounding box center [458, 490] width 13 height 13
click at [465, 495] on div at bounding box center [458, 490] width 19 height 19
click at [461, 494] on icon at bounding box center [458, 490] width 13 height 13
click at [189, 490] on div "Eraser" at bounding box center [190, 491] width 48 height 38
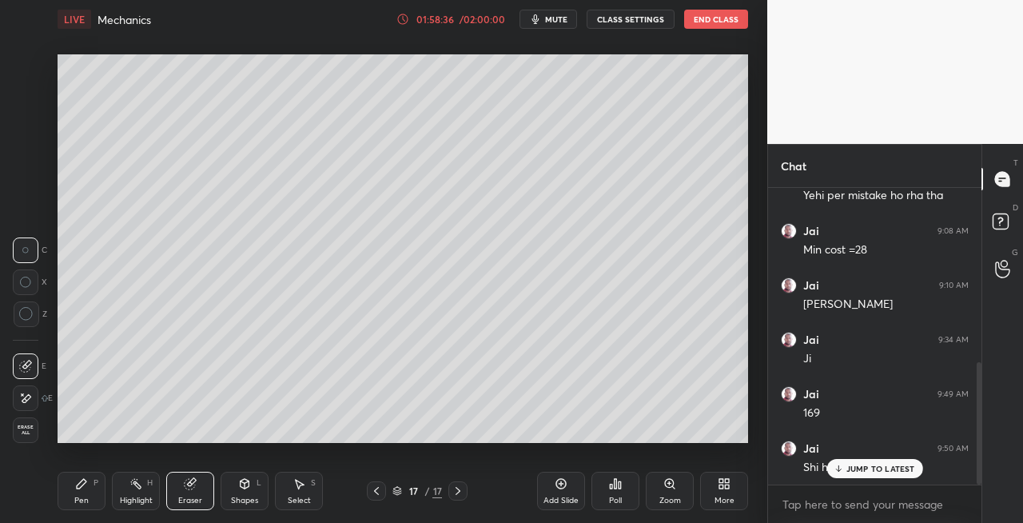
click at [94, 483] on div "P" at bounding box center [96, 483] width 5 height 8
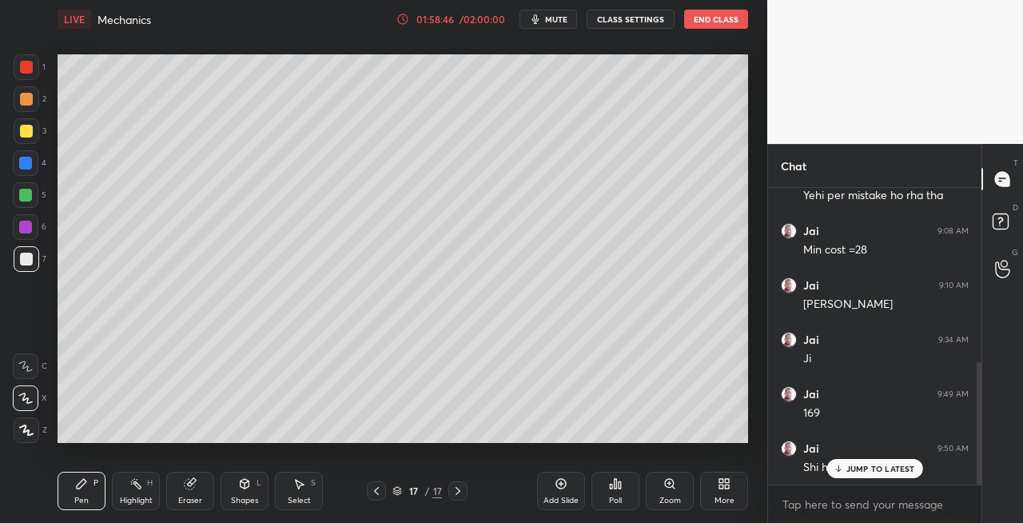
click at [178, 504] on div "Eraser" at bounding box center [190, 500] width 24 height 8
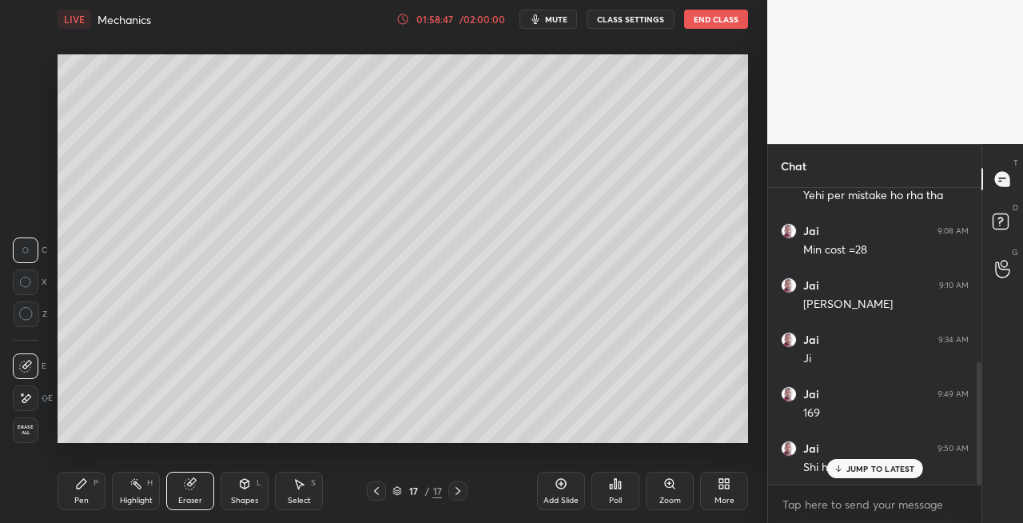
click at [81, 486] on icon at bounding box center [82, 484] width 10 height 10
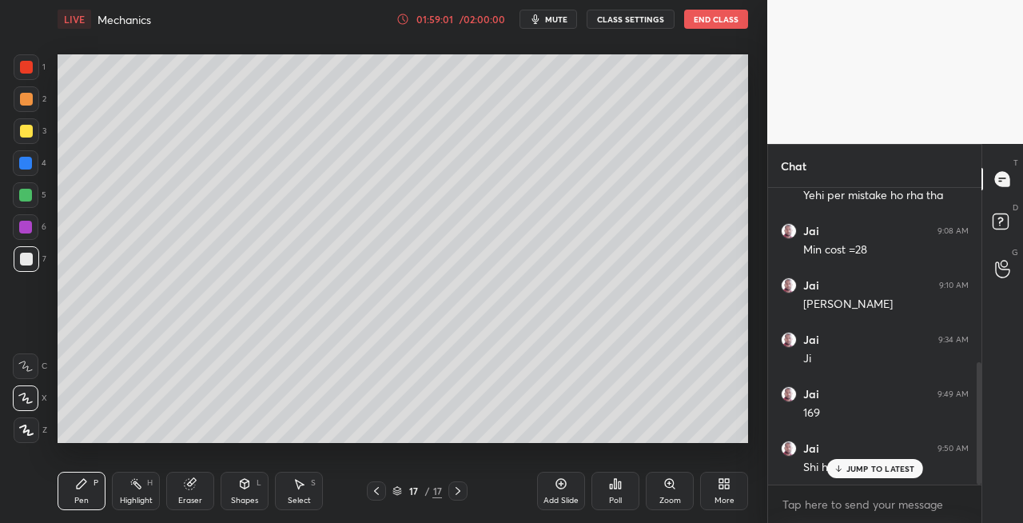
click at [238, 491] on div "Shapes L" at bounding box center [245, 491] width 48 height 38
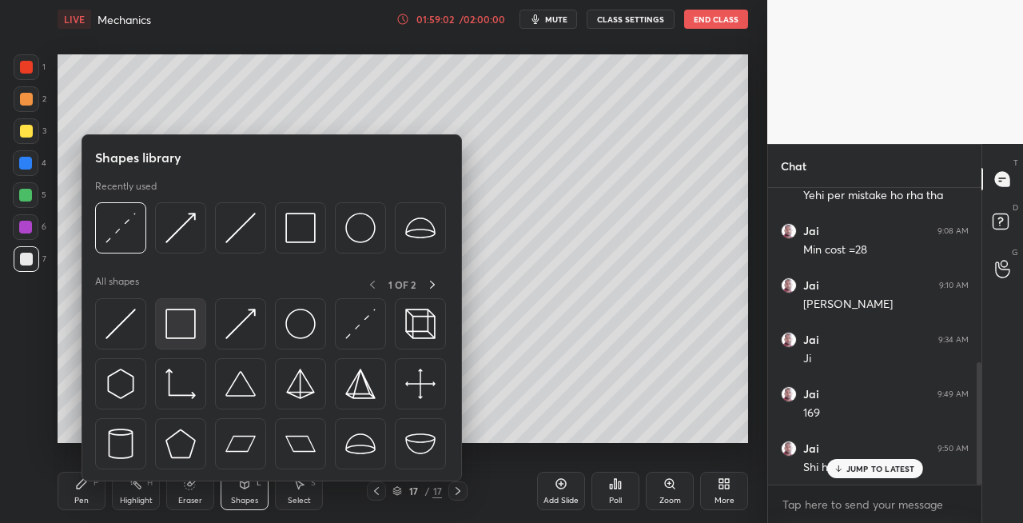
click at [175, 330] on img at bounding box center [180, 324] width 30 height 30
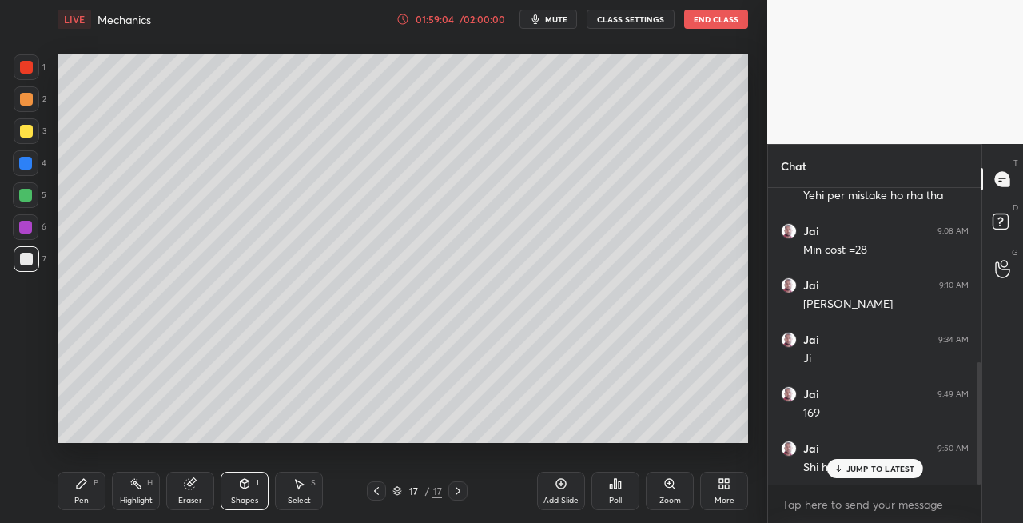
click at [384, 489] on div at bounding box center [376, 490] width 19 height 19
click at [376, 488] on icon at bounding box center [376, 490] width 13 height 13
click at [461, 499] on div at bounding box center [458, 490] width 19 height 19
click at [457, 498] on div at bounding box center [458, 490] width 19 height 19
click at [459, 492] on icon at bounding box center [458, 491] width 5 height 8
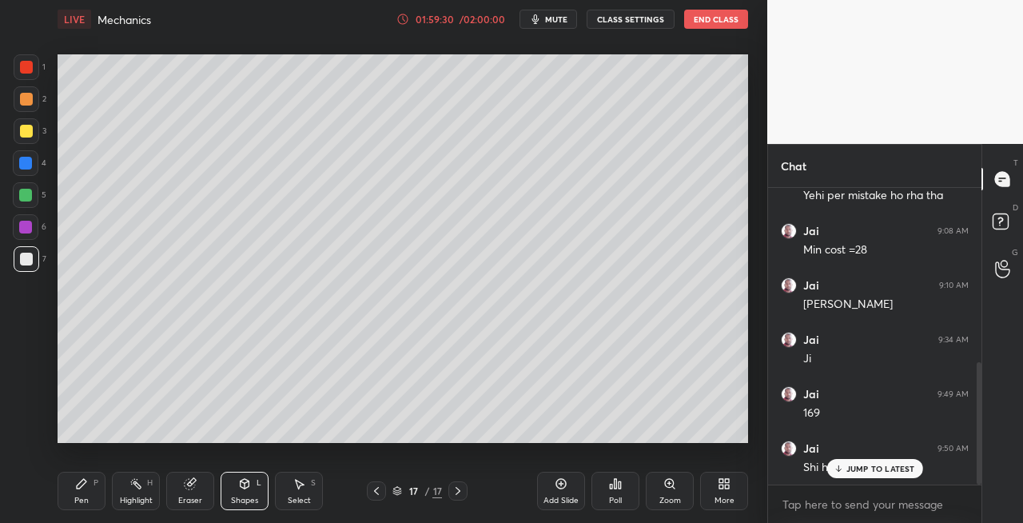
click at [384, 488] on div at bounding box center [376, 490] width 19 height 19
click at [378, 491] on icon at bounding box center [376, 490] width 13 height 13
click at [369, 492] on div at bounding box center [376, 490] width 19 height 19
click at [461, 495] on icon at bounding box center [458, 490] width 13 height 13
click at [208, 488] on div "Eraser" at bounding box center [190, 491] width 48 height 38
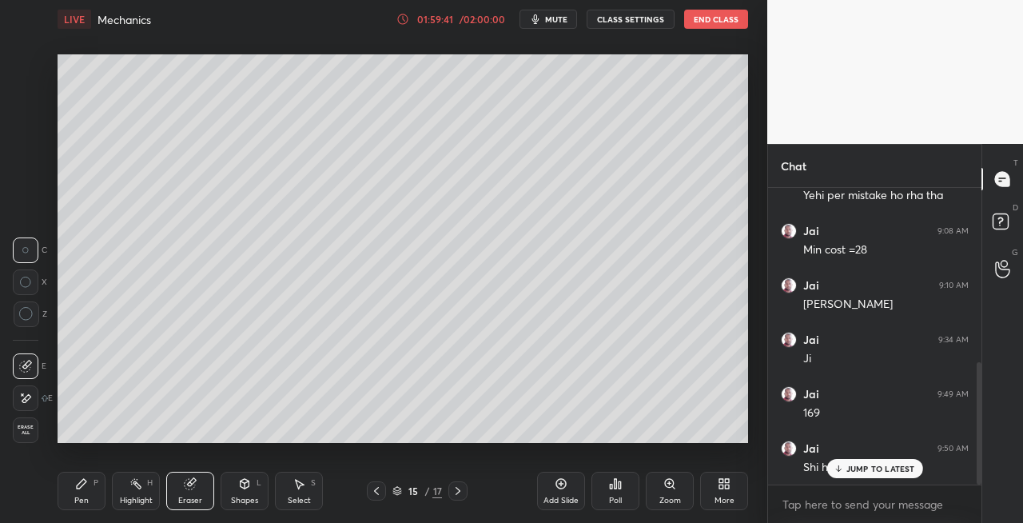
click at [200, 496] on div "Eraser" at bounding box center [190, 500] width 24 height 8
click at [199, 489] on div "Eraser" at bounding box center [190, 491] width 48 height 38
click at [80, 496] on div "Pen" at bounding box center [81, 500] width 14 height 8
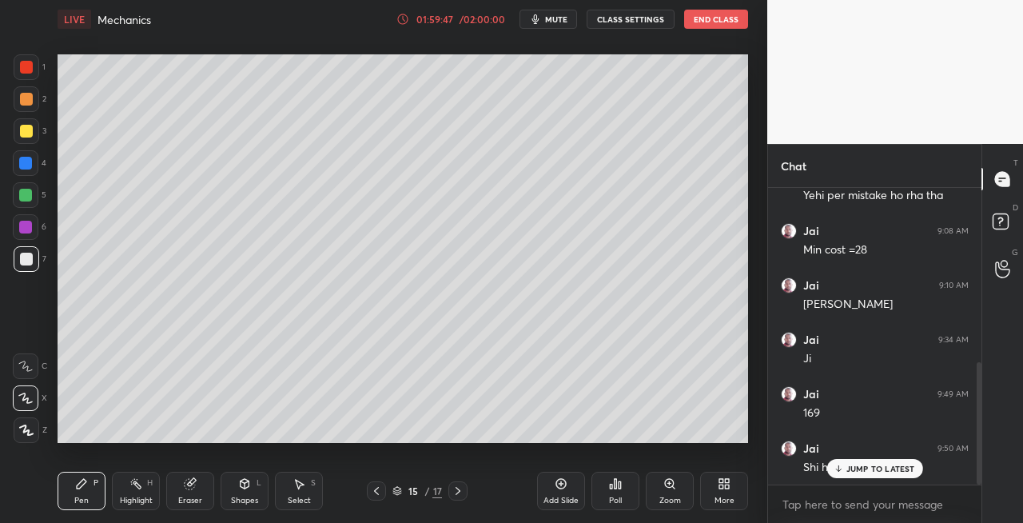
click at [26, 132] on div at bounding box center [26, 131] width 13 height 13
click at [240, 486] on icon at bounding box center [244, 483] width 13 height 13
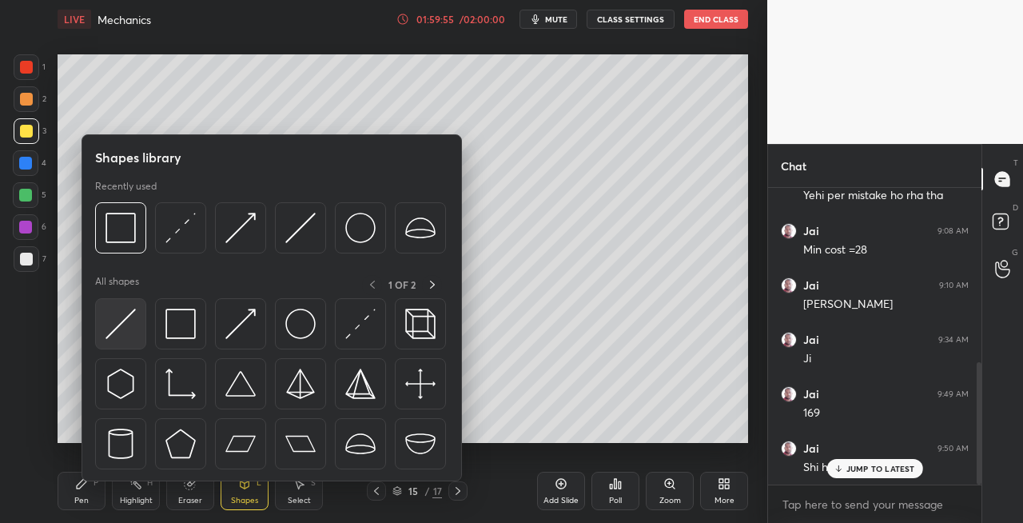
click at [114, 324] on img at bounding box center [121, 324] width 30 height 30
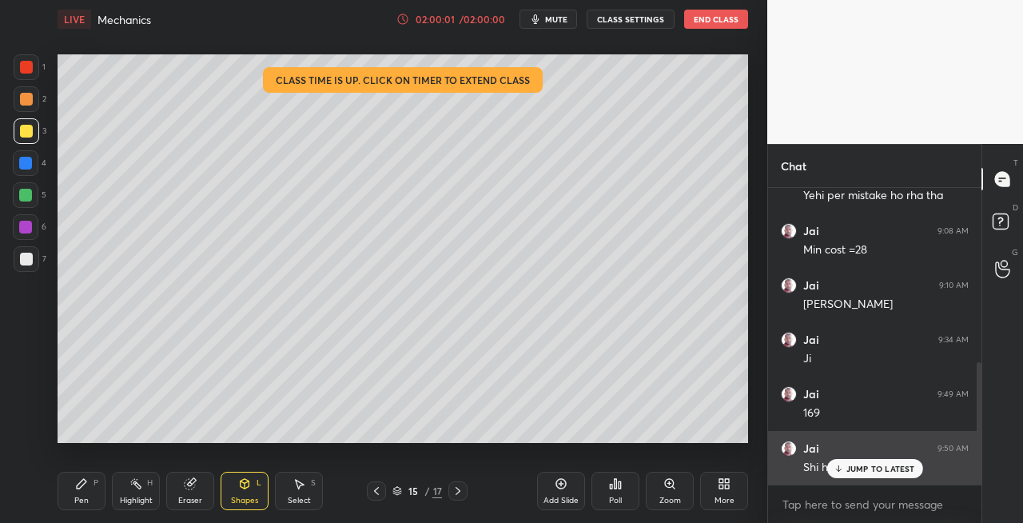
click at [841, 470] on icon at bounding box center [838, 469] width 10 height 10
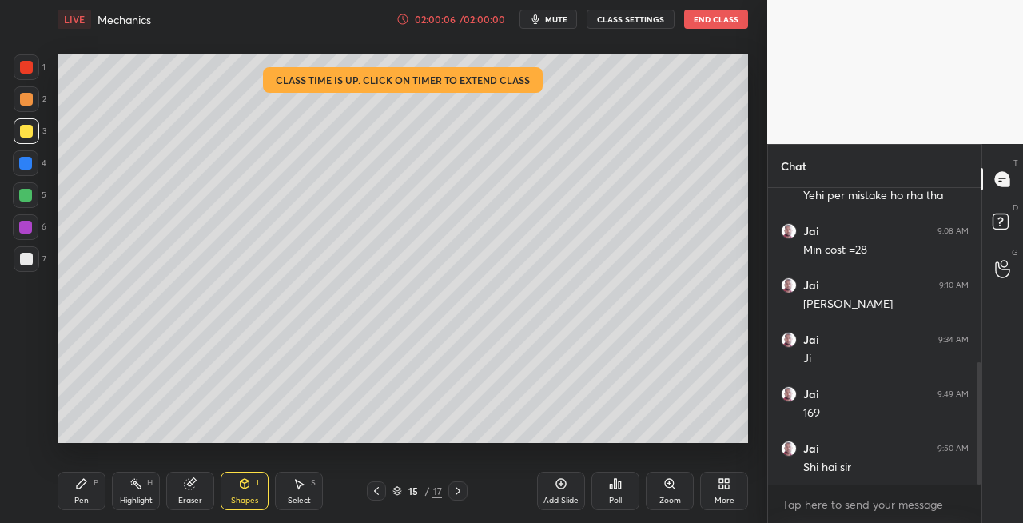
click at [454, 491] on icon at bounding box center [458, 490] width 13 height 13
click at [458, 492] on icon at bounding box center [458, 491] width 5 height 8
click at [379, 490] on icon at bounding box center [376, 490] width 13 height 13
click at [375, 491] on icon at bounding box center [376, 491] width 5 height 8
click at [378, 491] on icon at bounding box center [376, 490] width 13 height 13
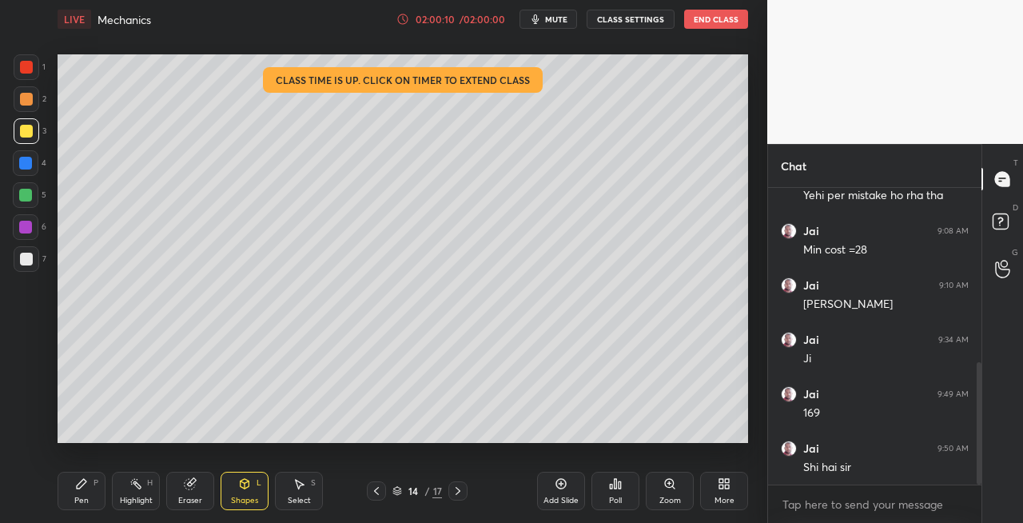
click at [373, 492] on icon at bounding box center [376, 490] width 13 height 13
click at [372, 493] on icon at bounding box center [376, 490] width 13 height 13
click at [368, 492] on div at bounding box center [376, 490] width 19 height 19
click at [362, 492] on div "11 / 17" at bounding box center [417, 490] width 240 height 19
click at [382, 492] on icon at bounding box center [376, 490] width 13 height 13
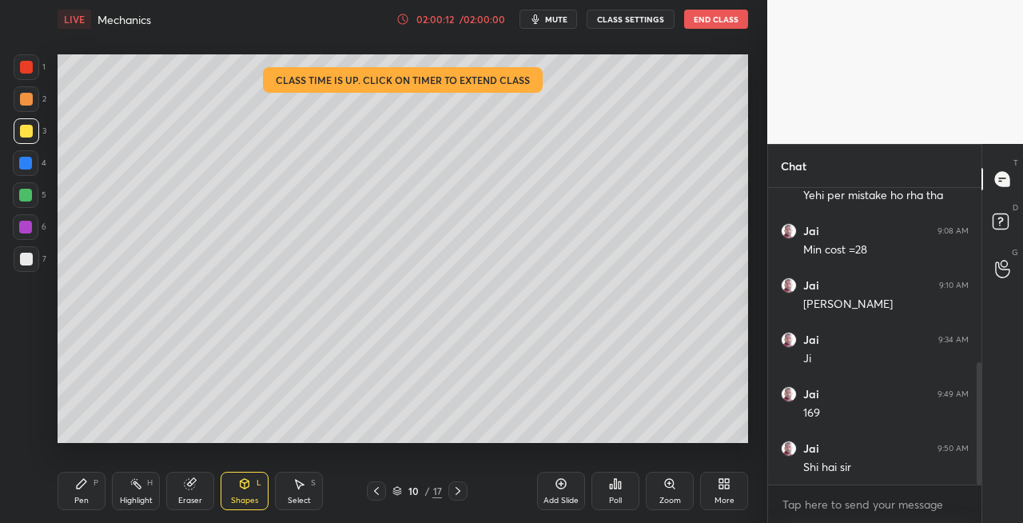
click at [384, 491] on div at bounding box center [376, 490] width 19 height 19
click at [383, 492] on div at bounding box center [376, 490] width 19 height 19
click at [381, 492] on icon at bounding box center [376, 490] width 13 height 13
click at [377, 492] on icon at bounding box center [376, 490] width 13 height 13
click at [376, 492] on icon at bounding box center [376, 490] width 13 height 13
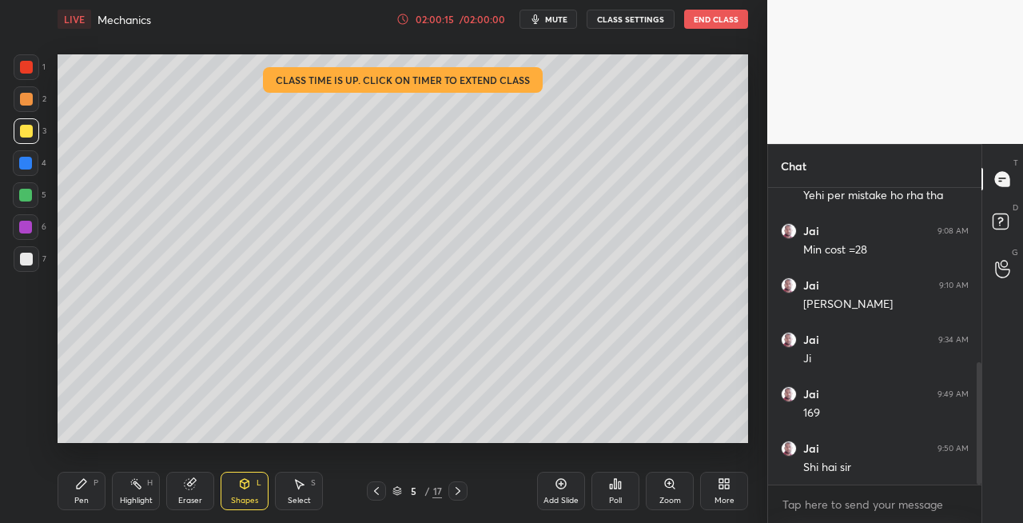
click at [374, 494] on icon at bounding box center [376, 490] width 13 height 13
click at [375, 492] on icon at bounding box center [376, 490] width 13 height 13
click at [377, 492] on icon at bounding box center [376, 490] width 13 height 13
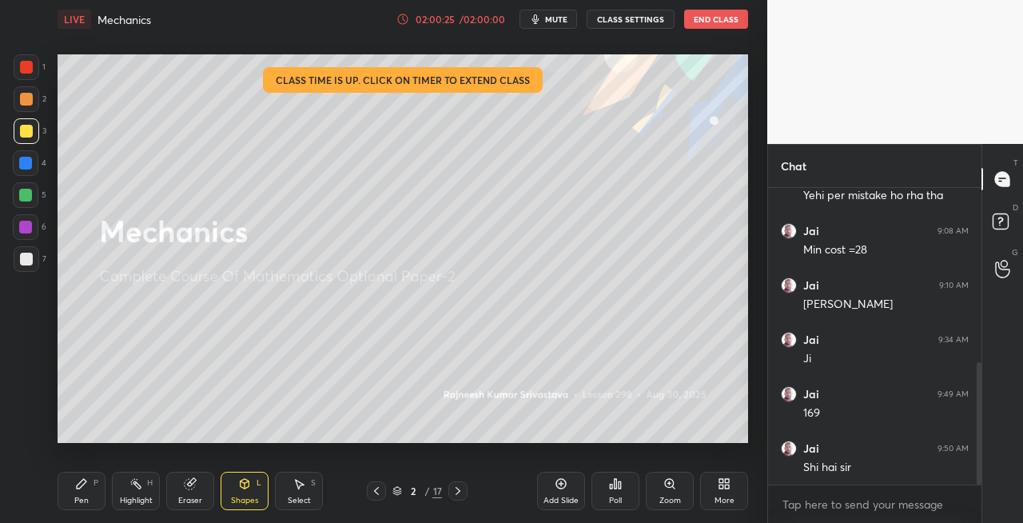
click at [461, 492] on icon at bounding box center [458, 490] width 13 height 13
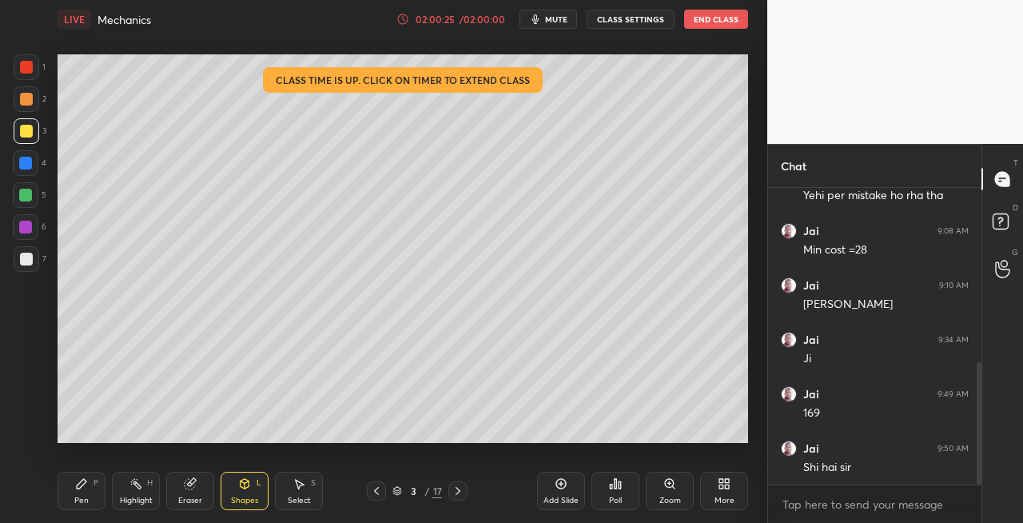
click at [462, 492] on icon at bounding box center [458, 490] width 13 height 13
click at [463, 492] on icon at bounding box center [458, 490] width 13 height 13
click at [464, 492] on icon at bounding box center [458, 490] width 13 height 13
click at [465, 493] on div at bounding box center [458, 490] width 19 height 19
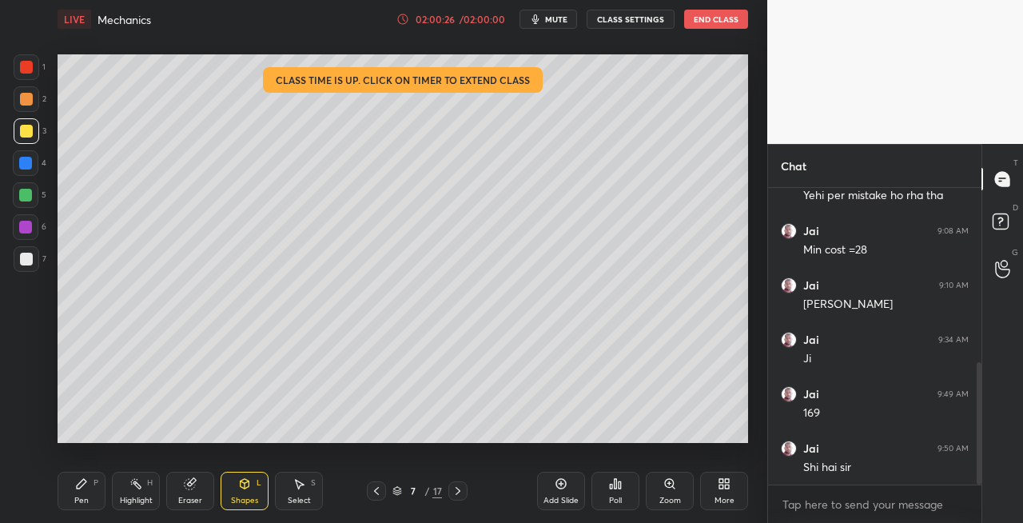
click at [465, 492] on div at bounding box center [458, 490] width 19 height 19
click at [466, 494] on div at bounding box center [458, 490] width 19 height 19
click at [470, 492] on div "10 / 17" at bounding box center [417, 490] width 240 height 19
click at [467, 491] on div at bounding box center [458, 490] width 19 height 19
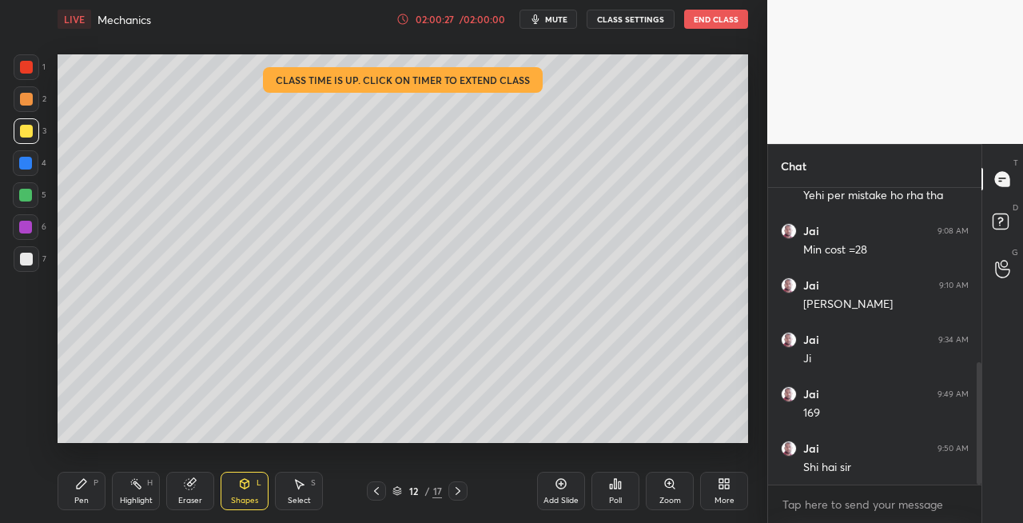
click at [464, 490] on icon at bounding box center [458, 490] width 13 height 13
click at [466, 491] on div at bounding box center [458, 490] width 19 height 19
click at [451, 485] on div at bounding box center [458, 490] width 19 height 19
click at [459, 495] on icon at bounding box center [458, 490] width 13 height 13
click at [454, 494] on icon at bounding box center [458, 490] width 13 height 13
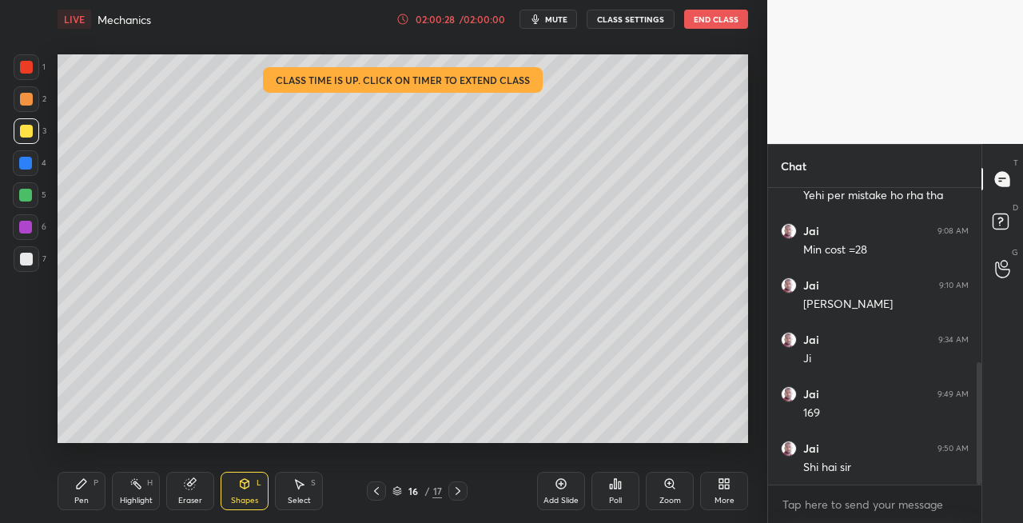
click at [453, 492] on icon at bounding box center [458, 490] width 13 height 13
click at [254, 497] on div "Shapes" at bounding box center [244, 500] width 27 height 8
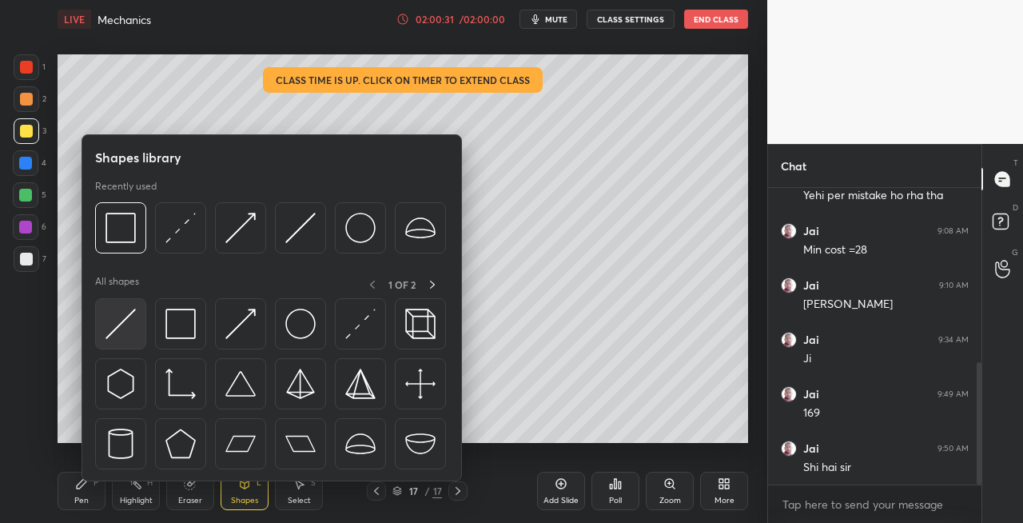
click at [125, 323] on img at bounding box center [121, 324] width 30 height 30
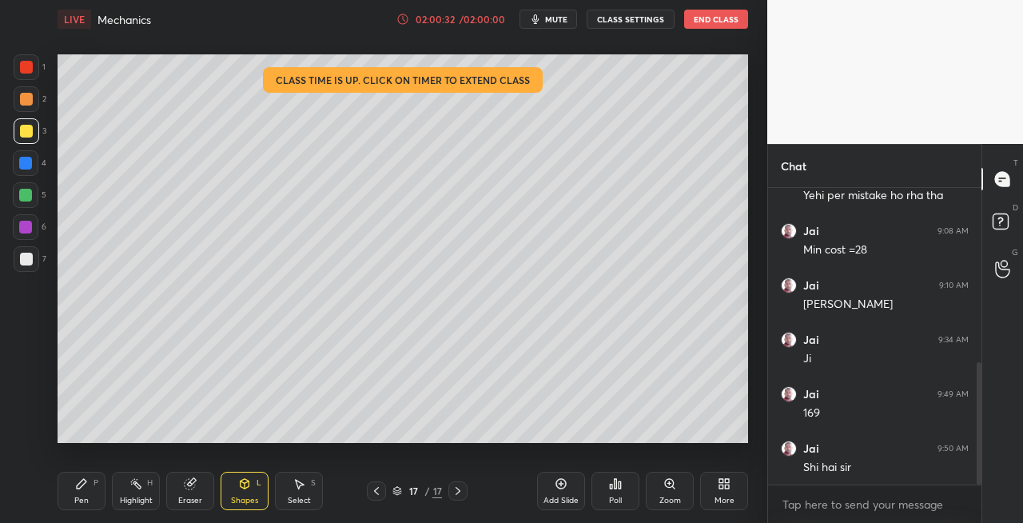
click at [40, 257] on div "7" at bounding box center [30, 259] width 33 height 26
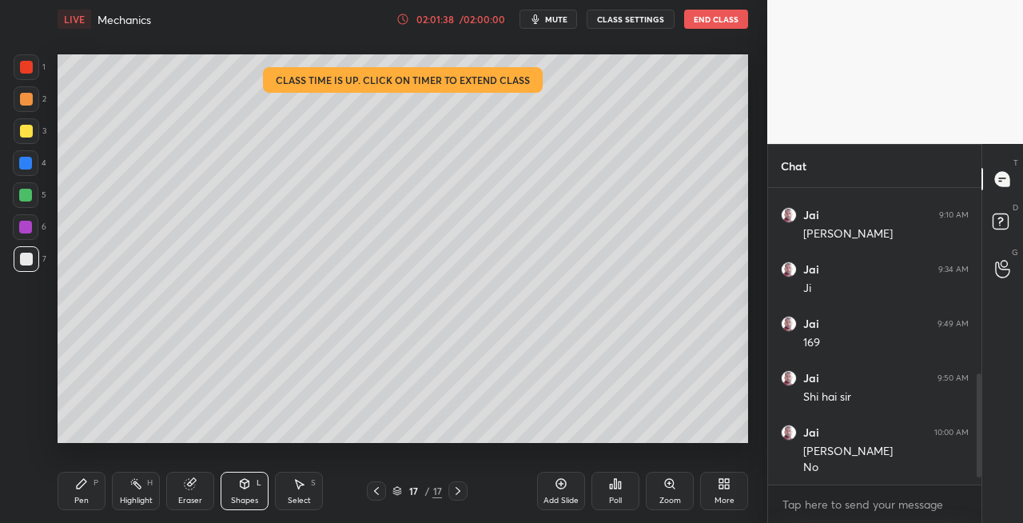
scroll to position [548, 0]
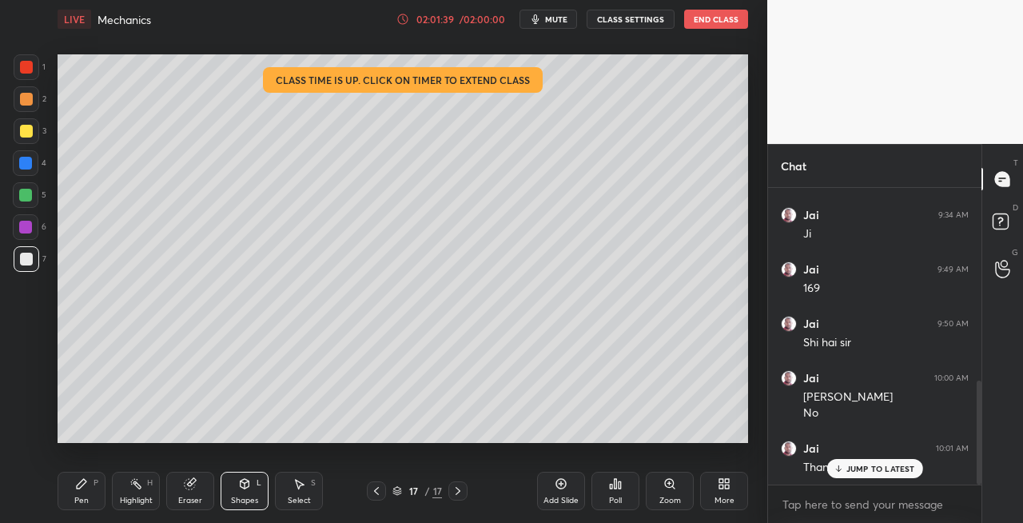
click at [376, 491] on icon at bounding box center [376, 490] width 13 height 13
click at [373, 492] on icon at bounding box center [376, 490] width 13 height 13
click at [373, 493] on icon at bounding box center [376, 490] width 13 height 13
click at [375, 493] on icon at bounding box center [376, 490] width 13 height 13
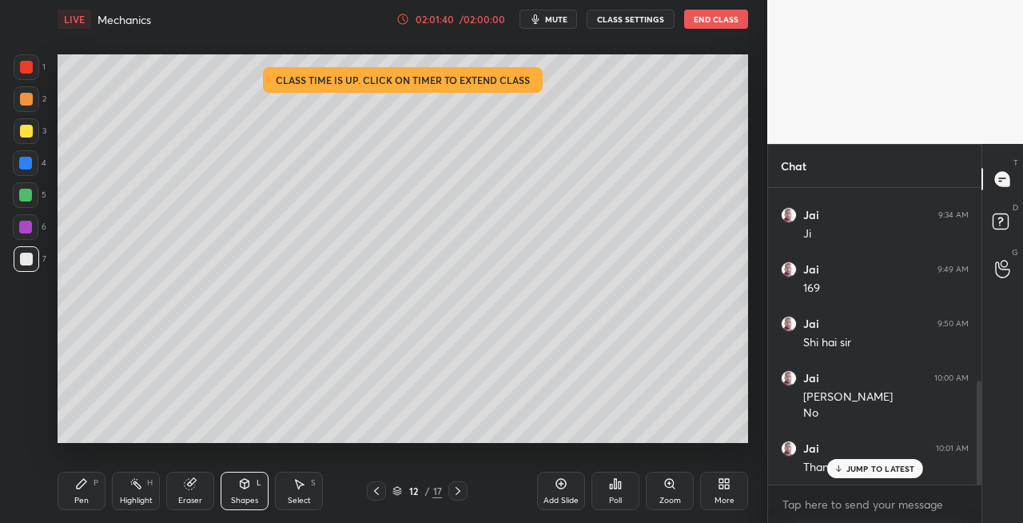
click at [374, 494] on icon at bounding box center [376, 490] width 13 height 13
click at [373, 494] on icon at bounding box center [376, 490] width 13 height 13
click at [373, 495] on icon at bounding box center [376, 490] width 13 height 13
click at [374, 497] on div at bounding box center [376, 490] width 19 height 19
click at [373, 496] on icon at bounding box center [376, 490] width 13 height 13
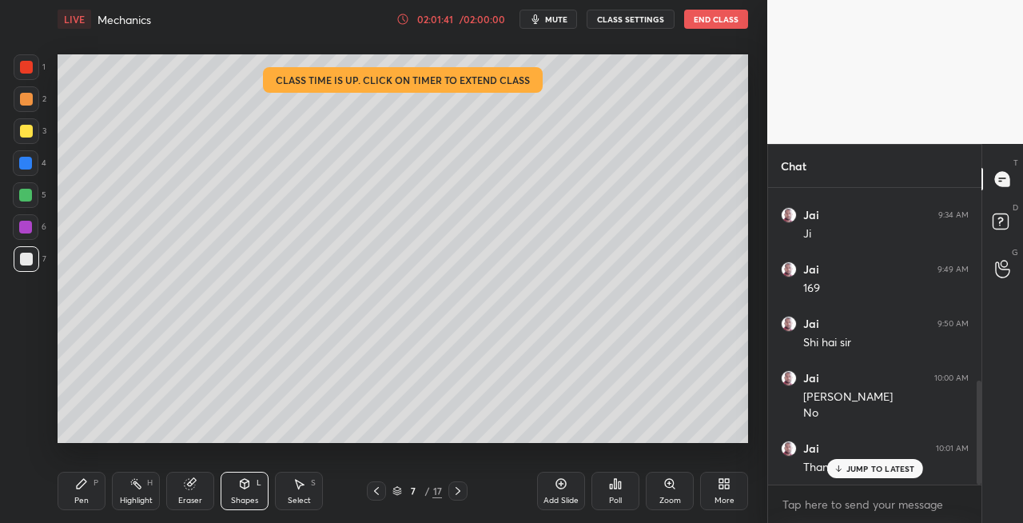
click at [376, 495] on icon at bounding box center [376, 490] width 13 height 13
click at [377, 494] on icon at bounding box center [376, 490] width 13 height 13
click at [378, 493] on icon at bounding box center [376, 491] width 5 height 8
click at [381, 493] on icon at bounding box center [376, 490] width 13 height 13
click at [381, 492] on icon at bounding box center [376, 490] width 13 height 13
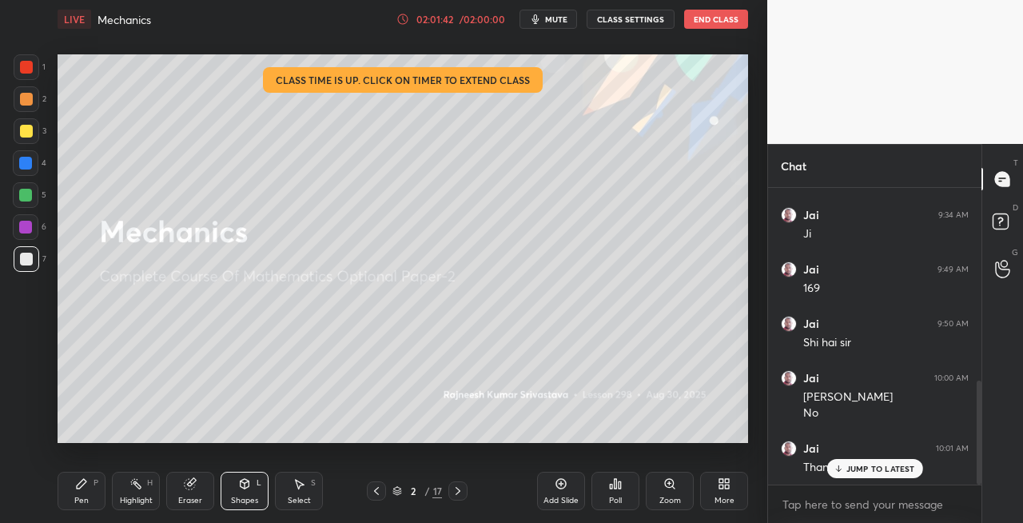
click at [382, 492] on icon at bounding box center [376, 490] width 13 height 13
click at [381, 492] on icon at bounding box center [376, 490] width 13 height 13
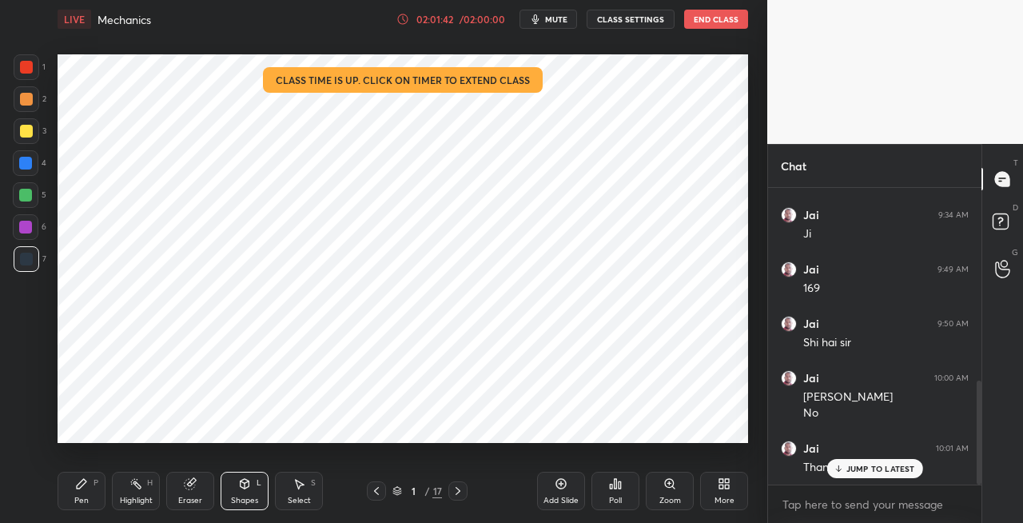
click at [378, 492] on icon at bounding box center [376, 490] width 13 height 13
click at [462, 494] on icon at bounding box center [458, 490] width 13 height 13
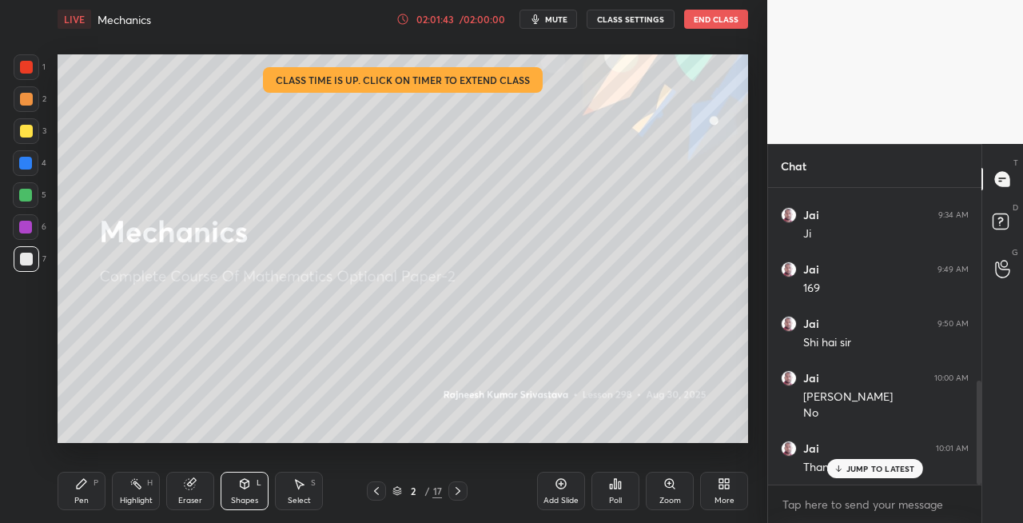
click at [462, 493] on icon at bounding box center [458, 490] width 13 height 13
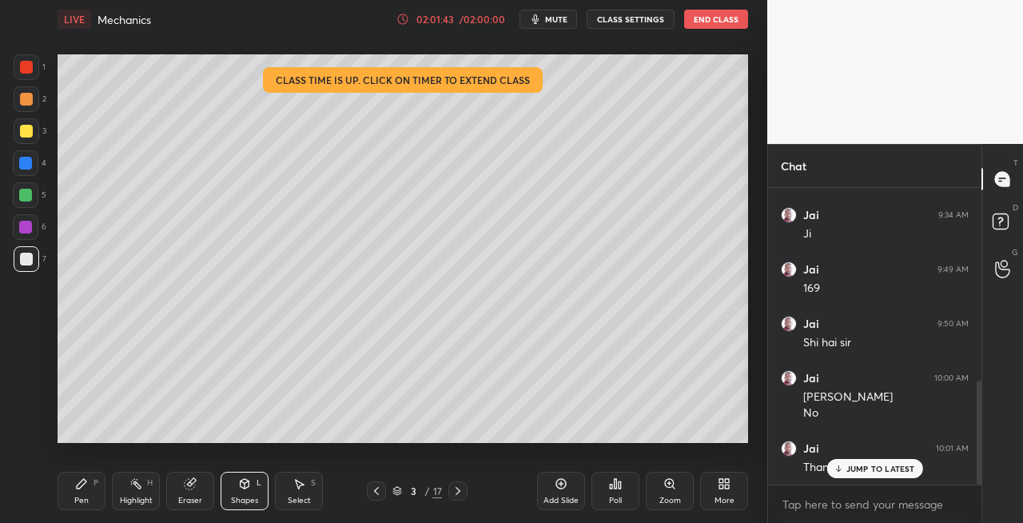
click at [462, 492] on icon at bounding box center [458, 490] width 13 height 13
click at [462, 493] on icon at bounding box center [458, 490] width 13 height 13
click at [462, 492] on icon at bounding box center [458, 490] width 13 height 13
click at [461, 492] on icon at bounding box center [458, 490] width 13 height 13
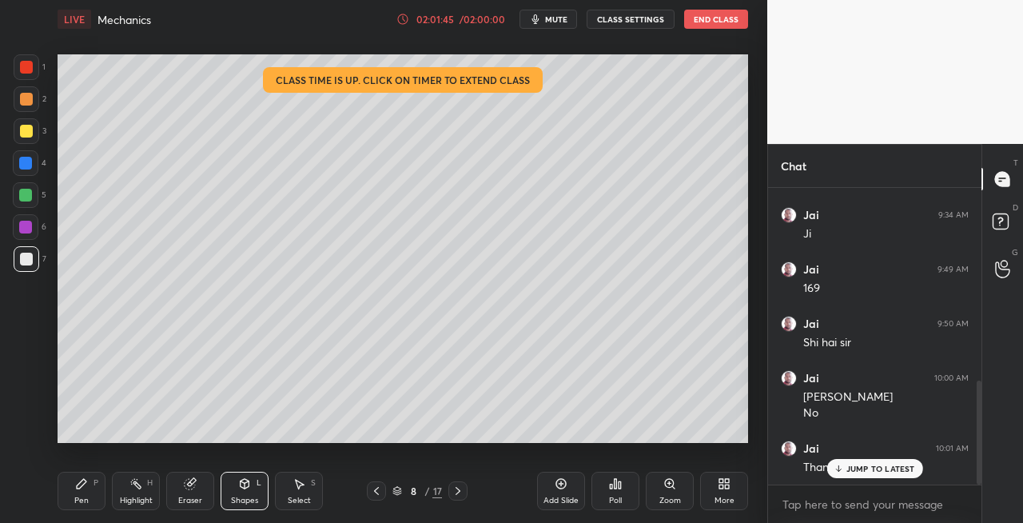
click at [454, 492] on icon at bounding box center [458, 490] width 13 height 13
click at [459, 492] on icon at bounding box center [458, 491] width 5 height 8
click at [457, 492] on icon at bounding box center [458, 490] width 13 height 13
click at [461, 492] on icon at bounding box center [458, 490] width 13 height 13
click at [462, 490] on icon at bounding box center [458, 490] width 13 height 13
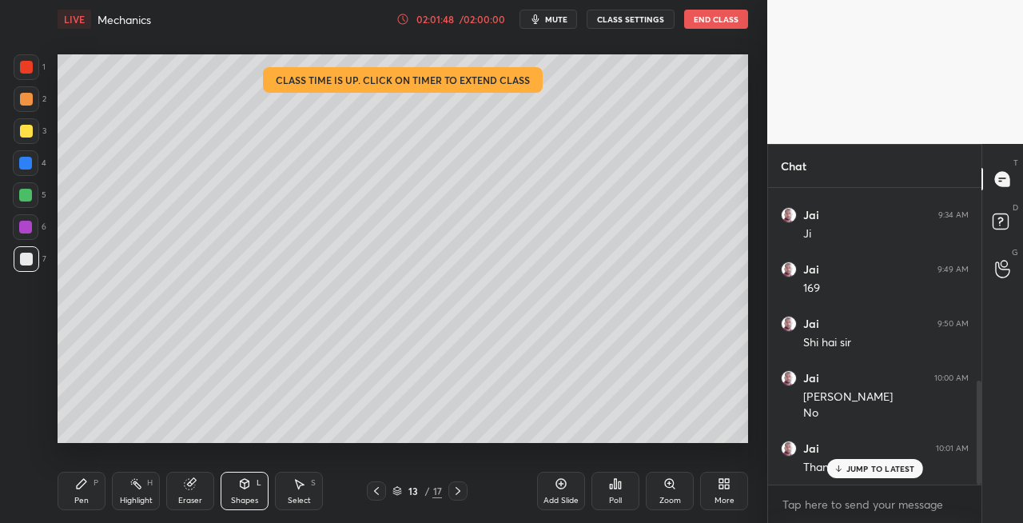
click at [463, 491] on icon at bounding box center [458, 490] width 13 height 13
click at [461, 488] on icon at bounding box center [458, 490] width 13 height 13
click at [461, 496] on icon at bounding box center [458, 490] width 13 height 13
click at [464, 495] on icon at bounding box center [458, 490] width 13 height 13
click at [461, 492] on icon at bounding box center [458, 490] width 13 height 13
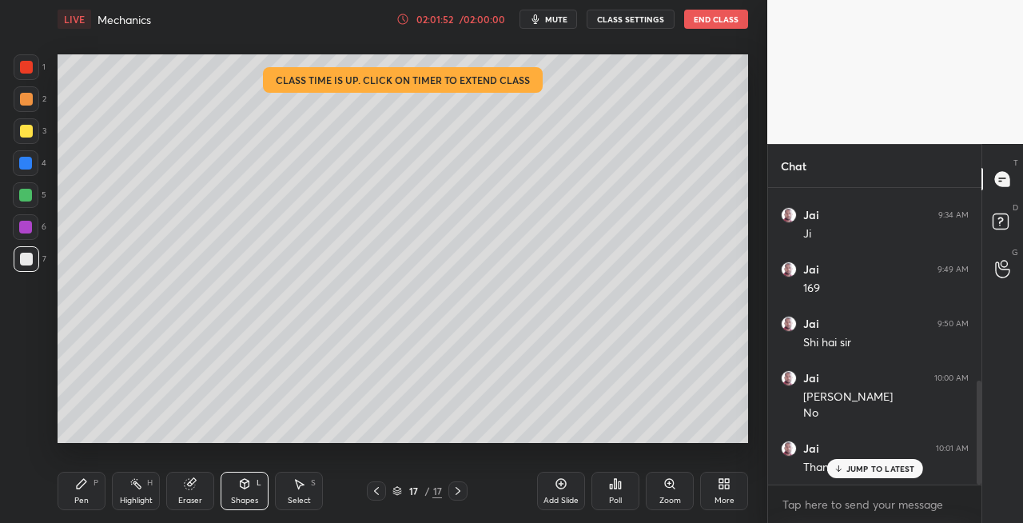
click at [460, 494] on icon at bounding box center [458, 490] width 13 height 13
click at [455, 494] on icon at bounding box center [458, 490] width 13 height 13
click at [79, 492] on div "Pen P" at bounding box center [82, 491] width 48 height 38
click at [191, 497] on div "Eraser" at bounding box center [190, 500] width 24 height 8
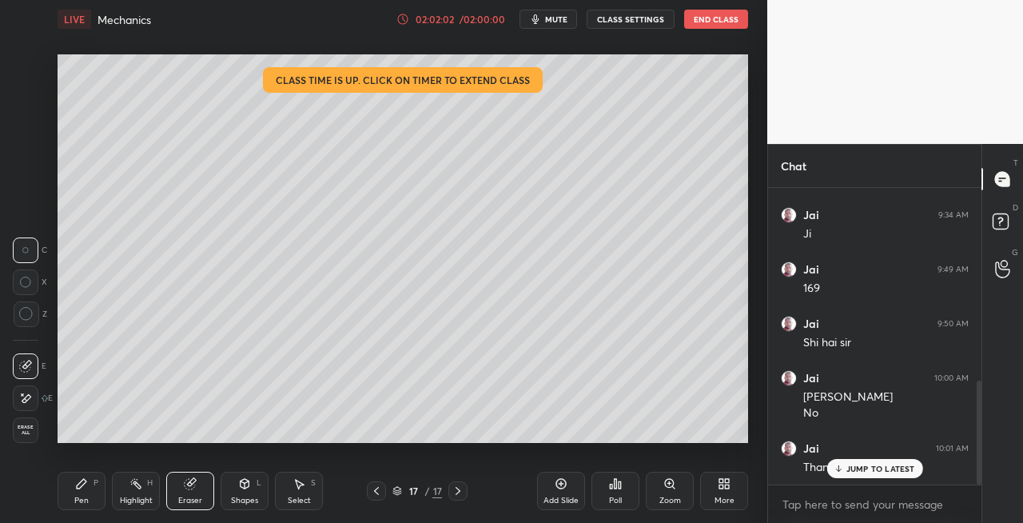
click at [94, 492] on div "Pen P" at bounding box center [82, 491] width 48 height 38
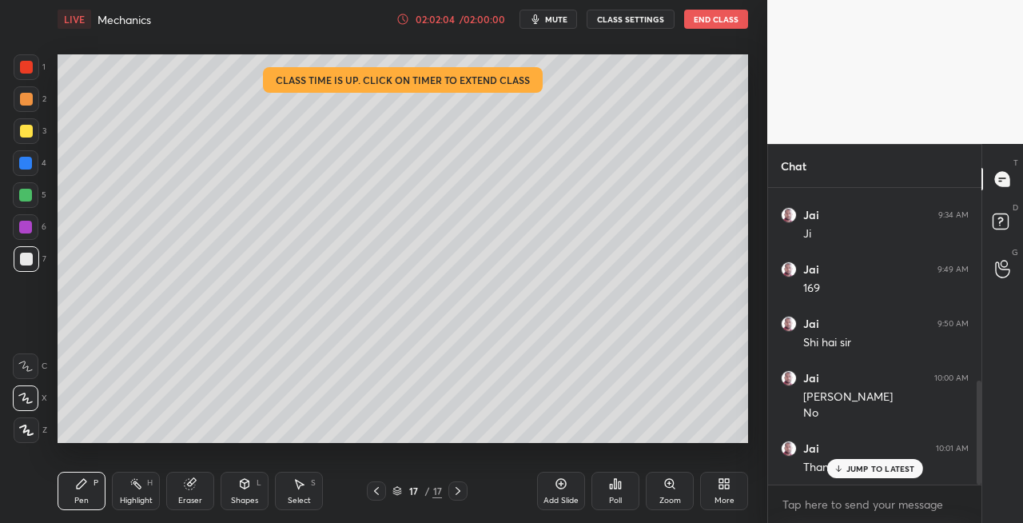
click at [721, 13] on button "End Class" at bounding box center [716, 19] width 64 height 19
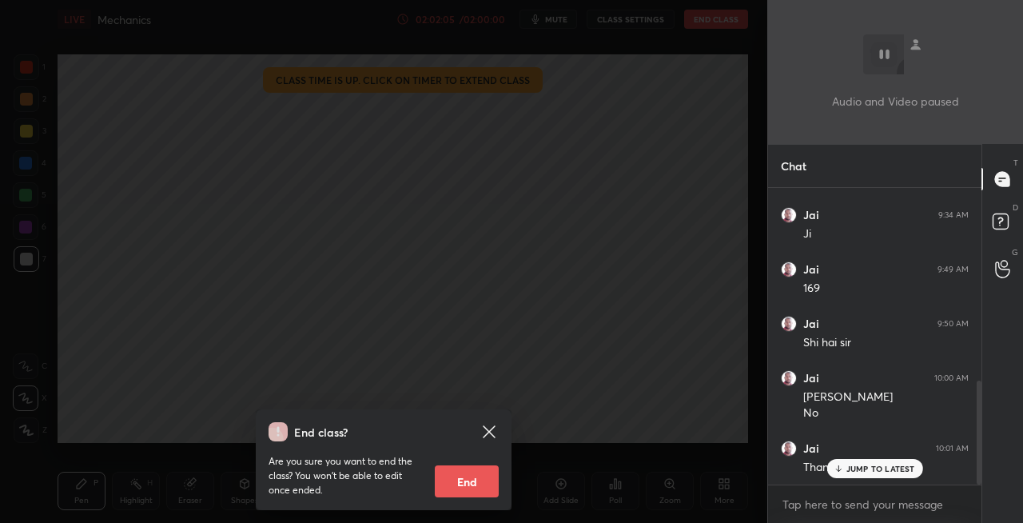
click at [464, 481] on button "End" at bounding box center [467, 481] width 64 height 32
type textarea "x"
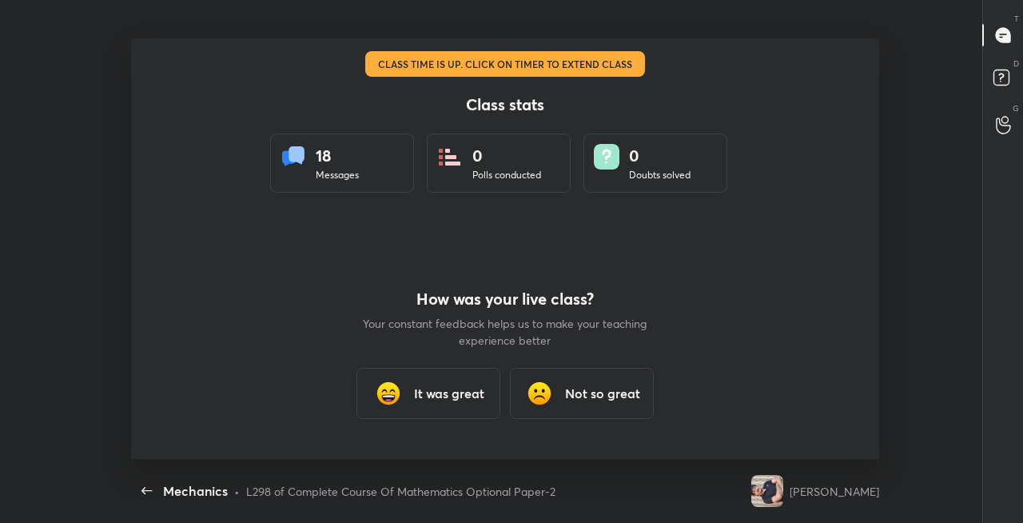
scroll to position [421, 1011]
click at [447, 397] on h3 "It was great" at bounding box center [449, 393] width 70 height 19
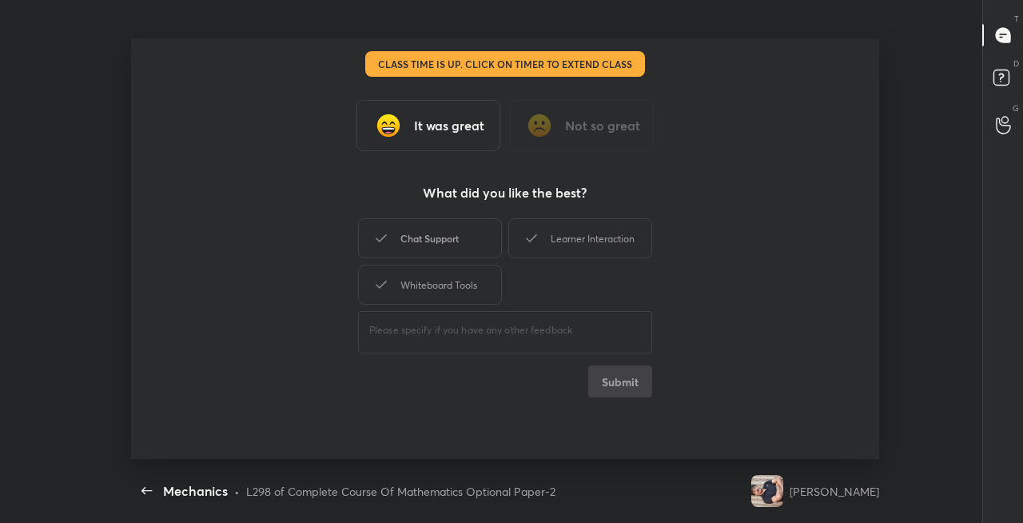
click at [432, 245] on div "Chat Support" at bounding box center [430, 238] width 144 height 40
click at [560, 240] on div "Learner Interaction" at bounding box center [580, 238] width 144 height 40
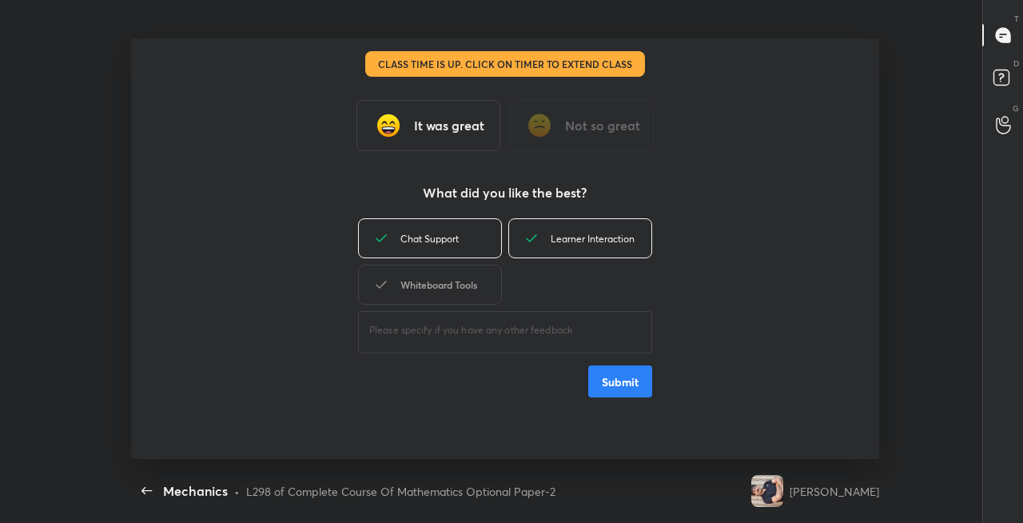
click at [456, 283] on div "Whiteboard Tools" at bounding box center [430, 285] width 144 height 40
click at [621, 380] on button "Submit" at bounding box center [620, 381] width 64 height 32
